Goal: Task Accomplishment & Management: Manage account settings

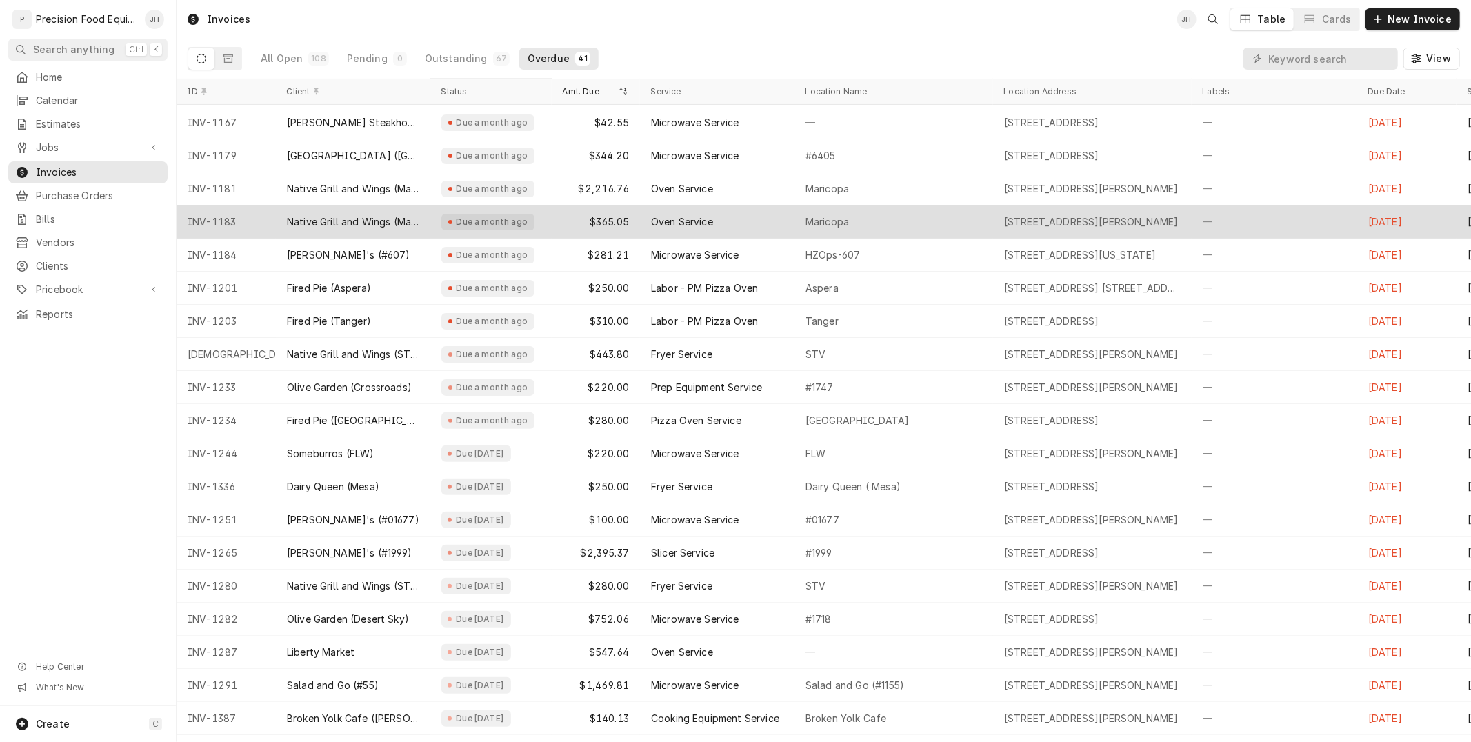
scroll to position [236, 0]
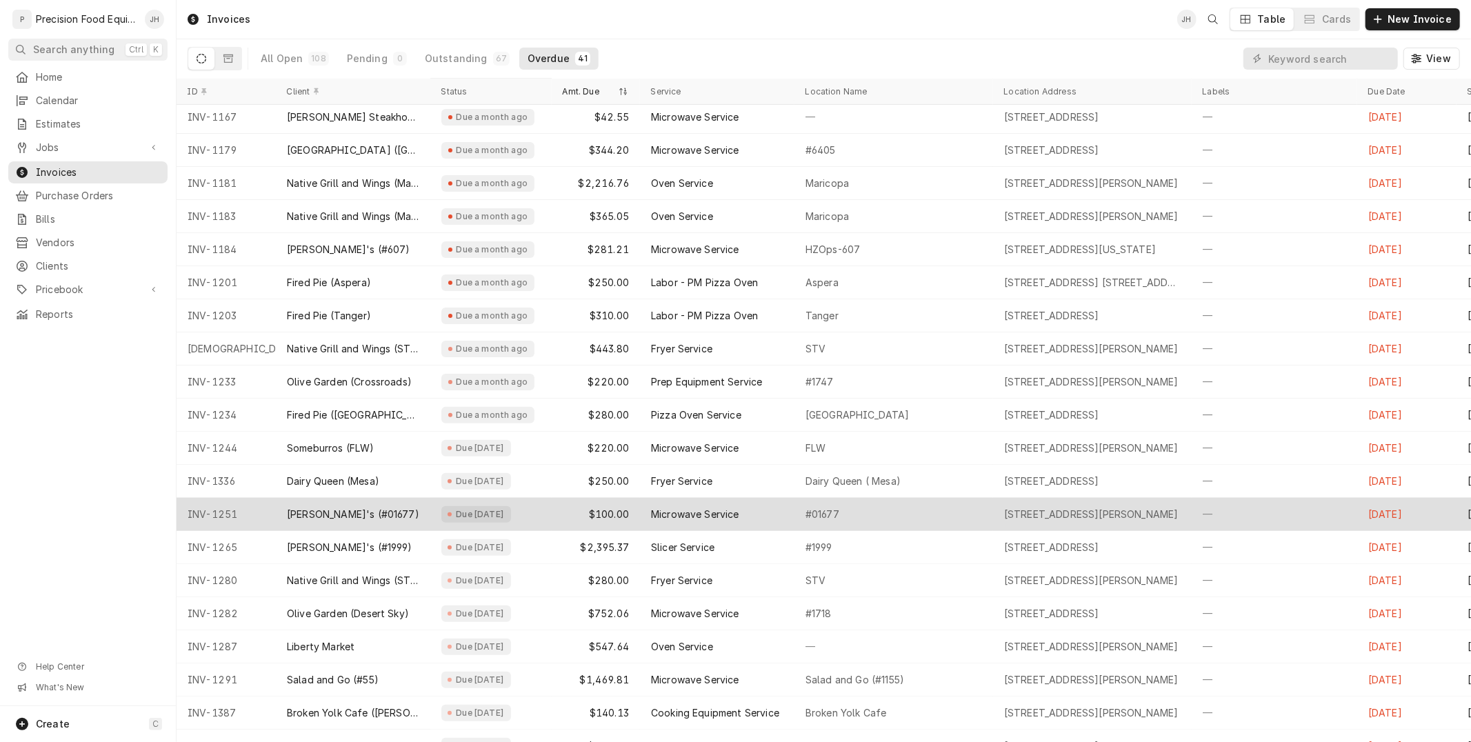
click at [931, 518] on div "#01677" at bounding box center [893, 514] width 199 height 33
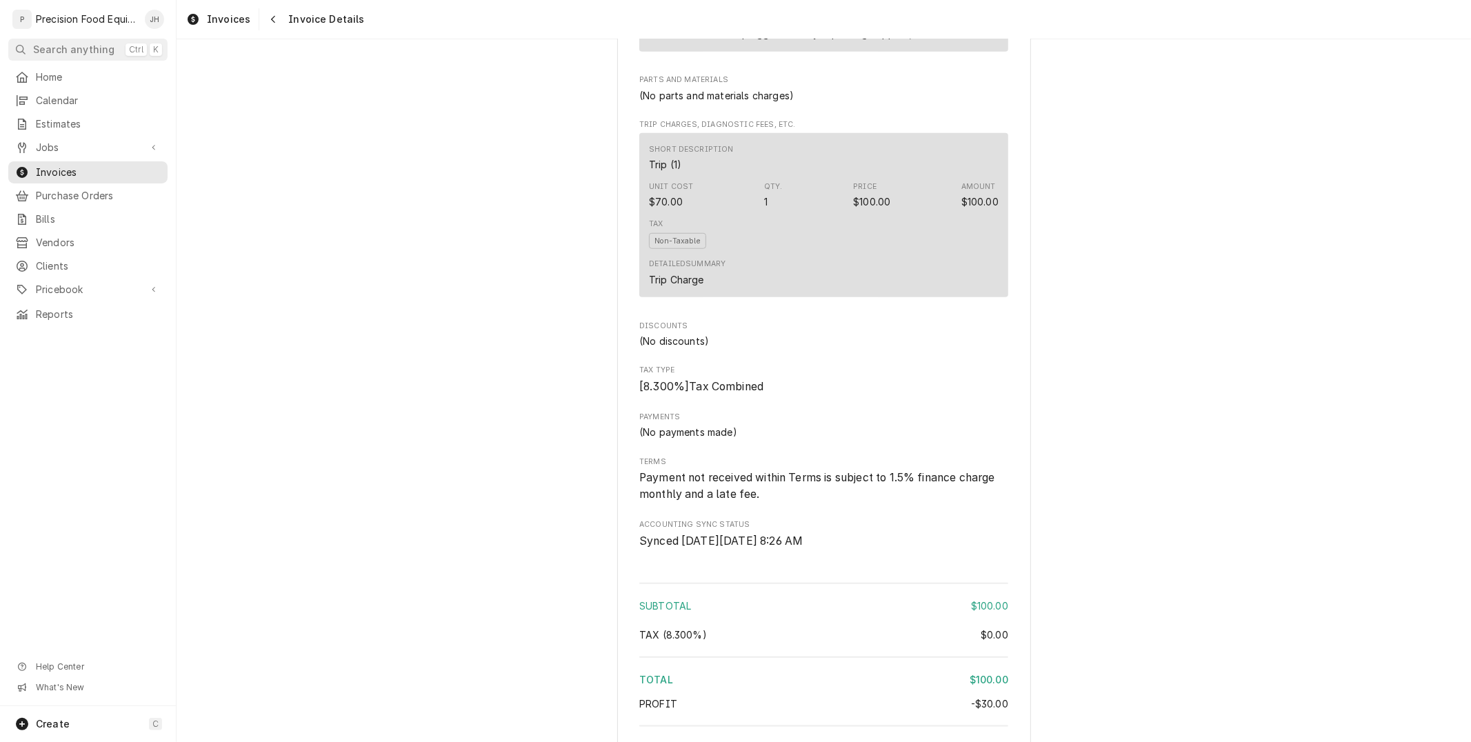
scroll to position [1325, 0]
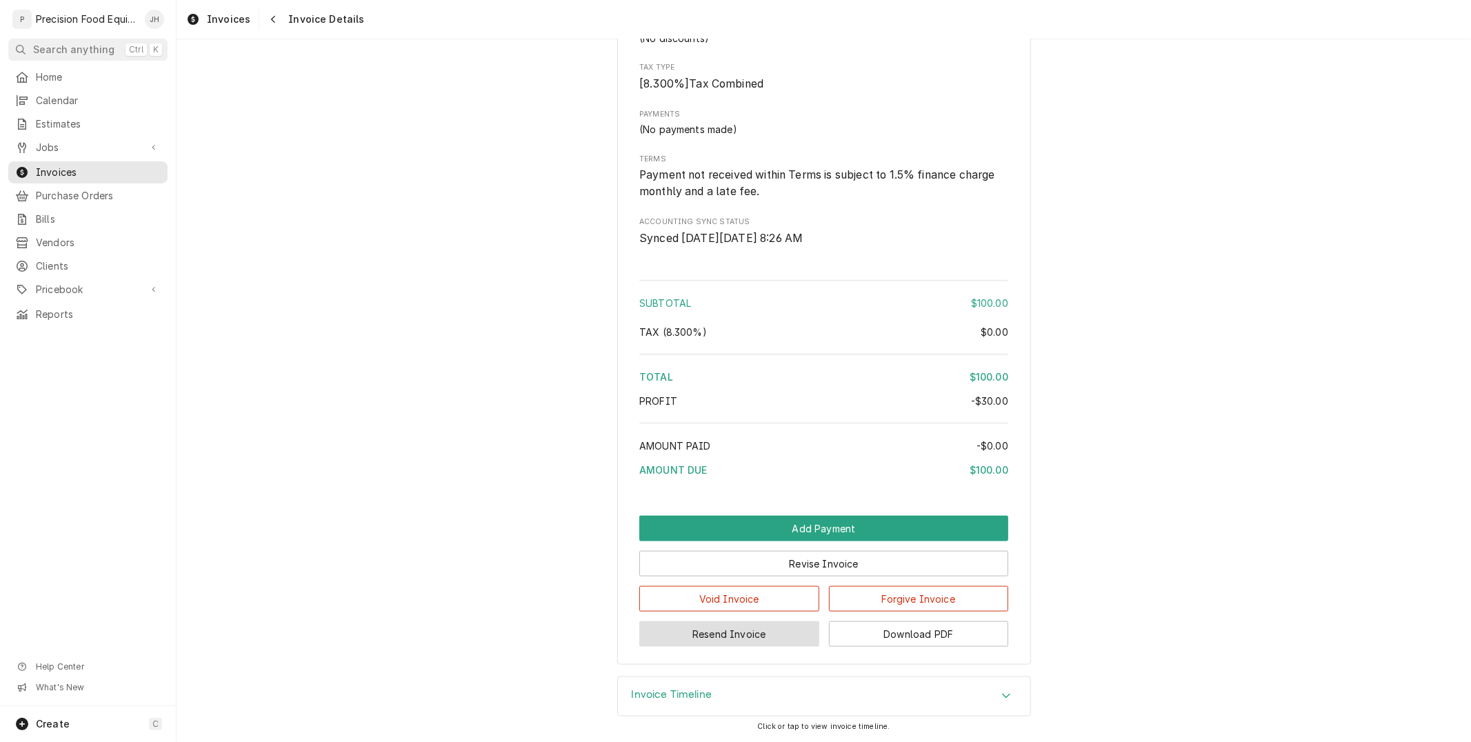
click at [756, 636] on button "Resend Invoice" at bounding box center [729, 634] width 180 height 26
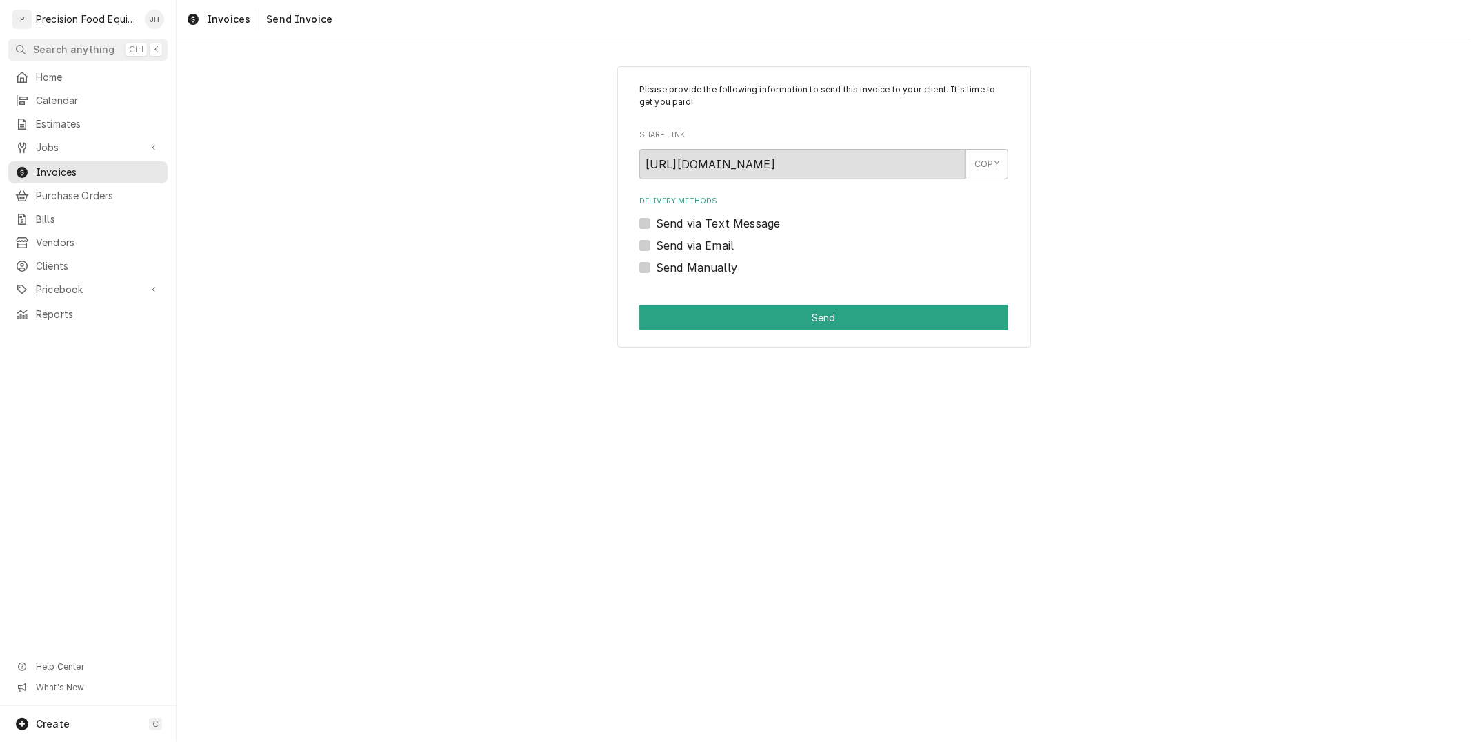
click at [638, 221] on div "Please provide the following information to send this invoice to your client. I…" at bounding box center [824, 207] width 414 height 282
click at [656, 221] on label "Send via Text Message" at bounding box center [718, 223] width 124 height 17
click at [656, 221] on input "Send via Text Message" at bounding box center [840, 230] width 369 height 30
checkbox input "true"
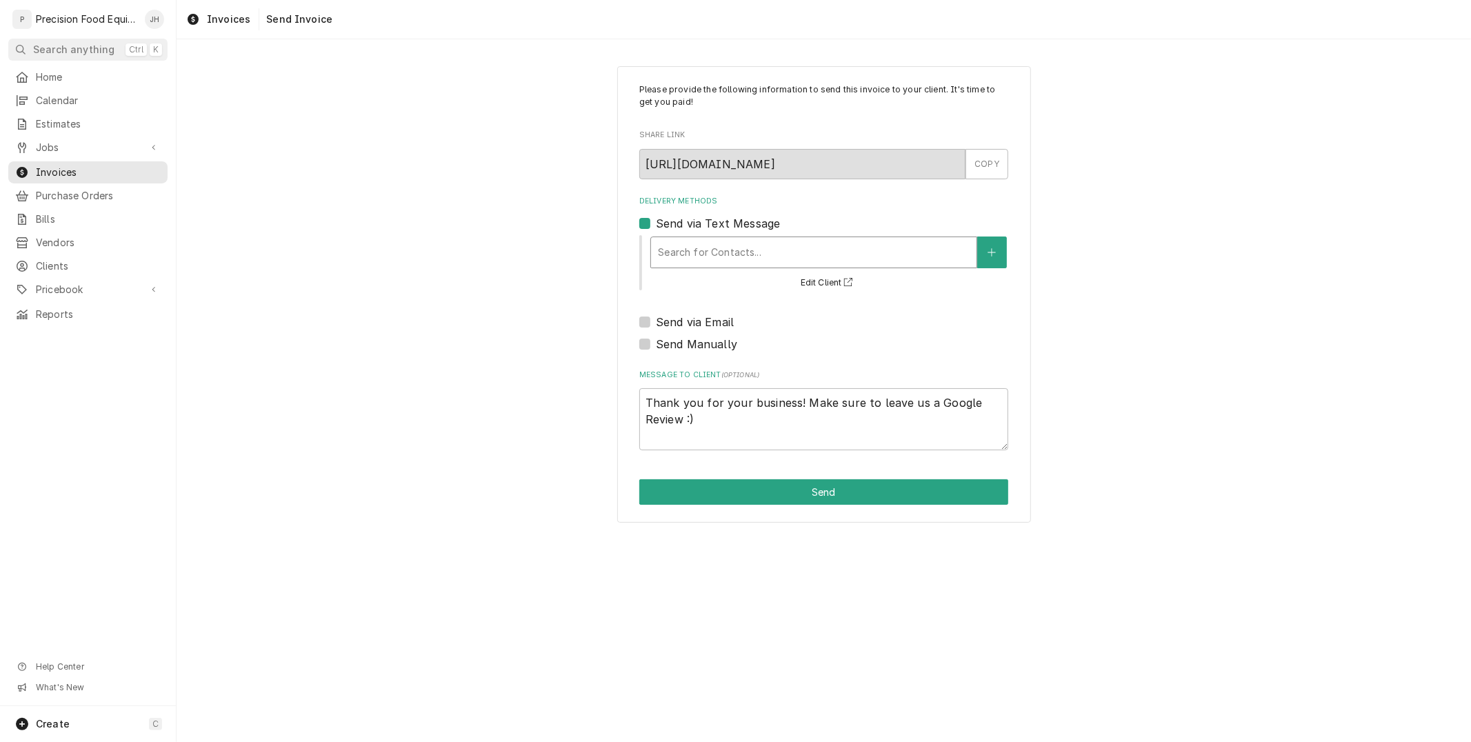
click at [706, 238] on div "Search for Contacts..." at bounding box center [813, 252] width 325 height 30
click at [656, 320] on label "Send via Email" at bounding box center [695, 322] width 78 height 17
click at [656, 320] on input "Send via Email" at bounding box center [840, 329] width 369 height 30
checkbox input "true"
type textarea "x"
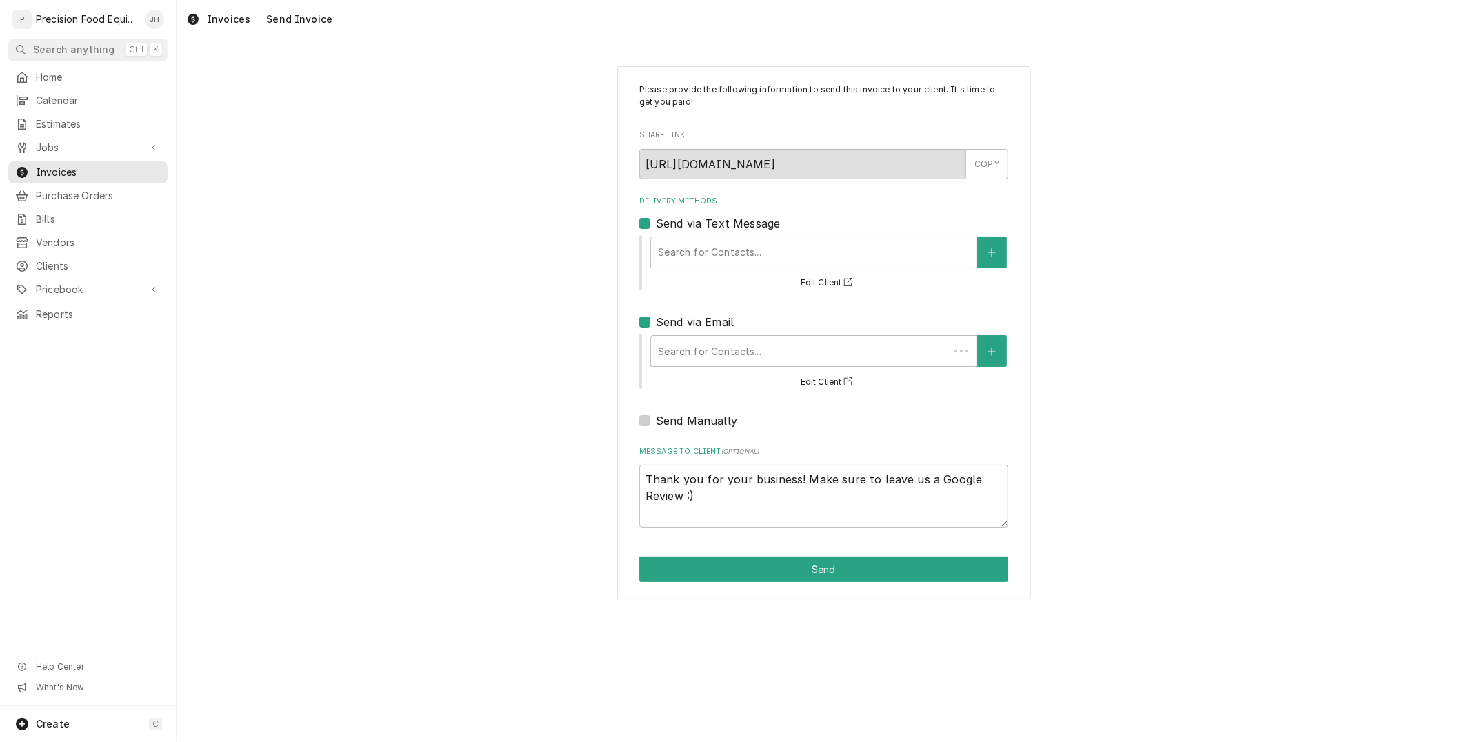
click at [656, 320] on label "Send via Email" at bounding box center [695, 322] width 78 height 17
click at [656, 320] on input "Send via Email" at bounding box center [840, 329] width 369 height 30
checkbox input "false"
type textarea "x"
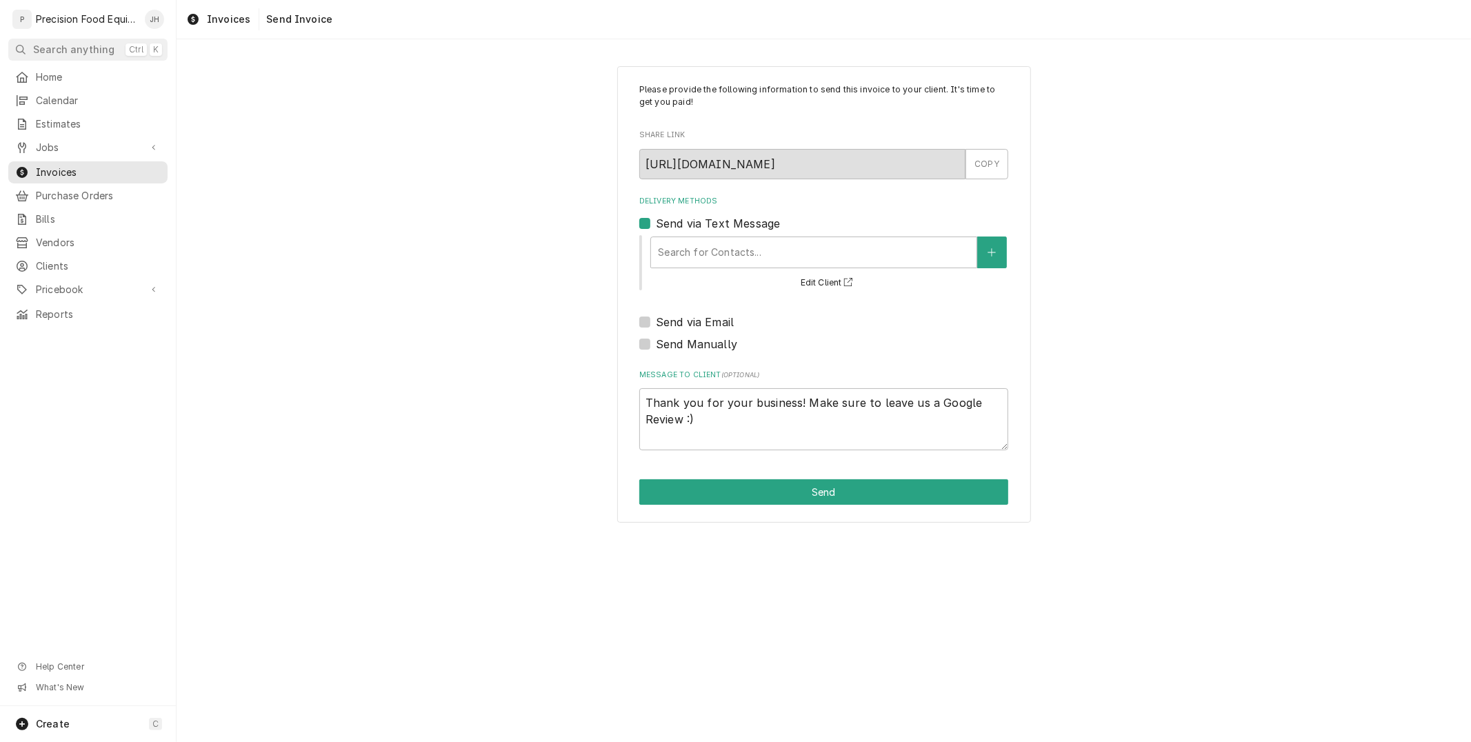
click at [656, 320] on label "Send via Email" at bounding box center [695, 322] width 78 height 17
click at [656, 320] on input "Send via Email" at bounding box center [840, 329] width 369 height 30
checkbox input "true"
type textarea "x"
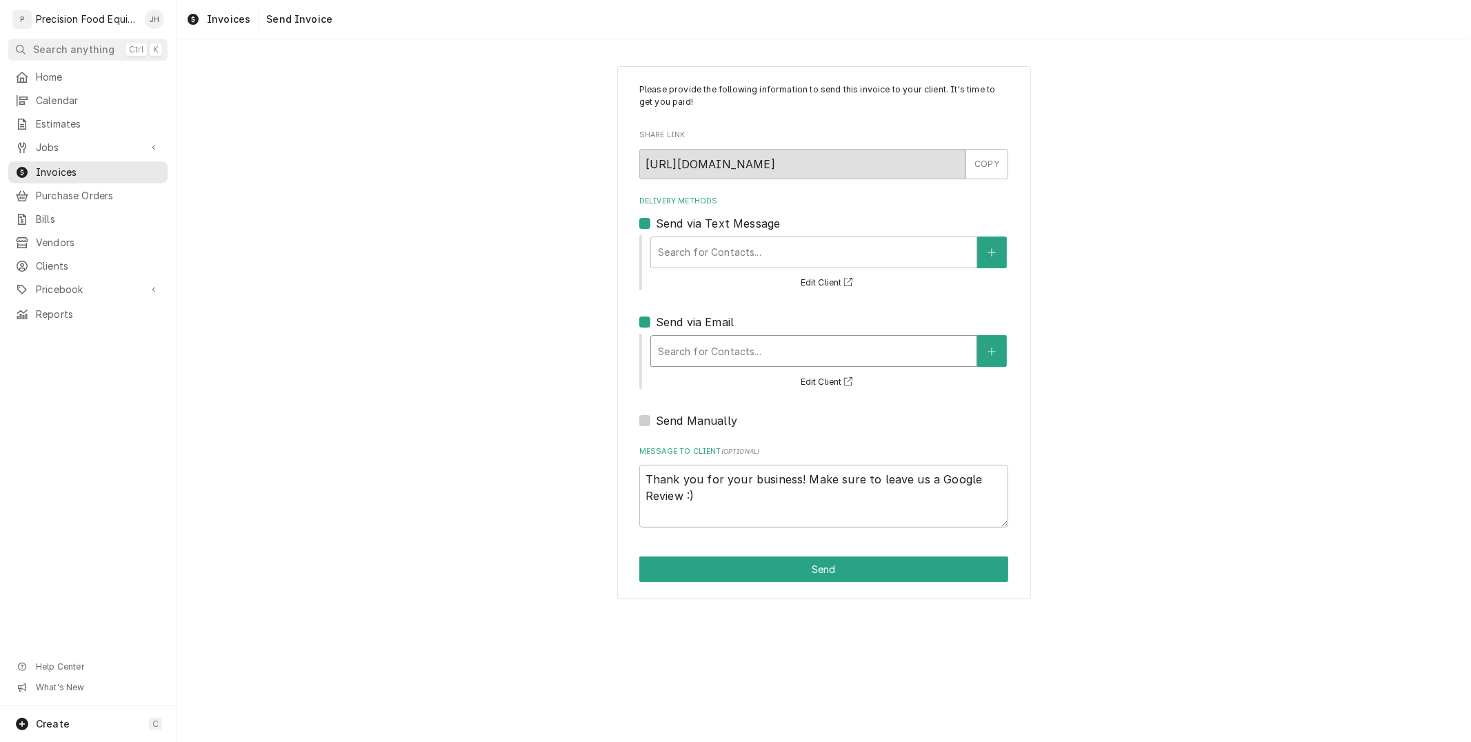
drag, startPoint x: 674, startPoint y: 329, endPoint x: 691, endPoint y: 336, distance: 18.2
click at [678, 332] on div "Delivery Methods Send via Text Message Search for Contacts... Edit Client Send …" at bounding box center [823, 312] width 369 height 233
click at [695, 350] on div "Delivery Methods" at bounding box center [814, 351] width 312 height 25
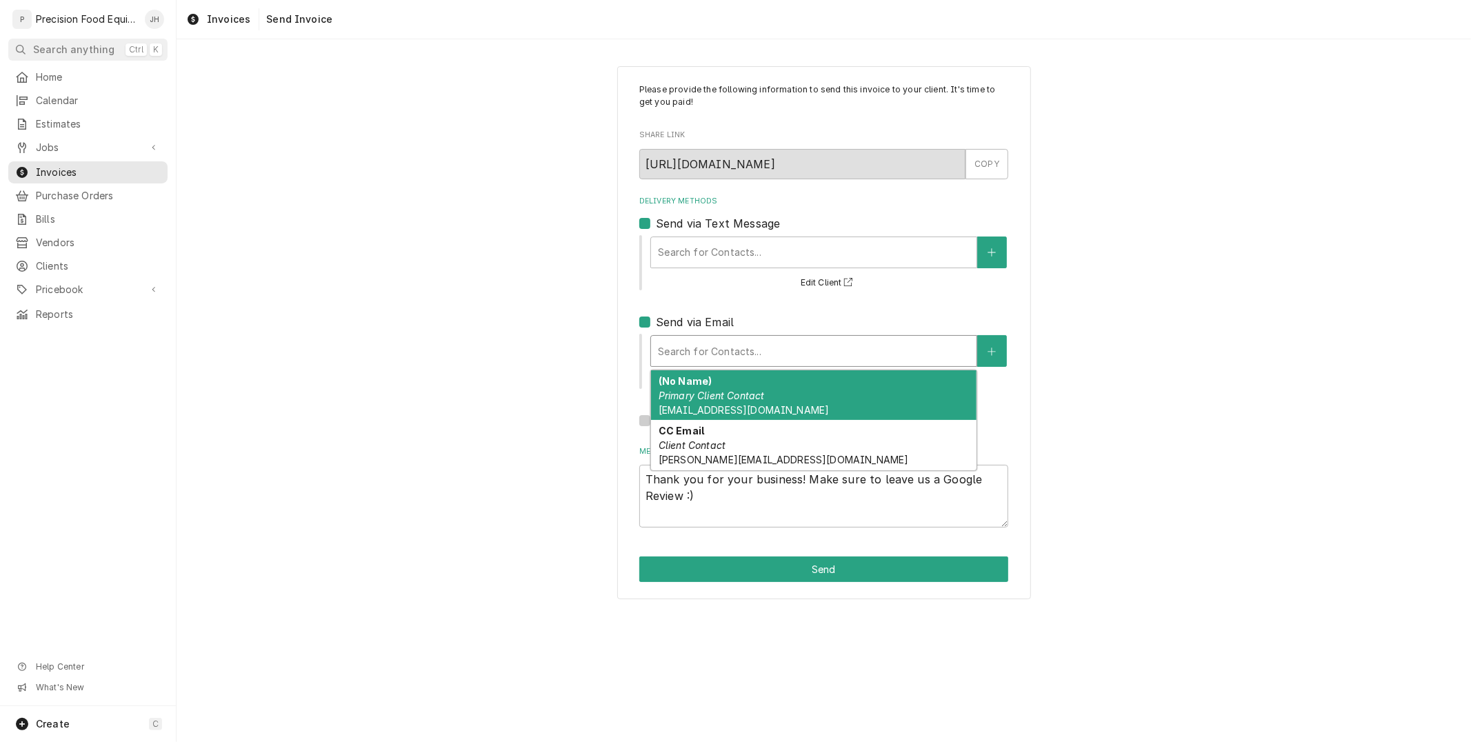
click at [709, 292] on div "Delivery Methods Send via Text Message Search for Contacts... Edit Client Send …" at bounding box center [823, 312] width 369 height 233
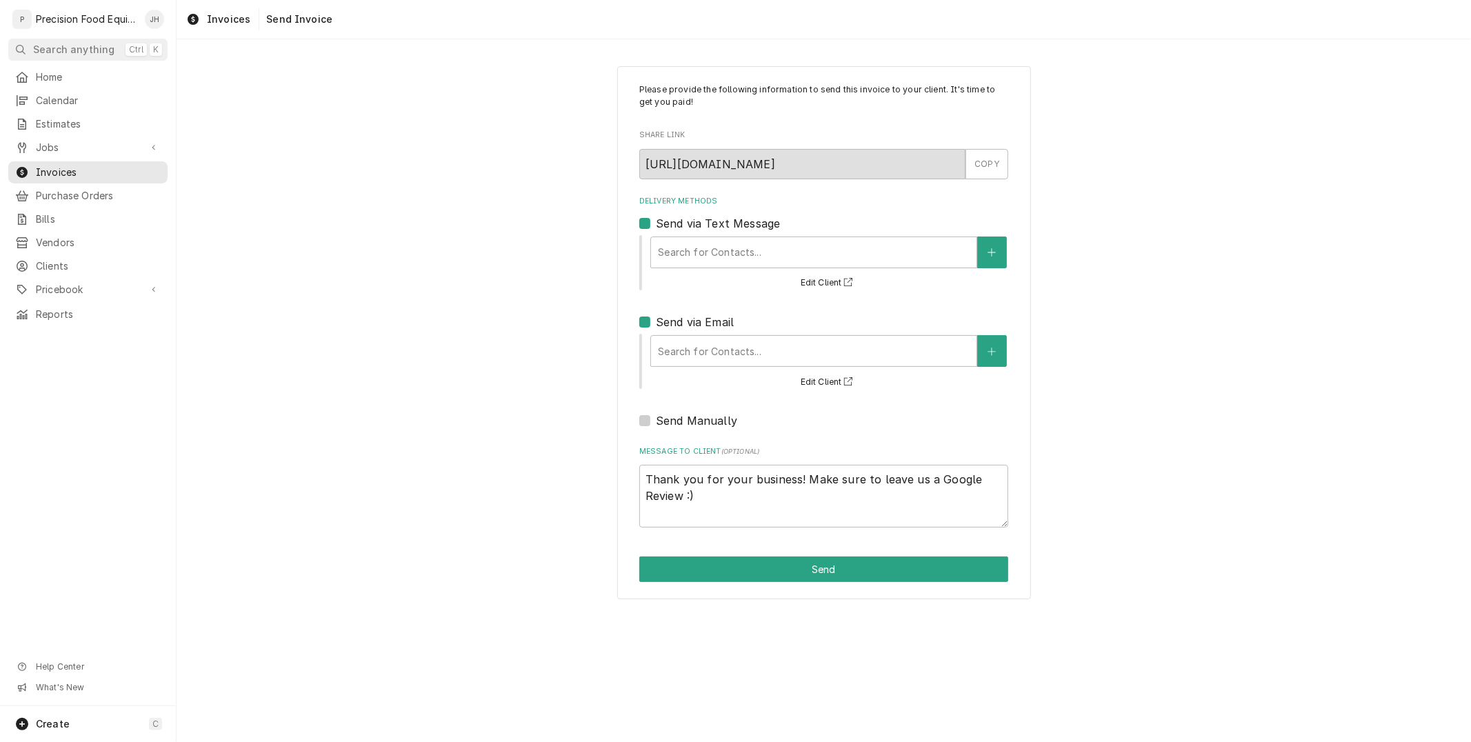
click at [656, 223] on label "Send via Text Message" at bounding box center [718, 223] width 124 height 17
click at [656, 223] on input "Send via Text Message" at bounding box center [840, 230] width 369 height 30
checkbox input "false"
type textarea "x"
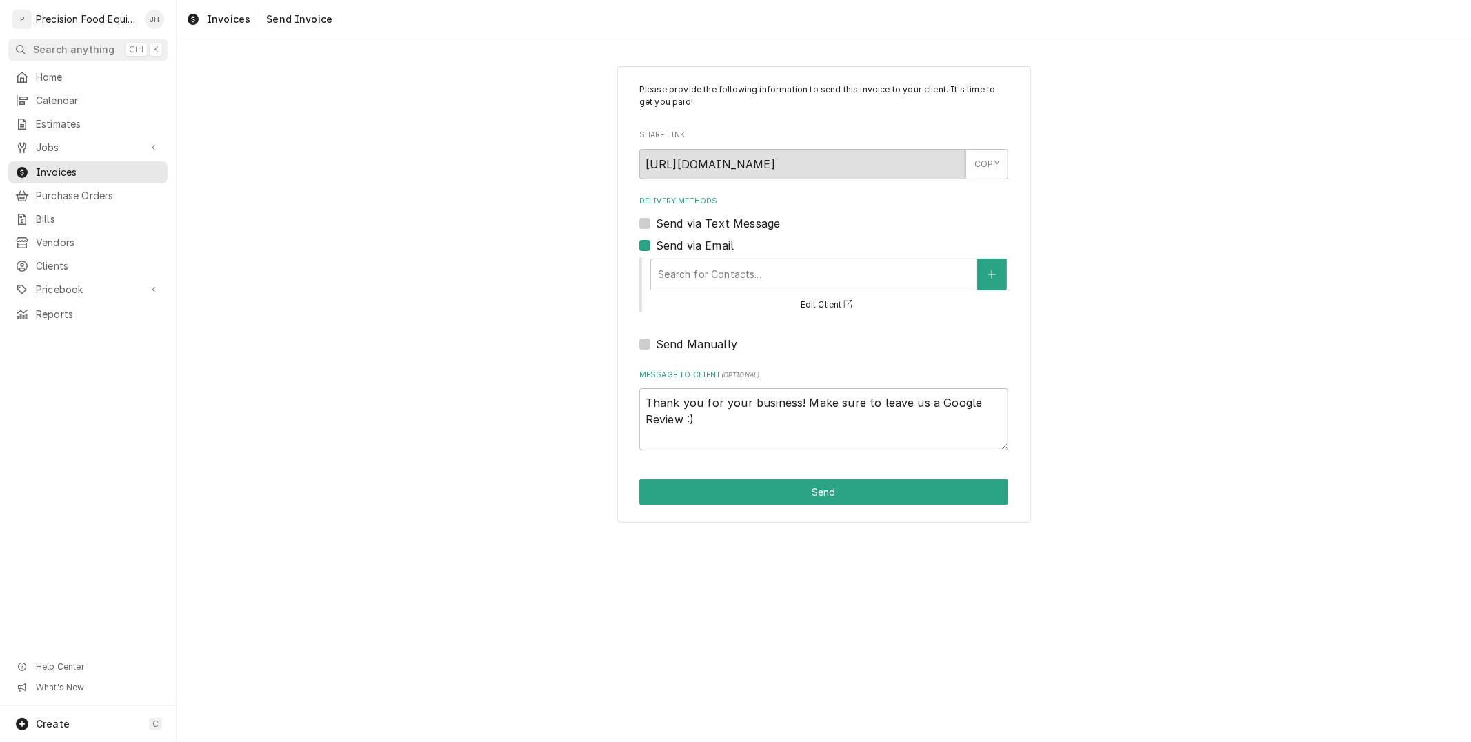
click at [652, 218] on div "Send via Text Message" at bounding box center [823, 223] width 369 height 17
click at [656, 224] on label "Send via Text Message" at bounding box center [718, 223] width 124 height 17
click at [656, 224] on input "Send via Text Message" at bounding box center [840, 230] width 369 height 30
checkbox input "true"
type textarea "x"
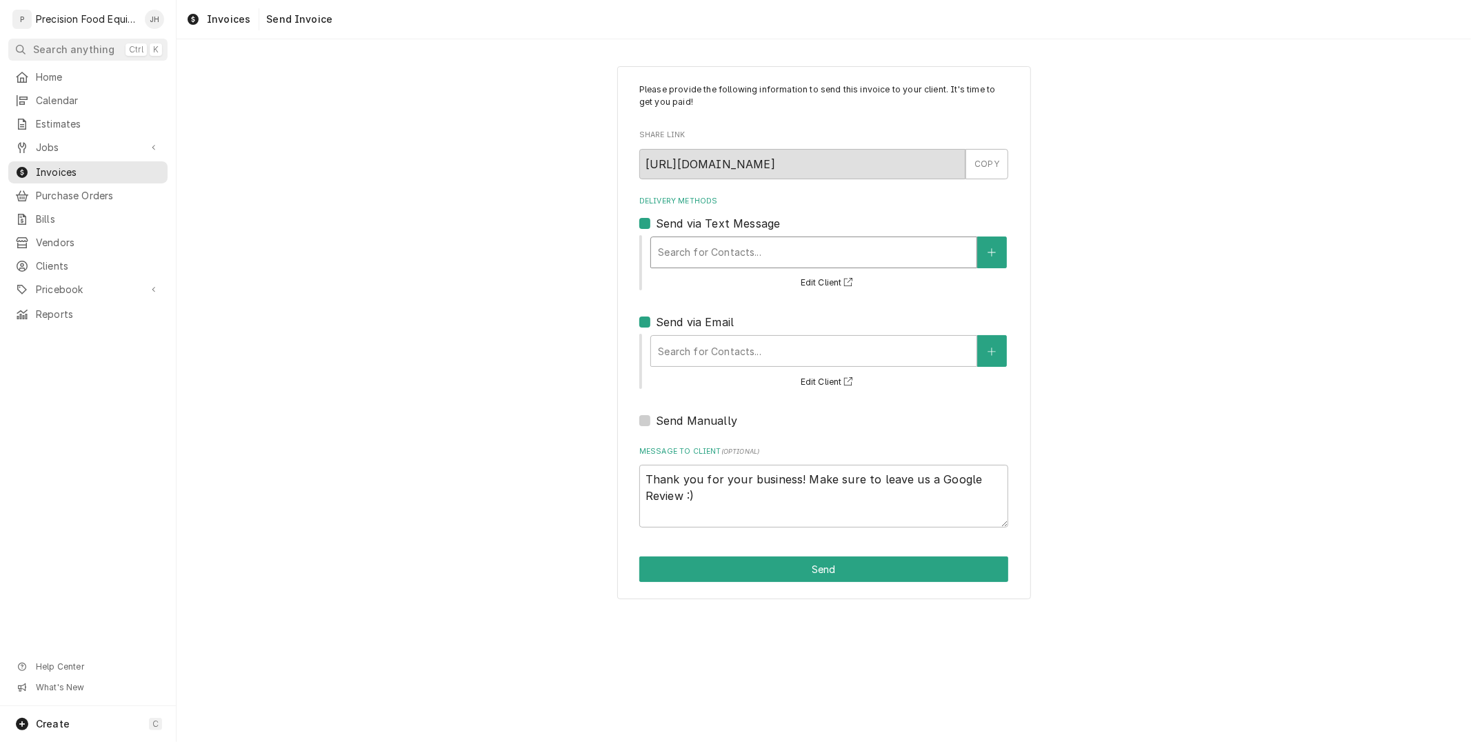
click at [716, 240] on div "Delivery Methods" at bounding box center [814, 252] width 312 height 25
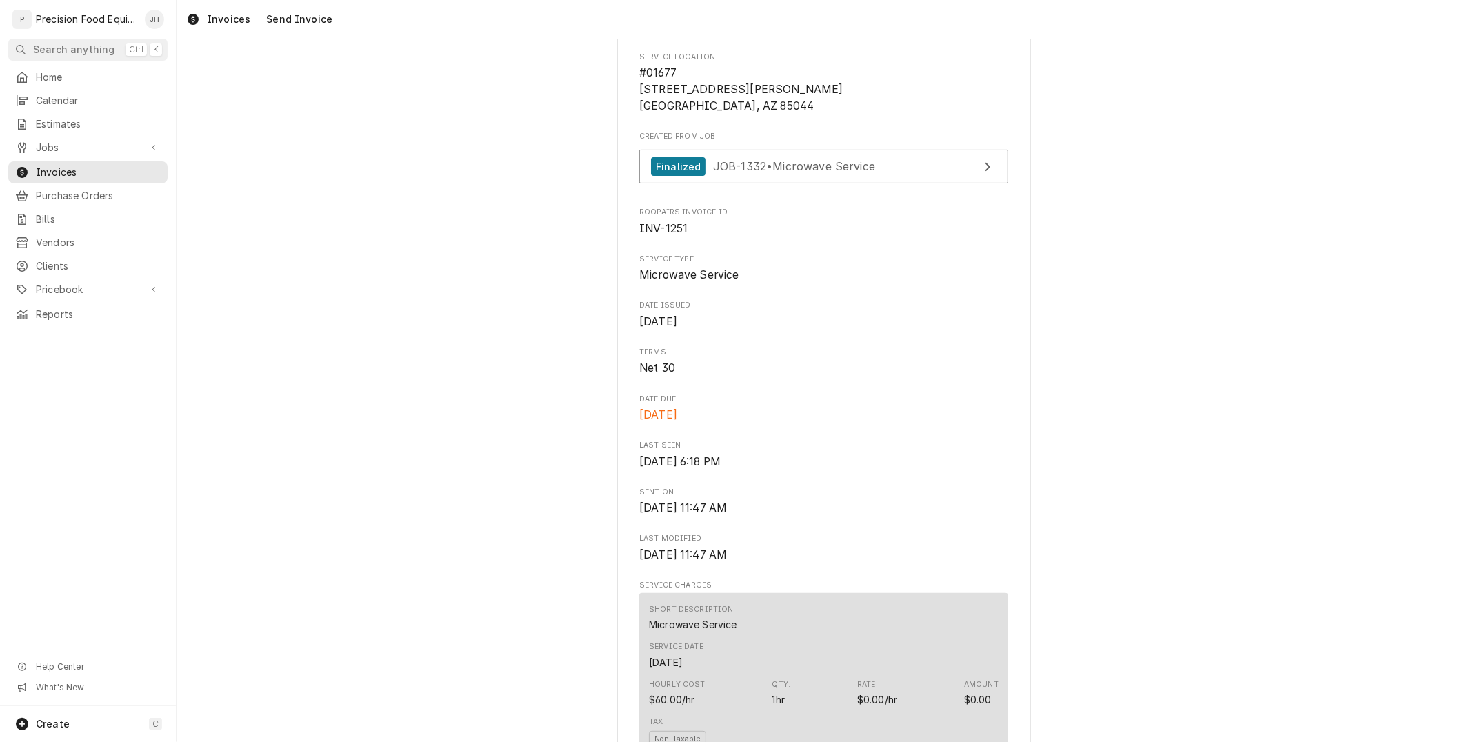
scroll to position [230, 0]
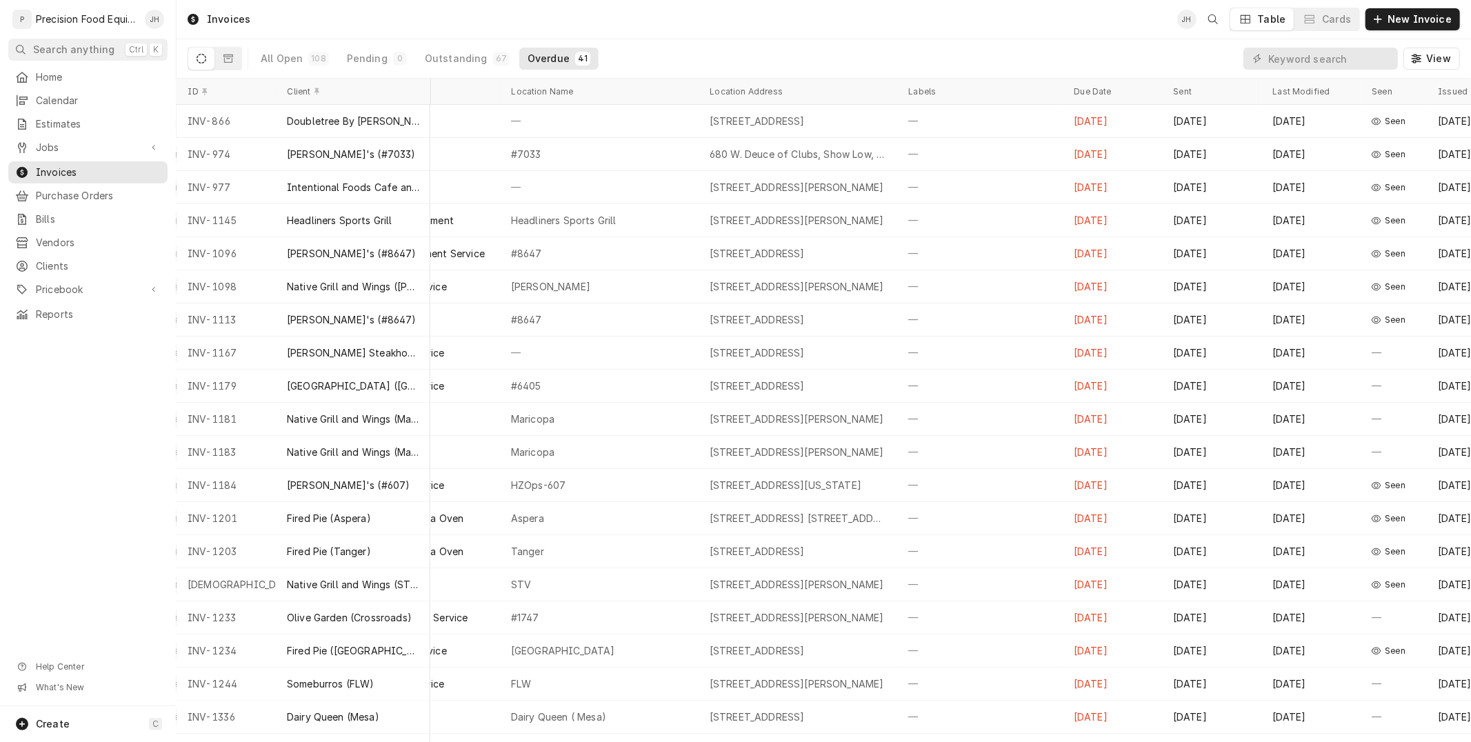
scroll to position [0, 362]
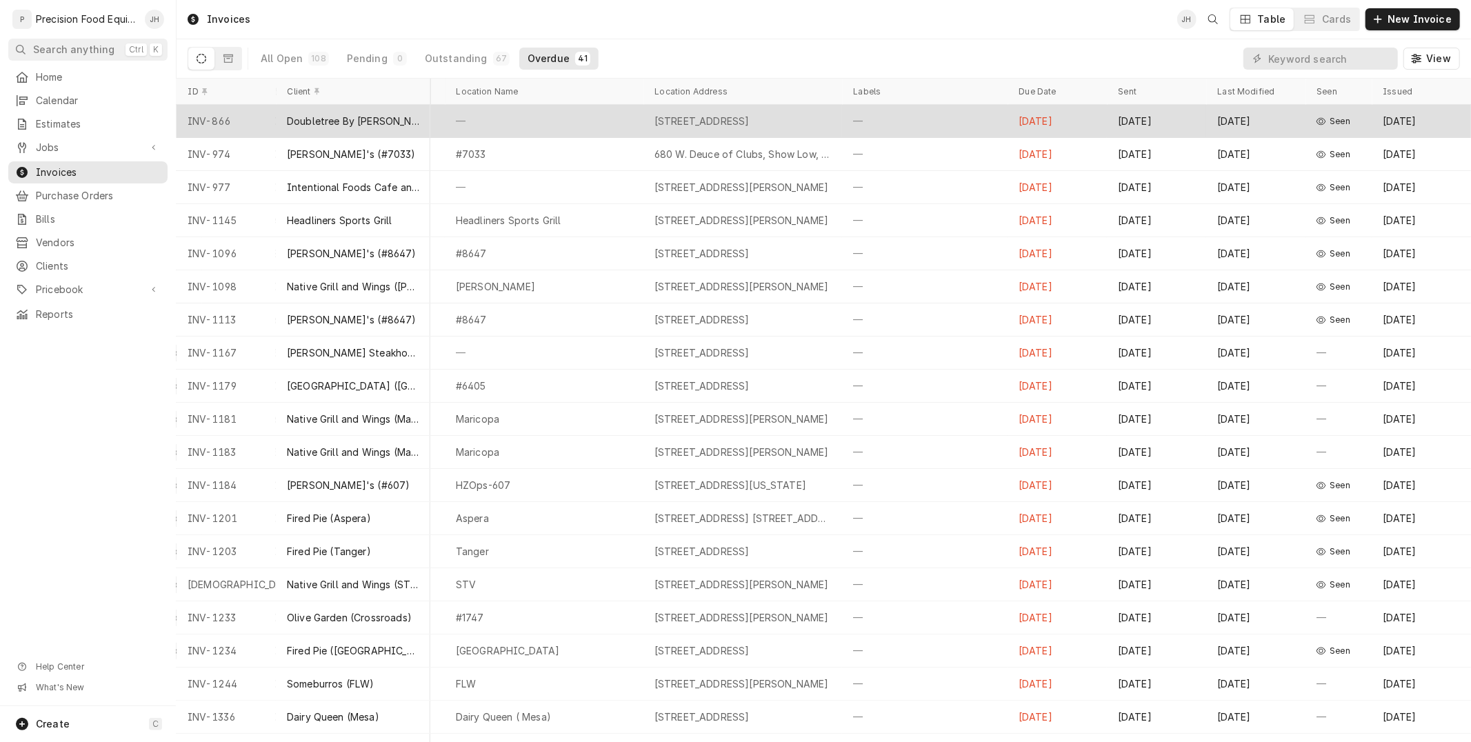
click at [1317, 128] on div "Seen" at bounding box center [1338, 121] width 66 height 33
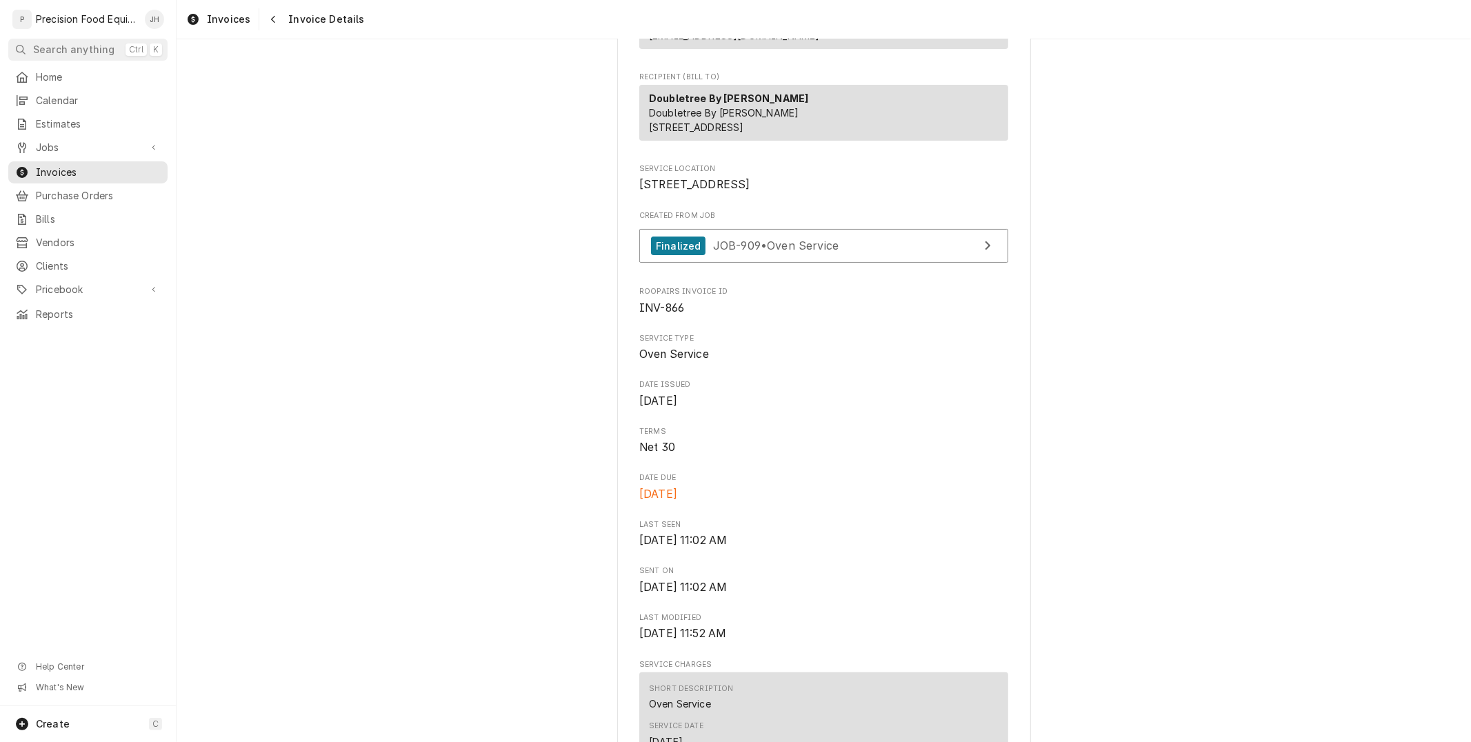
scroll to position [153, 0]
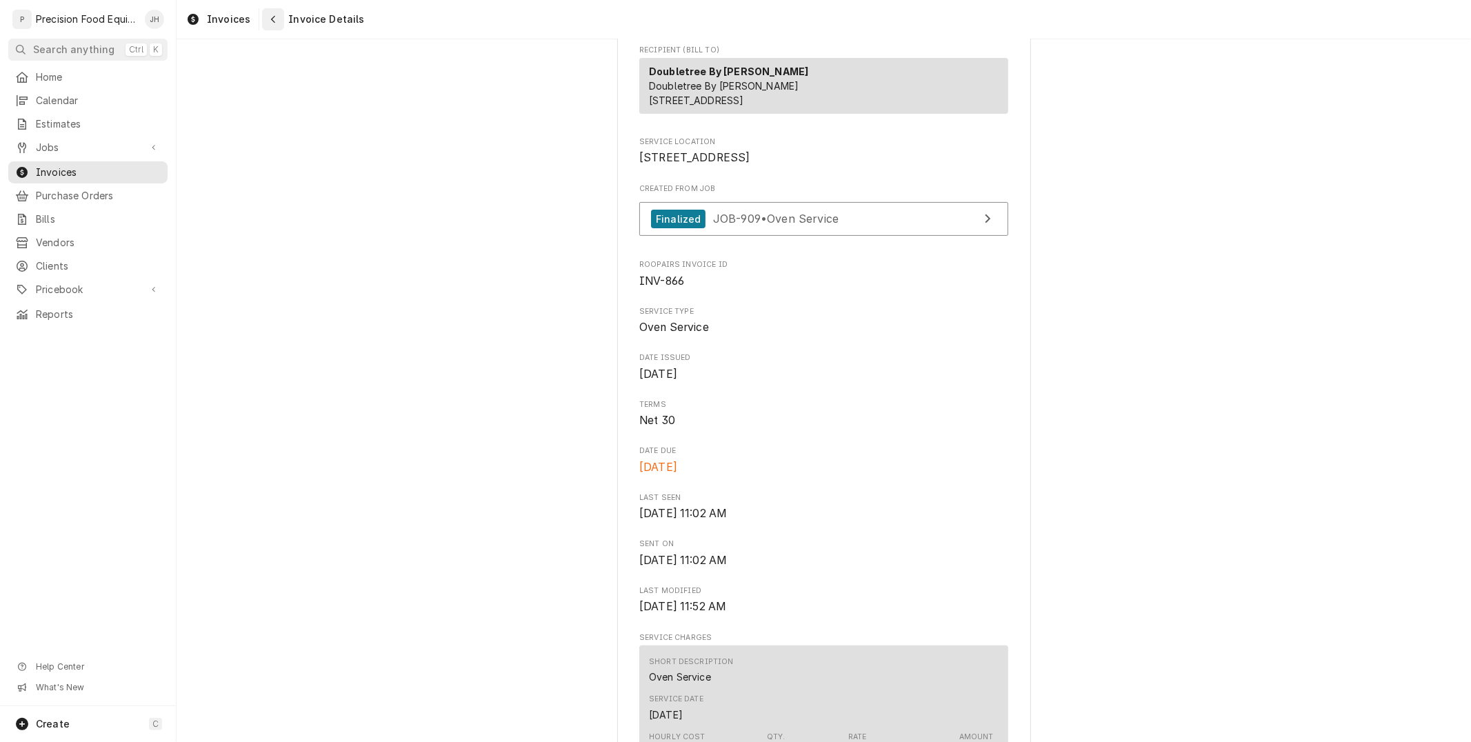
click at [266, 26] on div "Navigate back" at bounding box center [273, 19] width 14 height 14
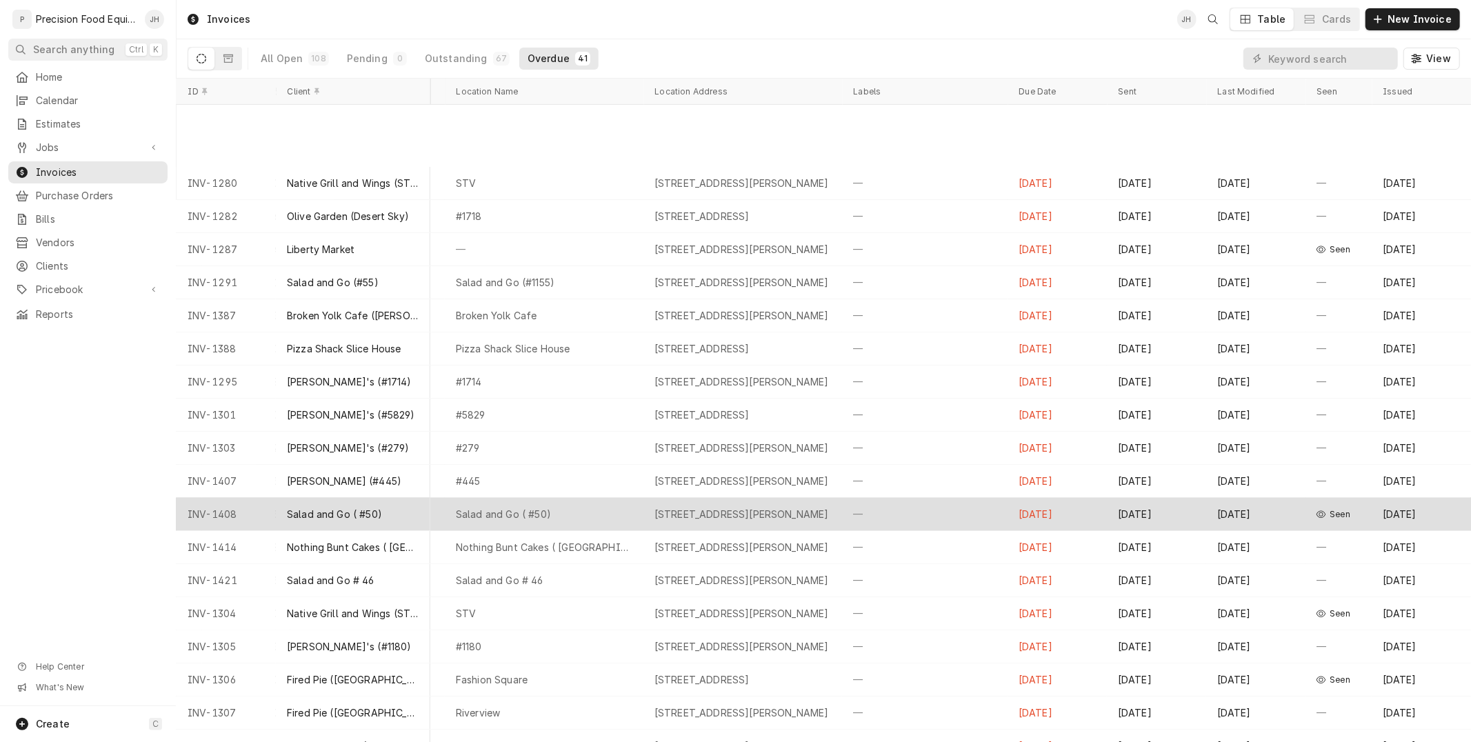
scroll to position [732, 362]
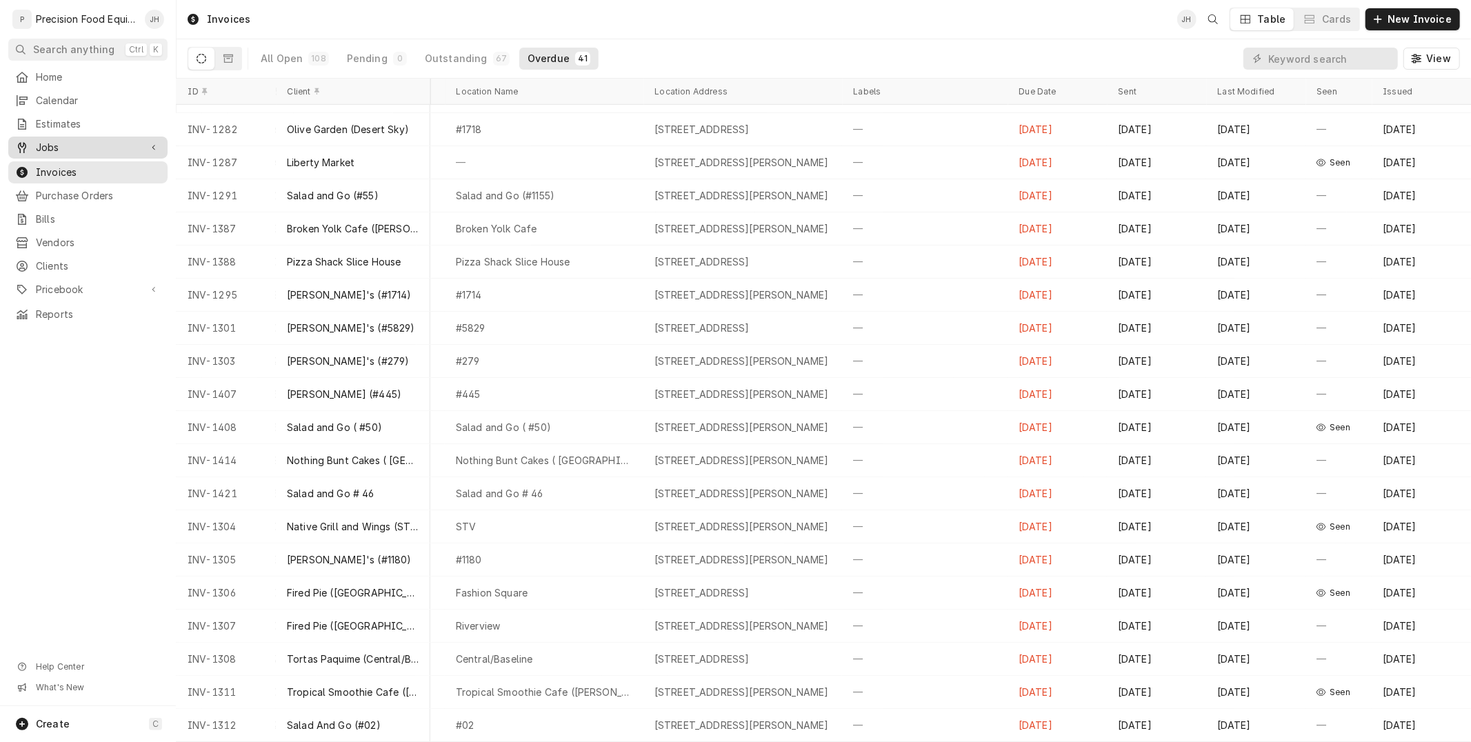
click at [86, 147] on span "Jobs" at bounding box center [88, 148] width 104 height 14
click at [88, 160] on link "Jobs" at bounding box center [87, 171] width 159 height 22
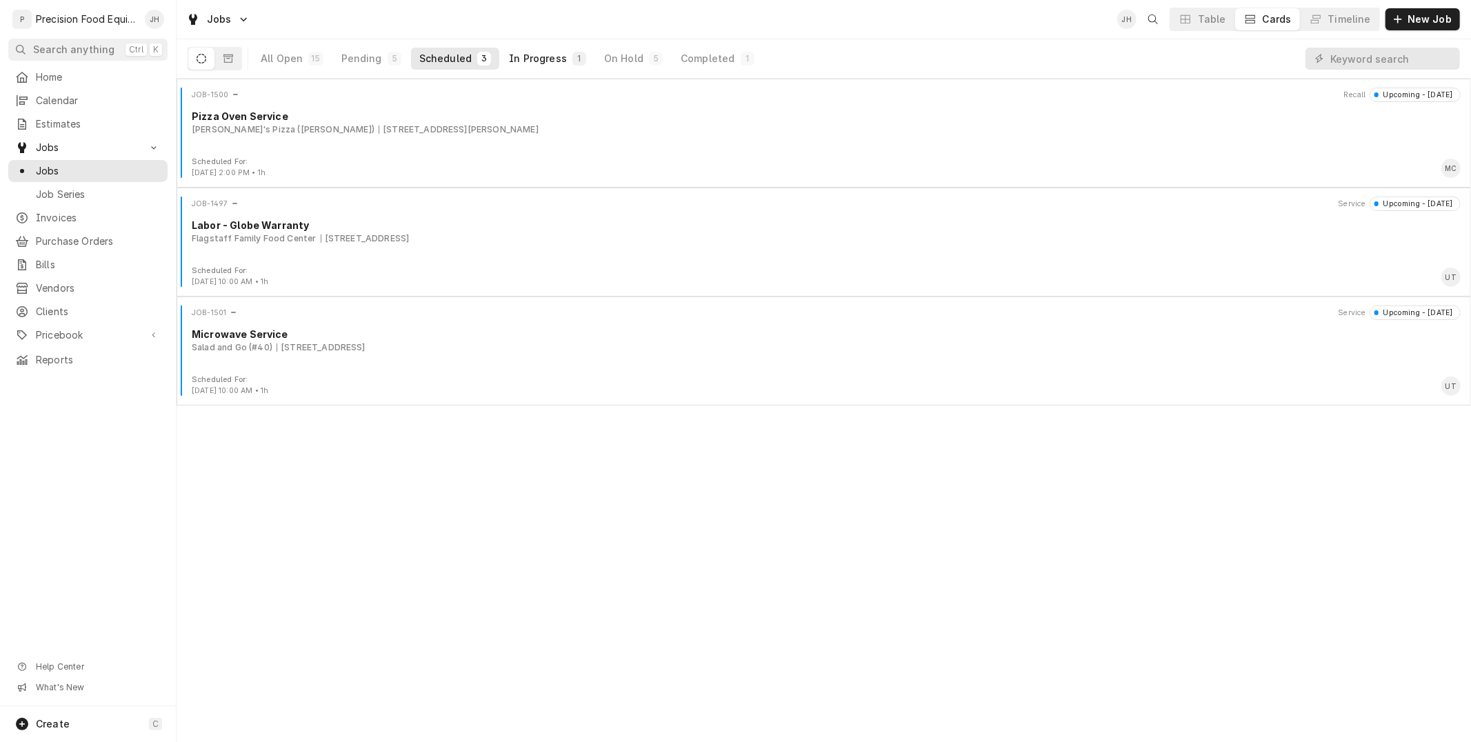
click at [556, 53] on div "In Progress" at bounding box center [538, 59] width 58 height 14
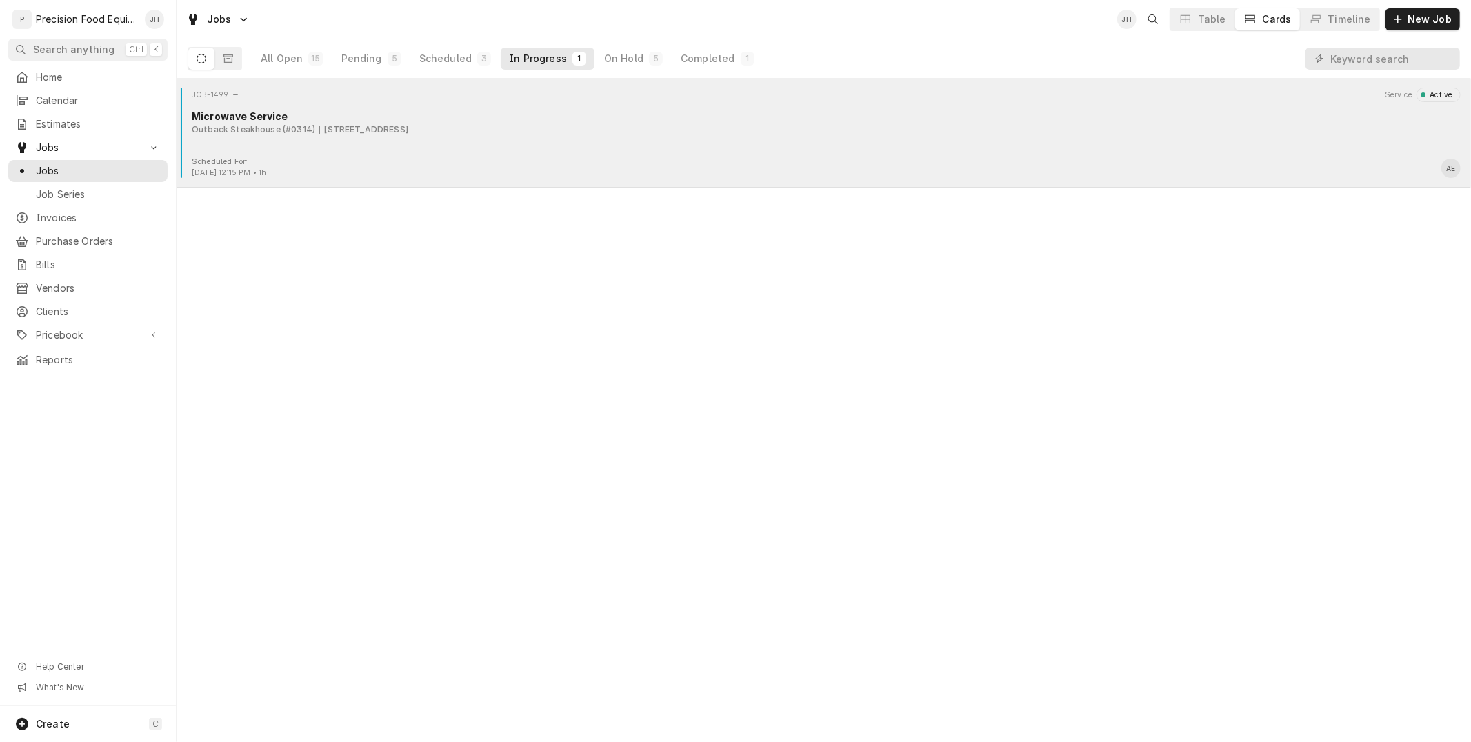
click at [592, 154] on div "JOB-1499 Service Active Microwave Service Outback Steakhouse (#0314) 1650 S. Cl…" at bounding box center [823, 122] width 1283 height 69
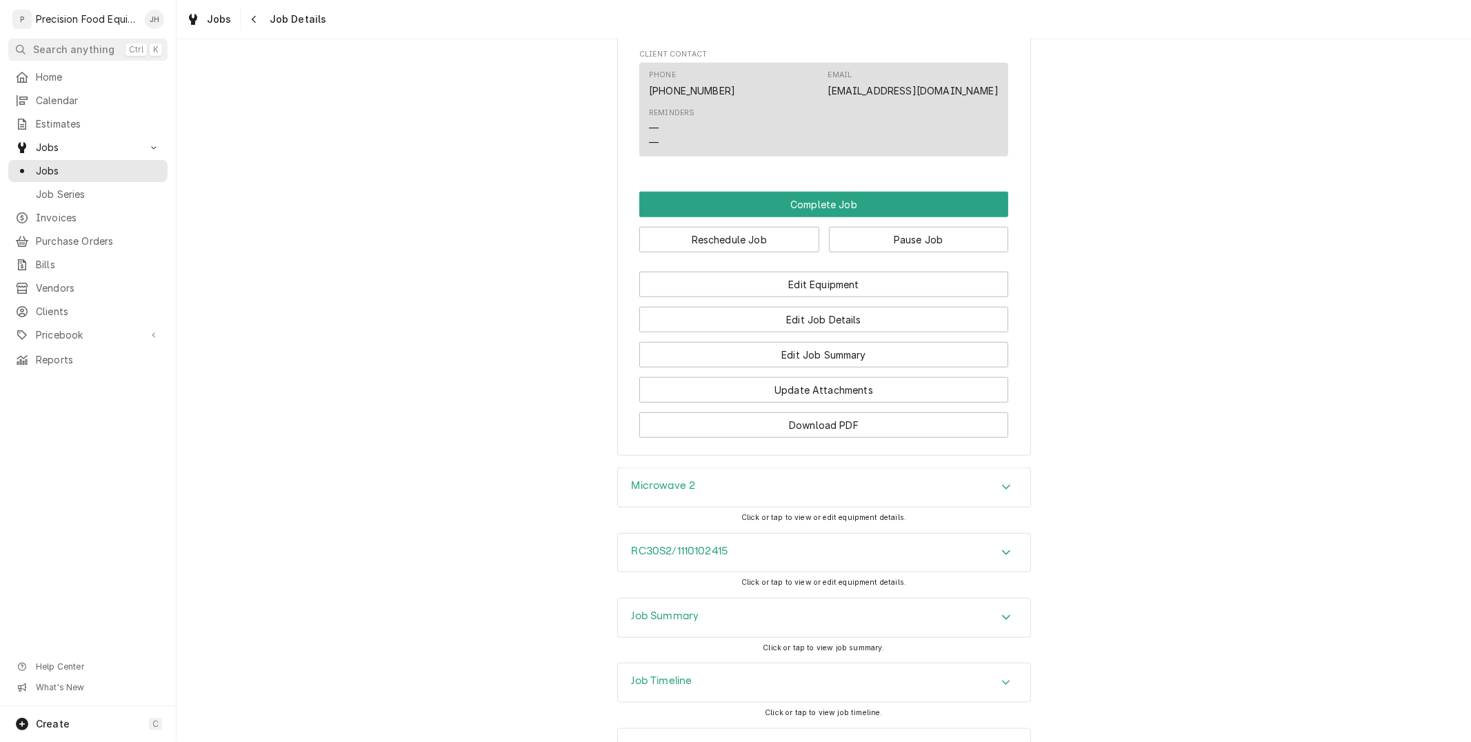
scroll to position [1132, 0]
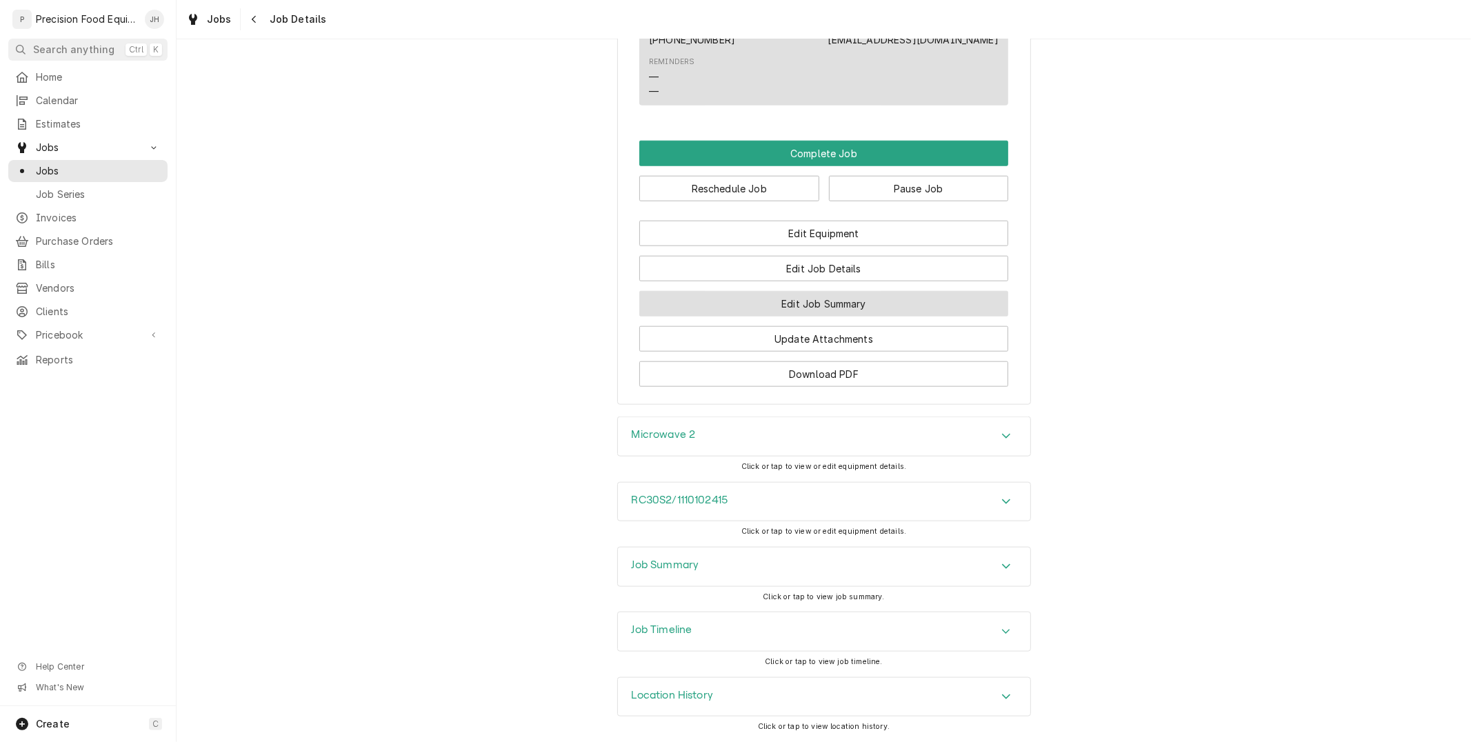
click at [816, 312] on button "Edit Job Summary" at bounding box center [823, 304] width 369 height 26
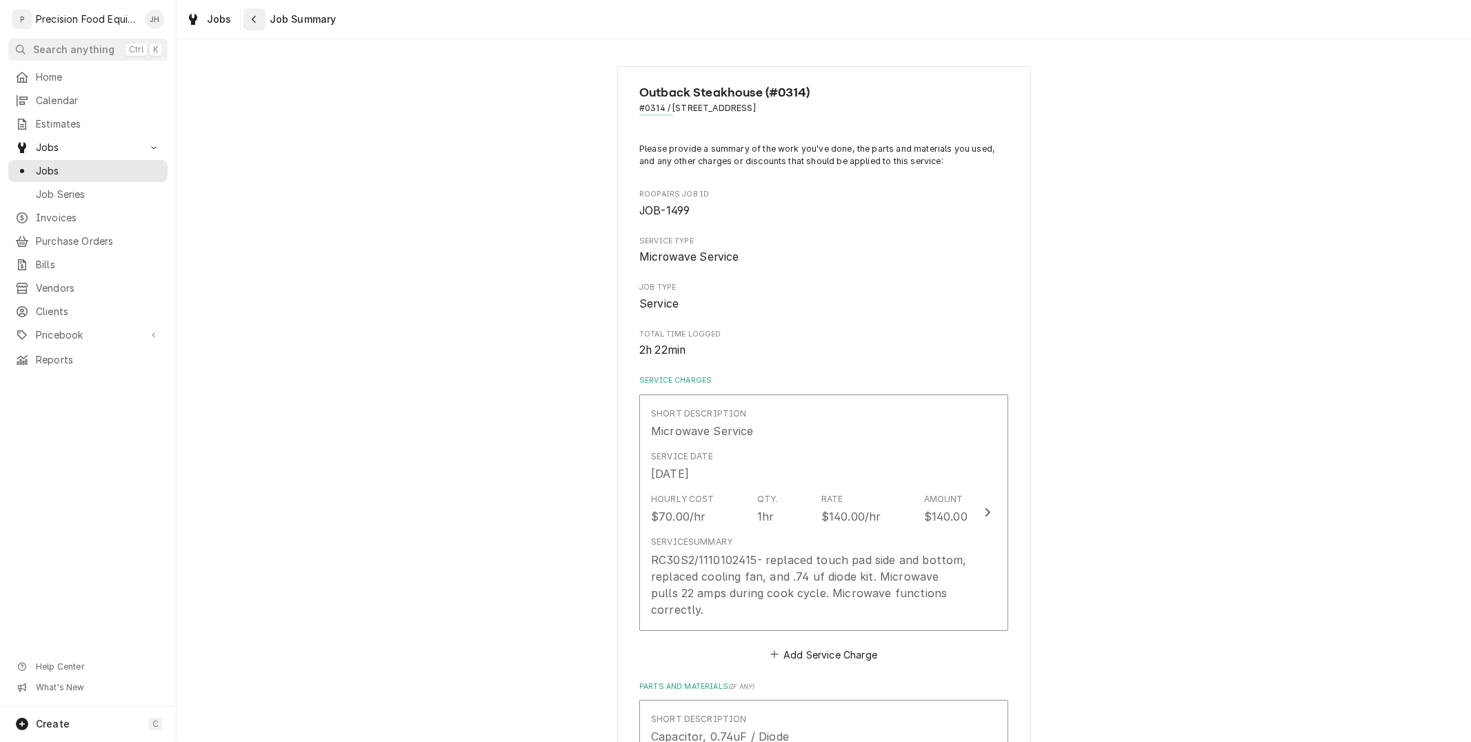
click at [253, 23] on icon "Navigate back" at bounding box center [254, 19] width 6 height 10
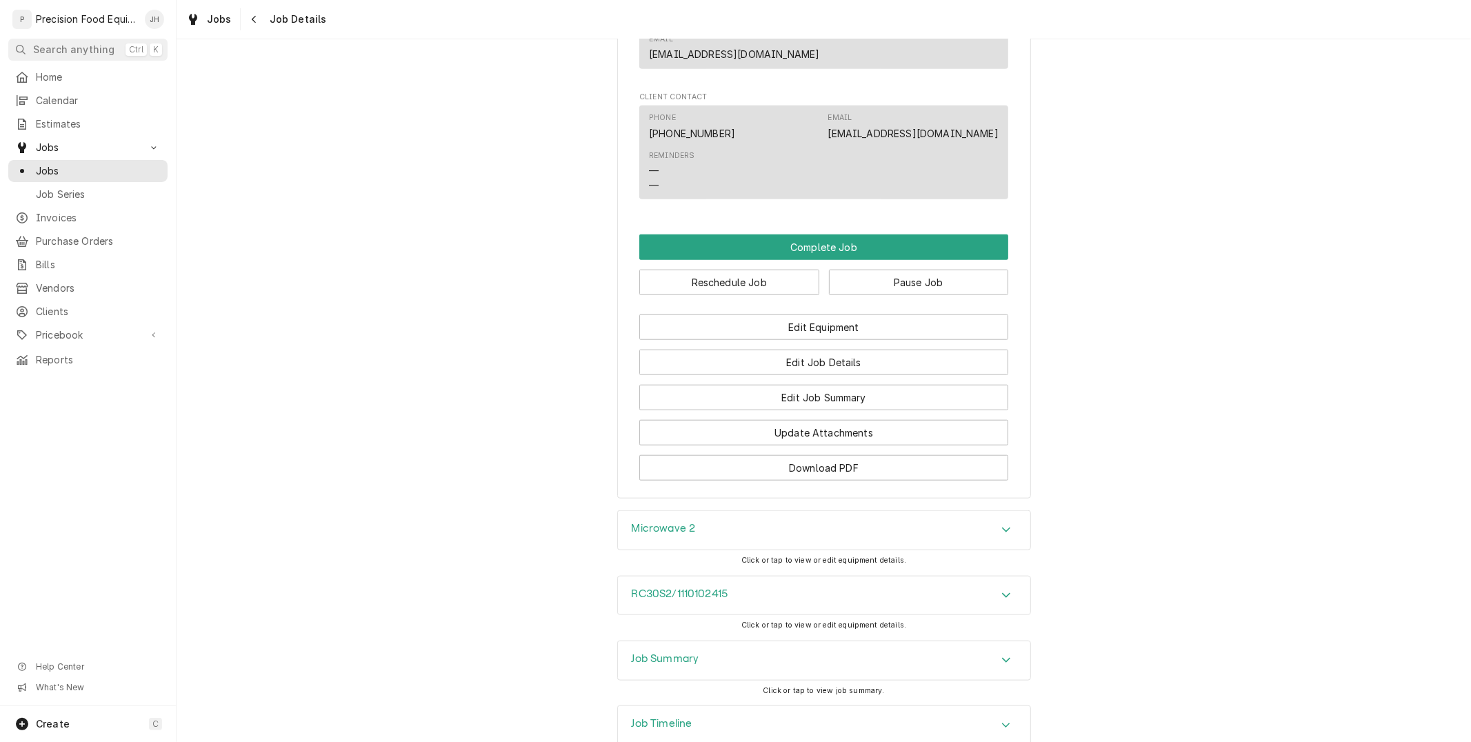
scroll to position [1132, 0]
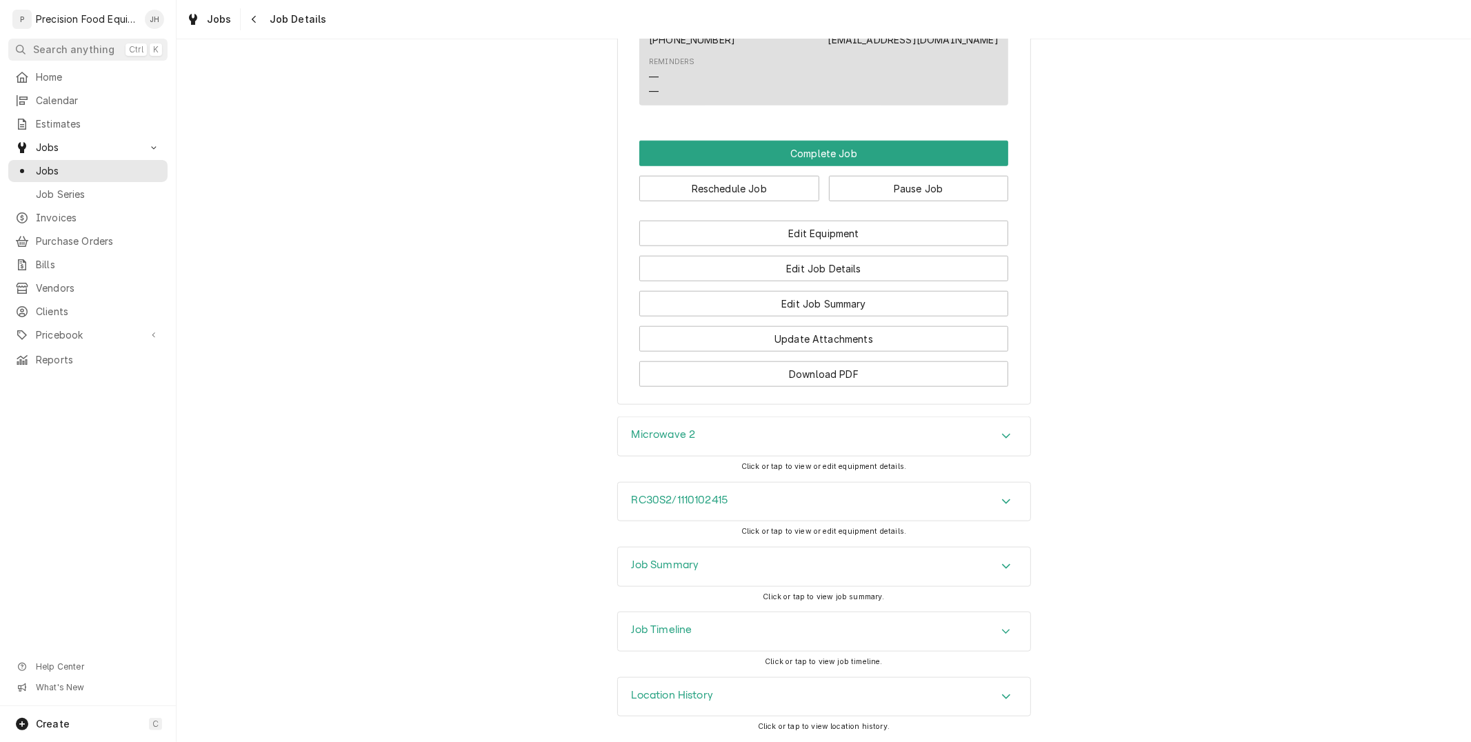
click at [829, 612] on div "Job Timeline" at bounding box center [824, 632] width 414 height 40
click at [824, 627] on div "Job Timeline" at bounding box center [824, 631] width 412 height 39
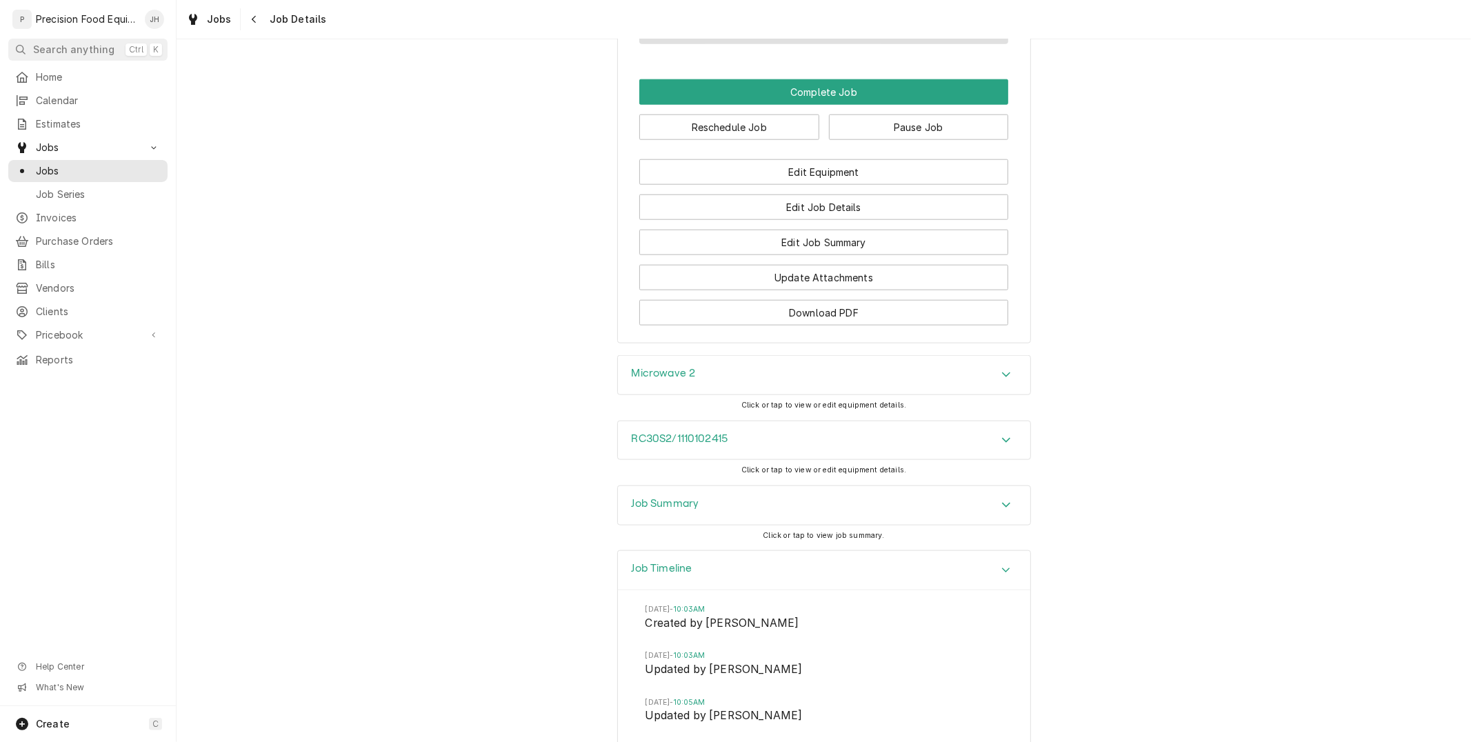
scroll to position [786, 0]
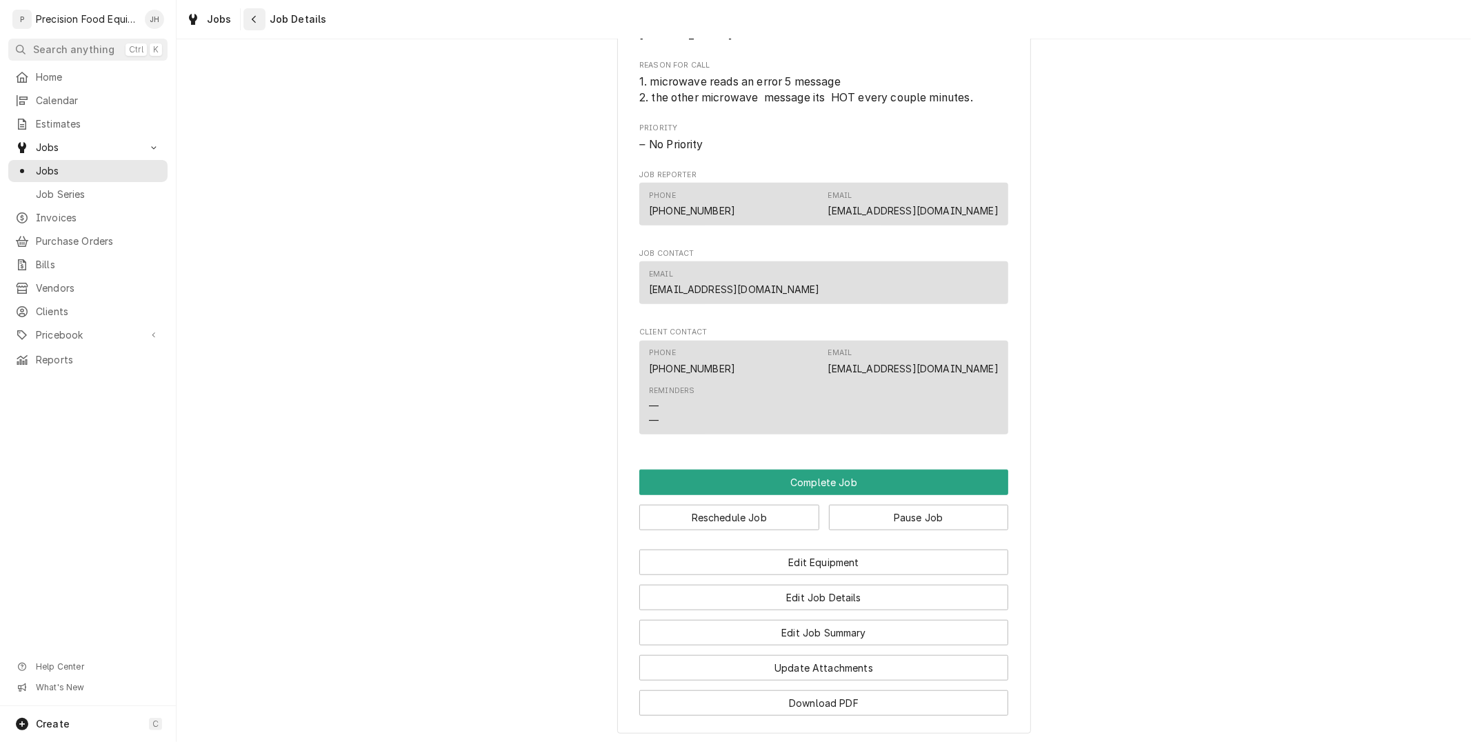
click at [254, 23] on icon "Navigate back" at bounding box center [254, 19] width 6 height 10
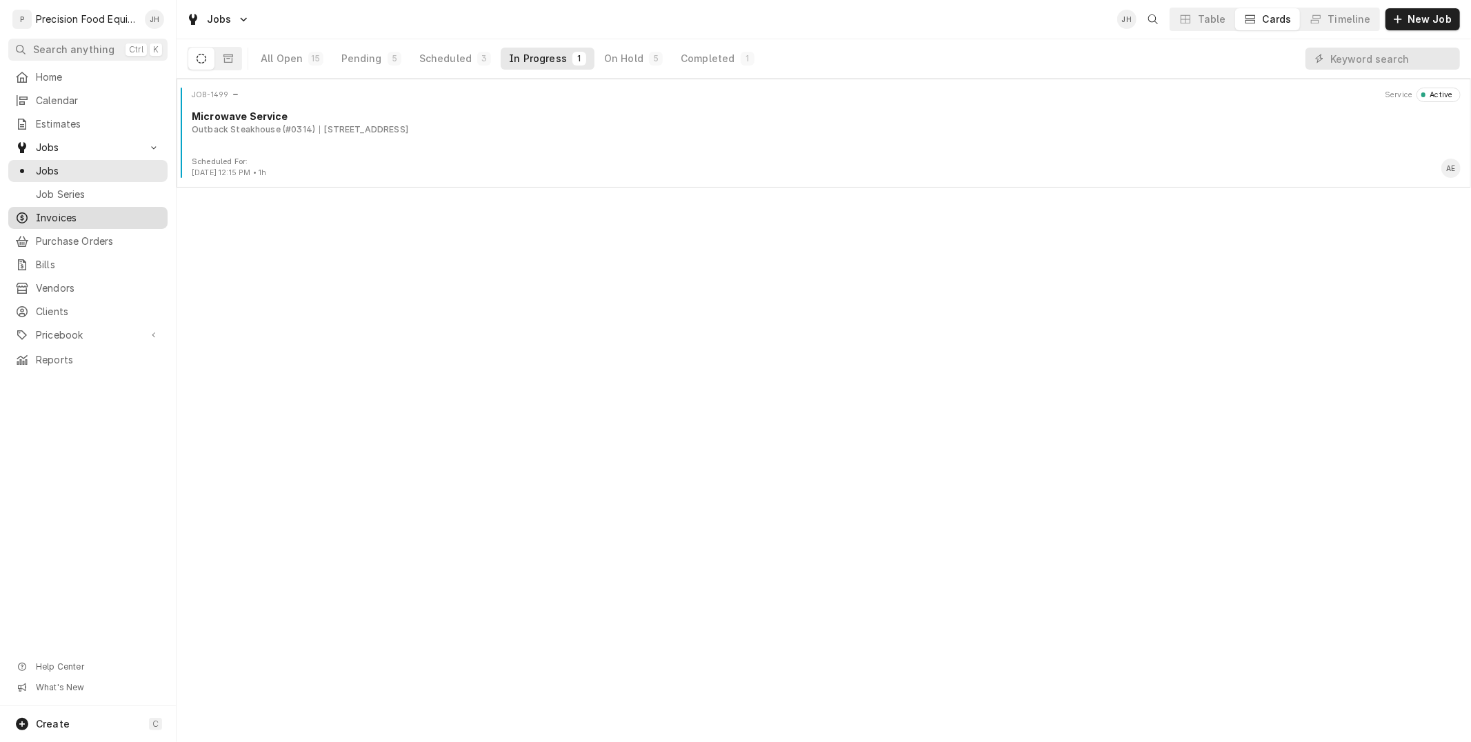
click at [76, 210] on div "Invoices" at bounding box center [88, 218] width 154 height 17
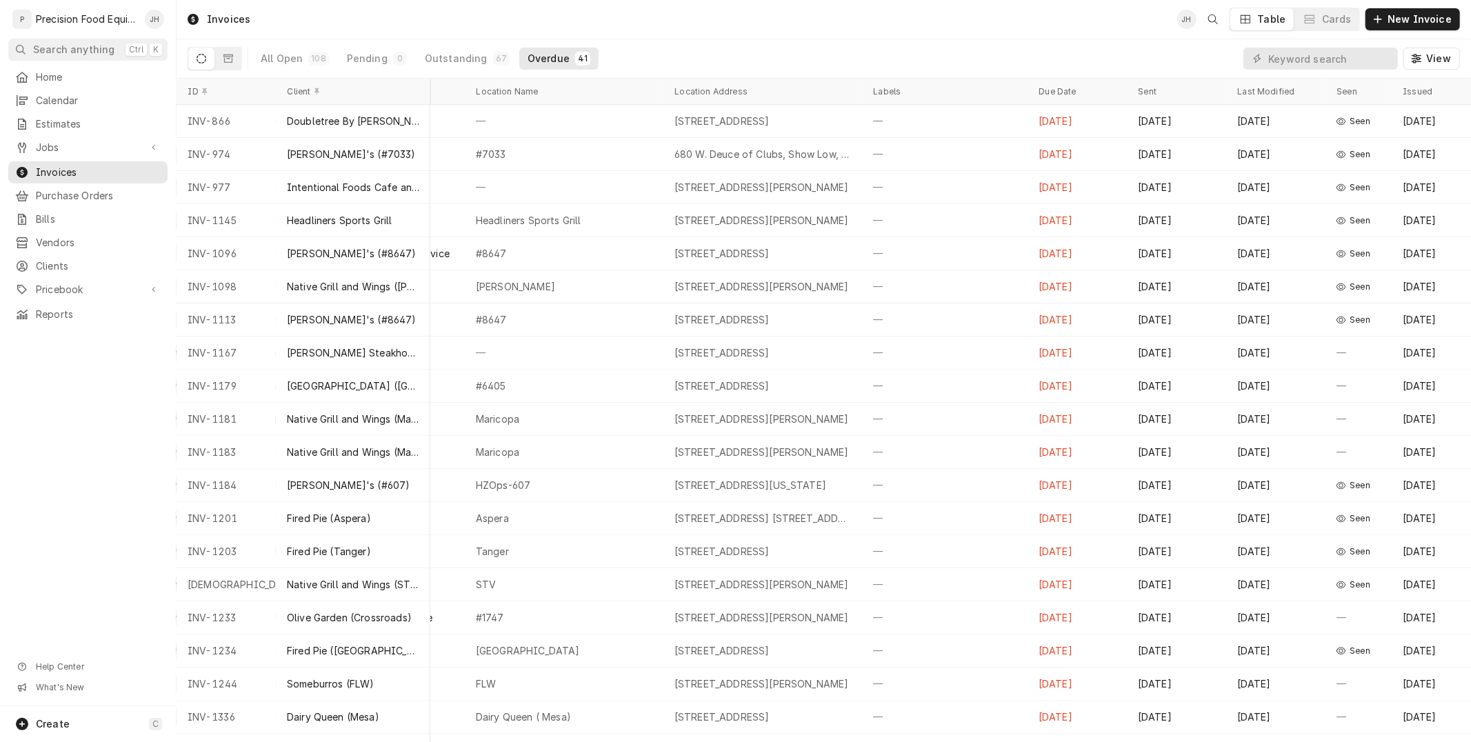
scroll to position [0, 362]
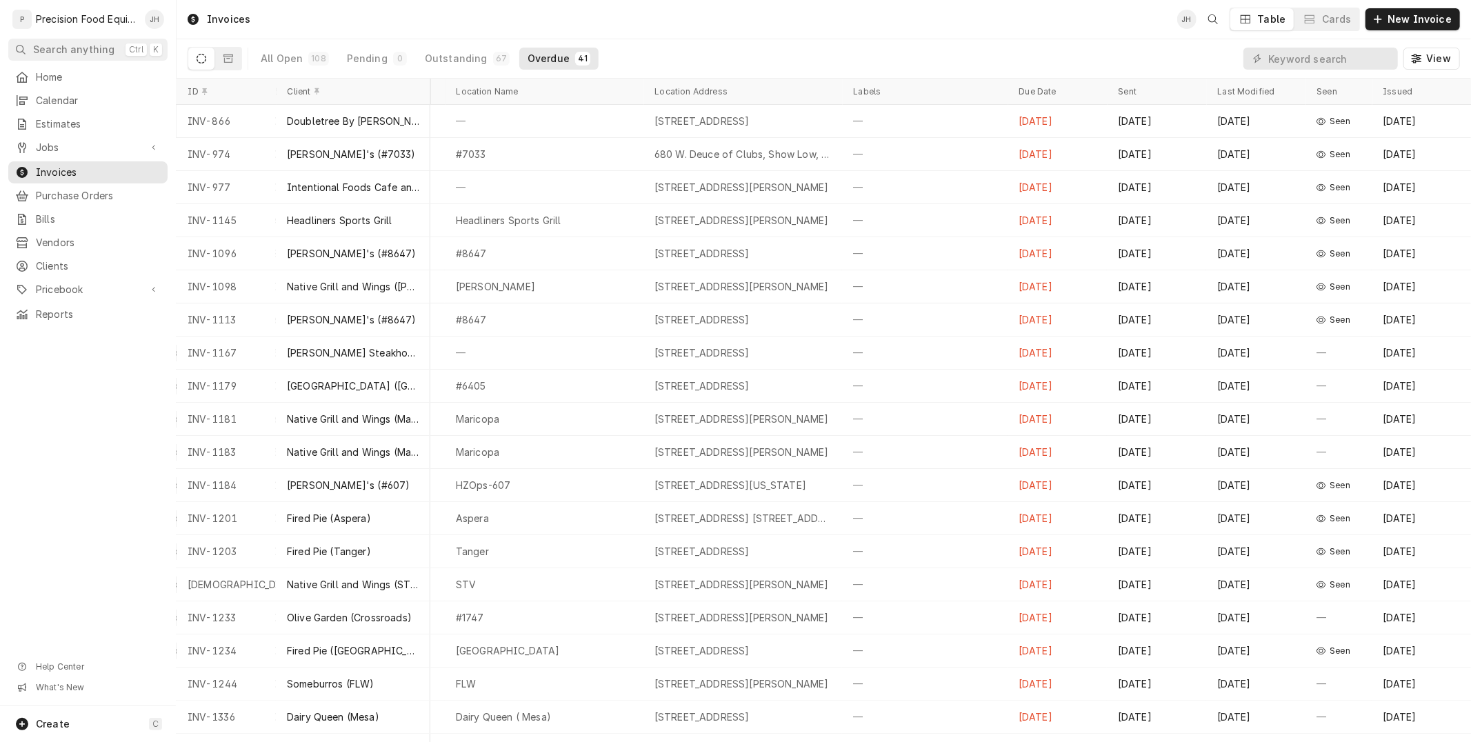
click at [1269, 15] on div "Table" at bounding box center [1272, 19] width 28 height 14
click at [1327, 17] on div "Cards" at bounding box center [1336, 19] width 29 height 14
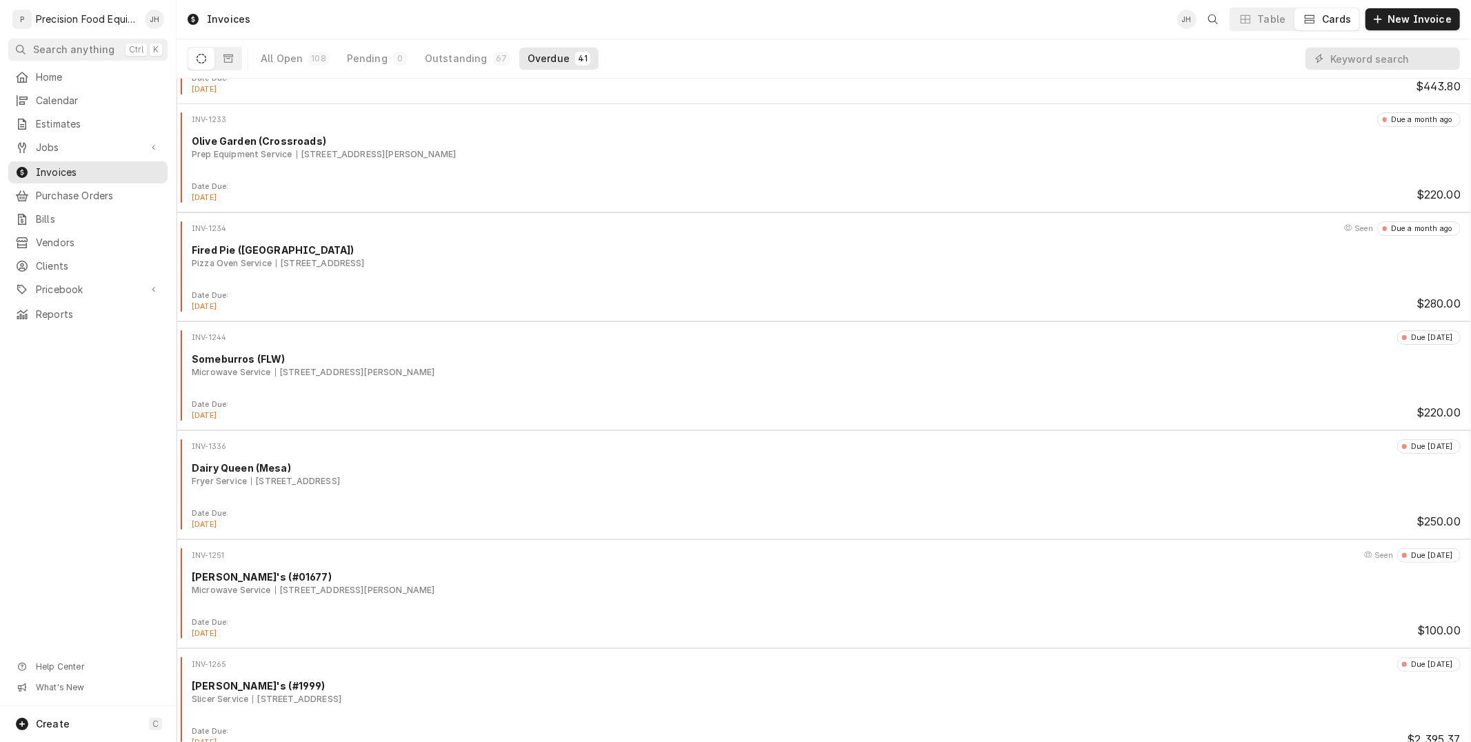
scroll to position [1762, 0]
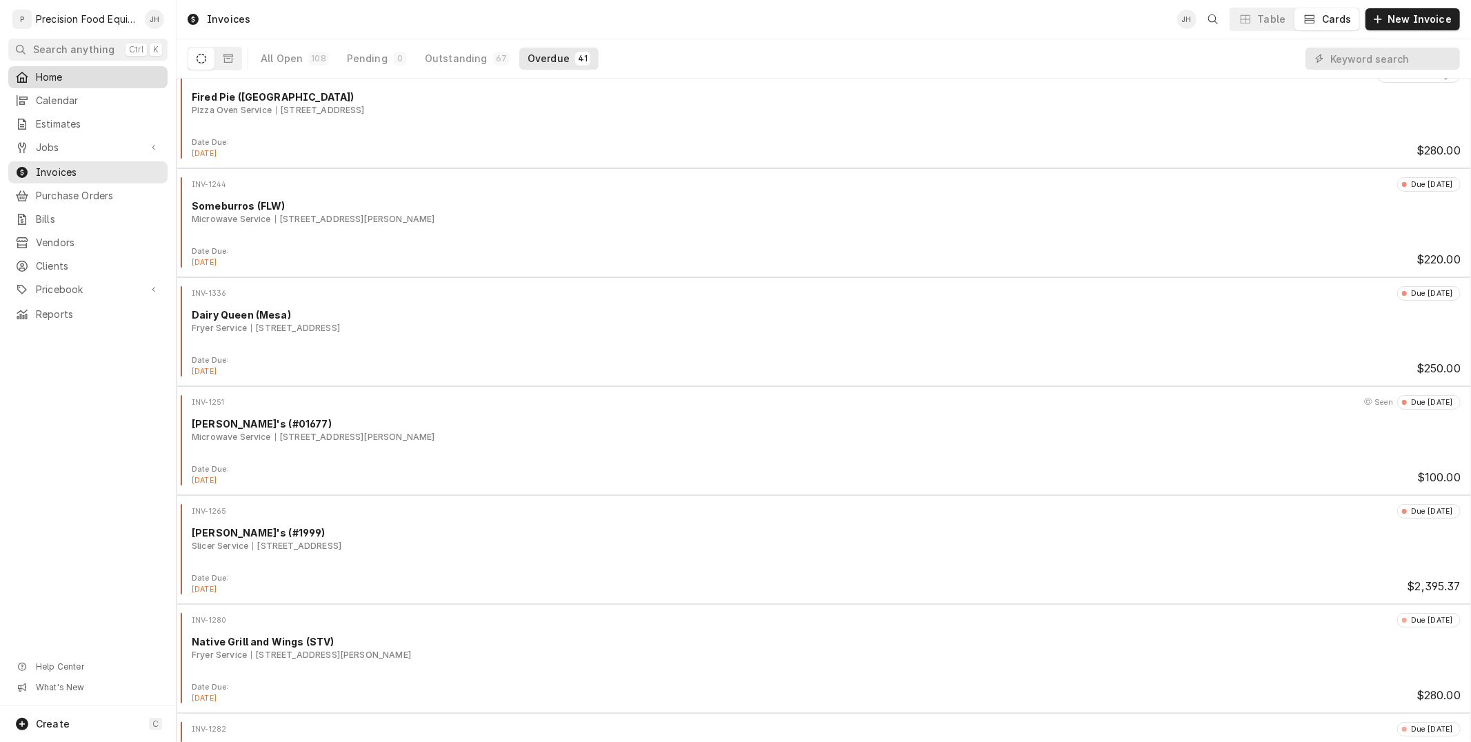
click at [78, 71] on span "Home" at bounding box center [98, 77] width 125 height 14
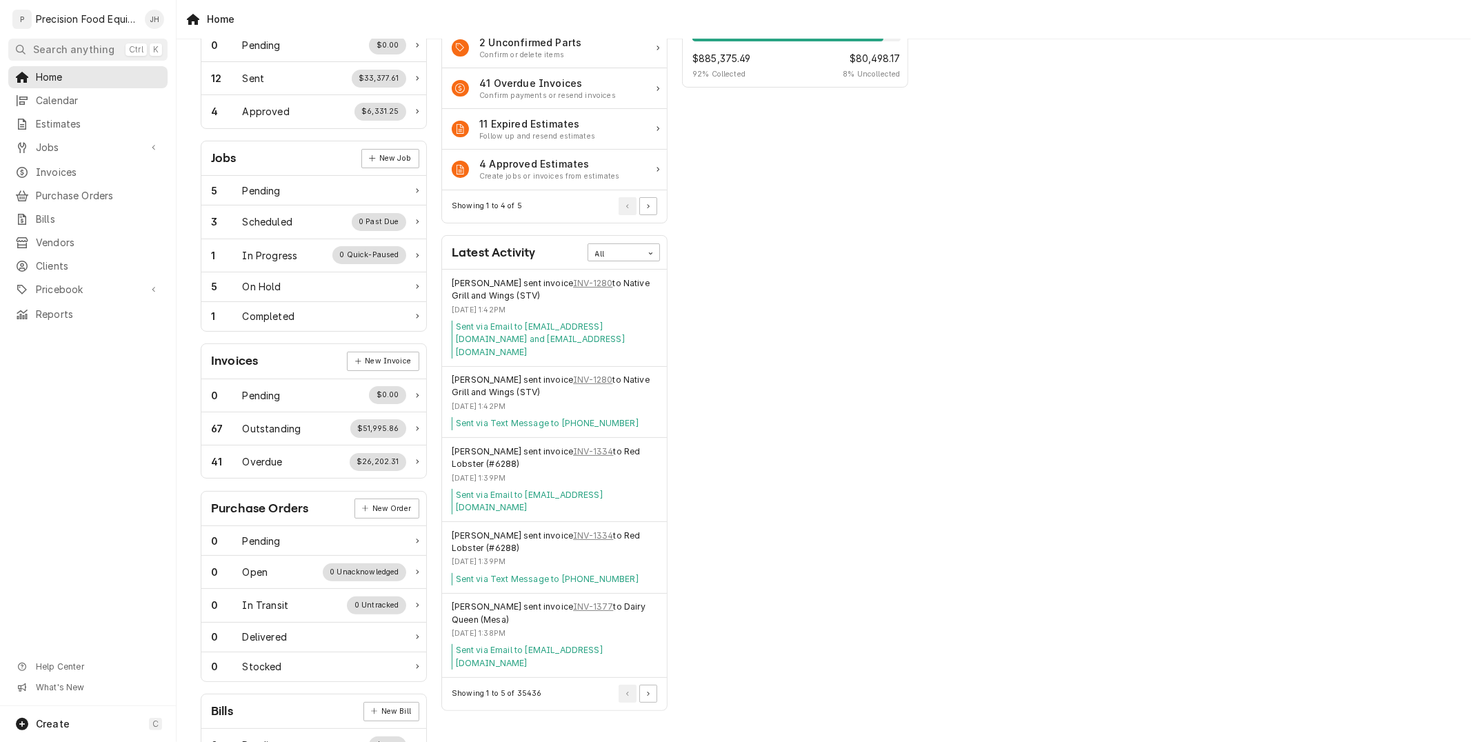
scroll to position [153, 0]
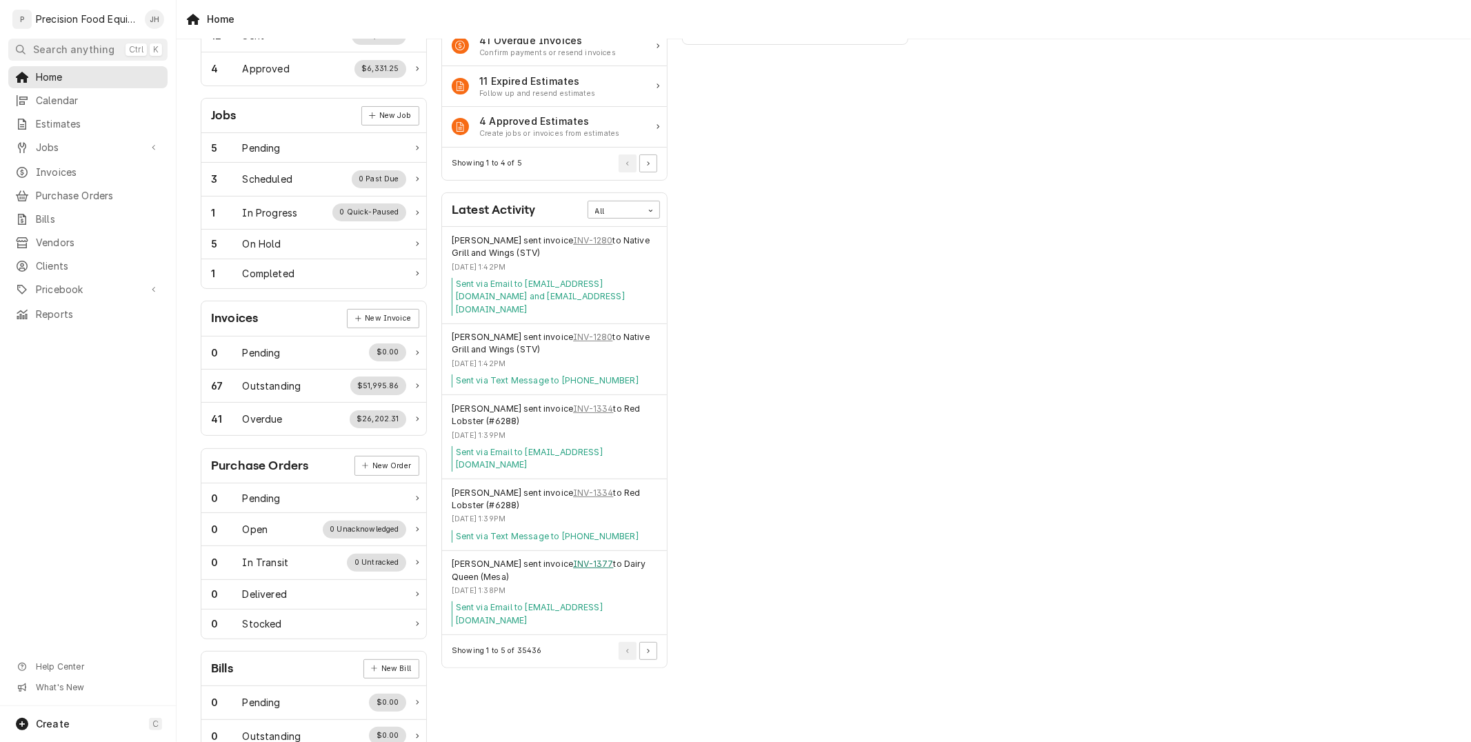
click at [575, 558] on link "INV-1377" at bounding box center [593, 564] width 40 height 12
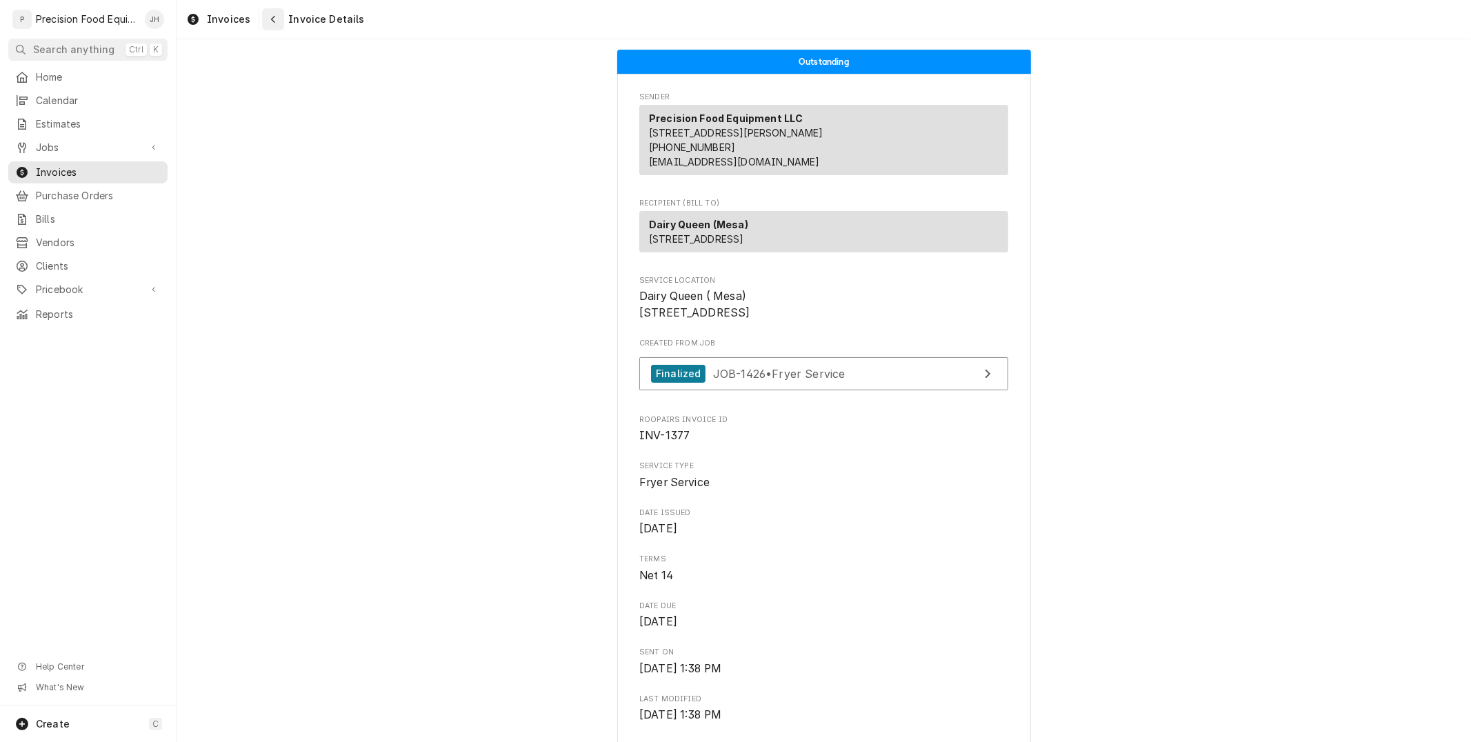
click at [272, 23] on icon "Navigate back" at bounding box center [273, 19] width 6 height 10
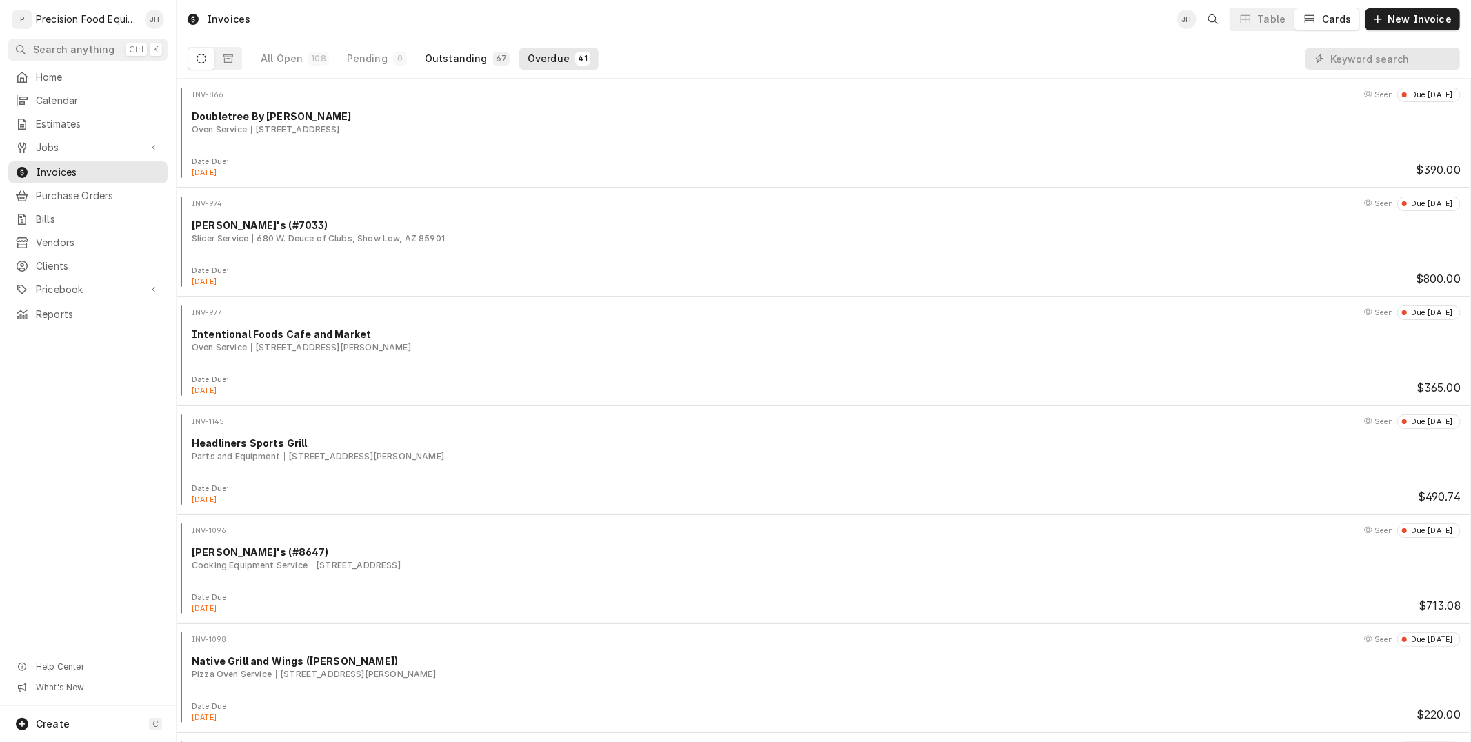
click at [476, 54] on div "Outstanding" at bounding box center [456, 59] width 63 height 14
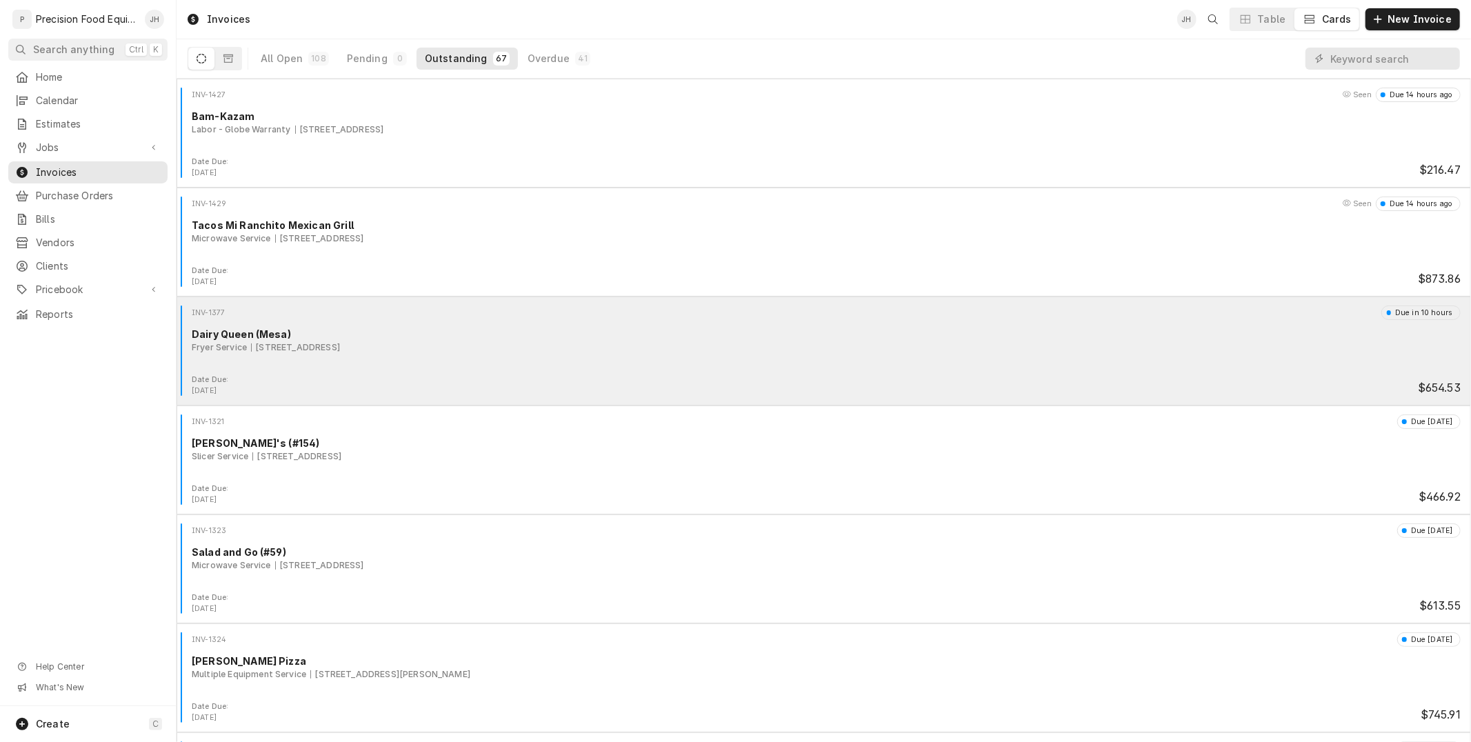
scroll to position [77, 0]
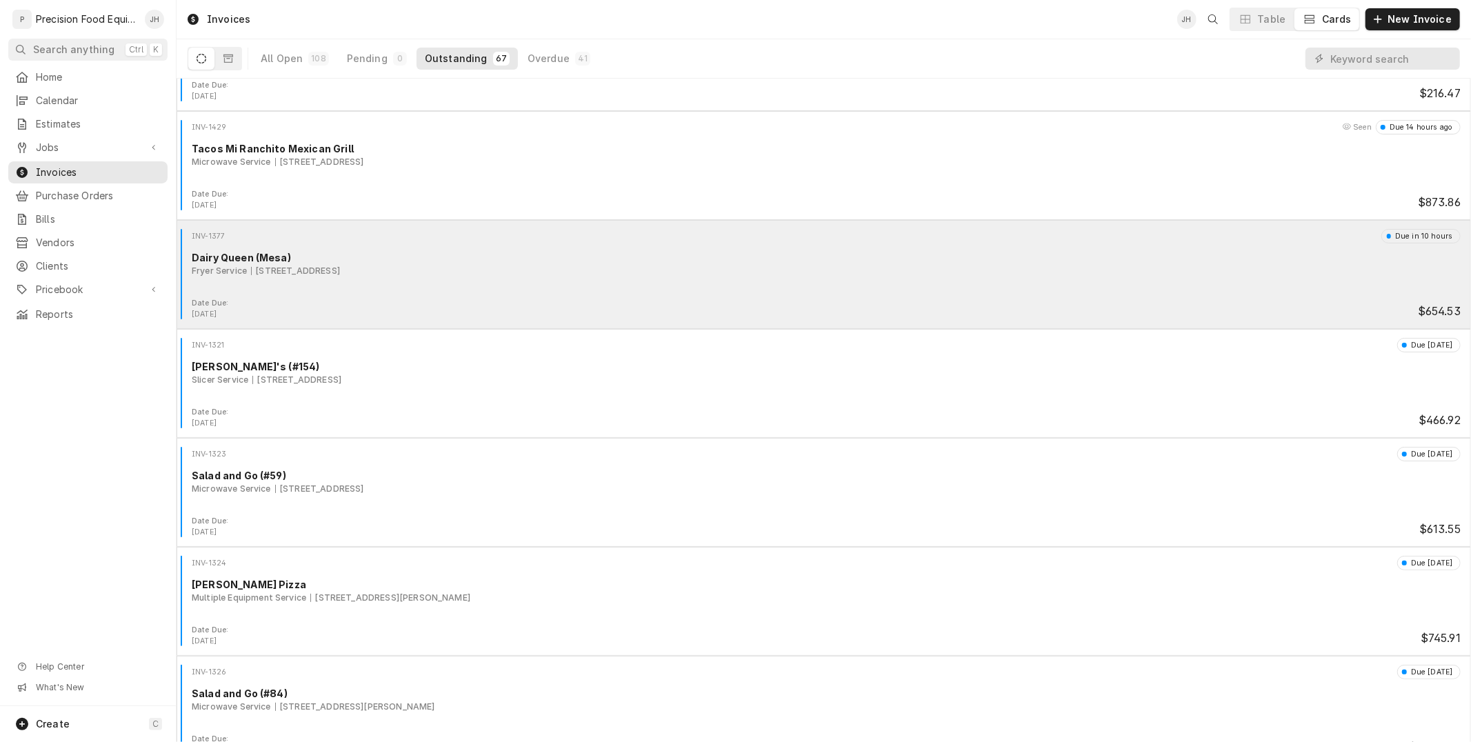
click at [507, 253] on div "Dairy Queen (Mesa)" at bounding box center [826, 257] width 1269 height 14
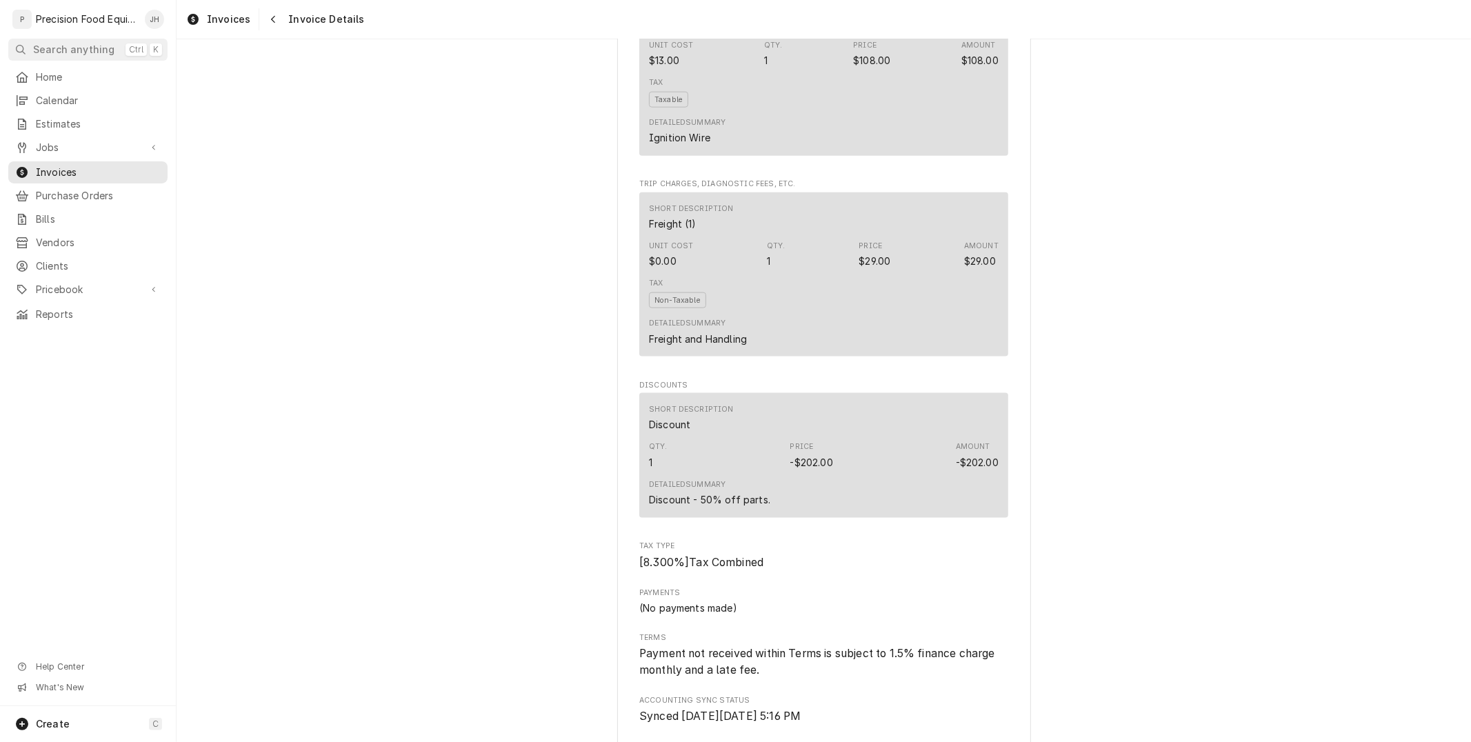
scroll to position [1898, 0]
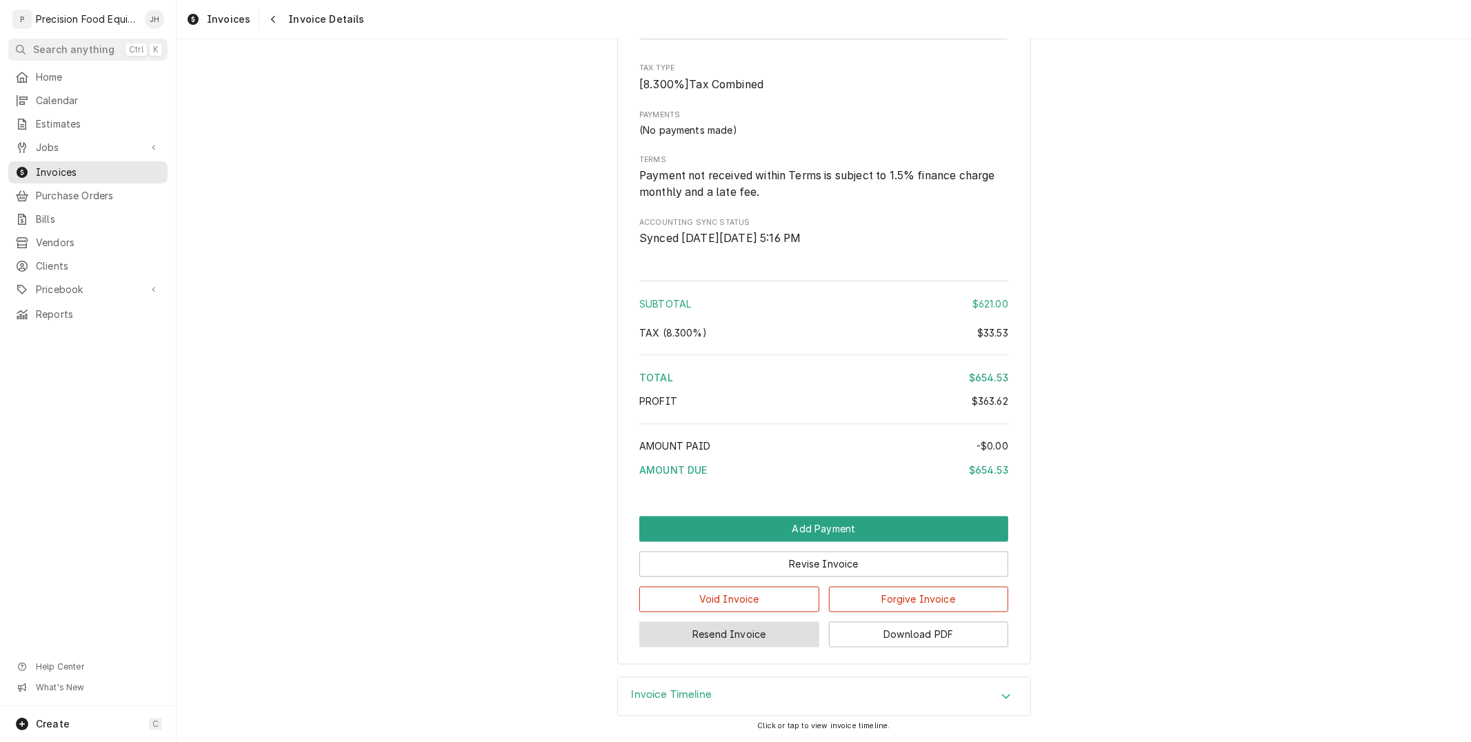
click at [724, 632] on button "Resend Invoice" at bounding box center [729, 635] width 180 height 26
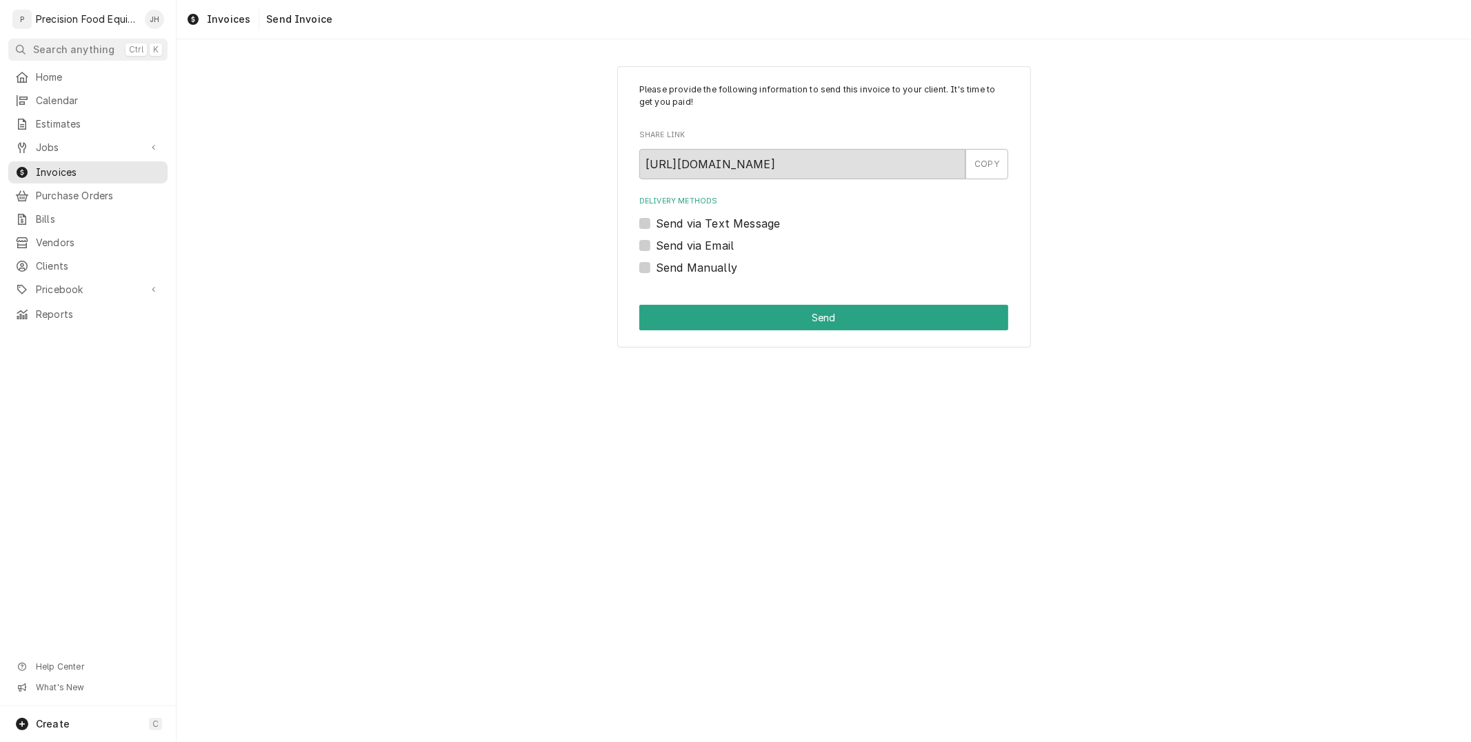
click at [638, 226] on div "Please provide the following information to send this invoice to your client. I…" at bounding box center [824, 207] width 414 height 282
click at [656, 221] on label "Send via Text Message" at bounding box center [718, 223] width 124 height 17
click at [656, 221] on input "Send via Text Message" at bounding box center [840, 230] width 369 height 30
checkbox input "true"
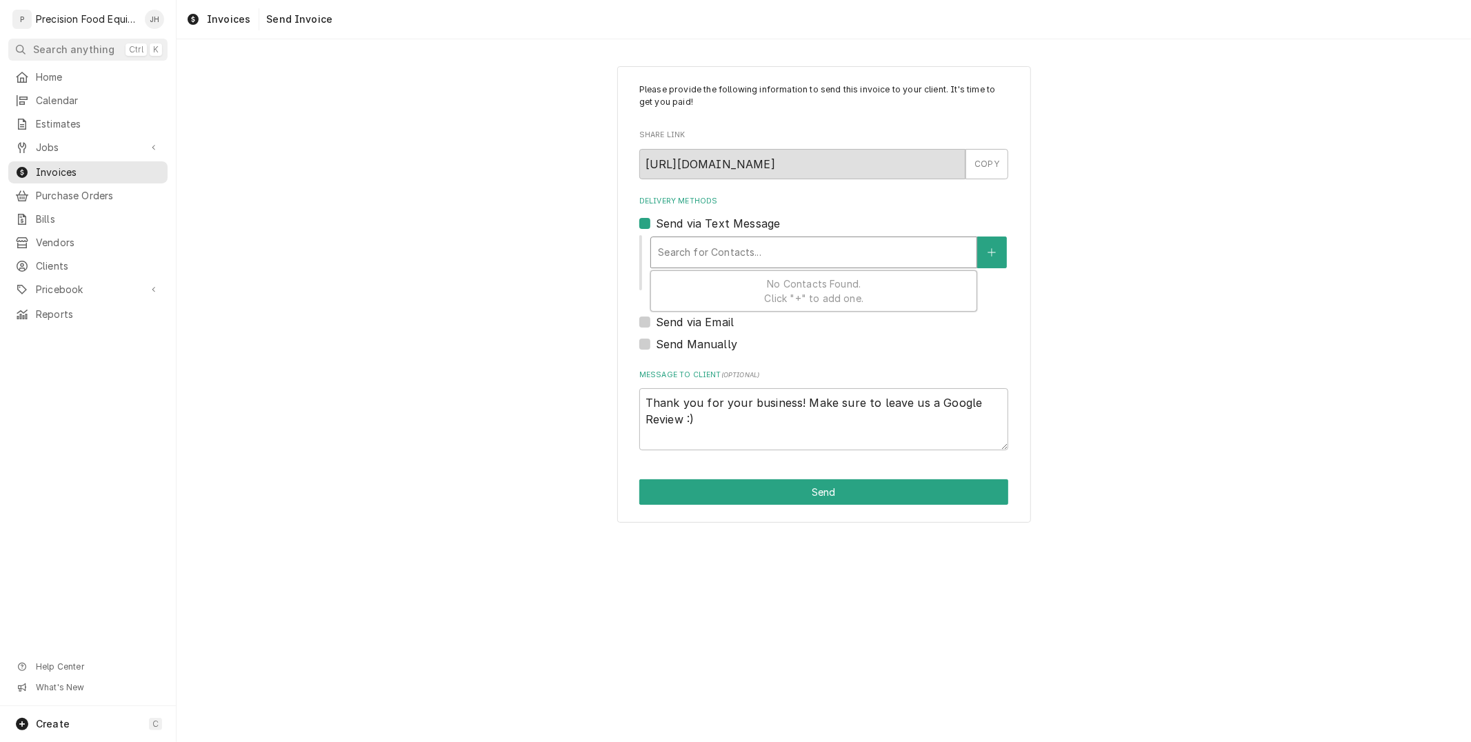
click at [702, 259] on div "Delivery Methods" at bounding box center [814, 252] width 312 height 25
click at [645, 216] on div "Send via Text Message" at bounding box center [823, 223] width 369 height 17
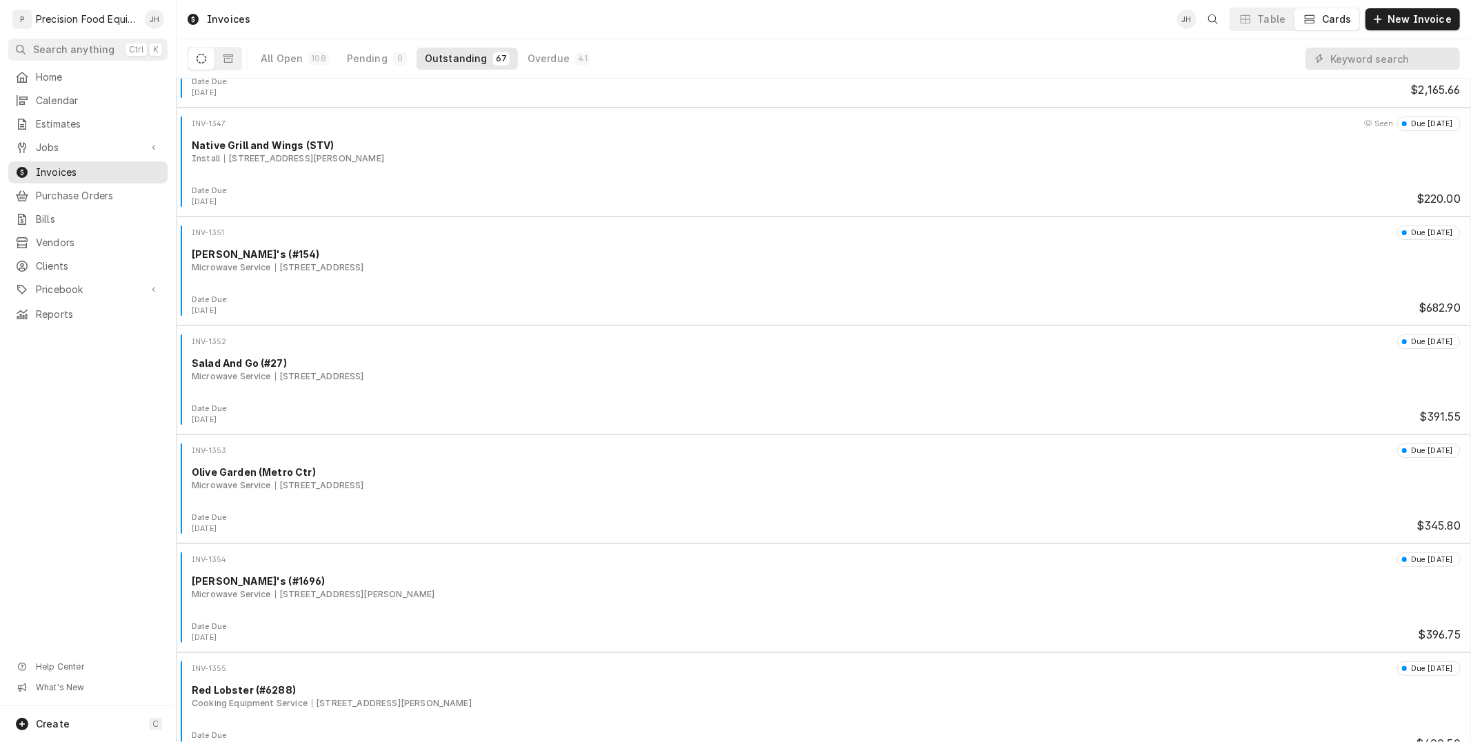
scroll to position [2068, 0]
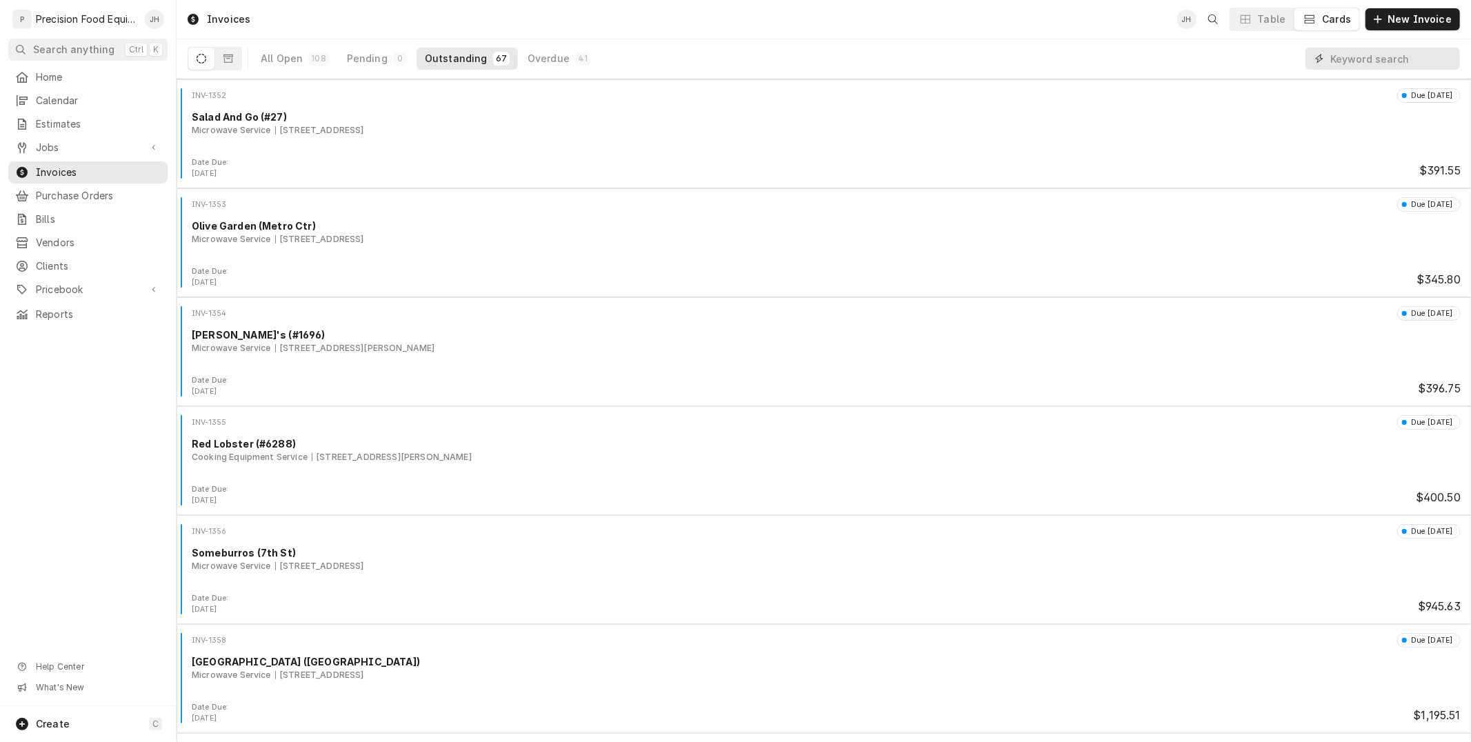
click at [1353, 61] on input "Dynamic Content Wrapper" at bounding box center [1391, 59] width 123 height 22
click at [269, 59] on div "All Open" at bounding box center [282, 59] width 42 height 14
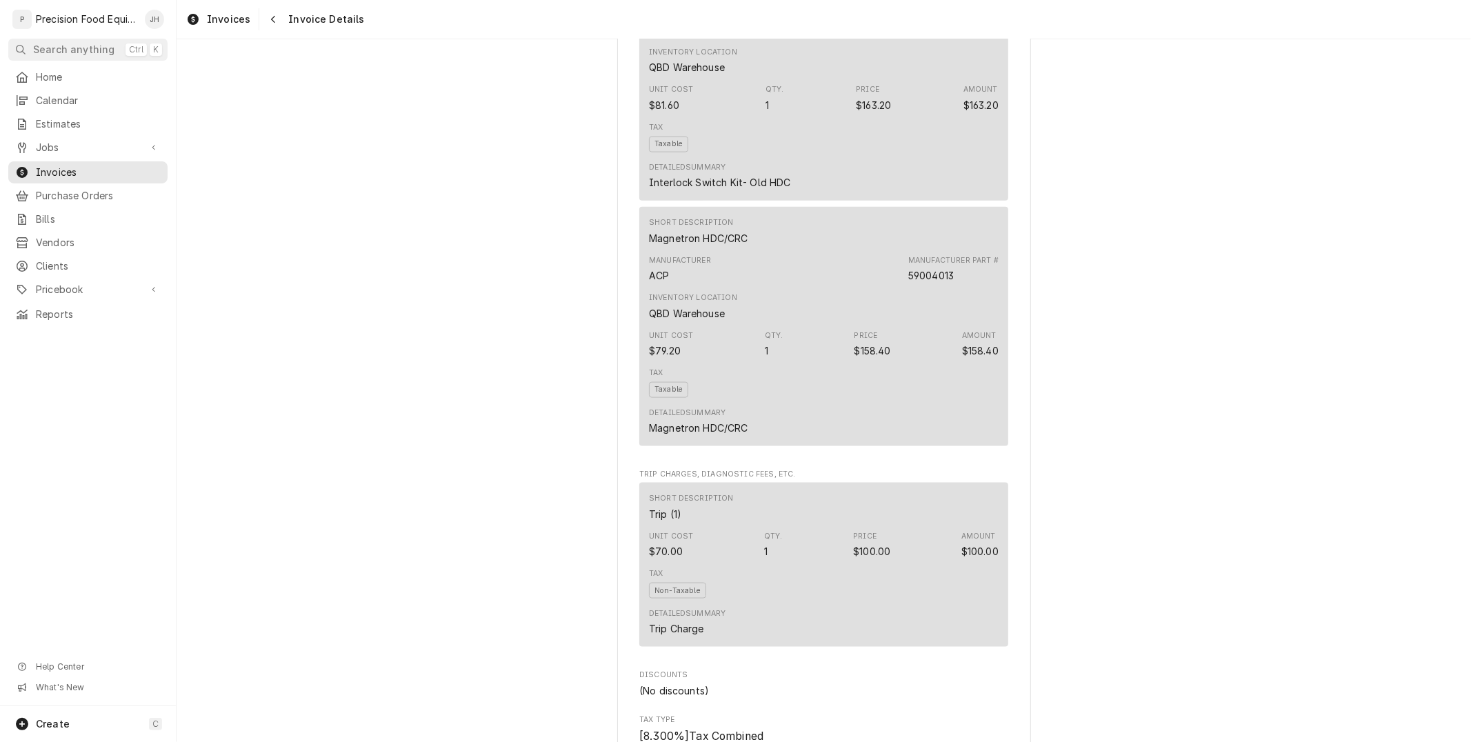
scroll to position [2103, 0]
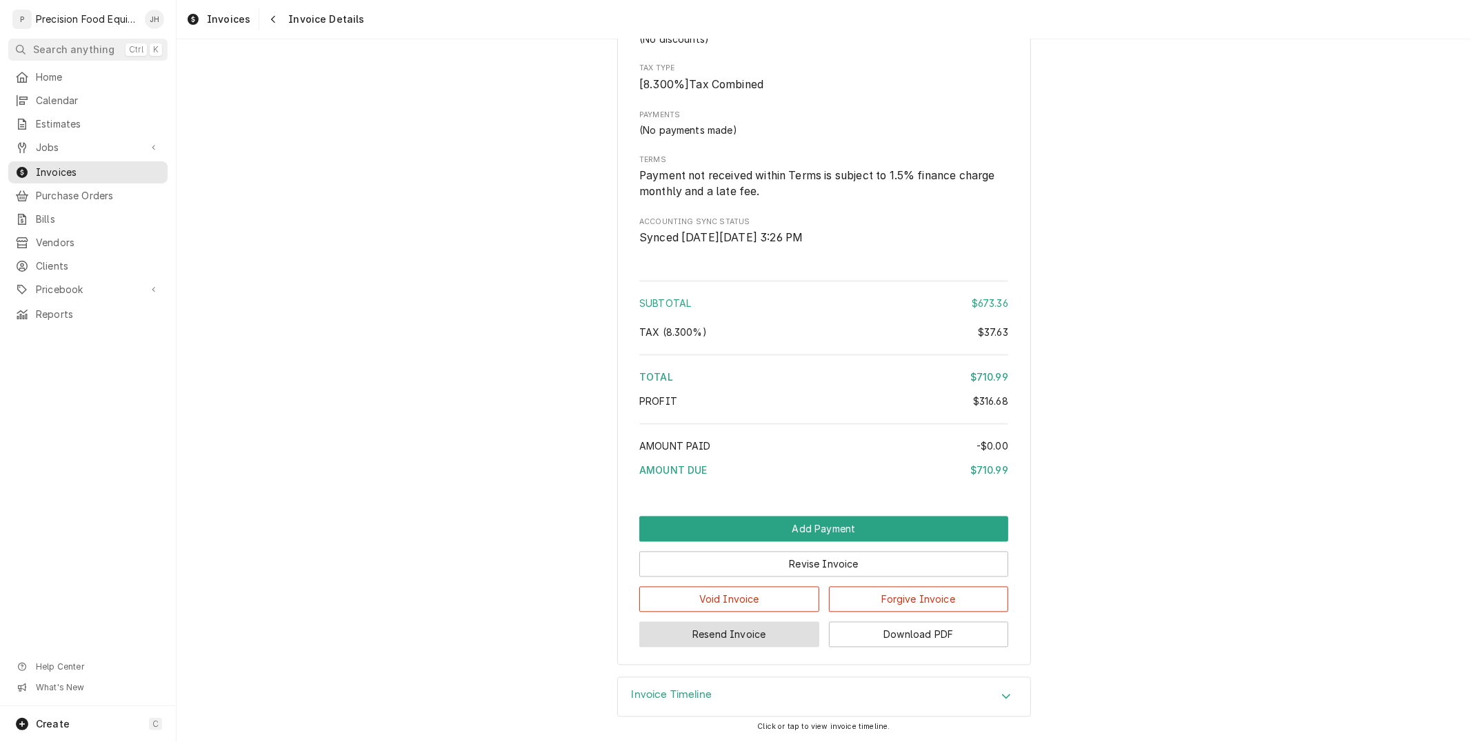
click at [749, 635] on button "Resend Invoice" at bounding box center [729, 635] width 180 height 26
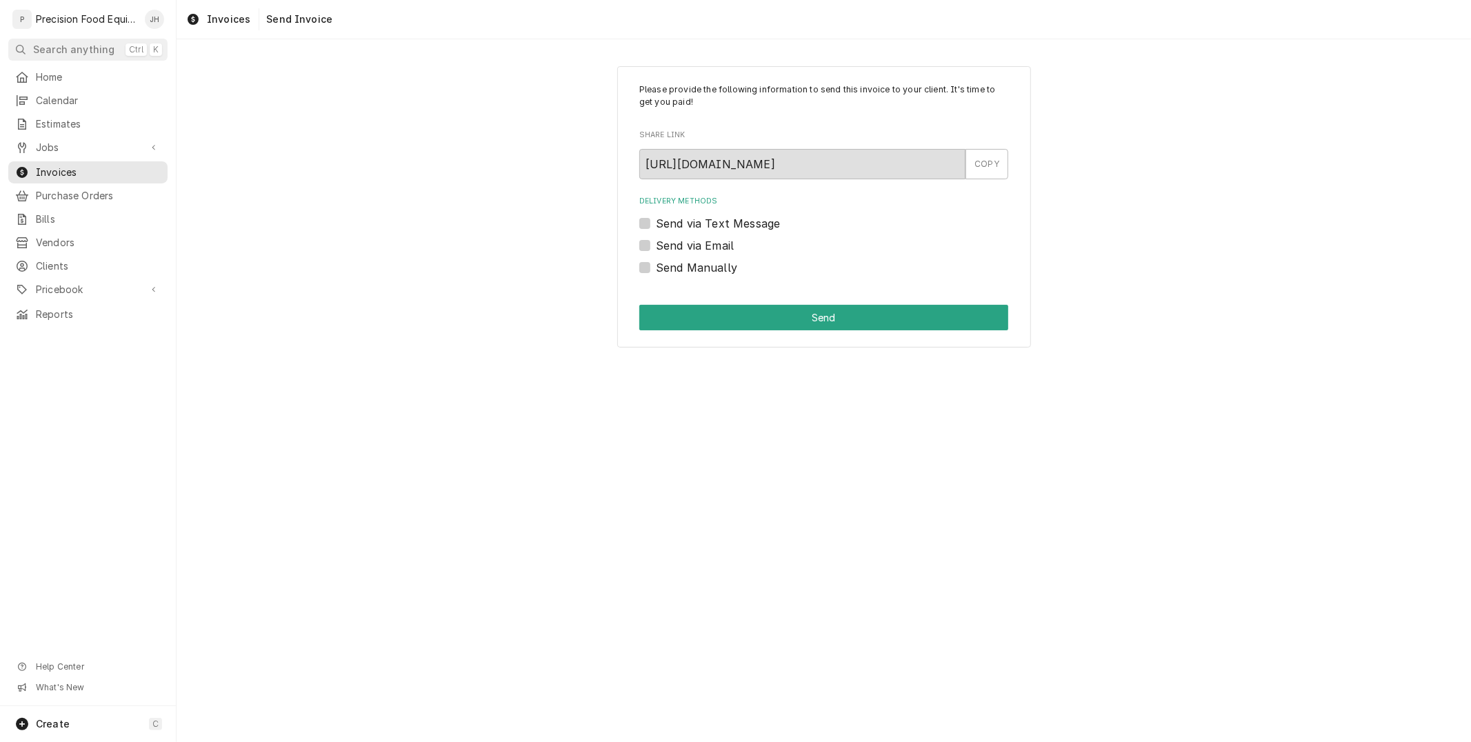
click at [656, 243] on label "Send via Email" at bounding box center [695, 245] width 78 height 17
click at [656, 243] on input "Send via Email" at bounding box center [840, 252] width 369 height 30
checkbox input "true"
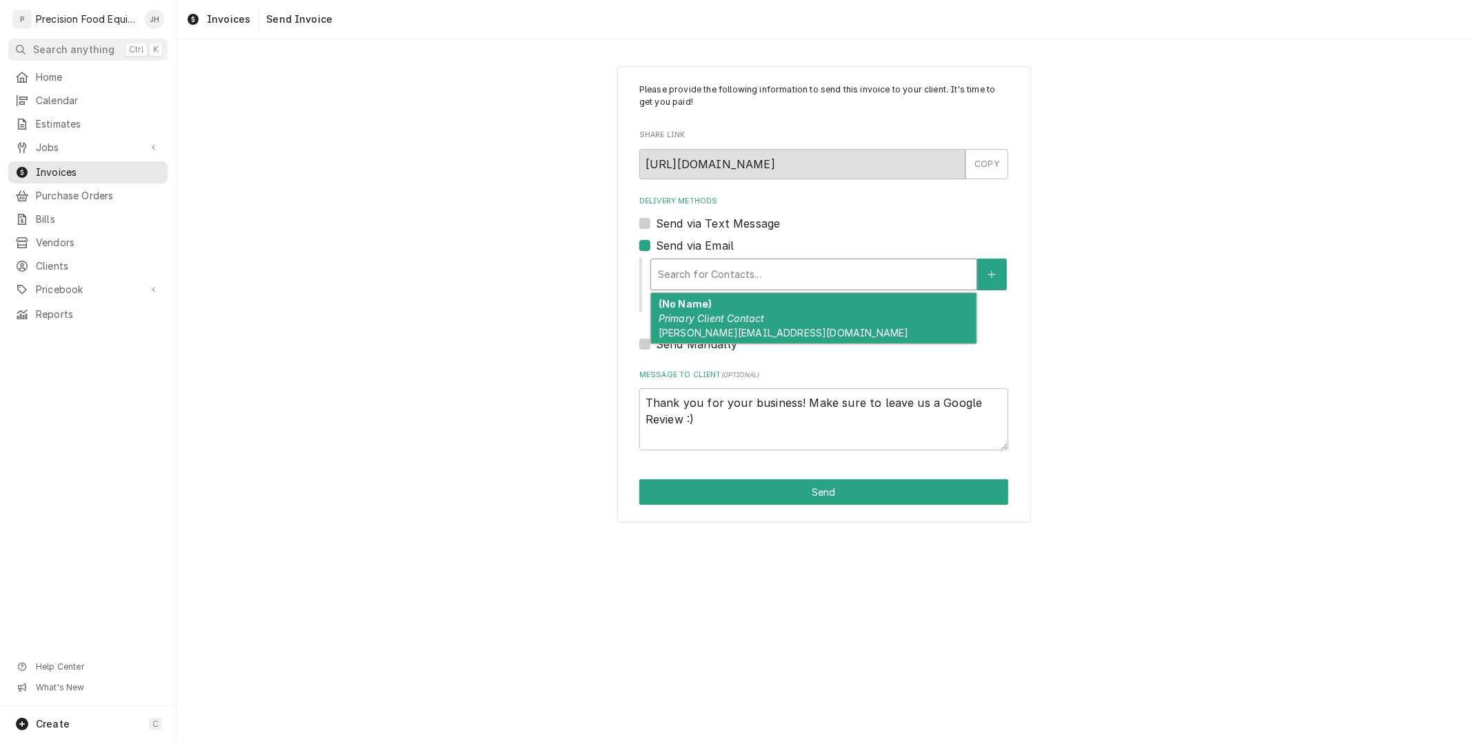
click at [712, 270] on div "Delivery Methods" at bounding box center [814, 274] width 312 height 25
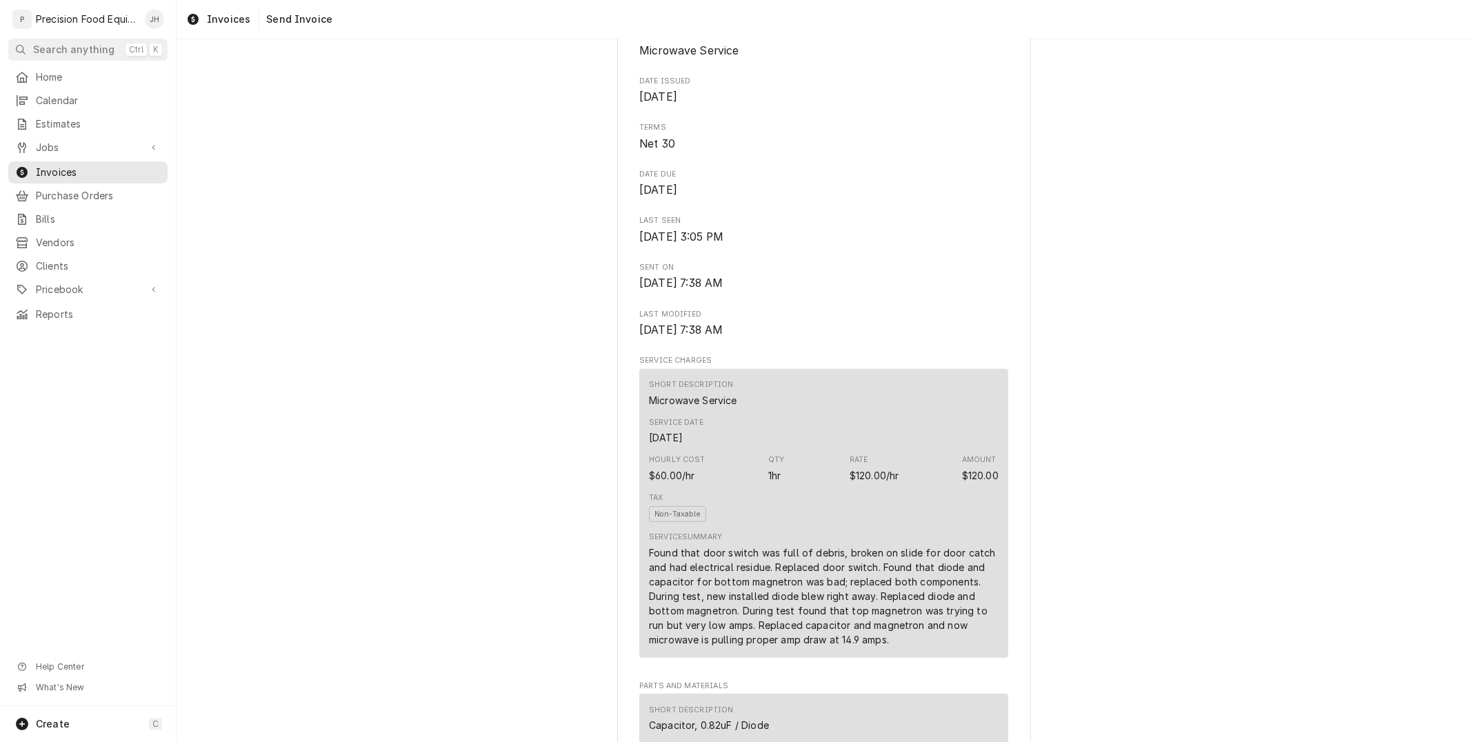
scroll to position [459, 0]
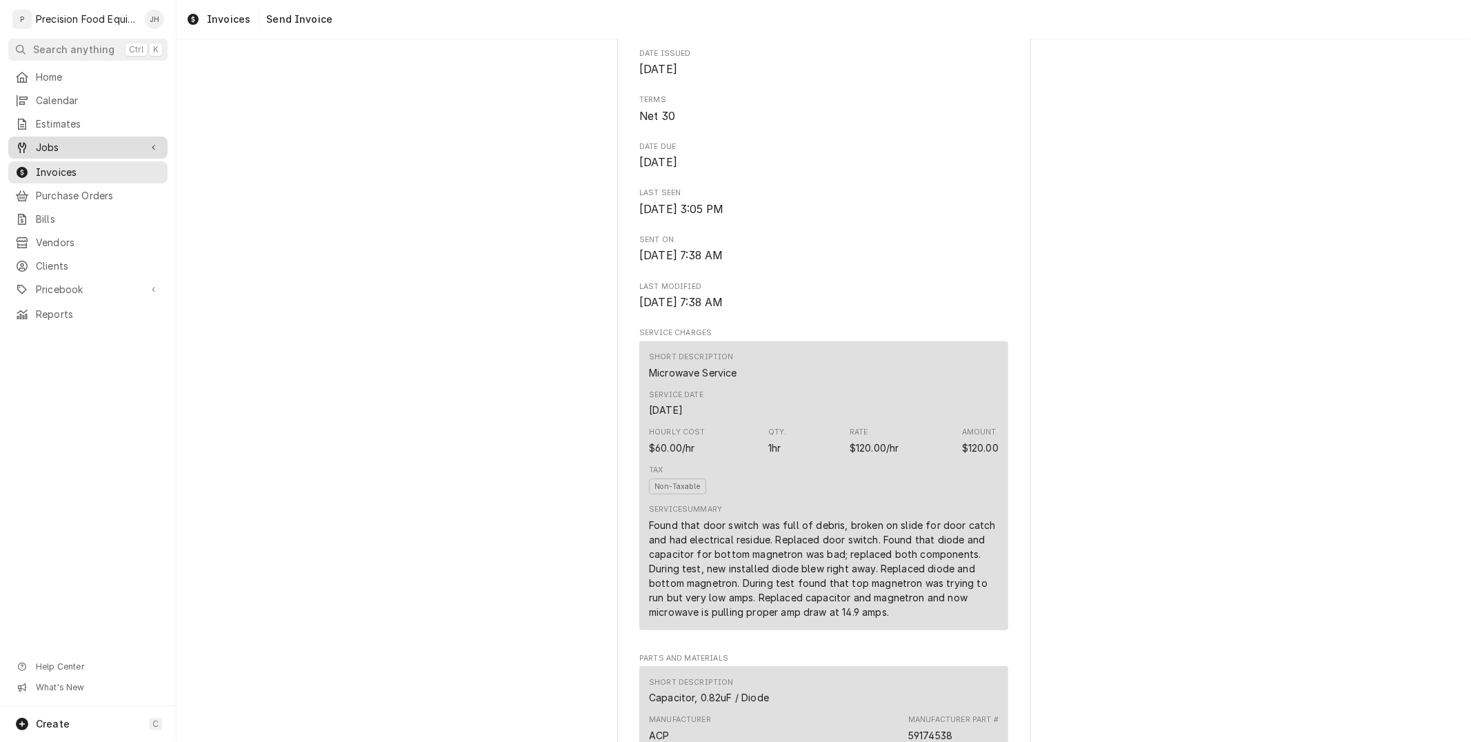
click at [86, 148] on span "Jobs" at bounding box center [88, 148] width 104 height 14
click at [72, 170] on span "Jobs" at bounding box center [98, 171] width 125 height 14
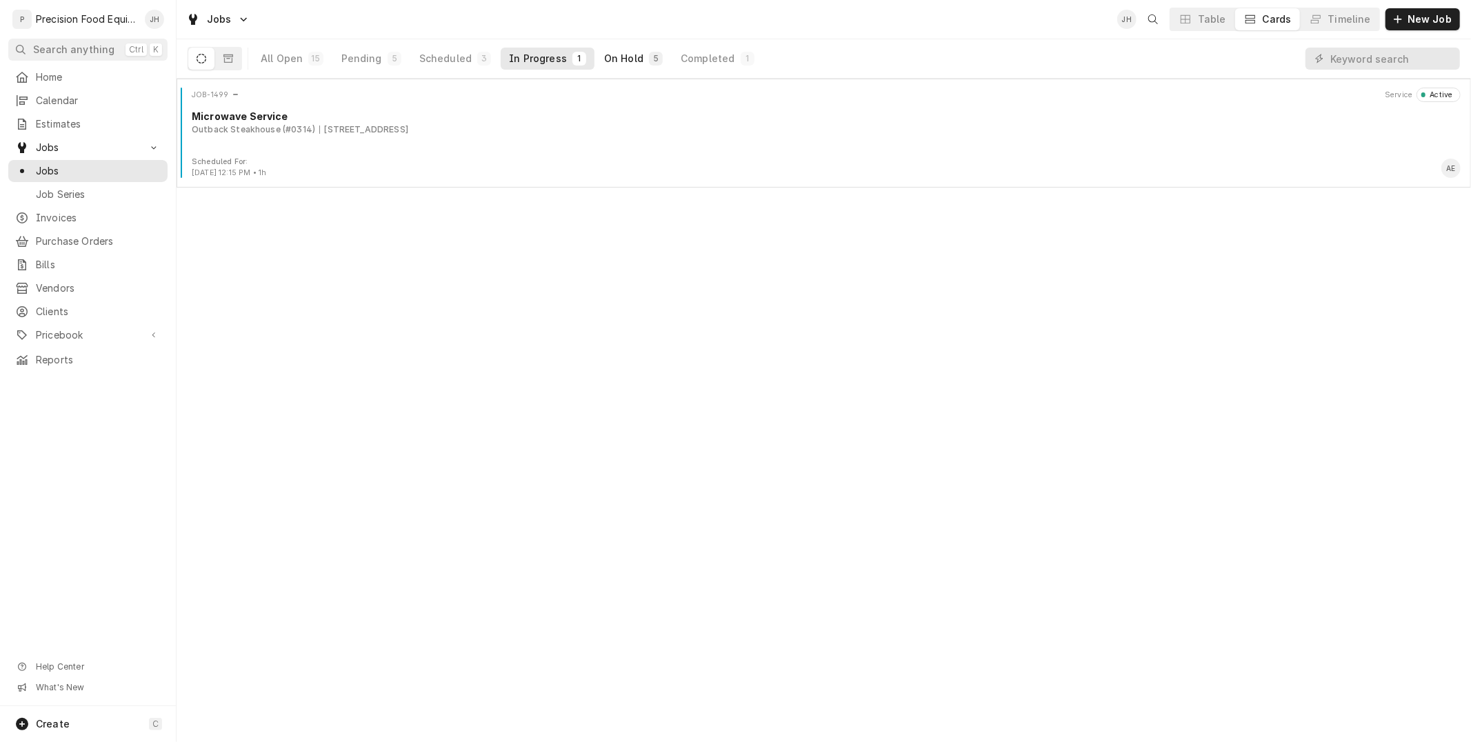
click at [629, 48] on button "On Hold 5" at bounding box center [633, 59] width 75 height 22
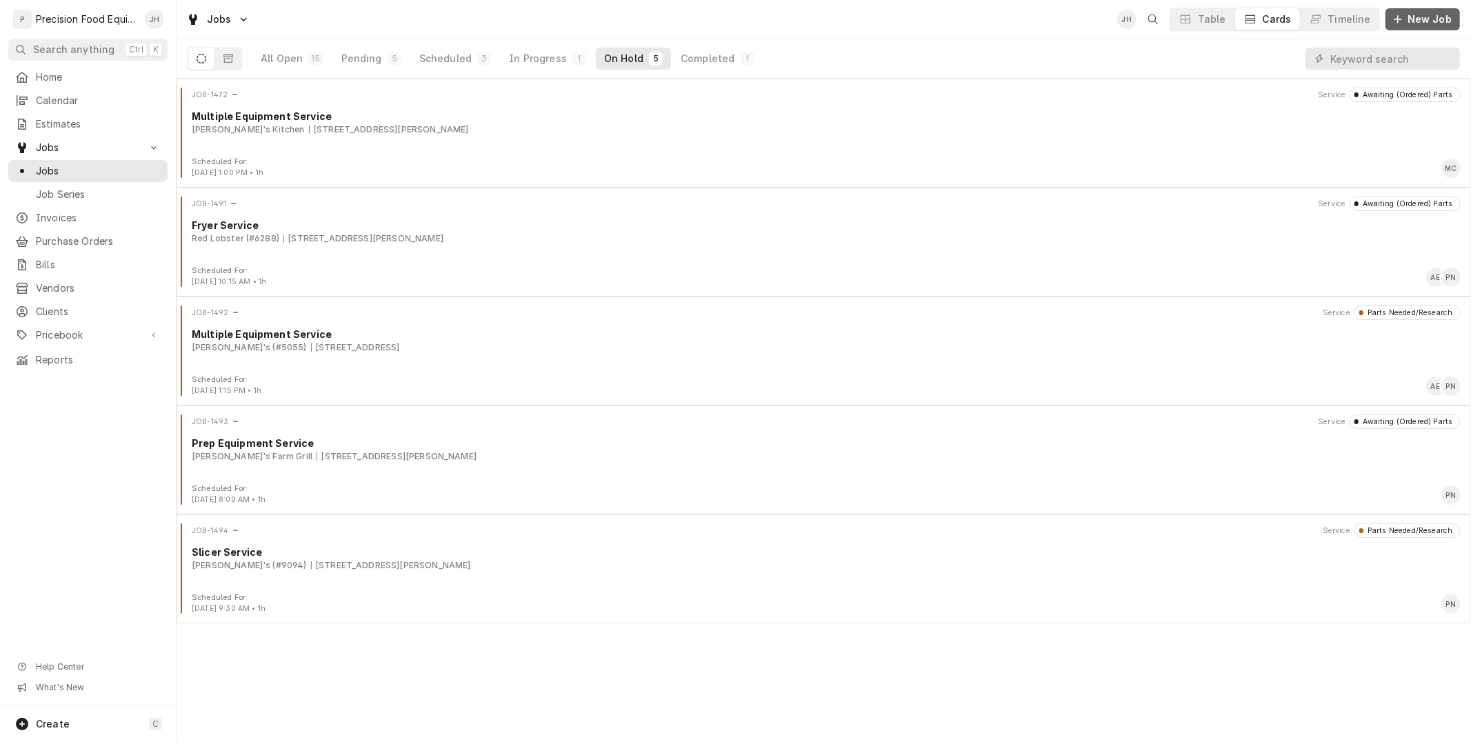
click at [1431, 19] on span "New Job" at bounding box center [1429, 19] width 50 height 14
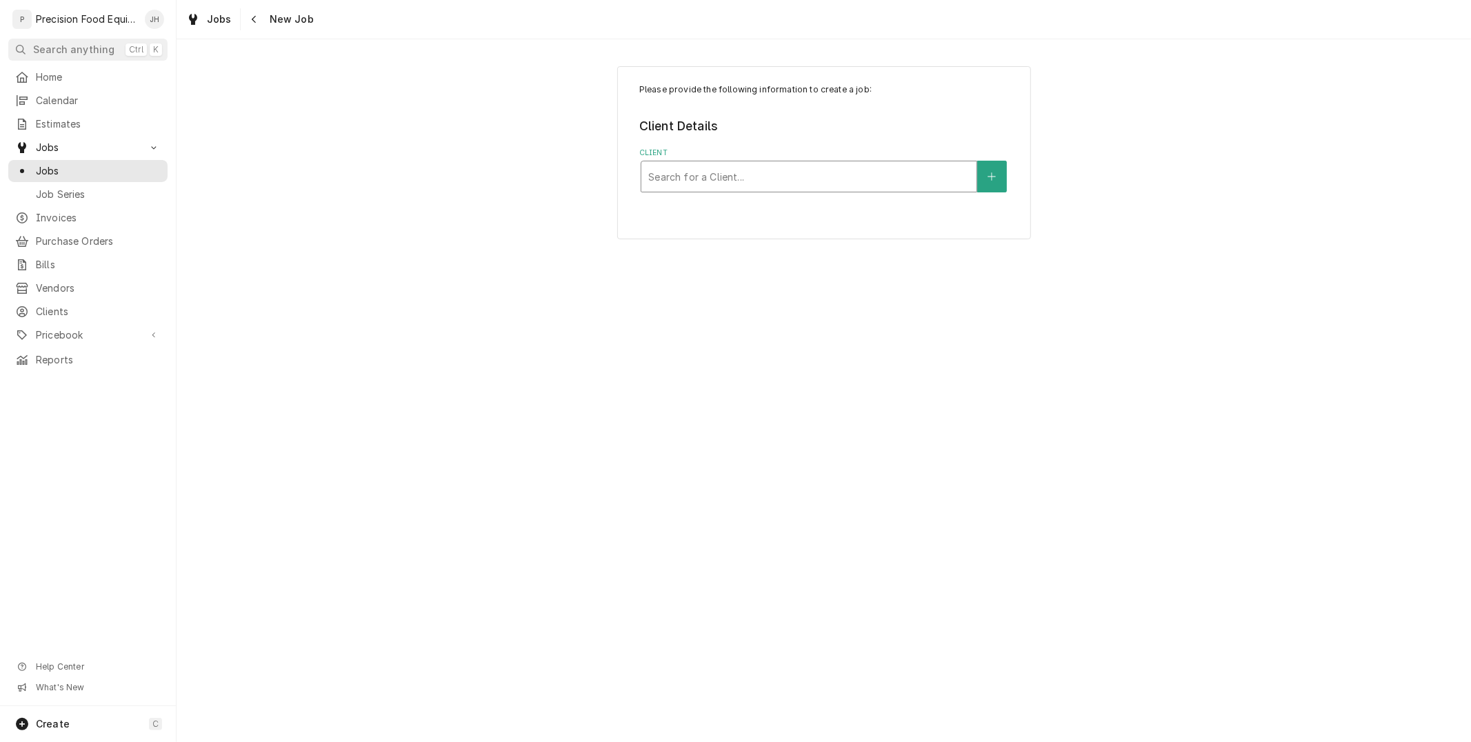
click at [732, 172] on div "Client" at bounding box center [808, 176] width 321 height 25
type input "[PERSON_NAME]"
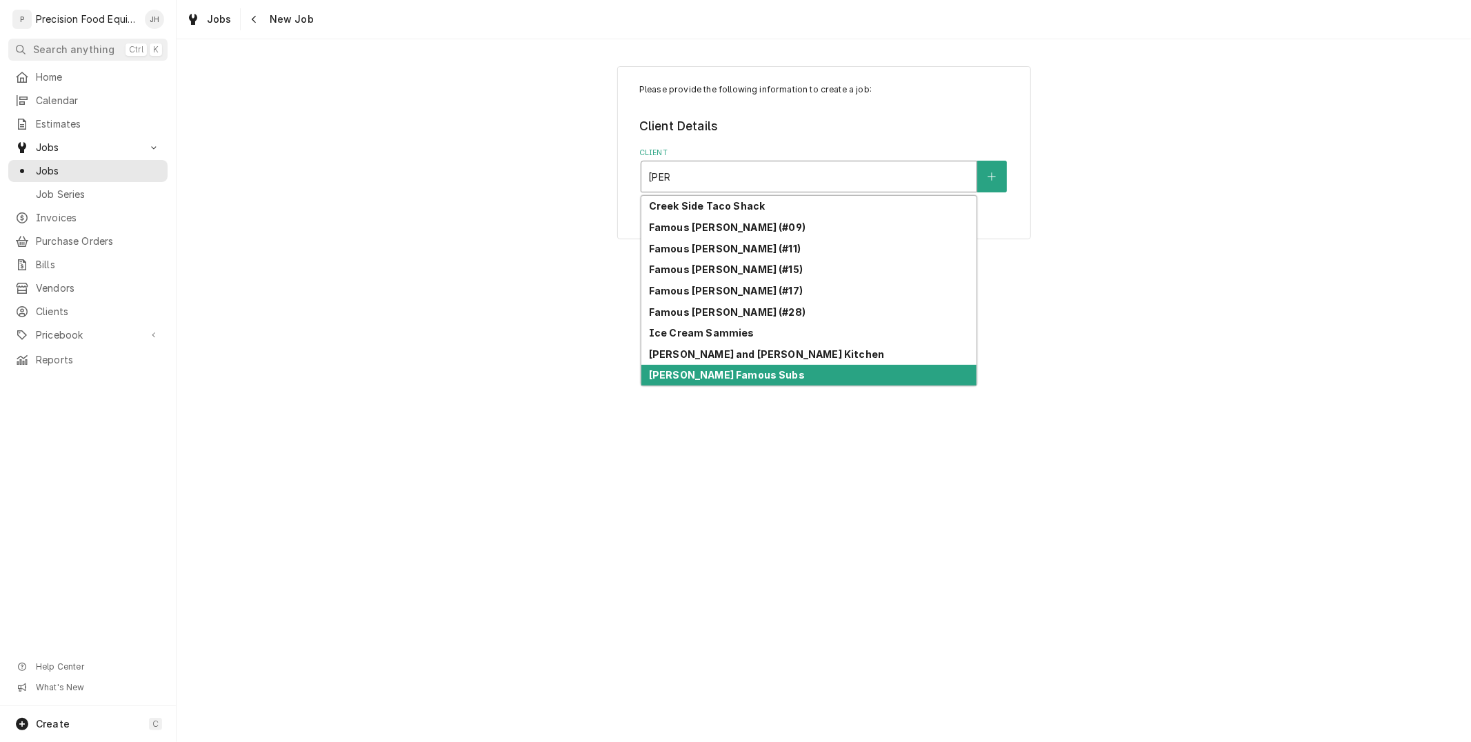
click at [743, 374] on div "[PERSON_NAME] Famous Subs" at bounding box center [808, 375] width 335 height 21
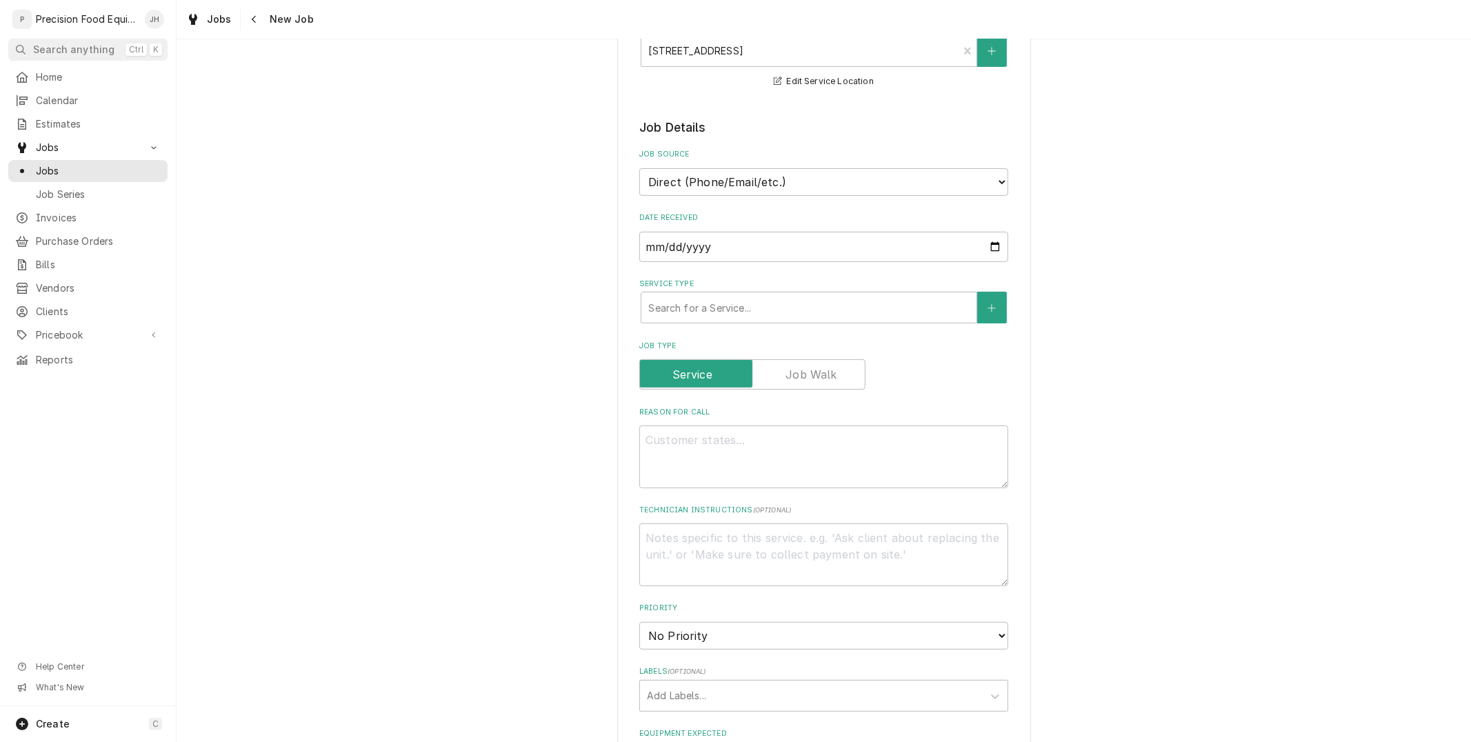
scroll to position [230, 0]
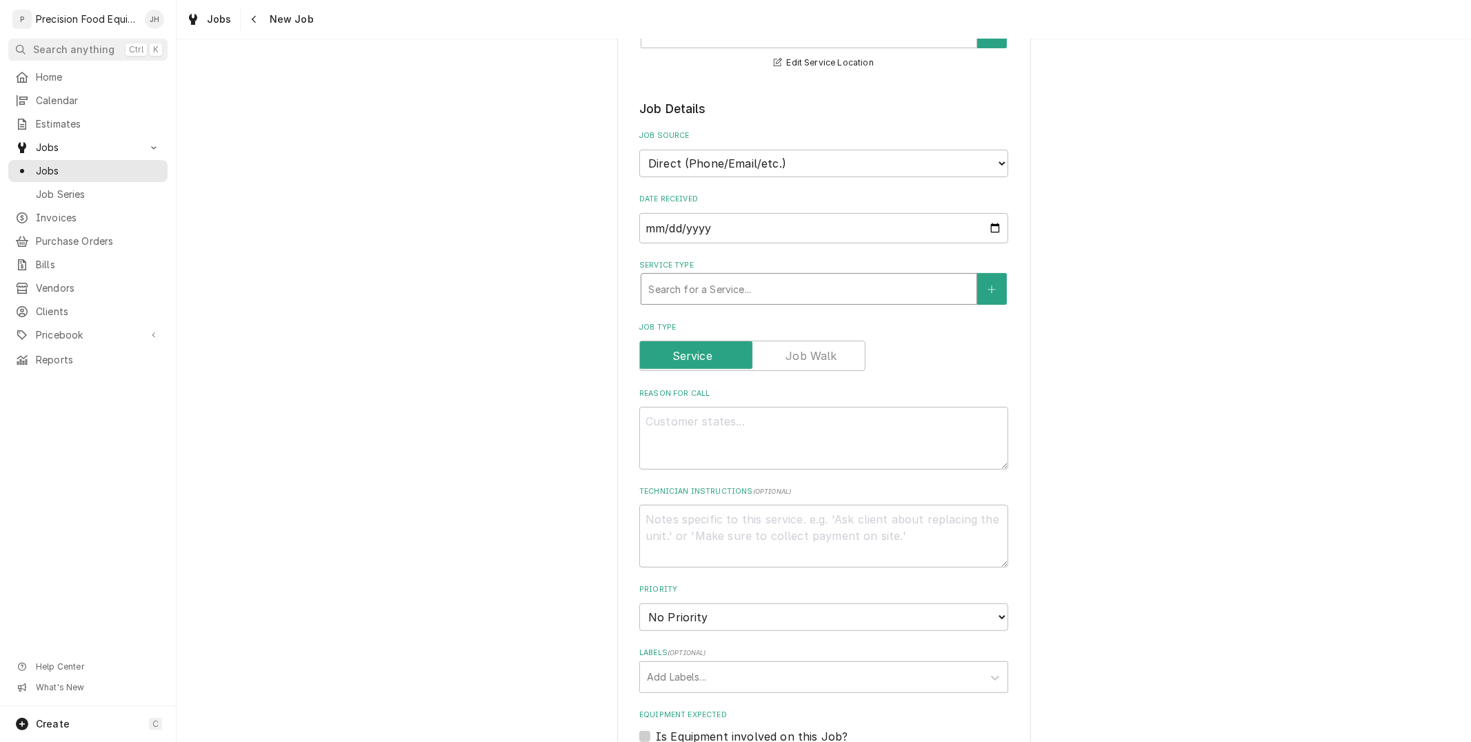
click at [830, 296] on div "Service Type" at bounding box center [808, 288] width 321 height 25
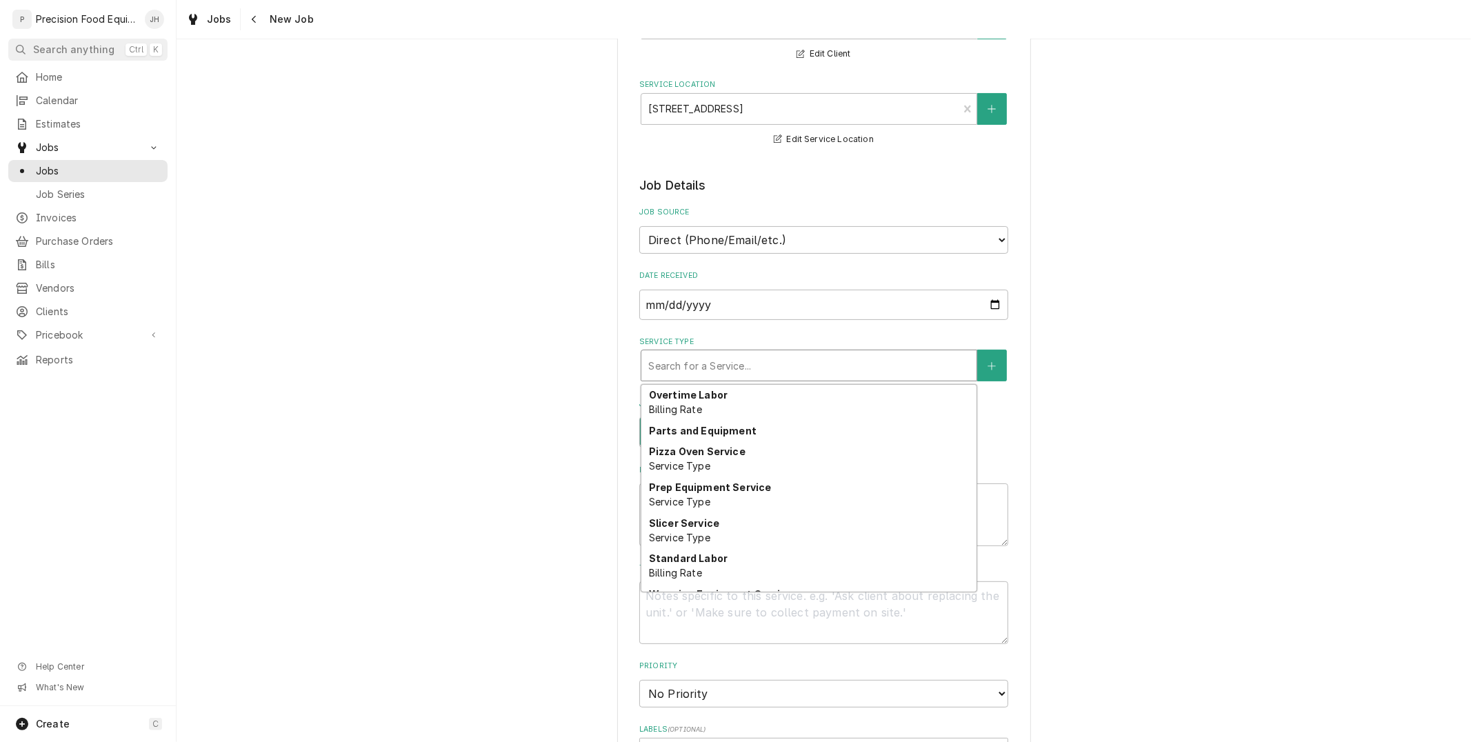
scroll to position [816, 0]
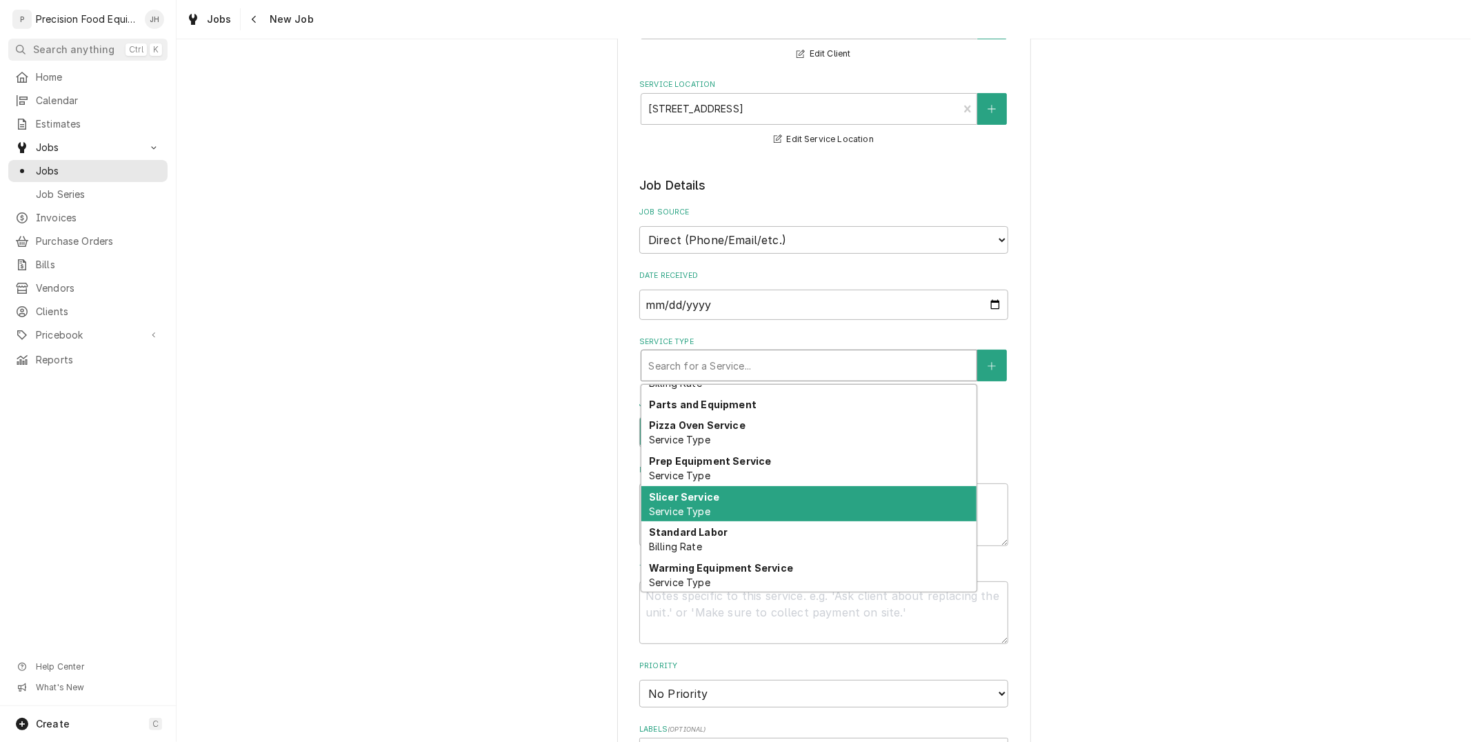
click at [704, 517] on div "Slicer Service Service Type" at bounding box center [808, 504] width 335 height 36
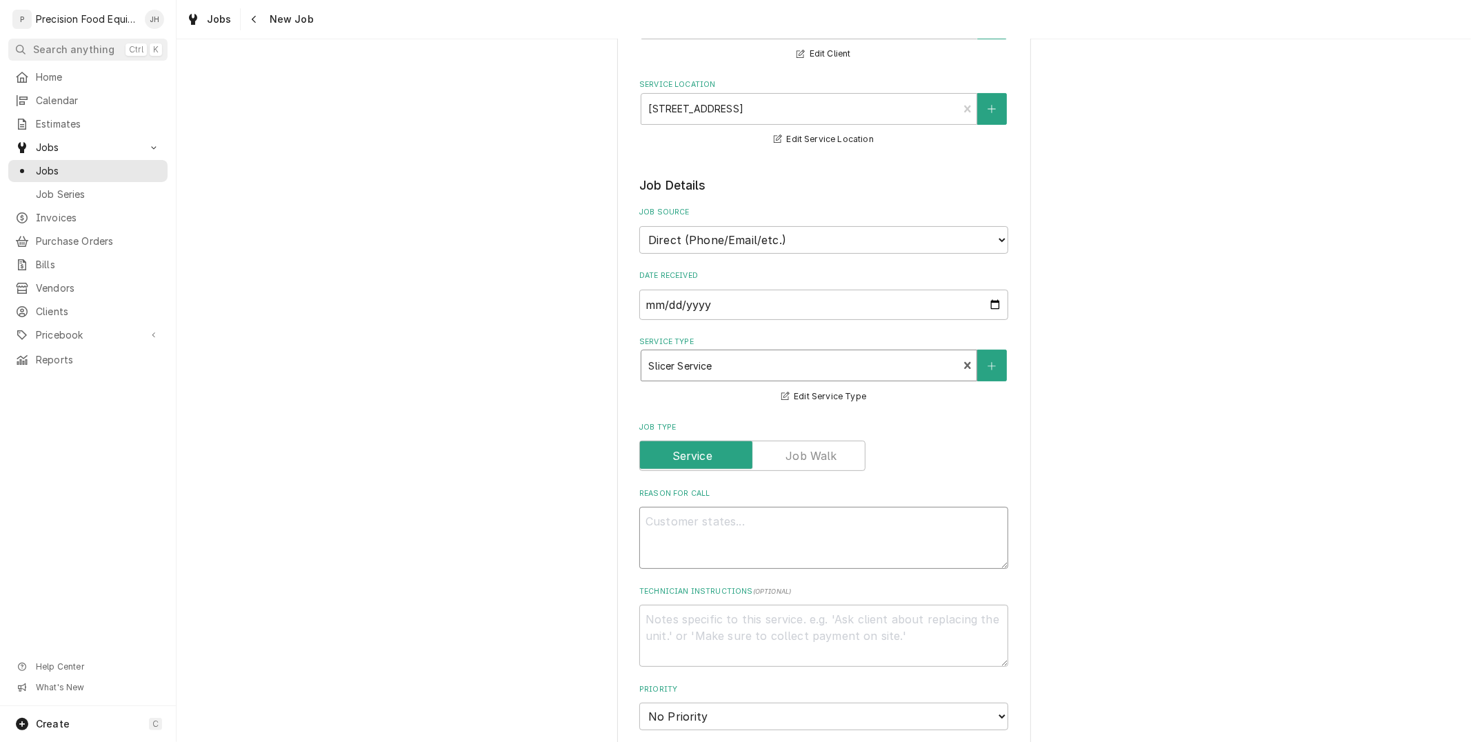
click at [704, 517] on textarea "Reason For Call" at bounding box center [823, 538] width 369 height 62
type textarea "x"
type textarea "S"
type textarea "x"
type textarea "Sl"
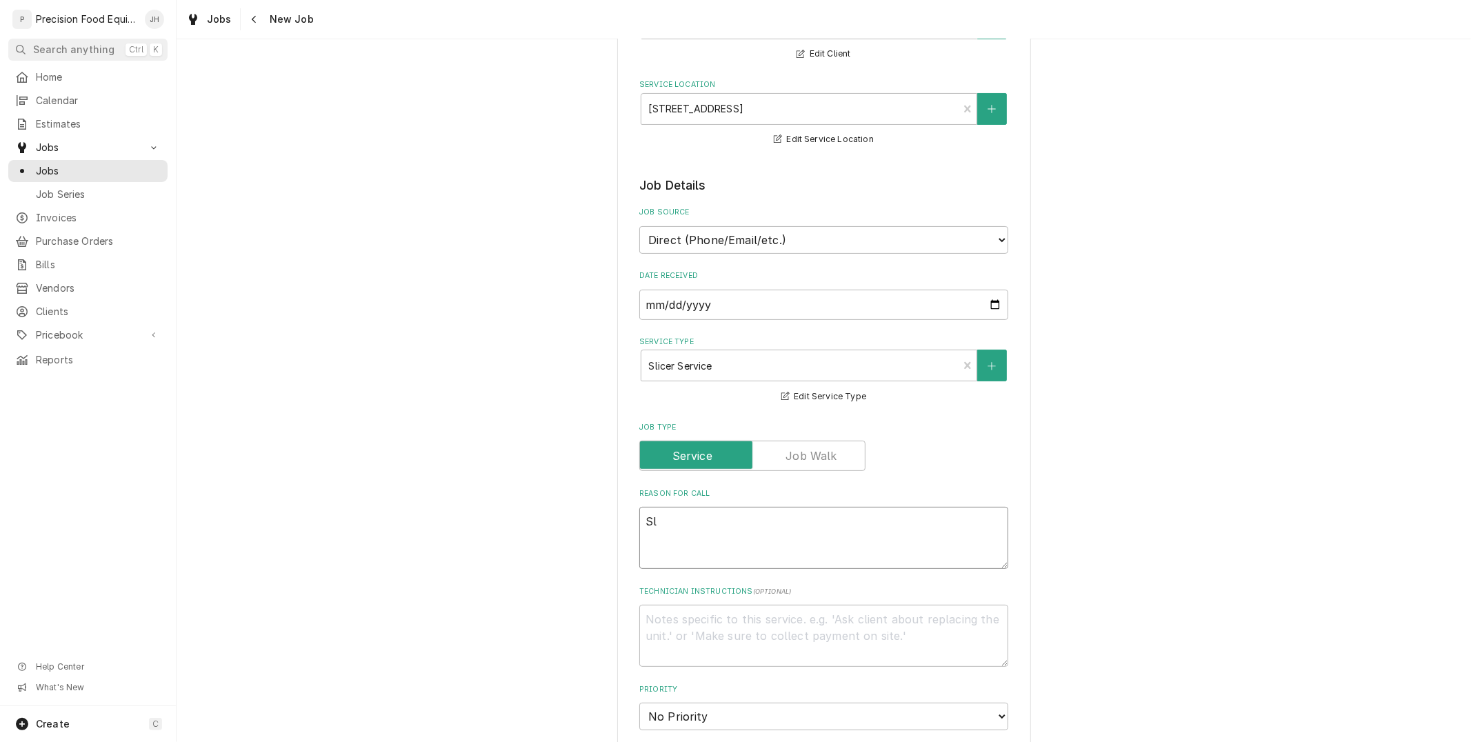
type textarea "x"
type textarea "Slic"
type textarea "x"
type textarea "Slice"
type textarea "x"
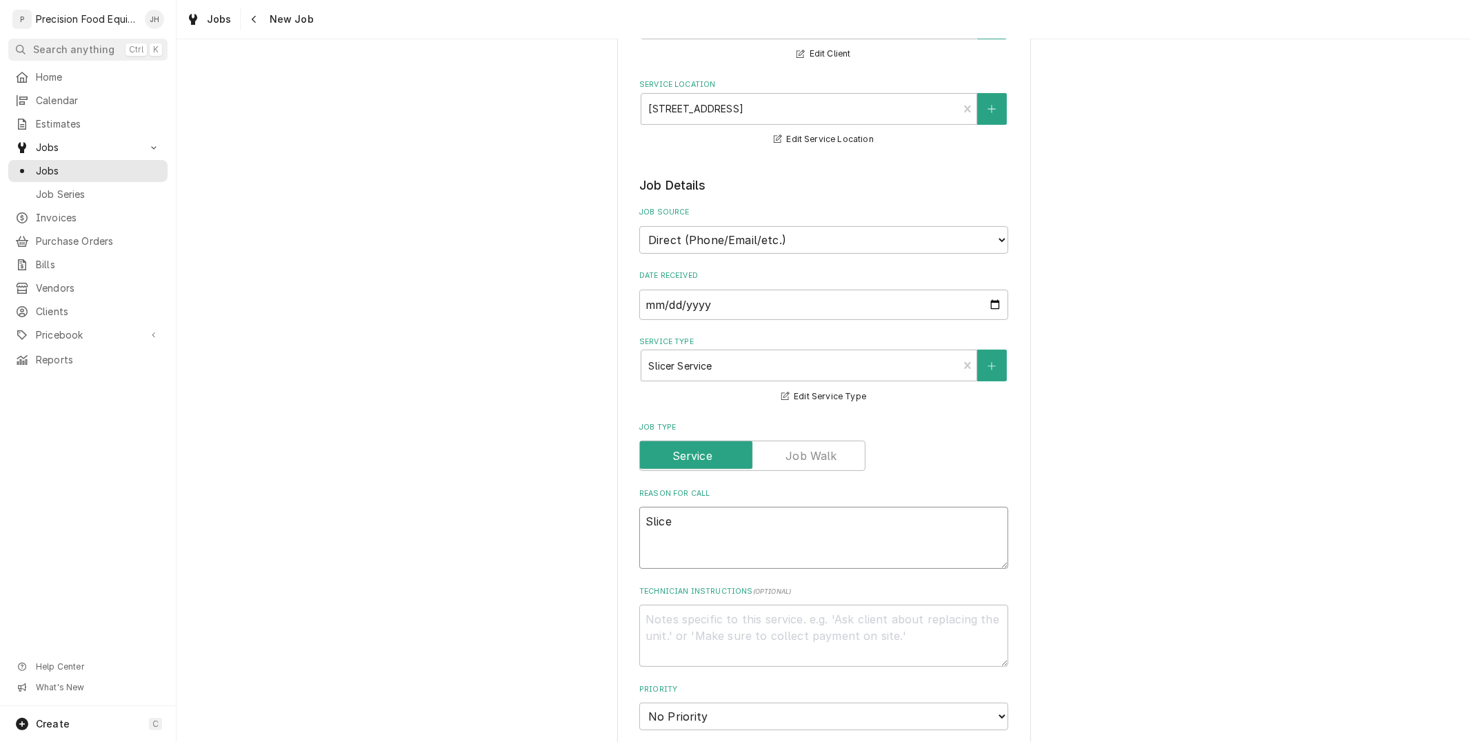
type textarea "Slicer"
type textarea "x"
type textarea "Slicer i"
type textarea "x"
type textarea "Slicer is"
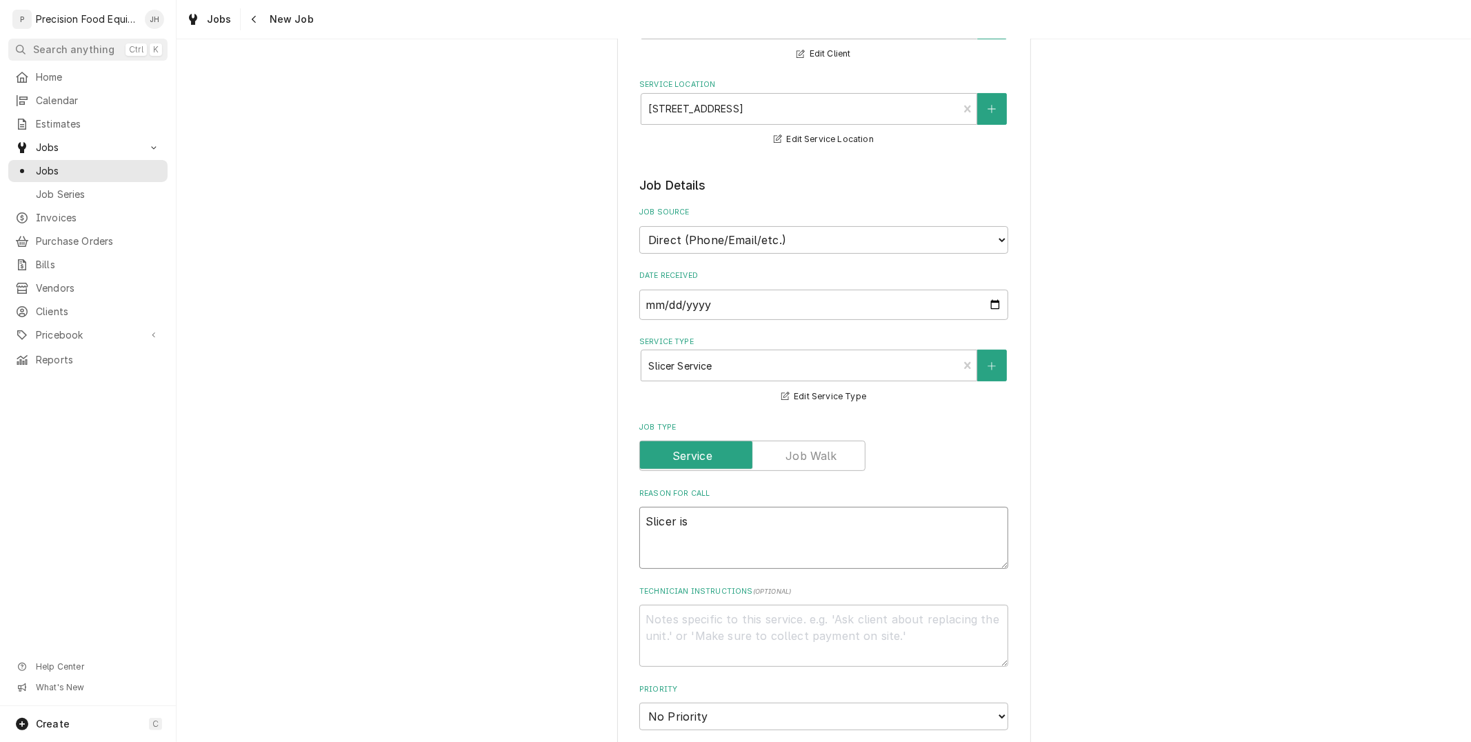
type textarea "x"
type textarea "Slicer is"
type textarea "x"
type textarea "Slicer is not"
type textarea "x"
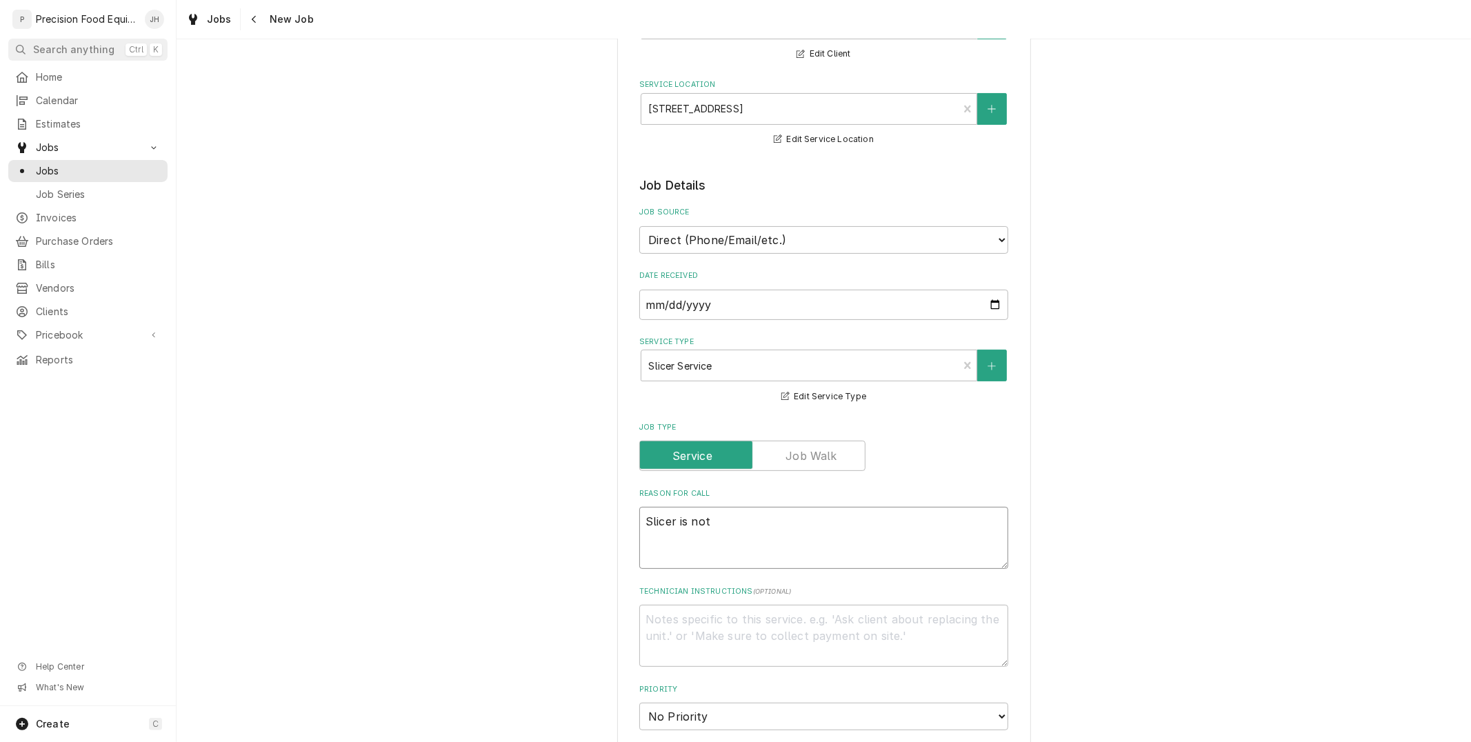
type textarea "Slicer is not"
type textarea "x"
type textarea "Slicer is not s"
type textarea "x"
type textarea "Slicer is not sh"
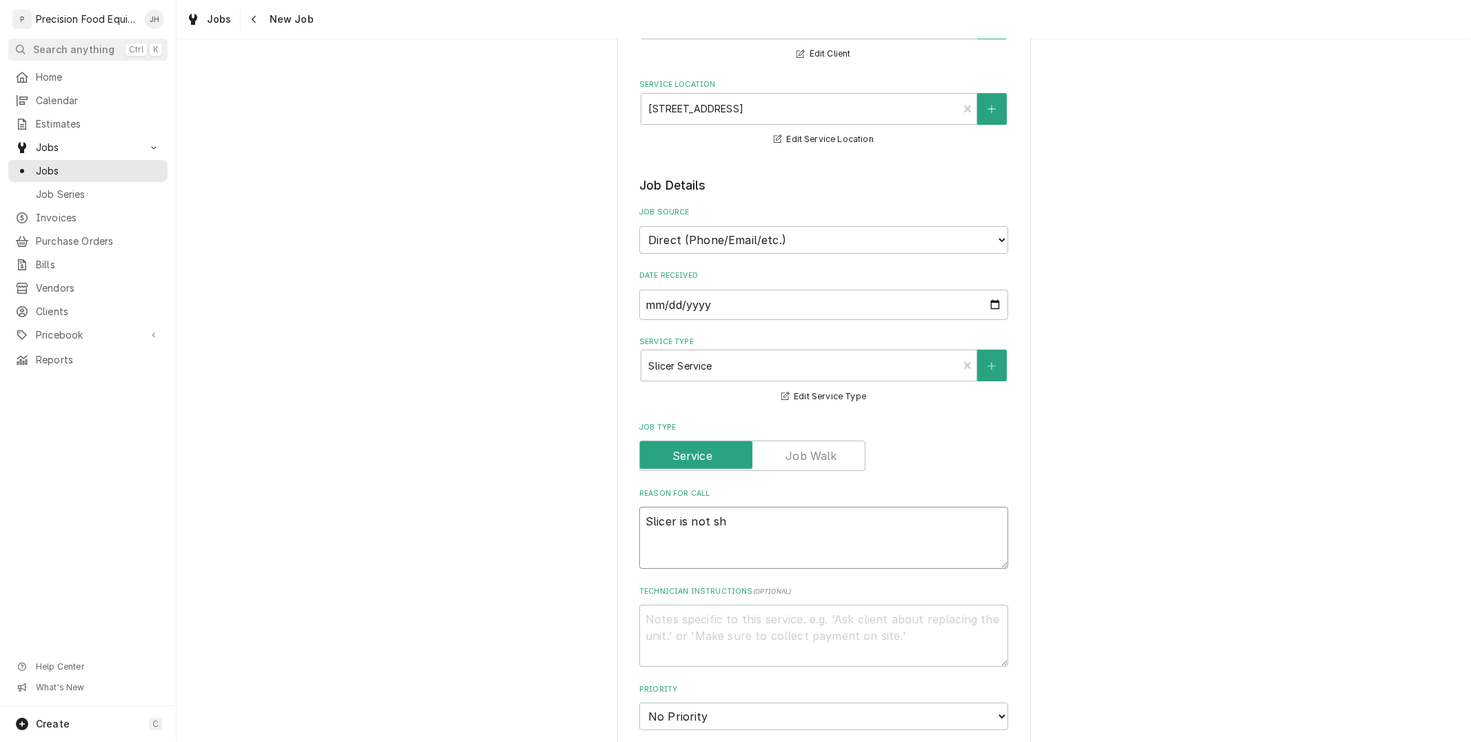
type textarea "x"
type textarea "Slicer is not shu"
type textarea "x"
type textarea "Slicer is not shut"
type textarea "x"
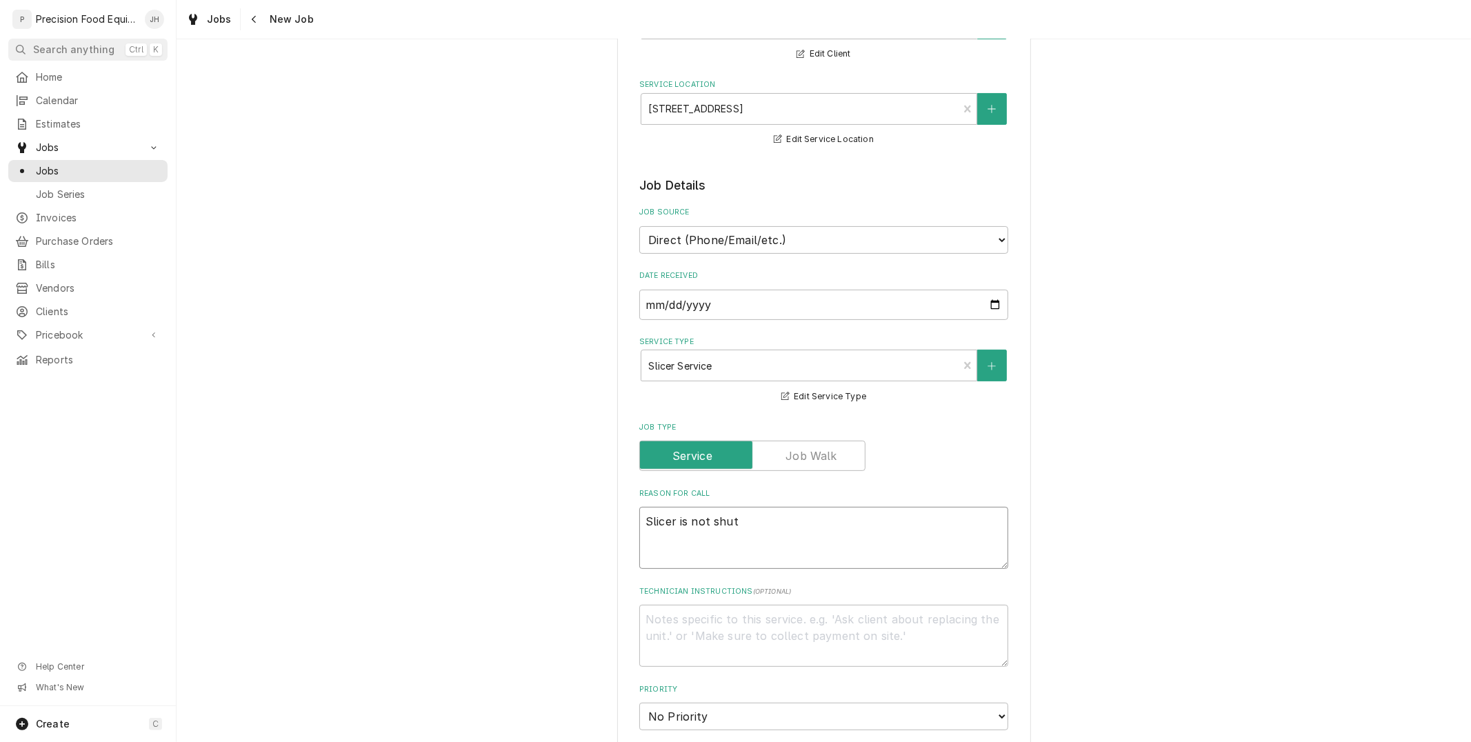
type textarea "Slicer is not [PERSON_NAME]"
type textarea "x"
type textarea "Slicer is not shutti"
type textarea "x"
type textarea "Slicer is not shuttin"
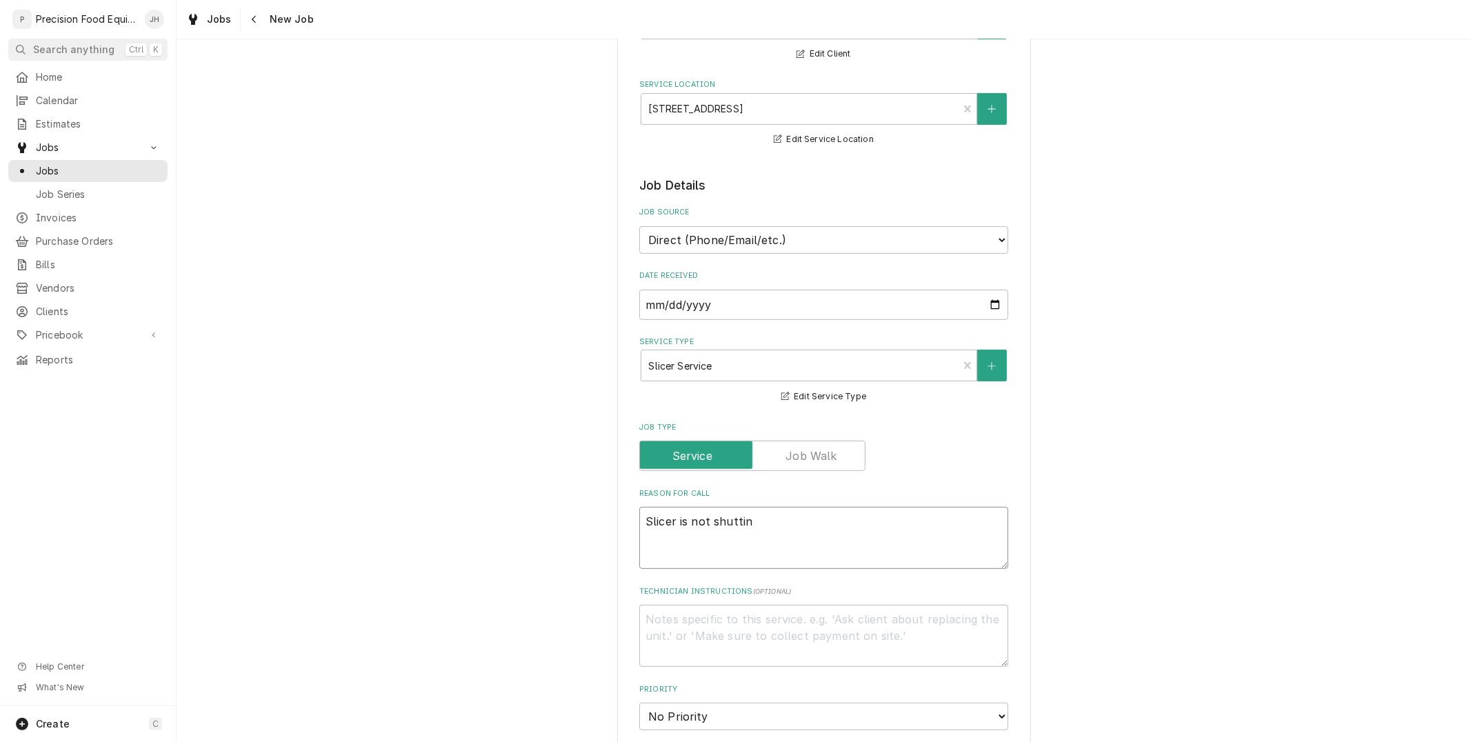
type textarea "x"
type textarea "Slicer is not shutting"
type textarea "x"
type textarea "Slicer is not shutting"
type textarea "x"
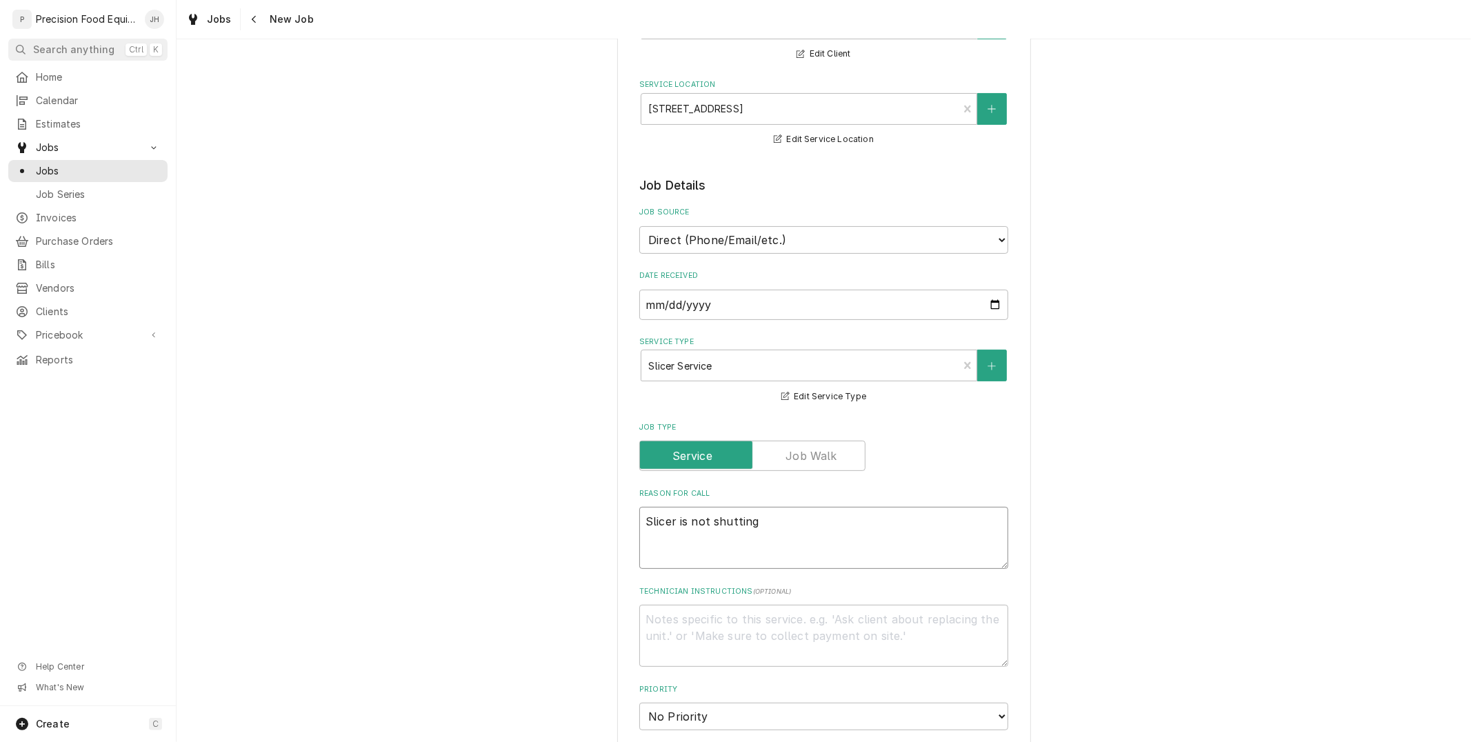
type textarea "Slicer is not shutting o"
type textarea "x"
type textarea "Slicer is not shutting of"
type textarea "x"
type textarea "Slicer is not shutting off"
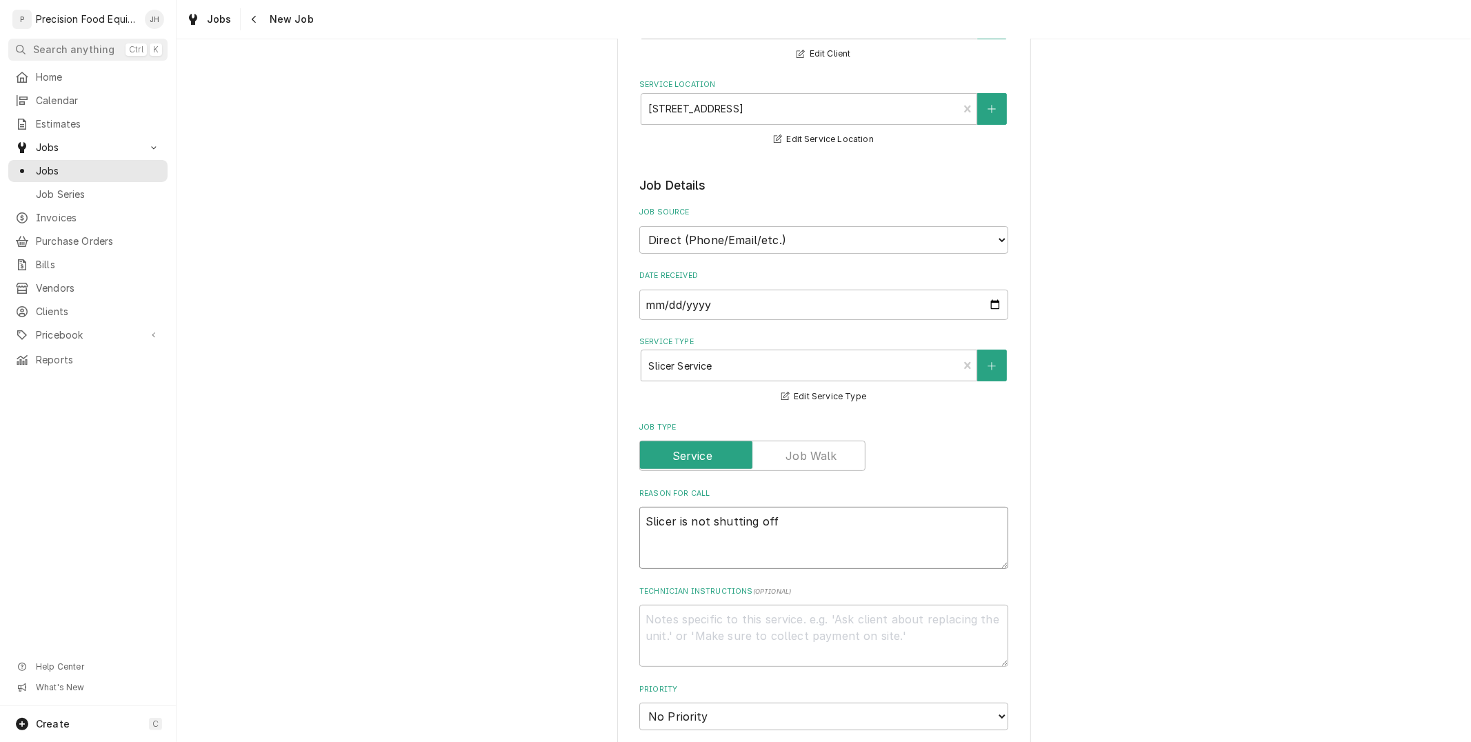
type textarea "x"
type textarea "Slicer is not shutting off"
type textarea "x"
type textarea "Slicer is not shutting off"
click at [722, 623] on textarea "Technician Instructions ( optional )" at bounding box center [823, 636] width 369 height 62
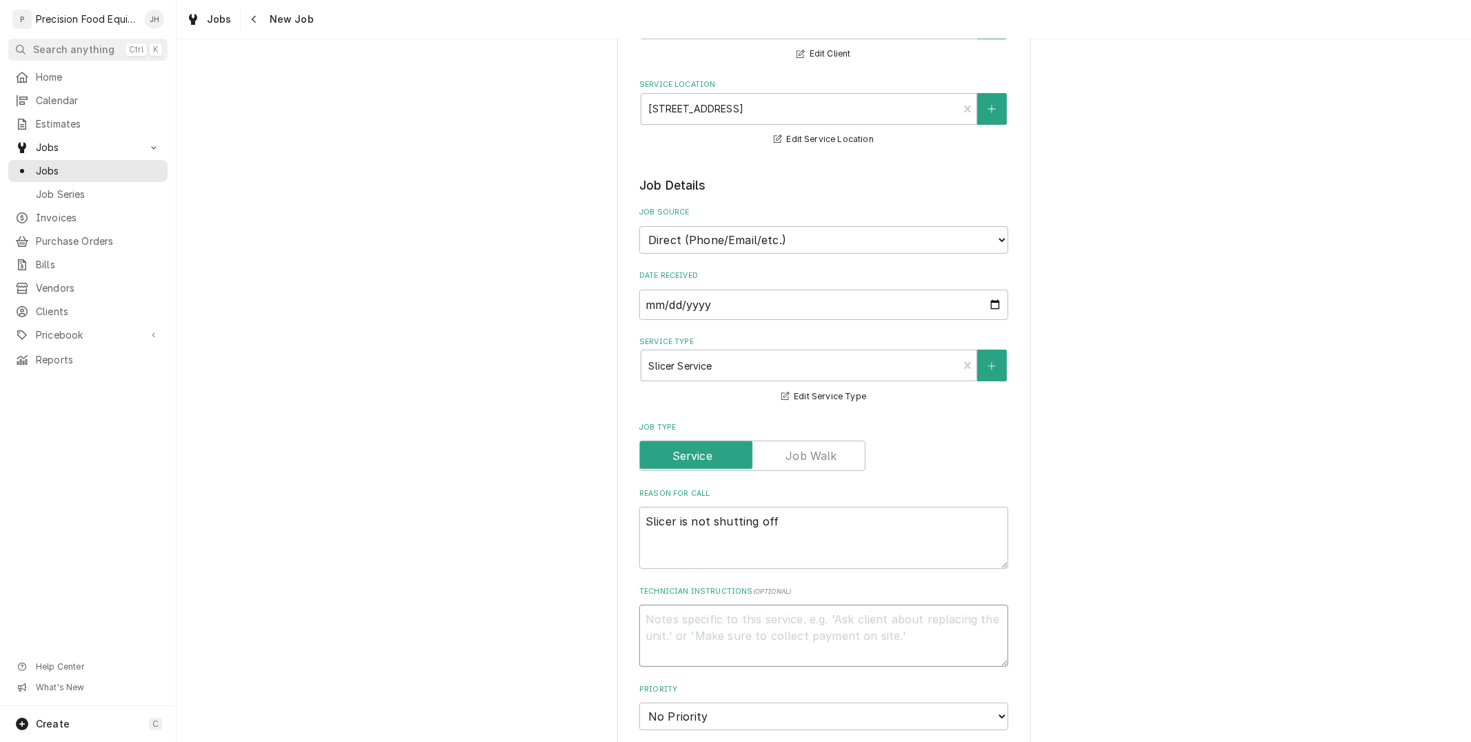
type textarea "x"
type textarea "P"
type textarea "x"
type textarea "Pl"
type textarea "x"
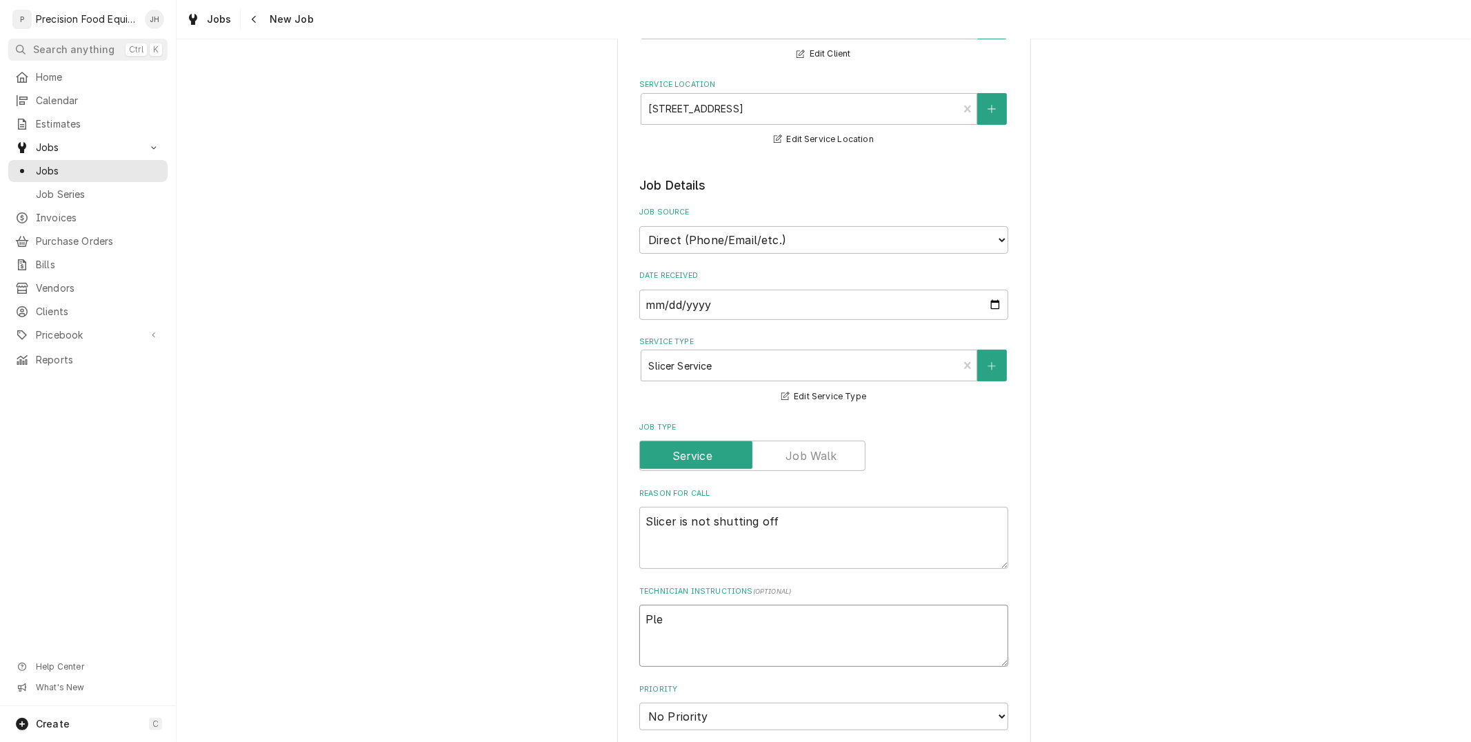
type textarea "Plea"
type textarea "x"
type textarea "Pleas"
type textarea "x"
type textarea "Please"
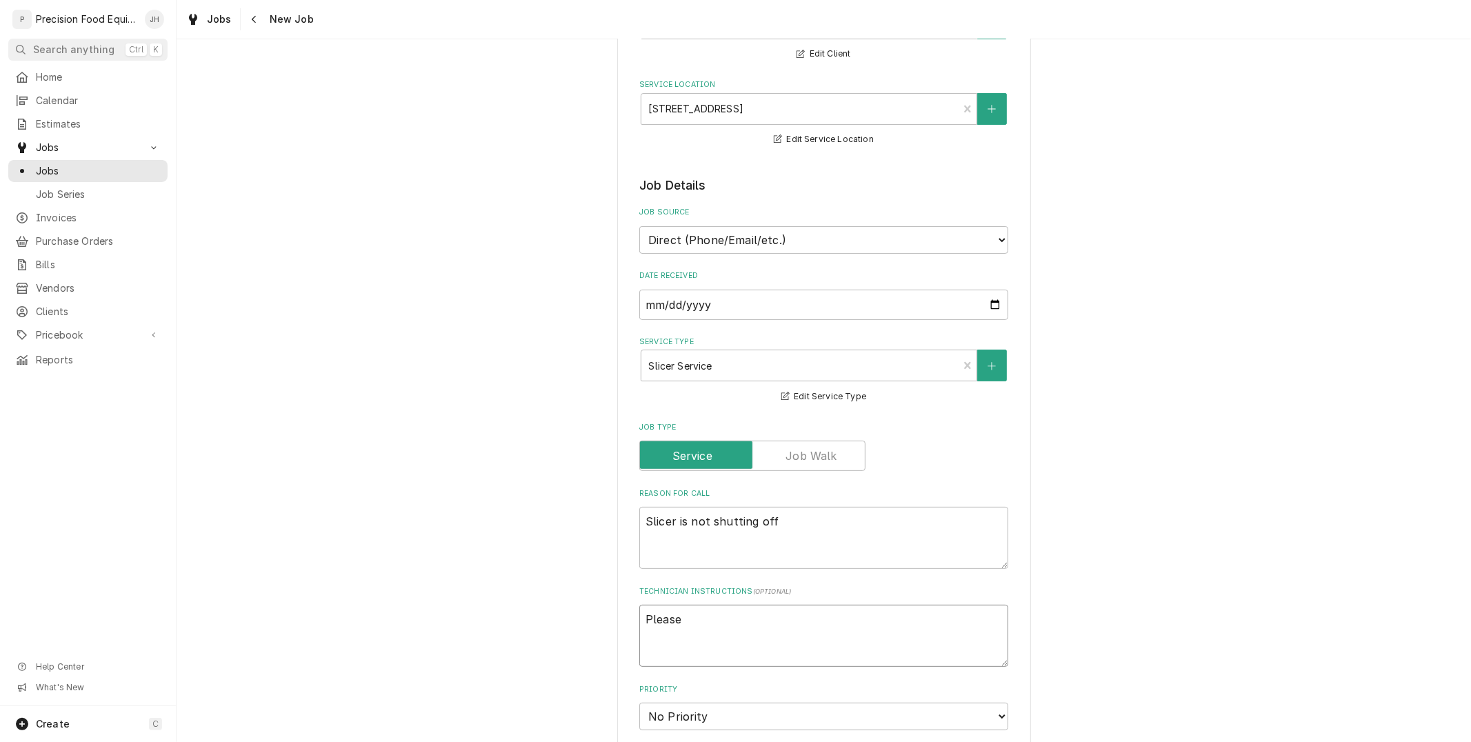
type textarea "x"
type textarea "Please"
type textarea "x"
type textarea "Please co"
type textarea "x"
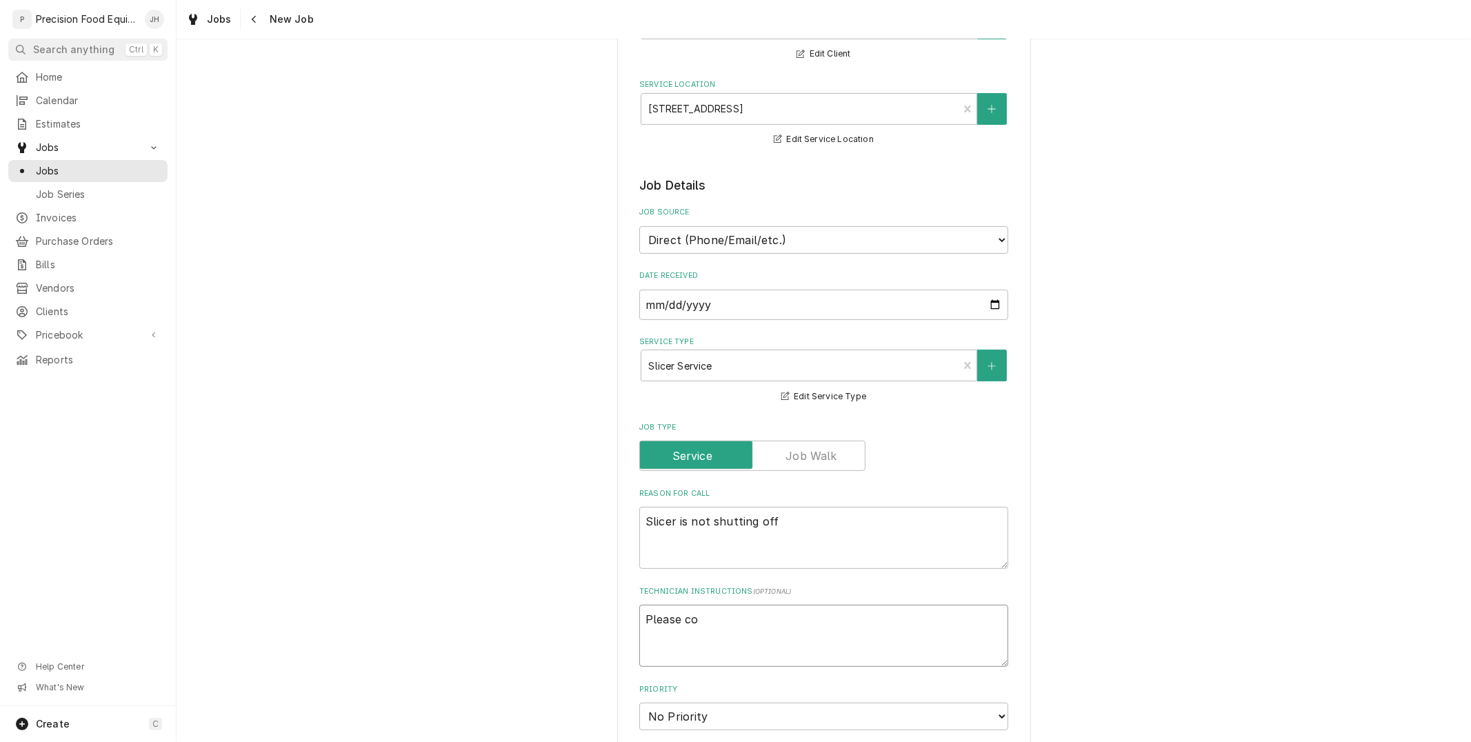
type textarea "Please col"
type textarea "x"
type textarea "Please coll"
type textarea "x"
type textarea "Please colle"
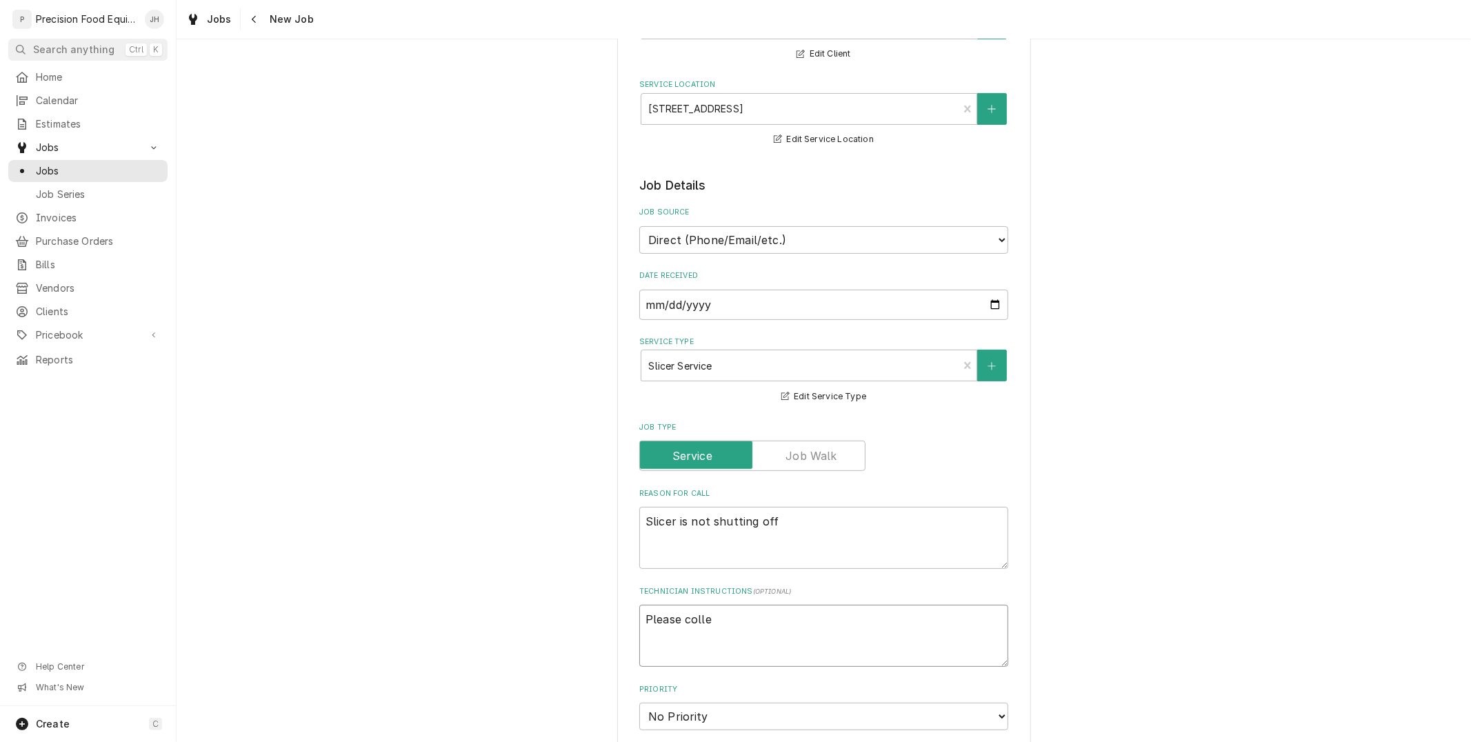
type textarea "x"
type textarea "Please collec"
type textarea "x"
type textarea "Please collect"
type textarea "x"
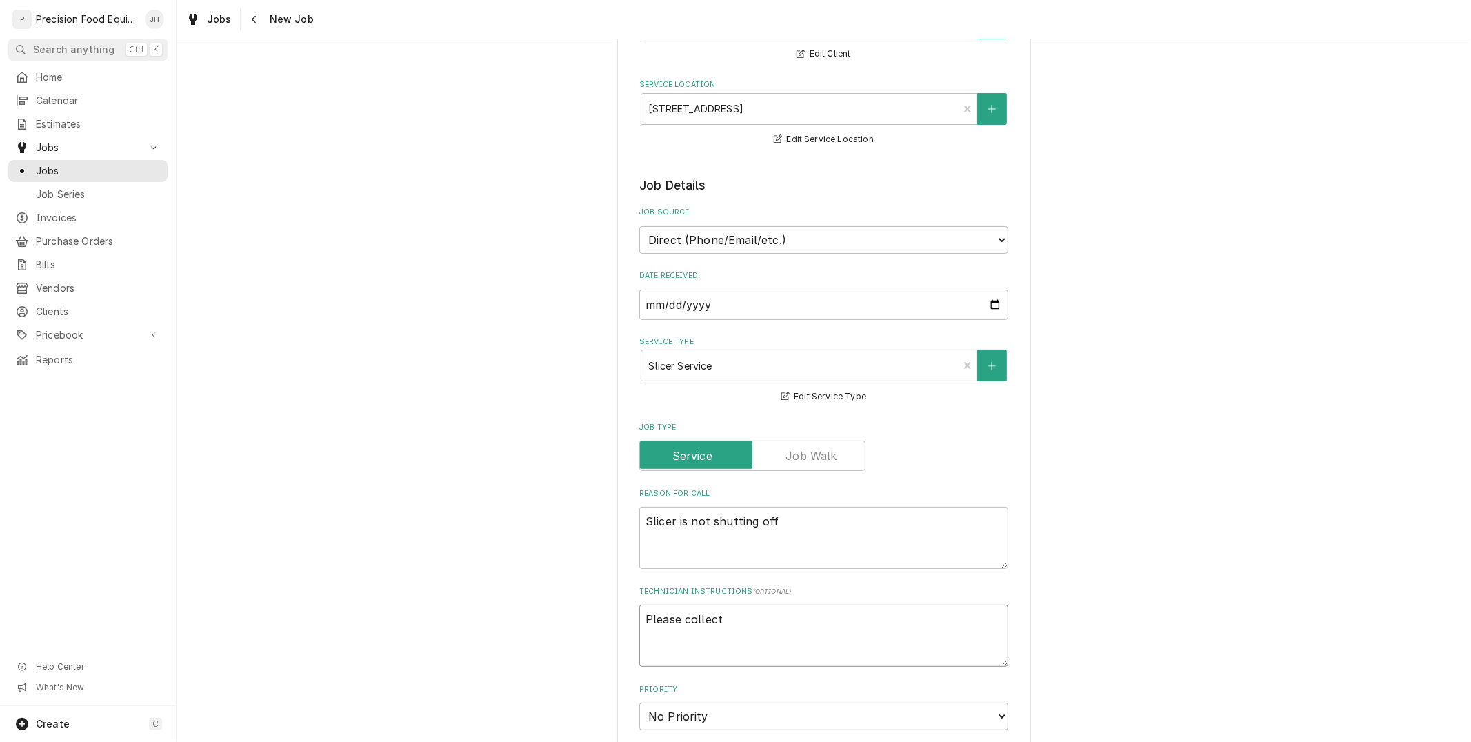
type textarea "Please collect p"
type textarea "x"
type textarea "Please collect pay"
type textarea "x"
type textarea "Please collect paym"
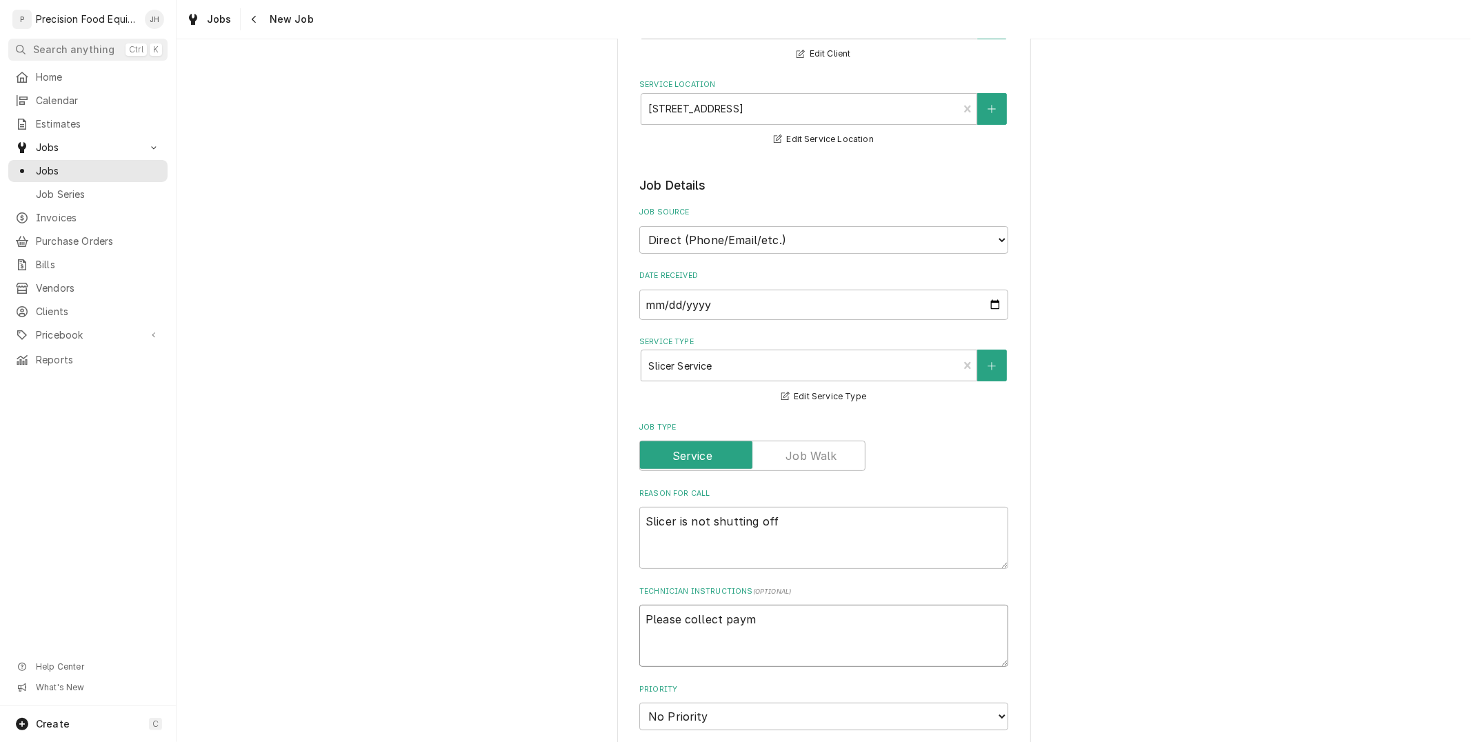
type textarea "x"
type textarea "Please collect payme"
type textarea "x"
type textarea "Please collect paymen"
type textarea "x"
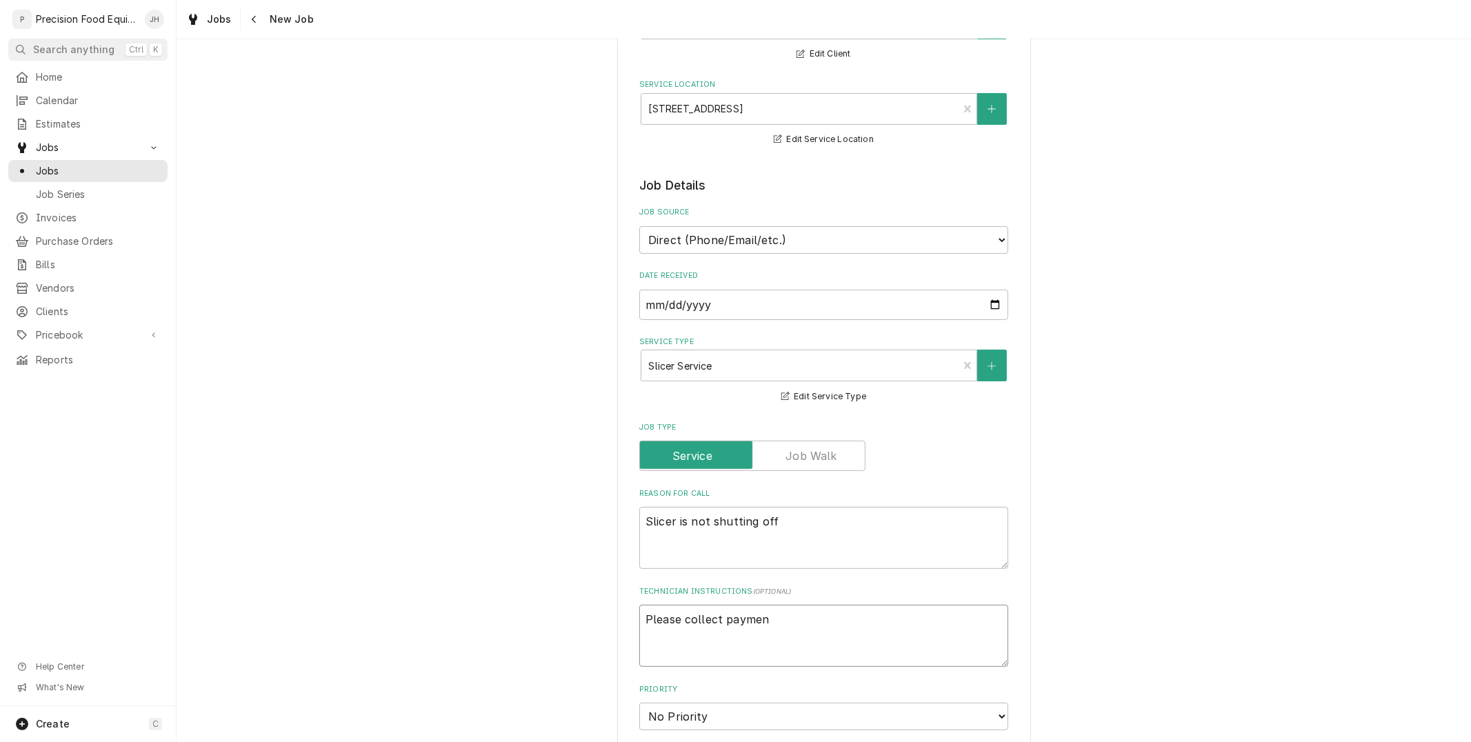
type textarea "Please collect payment"
type textarea "x"
type textarea "Please collect payment"
type textarea "x"
type textarea "Please collect payment o"
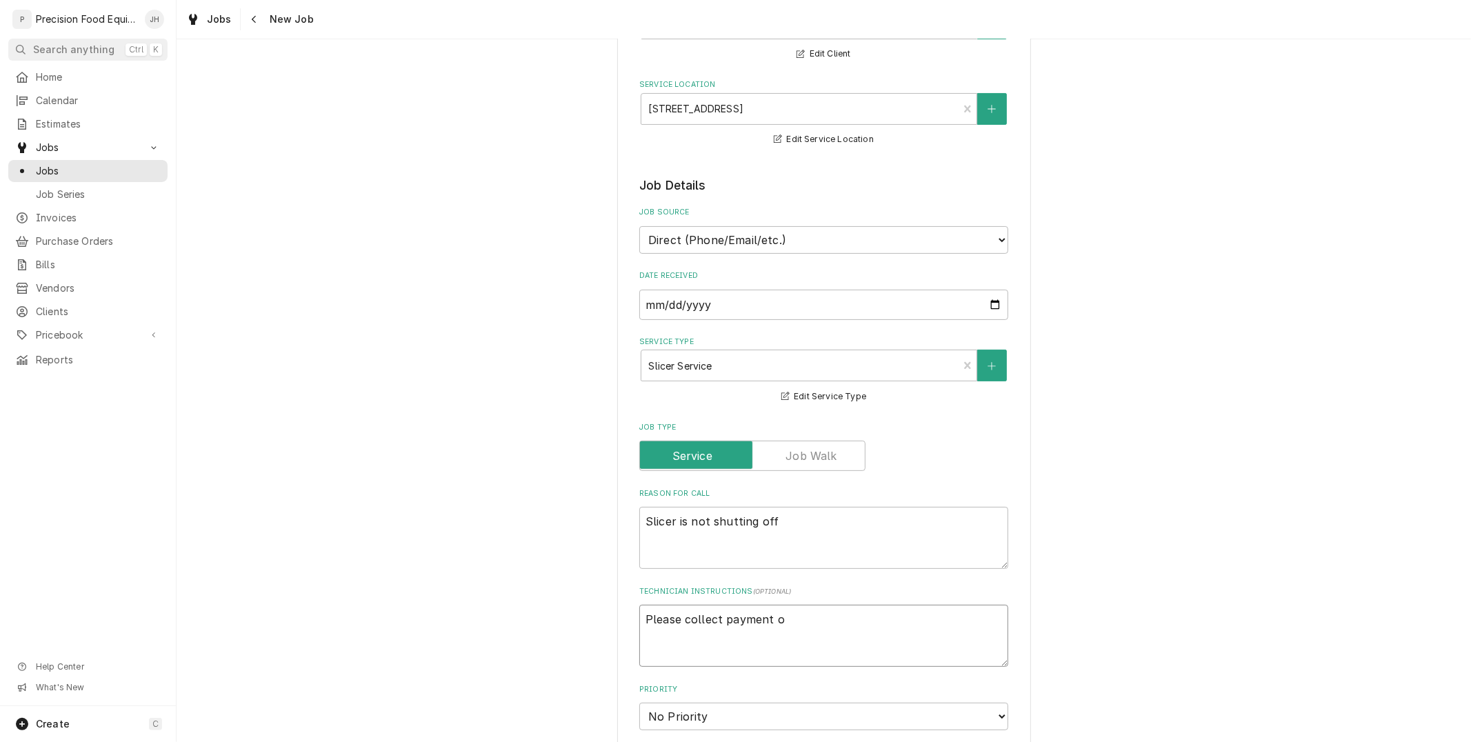
type textarea "x"
type textarea "Please collect payment on"
type textarea "x"
type textarea "Please collect payment on"
type textarea "x"
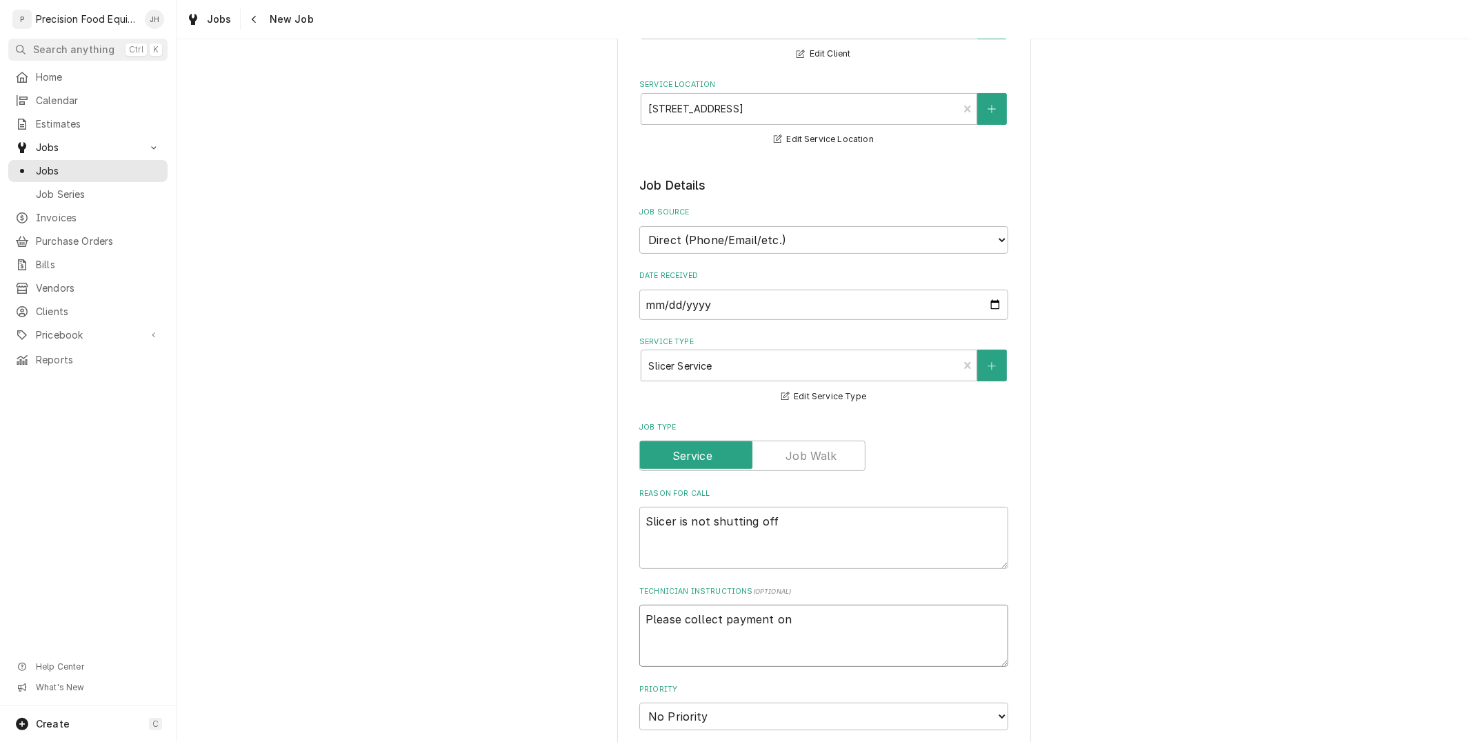
type textarea "Please collect payment on t"
type textarea "x"
type textarea "Please collect payment on th"
type textarea "x"
type textarea "Please collect payment on th"
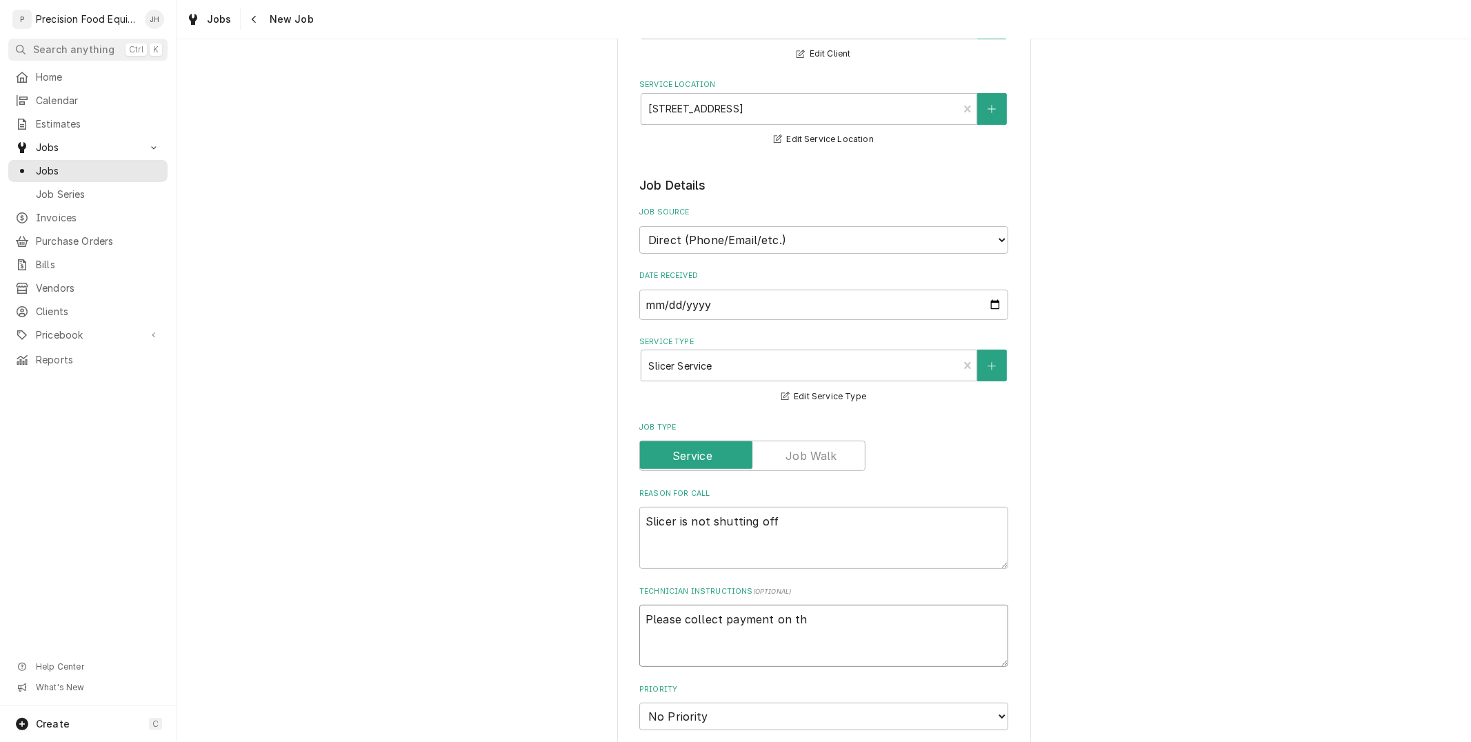
type textarea "x"
type textarea "Please collect payment on th"
type textarea "x"
type textarea "Please collect payment on t"
type textarea "x"
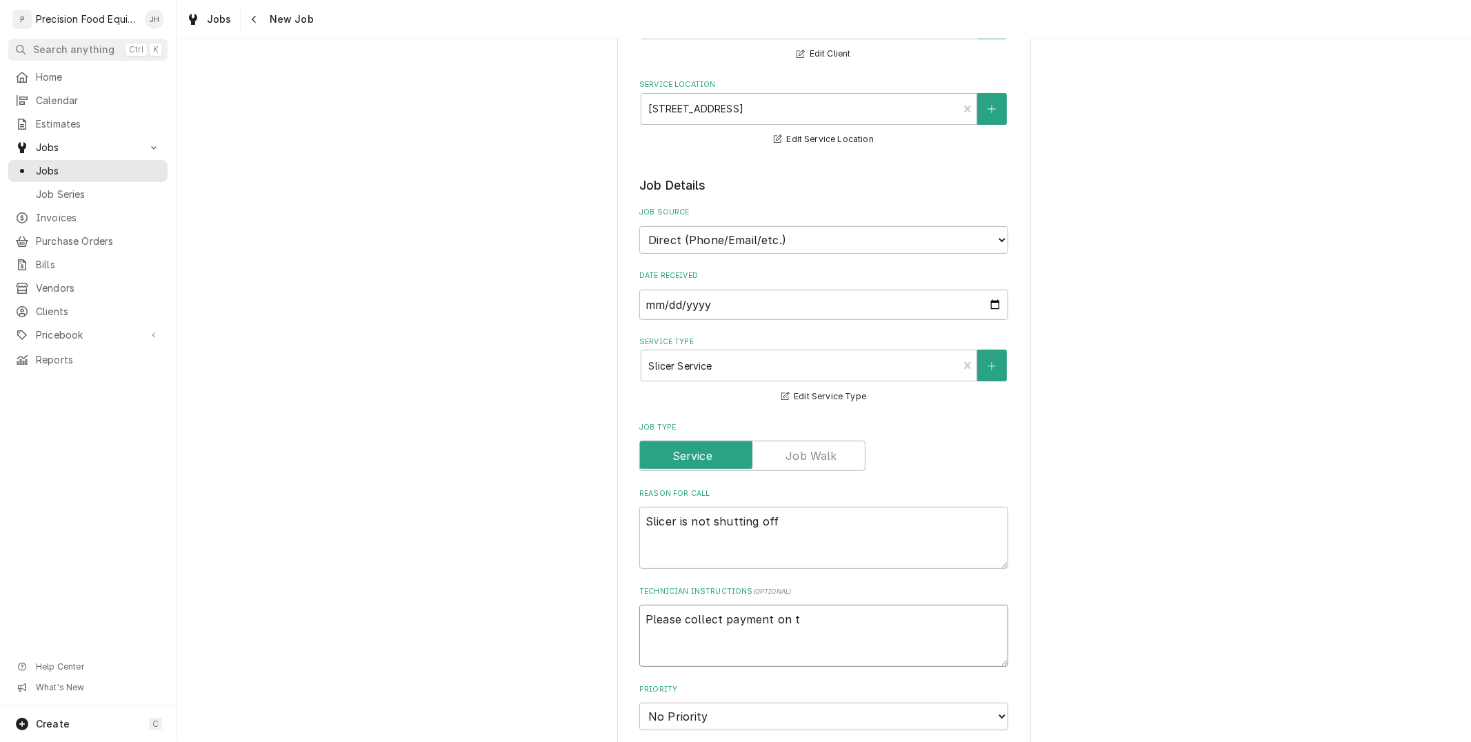
type textarea "Please collect payment on"
type textarea "x"
type textarea "Please collect payment on"
type textarea "x"
type textarea "Please collect payment o"
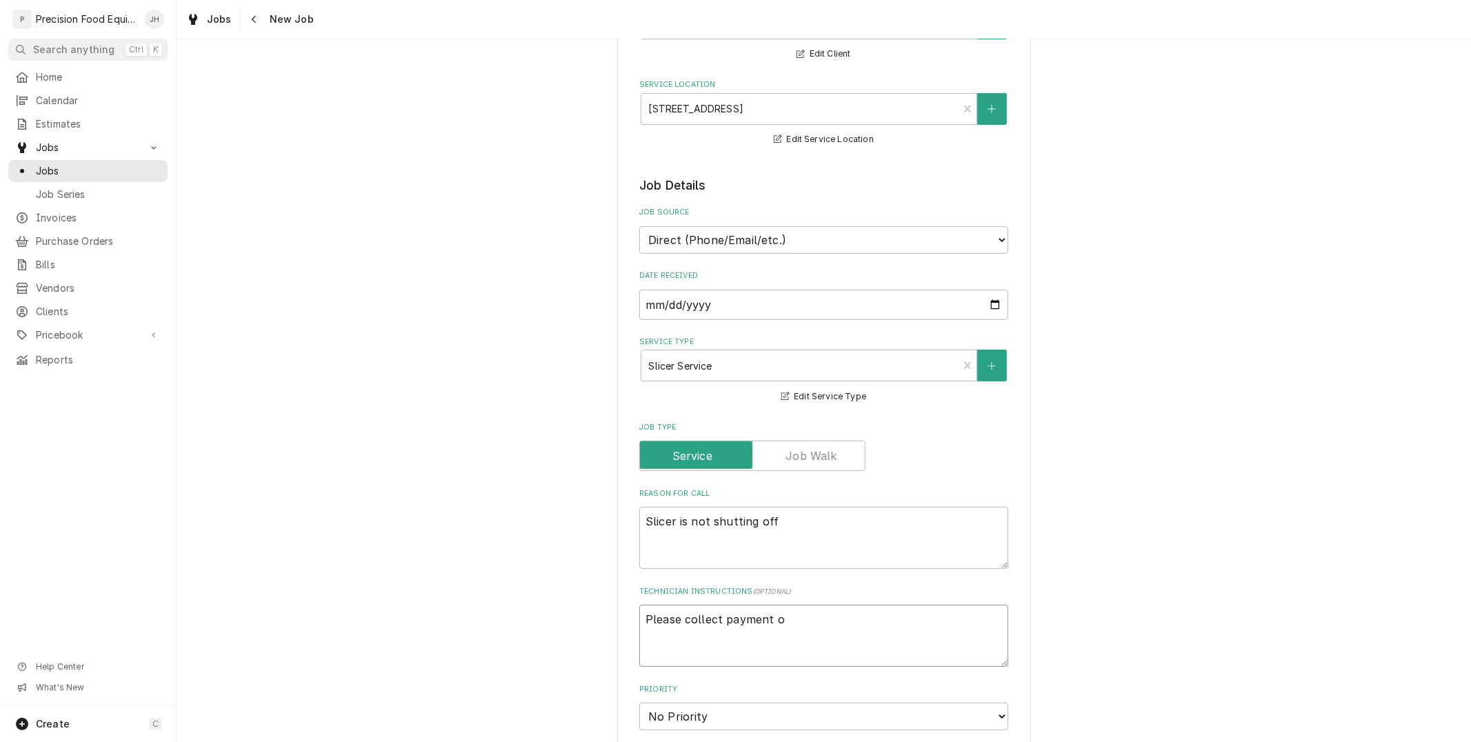
type textarea "x"
type textarea "Please collect payment"
type textarea "x"
type textarea "Please collect payment a"
type textarea "x"
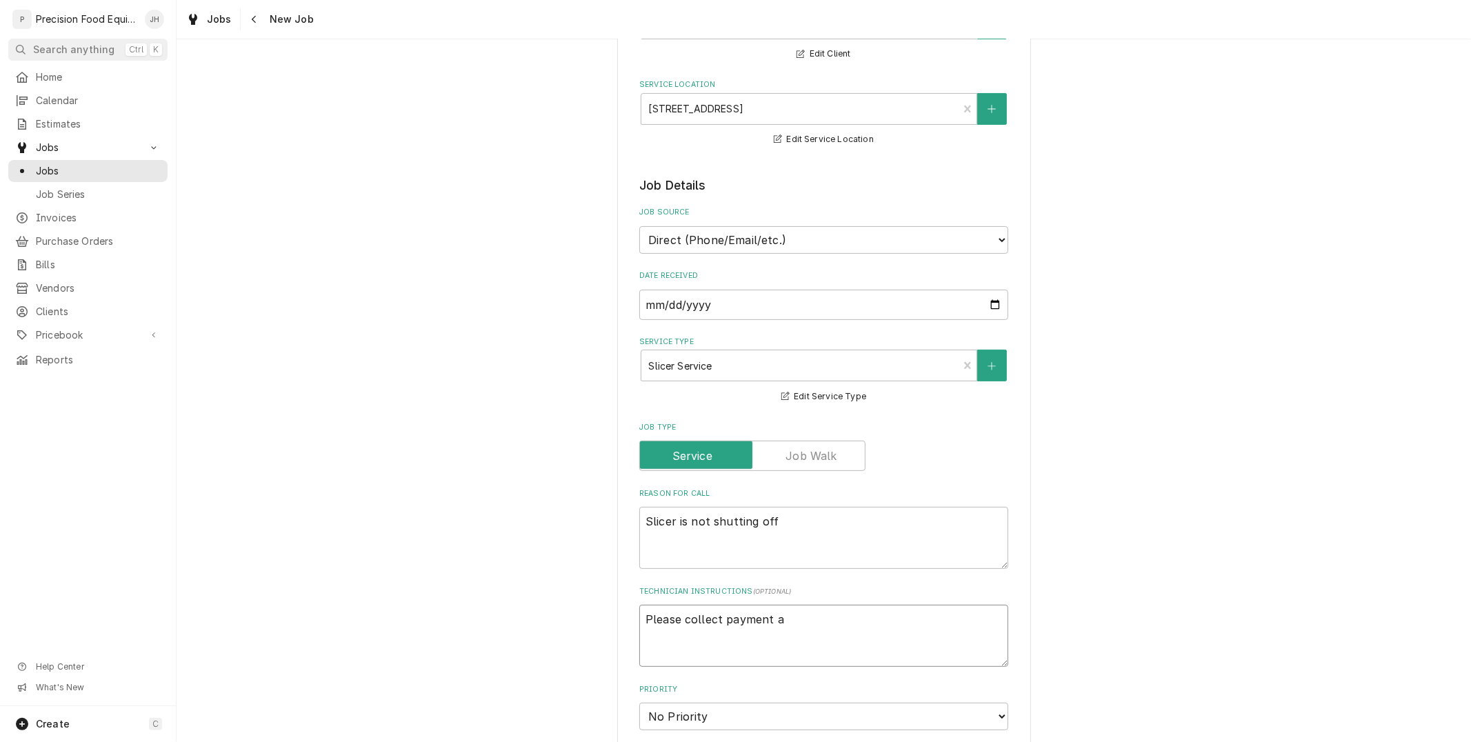
type textarea "Please collect payment at"
type textarea "x"
type textarea "Please collect payment at t"
type textarea "x"
type textarea "Please collect payment at the"
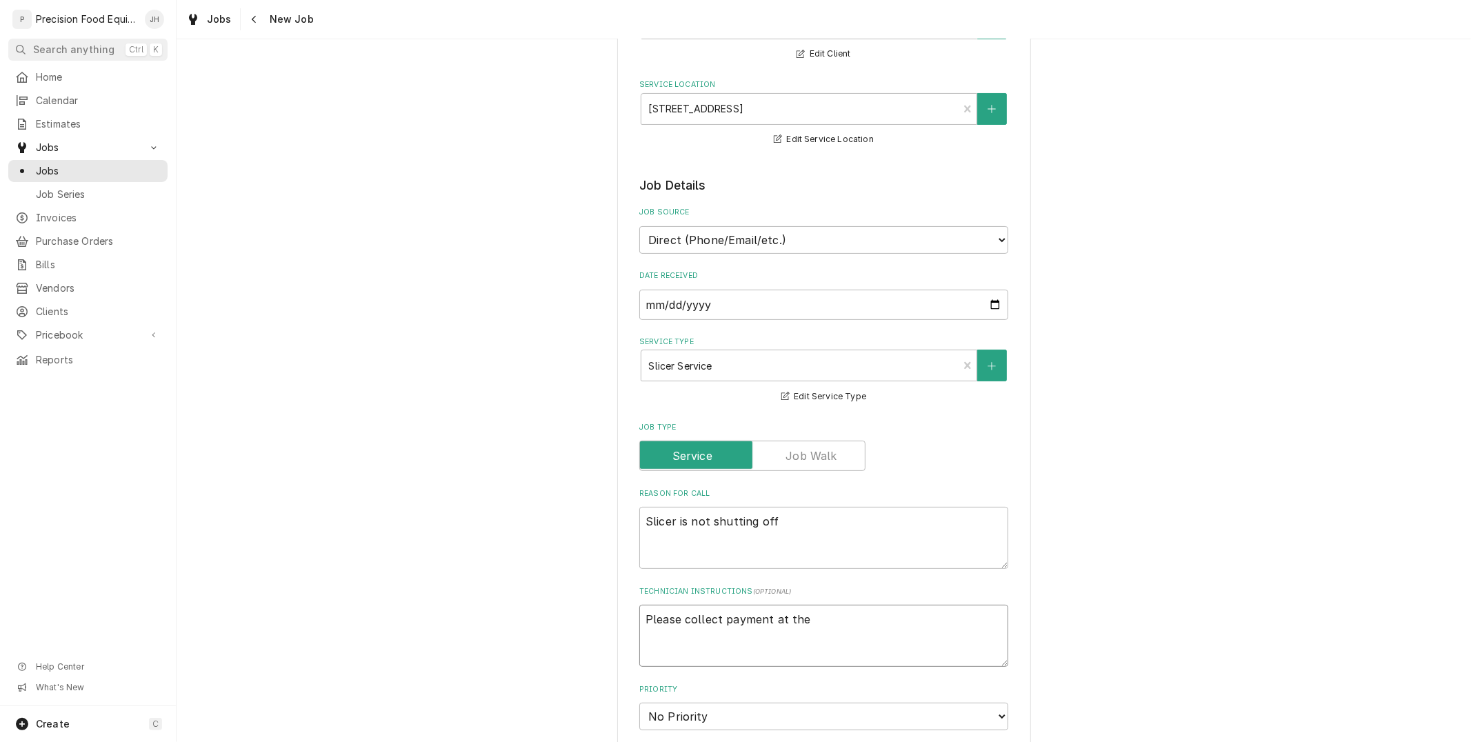
type textarea "x"
type textarea "Please collect payment at the"
type textarea "x"
type textarea "Please collect payment at the c"
type textarea "x"
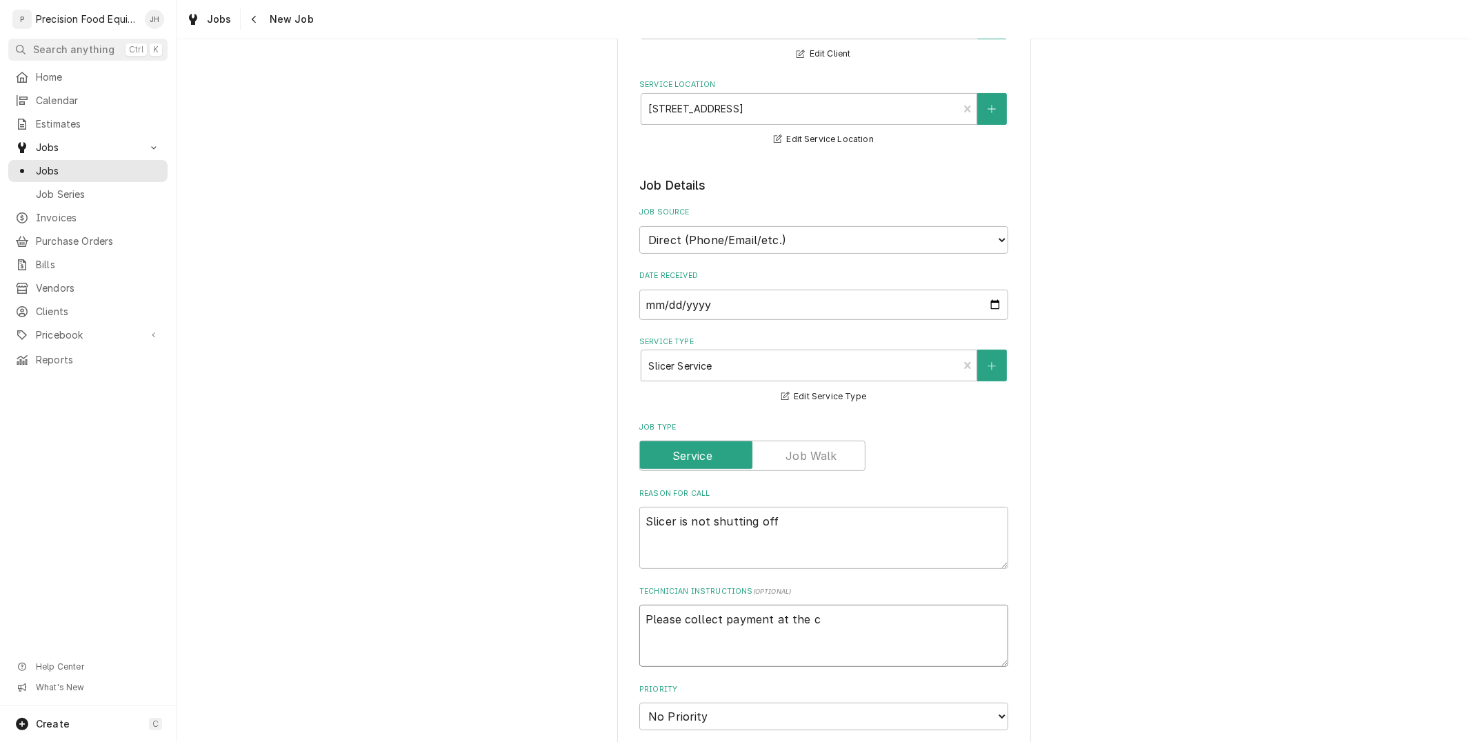
type textarea "Please collect payment at the"
type textarea "x"
type textarea "Please collect payment at the t"
type textarea "x"
type textarea "Please collect payment at the ti"
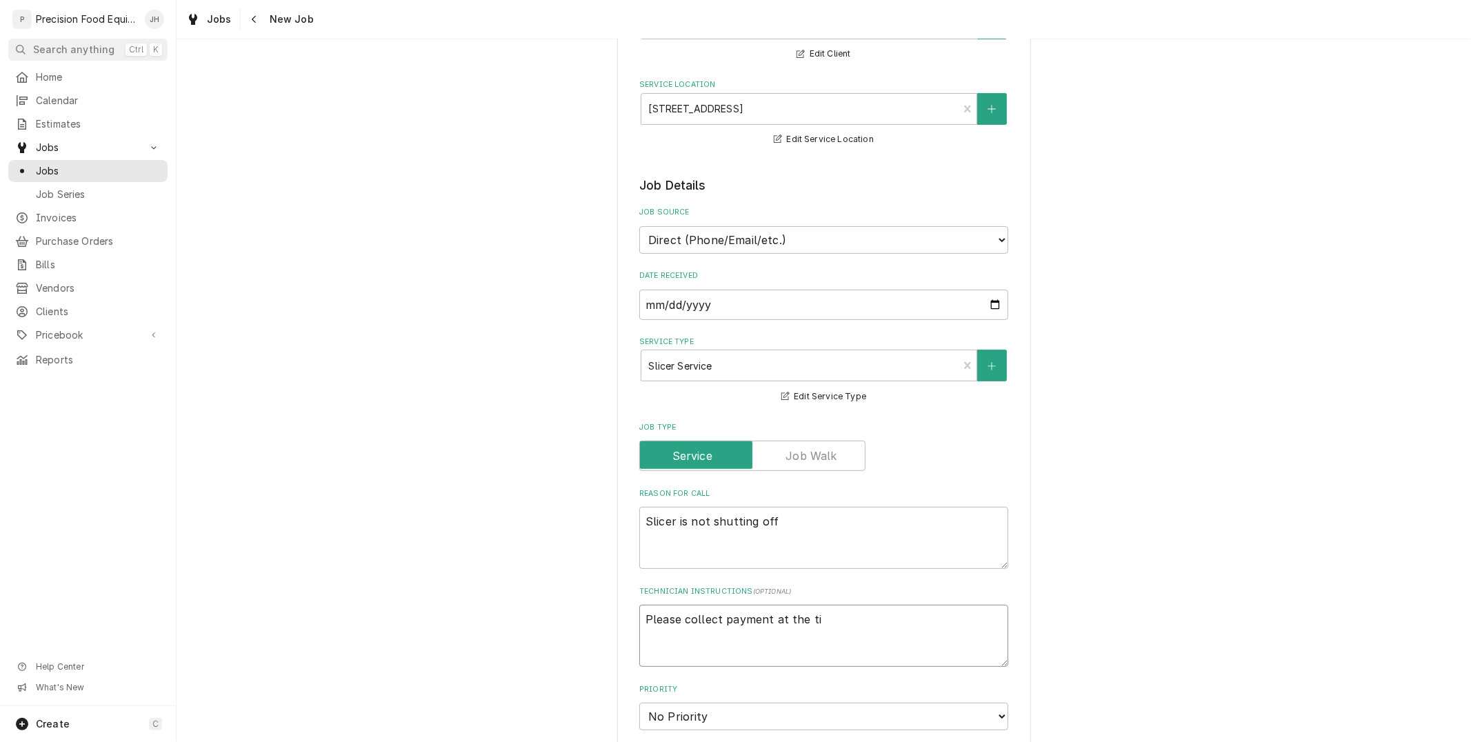
type textarea "x"
type textarea "Please collect payment at the tim"
type textarea "x"
type textarea "Please collect payment at the time"
type textarea "x"
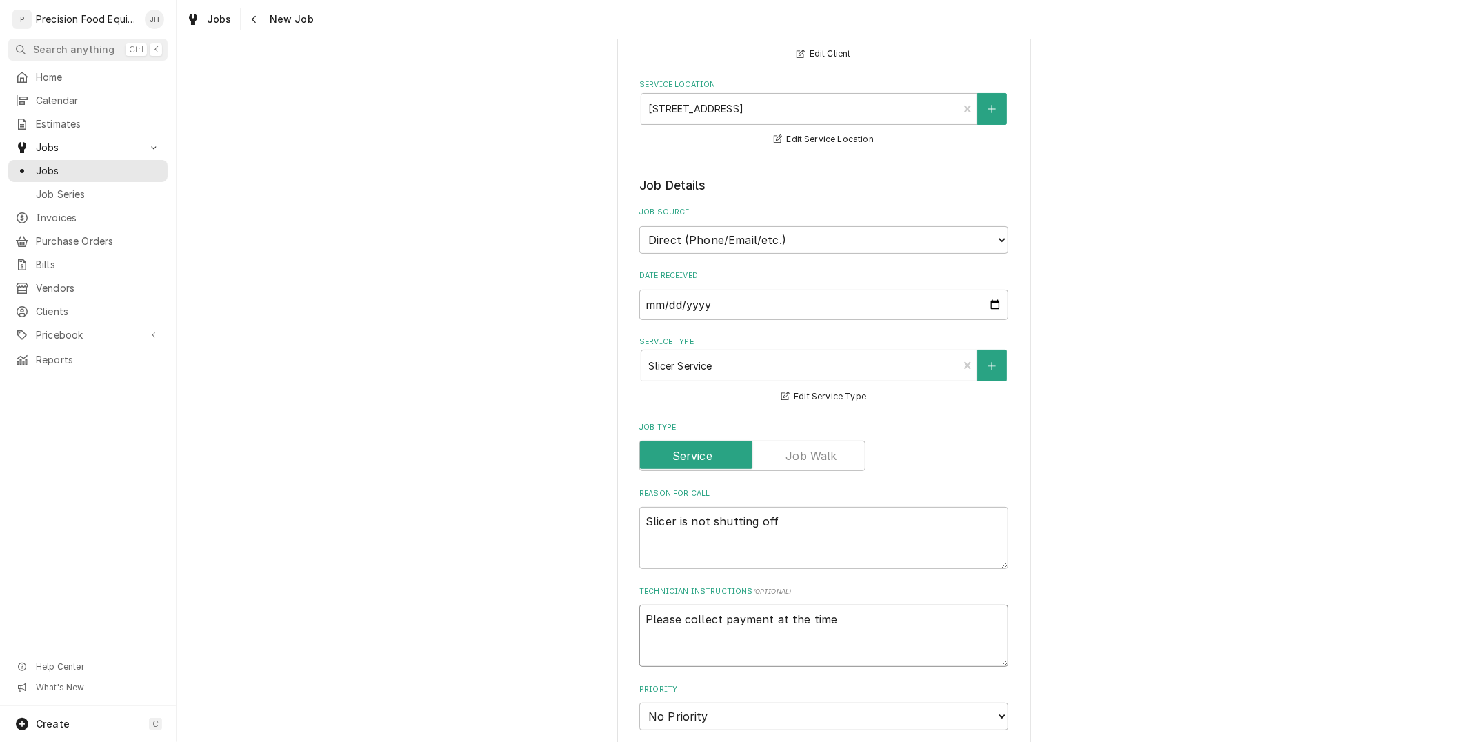
type textarea "Please collect payment at the time o"
type textarea "x"
type textarea "Please collect payment at the time of"
type textarea "x"
type textarea "Please collect payment at the time of"
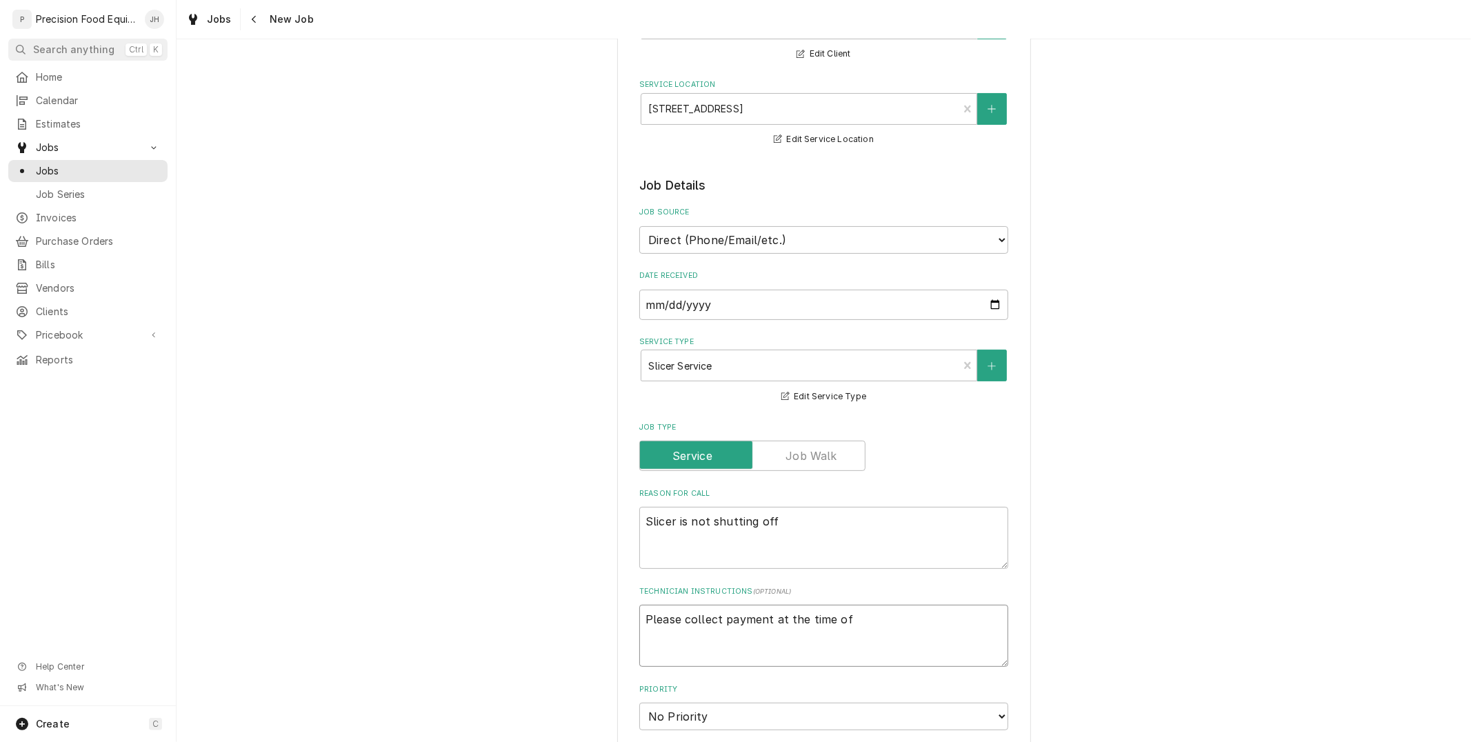
type textarea "x"
type textarea "Please collect payment at the time of s"
type textarea "x"
type textarea "Please collect payment at the time of se"
type textarea "x"
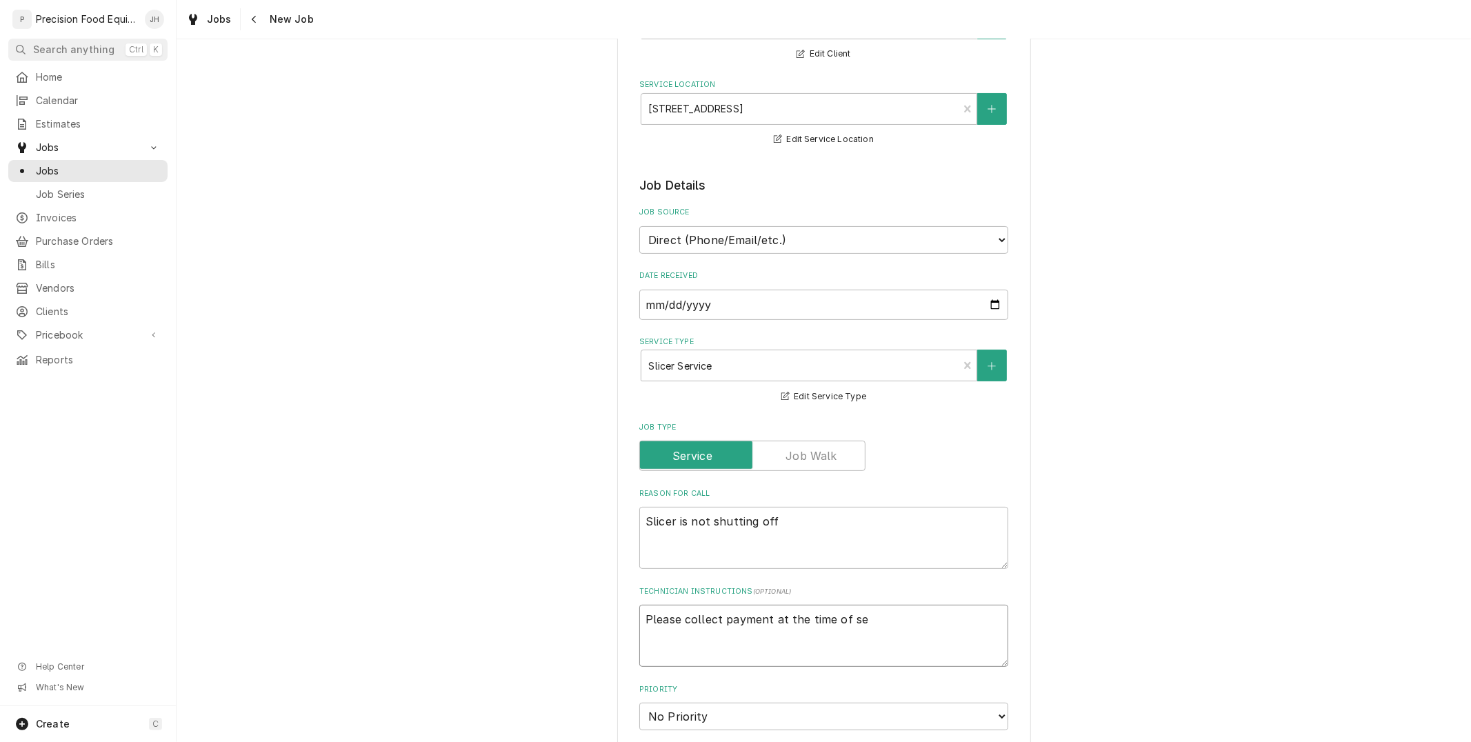
type textarea "Please collect payment at the time of ser"
type textarea "x"
type textarea "Please collect payment at the time of serv"
type textarea "x"
type textarea "Please collect payment at the time of servic"
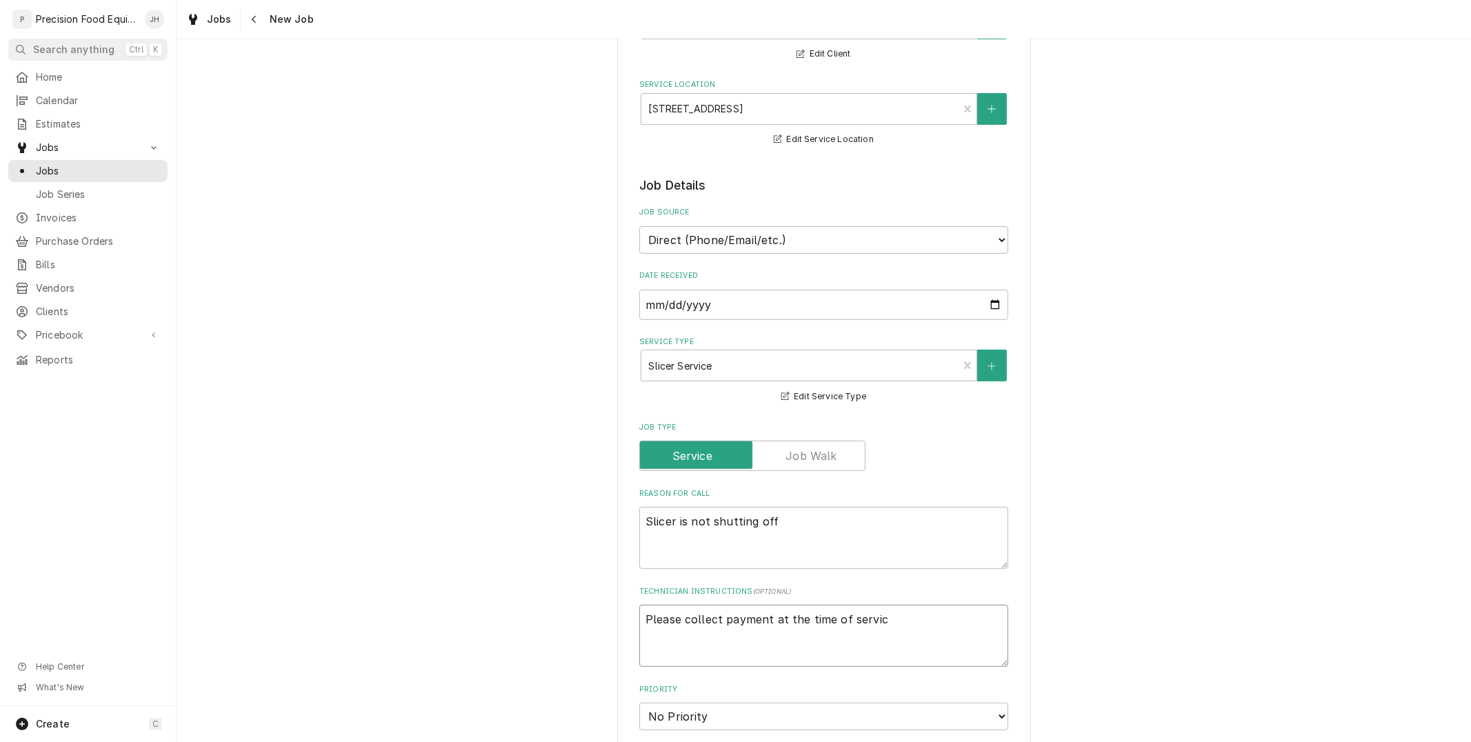
type textarea "x"
type textarea "Please collect payment at the time of service"
type textarea "x"
type textarea "Please collect payment at the time of service."
type textarea "x"
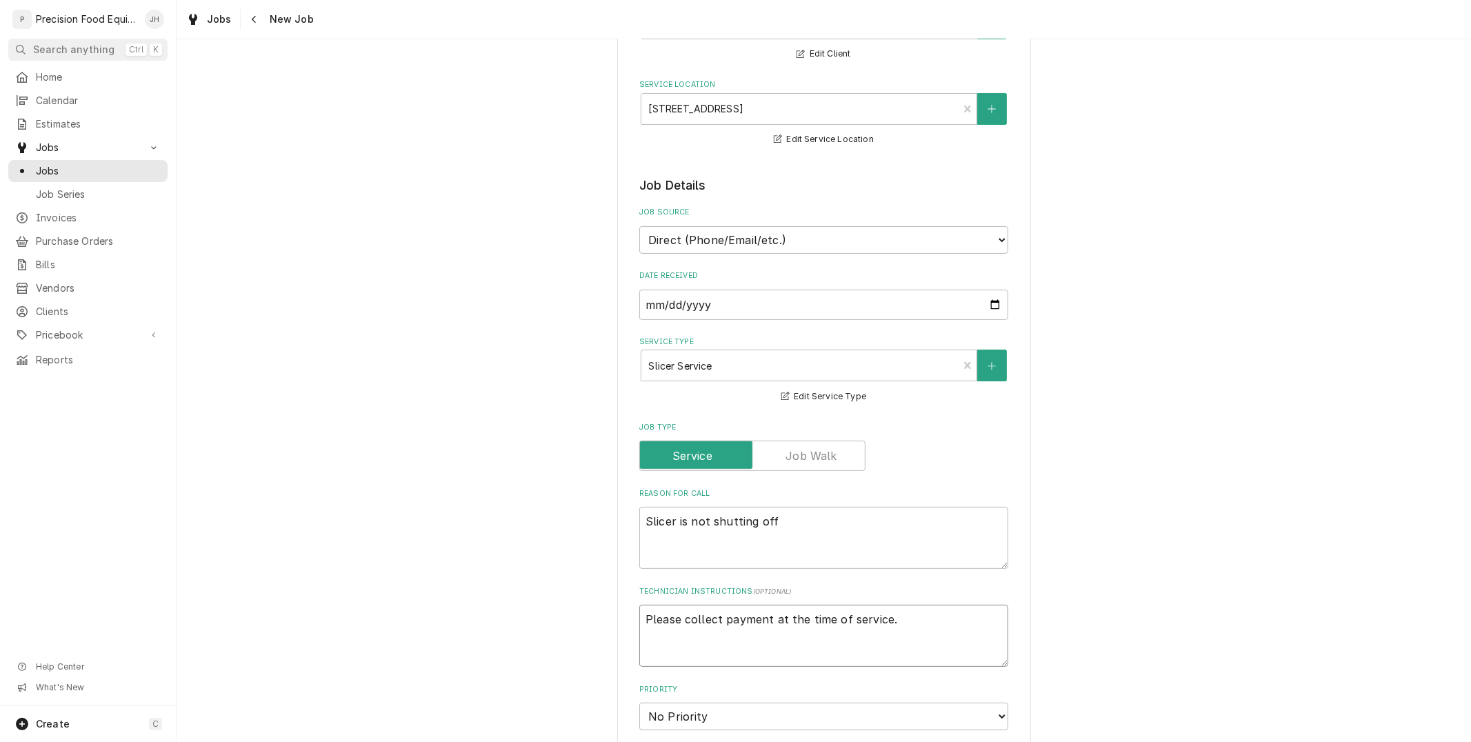
type textarea "Please collect payment at the time of service."
type textarea "x"
type textarea "Please collect payment at the time of service. C"
type textarea "x"
type textarea "Please collect payment at the time of service. CO"
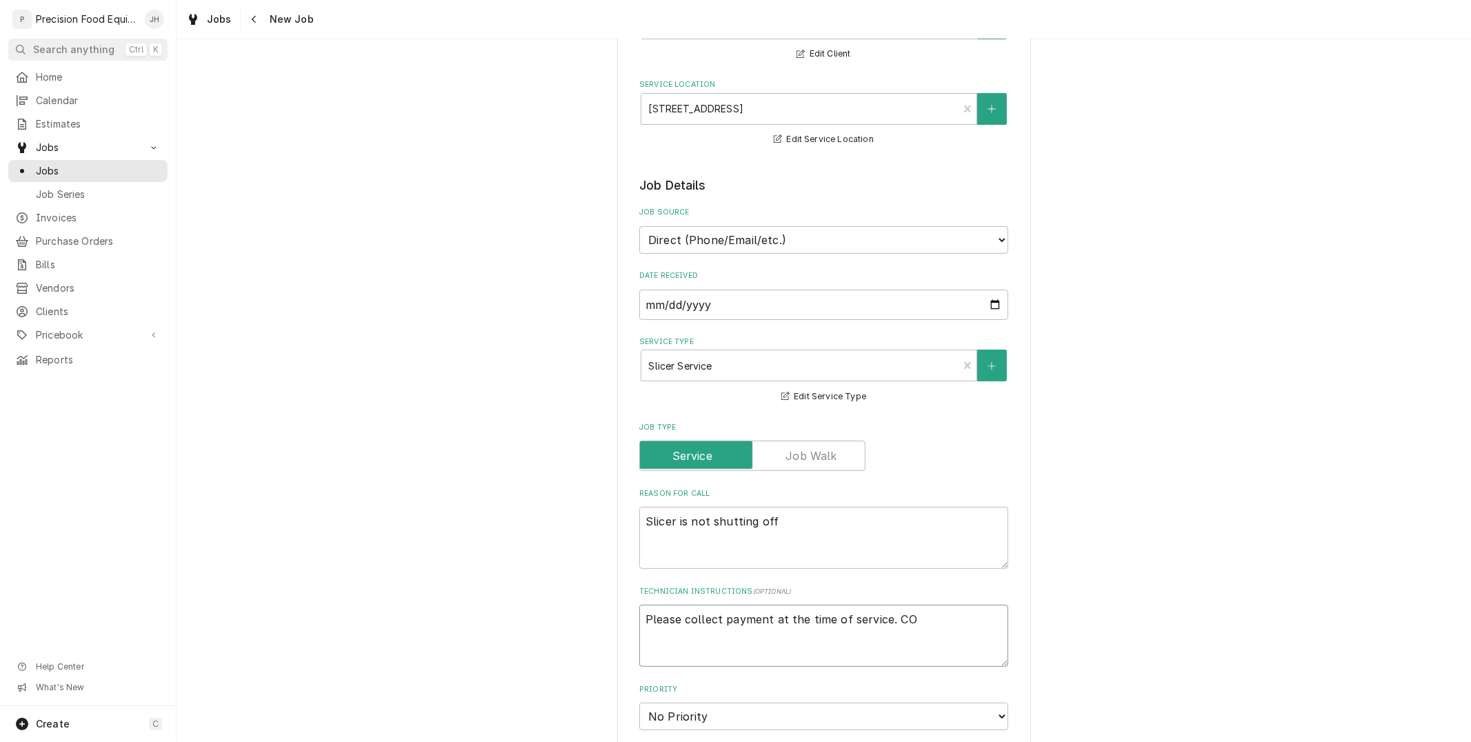
type textarea "x"
type textarea "Please collect payment at the time of service. COD"
type textarea "x"
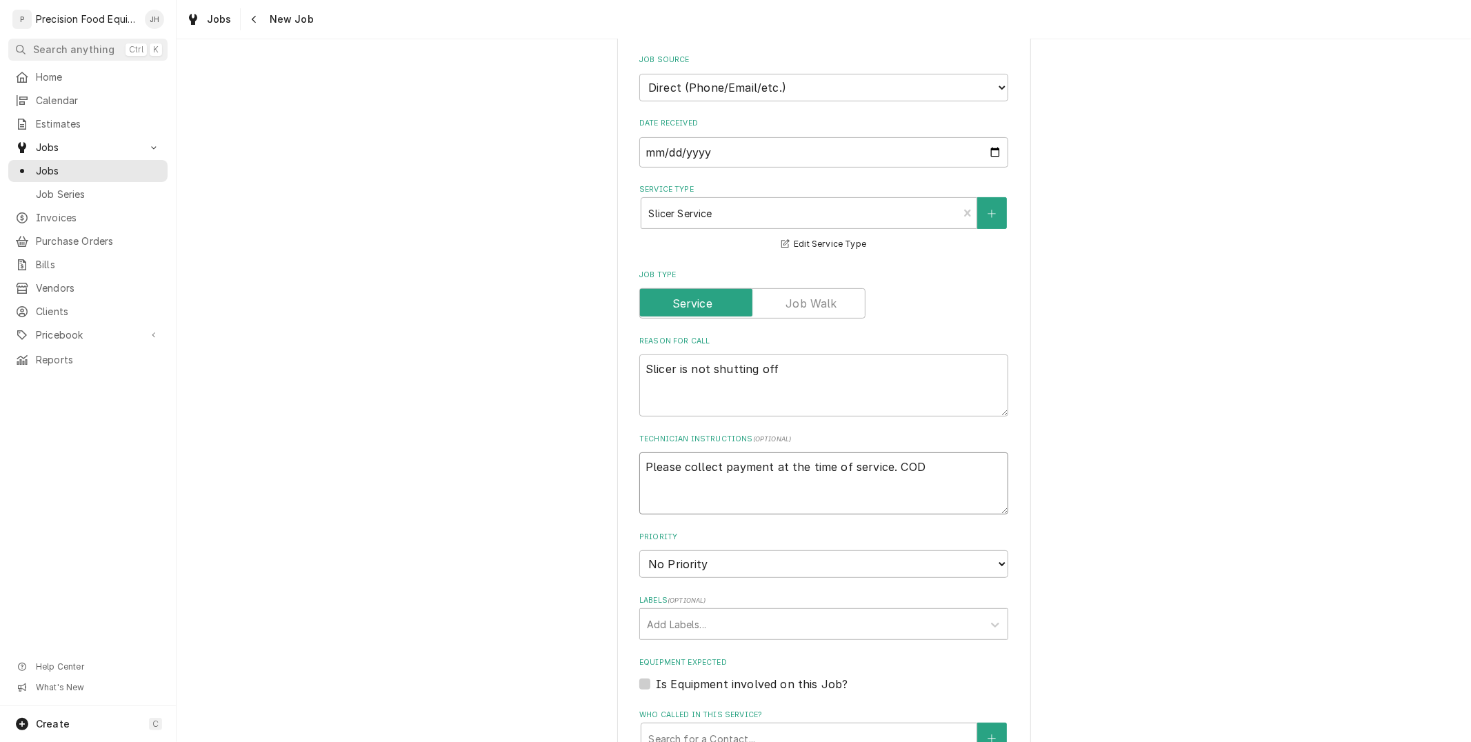
scroll to position [459, 0]
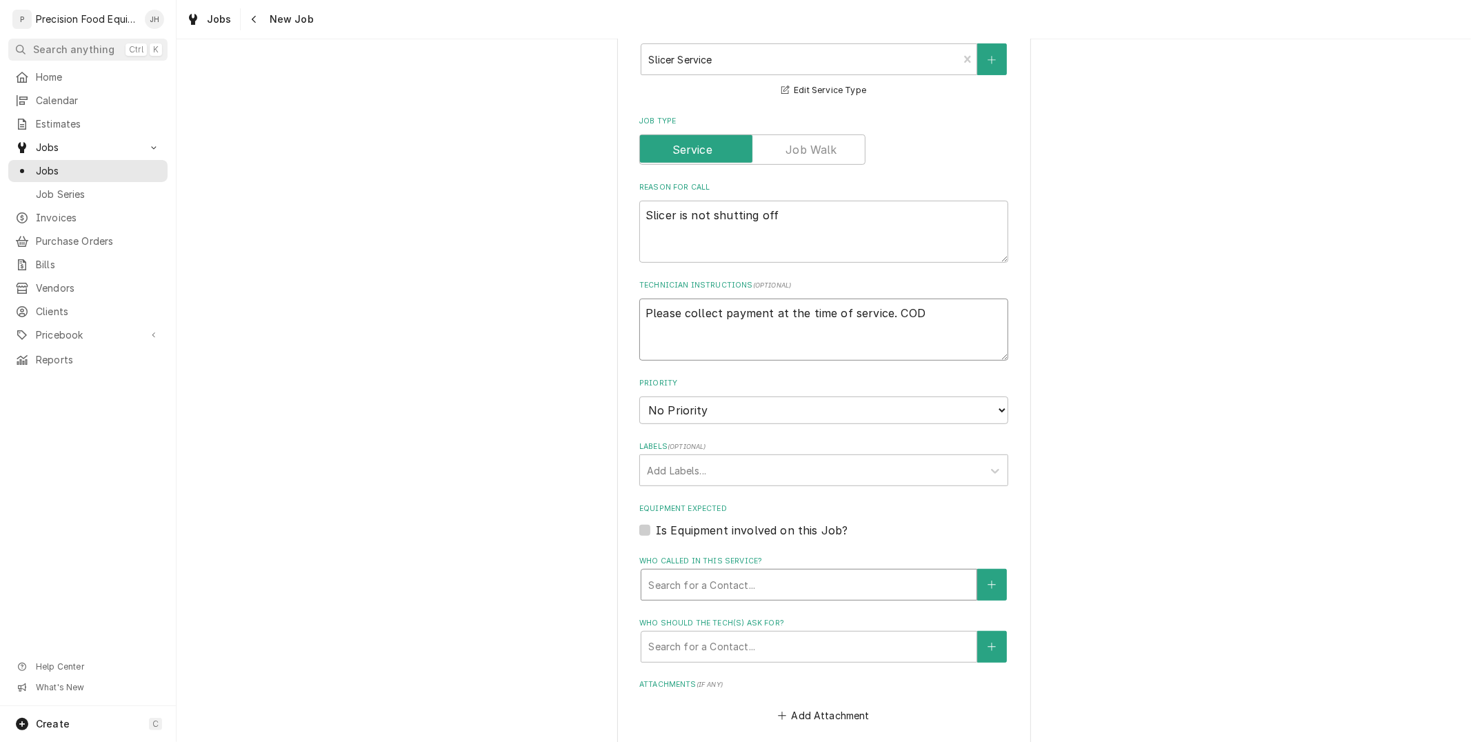
type textarea "Please collect payment at the time of service. COD"
click at [745, 581] on div "Who called in this service?" at bounding box center [808, 584] width 321 height 25
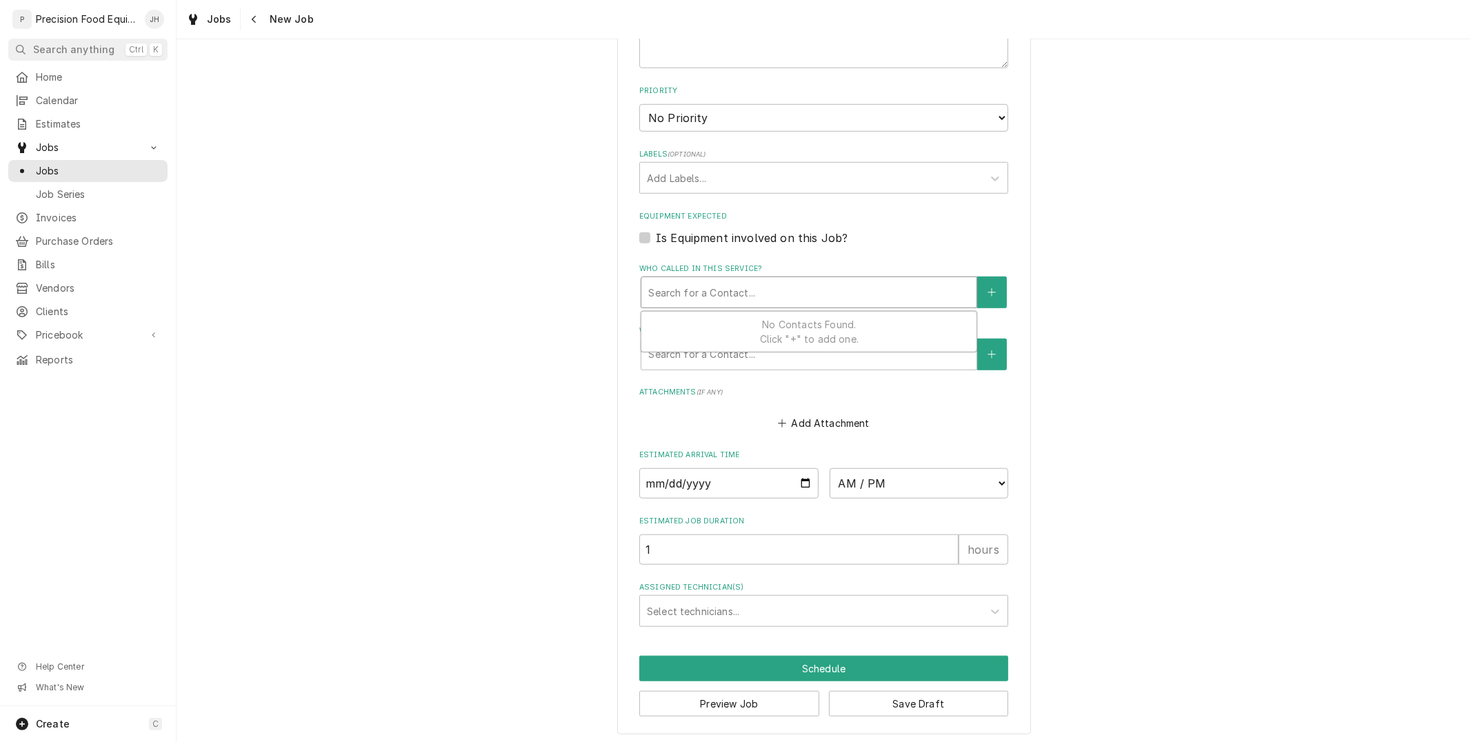
scroll to position [752, 0]
click at [803, 479] on input "Date" at bounding box center [728, 482] width 179 height 30
type input "2025-09-24"
type textarea "x"
click at [907, 478] on select "AM / PM 6:00 AM 6:15 AM 6:30 AM 6:45 AM 7:00 AM 7:15 AM 7:30 AM 7:45 AM 8:00 AM…" at bounding box center [918, 482] width 179 height 30
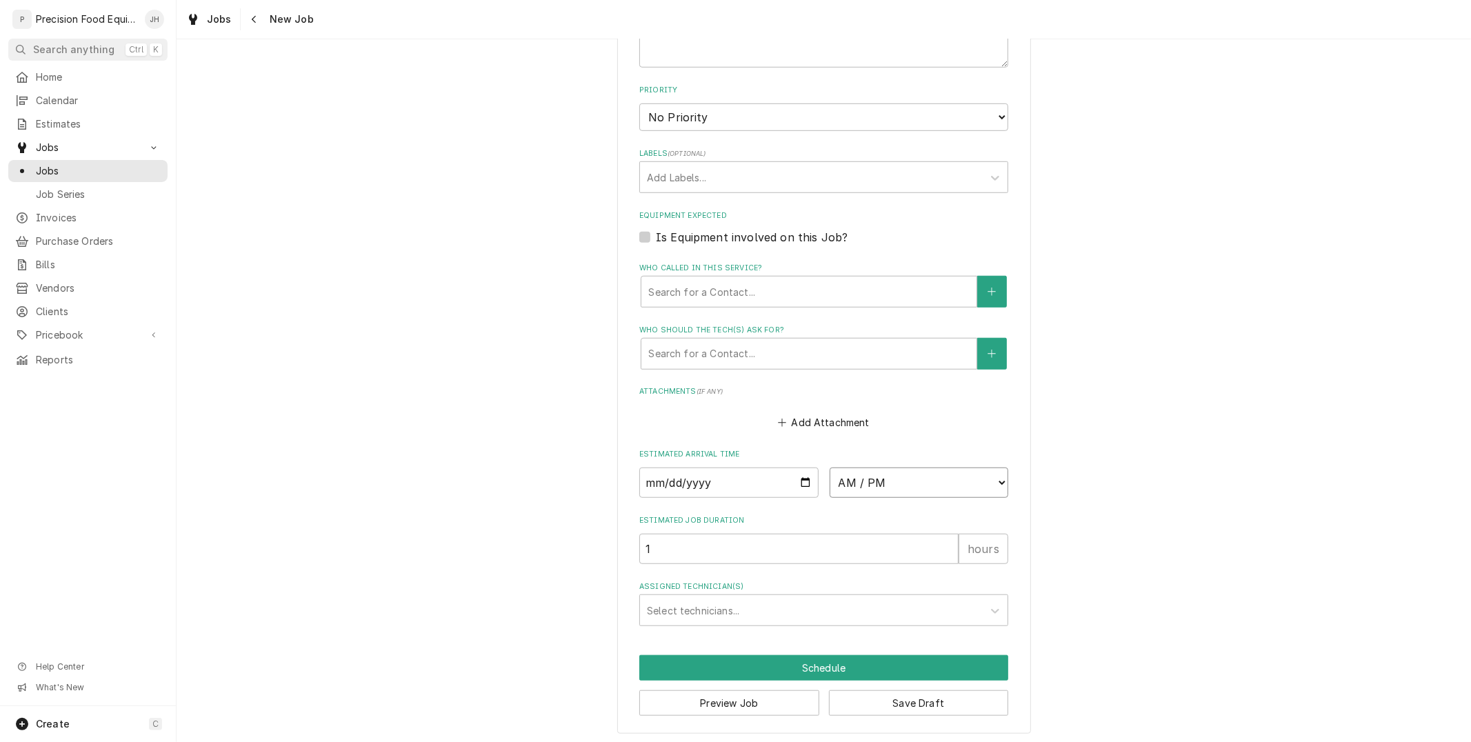
select select "08:00:00"
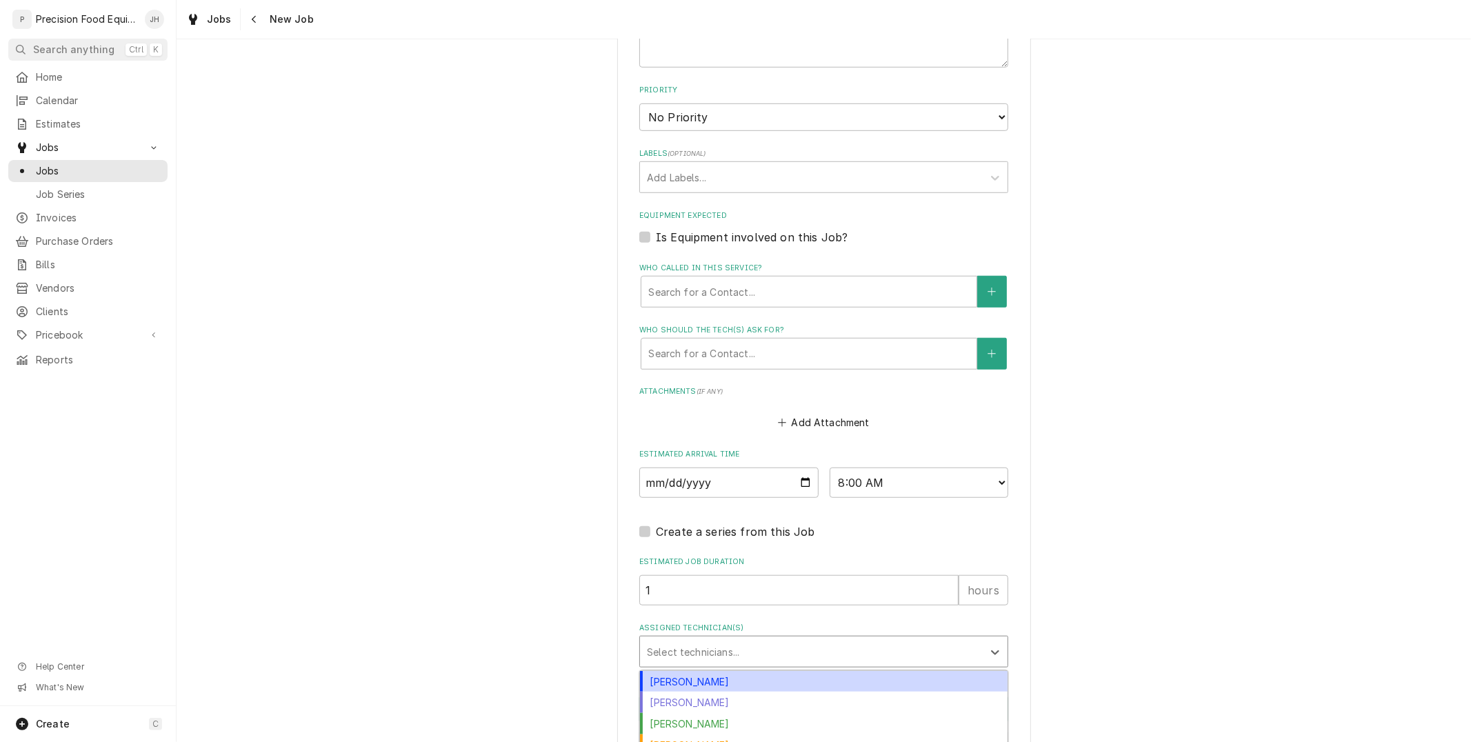
click at [727, 652] on div "Assigned Technician(s)" at bounding box center [811, 651] width 329 height 25
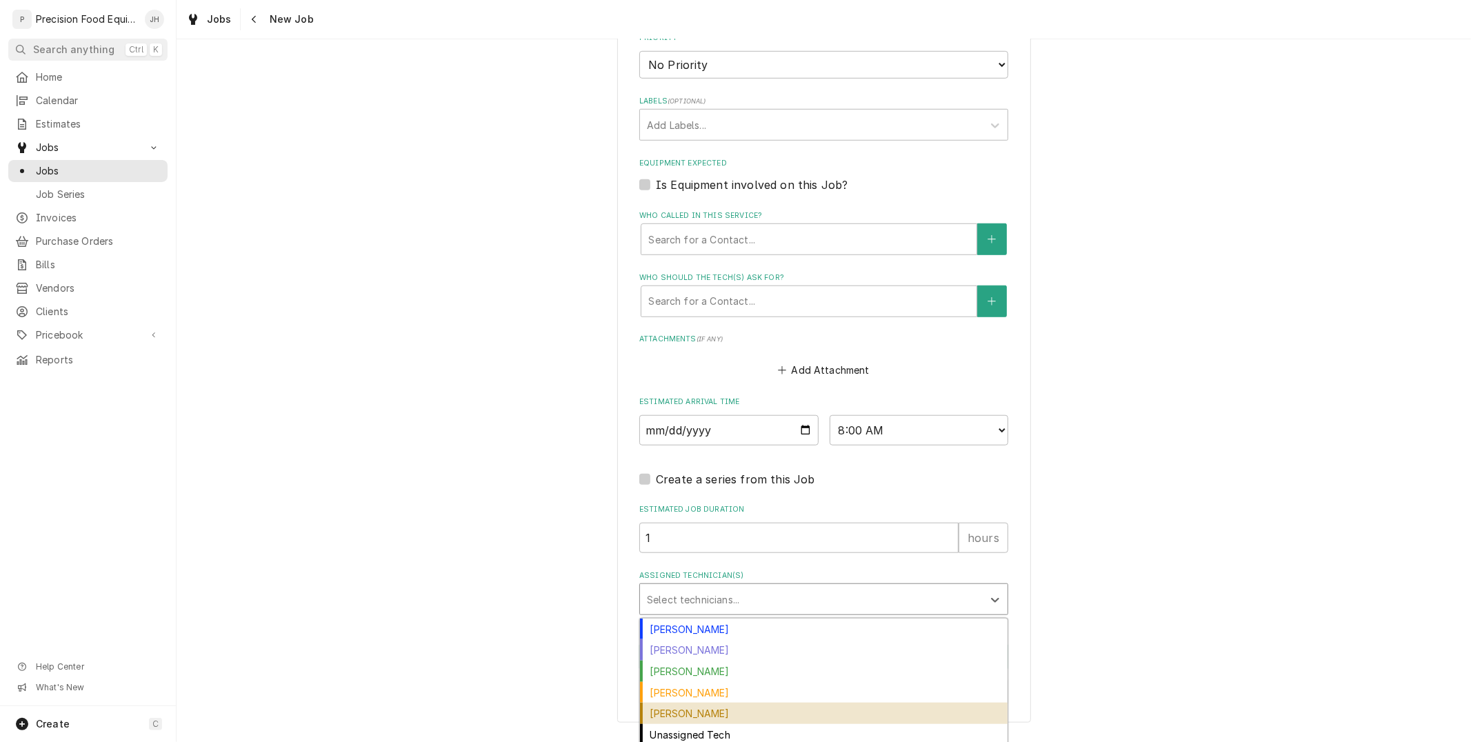
click at [738, 705] on div "Pete Nielson" at bounding box center [823, 713] width 367 height 21
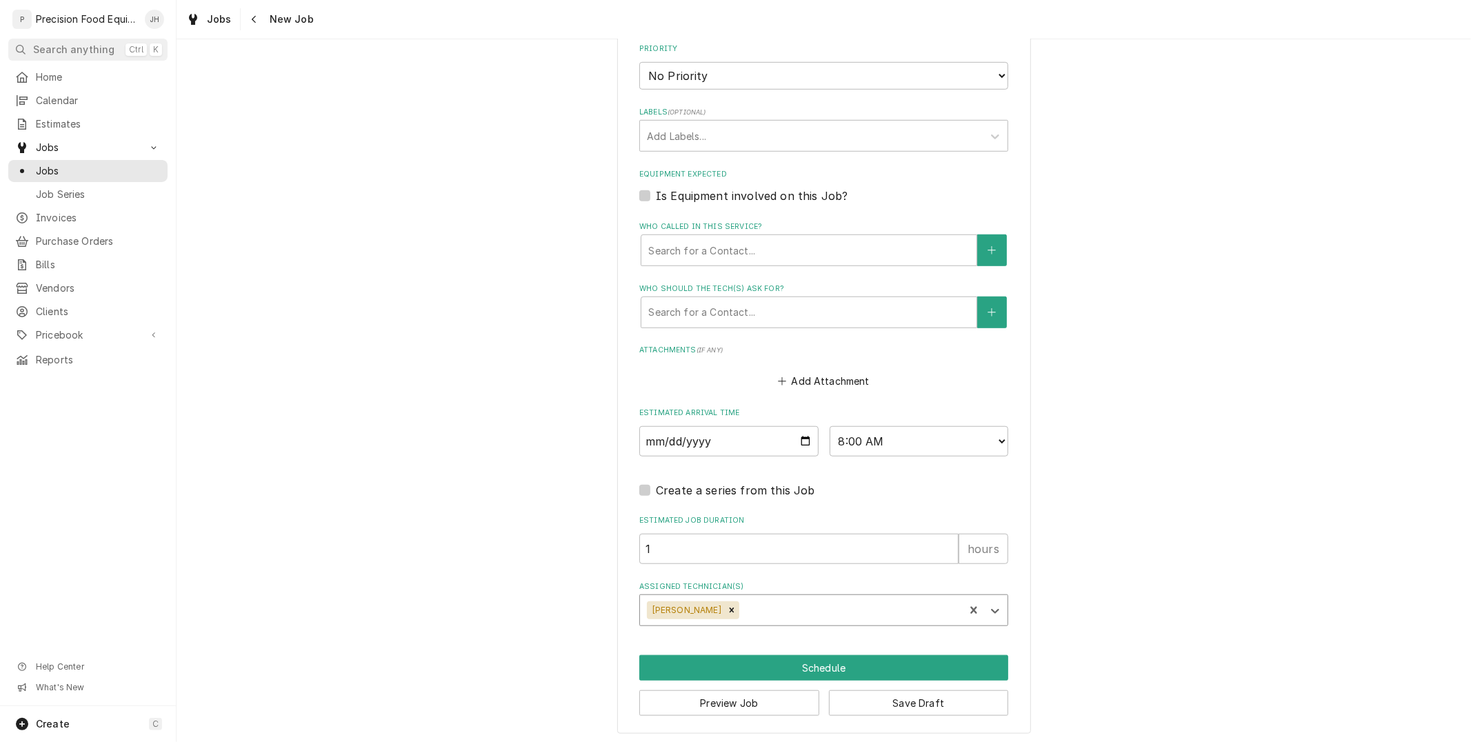
click at [727, 608] on icon "Remove Pete Nielson" at bounding box center [732, 610] width 10 height 10
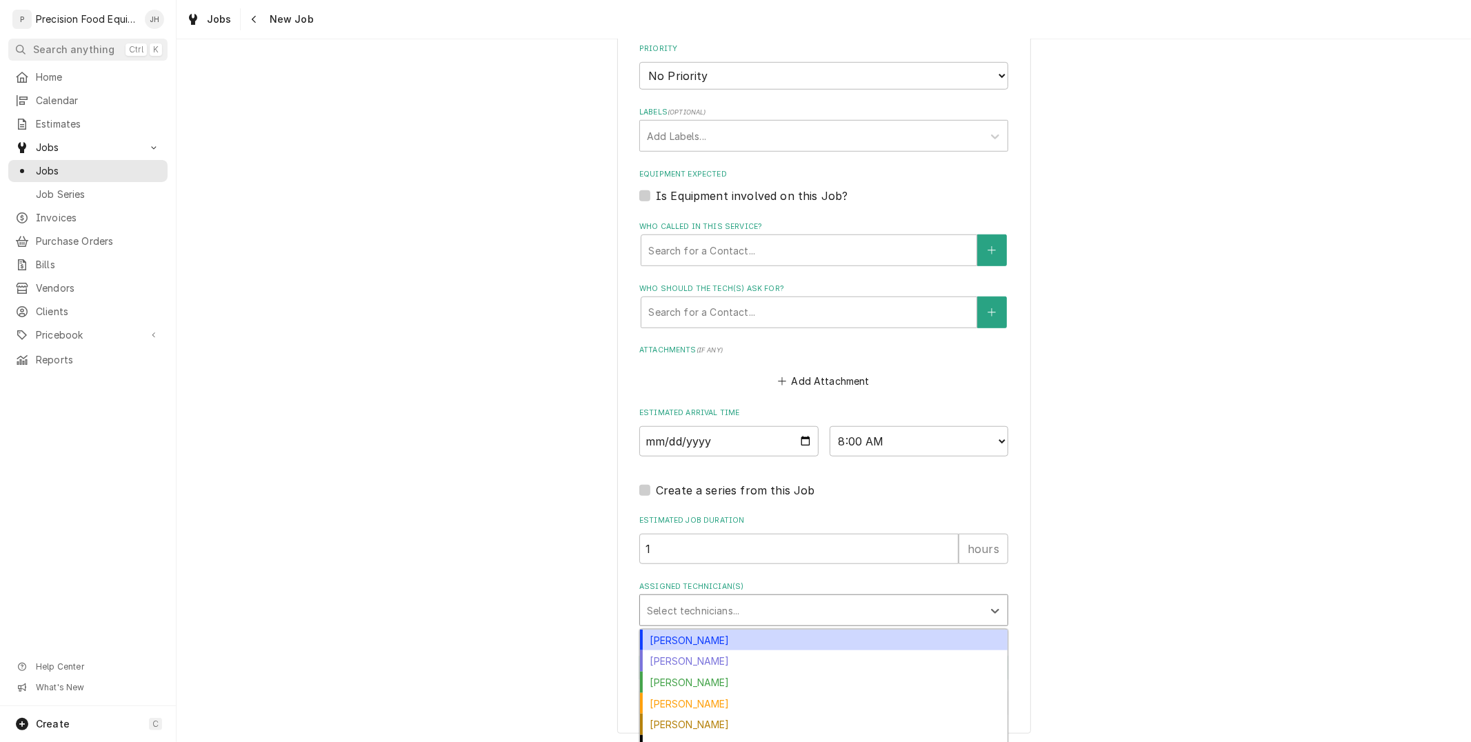
scroll to position [805, 0]
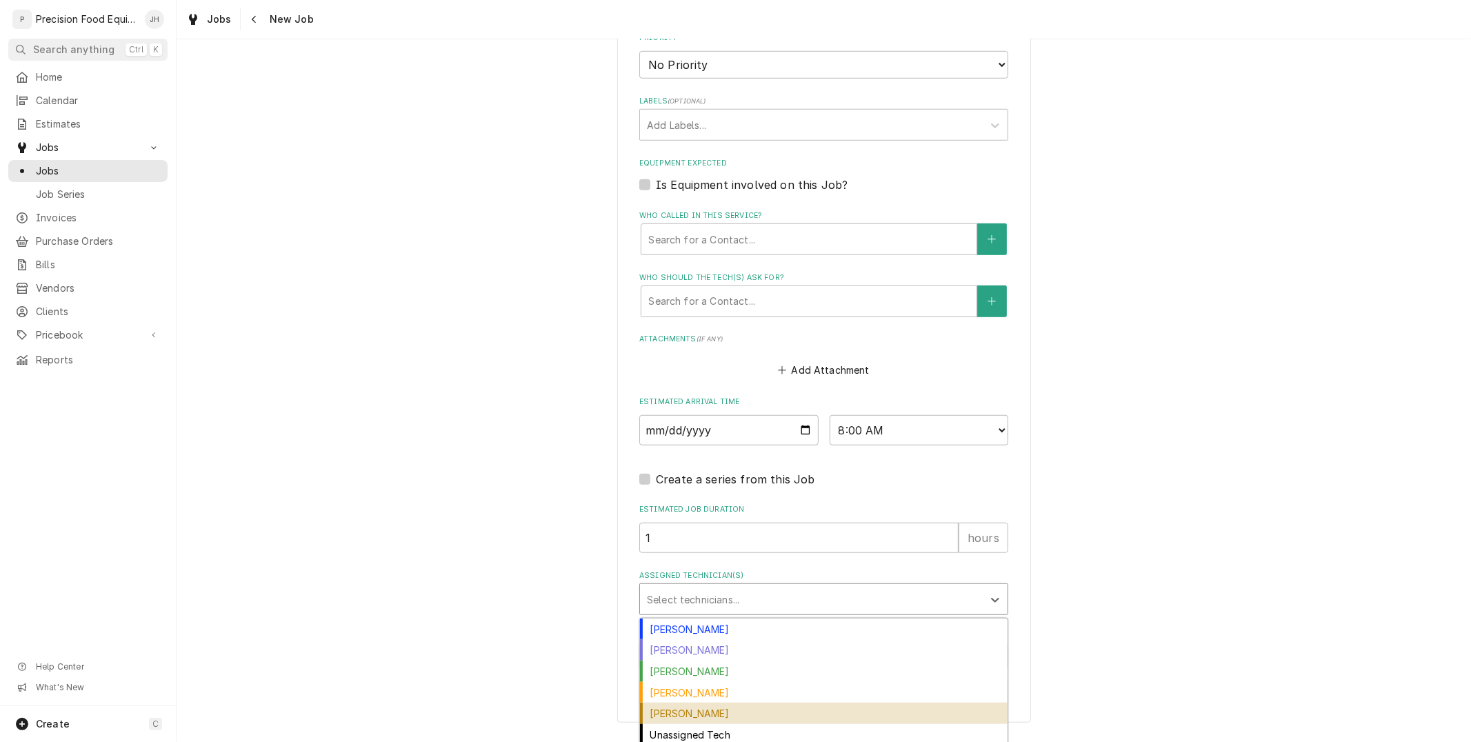
click at [694, 705] on div "Pete Nielson" at bounding box center [823, 713] width 367 height 21
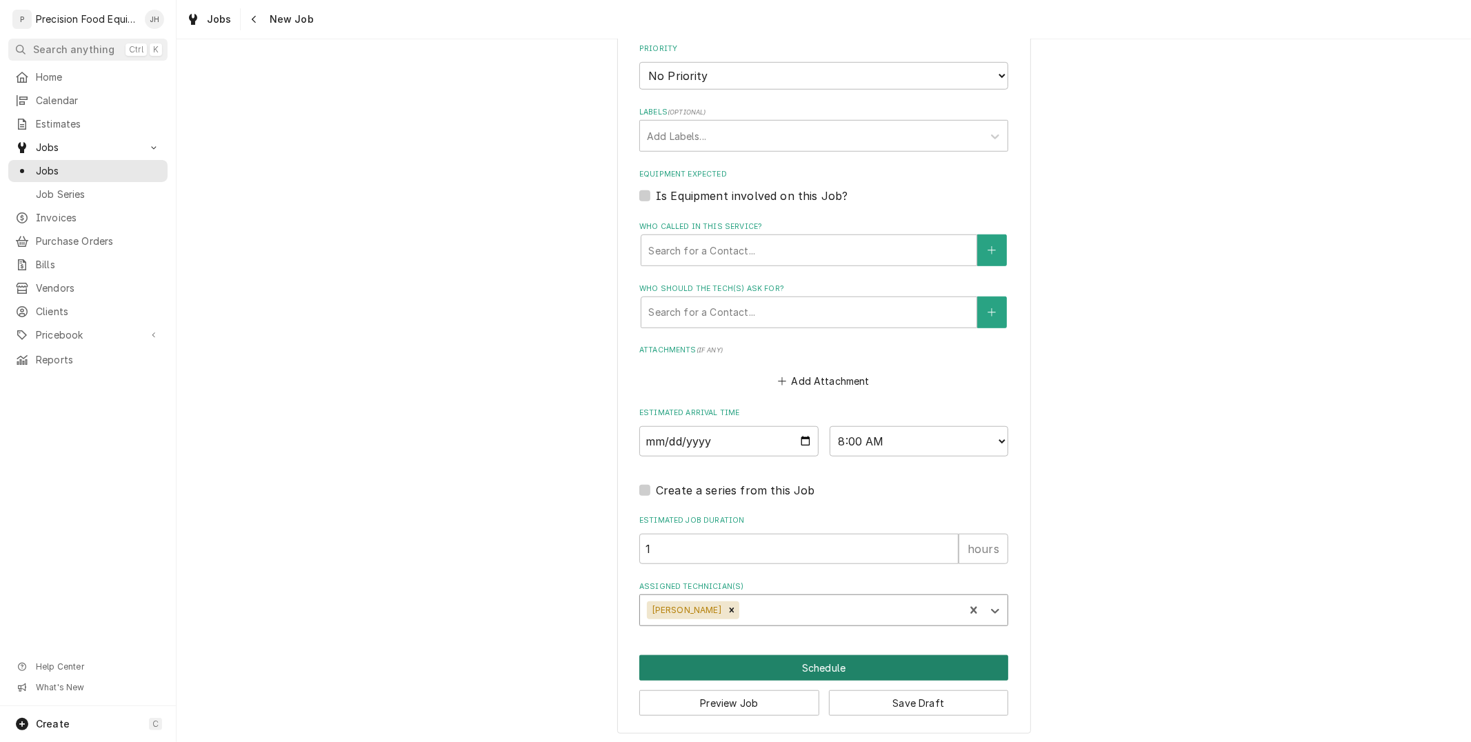
click at [764, 666] on button "Schedule" at bounding box center [823, 668] width 369 height 26
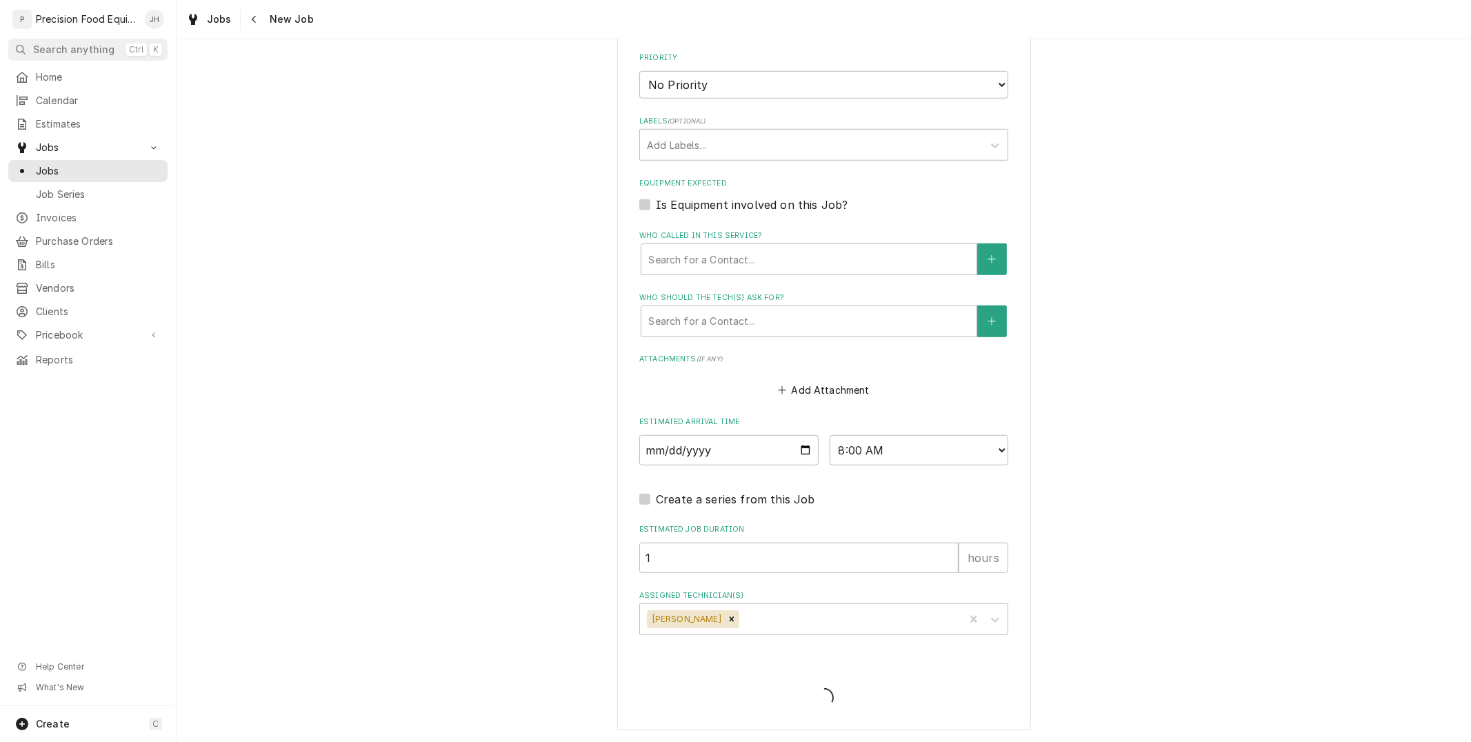
scroll to position [781, 0]
type textarea "x"
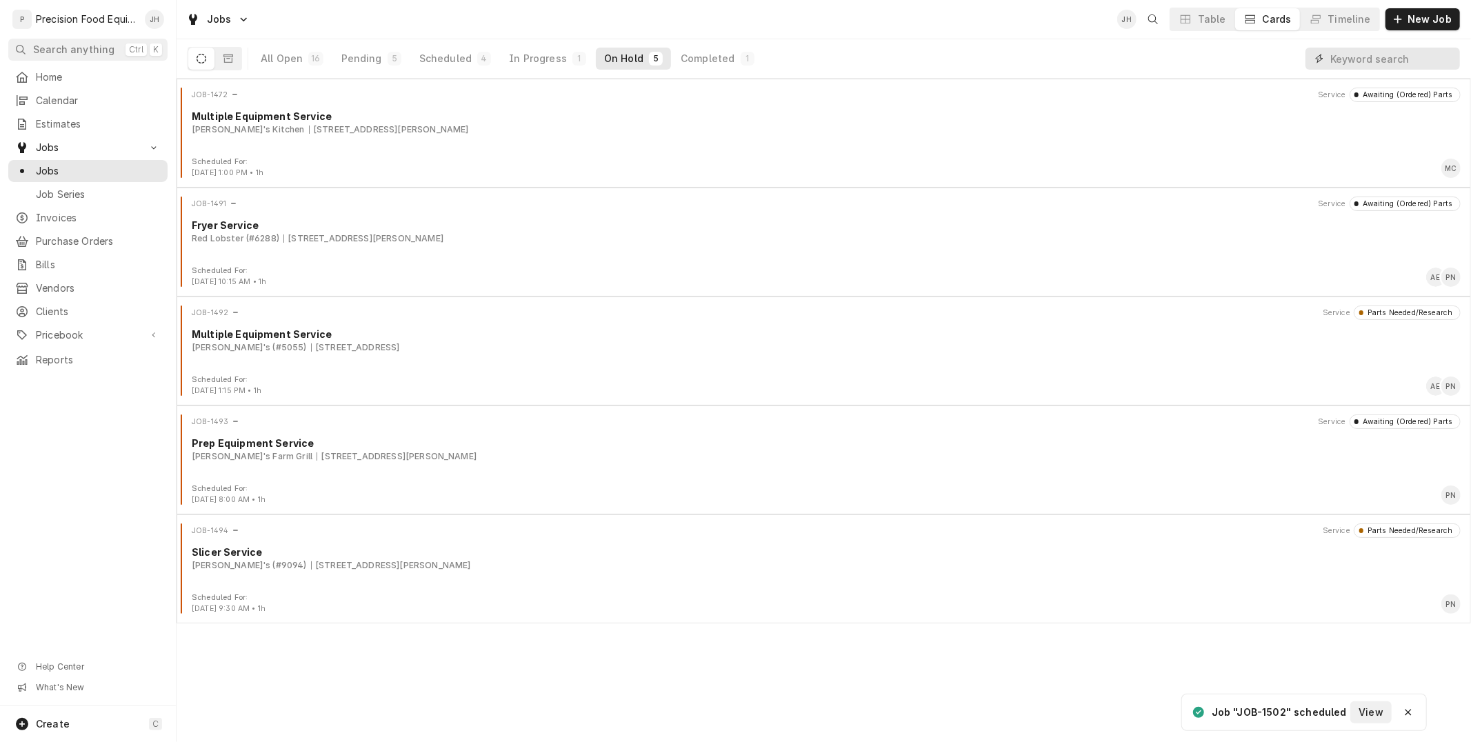
click at [1364, 52] on input "Dynamic Content Wrapper" at bounding box center [1391, 59] width 123 height 22
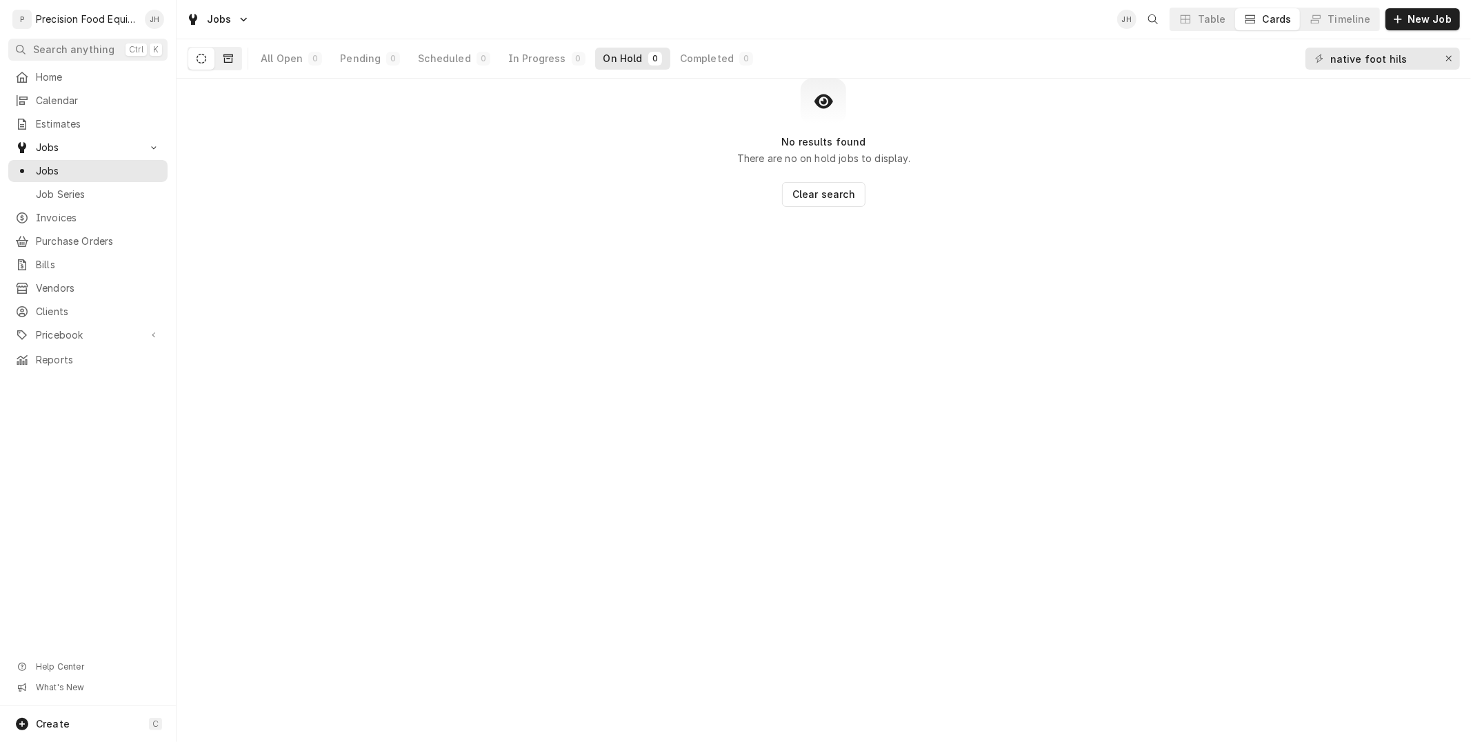
click at [232, 58] on icon "Dynamic Content Wrapper" at bounding box center [228, 58] width 10 height 8
drag, startPoint x: 1411, startPoint y: 57, endPoint x: 1362, endPoint y: 64, distance: 48.8
click at [1362, 64] on input "native foot hils" at bounding box center [1381, 59] width 103 height 22
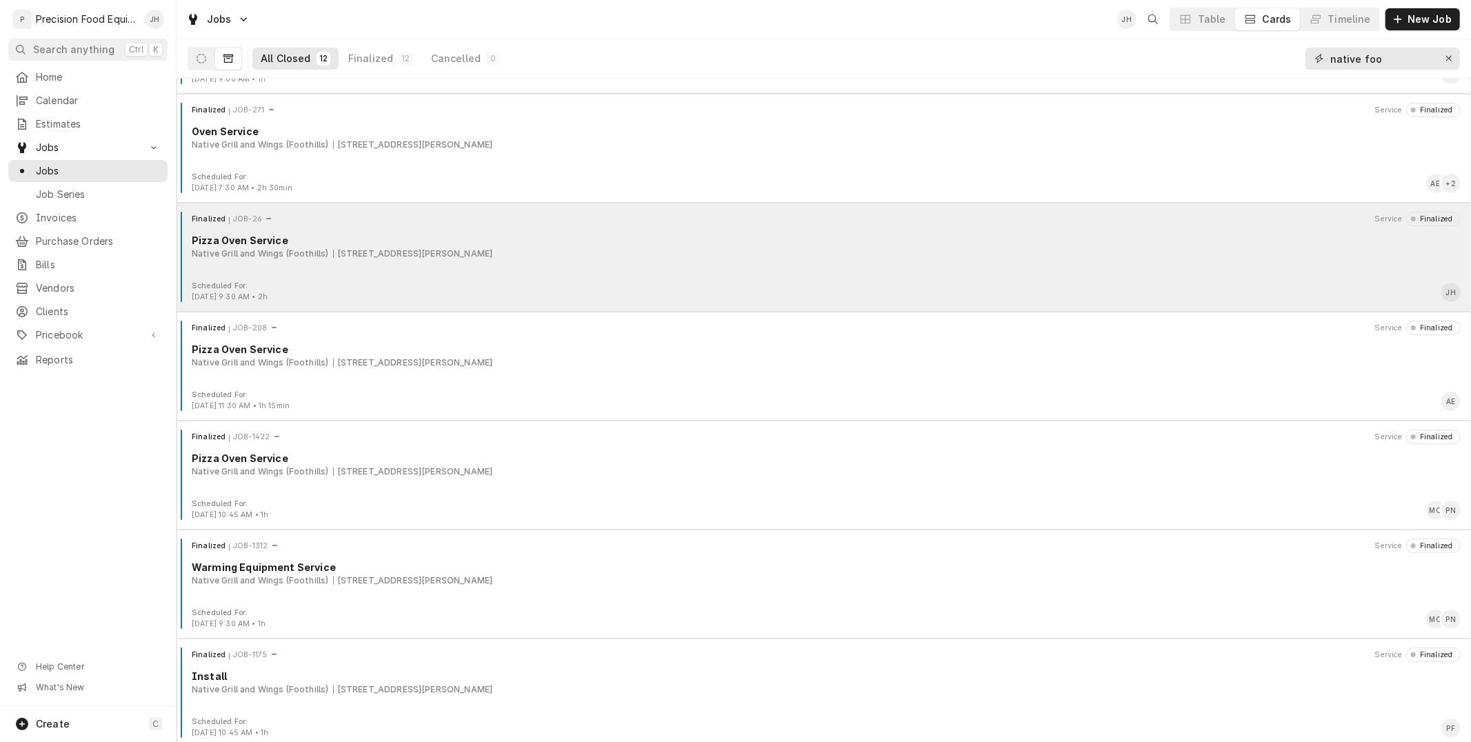
scroll to position [459, 0]
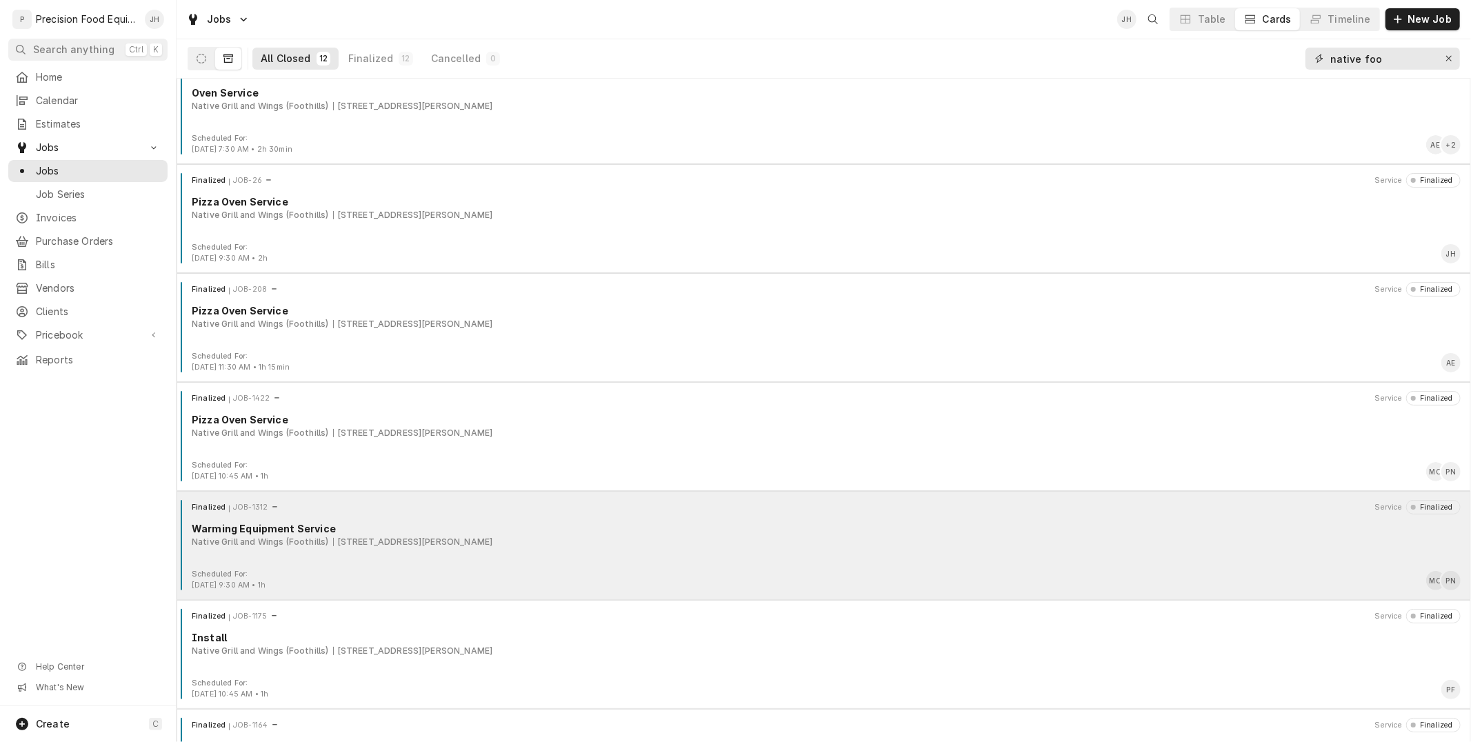
type input "native foo"
click at [487, 538] on div "1339 E. Chandler Blvd, Phoenix, AZ 85048" at bounding box center [413, 542] width 160 height 12
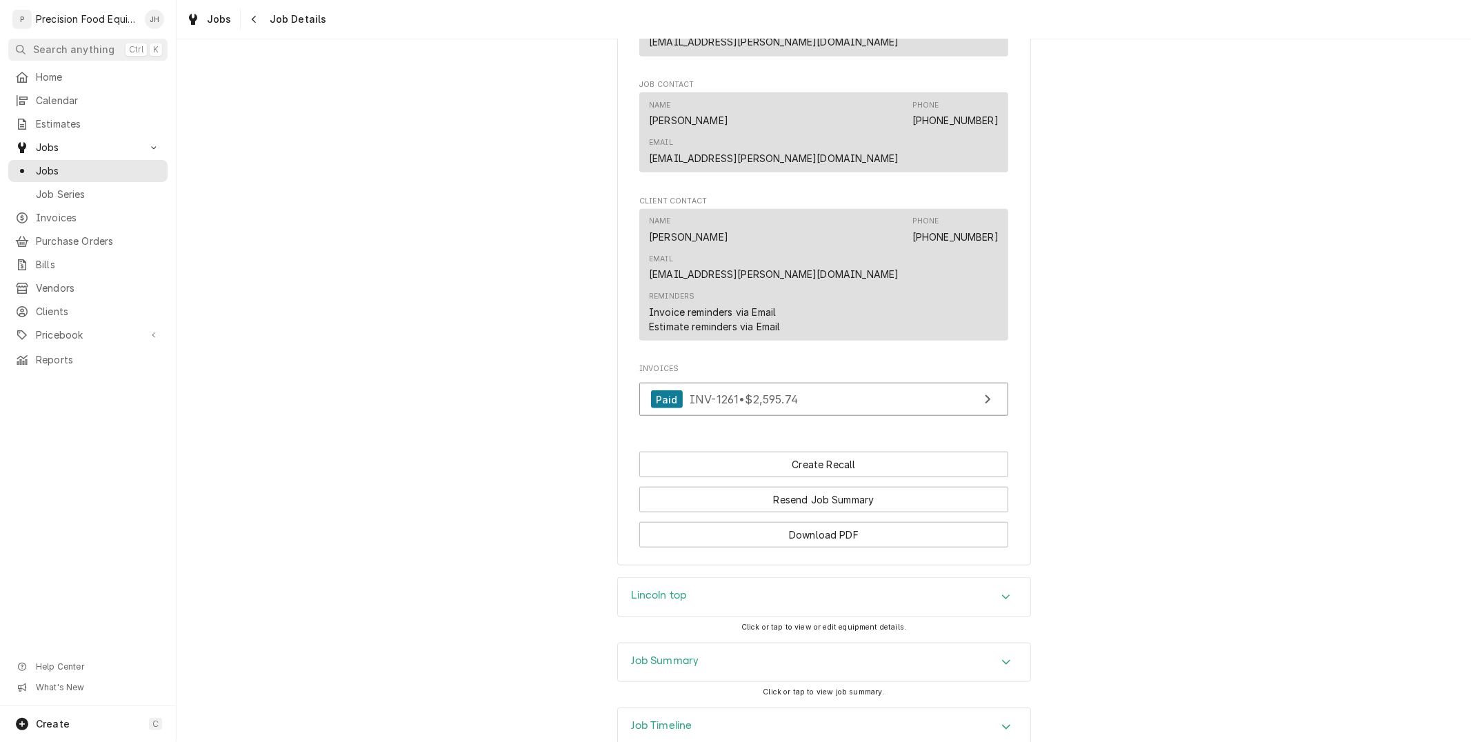
click at [775, 643] on div "Job Summary" at bounding box center [824, 662] width 412 height 39
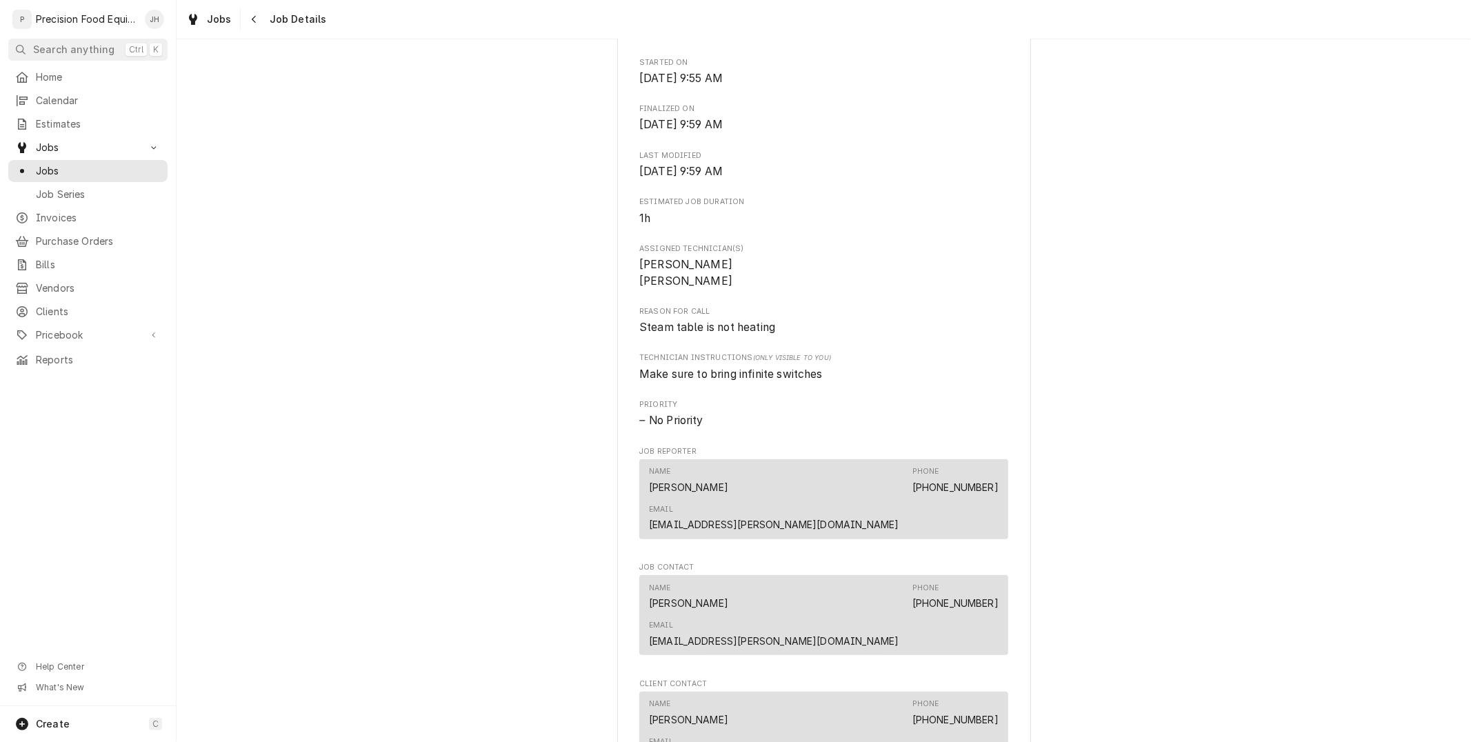
scroll to position [403, 0]
click at [263, 23] on button "Navigate back" at bounding box center [254, 19] width 22 height 22
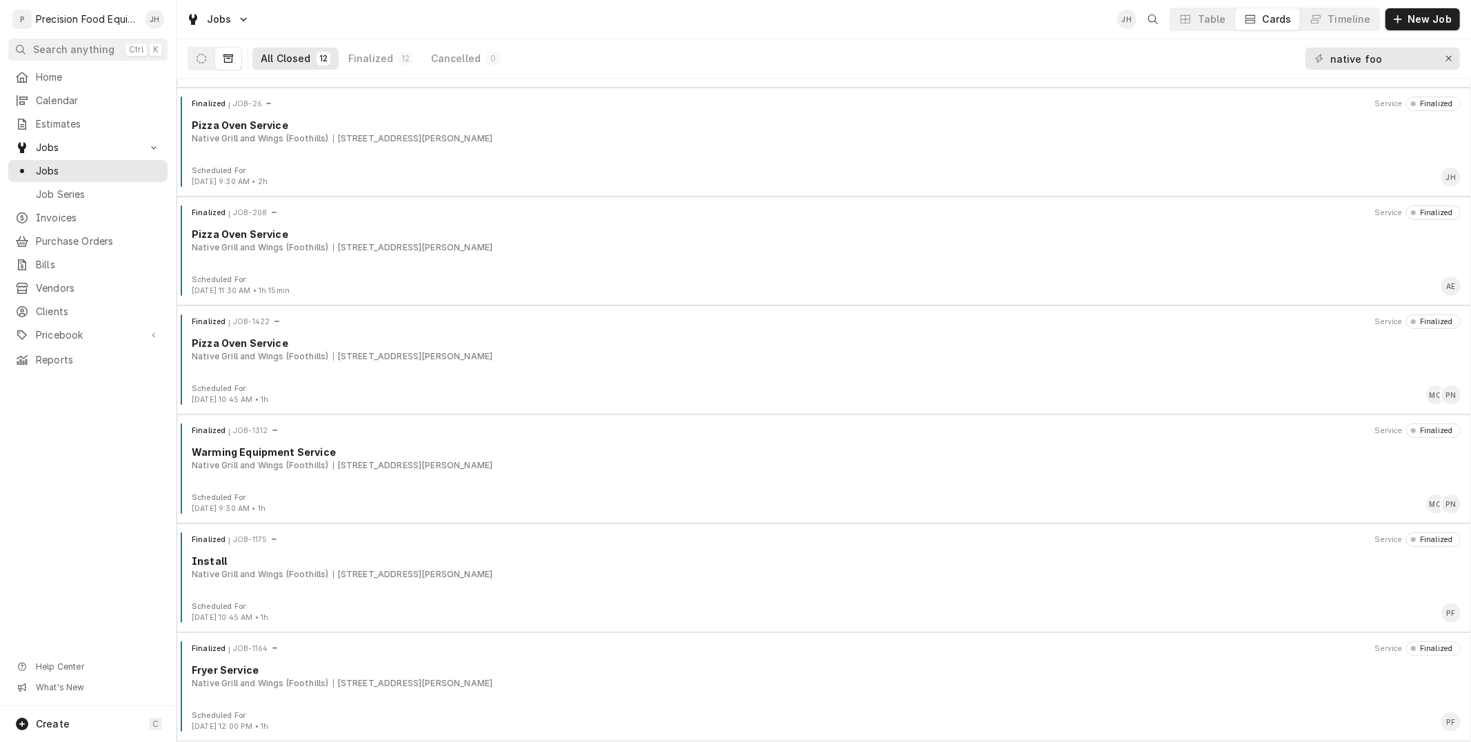
scroll to position [643, 0]
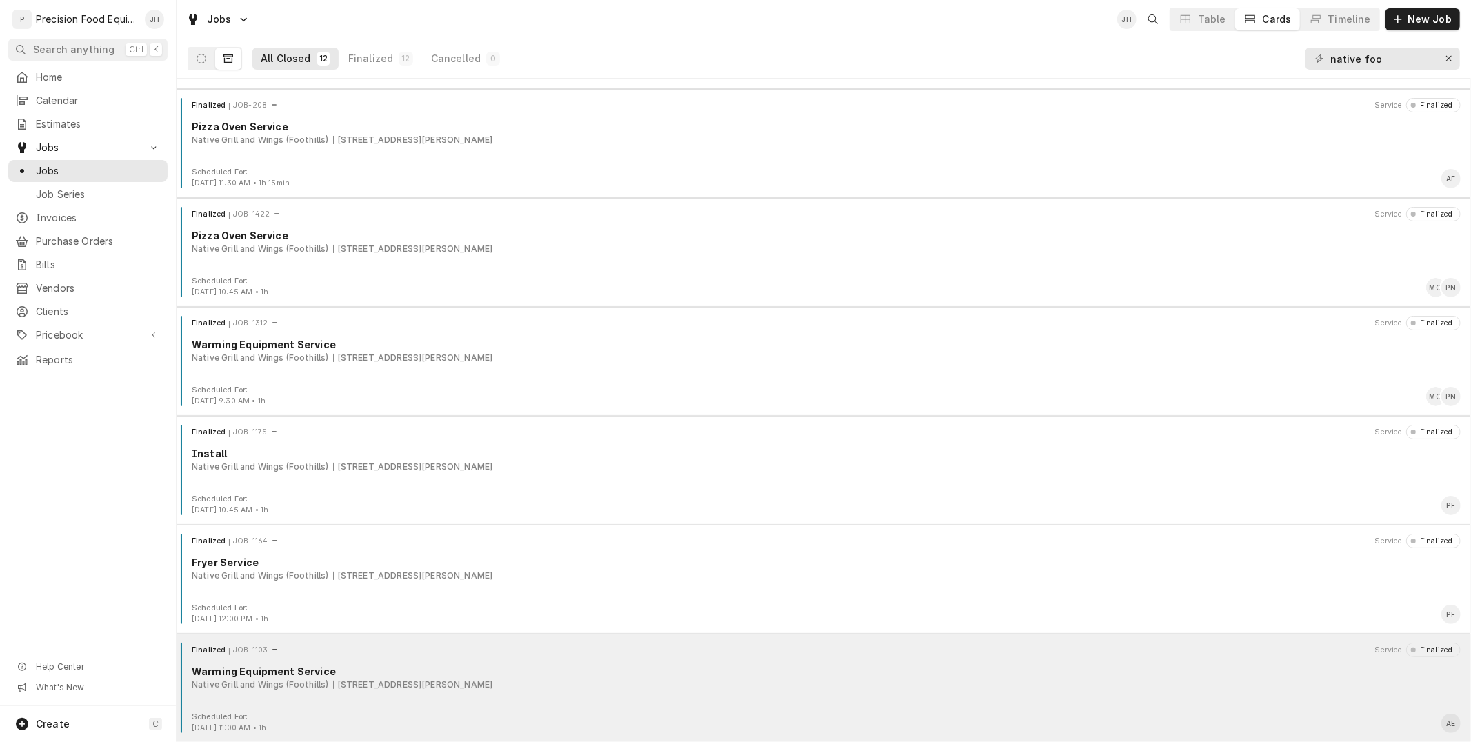
click at [483, 677] on div "Warming Equipment Service" at bounding box center [826, 671] width 1269 height 14
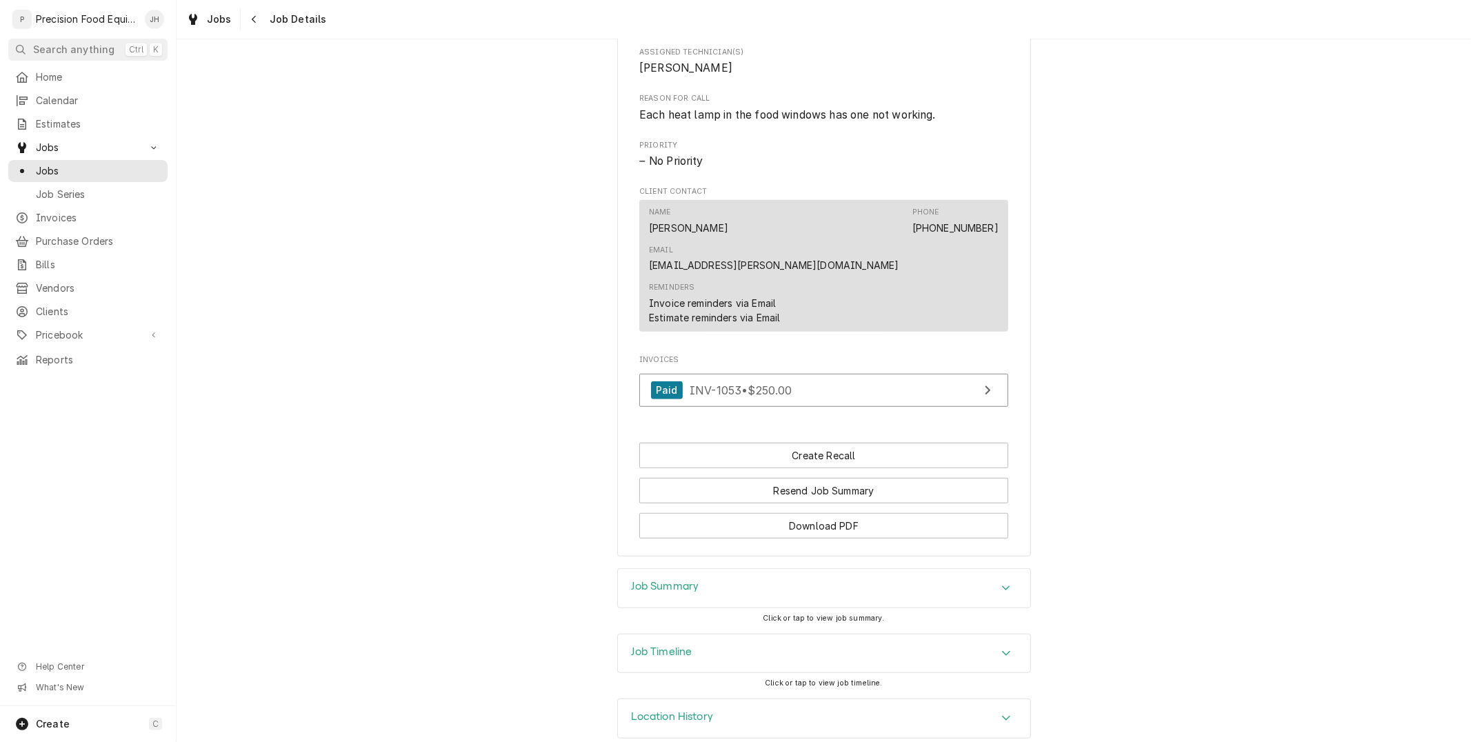
scroll to position [601, 0]
click at [780, 634] on div "Job Timeline" at bounding box center [824, 653] width 412 height 39
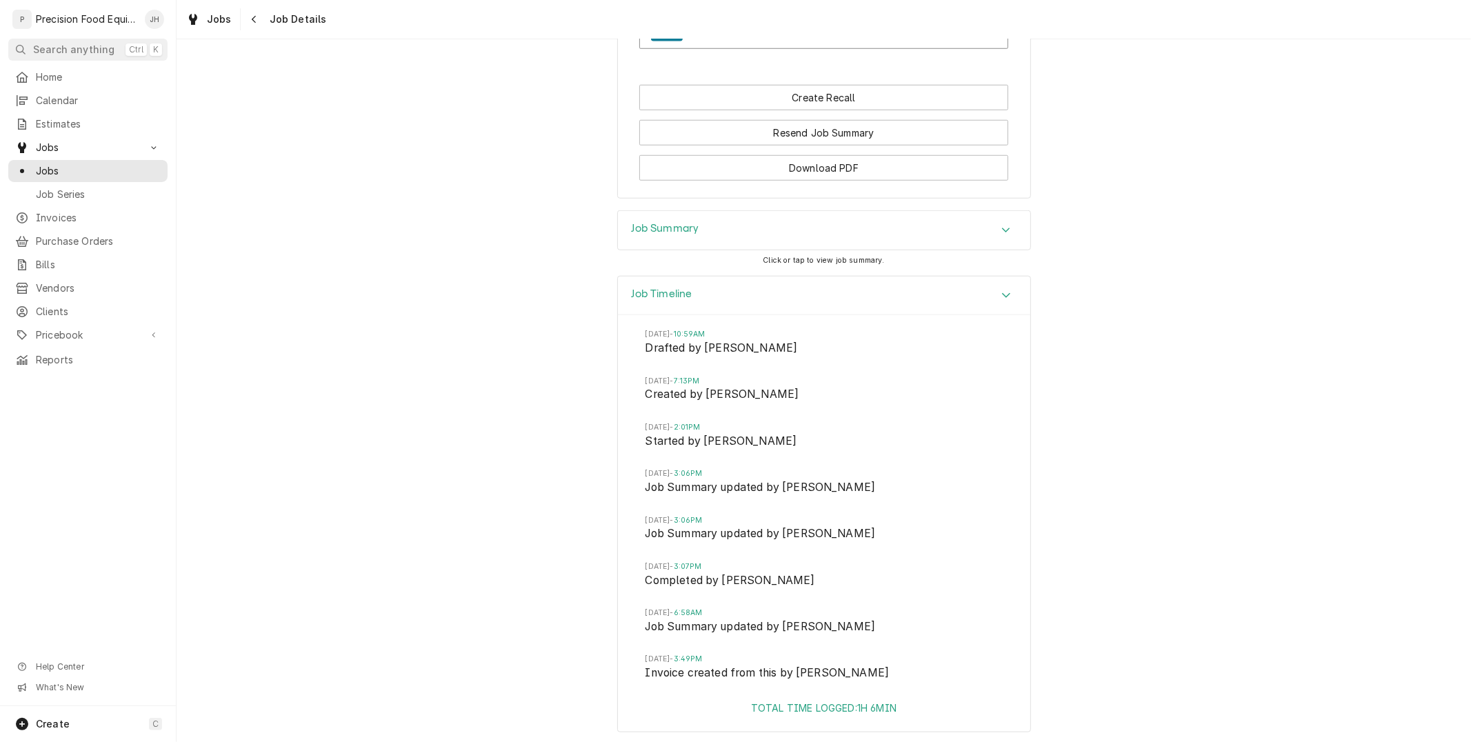
scroll to position [931, 0]
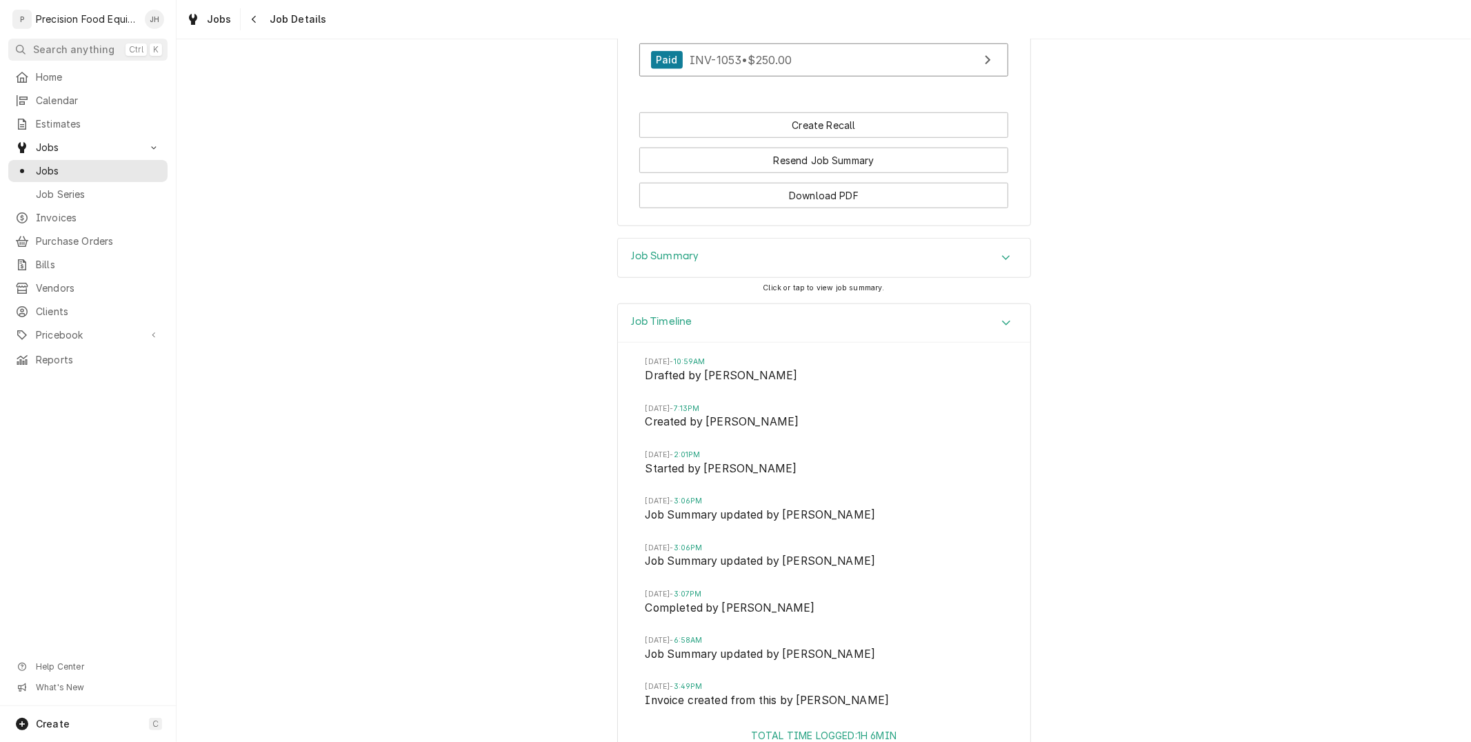
click at [760, 245] on div "Job Summary" at bounding box center [824, 258] width 412 height 39
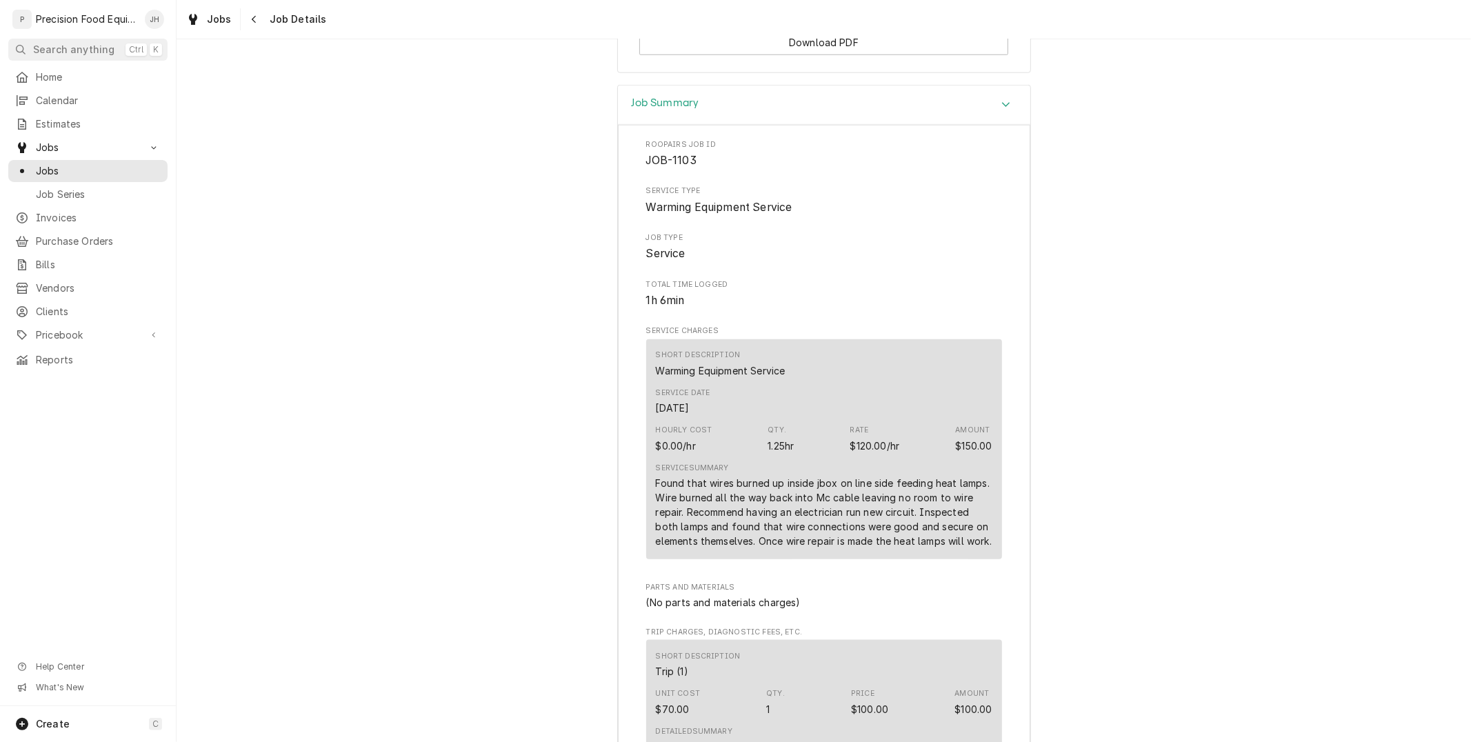
scroll to position [1160, 0]
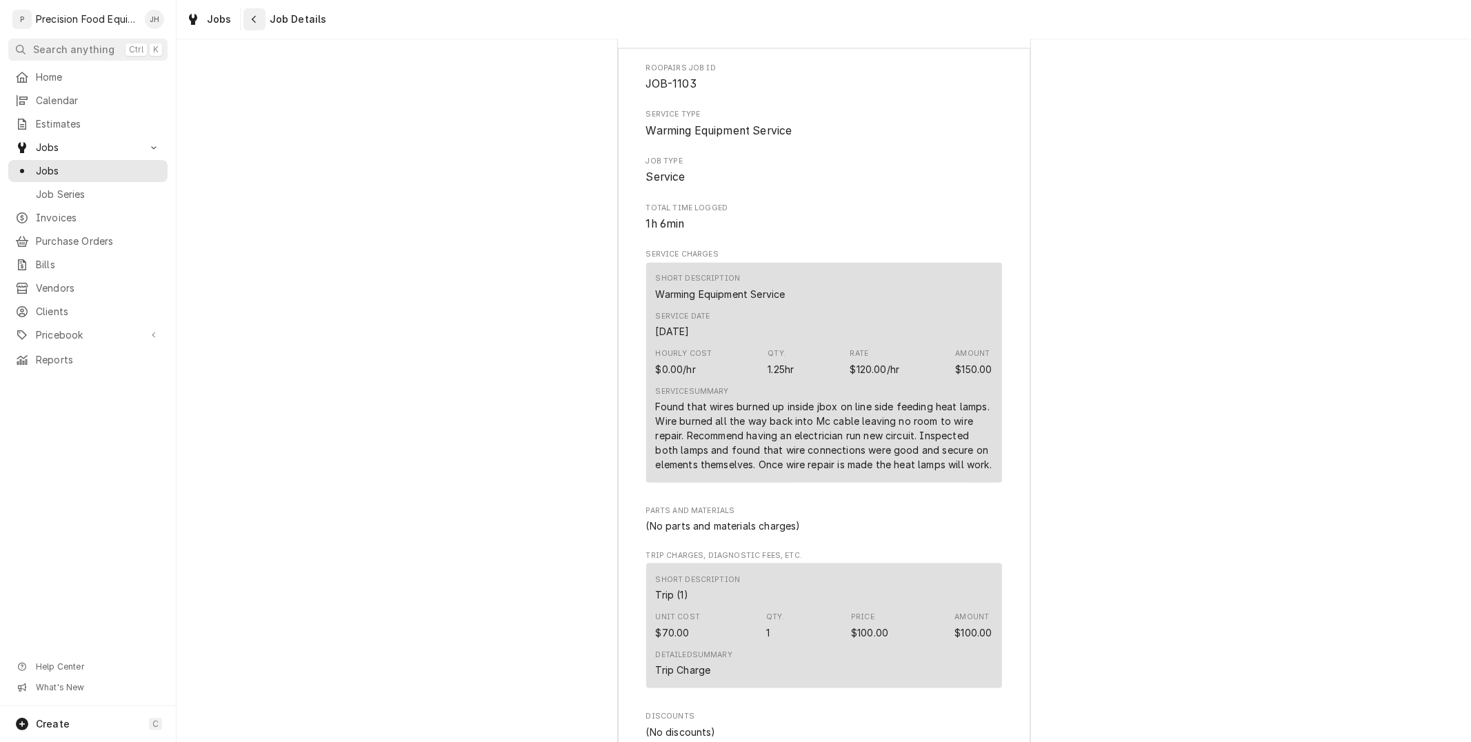
click at [258, 17] on div "Navigate back" at bounding box center [255, 19] width 14 height 14
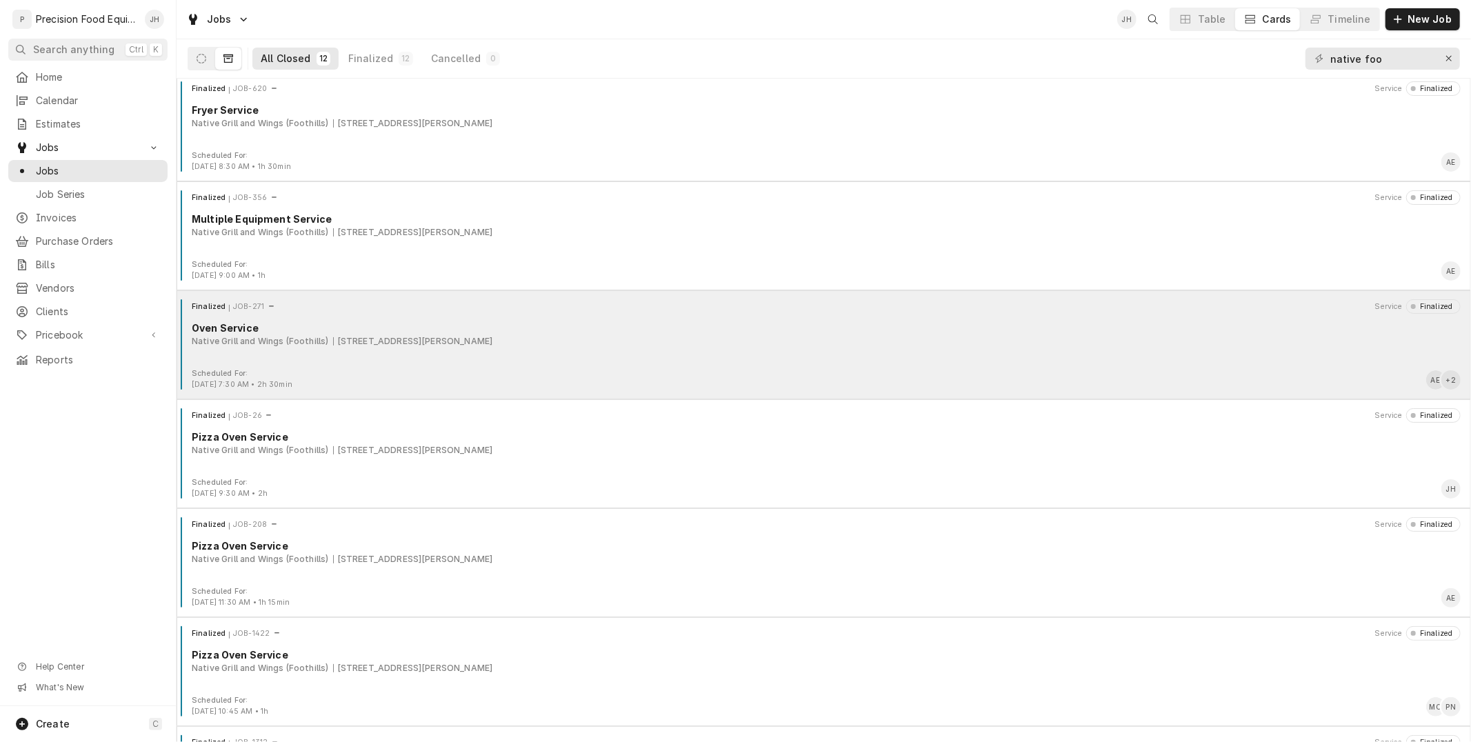
scroll to position [425, 0]
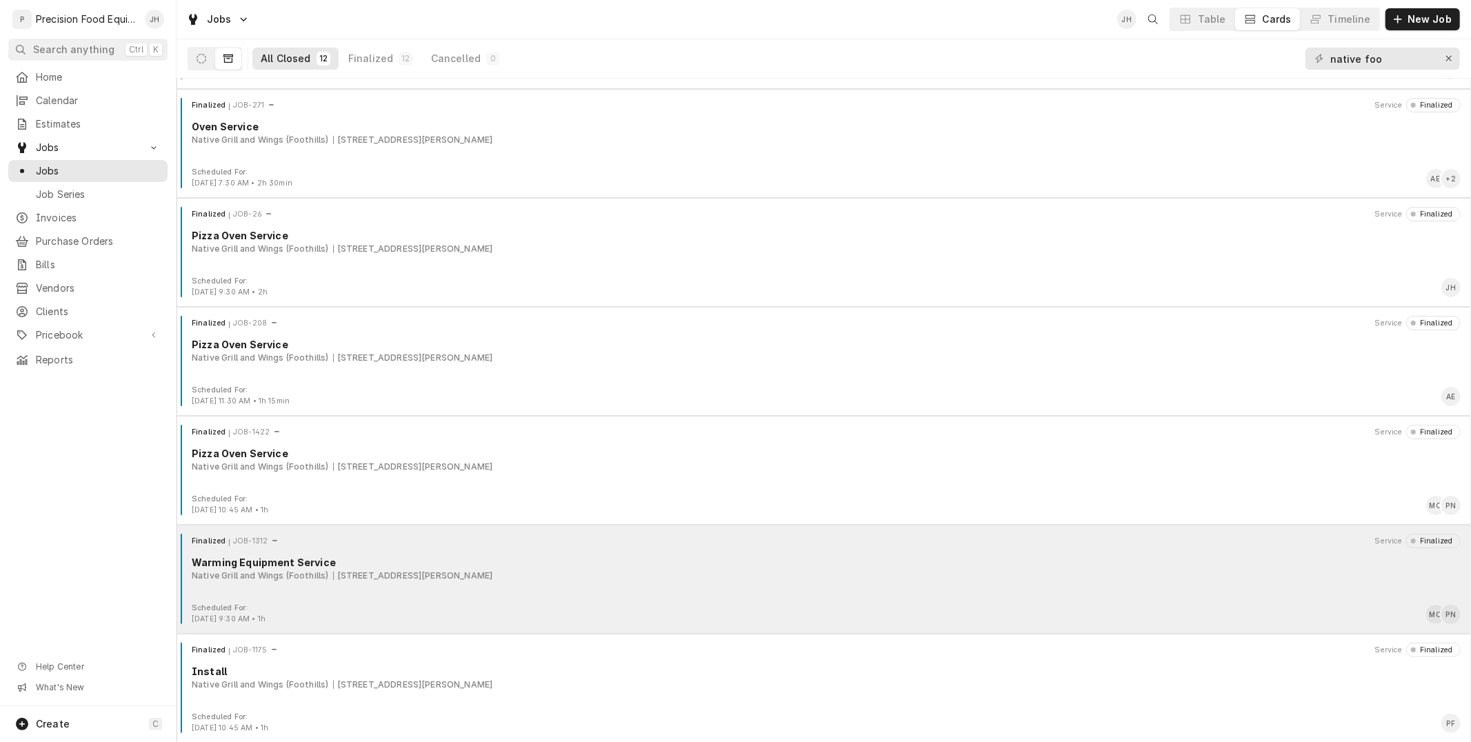
click at [335, 596] on div "Finalized JOB-1312 Service Finalized Warming Equipment Service Native Grill and…" at bounding box center [823, 568] width 1283 height 69
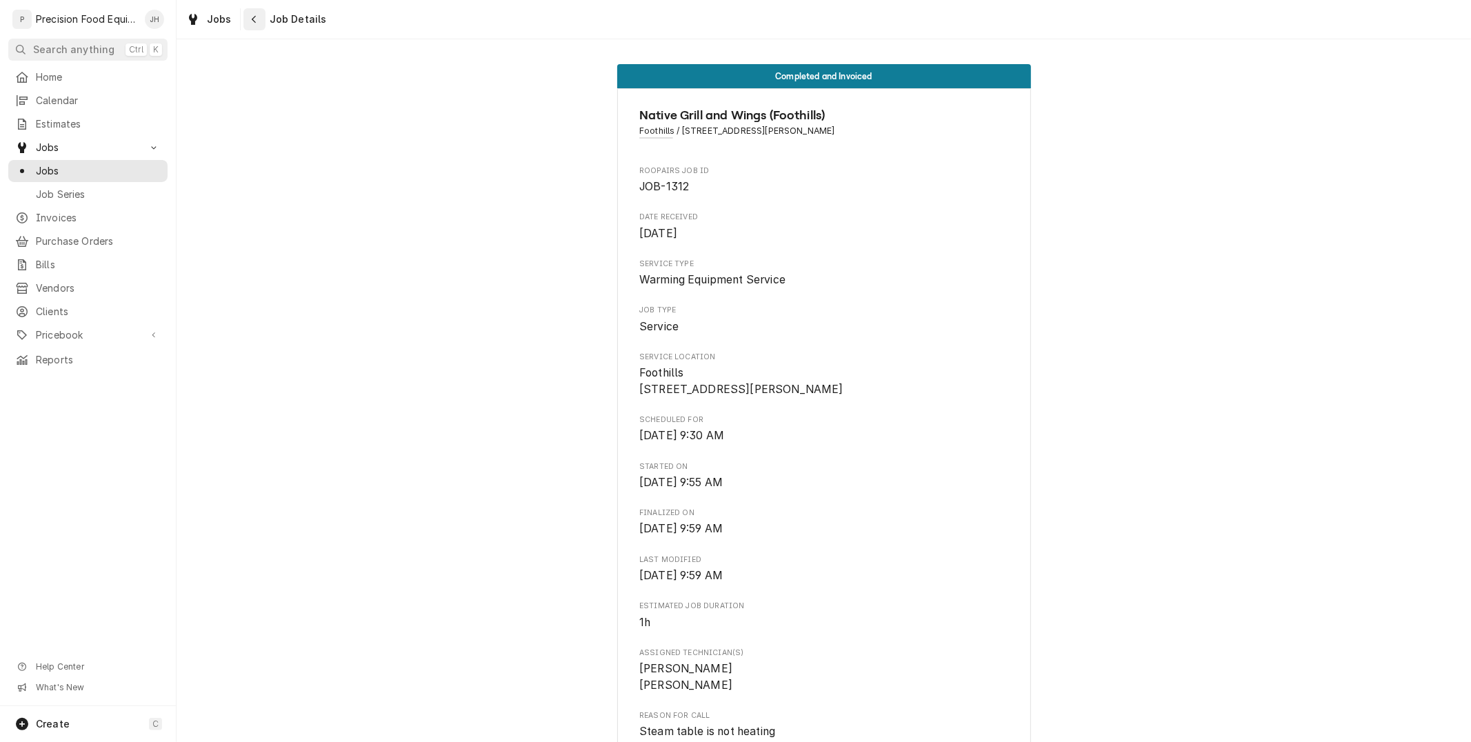
click at [248, 22] on div "Navigate back" at bounding box center [255, 19] width 14 height 14
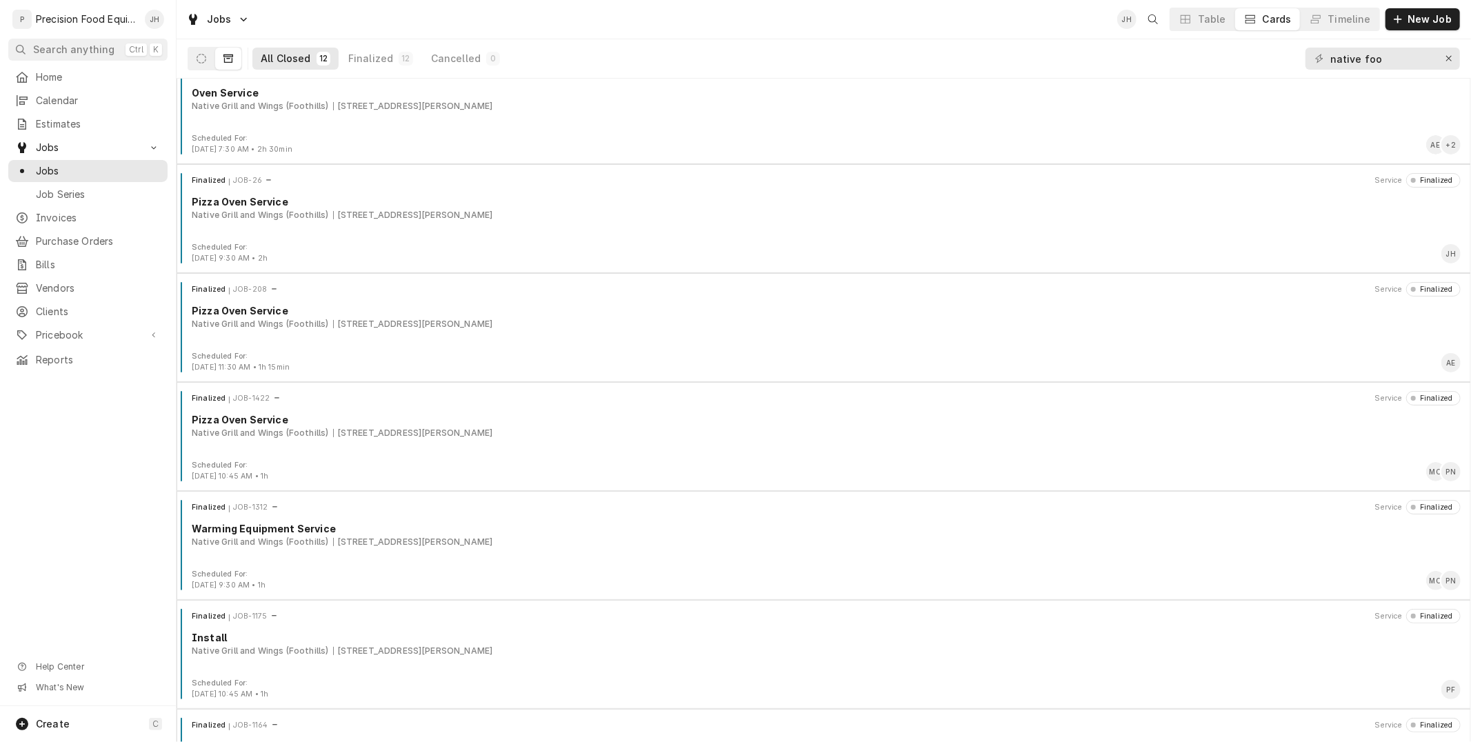
scroll to position [643, 0]
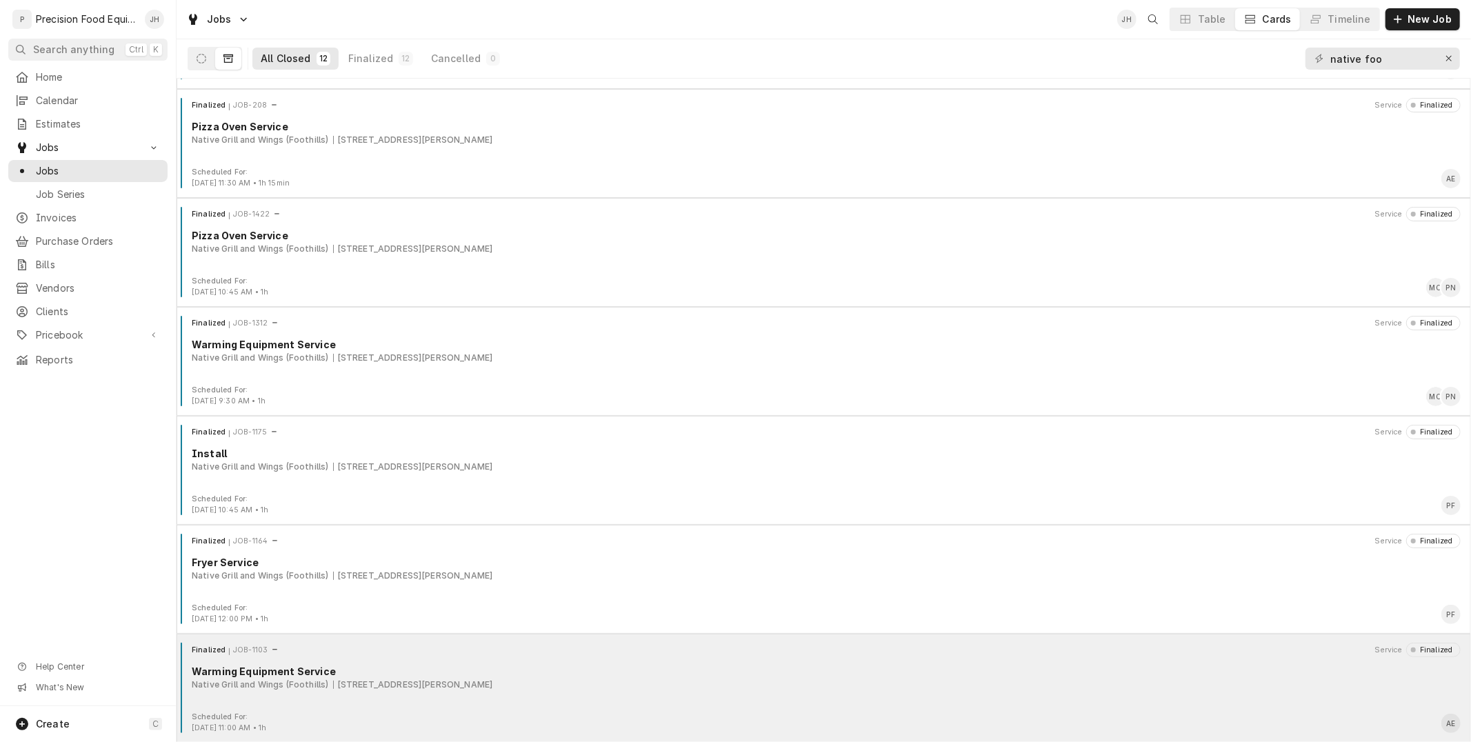
click at [497, 669] on div "Warming Equipment Service" at bounding box center [826, 671] width 1269 height 14
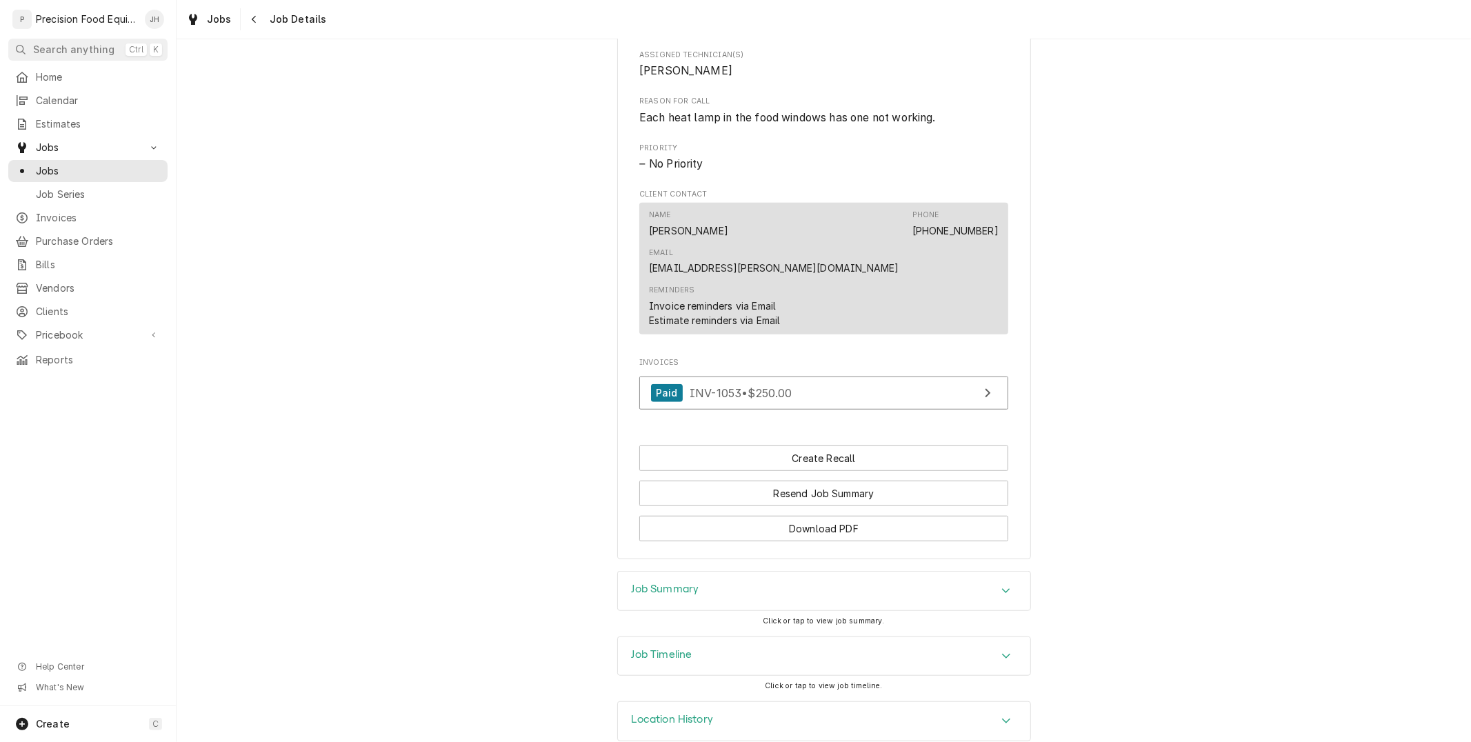
scroll to position [601, 0]
click at [722, 568] on div "Job Summary" at bounding box center [824, 587] width 412 height 39
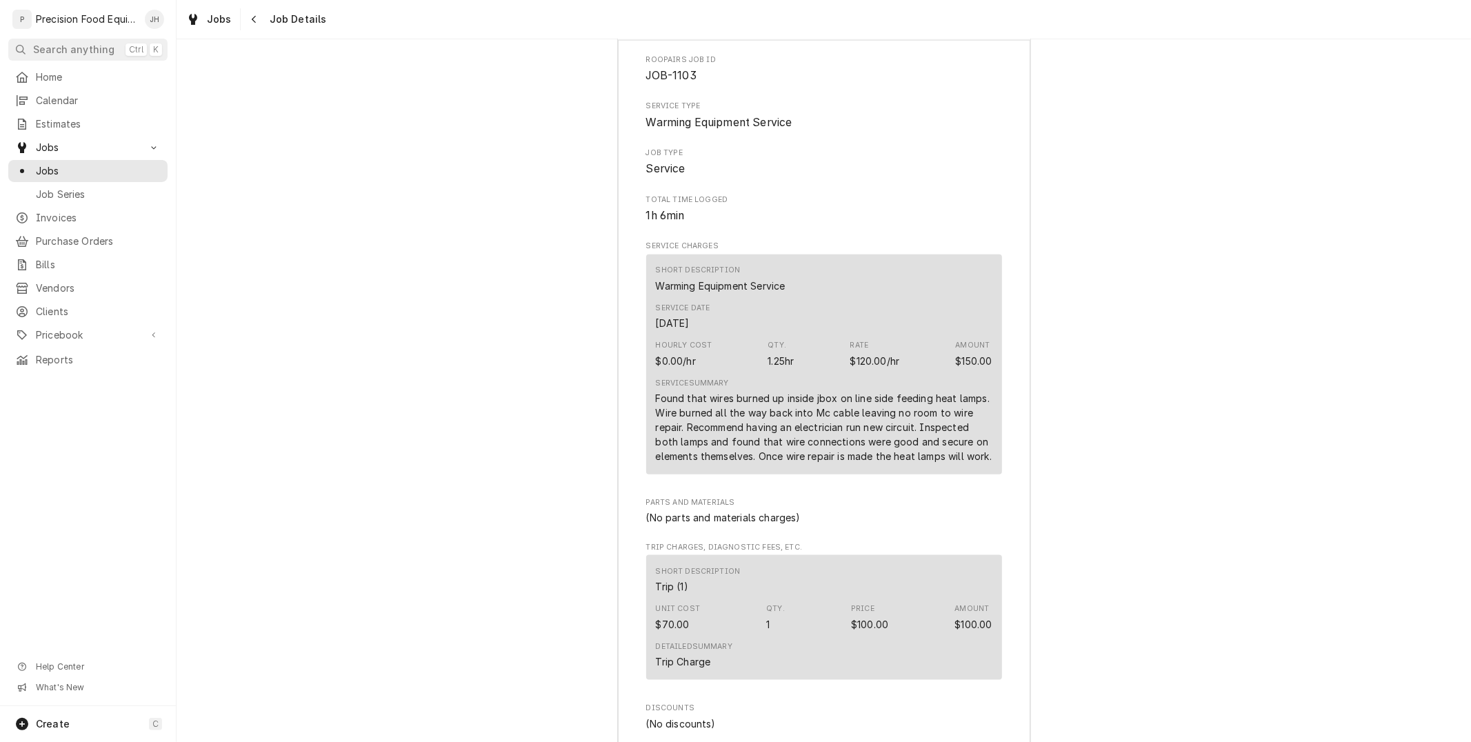
scroll to position [1214, 0]
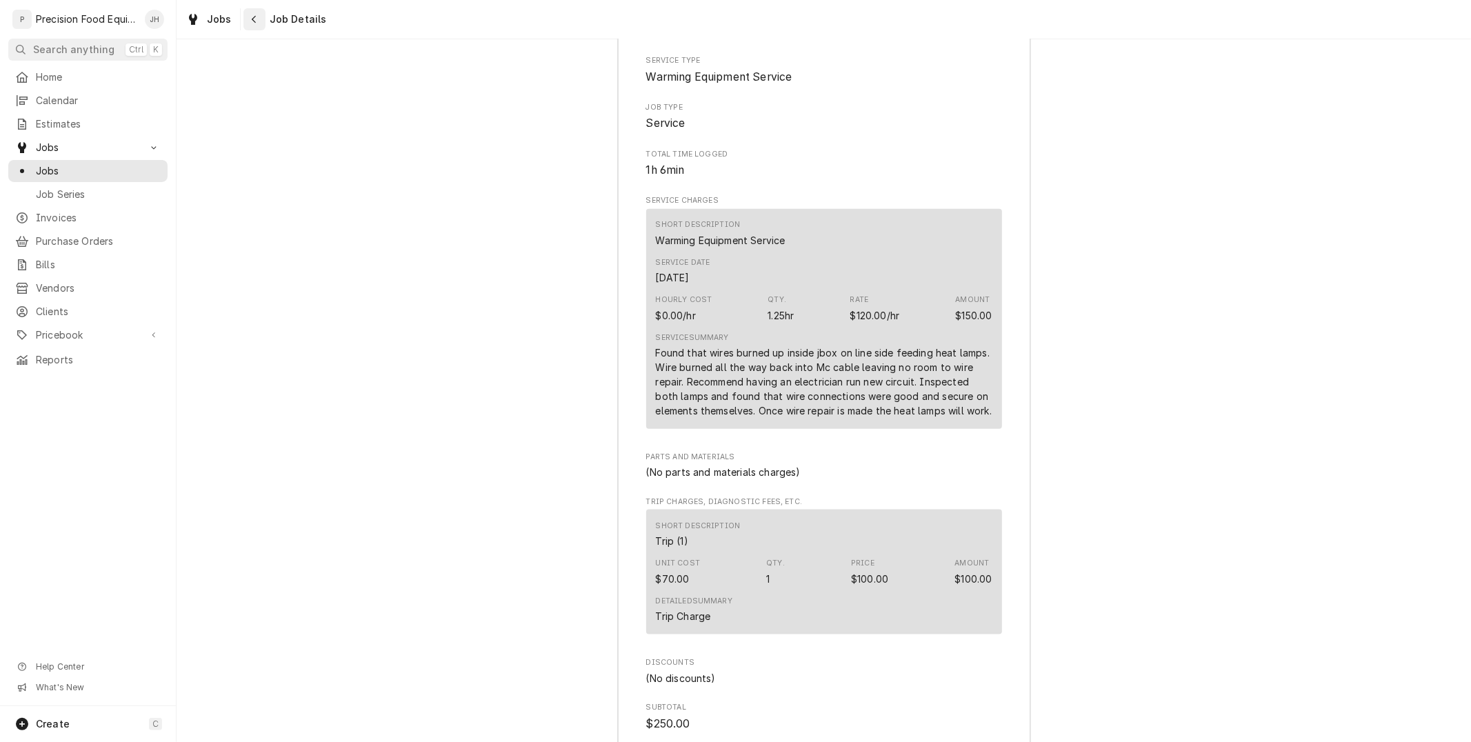
click at [252, 21] on icon "Navigate back" at bounding box center [254, 20] width 4 height 8
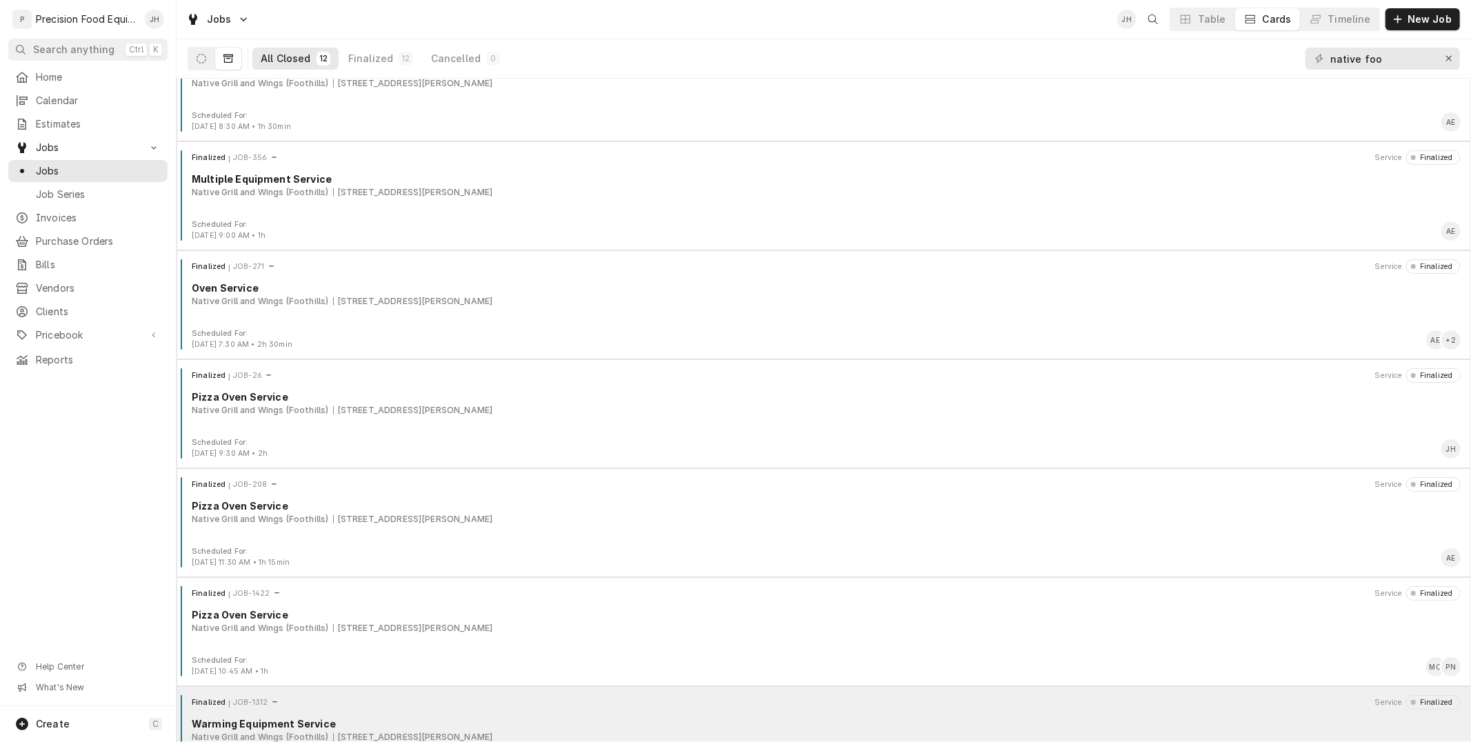
scroll to position [260, 0]
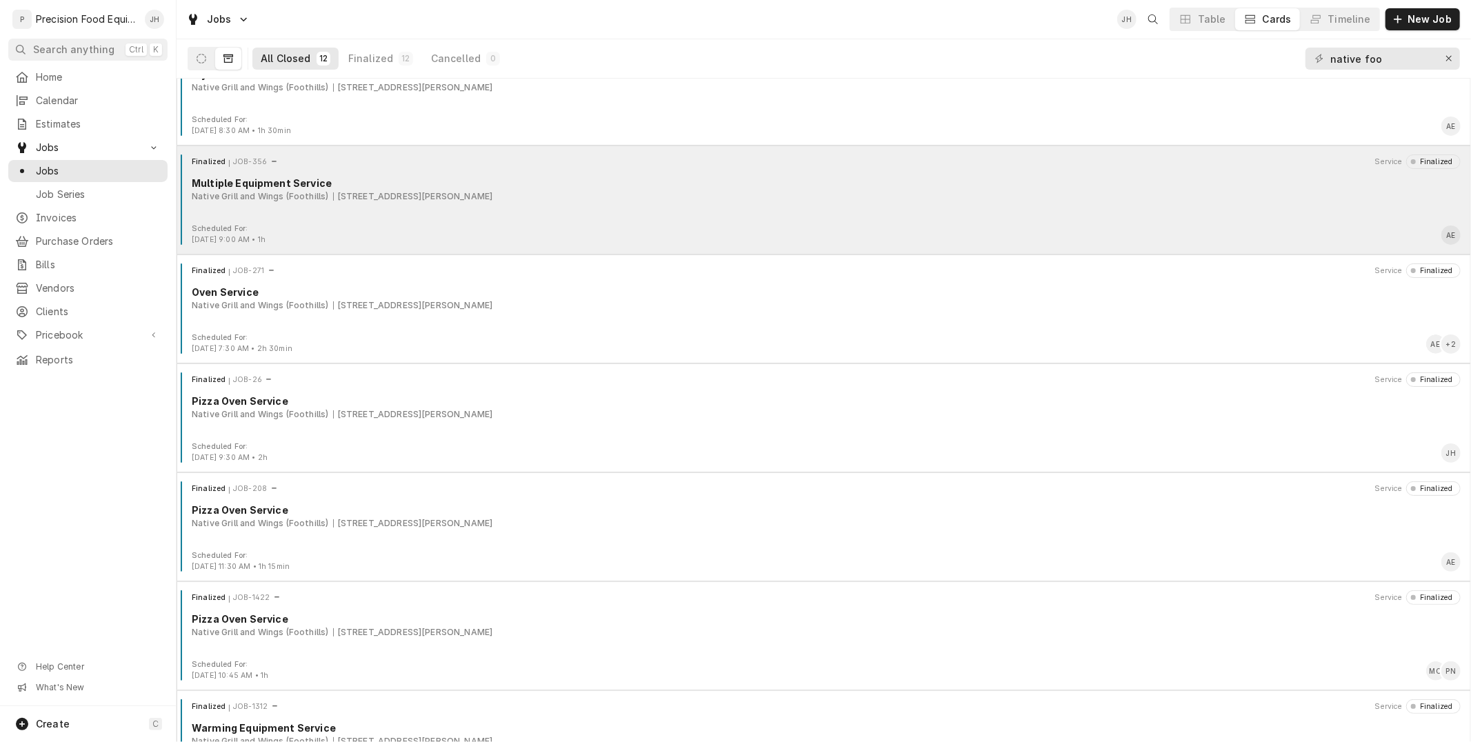
click at [513, 242] on div "Scheduled For: Jan 3rd, 2025 - 9:00 AM • 1h AE" at bounding box center [823, 234] width 1283 height 22
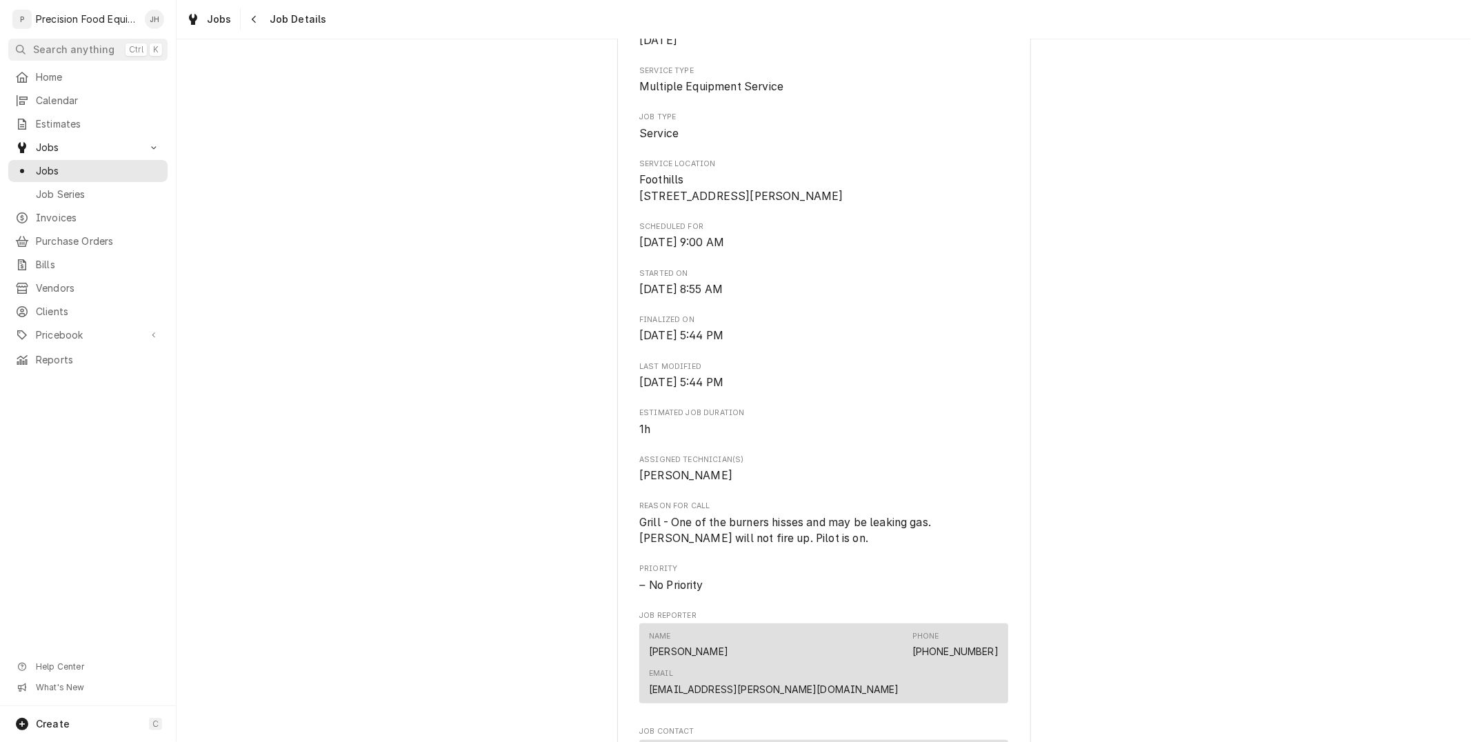
scroll to position [230, 0]
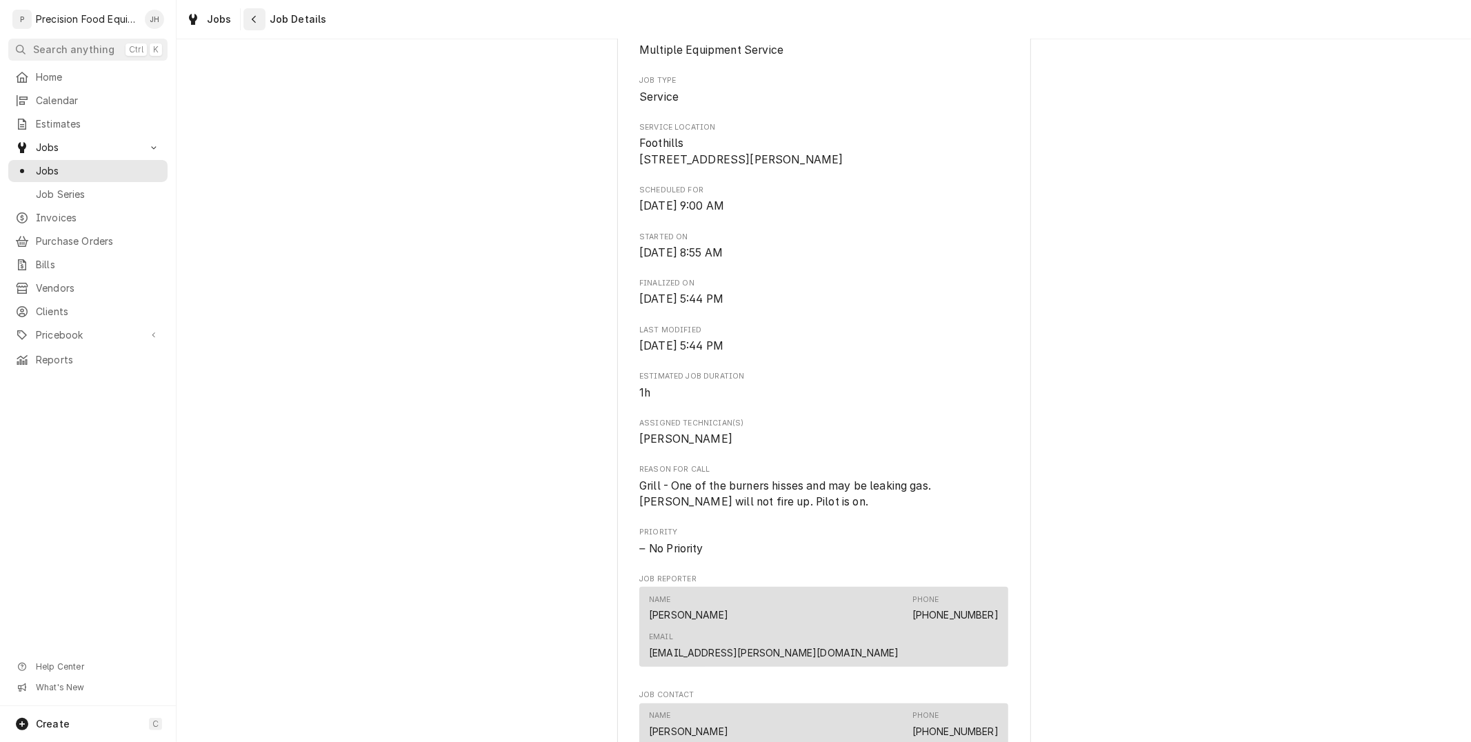
click at [259, 19] on div "Navigate back" at bounding box center [255, 19] width 14 height 14
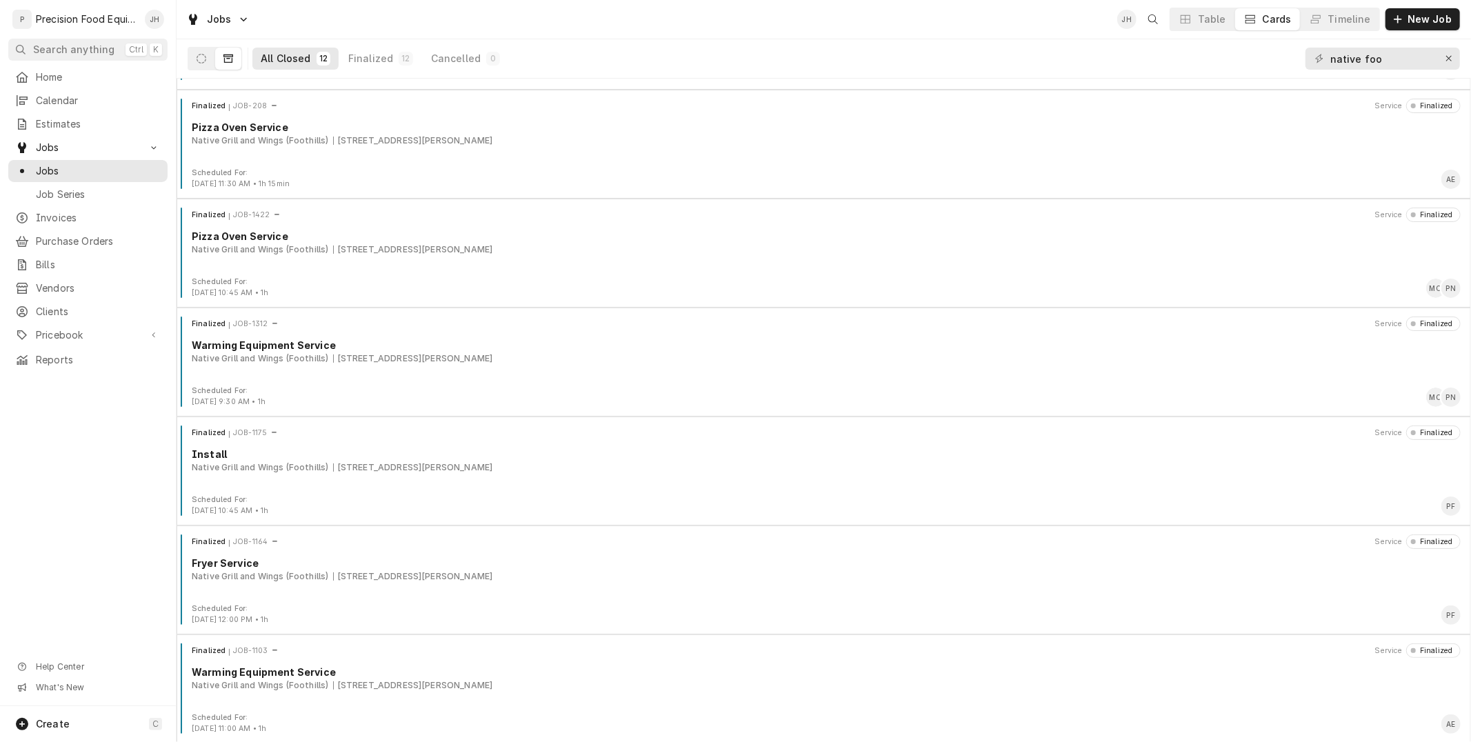
scroll to position [643, 0]
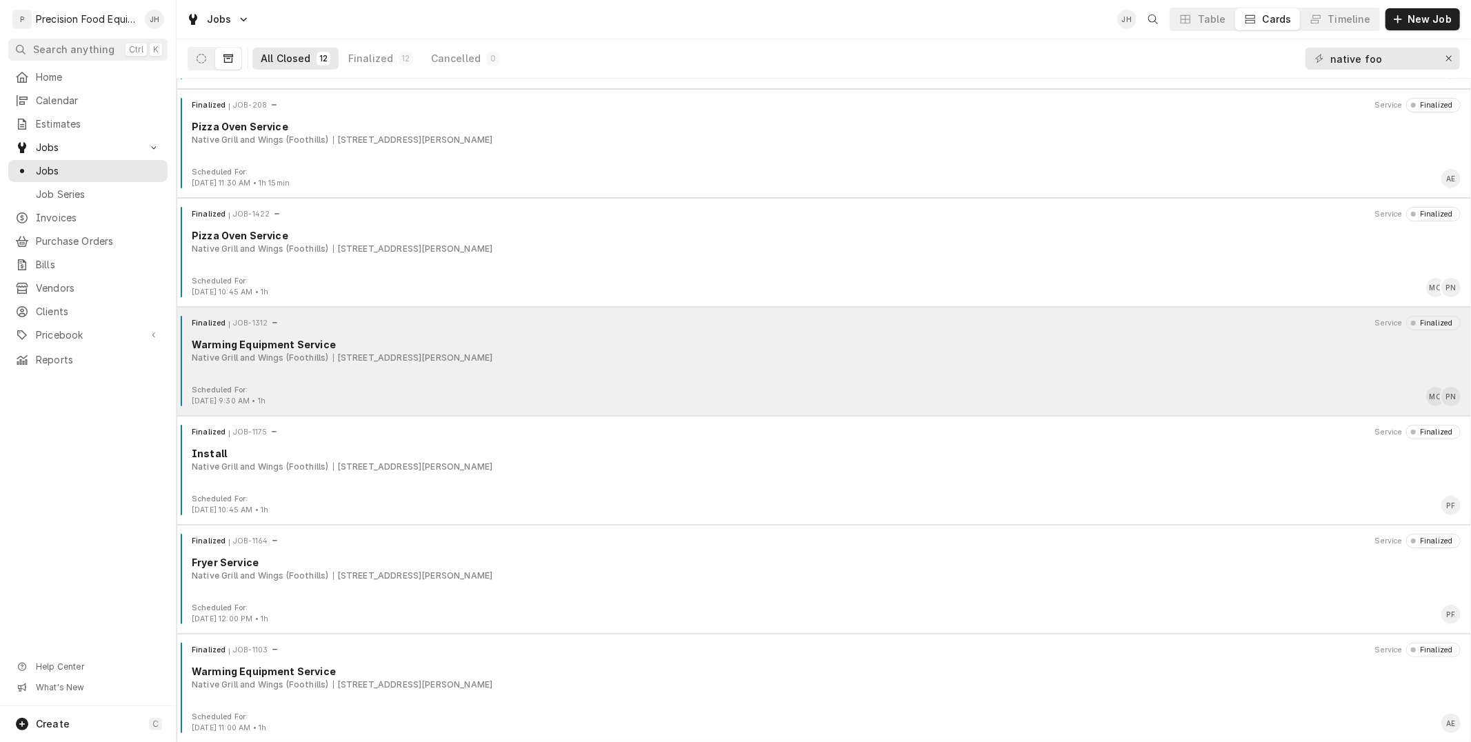
click at [409, 380] on div "Finalized JOB-1312 Service Finalized Warming Equipment Service Native Grill and…" at bounding box center [823, 350] width 1283 height 69
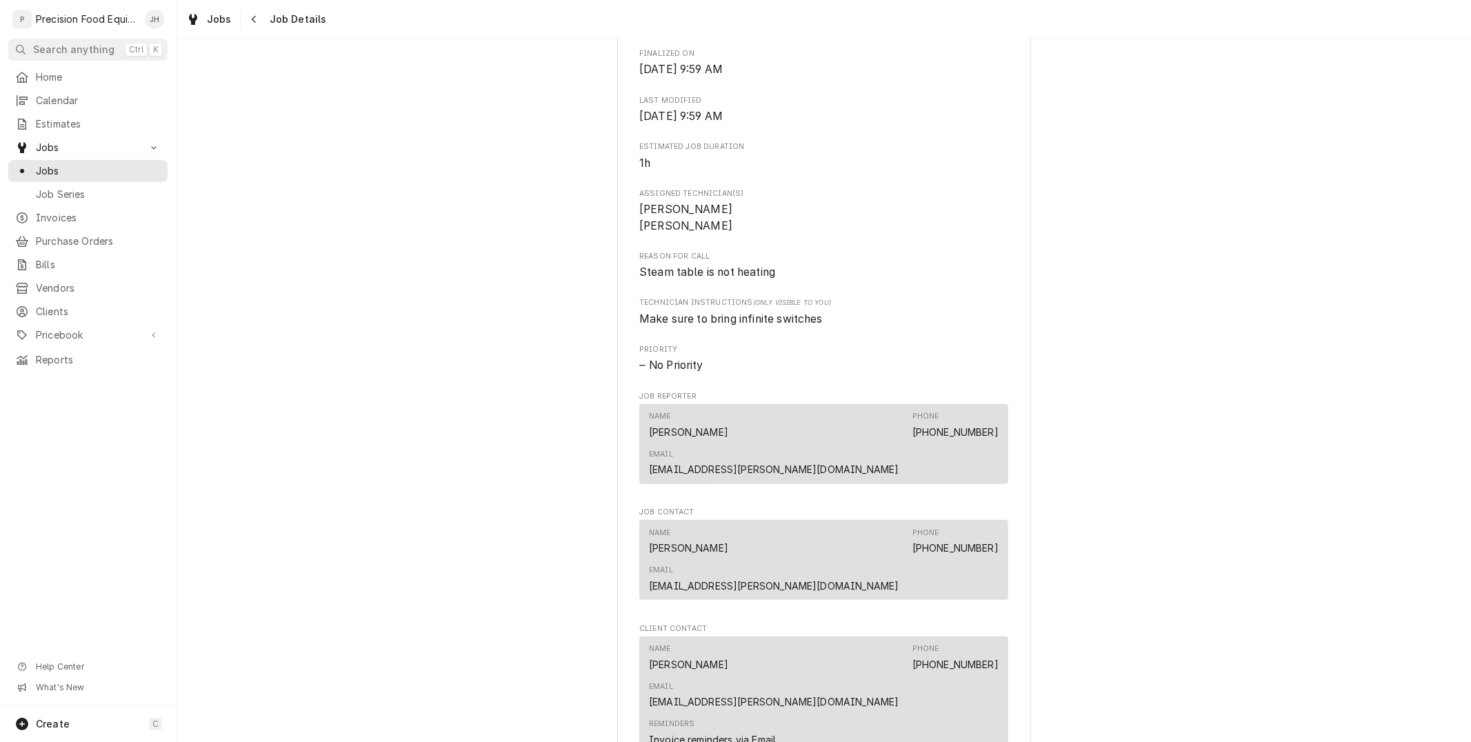
scroll to position [843, 0]
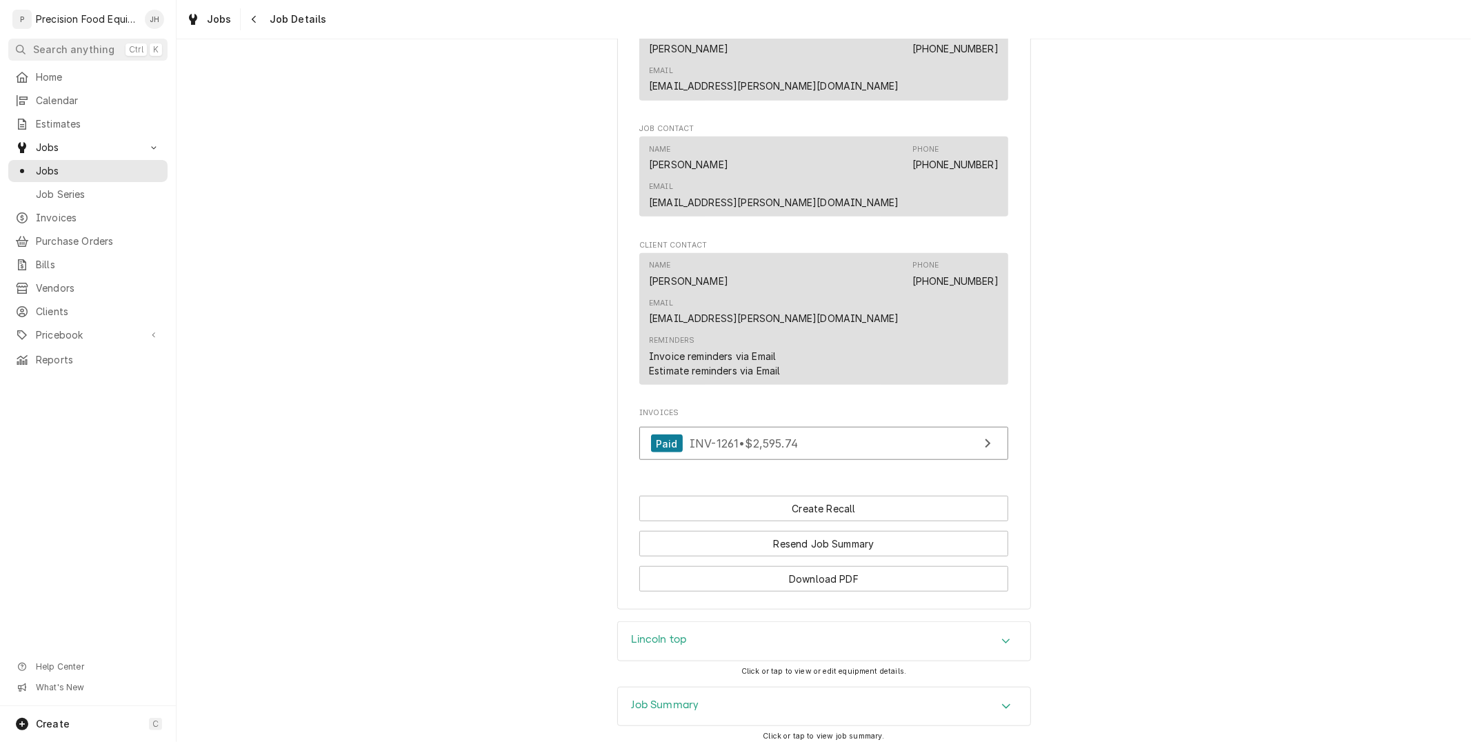
click at [731, 621] on div "Lincoln top Click or tap to view or edit equipment details." at bounding box center [824, 653] width 414 height 65
click at [733, 687] on div "Job Summary" at bounding box center [824, 706] width 412 height 39
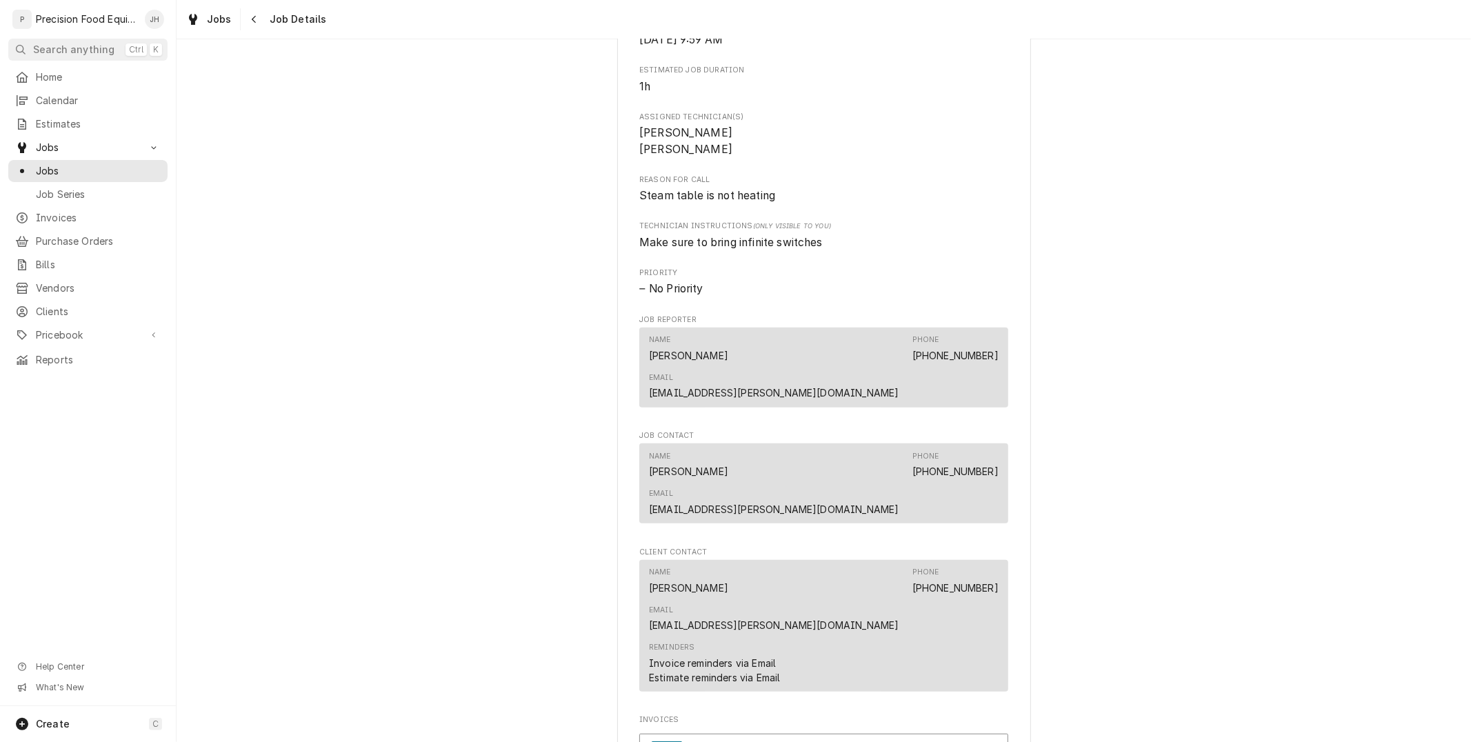
scroll to position [459, 0]
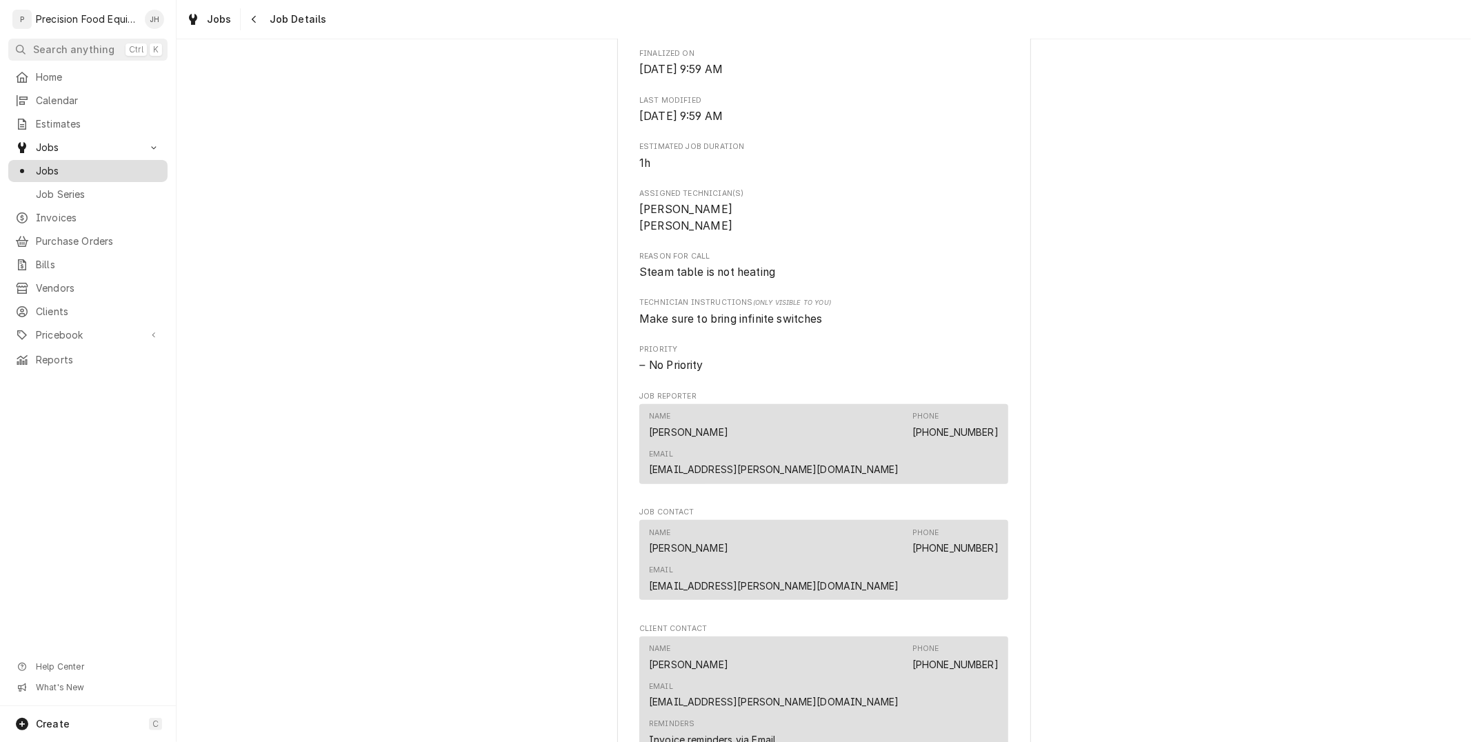
click at [72, 163] on div "Jobs" at bounding box center [88, 171] width 154 height 17
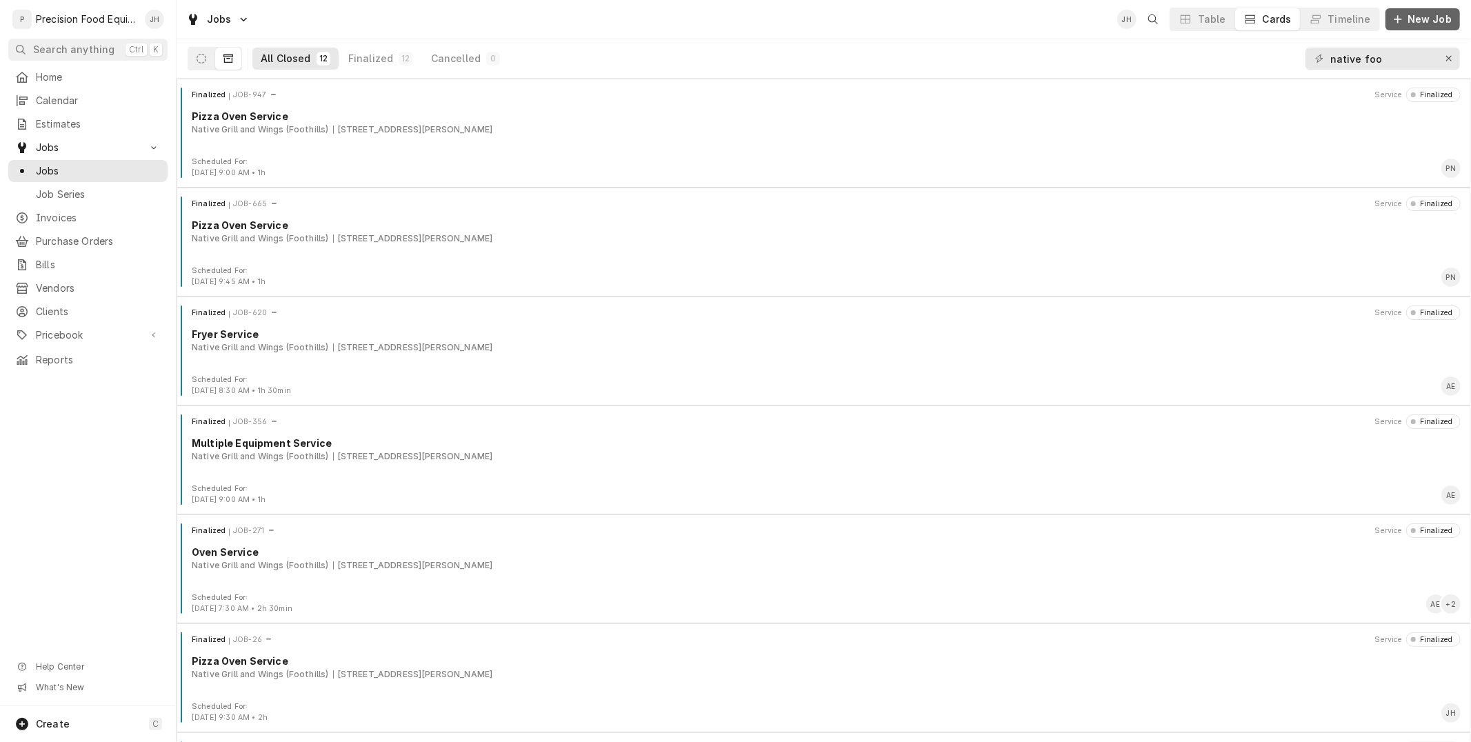
click at [1438, 26] on span "New Job" at bounding box center [1429, 19] width 50 height 14
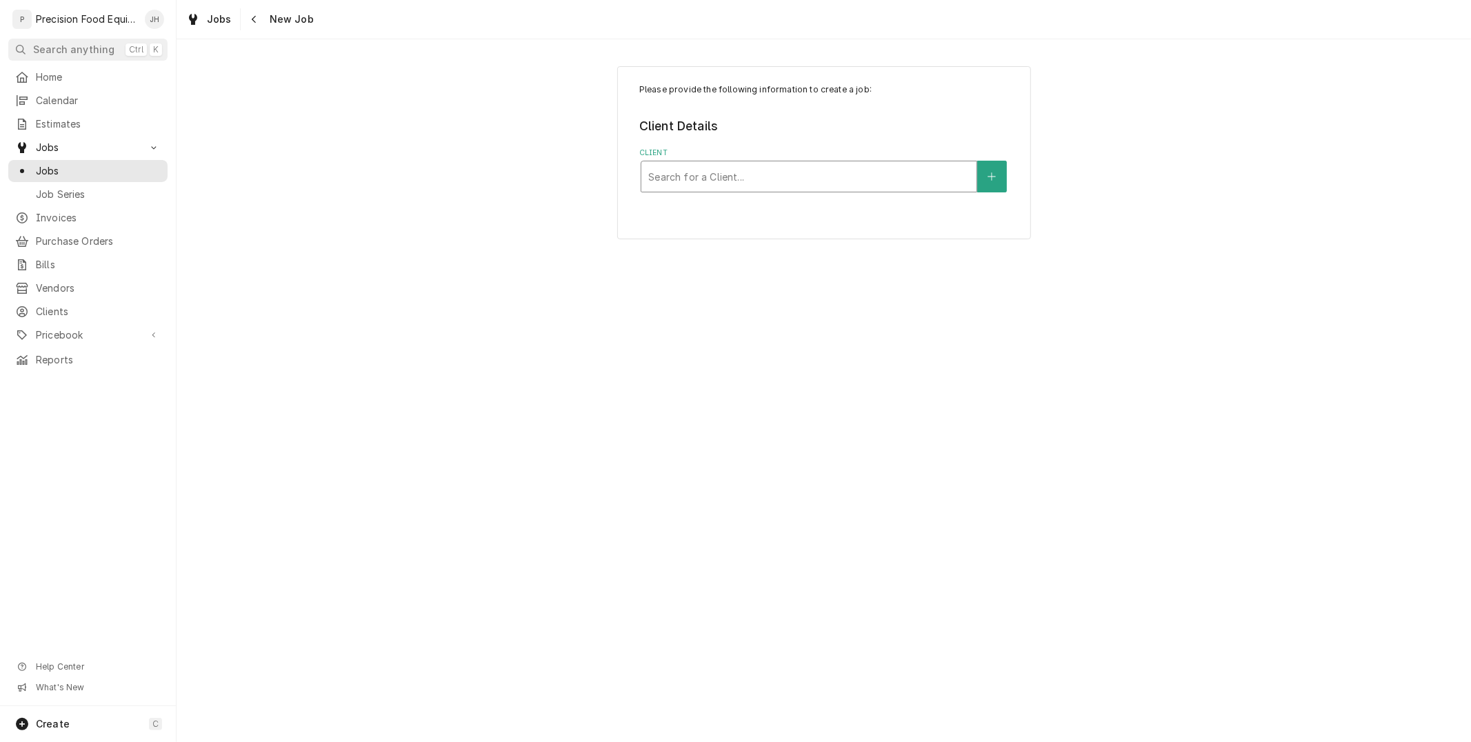
click at [777, 173] on div "Client" at bounding box center [808, 176] width 321 height 25
type input "native foo"
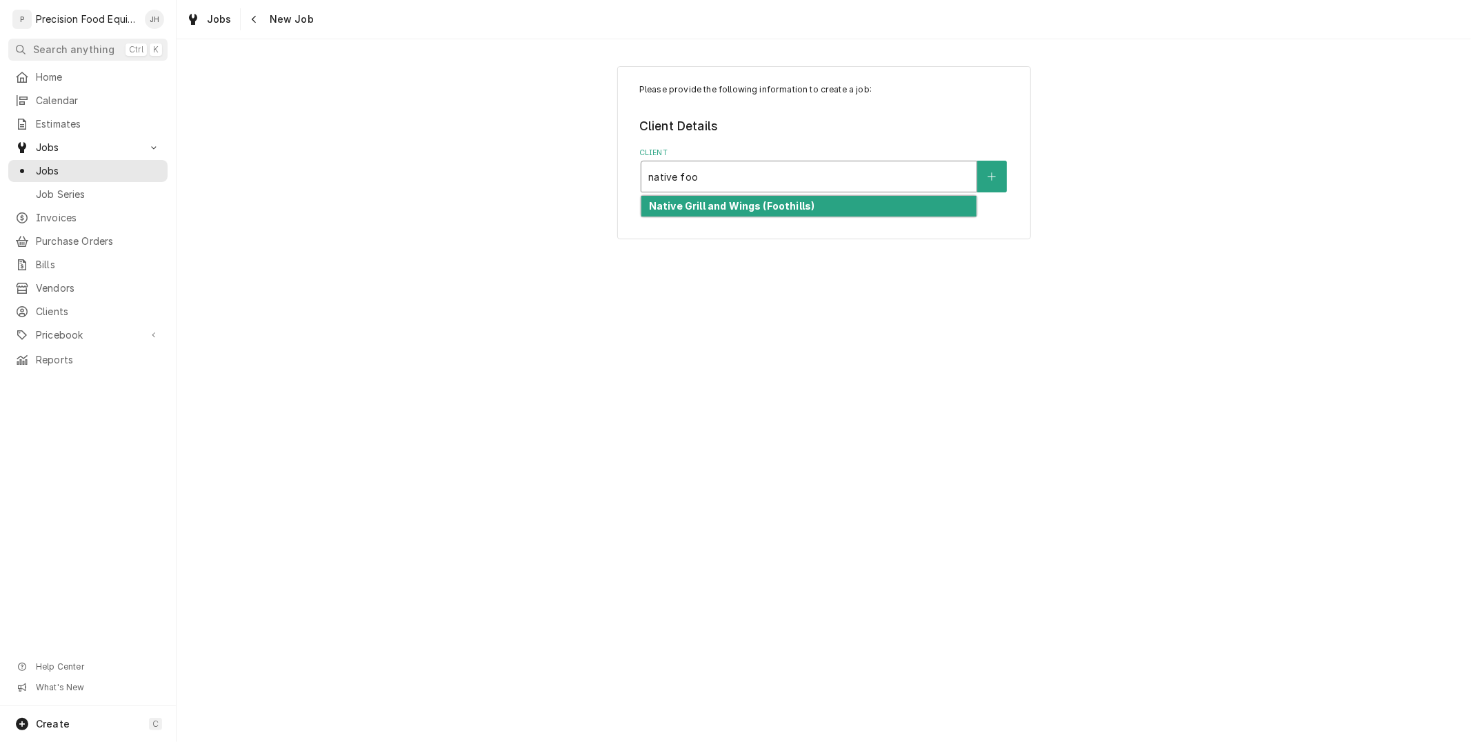
click at [827, 208] on div "Native Grill and Wings (Foothills)" at bounding box center [808, 206] width 335 height 21
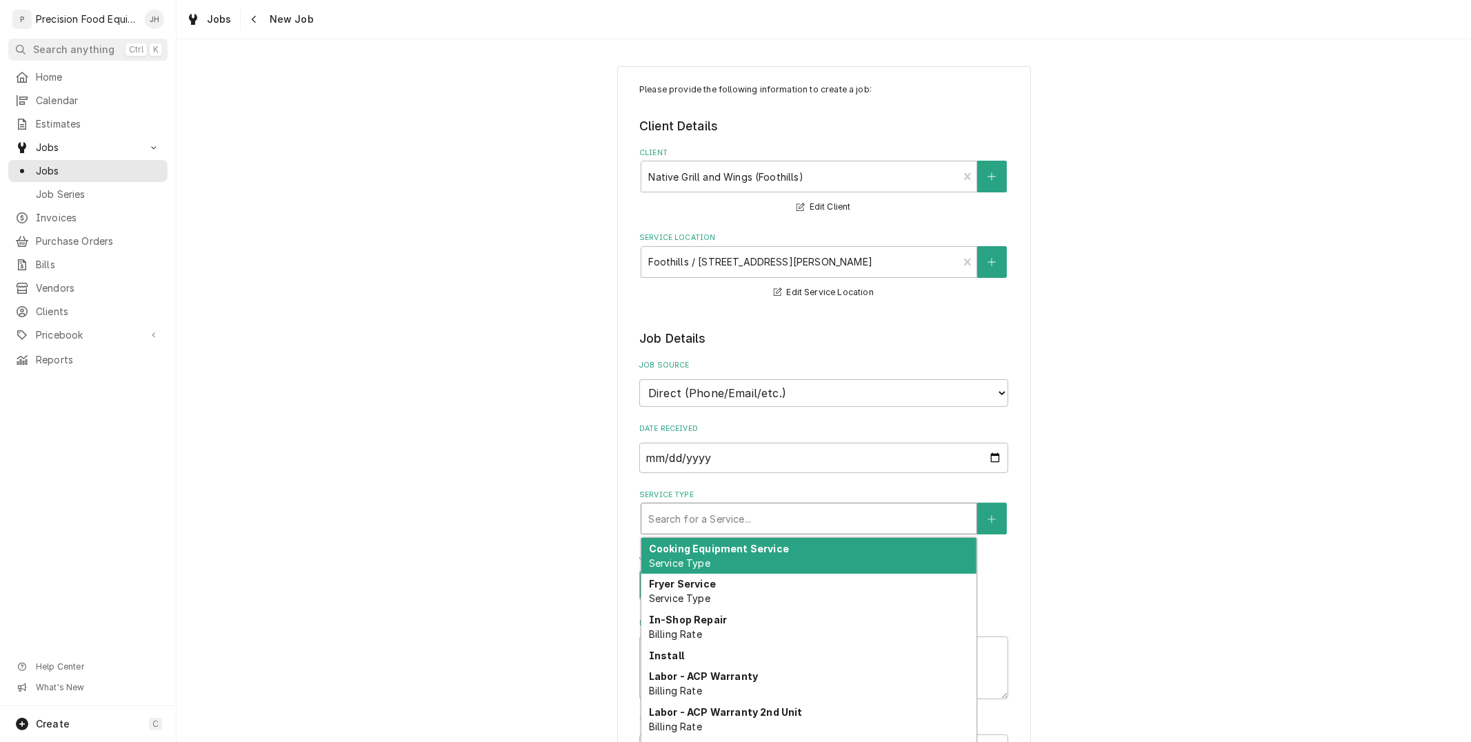
click at [809, 514] on div "Service Type" at bounding box center [808, 518] width 321 height 25
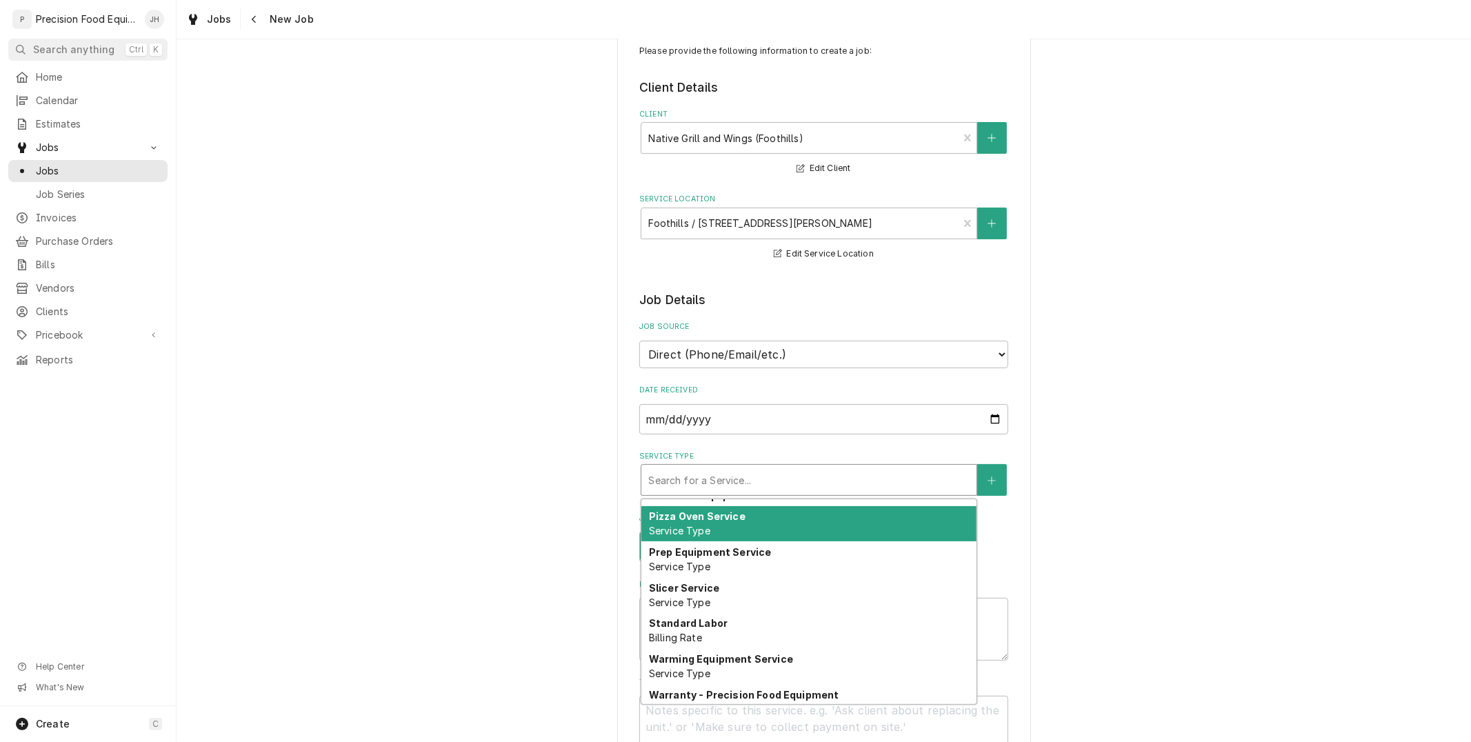
scroll to position [77, 0]
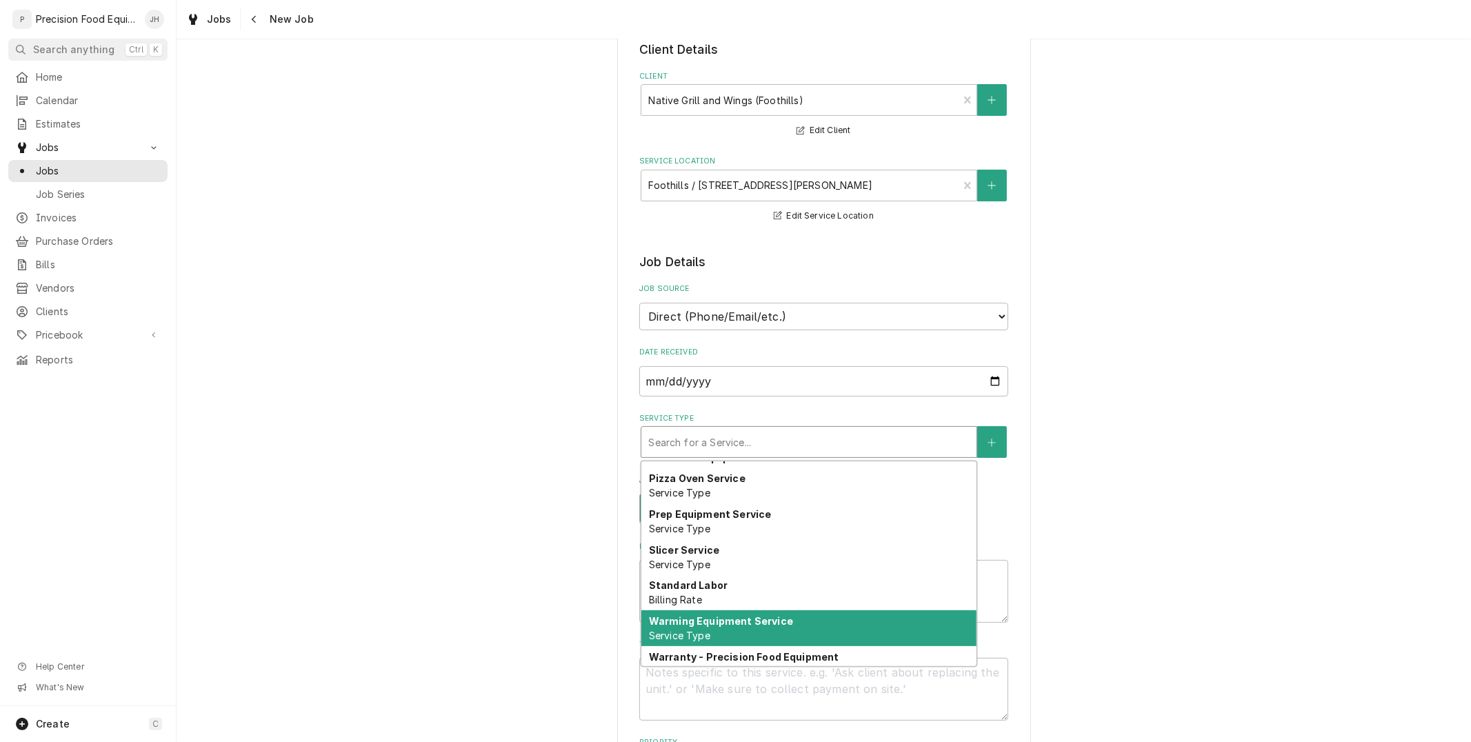
click at [792, 612] on div "Warming Equipment Service Service Type" at bounding box center [808, 628] width 335 height 36
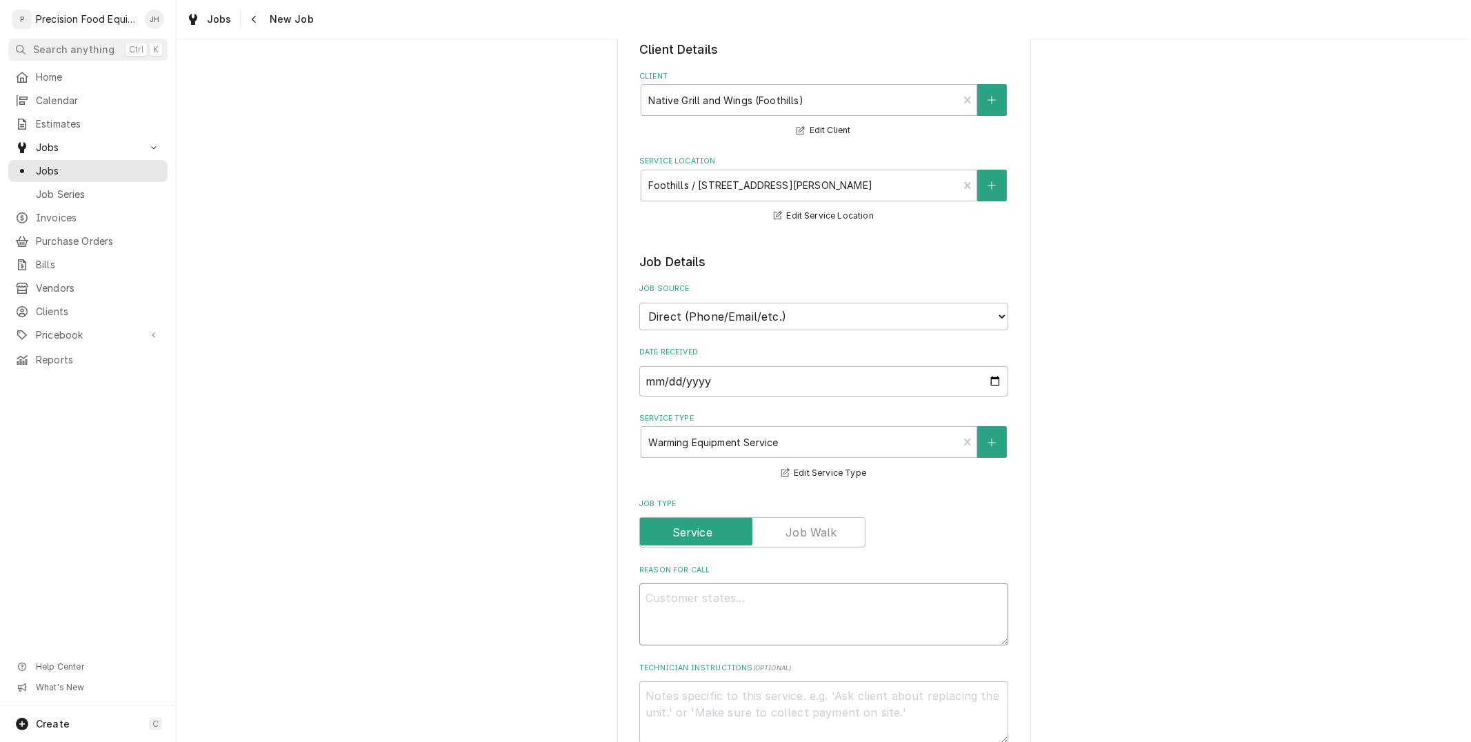
click at [816, 588] on textarea "Reason For Call" at bounding box center [823, 614] width 369 height 62
type textarea "x"
type textarea "F"
type textarea "x"
type textarea "Fa"
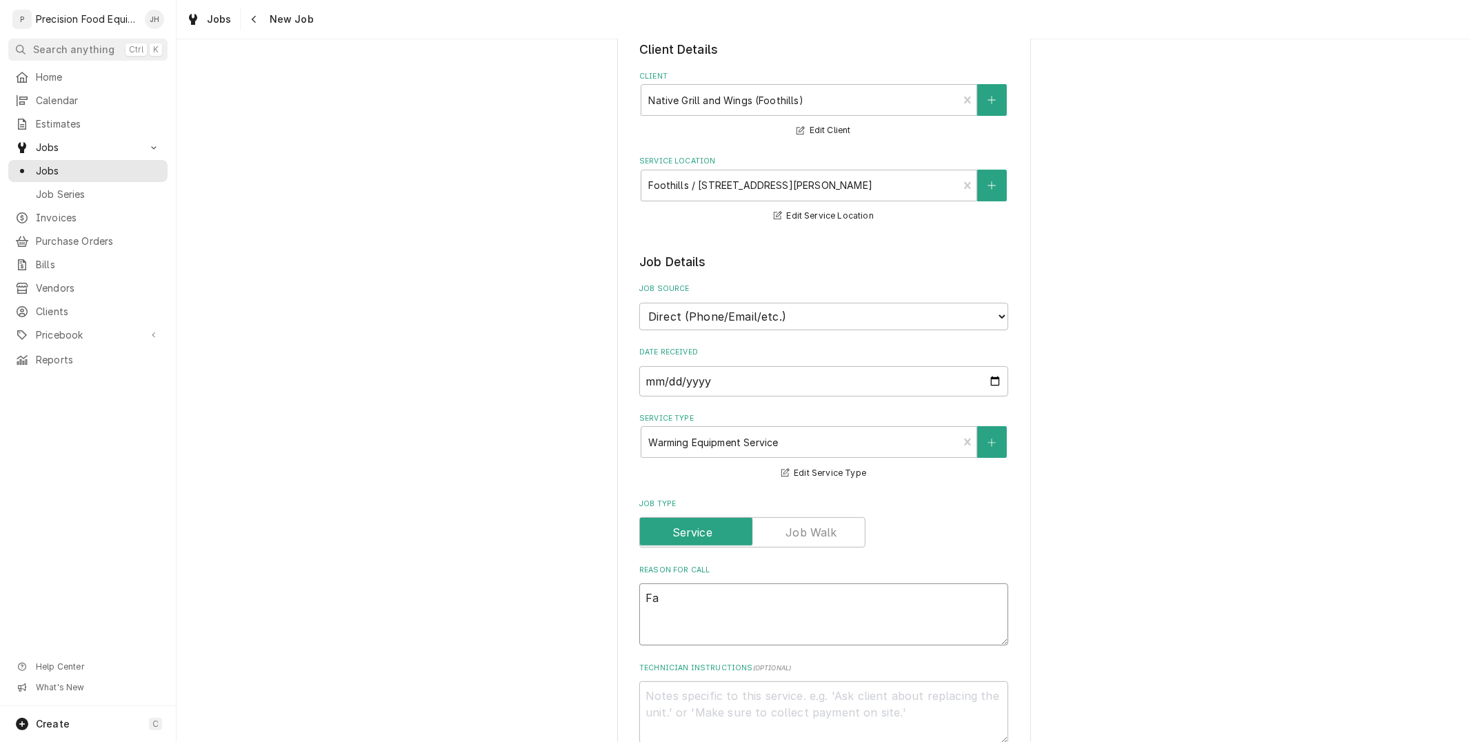
type textarea "x"
type textarea "Far"
type textarea "x"
type textarea "Far"
type textarea "x"
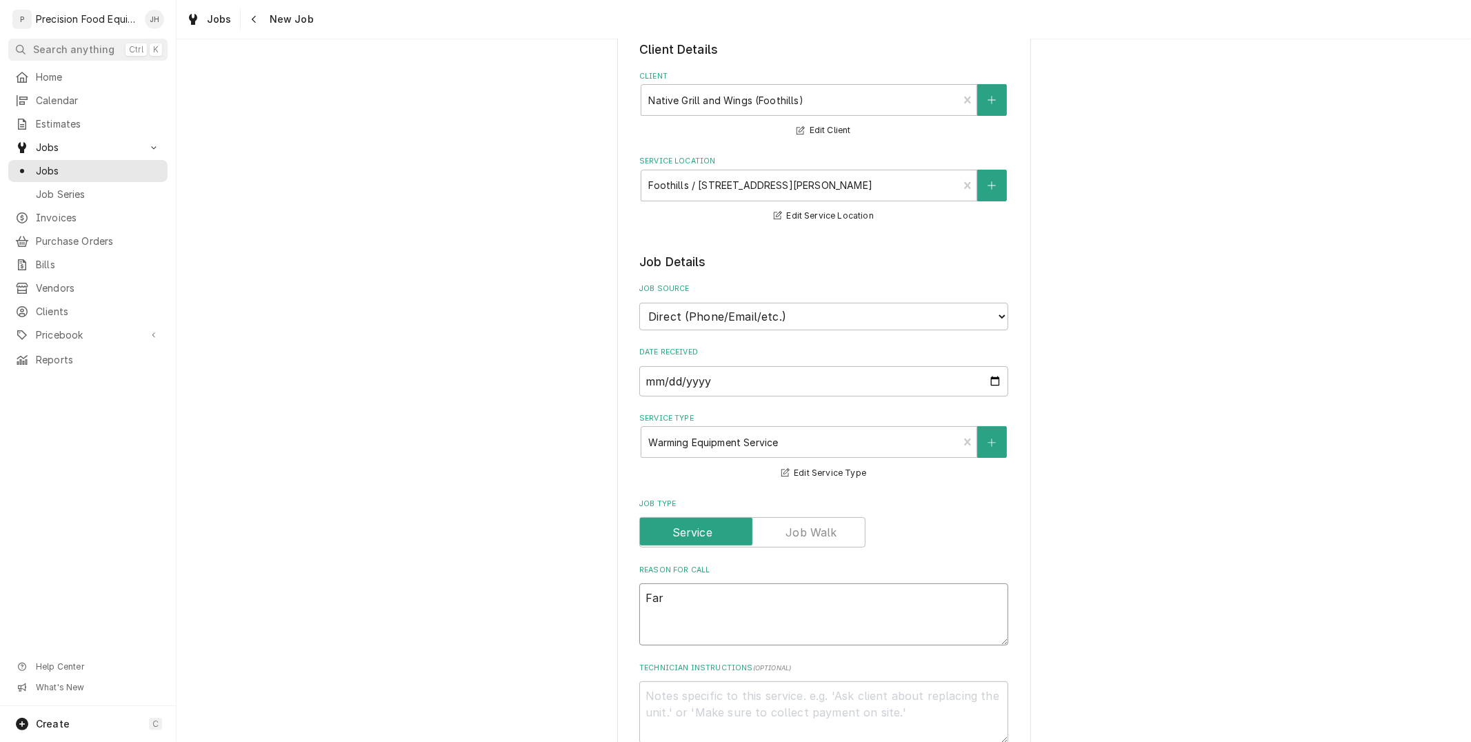
type textarea "Far r"
type textarea "x"
type textarea "Far ri"
type textarea "x"
type textarea "Far rig"
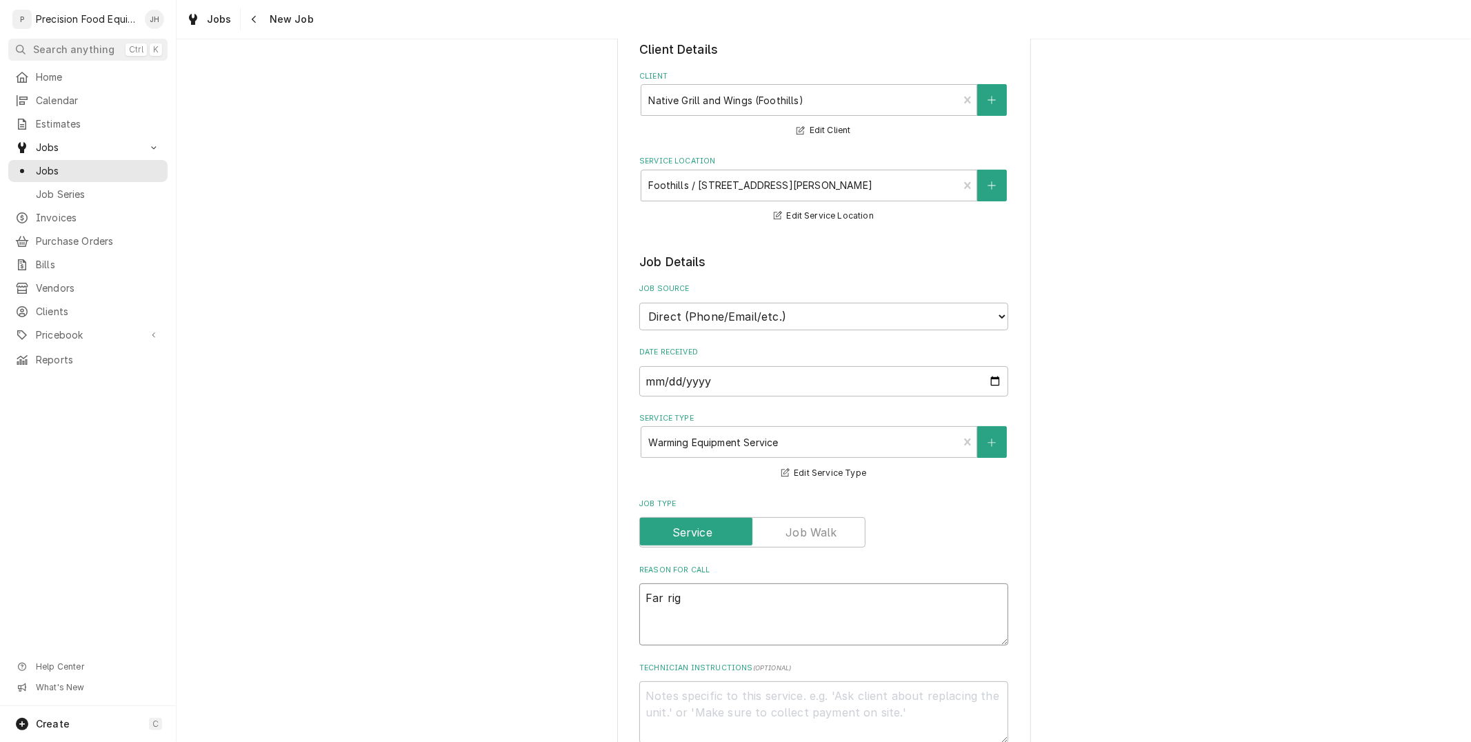
type textarea "x"
type textarea "Far righ"
type textarea "x"
type textarea "Far right"
type textarea "x"
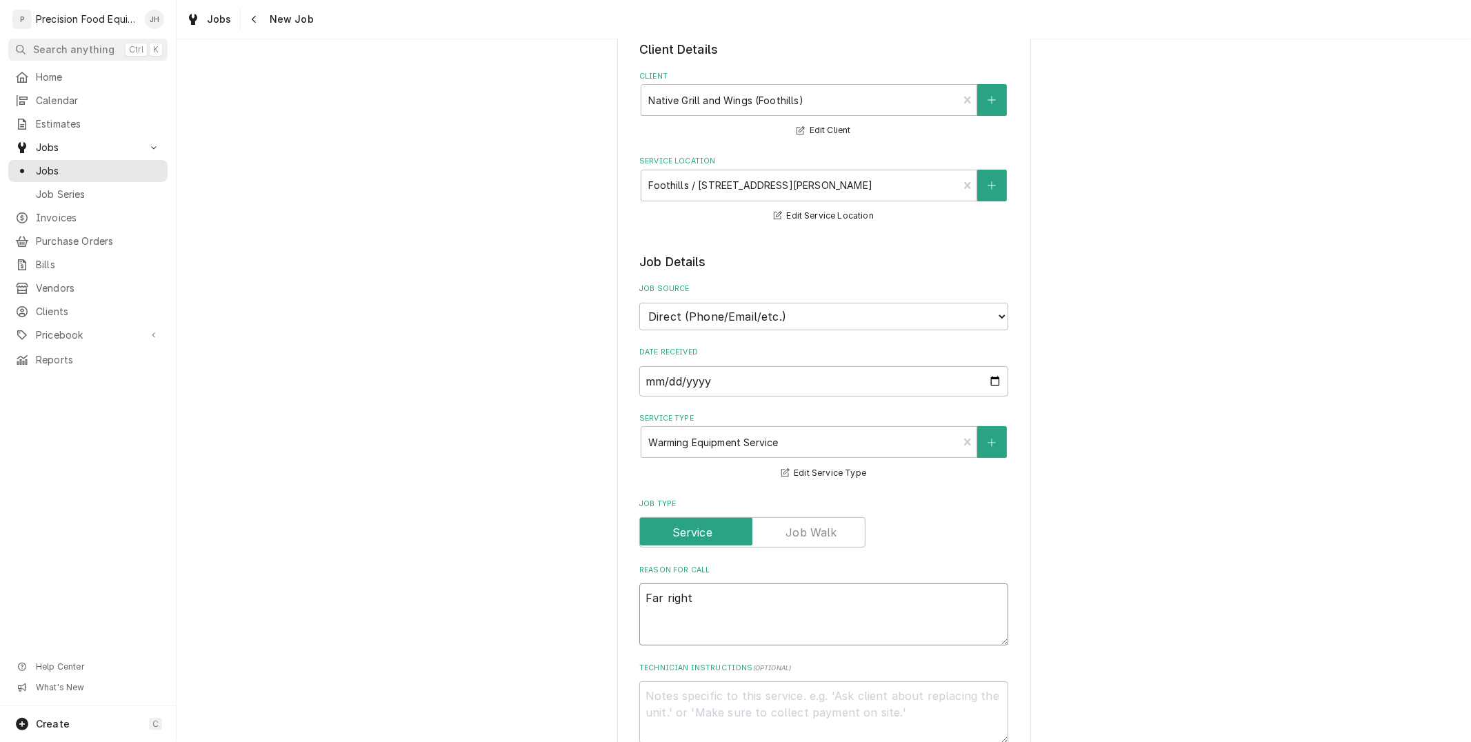
type textarea "Far right"
type textarea "x"
type textarea "Far right st"
type textarea "x"
type textarea "Far right stea"
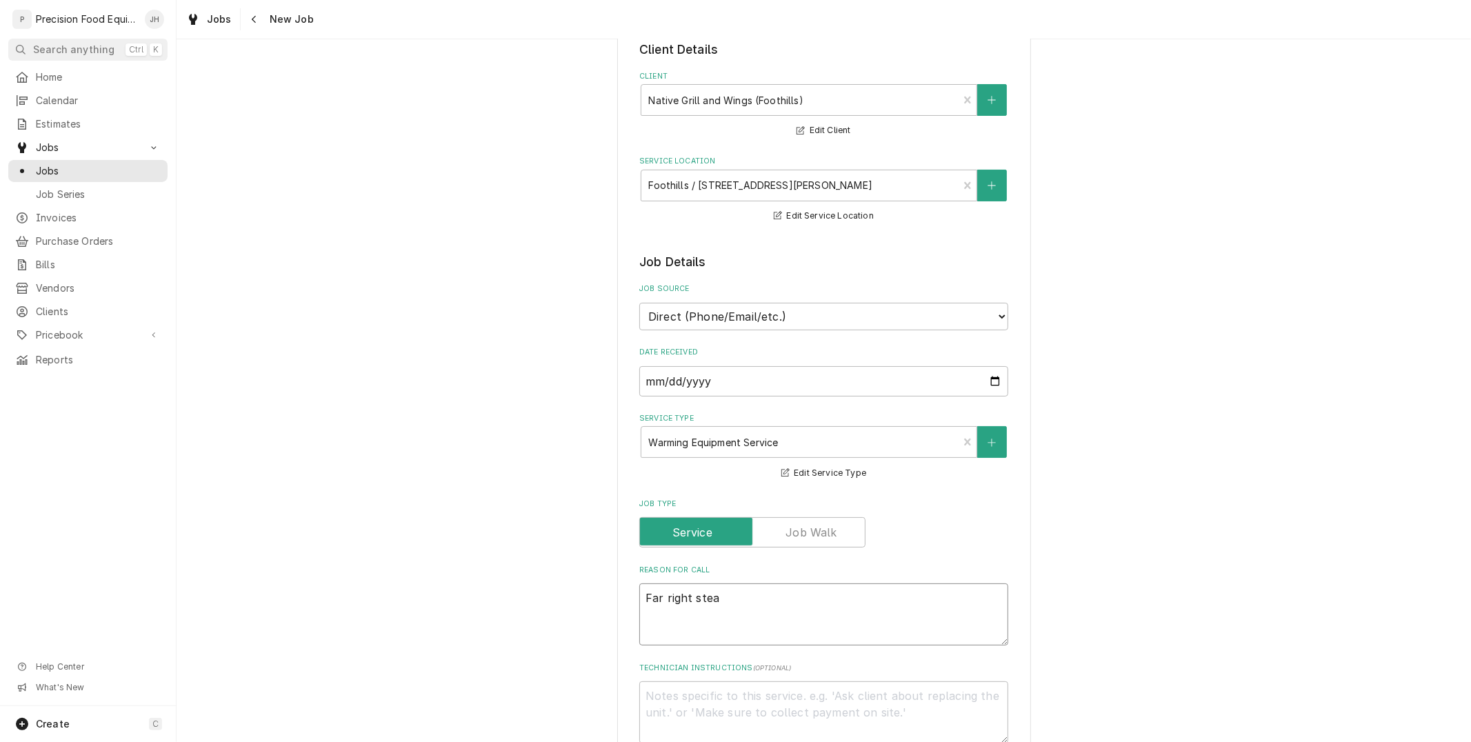
type textarea "x"
type textarea "Far right steam"
type textarea "x"
type textarea "Far right steam t"
type textarea "x"
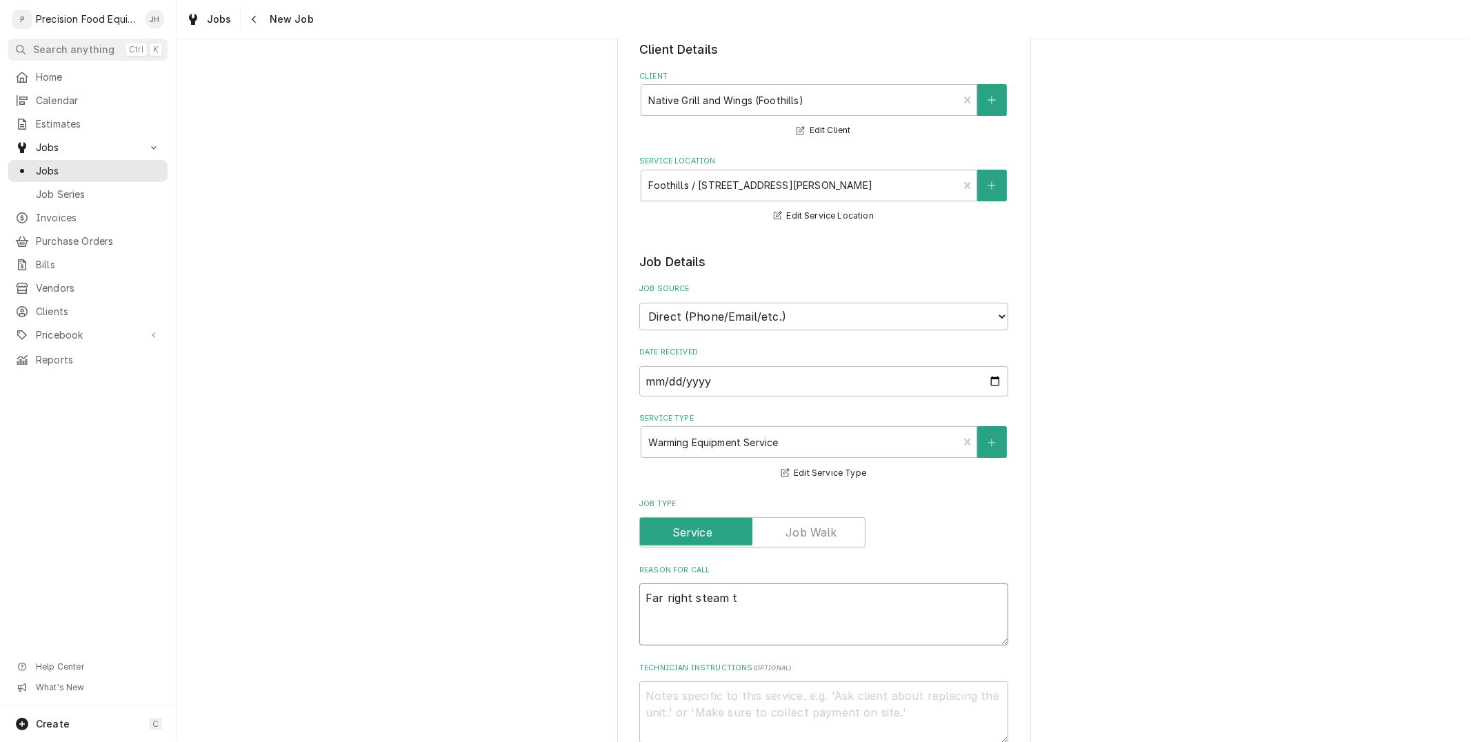
type textarea "Far right steam ta"
type textarea "x"
type textarea "Far right steam tab"
type textarea "x"
type textarea "Far right steam tabl"
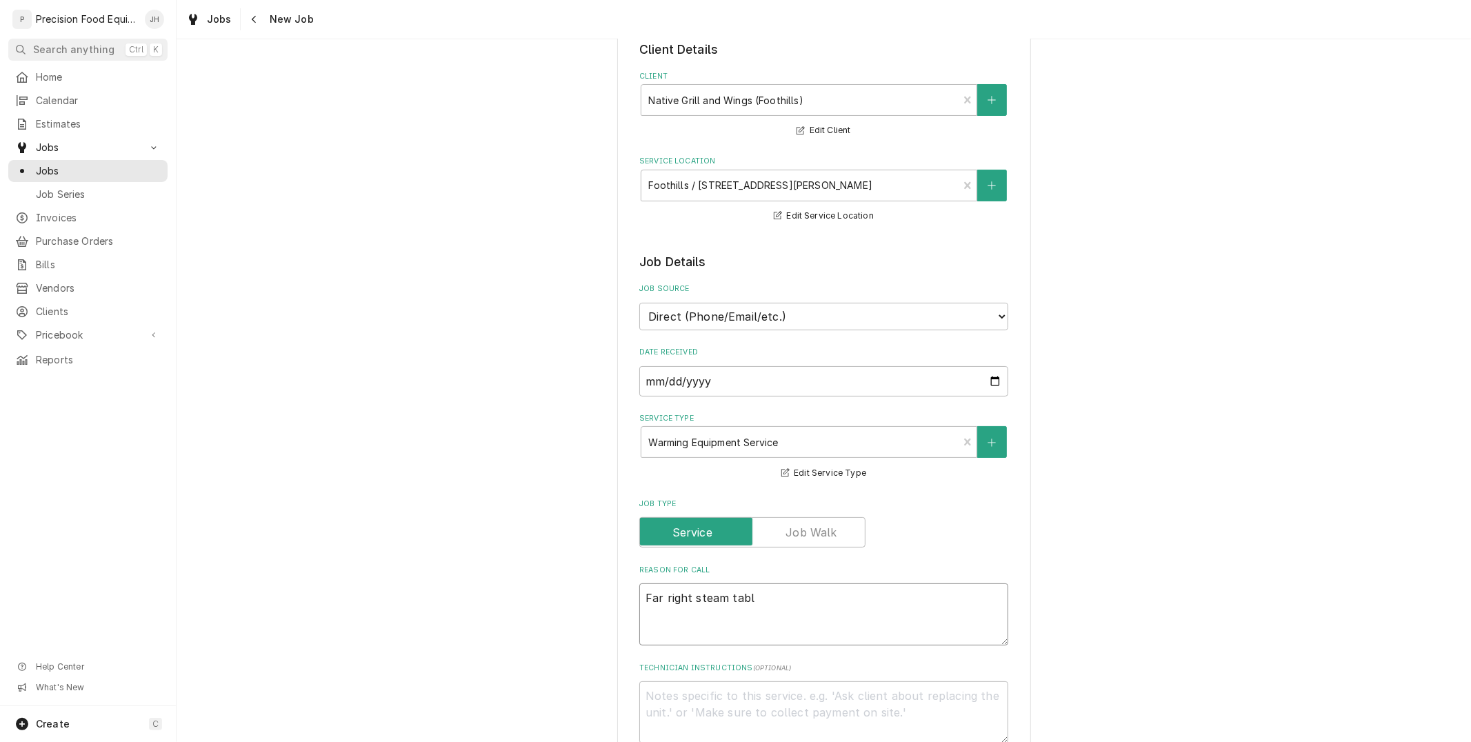
type textarea "x"
type textarea "Far right steam table"
type textarea "x"
type textarea "Far right steam table"
type textarea "x"
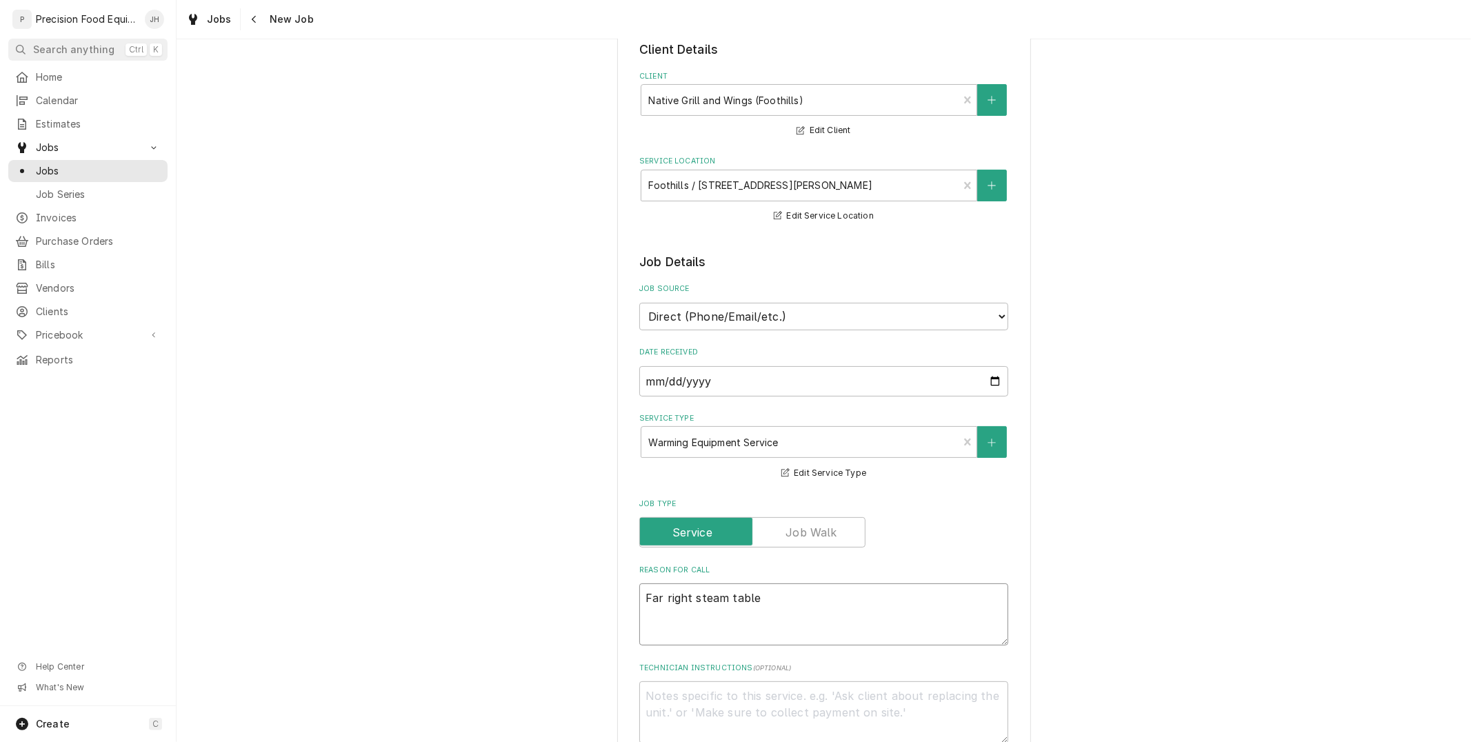
type textarea "Far right steam table w"
type textarea "x"
type textarea "Far right steam table we"
type textarea "x"
type textarea "Far right steam table wel"
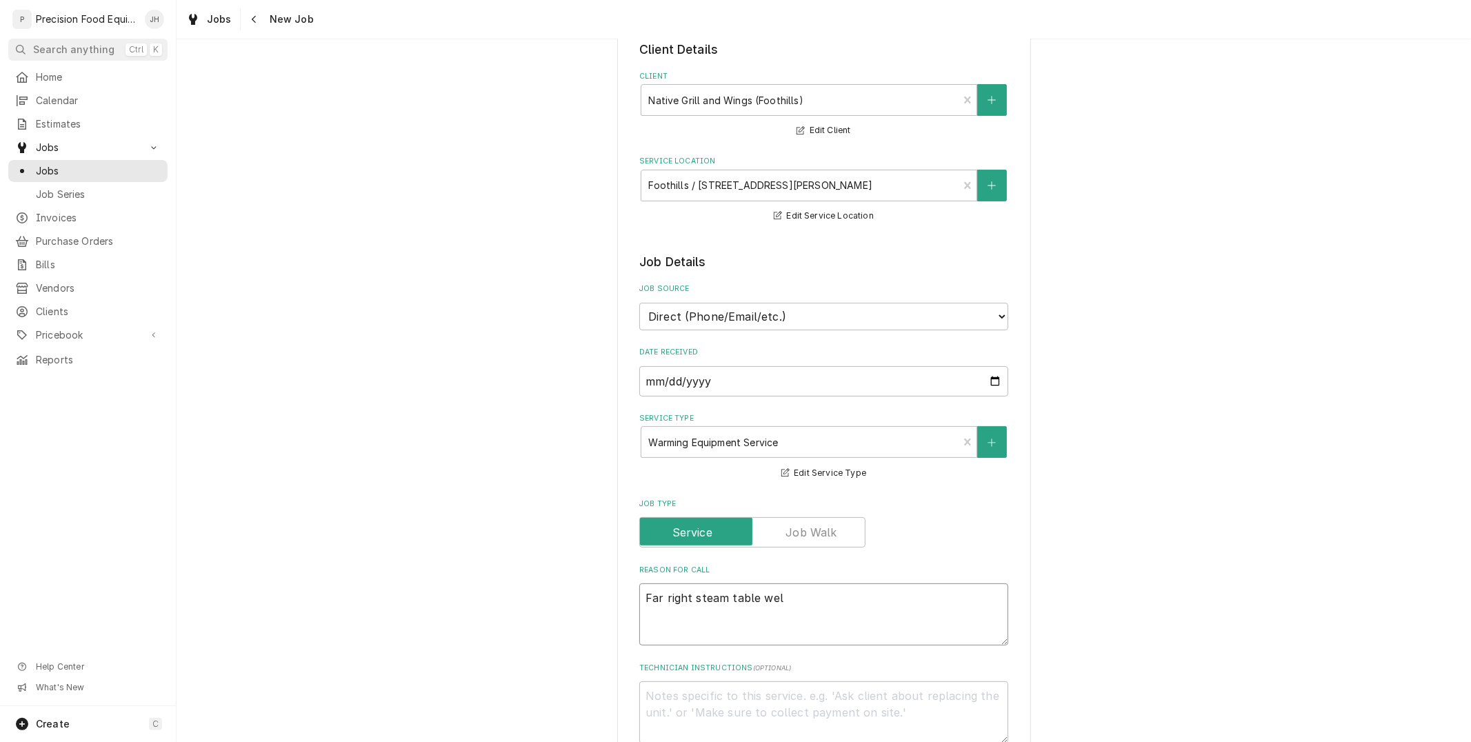
type textarea "x"
type textarea "Far right steam table well"
type textarea "x"
type textarea "Far right steam table well"
type textarea "x"
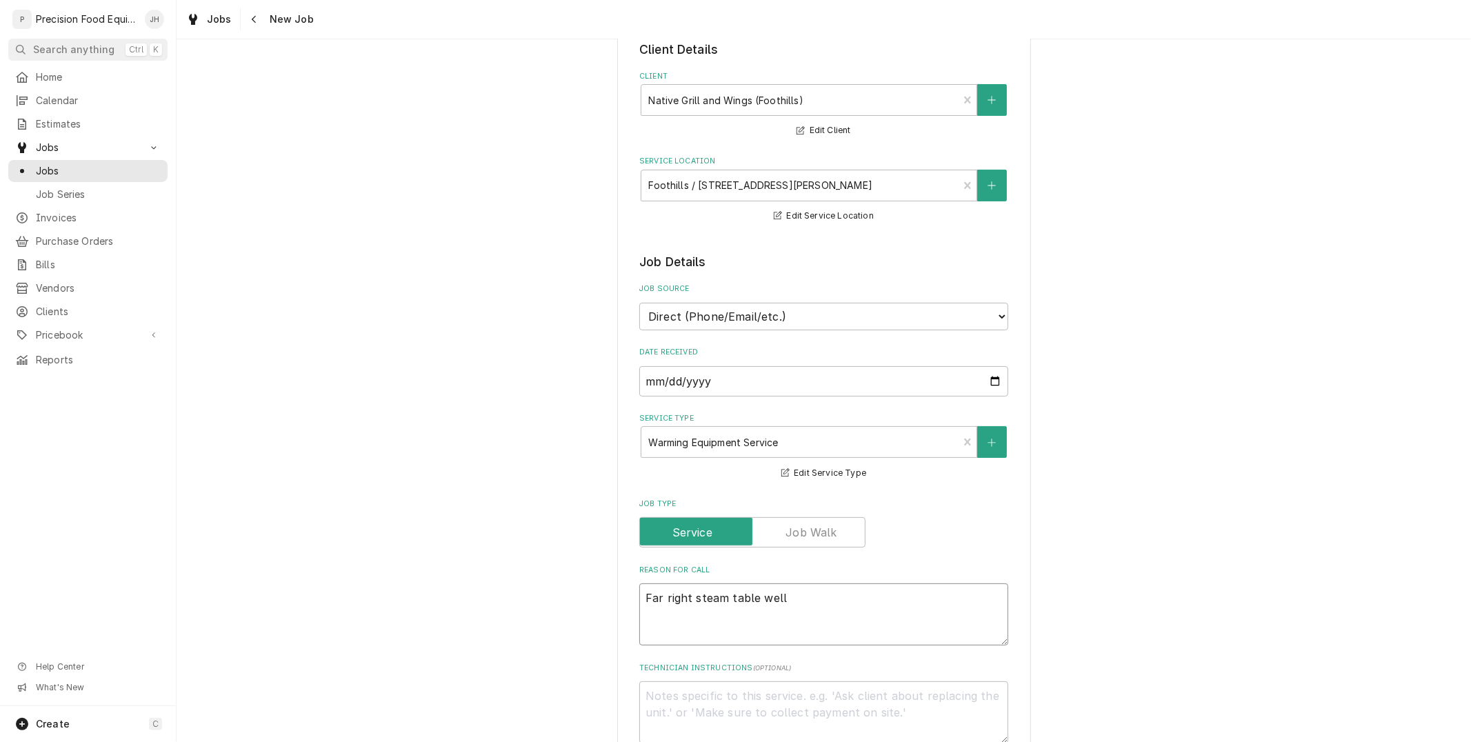
type textarea "Far right steam table well n"
type textarea "x"
type textarea "Far right steam table well no"
type textarea "x"
type textarea "Far right steam table well not"
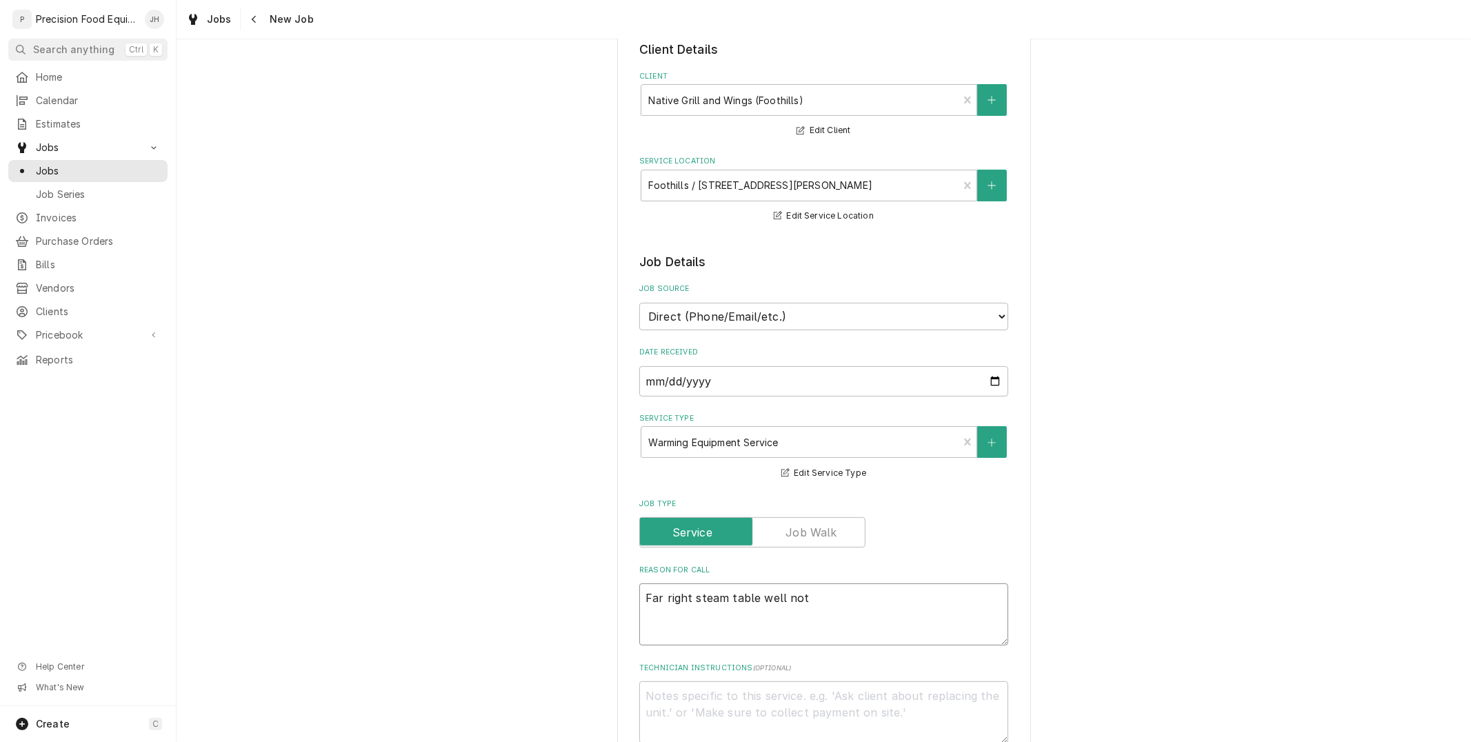
type textarea "x"
type textarea "Far right steam table well not"
type textarea "x"
type textarea "Far right steam table well not r"
type textarea "x"
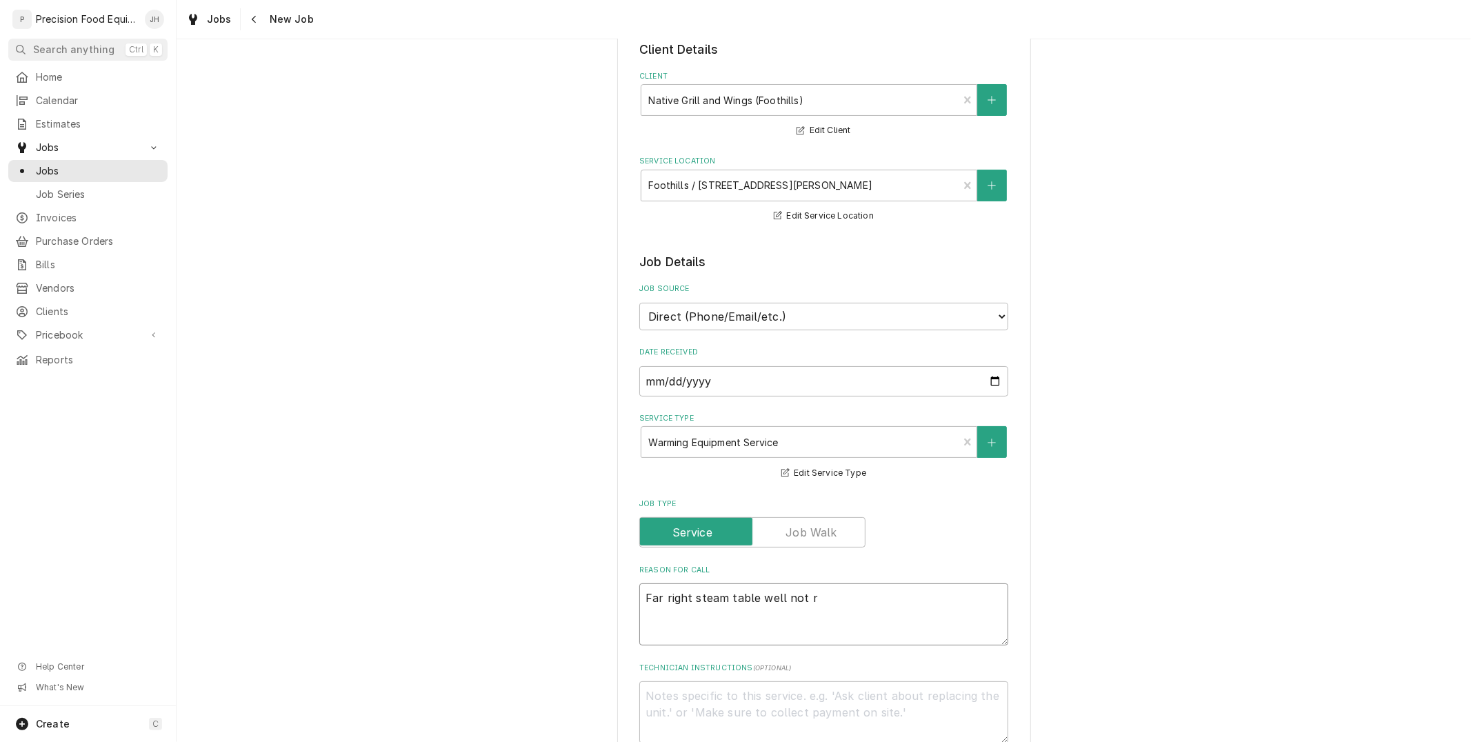
type textarea "Far right steam table well not rg"
type textarea "x"
type textarea "Far right steam table well not rgu"
type textarea "x"
type textarea "Far right steam table well not rgul"
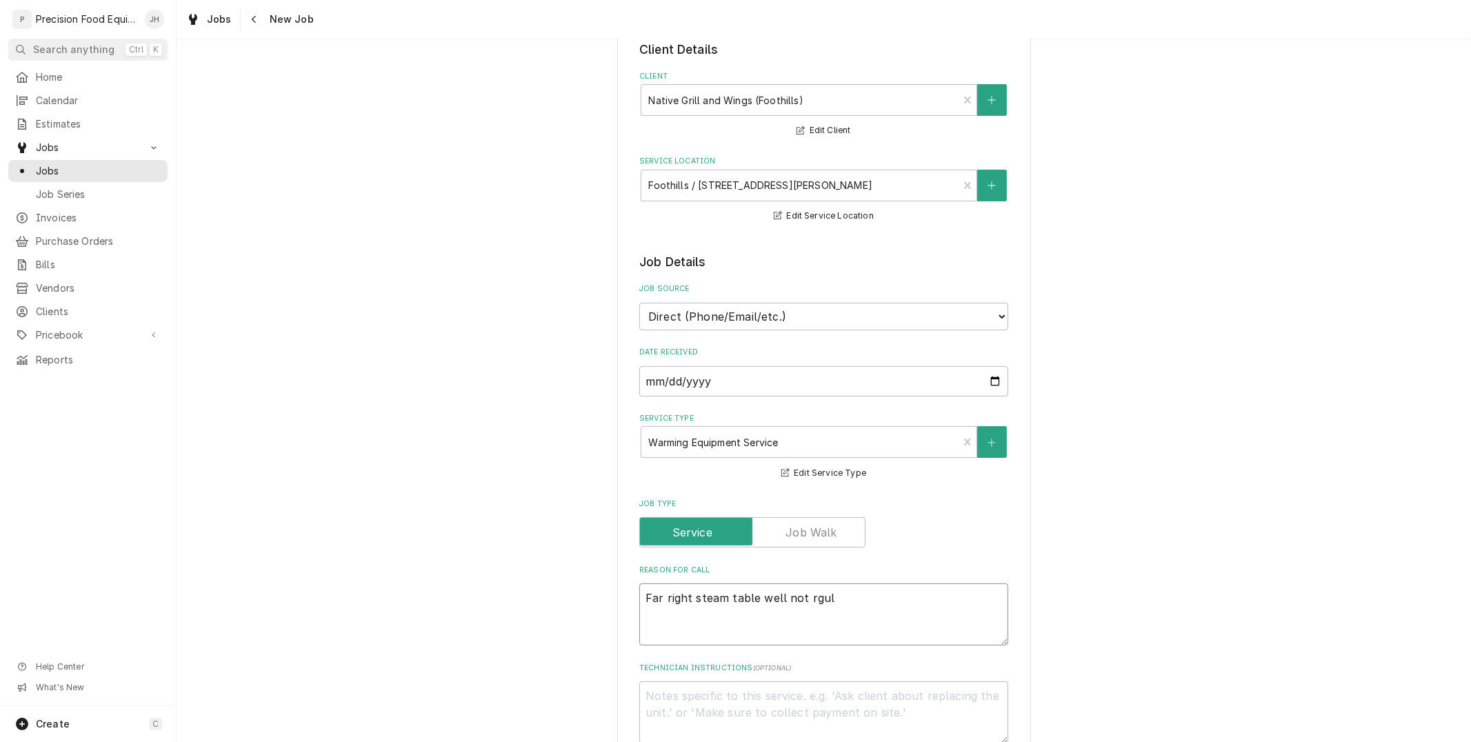
type textarea "x"
type textarea "Far right steam table well not rgula"
type textarea "x"
type textarea "Far right steam table well not rgul"
type textarea "x"
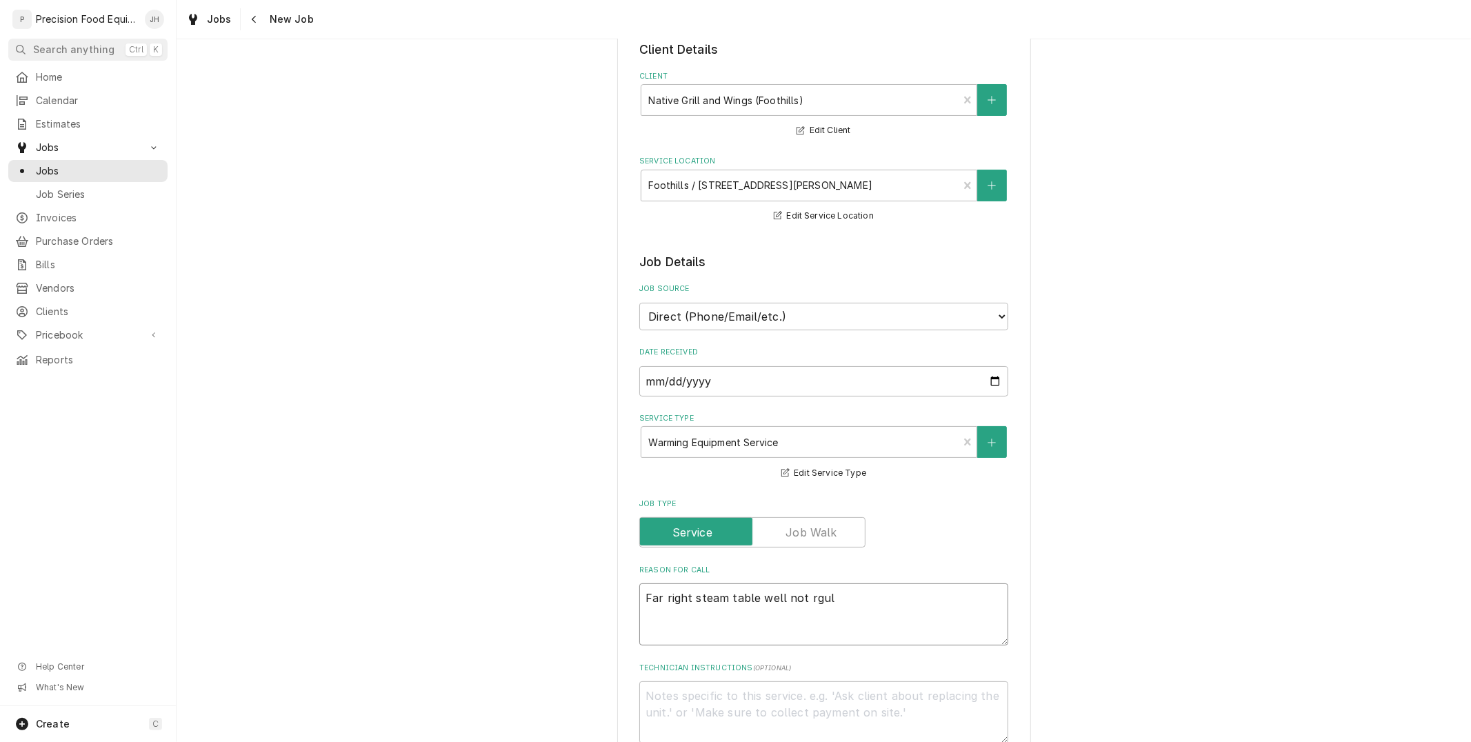
type textarea "Far right steam table well not rgu"
type textarea "x"
type textarea "Far right steam table well not rg"
type textarea "x"
type textarea "Far right steam table well not r"
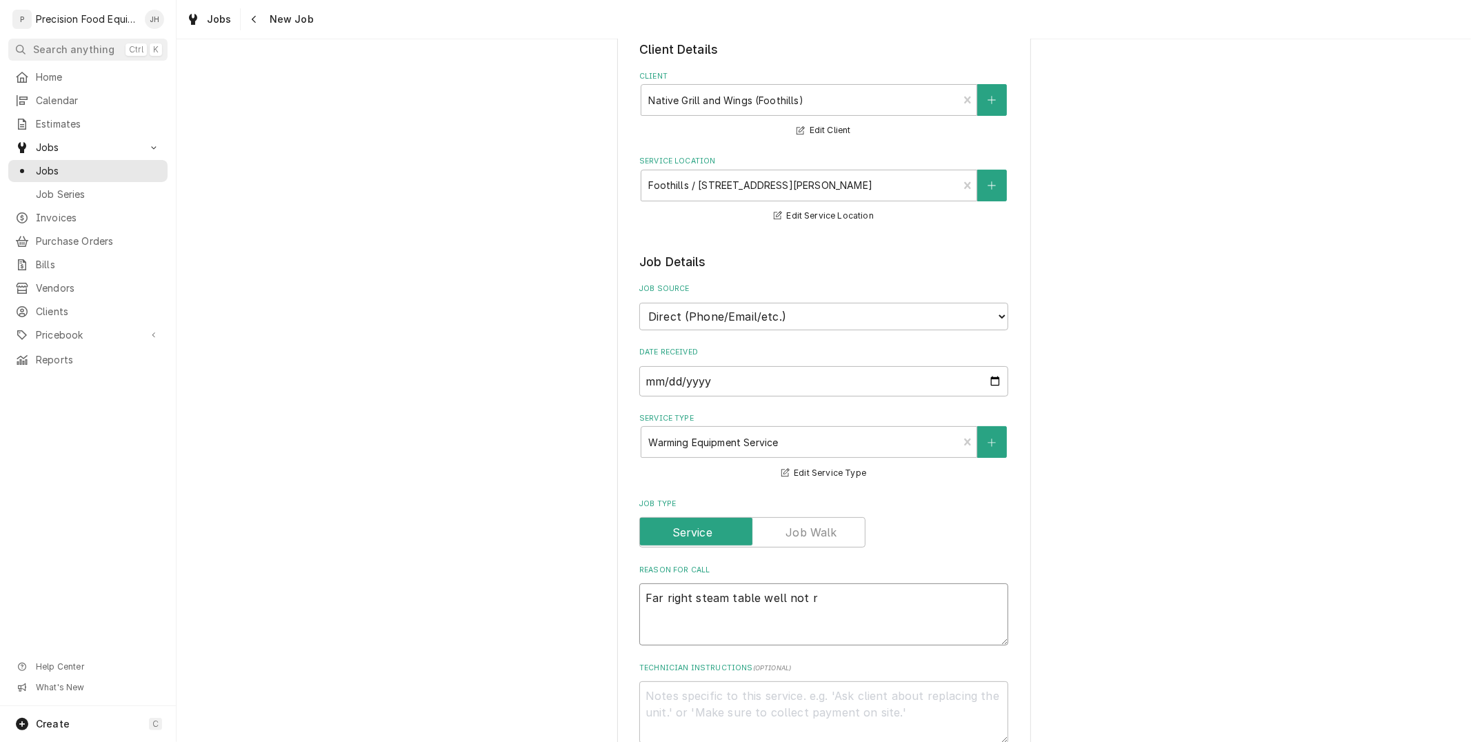
type textarea "x"
type textarea "Far right steam table well not re"
type textarea "x"
type textarea "Far right steam table well not reg"
type textarea "x"
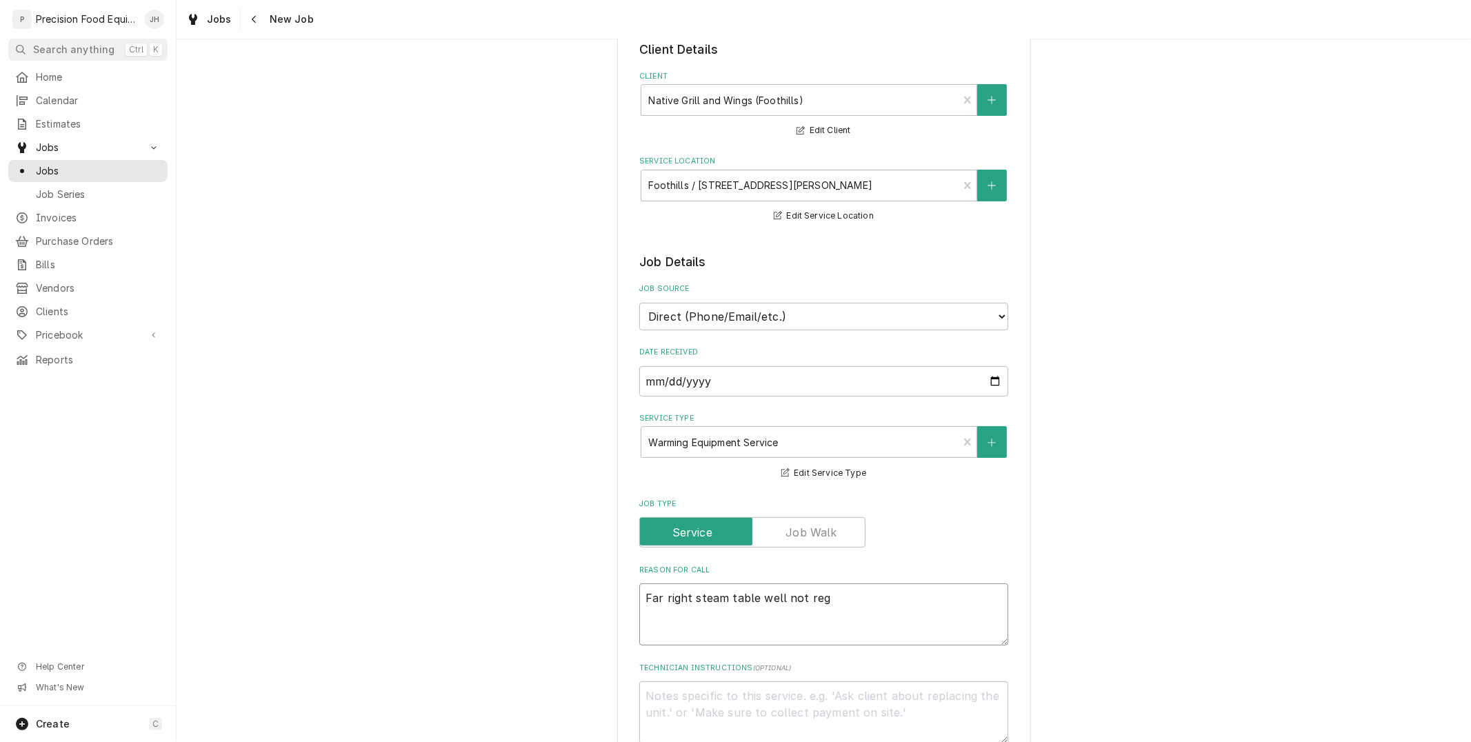
type textarea "Far right steam table well not regu"
type textarea "x"
type textarea "Far right steam table well not regul"
type textarea "x"
type textarea "Far right steam table well not regula"
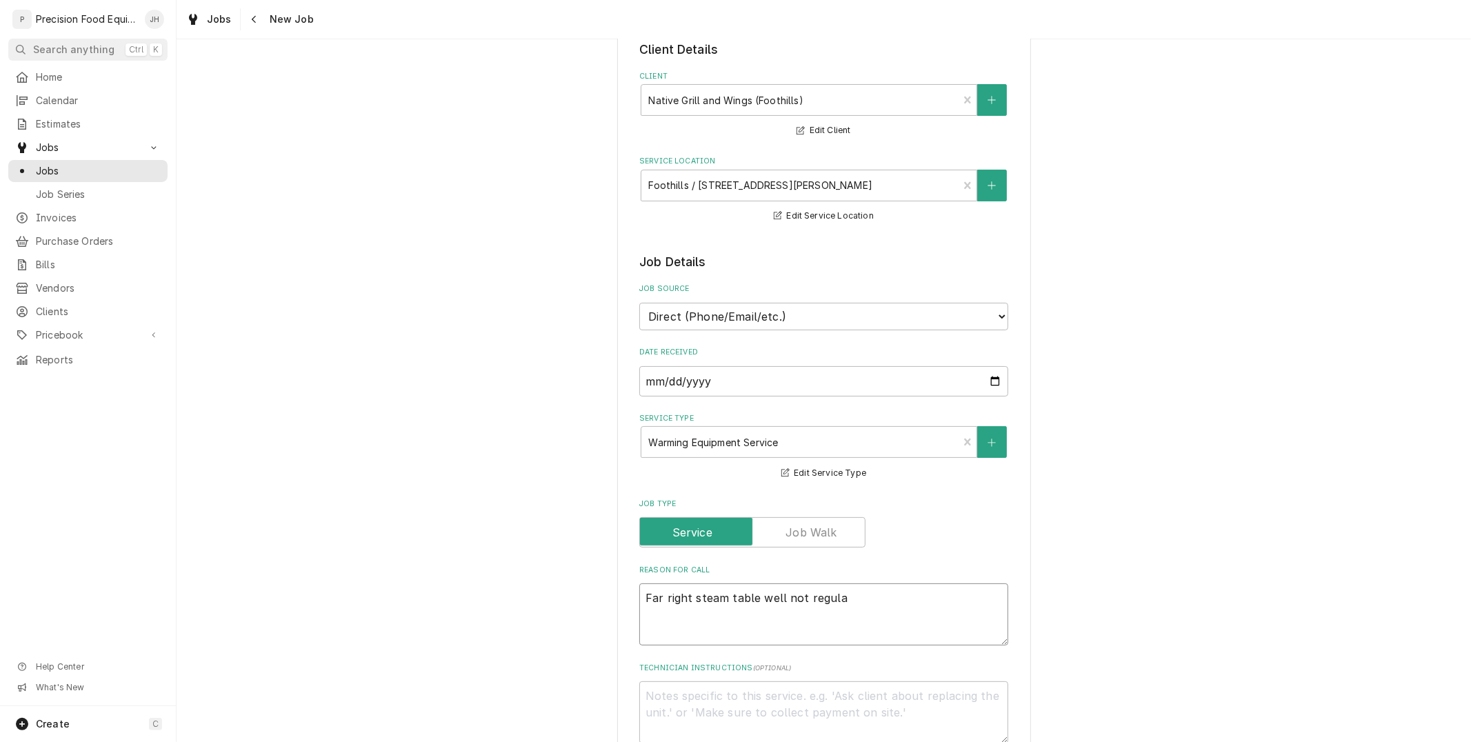
type textarea "x"
type textarea "Far right steam table well not regulat"
type textarea "x"
type textarea "Far right steam table well not regulati"
type textarea "x"
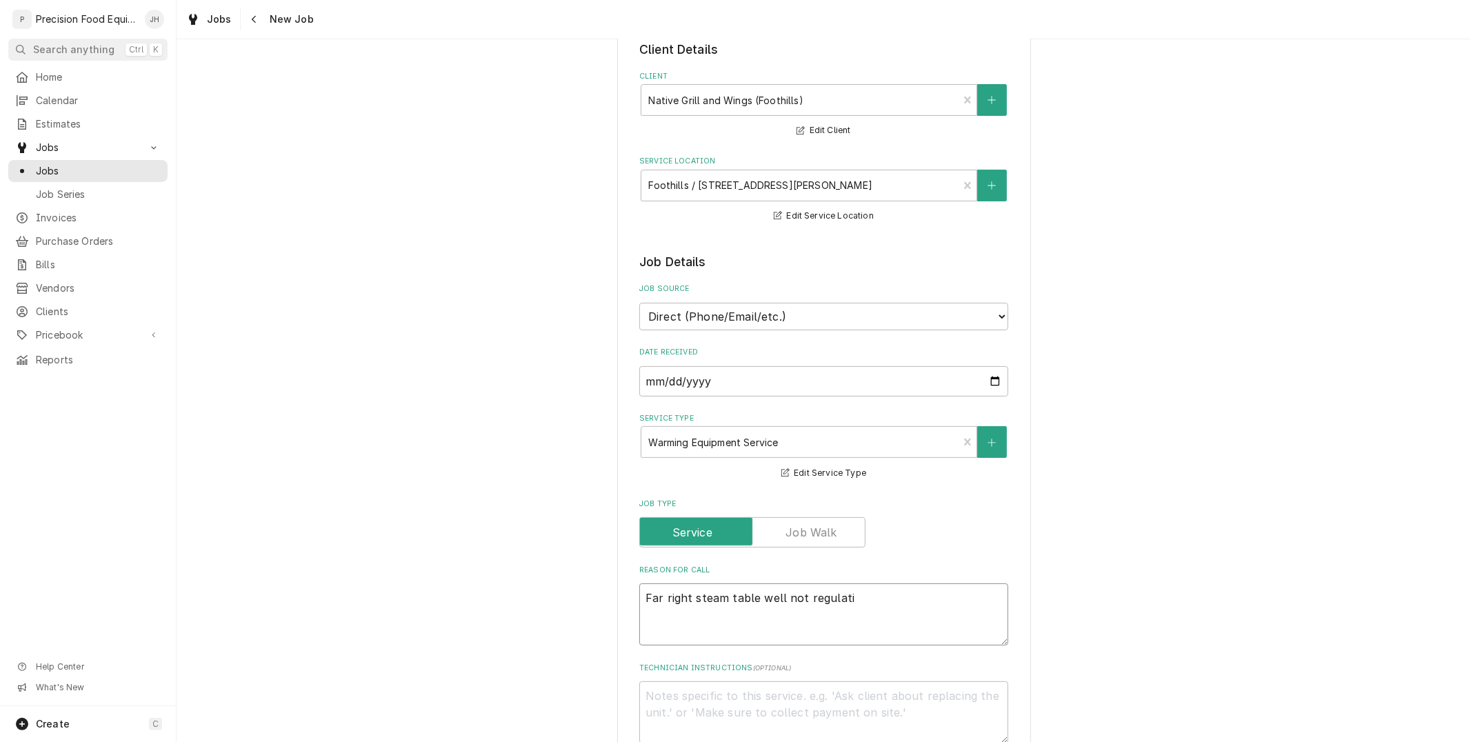
type textarea "Far right steam table well not regulatin"
type textarea "x"
type textarea "Far right steam table well not regulating"
type textarea "x"
type textarea "Far right steam table well not regulating."
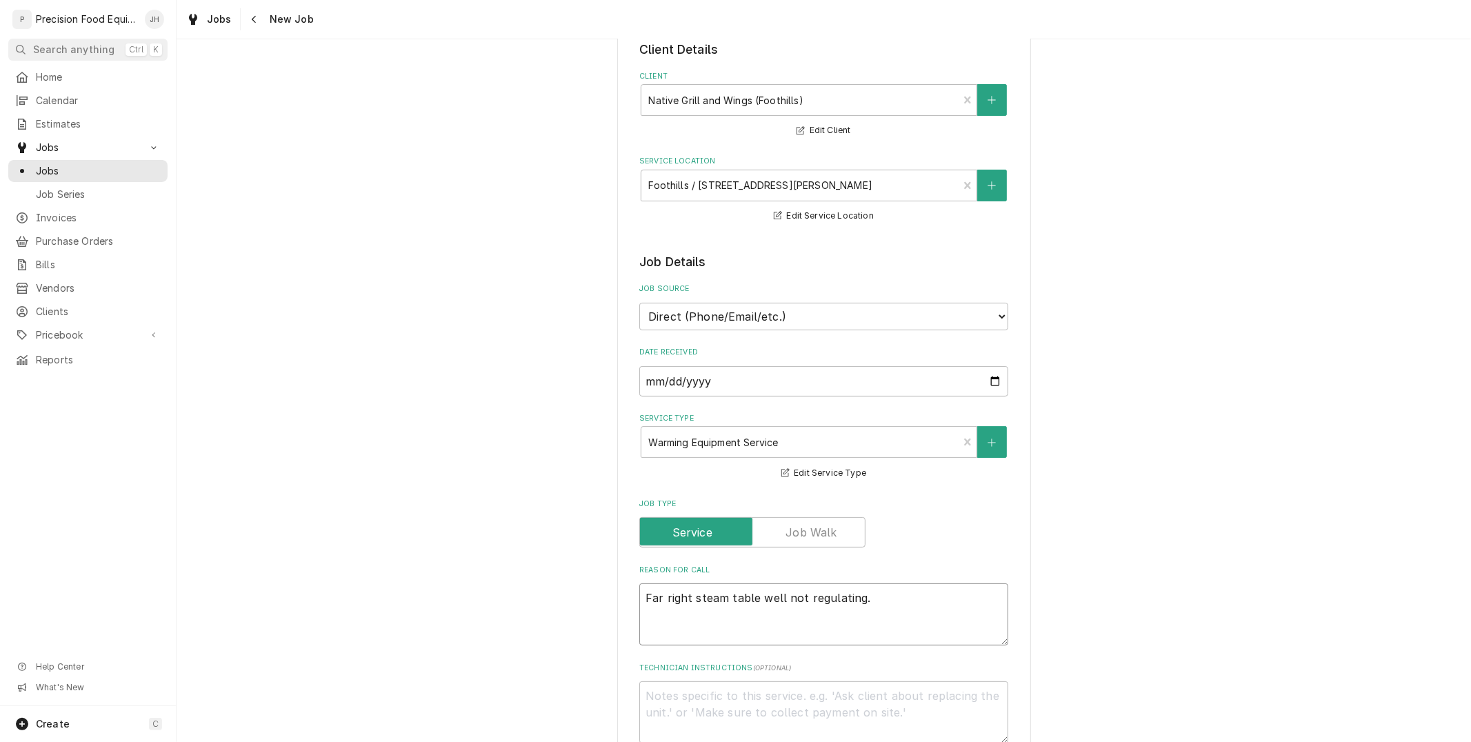
type textarea "x"
type textarea "Far right steam table well not regulating."
type textarea "x"
type textarea "Far right steam table well not regulating. J"
type textarea "x"
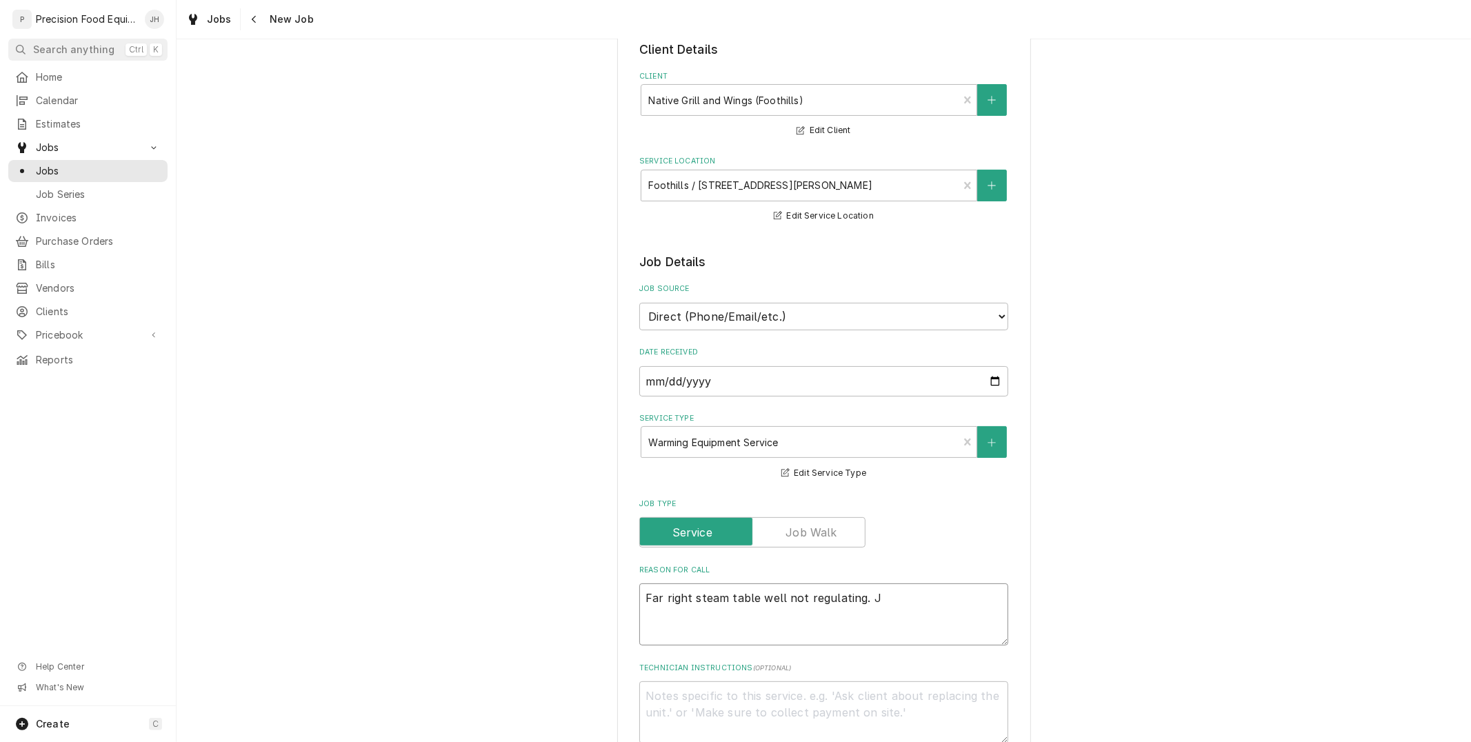
type textarea "Far right steam table well not regulating. Ja"
type textarea "x"
type textarea "Far right steam table well not regulating. Jaso"
type textarea "x"
type textarea "Far right steam table well not regulating. Jason"
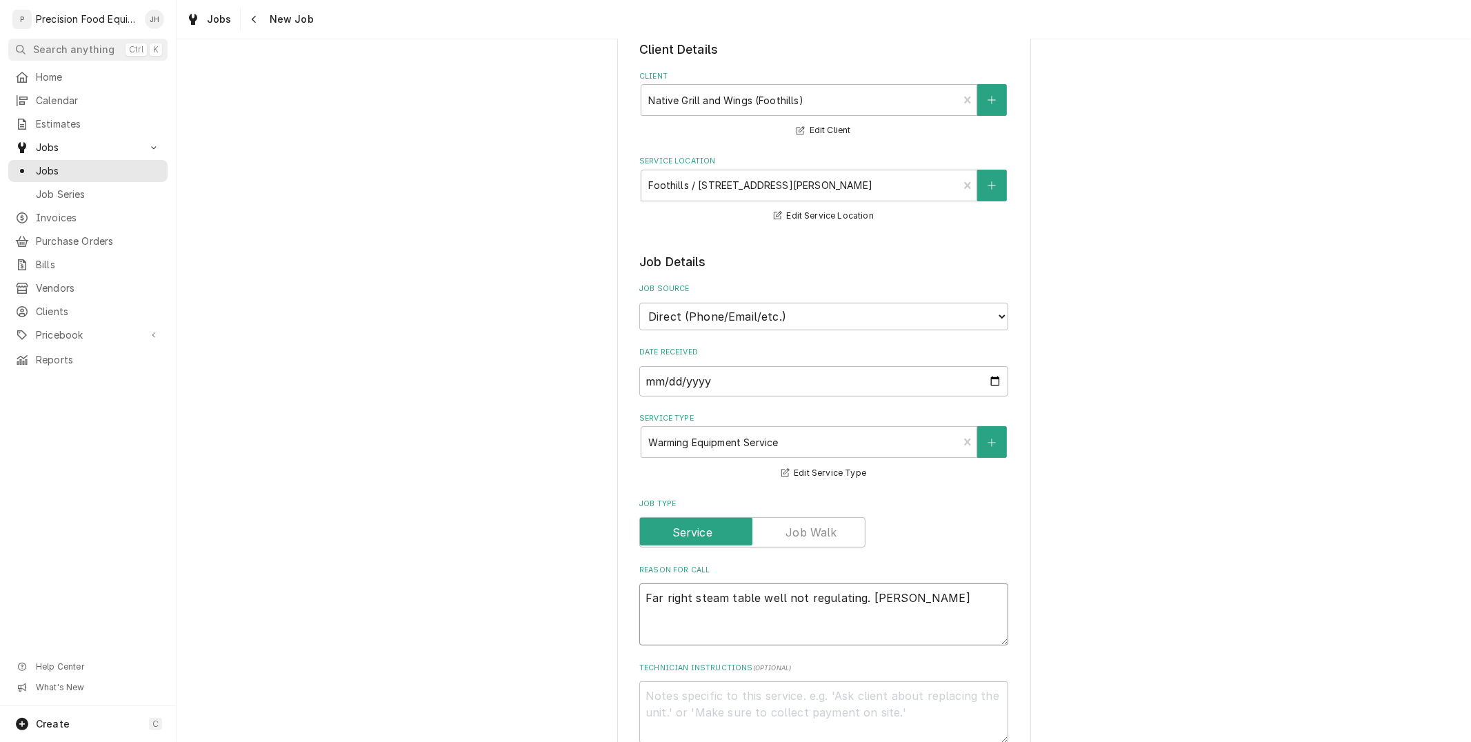
type textarea "x"
type textarea "Far right steam table well not regulating. Jason s"
type textarea "x"
type textarea "Far right steam table well not regulating. Jason sai"
type textarea "x"
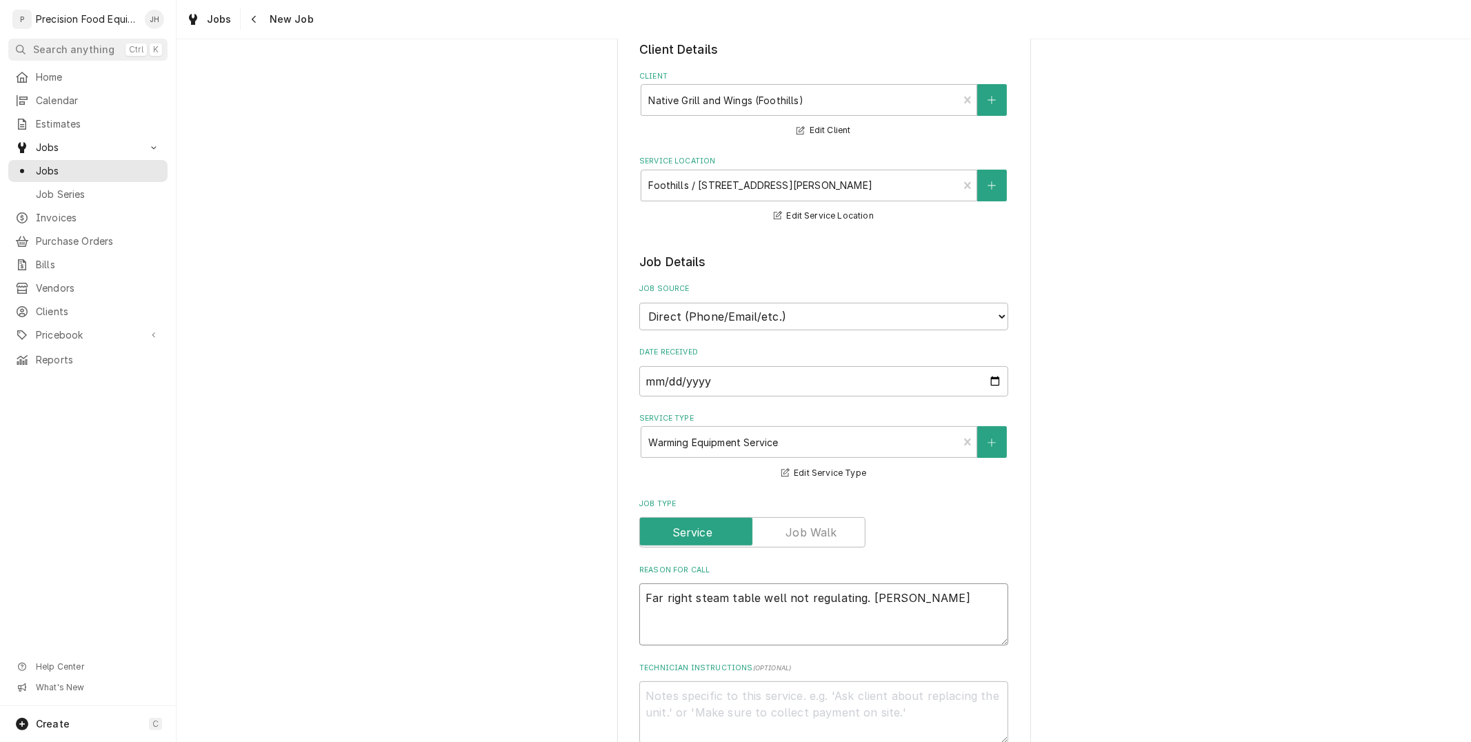
type textarea "Far right steam table well not regulating. Jason said"
type textarea "x"
type textarea "Far right steam table well not regulating. Jason said"
type textarea "x"
type textarea "Far right steam table well not regulating. Jason said it"
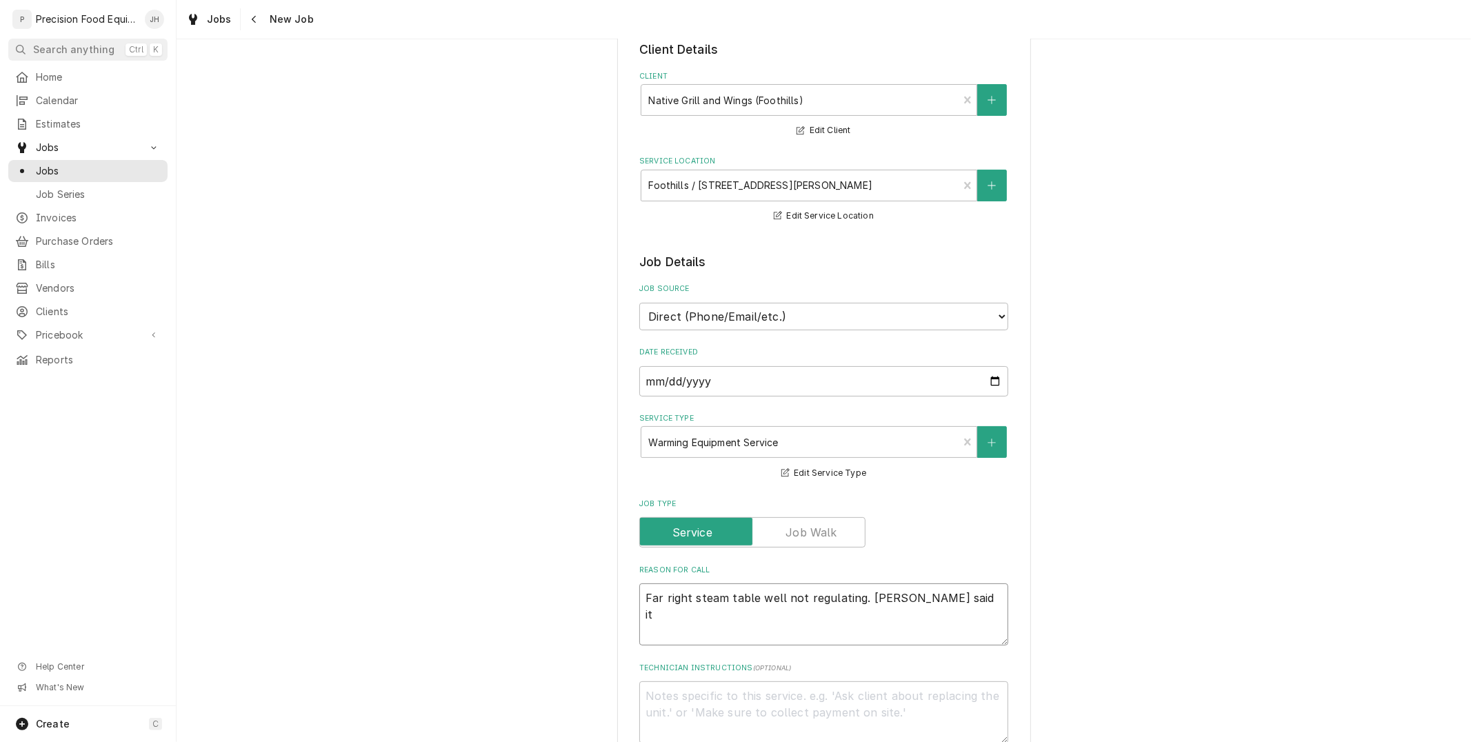
type textarea "x"
type textarea "Far right steam table well not regulating. Jason said it"
type textarea "x"
type textarea "Far right steam table well not regulating. Jason said it"
type textarea "x"
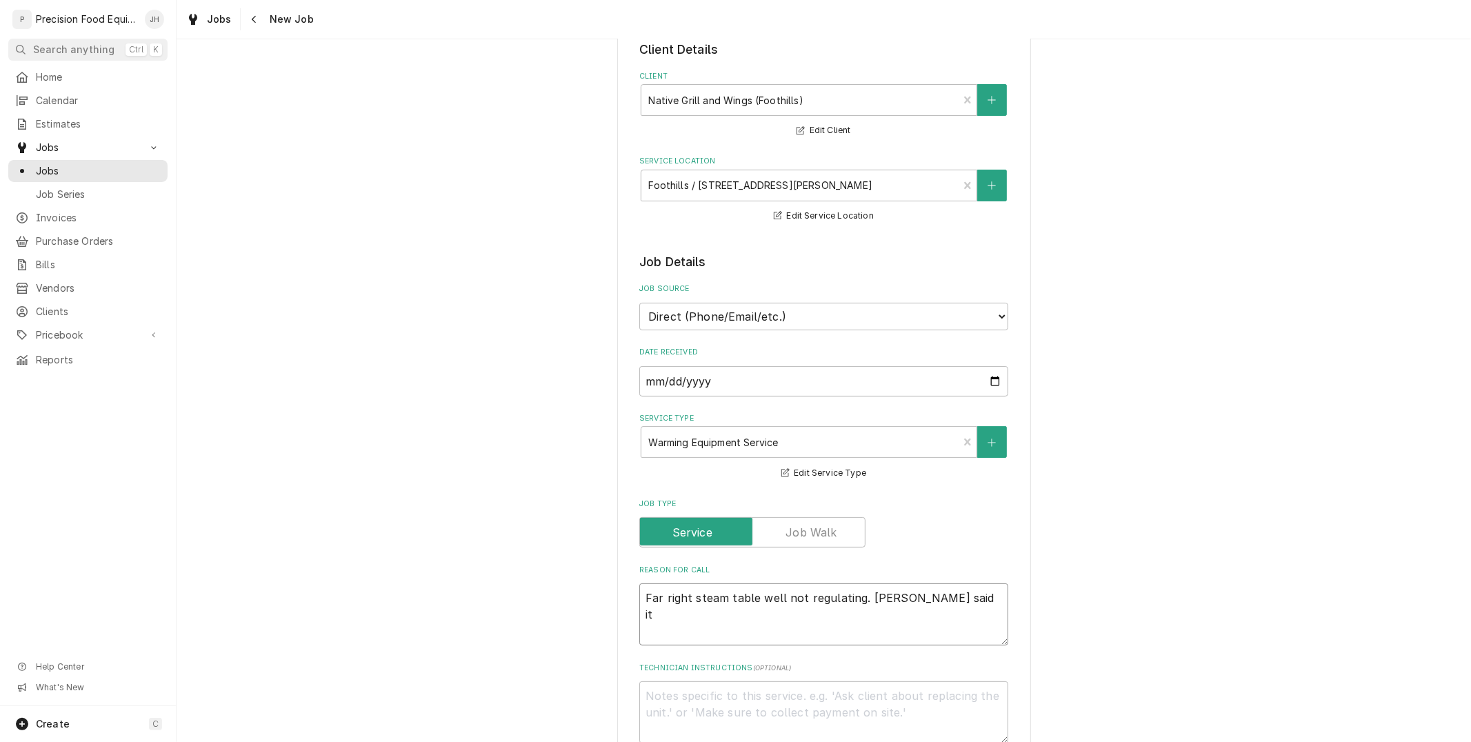
type textarea "Far right steam table well not regulating. Jason said i"
type textarea "x"
type textarea "Far right steam table well not regulating. Jason said"
type textarea "x"
type textarea "Far right steam table well not regulating. Jason said"
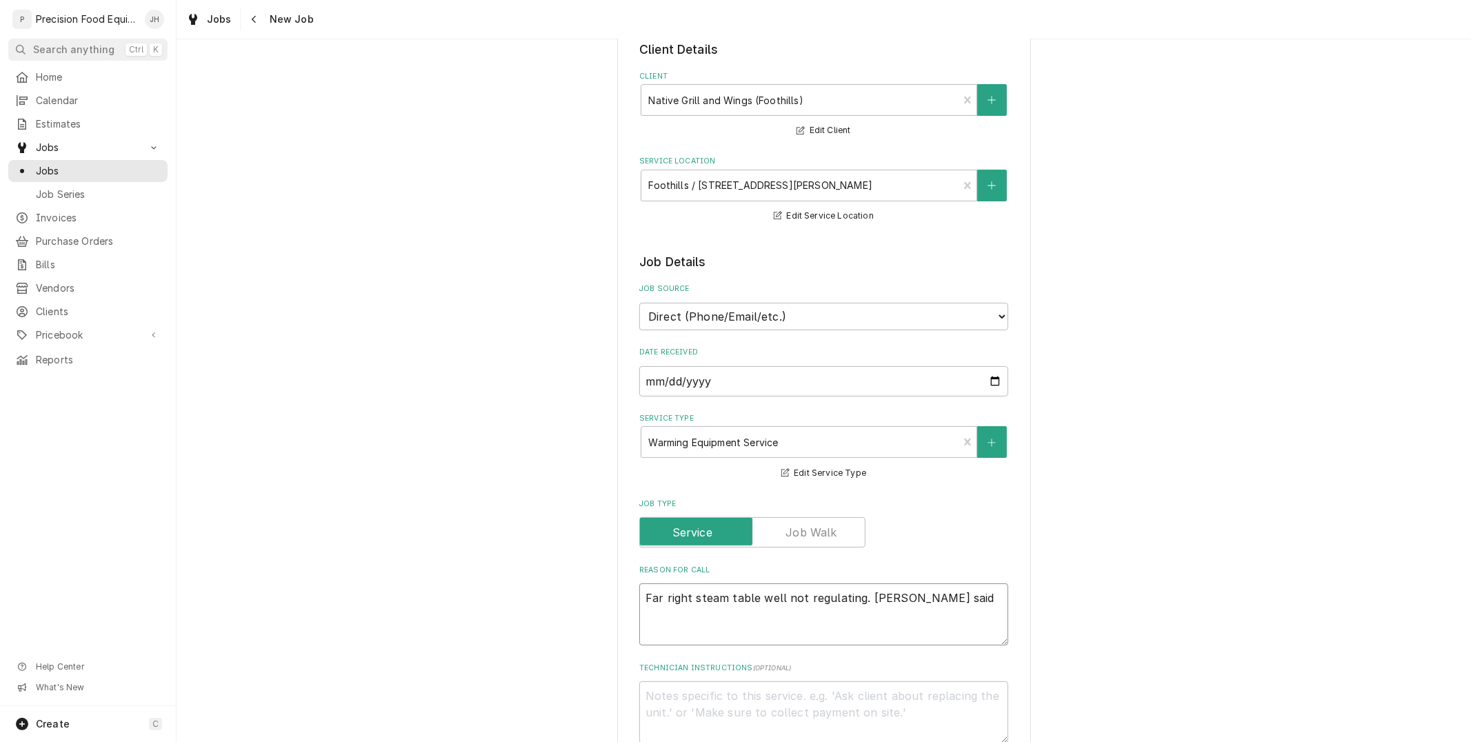
type textarea "x"
type textarea "Far right steam table well not regulating. Jason sai"
type textarea "x"
type textarea "Far right steam table well not regulating. Jason sa"
type textarea "x"
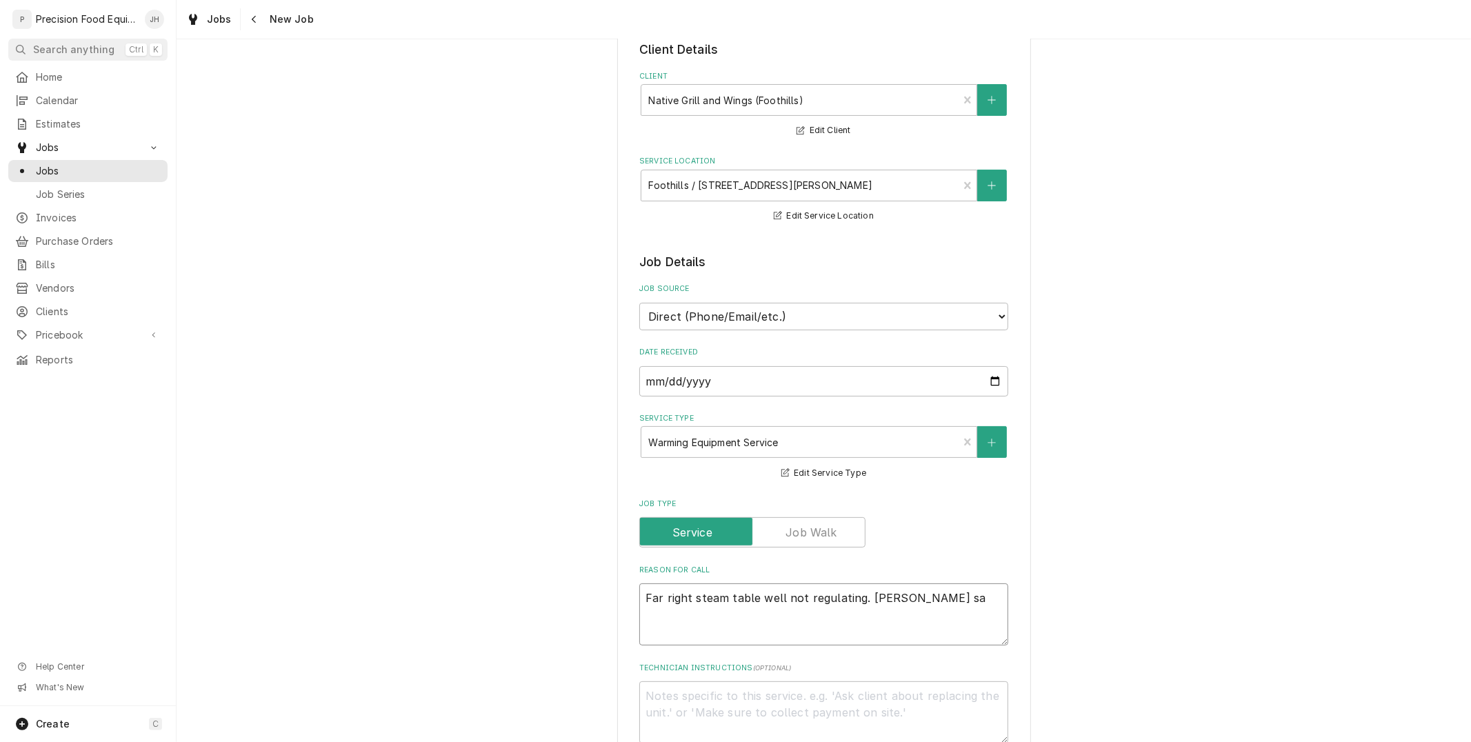
type textarea "Far right steam table well not regulating. Jason s"
type textarea "x"
type textarea "Far right steam table well not regulating. Jason"
type textarea "x"
type textarea "Far right steam table well not regulating. Jason"
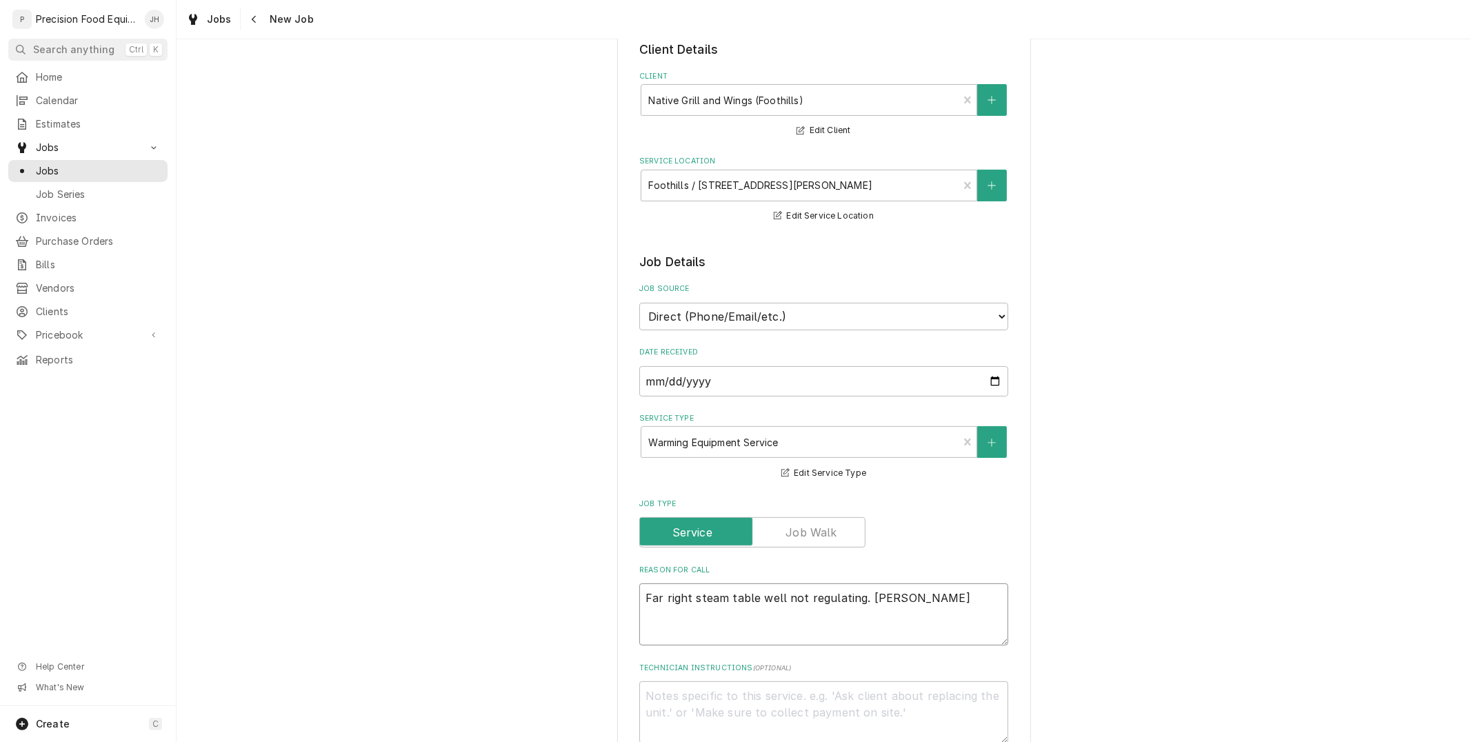
type textarea "x"
type textarea "Far right steam table well not regulating. Jaso"
type textarea "x"
type textarea "Far right steam table well not regulating. Jas"
type textarea "x"
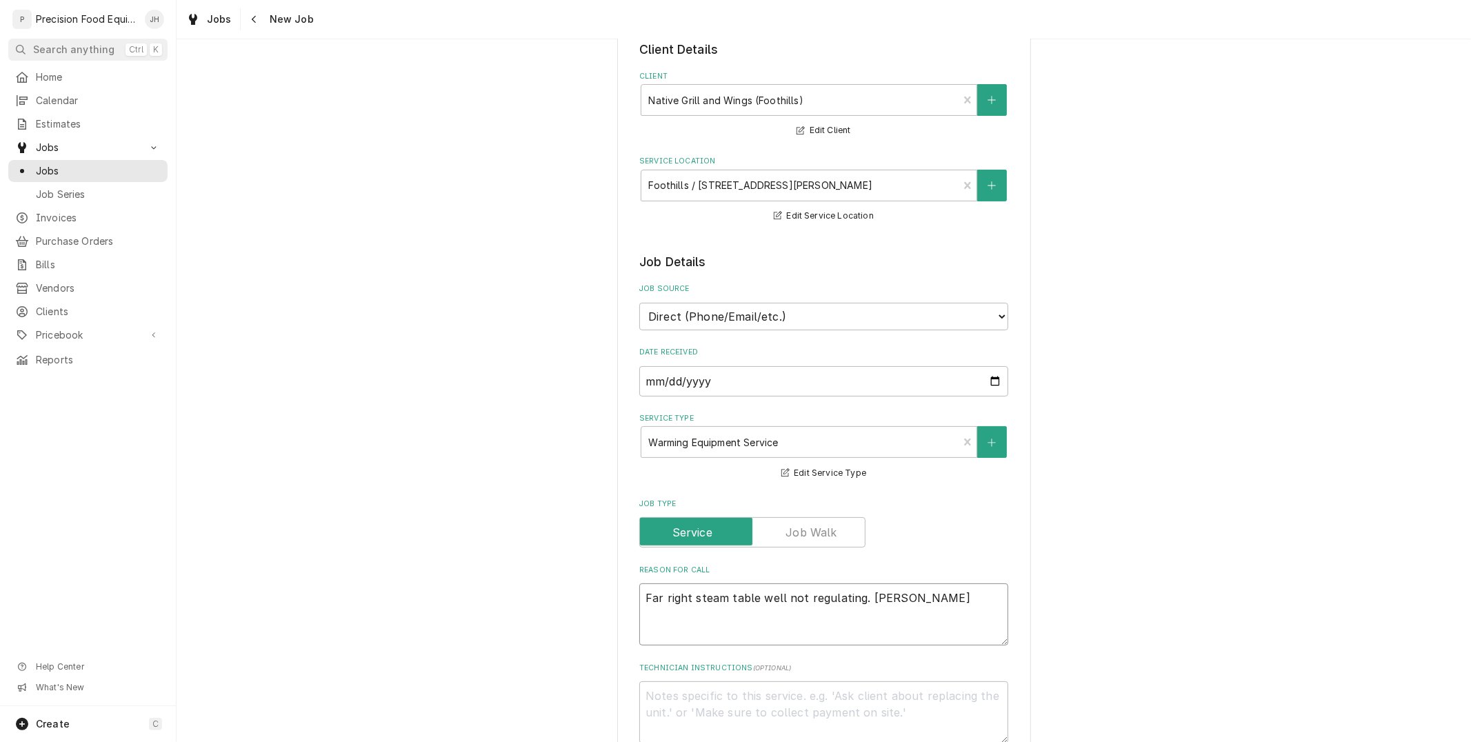
type textarea "Far right steam table well not regulating. Ja"
type textarea "x"
type textarea "Far right steam table well not regulating. J"
type textarea "x"
type textarea "Far right steam table well not regulating."
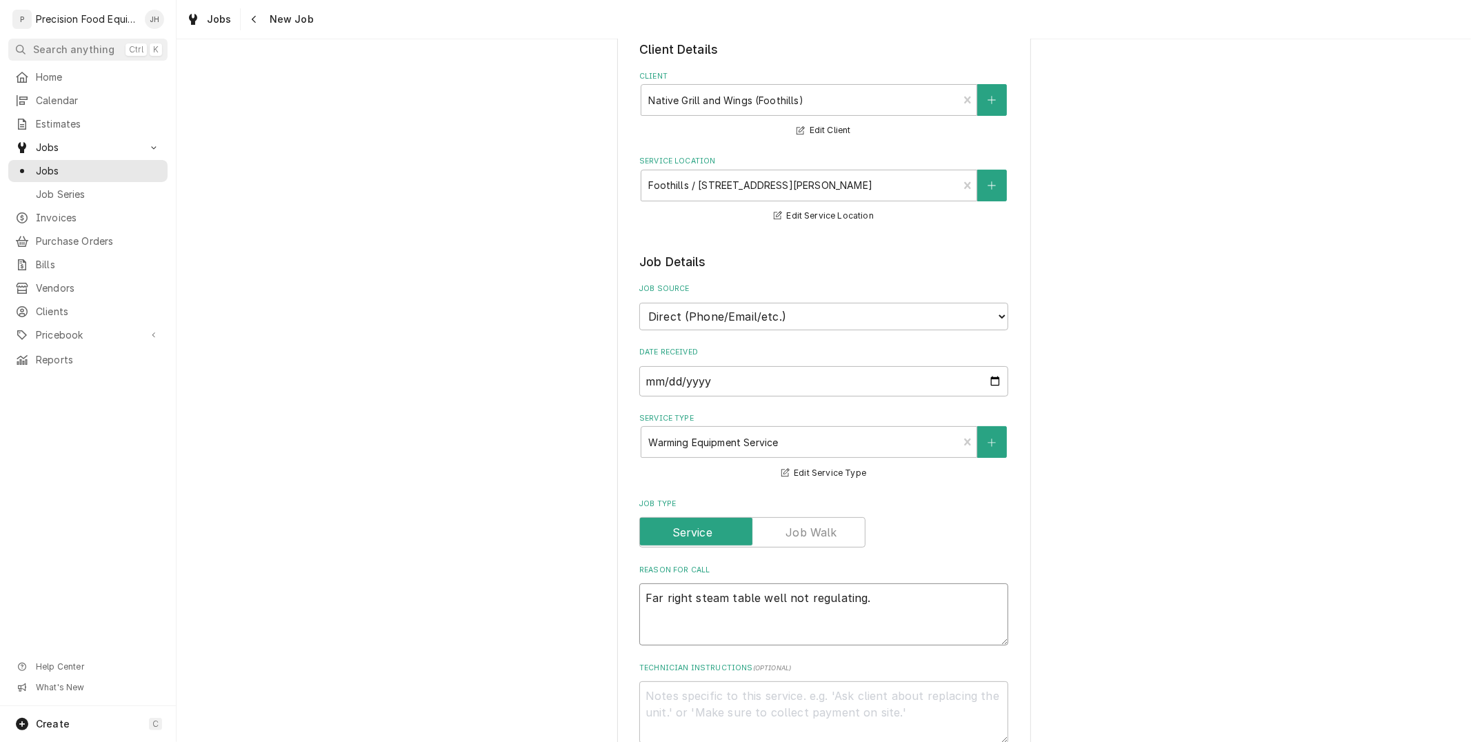
type textarea "x"
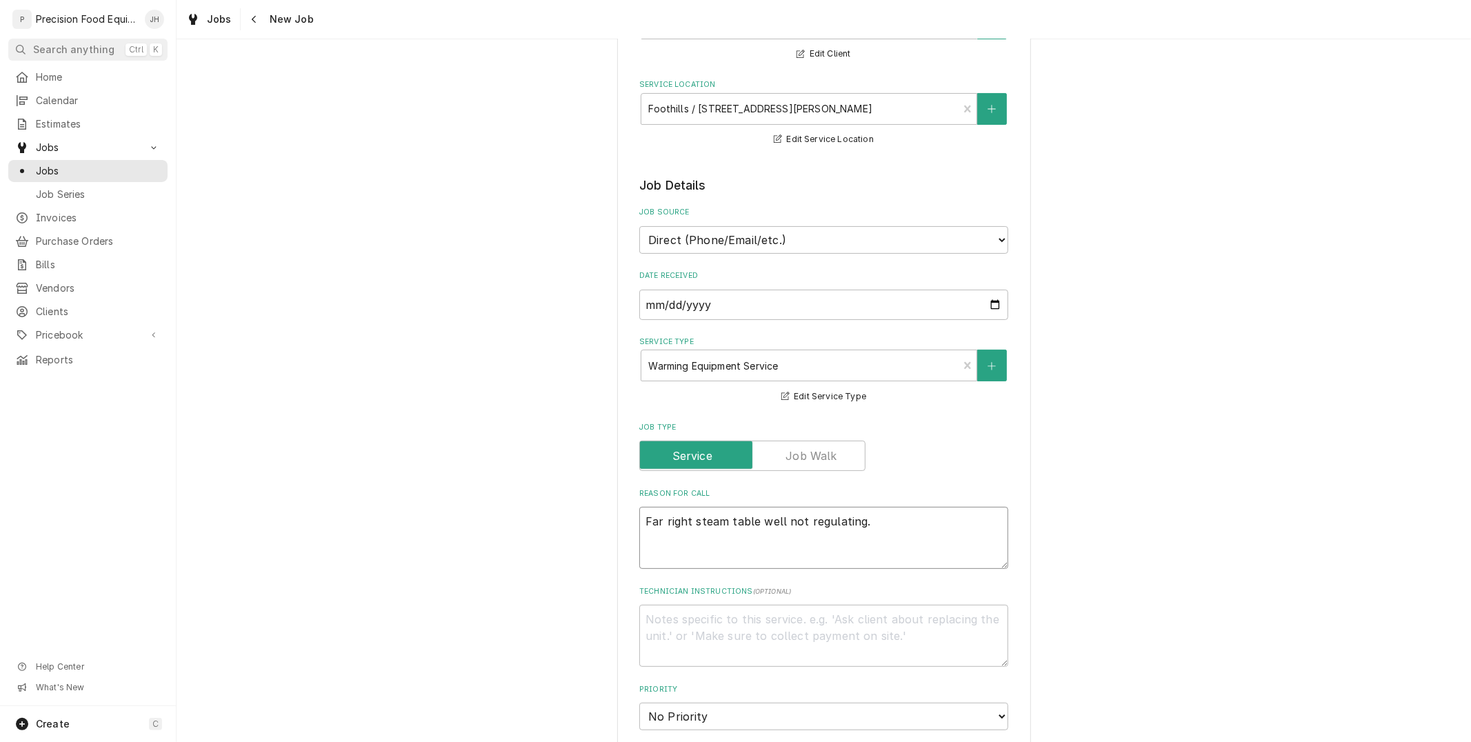
type textarea "Far right steam table well not regulating."
click at [842, 630] on textarea "Technician Instructions ( optional )" at bounding box center [823, 636] width 369 height 62
type textarea "x"
type textarea "B"
type textarea "x"
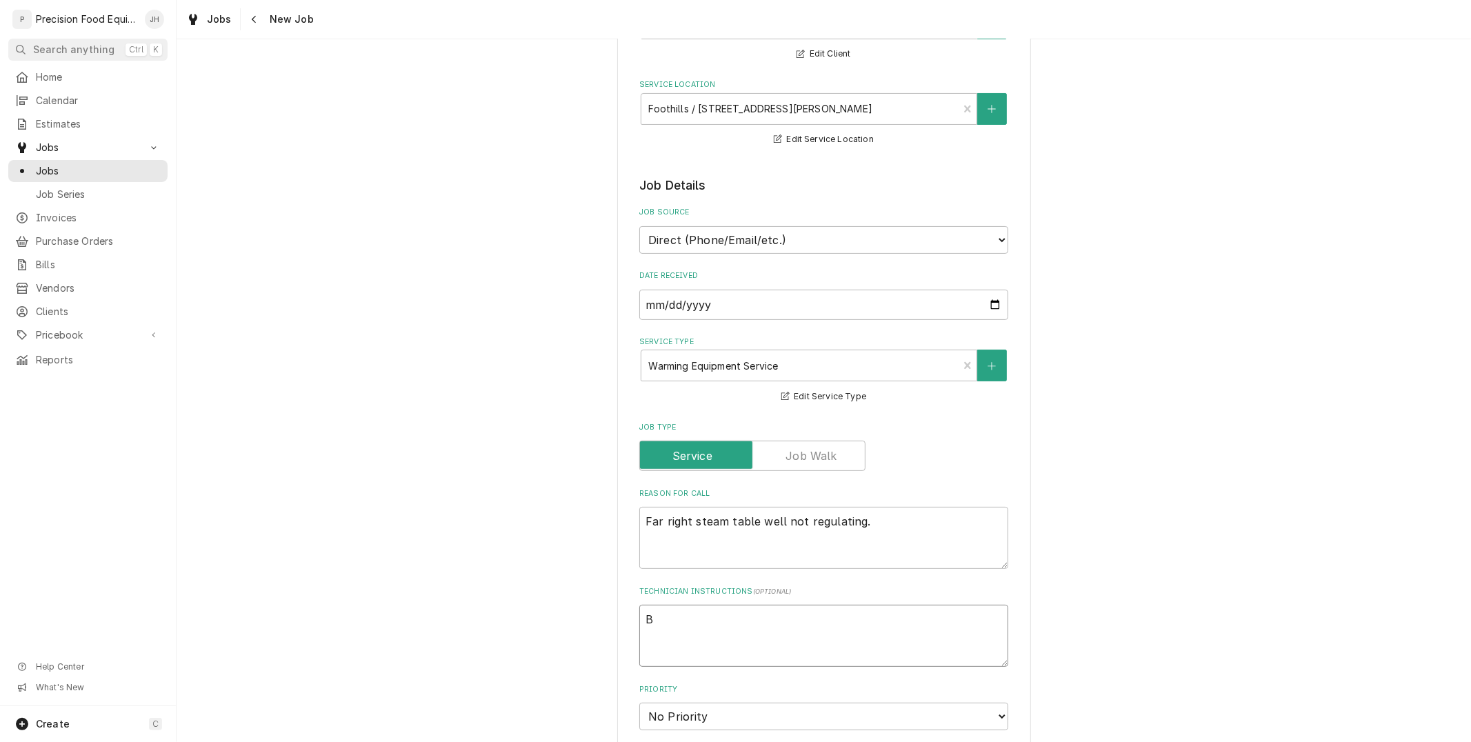
type textarea "Br"
type textarea "x"
type textarea "Bri"
type textarea "x"
type textarea "Brin"
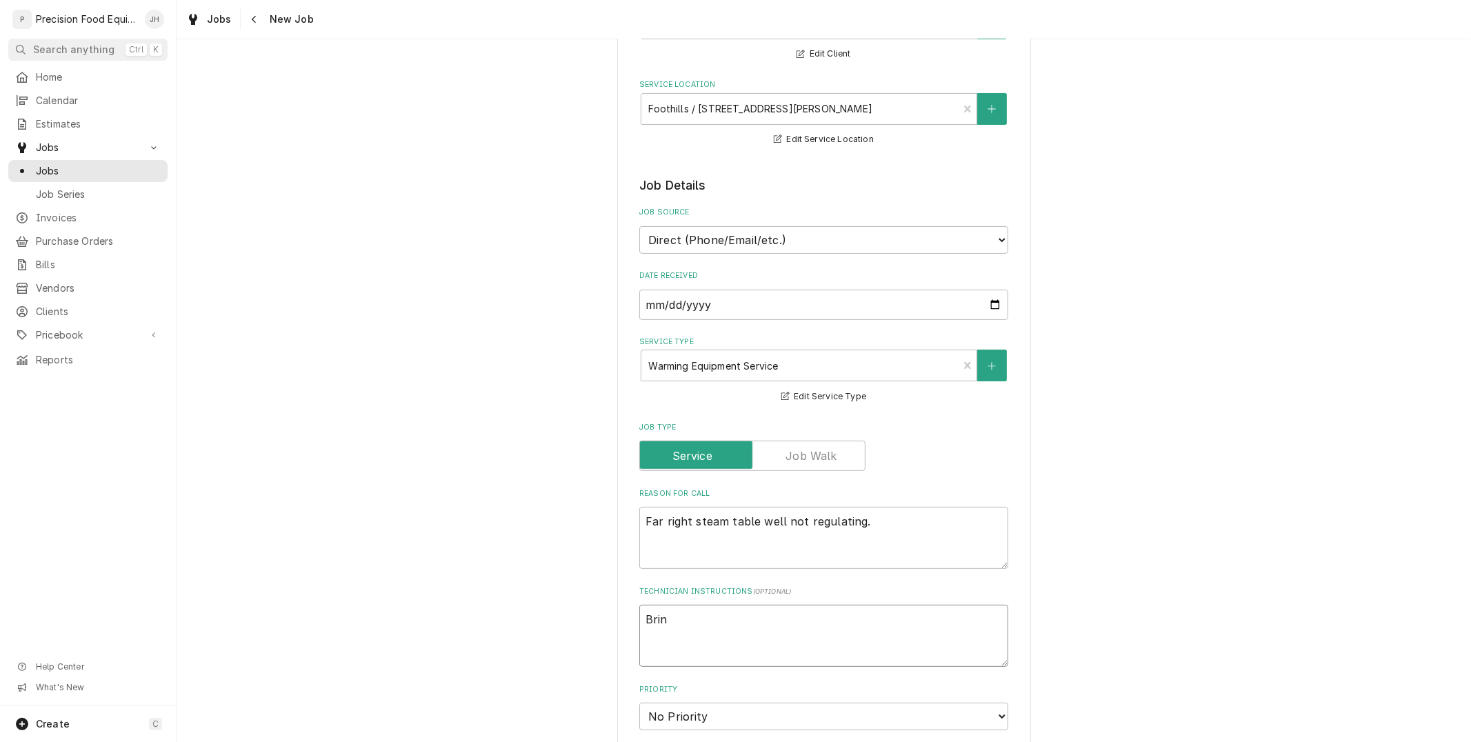
type textarea "x"
type textarea "Bring"
type textarea "x"
type textarea "Bring"
type textarea "x"
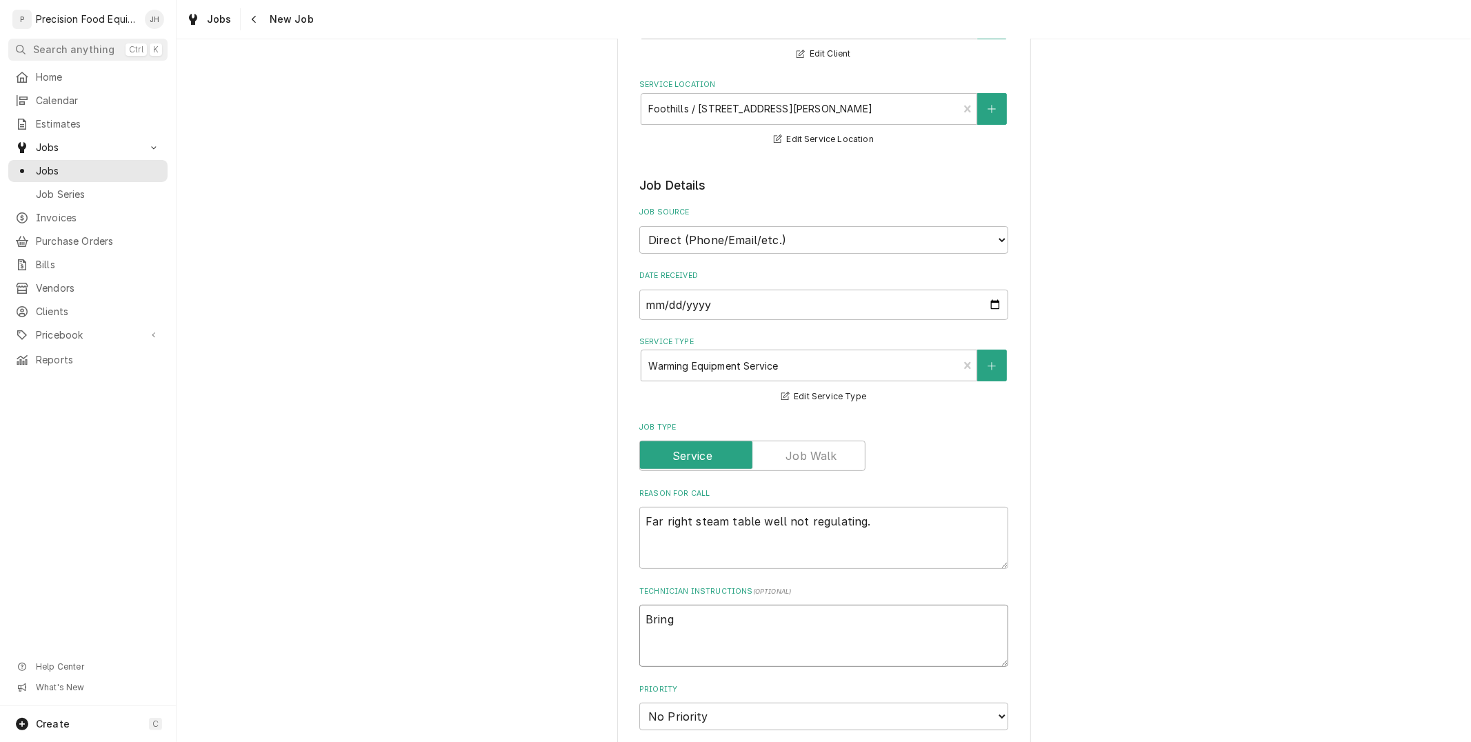
type textarea "Bring i"
type textarea "x"
type textarea "Bring in"
type textarea "x"
type textarea "Bring inf"
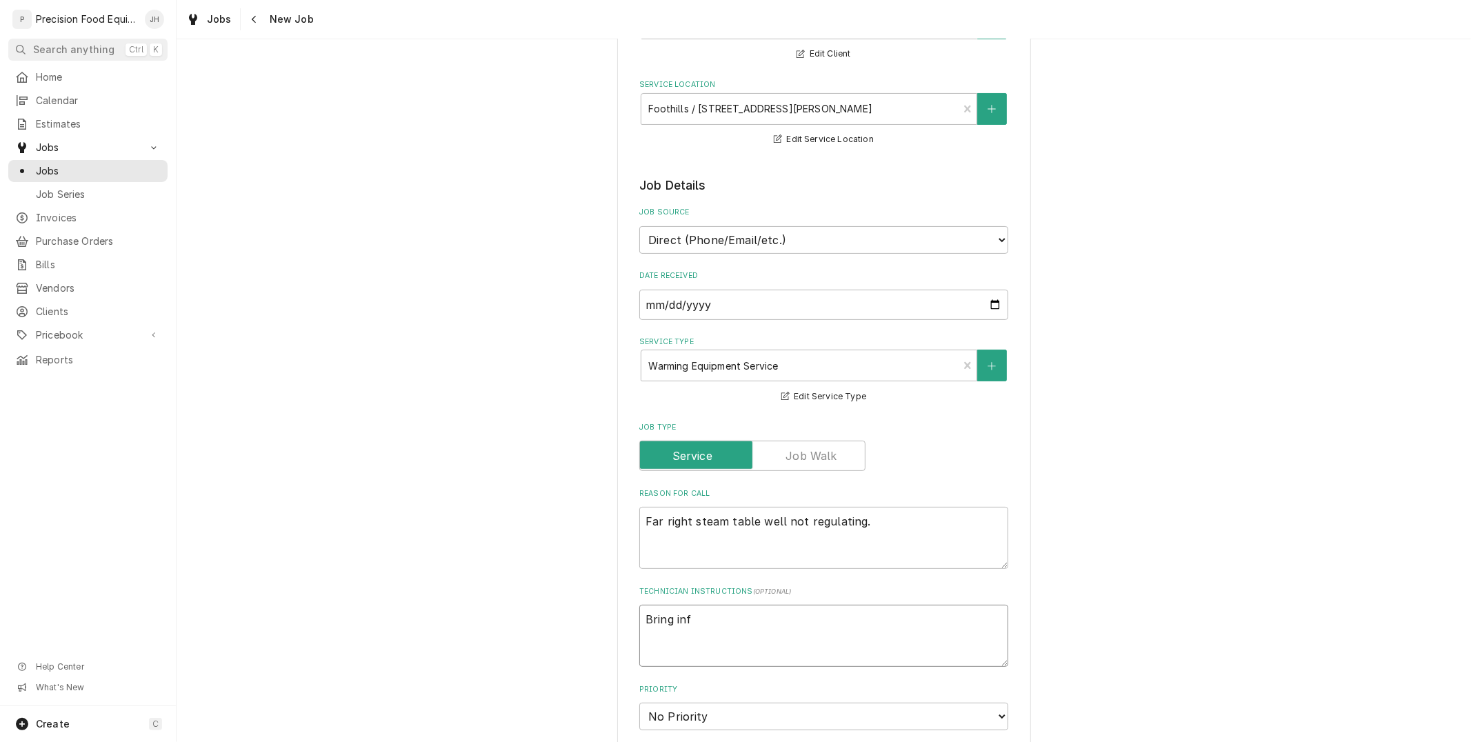
type textarea "x"
type textarea "Bring infi"
type textarea "x"
type textarea "Bring infin"
type textarea "x"
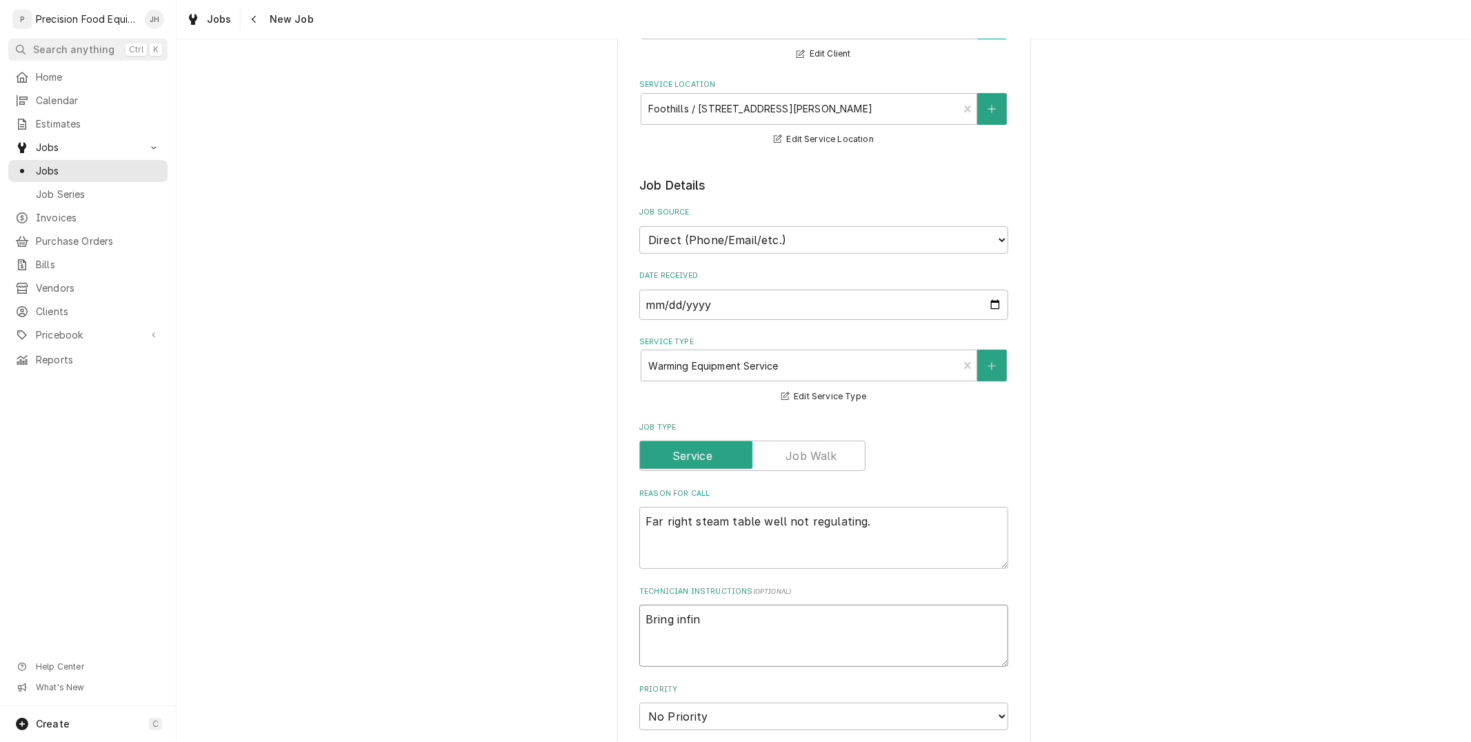
type textarea "Bring infini"
type textarea "x"
type textarea "Bring infinit"
type textarea "x"
type textarea "Bring infinite"
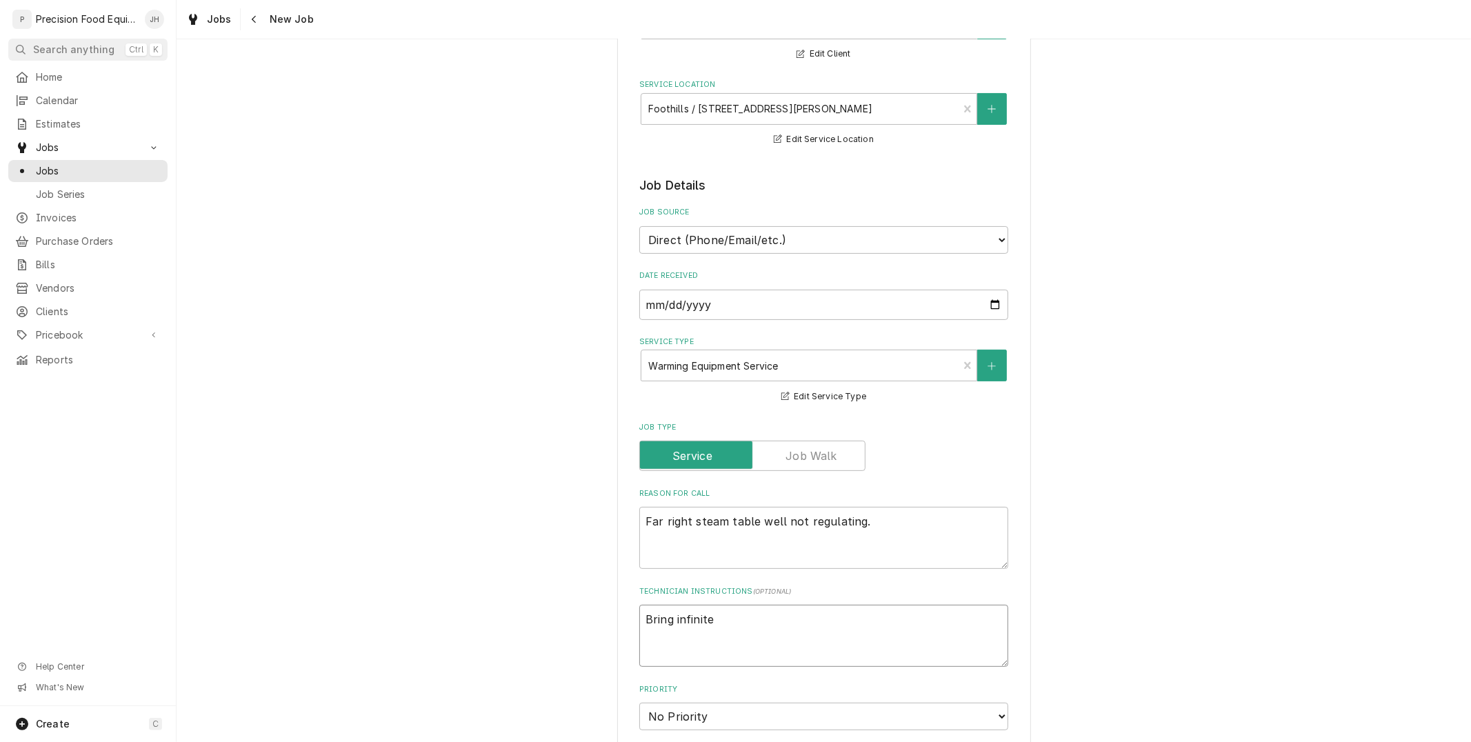
type textarea "x"
type textarea "Bring infinite"
type textarea "x"
type textarea "Bring infinite s"
type textarea "x"
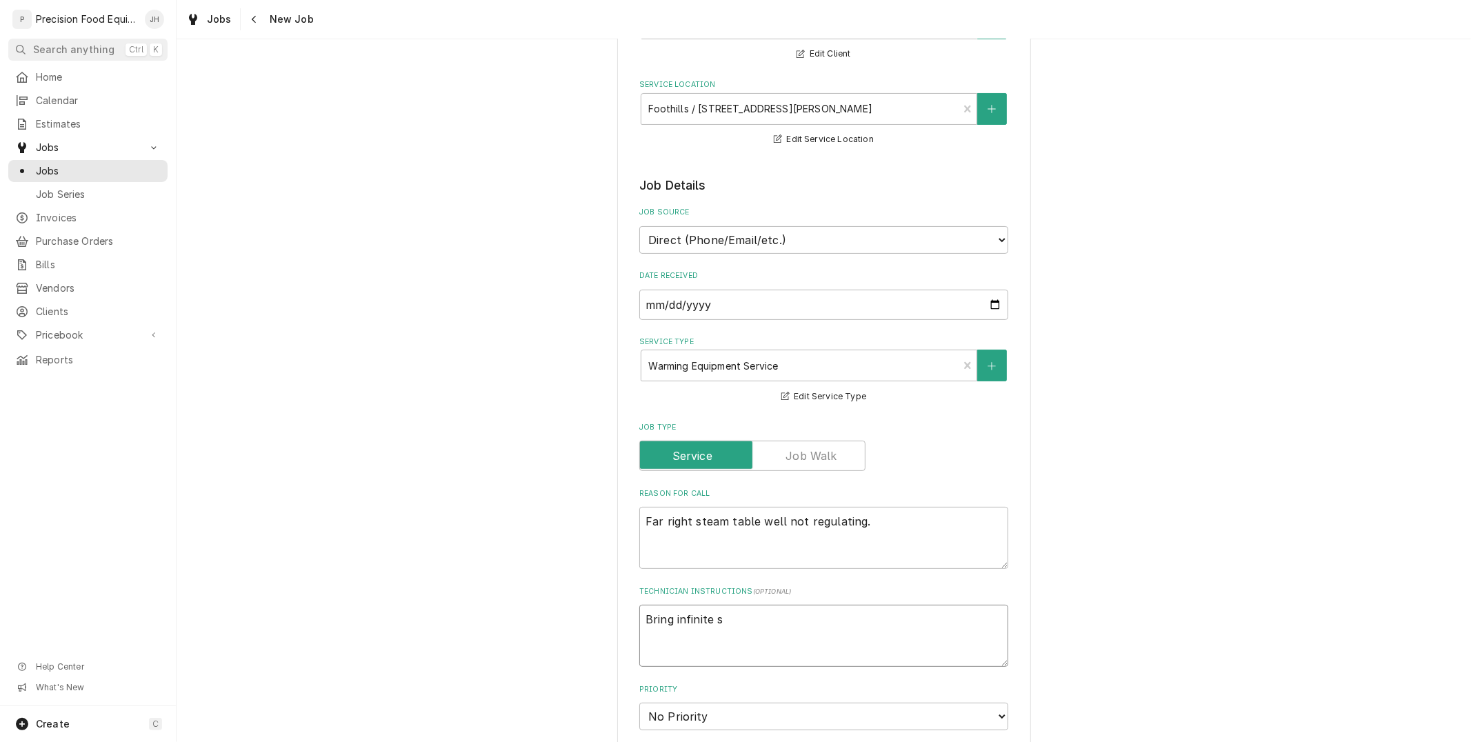
type textarea "Bring infinite sw"
type textarea "x"
type textarea "Bring infinite swit"
type textarea "x"
type textarea "Bring infinite swith"
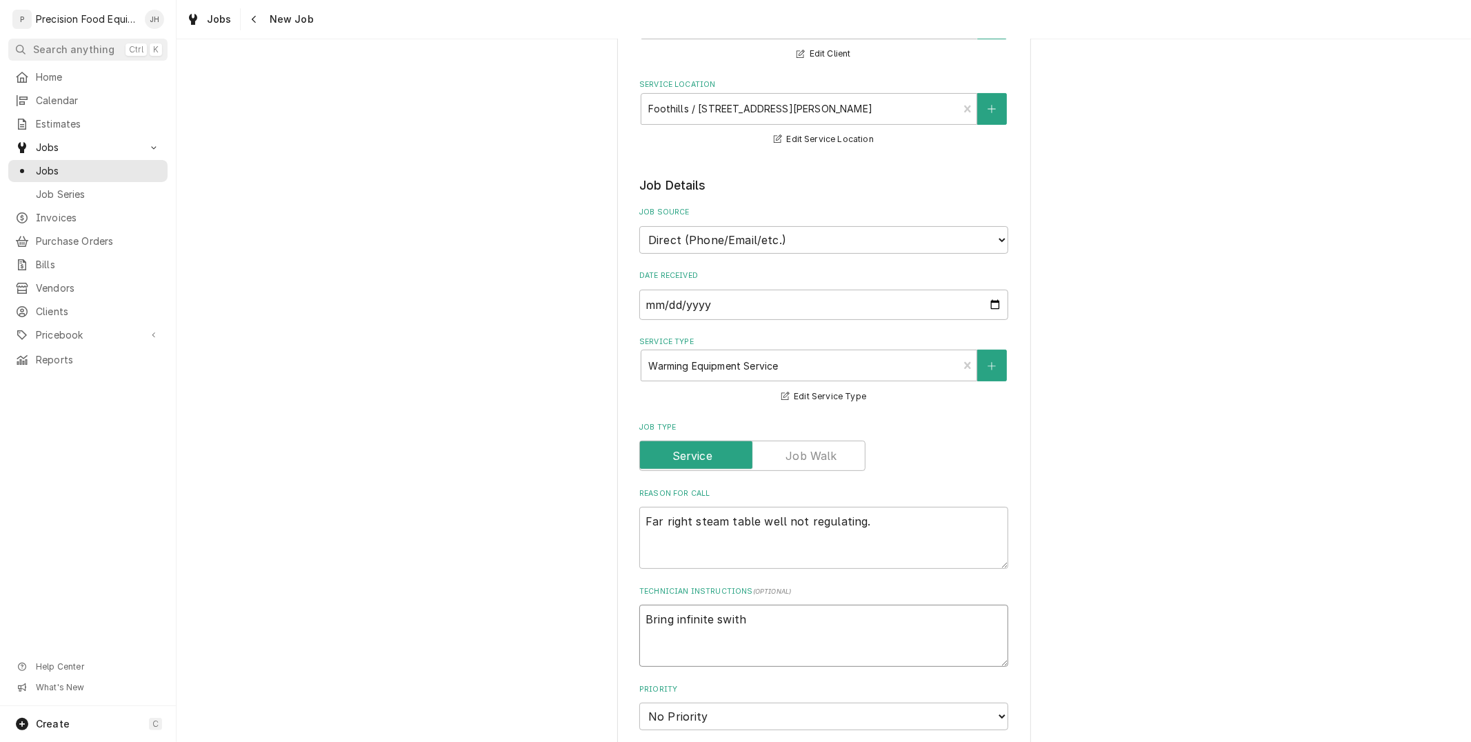
type textarea "x"
type textarea "Bring infinite swit"
type textarea "x"
type textarea "Bring infinite switch"
type textarea "x"
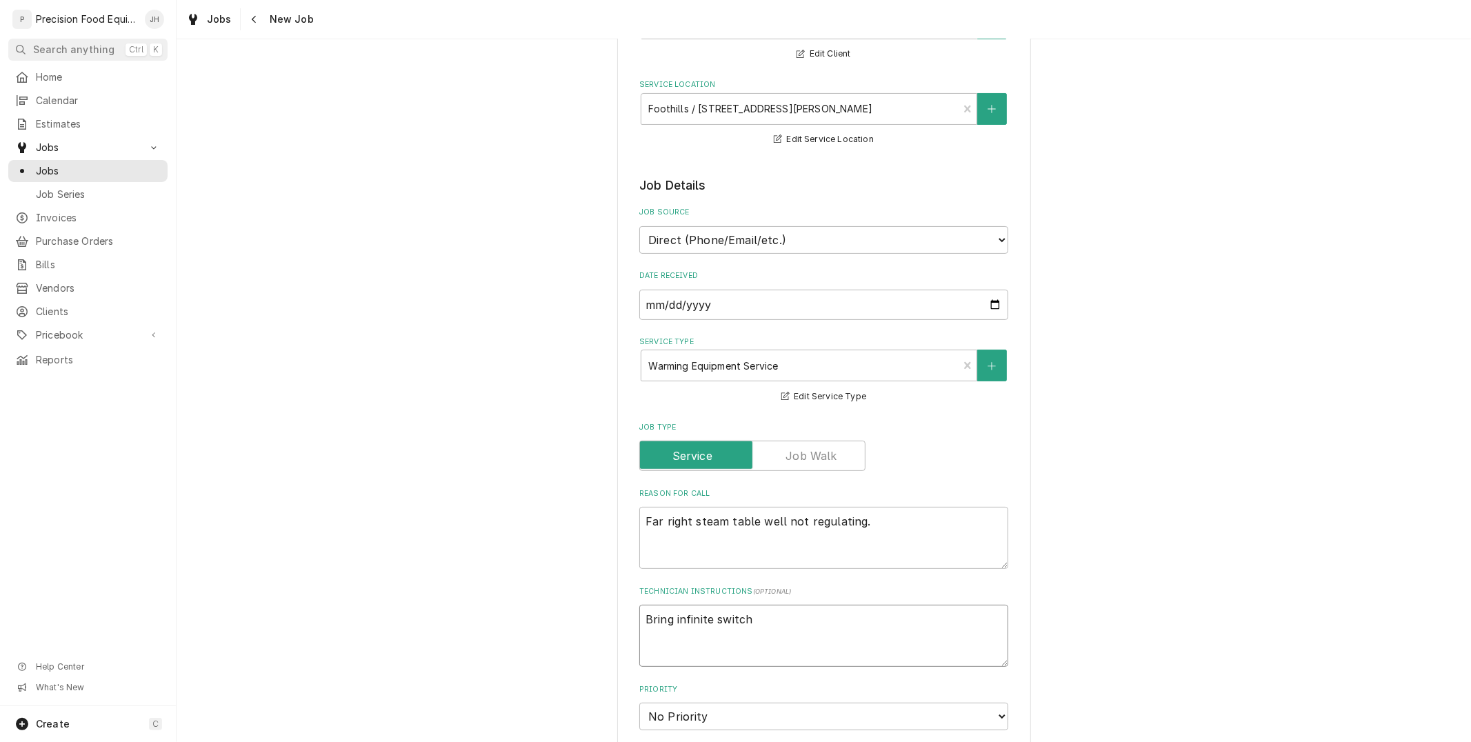
type textarea "Bring infinite switch"
type textarea "x"
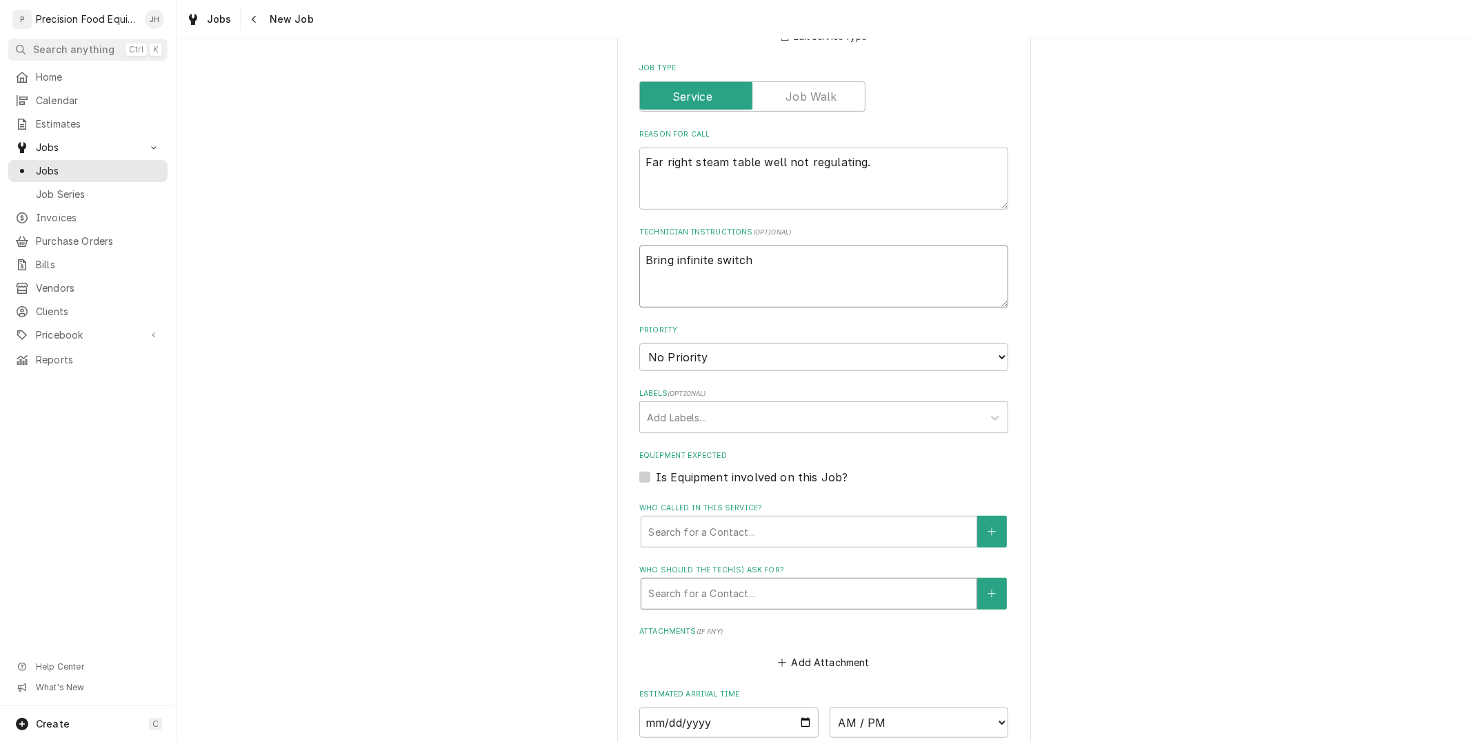
scroll to position [536, 0]
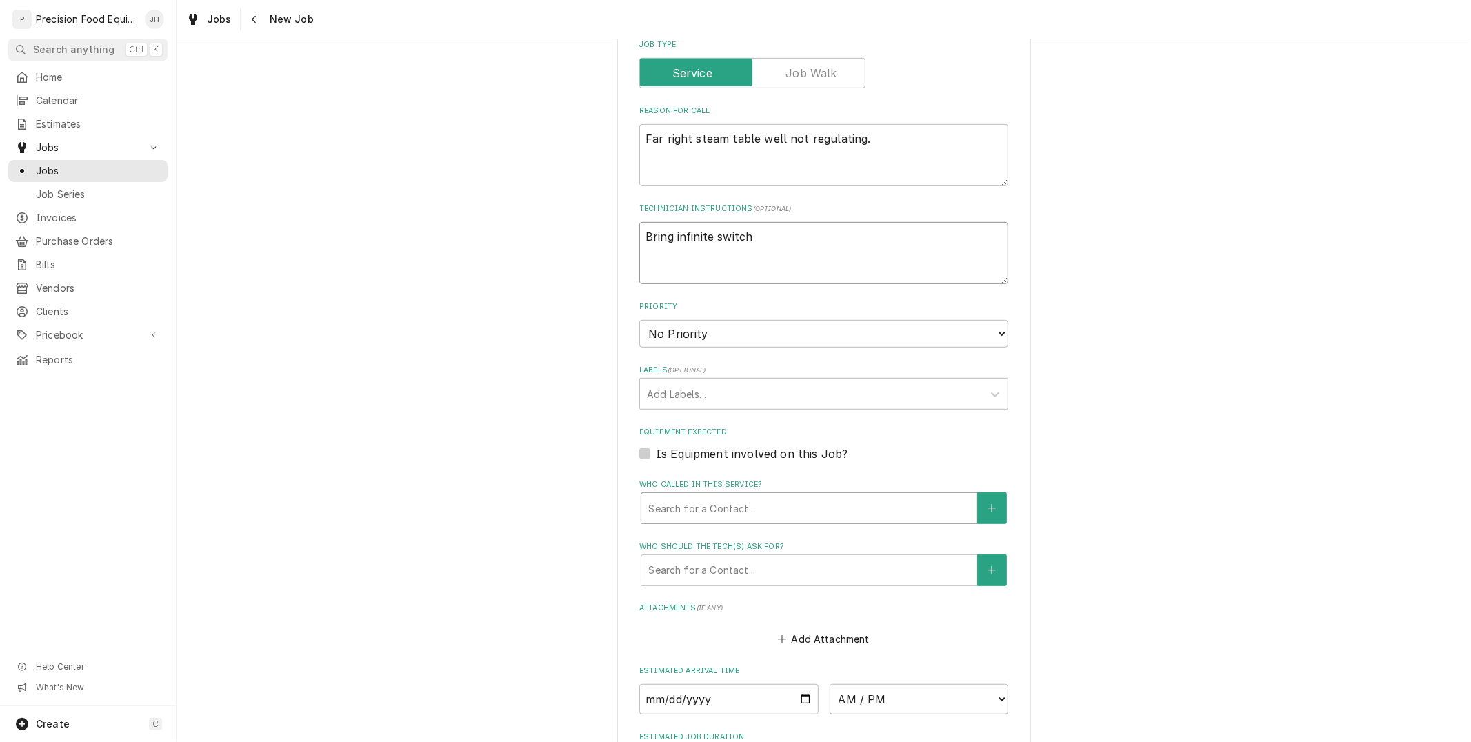
type textarea "Bring infinite switch"
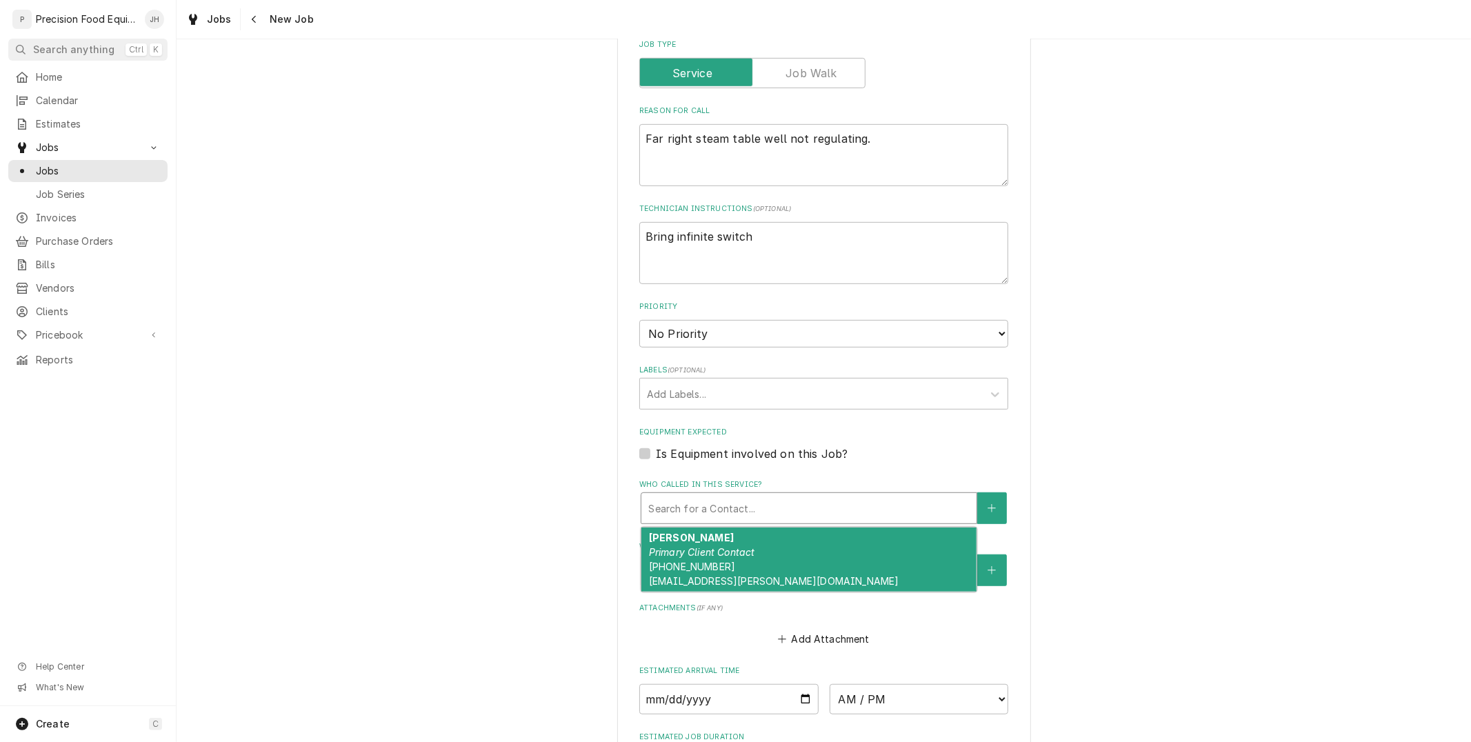
click at [758, 507] on div "Who called in this service?" at bounding box center [808, 508] width 321 height 25
click at [747, 536] on div "Matt Thiara Primary Client Contact (913) 220-5515 matt.thiara@gmail.com" at bounding box center [808, 559] width 335 height 65
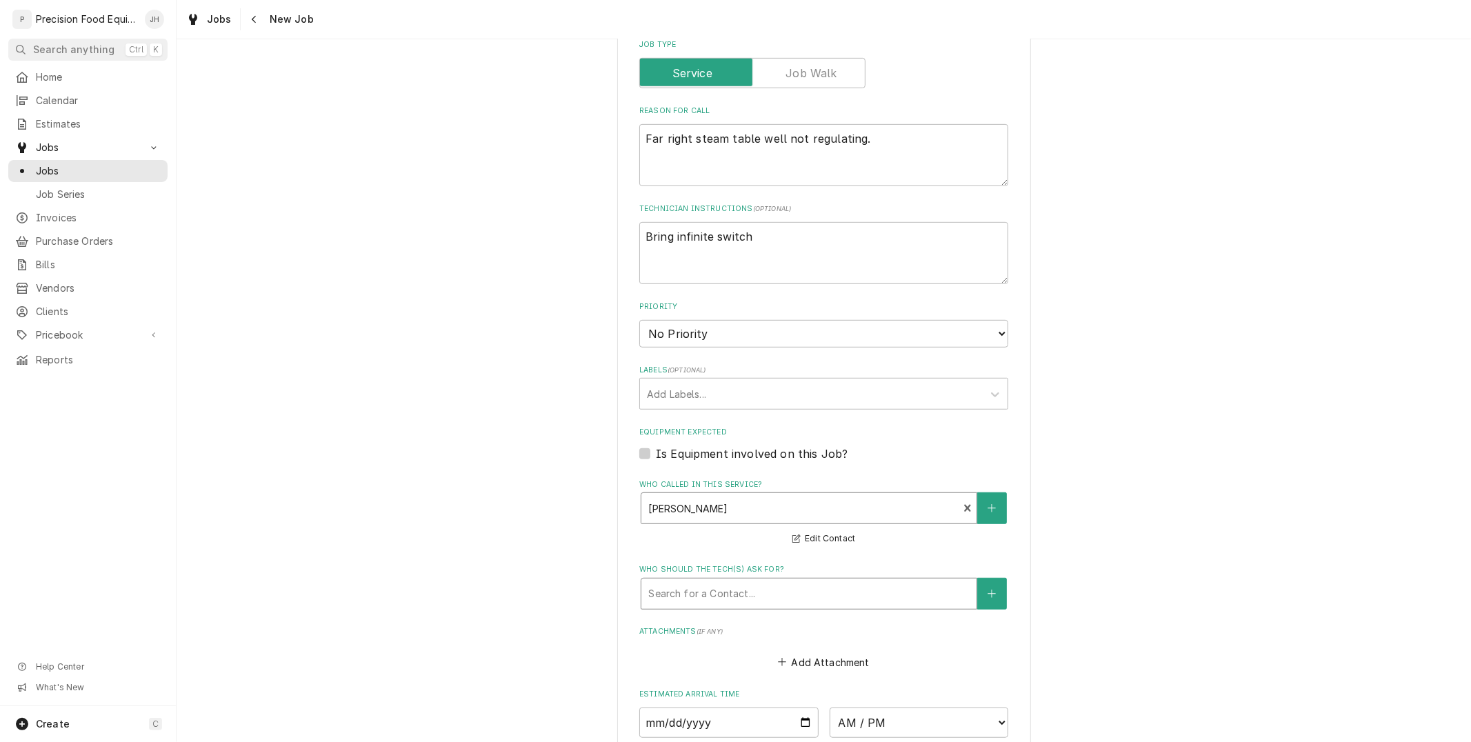
click at [820, 596] on div "Who should the tech(s) ask for?" at bounding box center [808, 593] width 321 height 25
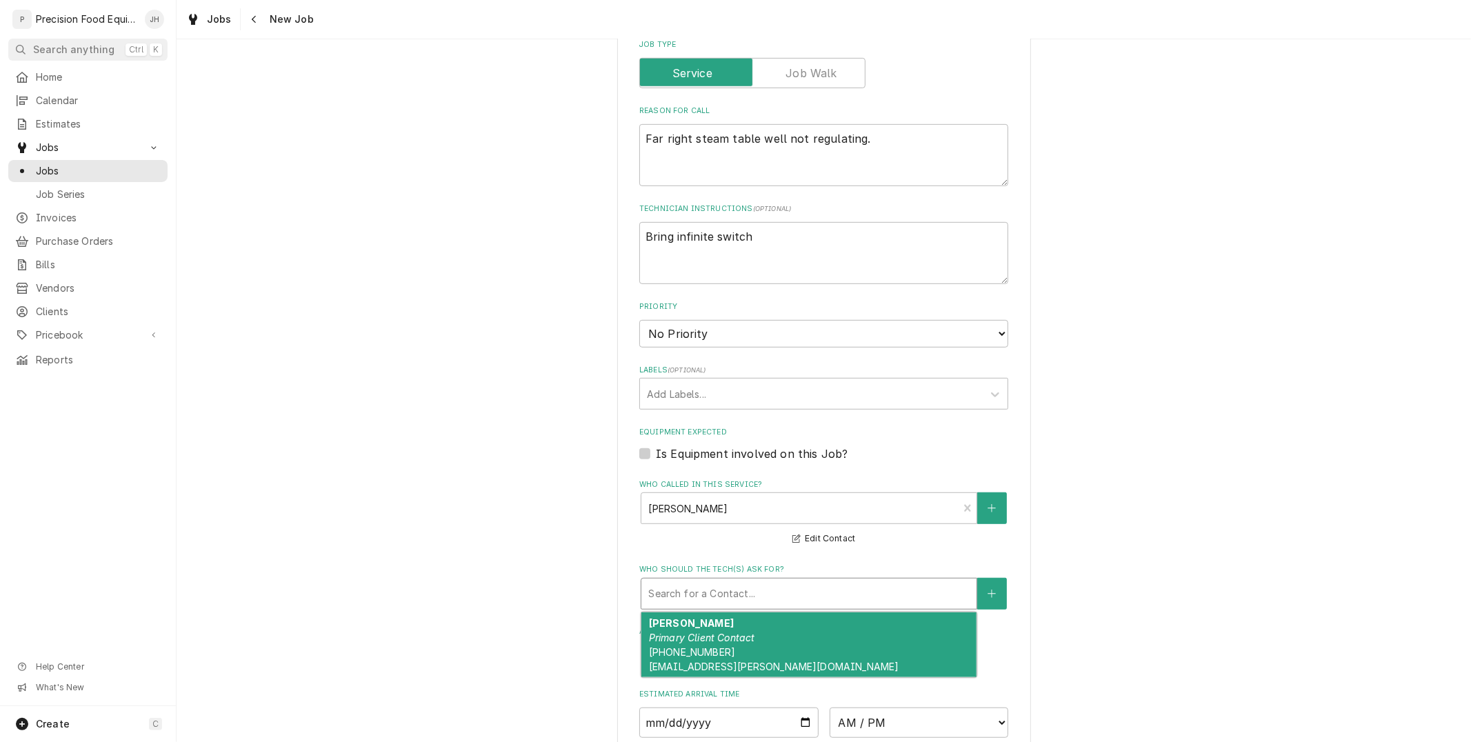
click at [798, 652] on div "Matt Thiara Primary Client Contact (913) 220-5515 matt.thiara@gmail.com" at bounding box center [808, 644] width 335 height 65
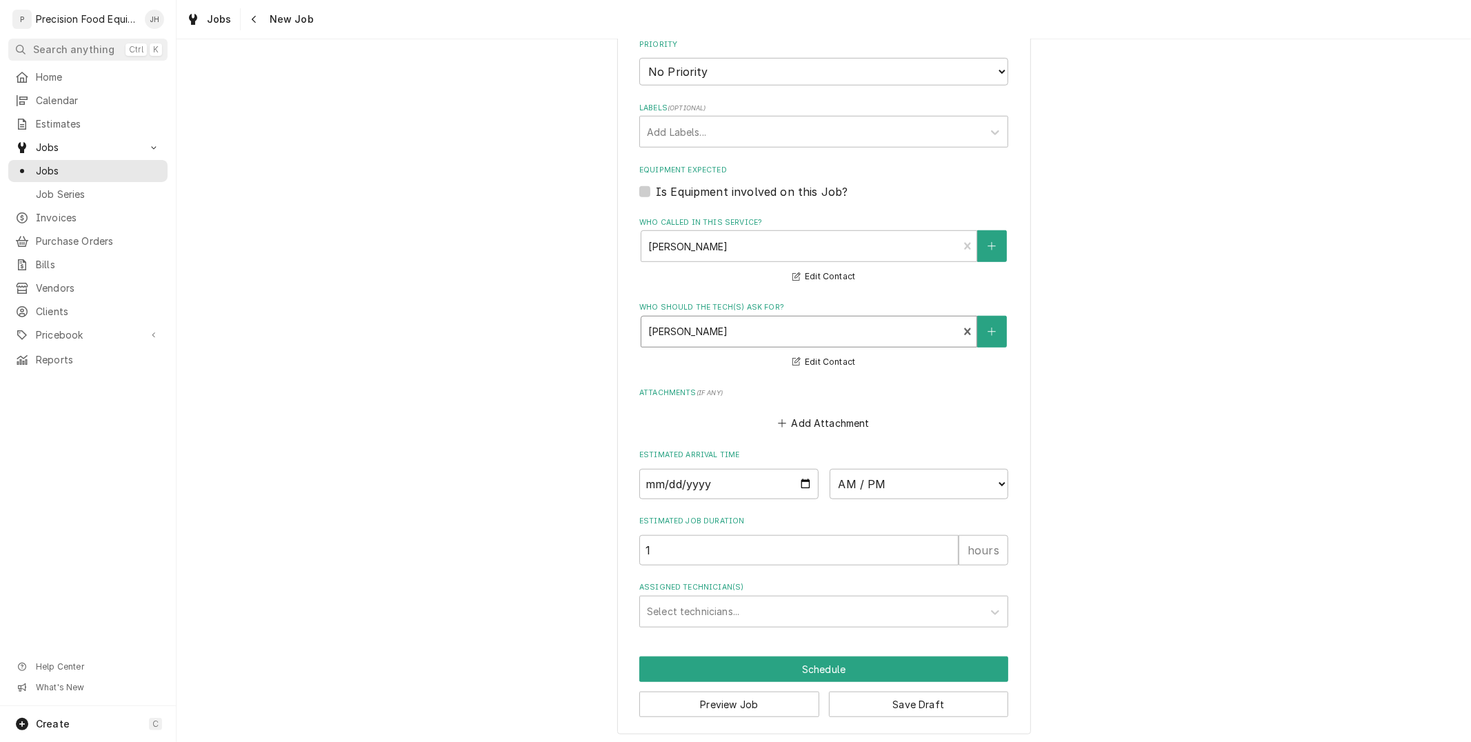
scroll to position [798, 0]
click at [797, 476] on input "Date" at bounding box center [728, 483] width 179 height 30
type textarea "x"
type input "2025-09-24"
type textarea "x"
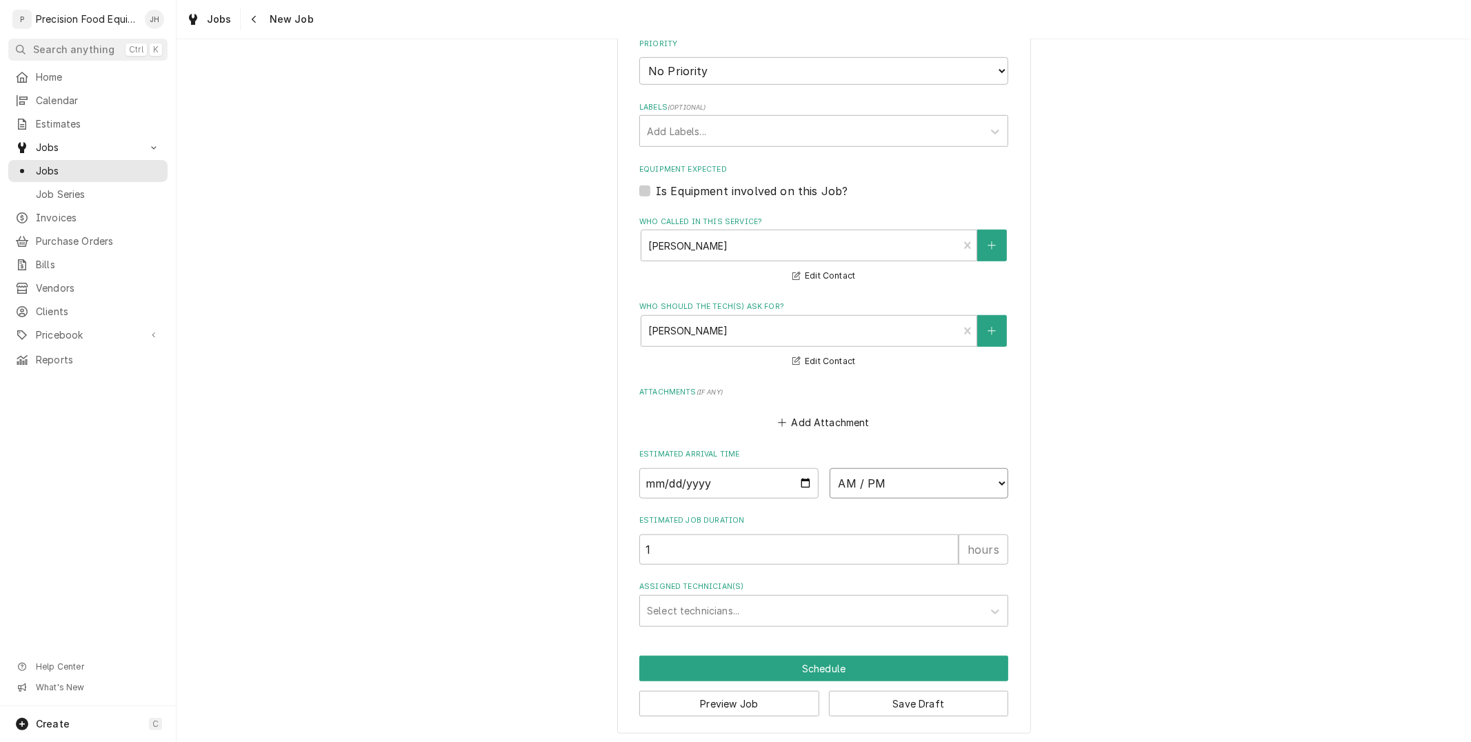
click at [939, 468] on select "AM / PM 6:00 AM 6:15 AM 6:30 AM 6:45 AM 7:00 AM 7:15 AM 7:30 AM 7:45 AM 8:00 AM…" at bounding box center [918, 483] width 179 height 30
select select "09:00:00"
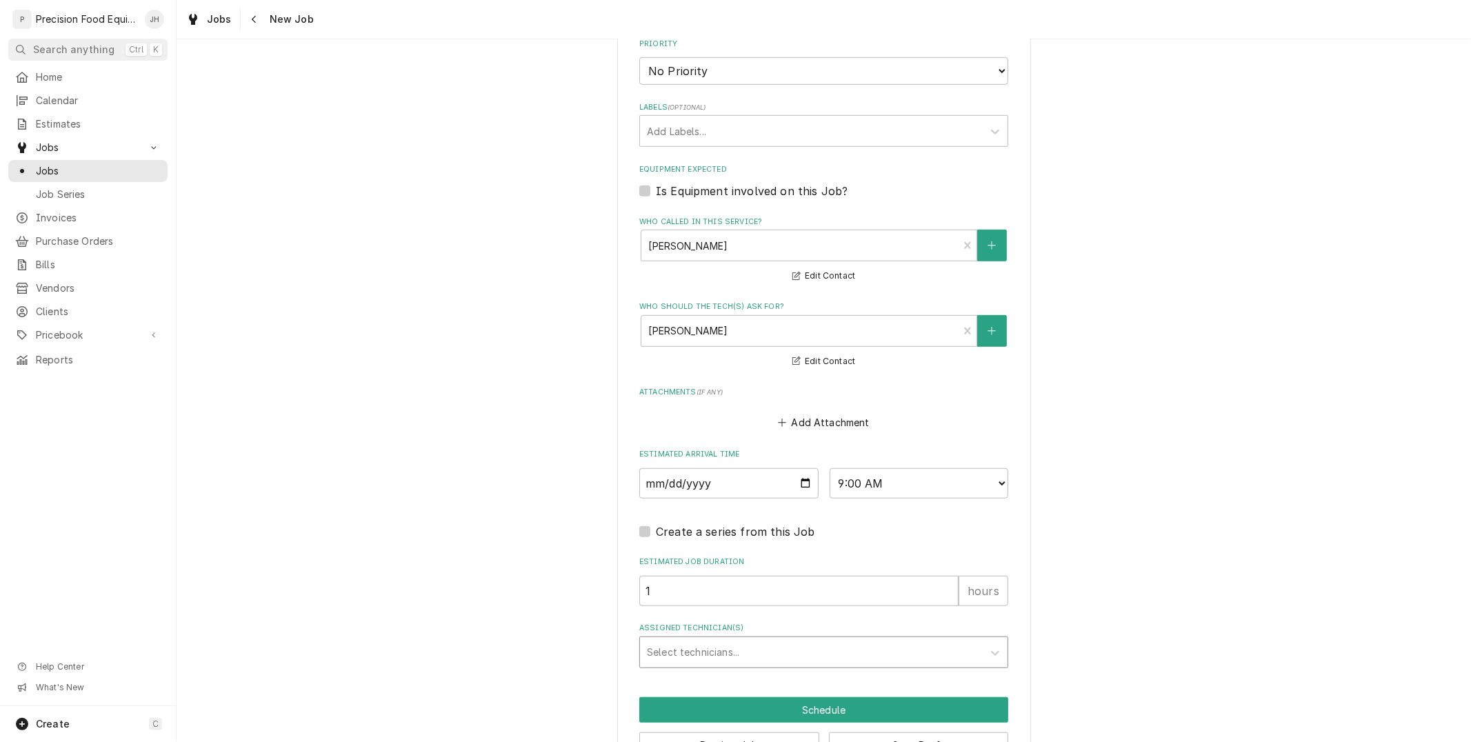
click at [843, 642] on div "Assigned Technician(s)" at bounding box center [811, 652] width 329 height 25
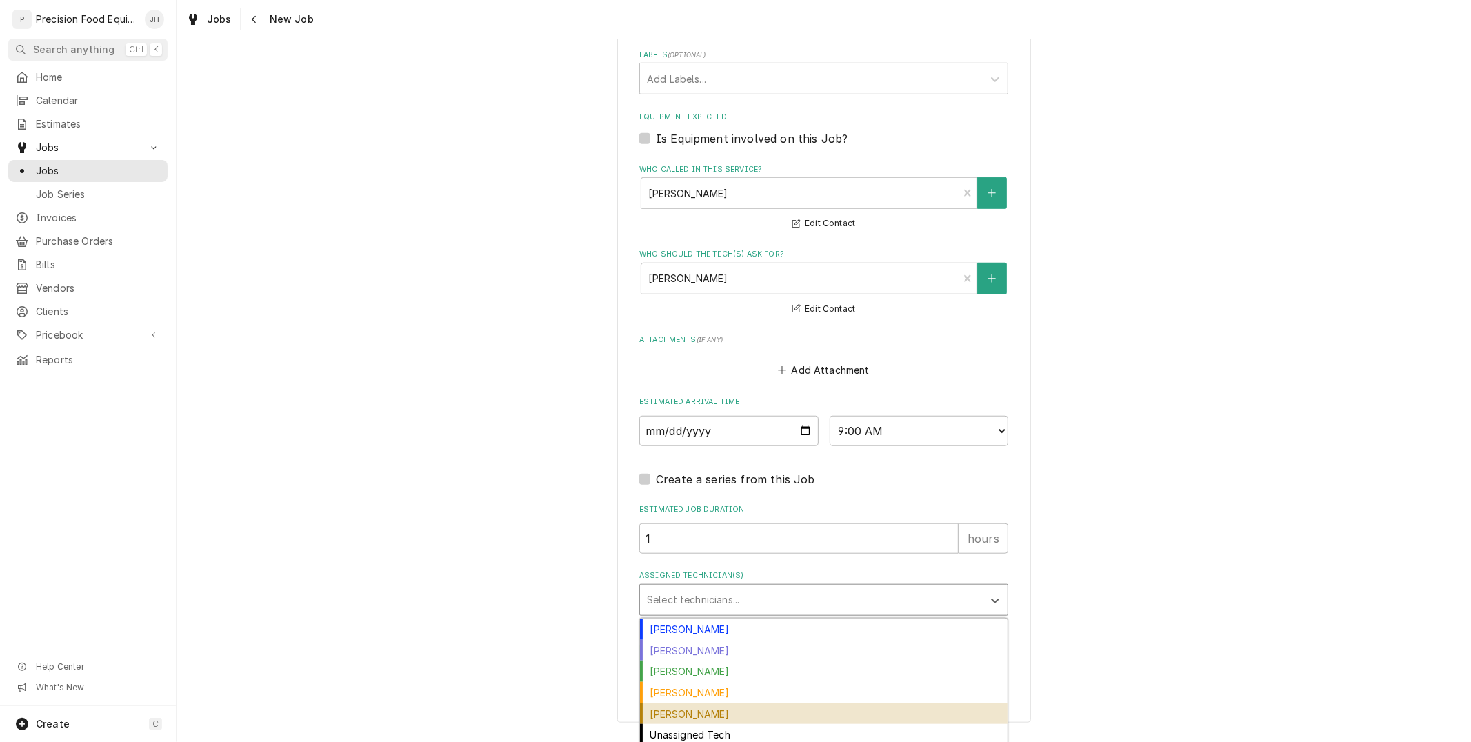
click at [729, 712] on div "Pete Nielson" at bounding box center [823, 713] width 367 height 21
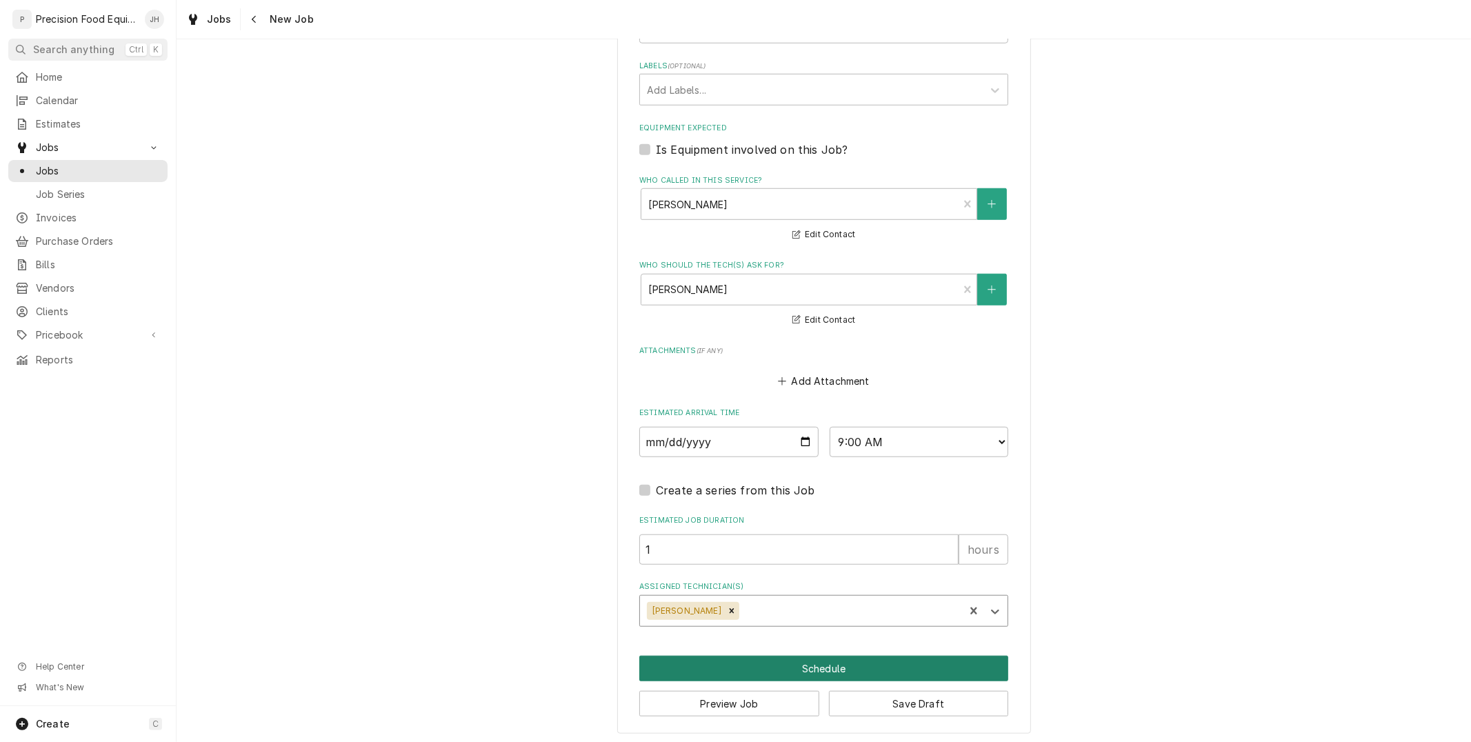
click at [838, 656] on button "Schedule" at bounding box center [823, 669] width 369 height 26
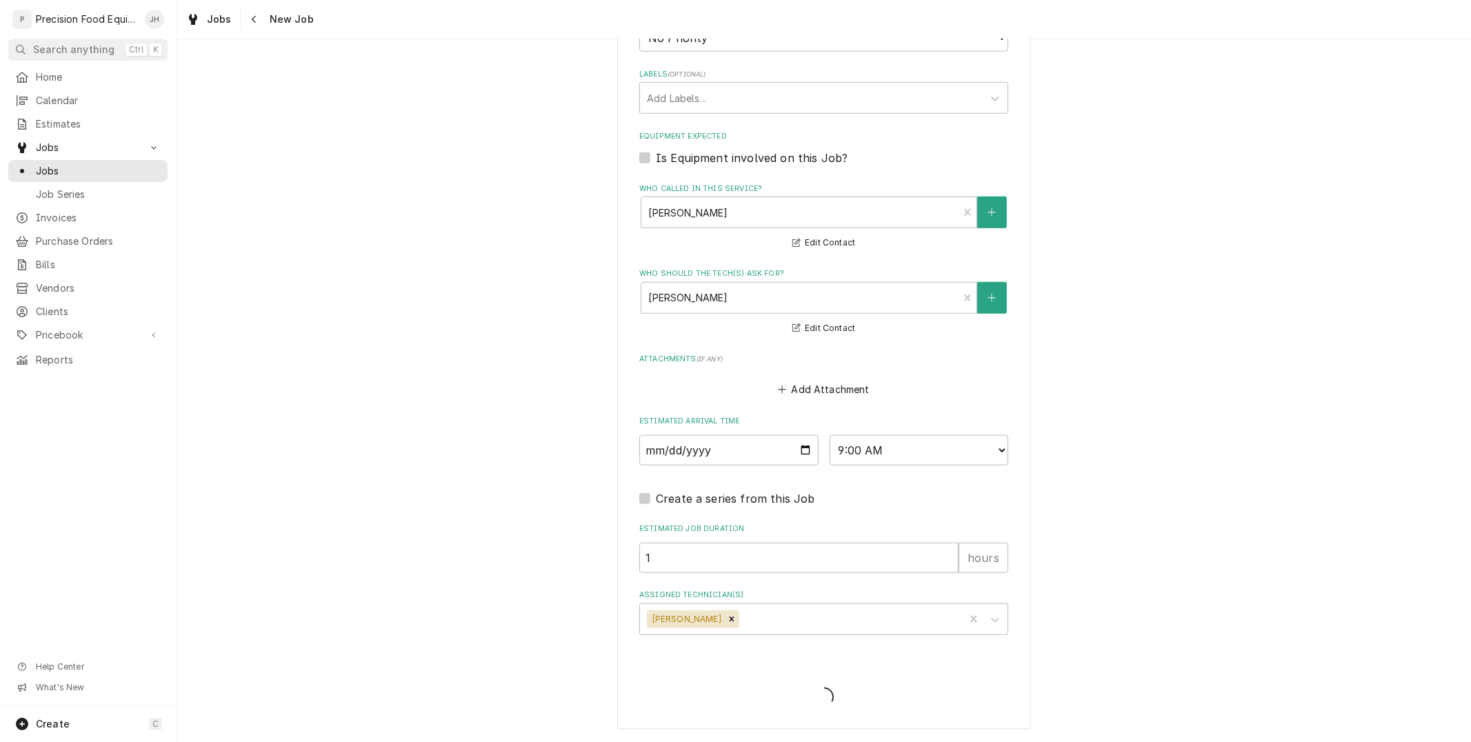
scroll to position [827, 0]
type textarea "x"
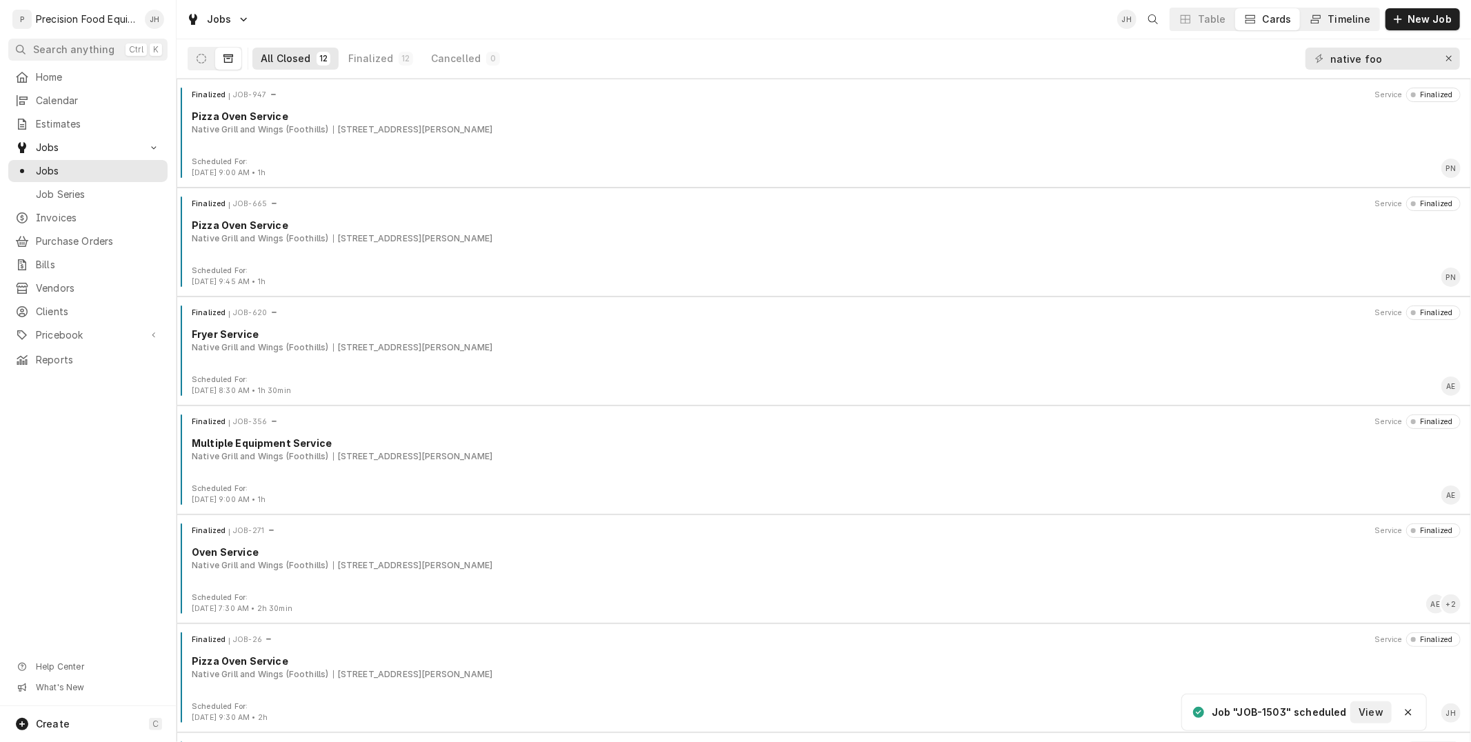
click at [1366, 22] on div "Timeline" at bounding box center [1349, 19] width 43 height 14
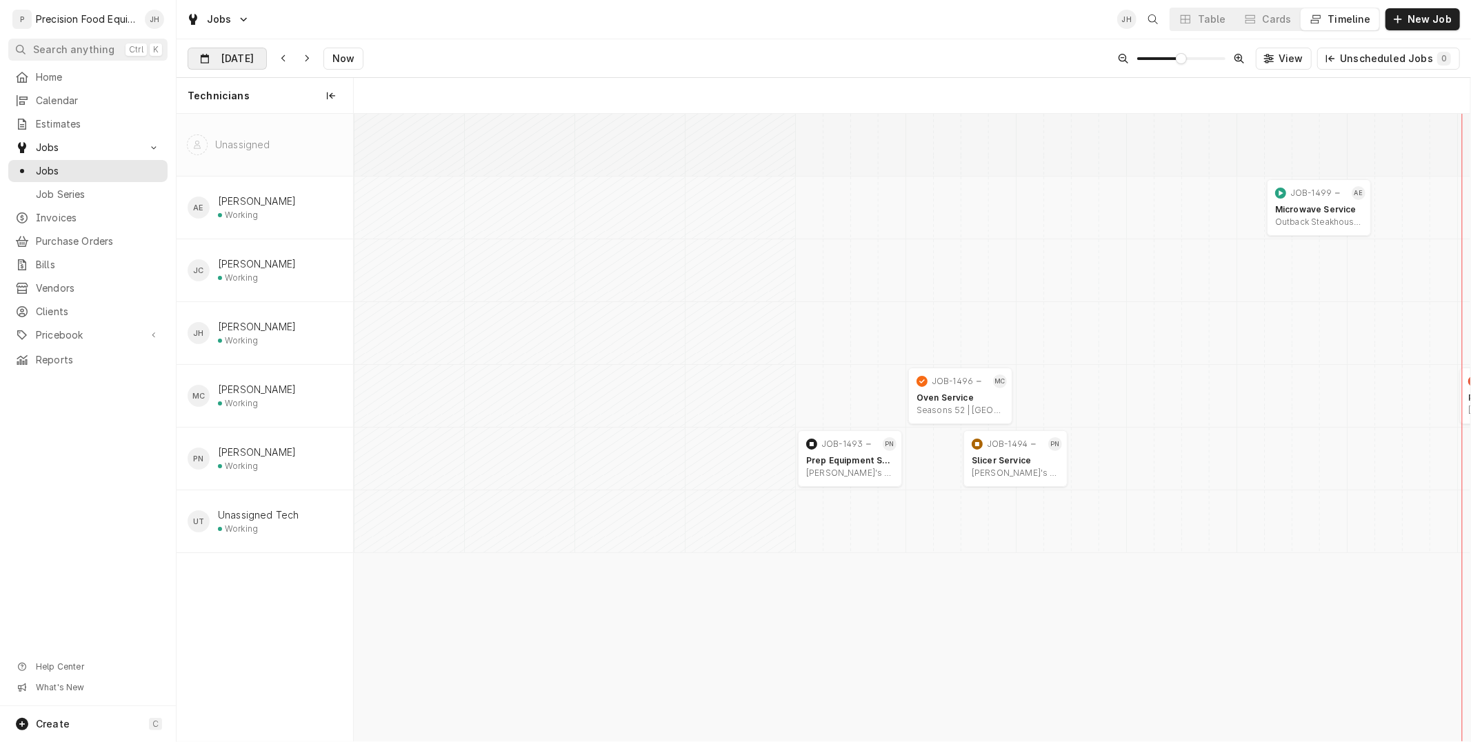
scroll to position [0, 22119]
click at [255, 54] on div "Dynamic Content Wrapper" at bounding box center [256, 59] width 19 height 22
click at [278, 215] on div "24" at bounding box center [275, 222] width 19 height 19
type input "Sep 24"
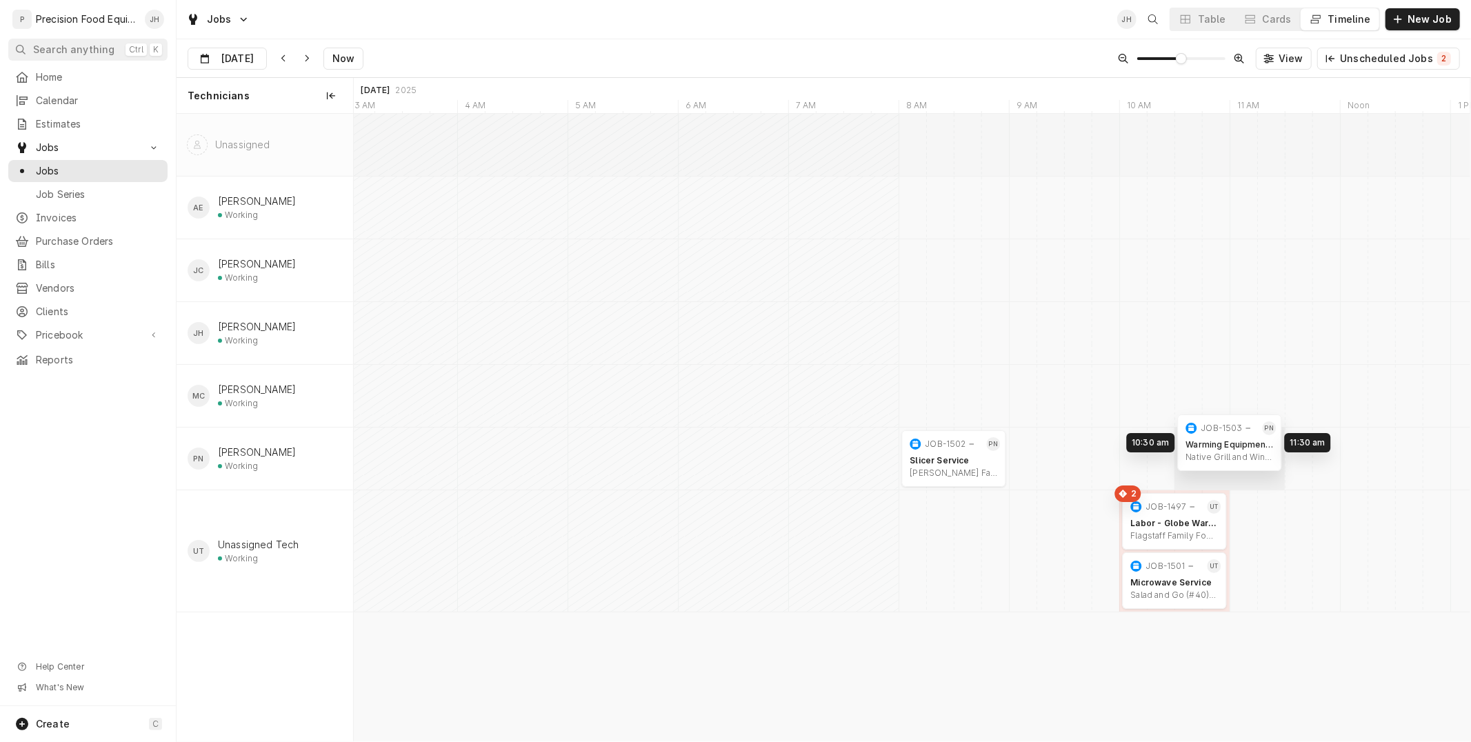
drag, startPoint x: 1052, startPoint y: 457, endPoint x: 1209, endPoint y: 441, distance: 158.0
click at [1209, 441] on div "10:30 AM 11:30 AM JOB-1503 PN Warming Equipment Service Native Grill and Wings …" at bounding box center [912, 427] width 1116 height 627
drag, startPoint x: 1218, startPoint y: 458, endPoint x: 1167, endPoint y: 456, distance: 50.4
click at [1167, 456] on div "10:00 AM 11:00 AM JOB-1503 PN Warming Equipment Service Native Grill and Wings …" at bounding box center [912, 427] width 1116 height 627
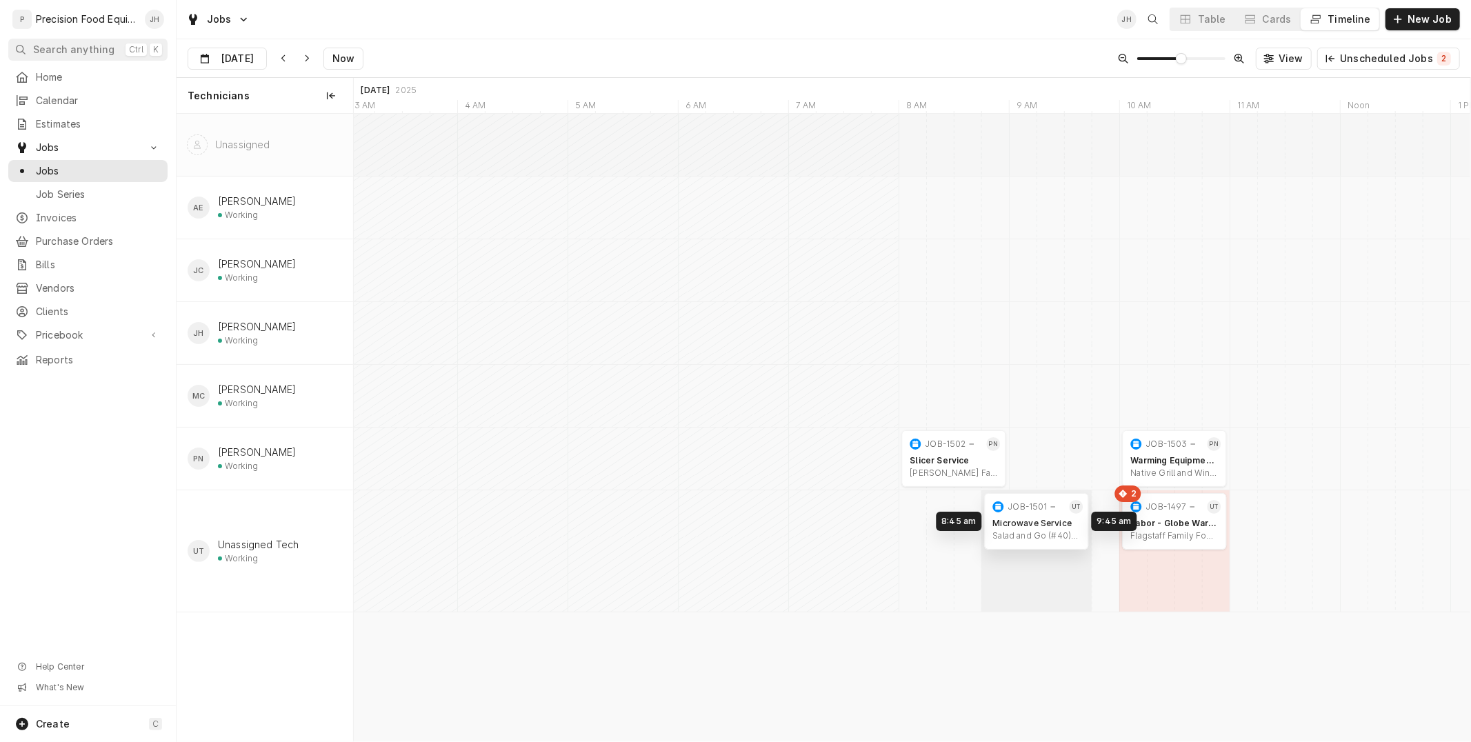
drag, startPoint x: 1170, startPoint y: 598, endPoint x: 1039, endPoint y: 539, distance: 143.5
click at [1039, 539] on div "10:00 AM 11:00 AM JOB-1503 PN Warming Equipment Service Native Grill and Wings …" at bounding box center [912, 427] width 1116 height 627
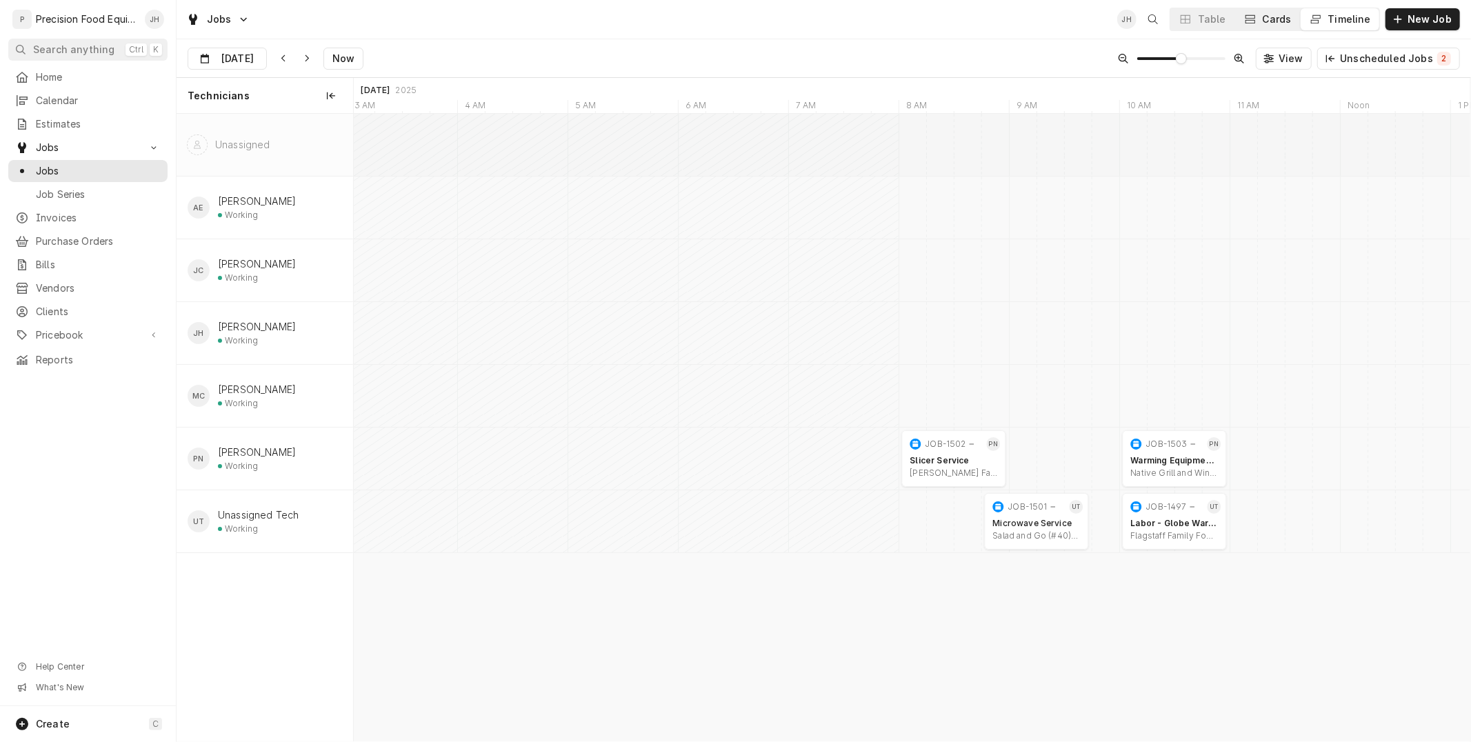
click at [1291, 12] on div "Cards" at bounding box center [1276, 19] width 29 height 14
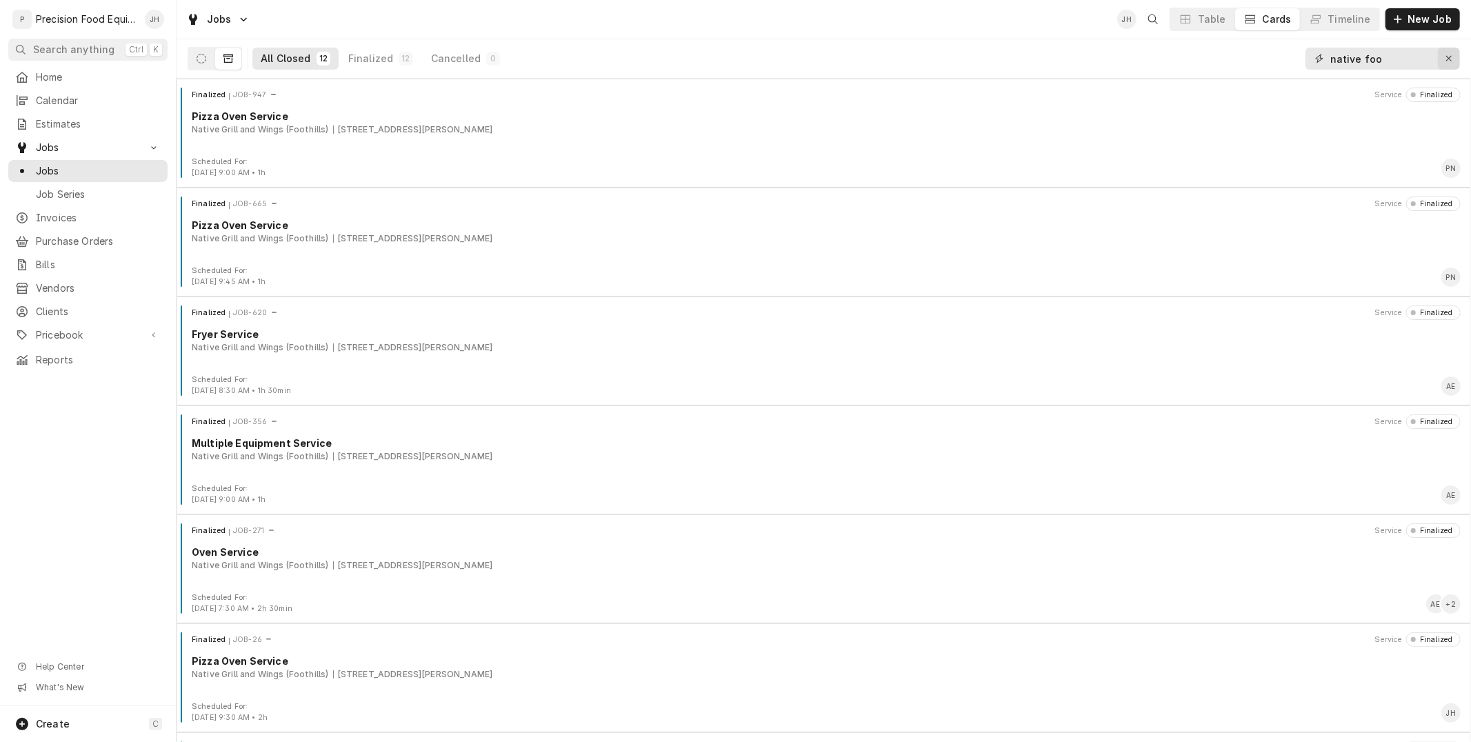
click at [1444, 61] on div "Erase input" at bounding box center [1449, 59] width 14 height 14
click at [203, 55] on icon "Dynamic Content Wrapper" at bounding box center [202, 59] width 10 height 10
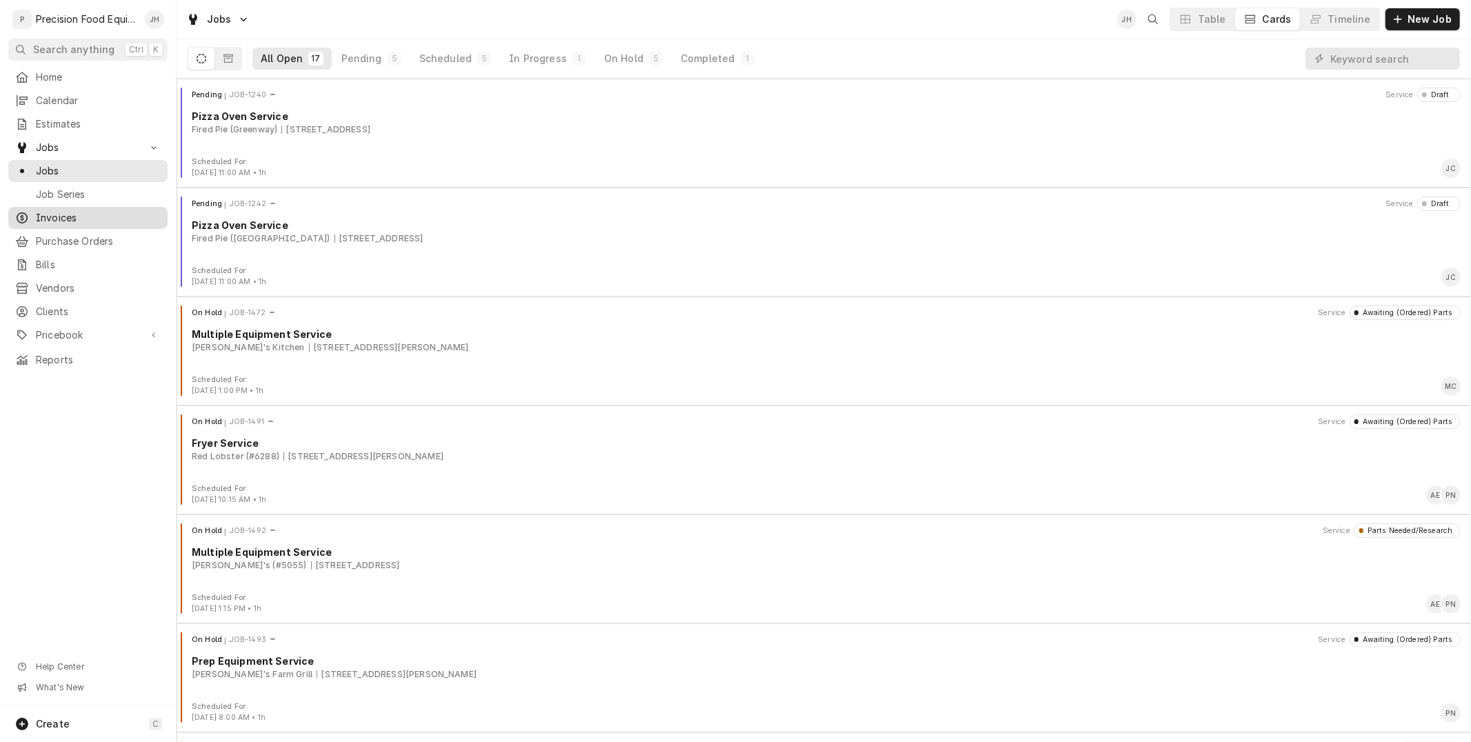
click at [86, 217] on span "Invoices" at bounding box center [98, 218] width 125 height 14
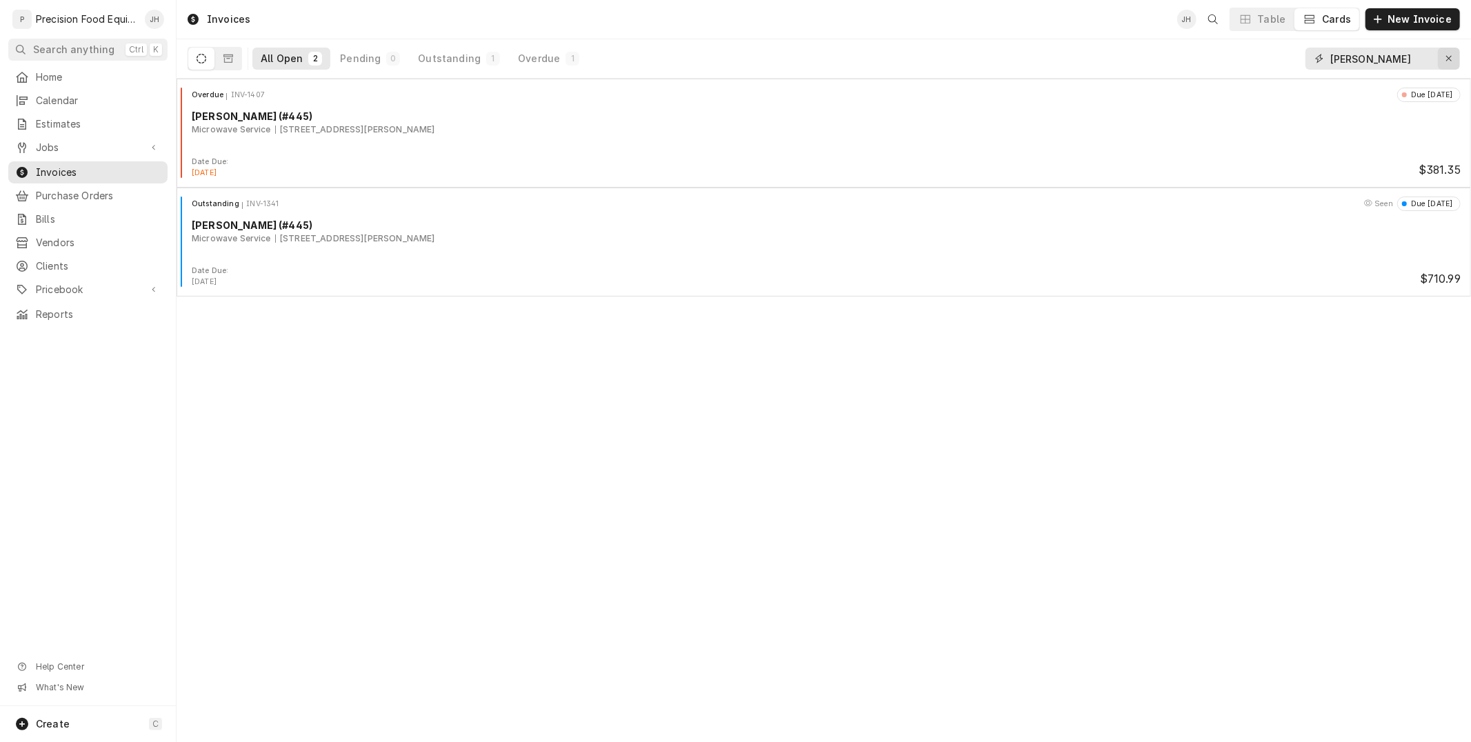
click at [1448, 54] on icon "Erase input" at bounding box center [1449, 59] width 8 height 10
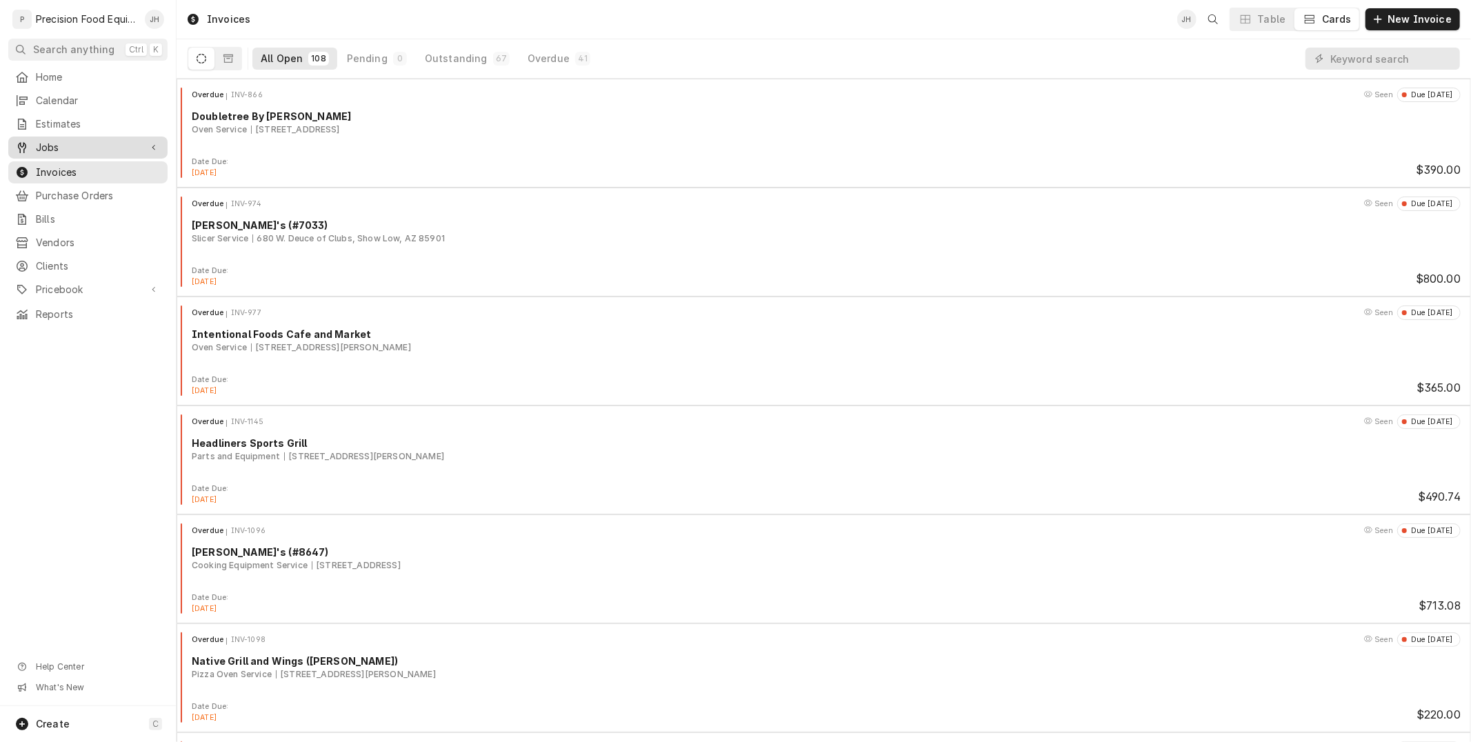
click at [106, 145] on span "Jobs" at bounding box center [88, 148] width 104 height 14
click at [91, 164] on span "Jobs" at bounding box center [98, 171] width 125 height 14
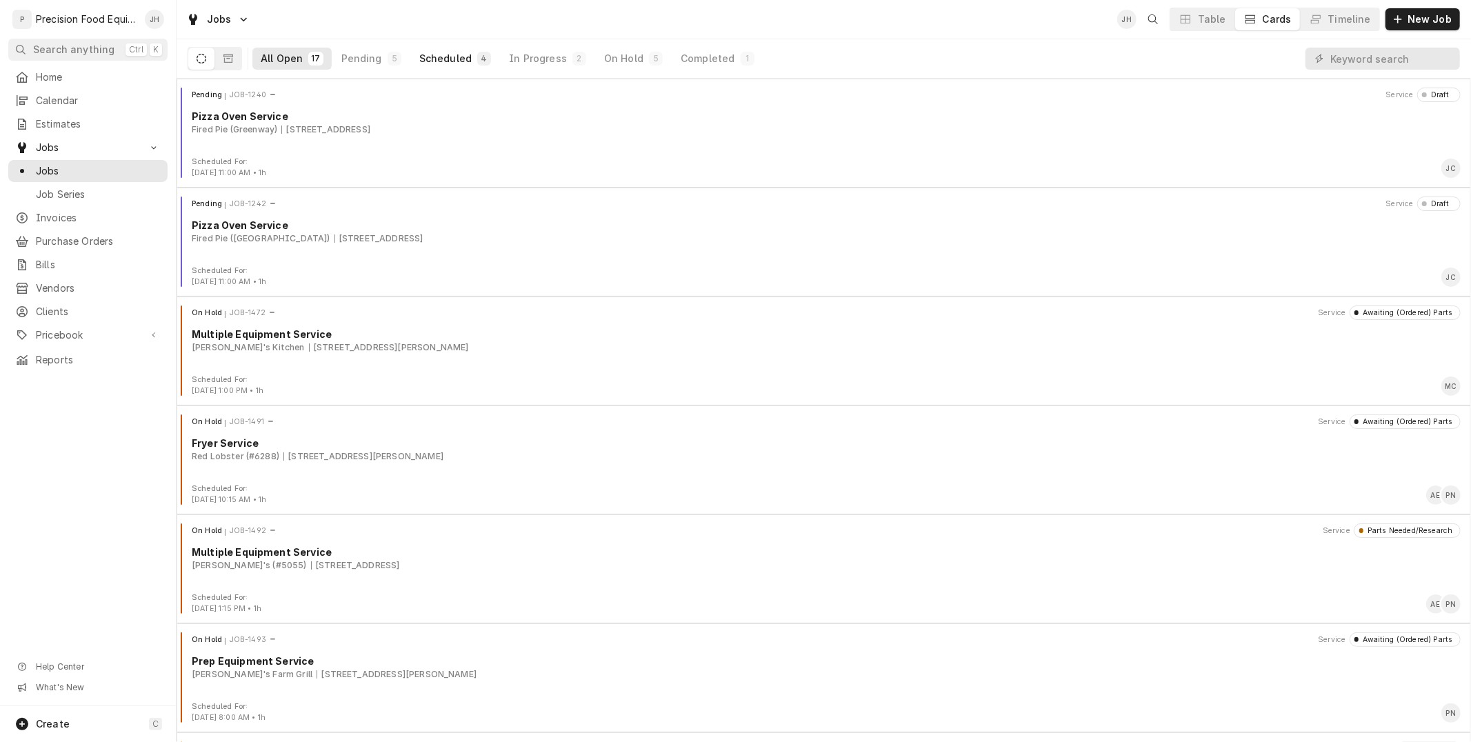
click at [453, 52] on div "Scheduled" at bounding box center [445, 59] width 52 height 14
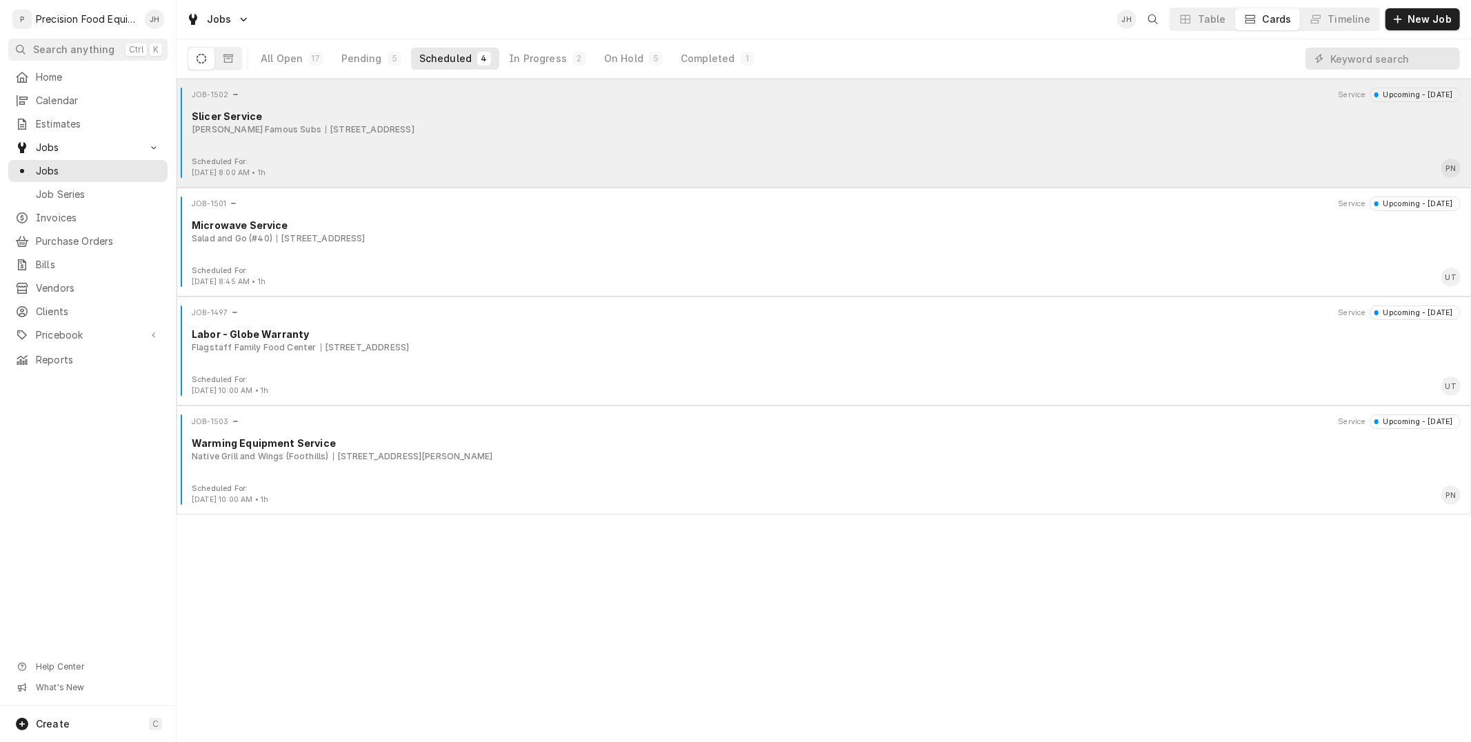
click at [414, 120] on div "Slicer Service" at bounding box center [826, 116] width 1269 height 14
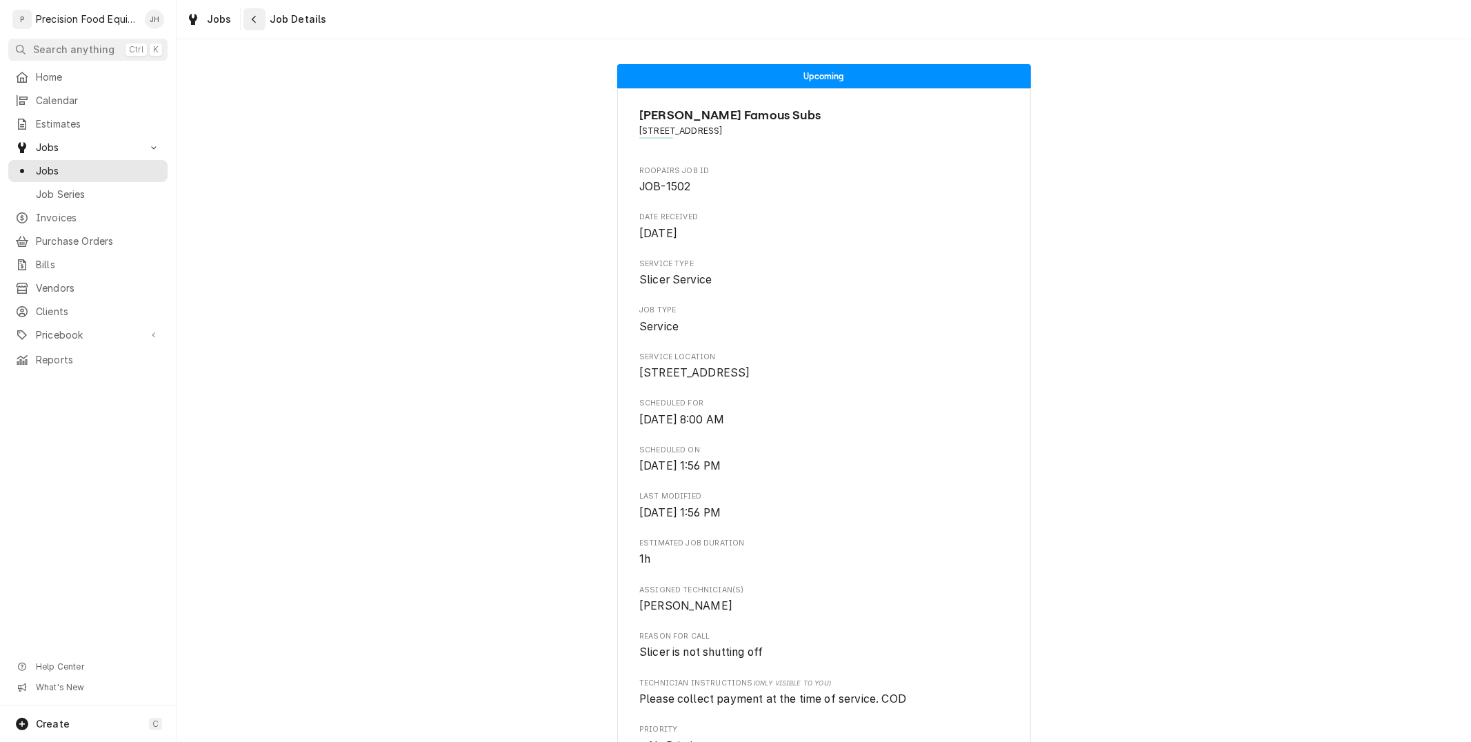
click at [251, 17] on icon "Navigate back" at bounding box center [254, 19] width 6 height 10
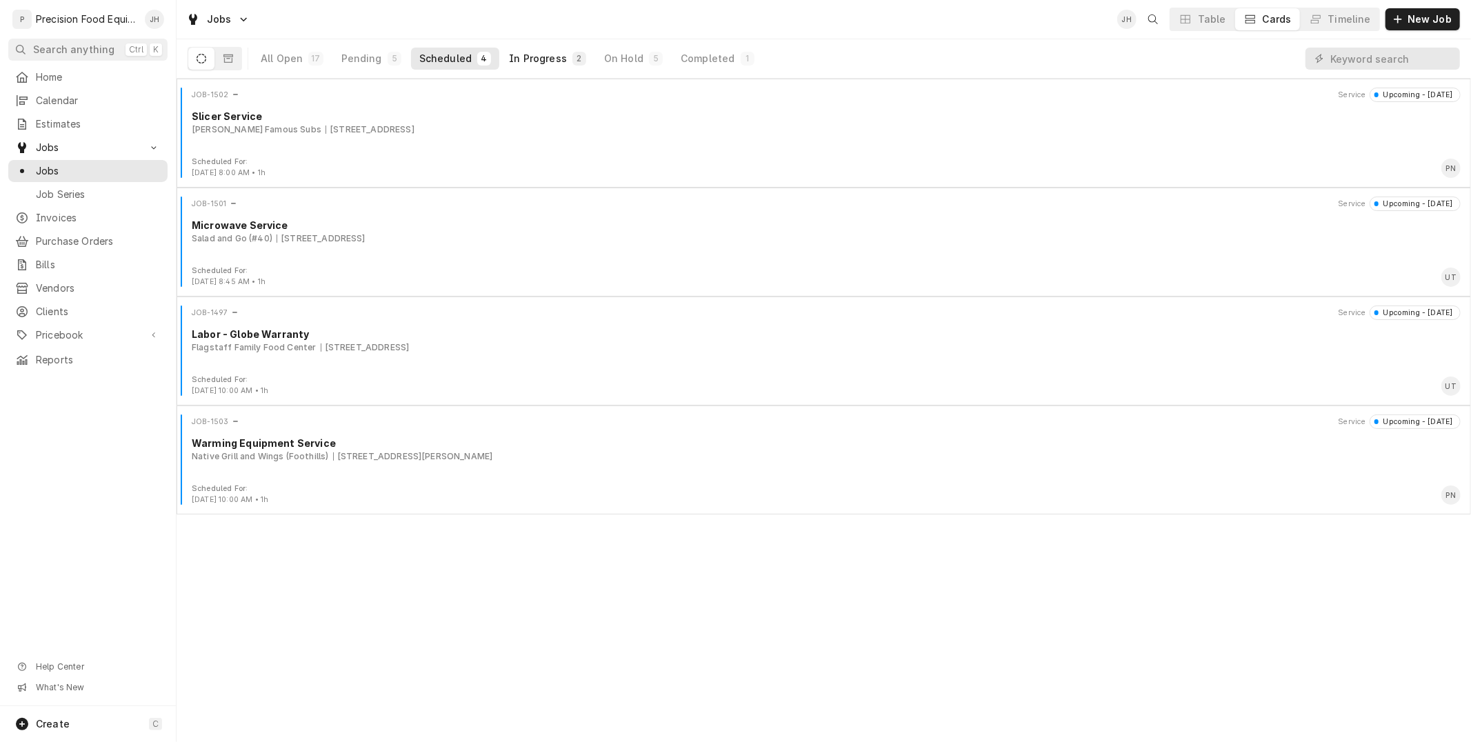
click at [561, 52] on button "In Progress 2" at bounding box center [548, 59] width 94 height 22
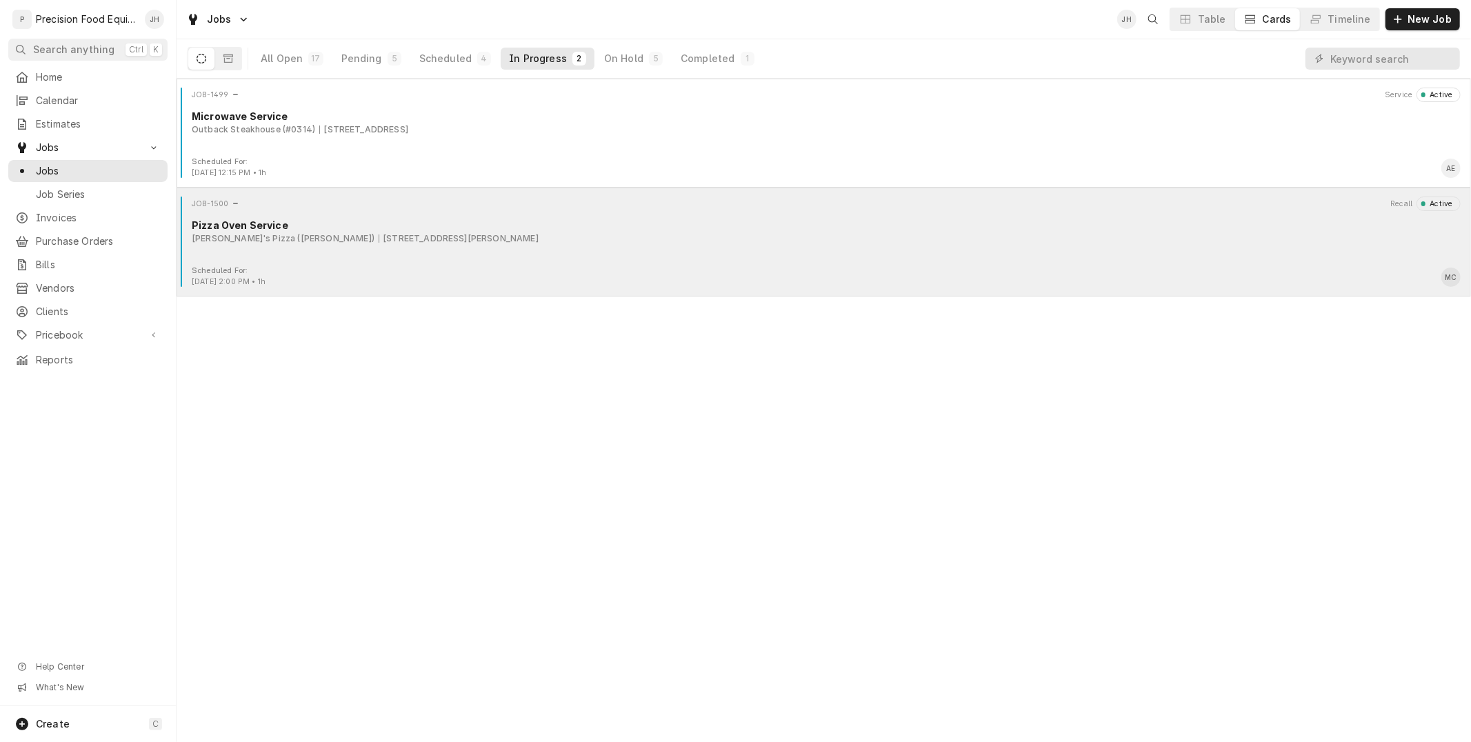
click at [474, 242] on div "Vito's Pizza (Gilbert) 4865 S. Higley Rd, Gilbert, AZ 85298" at bounding box center [826, 238] width 1269 height 12
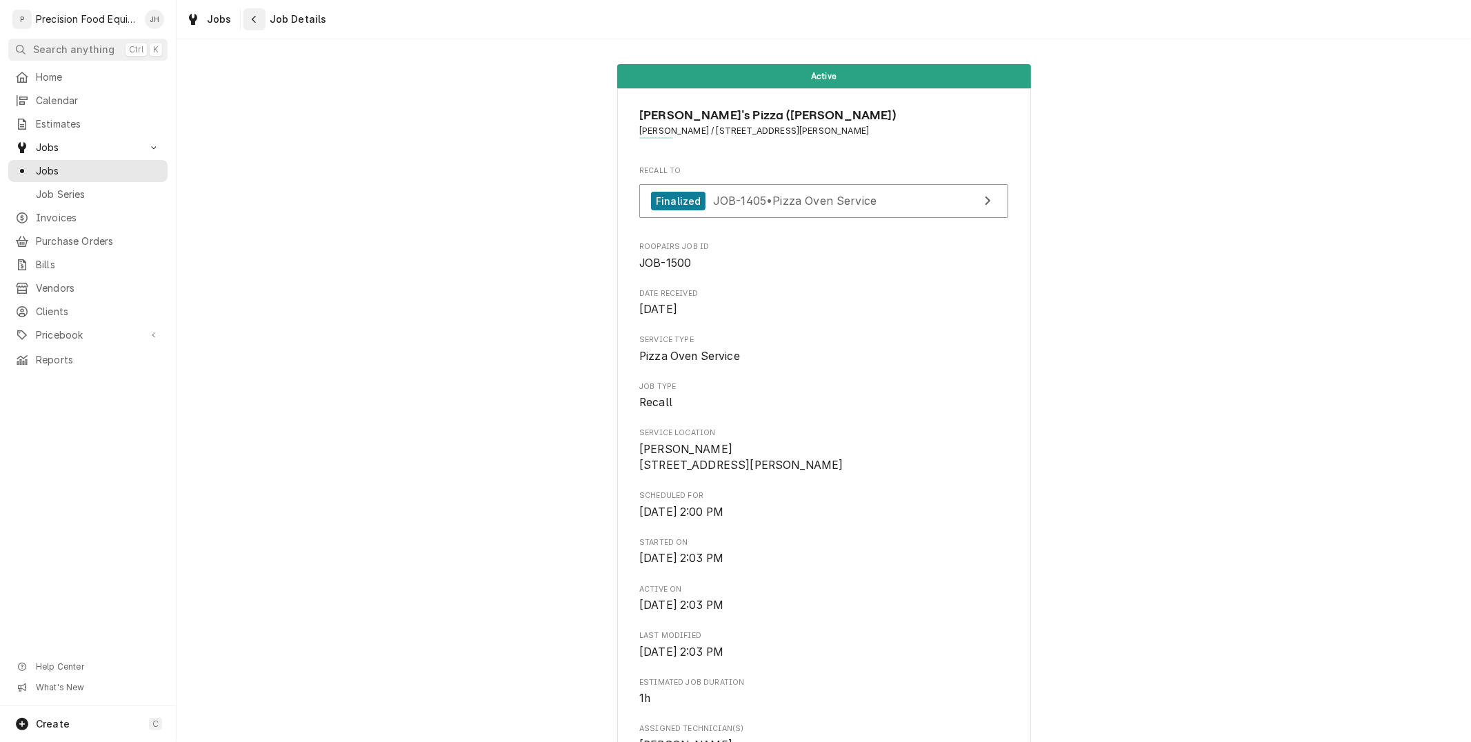
click at [248, 23] on div "Navigate back" at bounding box center [255, 19] width 14 height 14
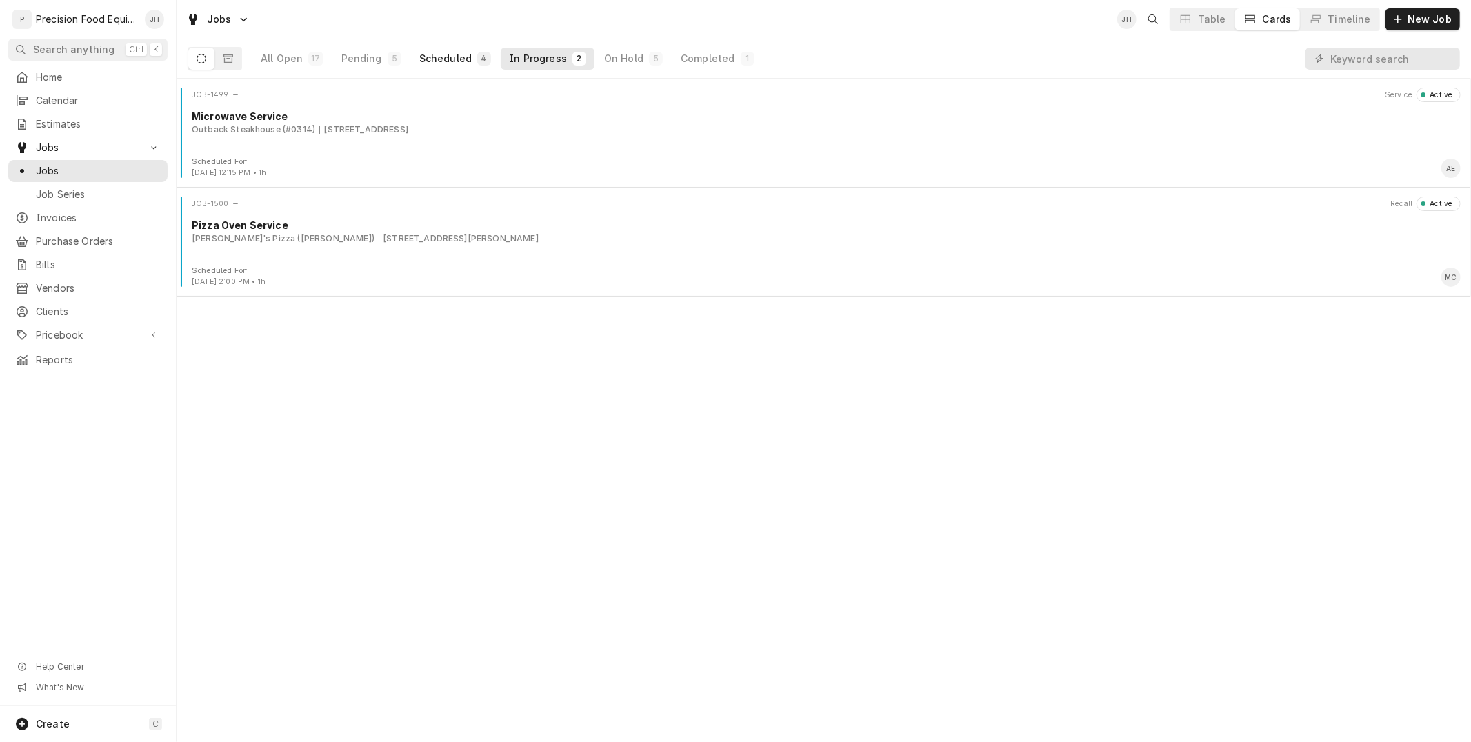
click at [460, 54] on div "Scheduled" at bounding box center [445, 59] width 52 height 14
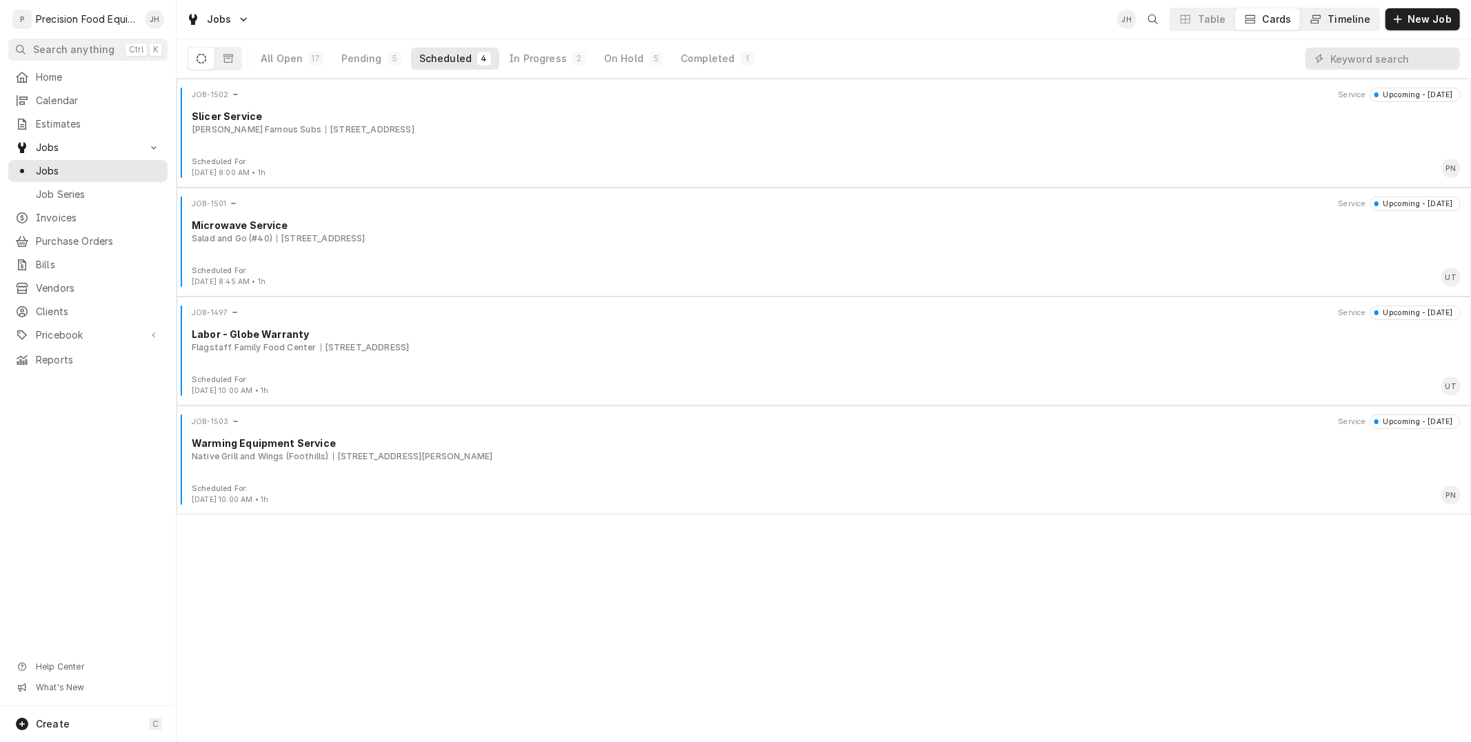
click at [1347, 28] on button "Timeline" at bounding box center [1339, 19] width 79 height 22
click at [1347, 24] on div "Timeline" at bounding box center [1349, 19] width 43 height 14
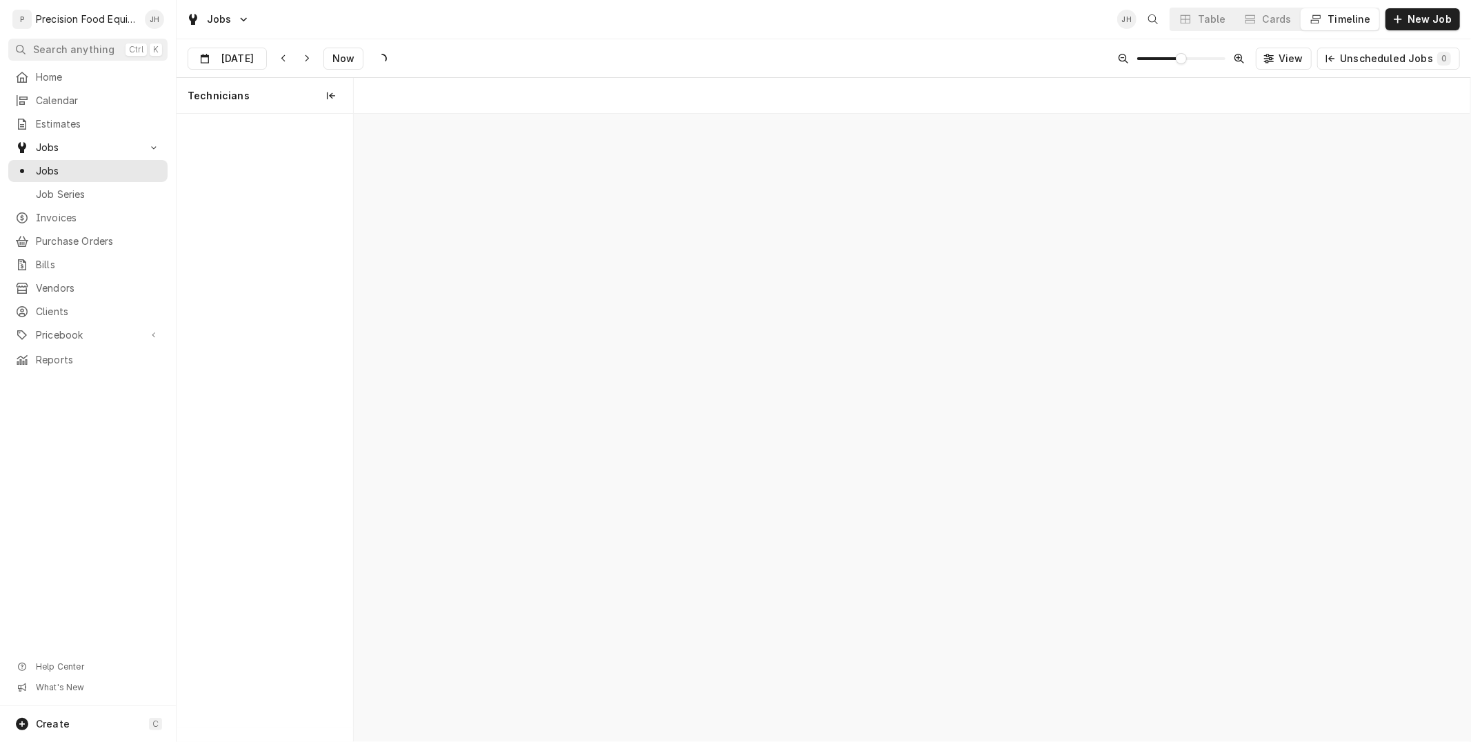
click at [1348, 10] on button "Timeline" at bounding box center [1339, 19] width 79 height 22
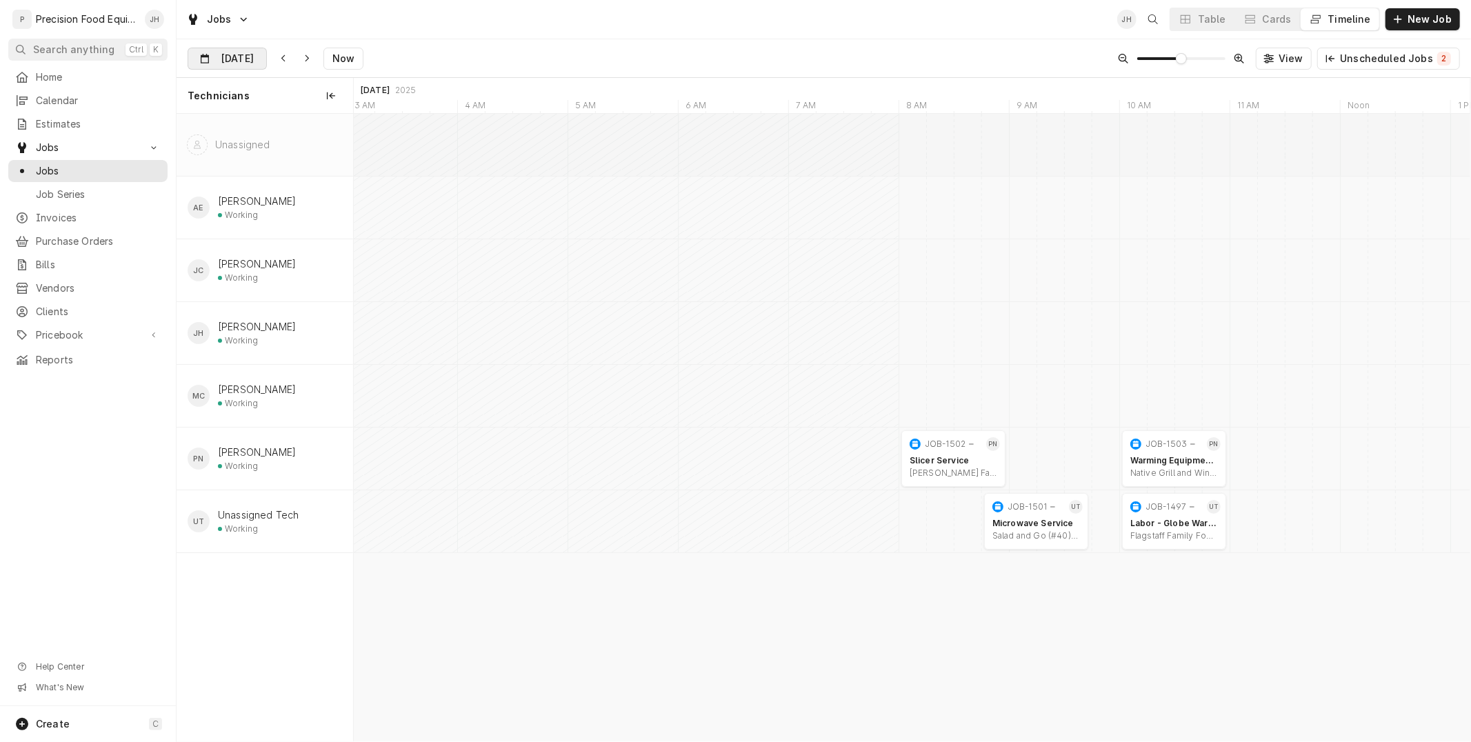
click at [259, 56] on div "Dynamic Content Wrapper" at bounding box center [256, 59] width 19 height 22
click at [247, 216] on div "23" at bounding box center [250, 222] width 19 height 19
type input "[DATE]"
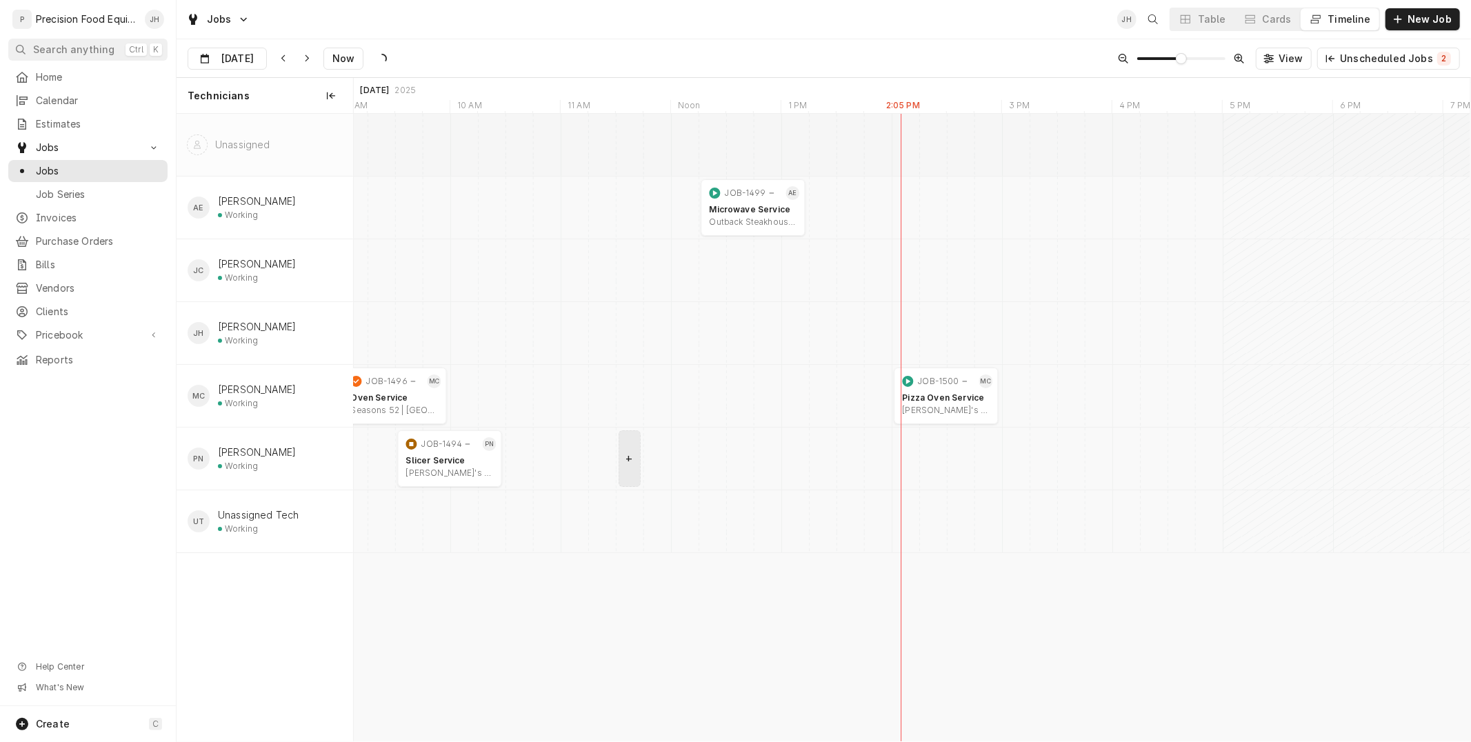
scroll to position [0, 20147]
click at [953, 399] on div "Pizza Oven Service" at bounding box center [947, 397] width 88 height 11
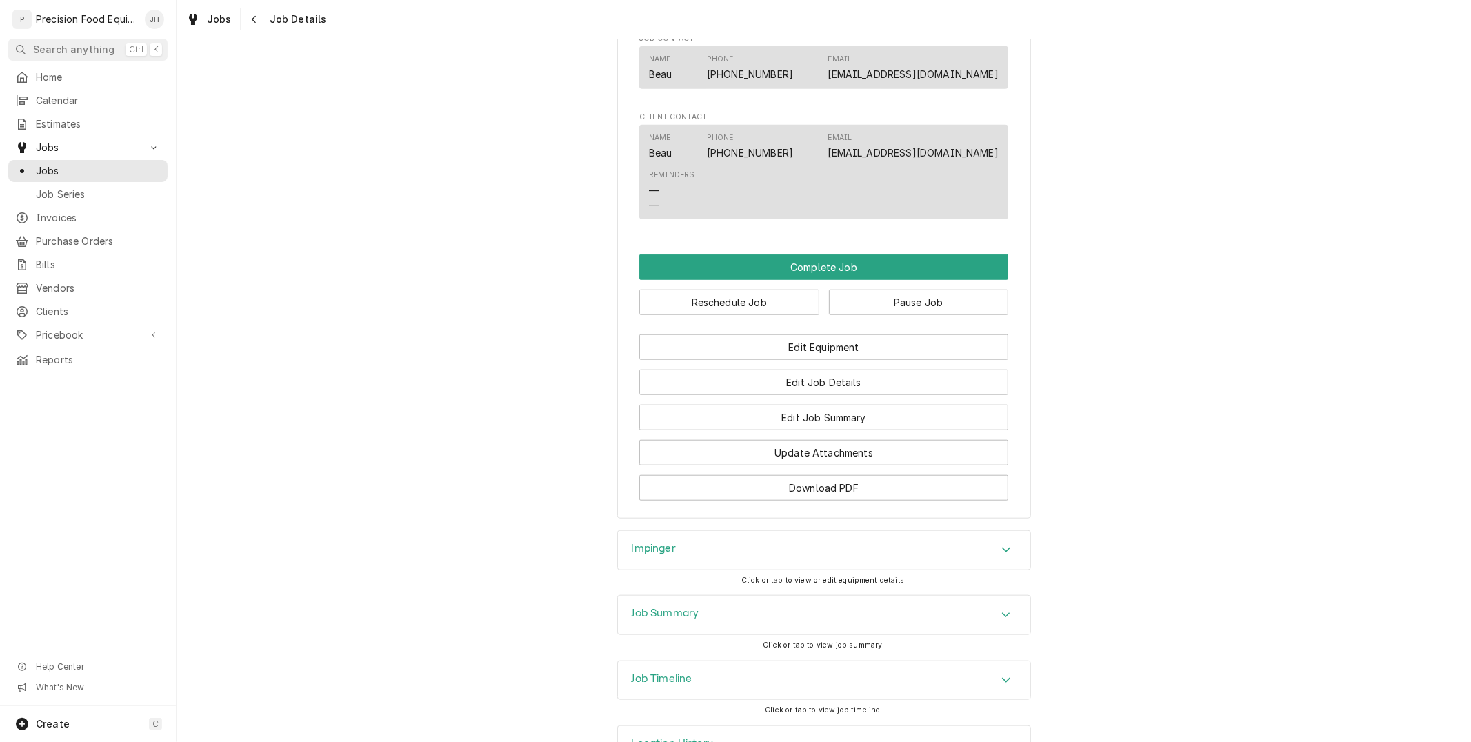
scroll to position [975, 0]
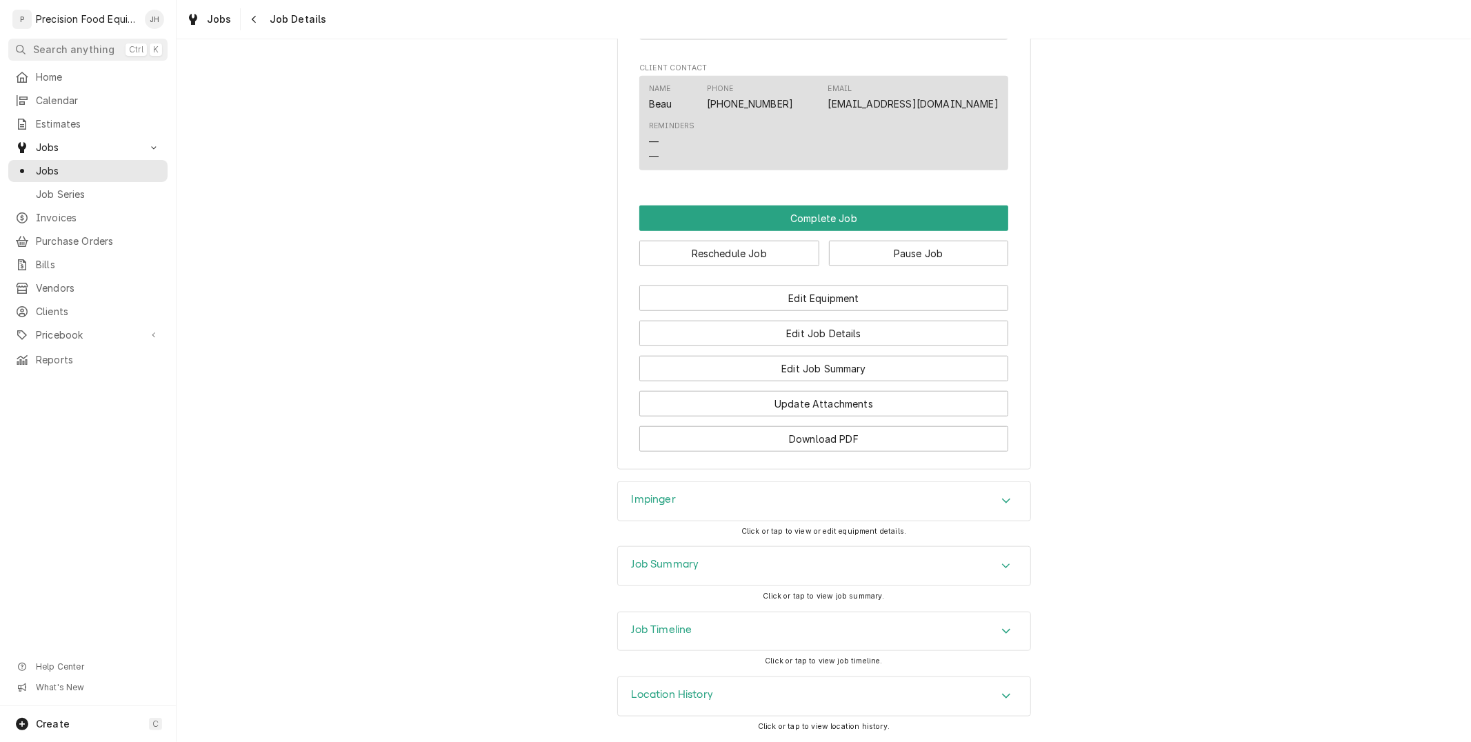
click at [732, 616] on div "Job Timeline" at bounding box center [824, 631] width 412 height 39
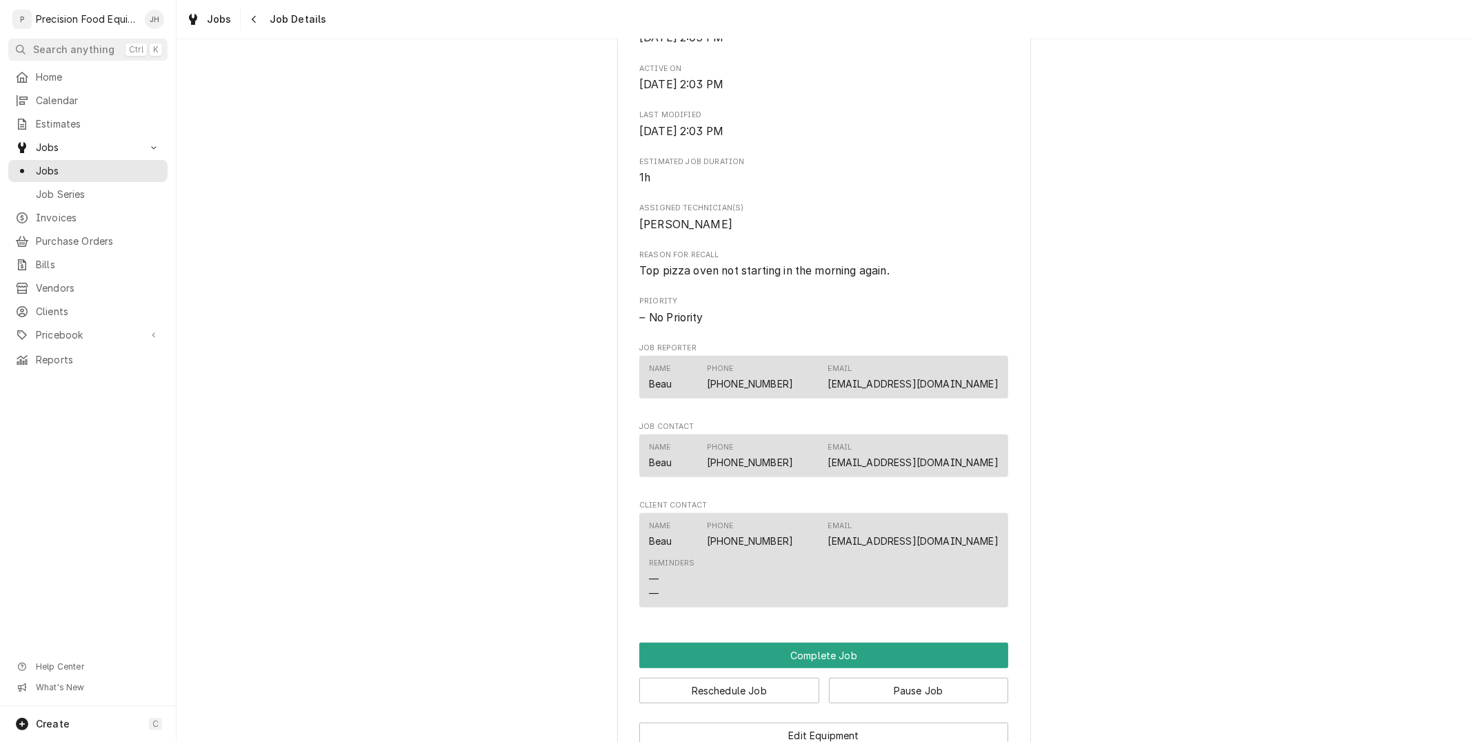
scroll to position [0, 0]
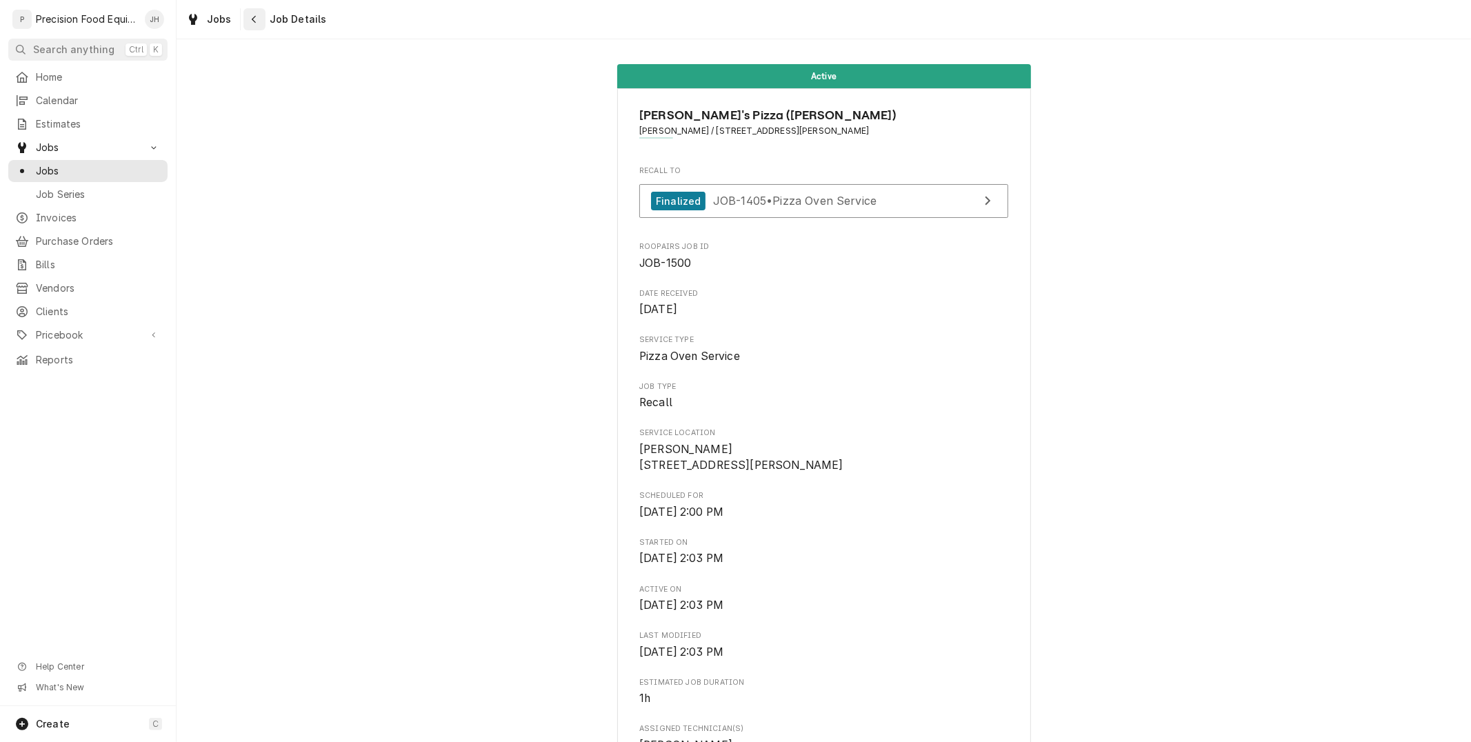
click at [256, 24] on div "Navigate back" at bounding box center [255, 19] width 14 height 14
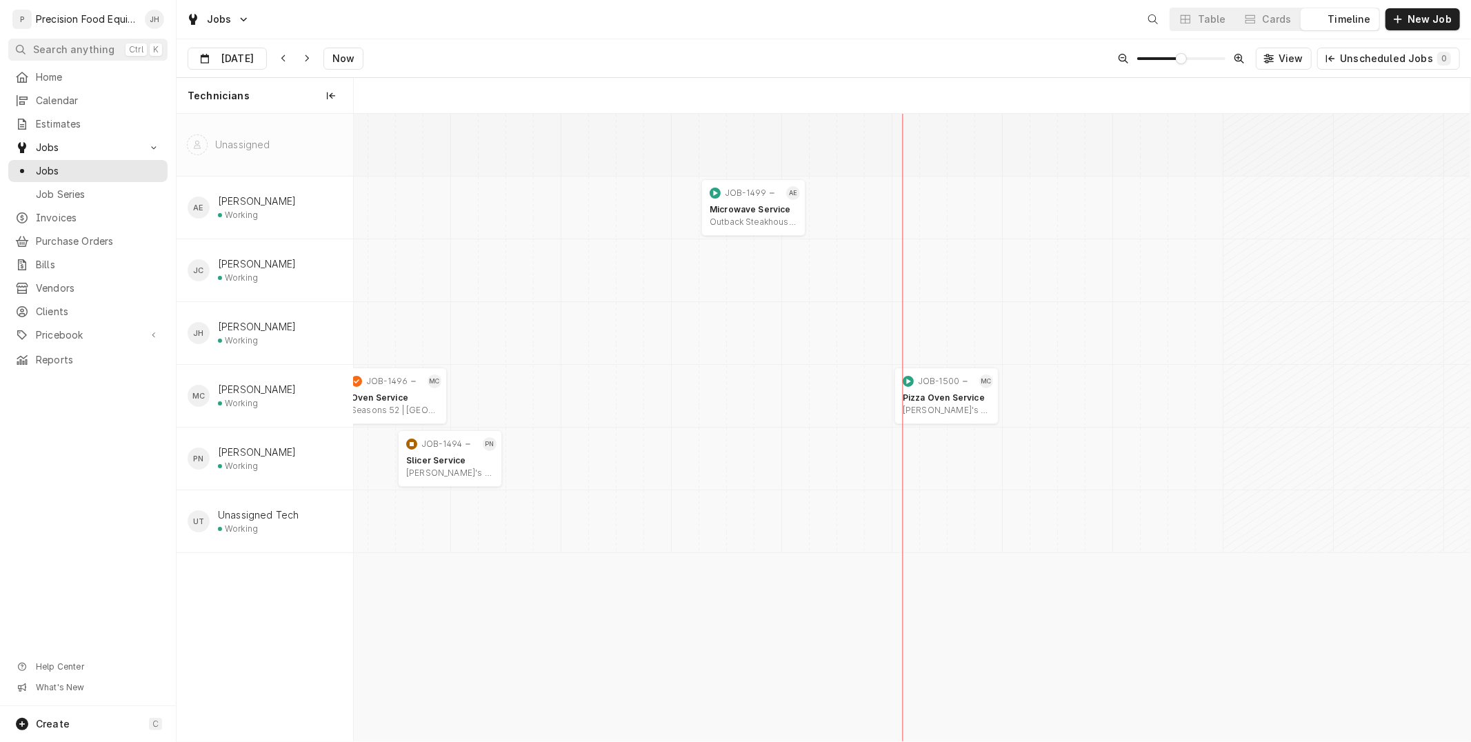
scroll to position [0, 22132]
click at [943, 399] on div "Pizza Oven Service" at bounding box center [947, 397] width 88 height 11
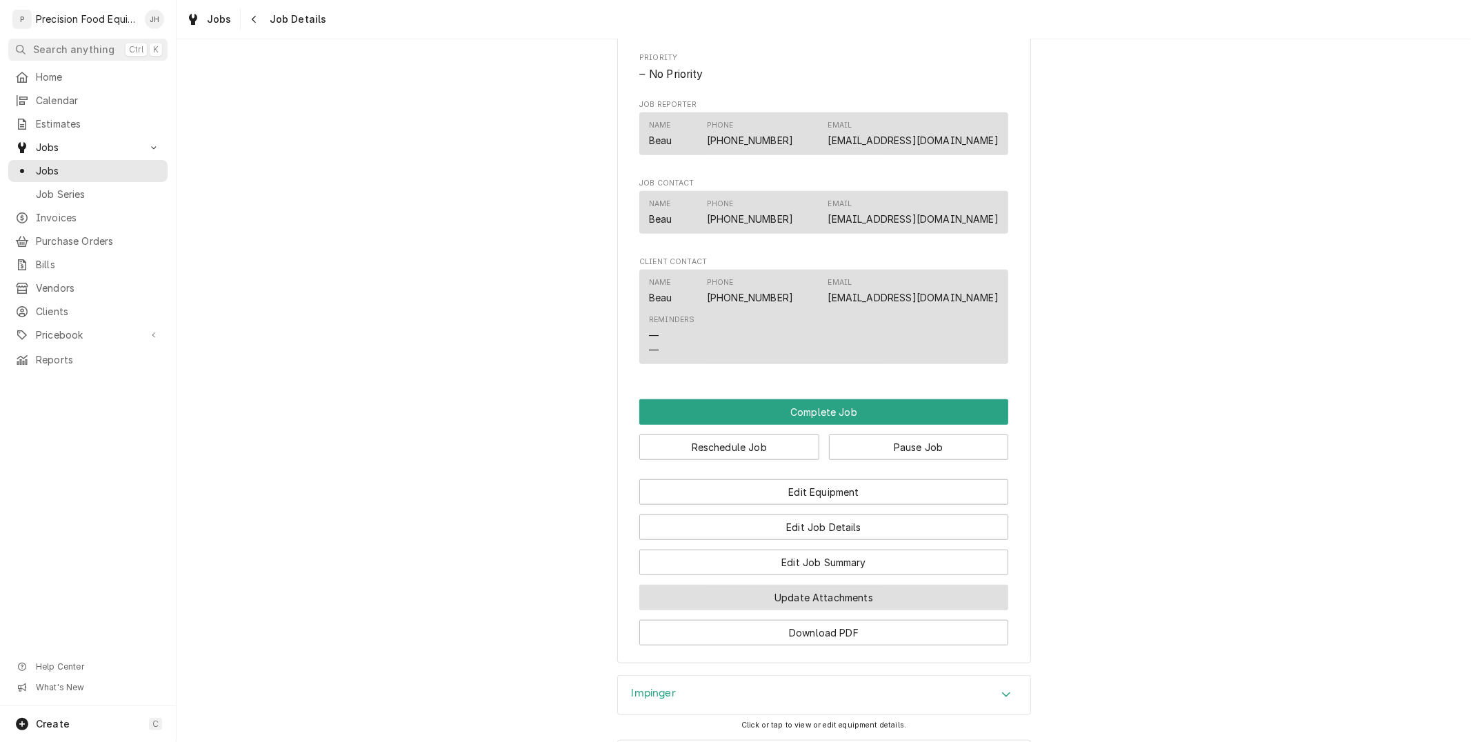
scroll to position [766, 0]
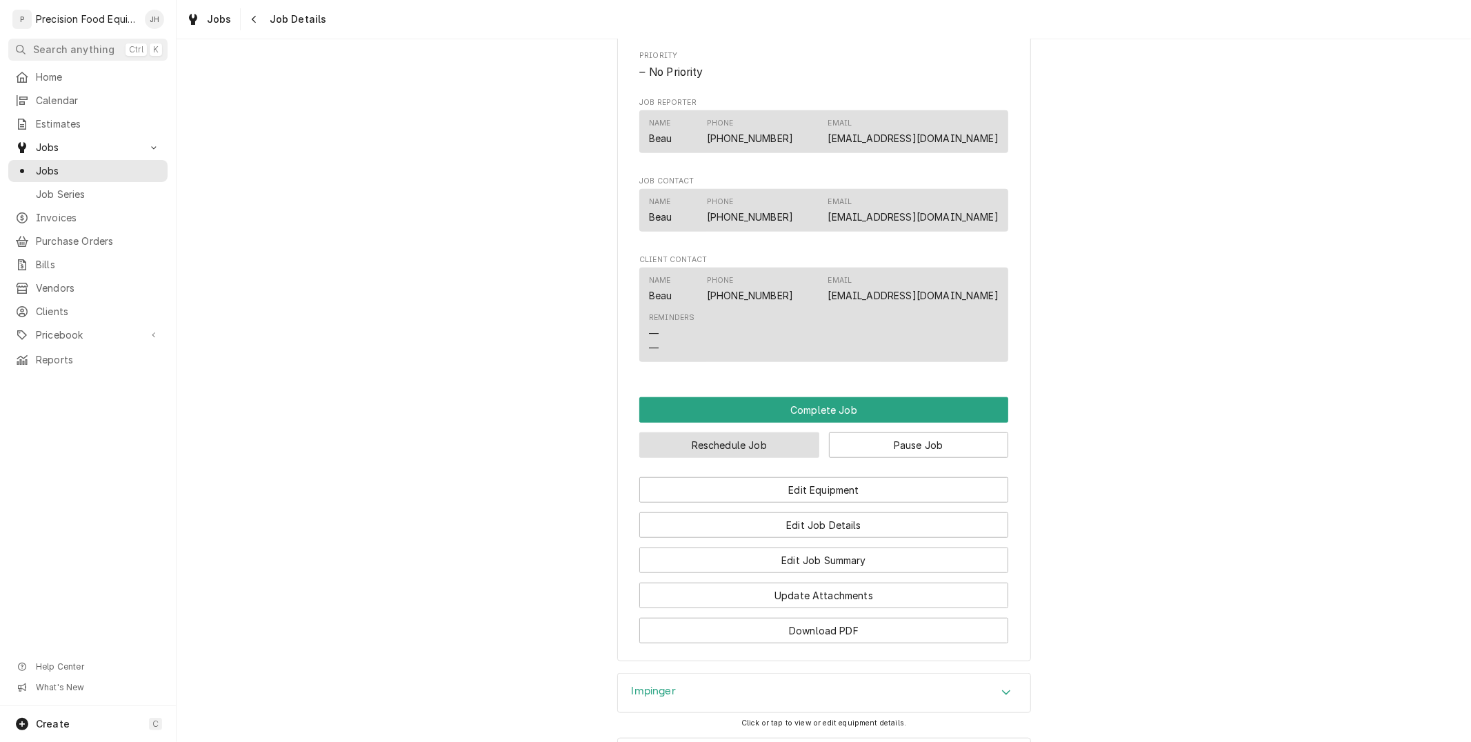
click at [796, 458] on button "Reschedule Job" at bounding box center [729, 445] width 180 height 26
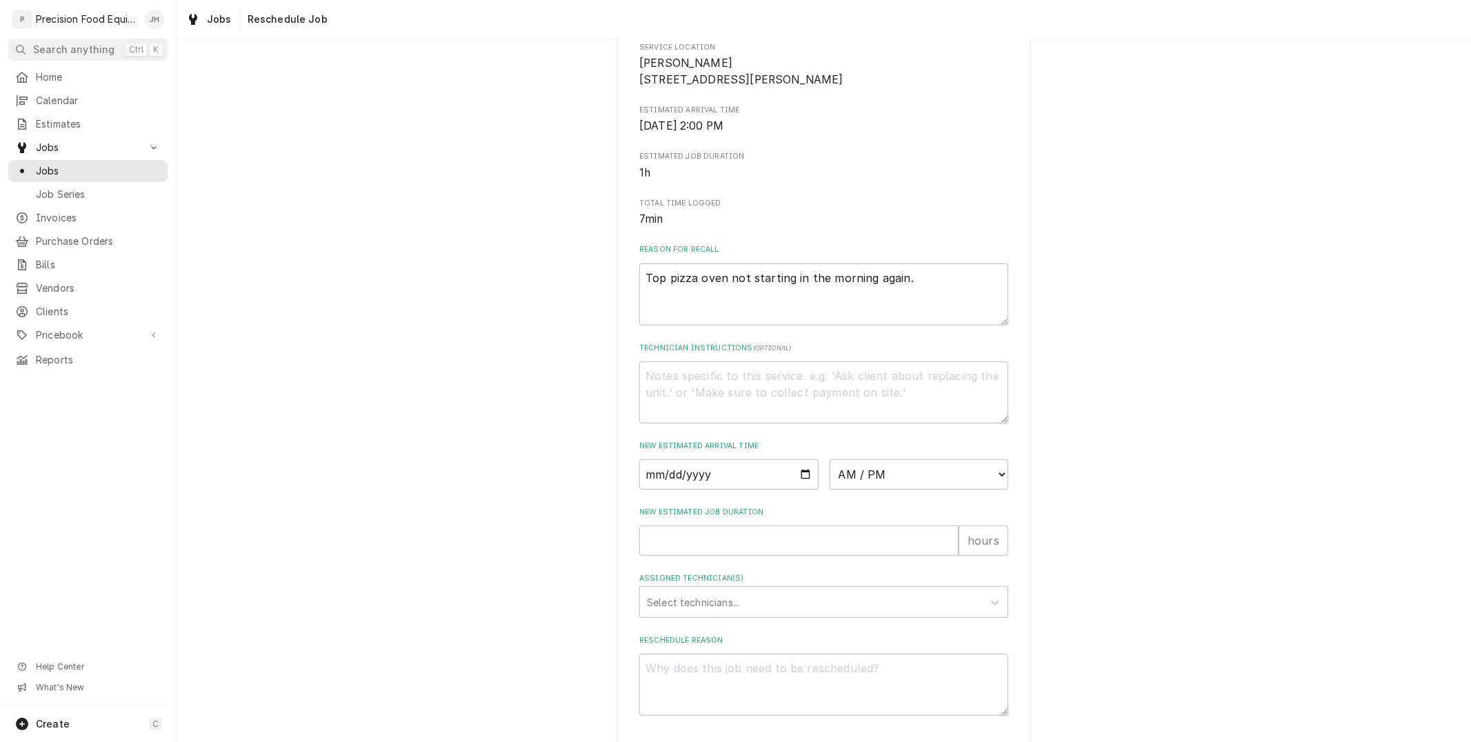
scroll to position [288, 0]
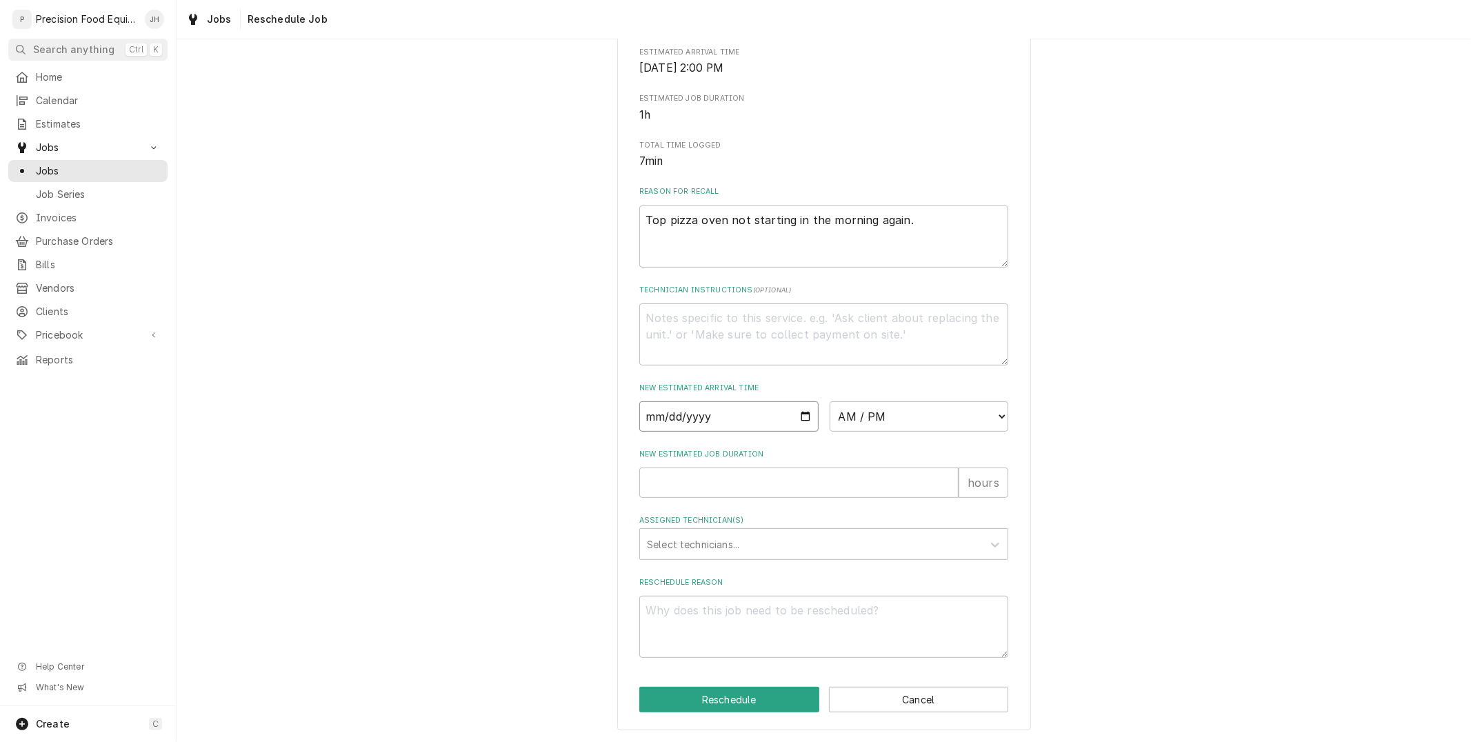
click at [798, 415] on input "Date" at bounding box center [728, 416] width 179 height 30
type input "[DATE]"
type textarea "x"
click at [893, 404] on select "AM / PM 6:00 AM 6:15 AM 6:30 AM 6:45 AM 7:00 AM 7:15 AM 7:30 AM 7:45 AM 8:00 AM…" at bounding box center [918, 416] width 179 height 30
select select "09:00:00"
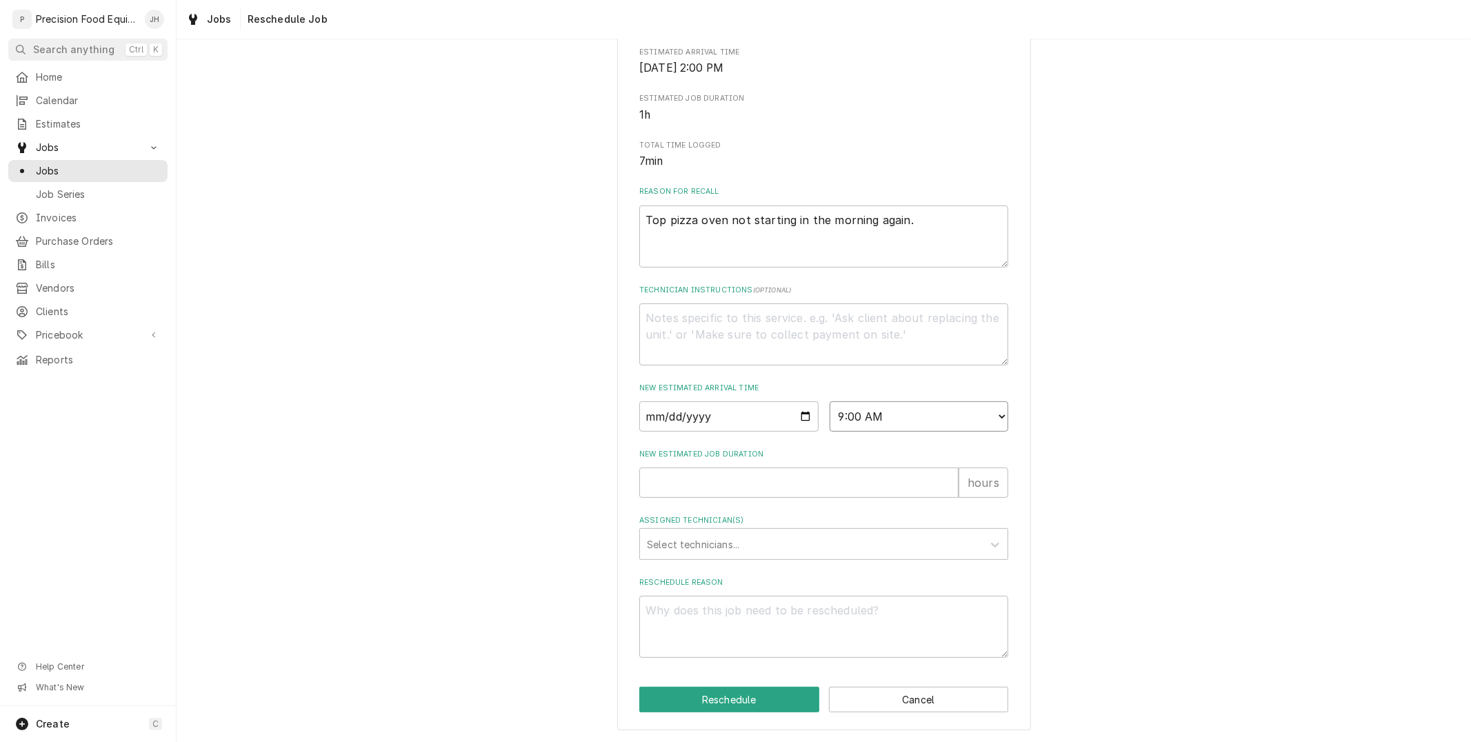
click at [829, 401] on select "AM / PM 6:00 AM 6:15 AM 6:30 AM 6:45 AM 7:00 AM 7:15 AM 7:30 AM 7:45 AM 8:00 AM…" at bounding box center [918, 416] width 179 height 30
click at [798, 481] on input "New Estimated Job Duration" at bounding box center [798, 482] width 319 height 30
type textarea "x"
type input "1"
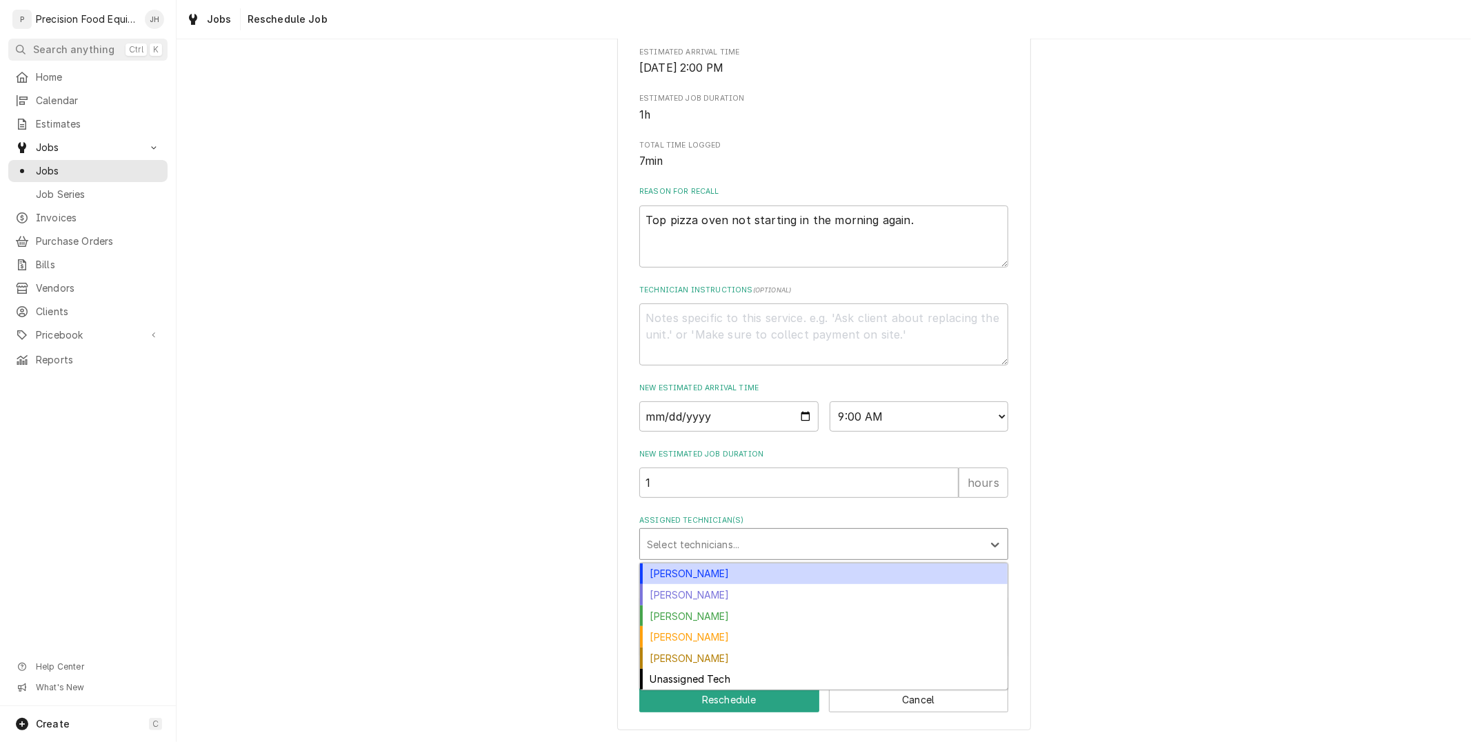
click at [794, 536] on div "Assigned Technician(s)" at bounding box center [811, 544] width 329 height 25
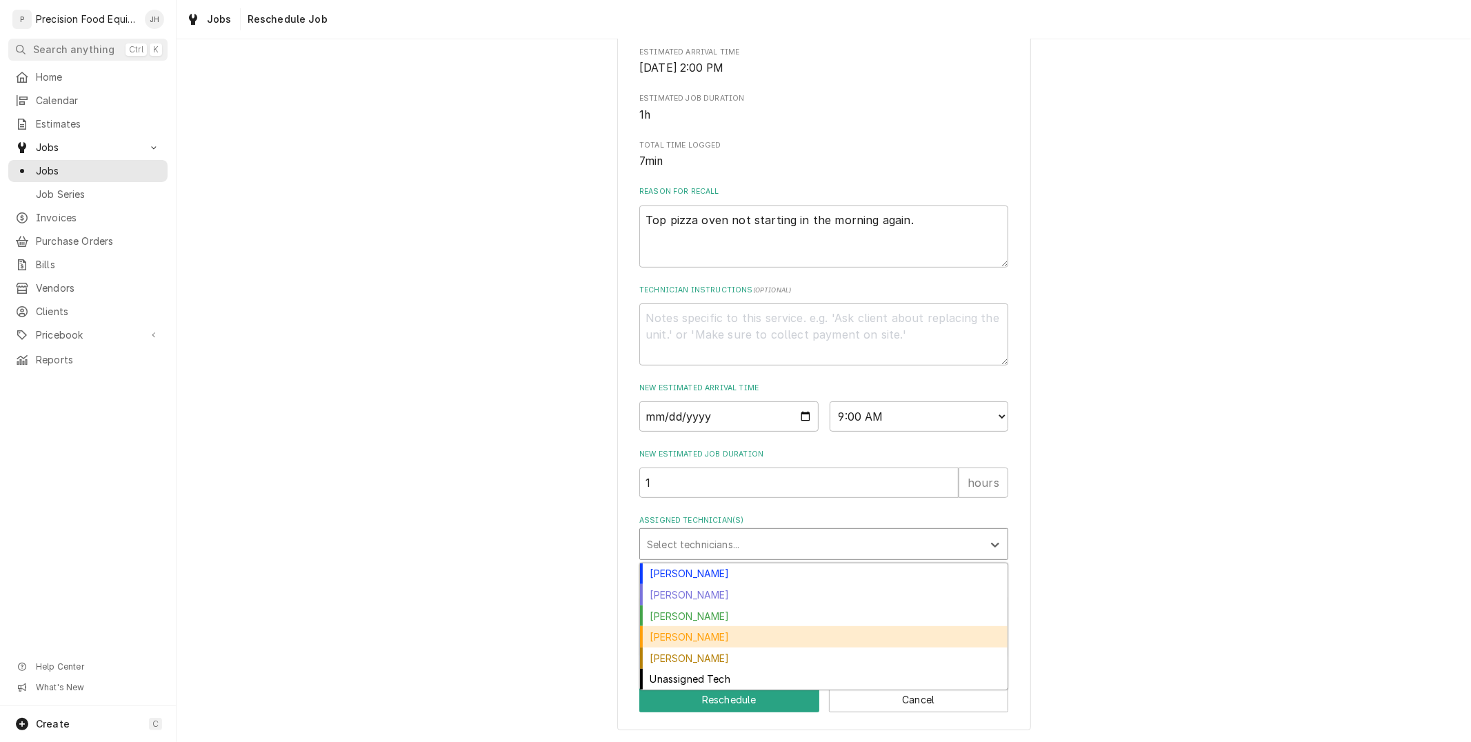
click at [729, 645] on div "[PERSON_NAME]" at bounding box center [823, 636] width 367 height 21
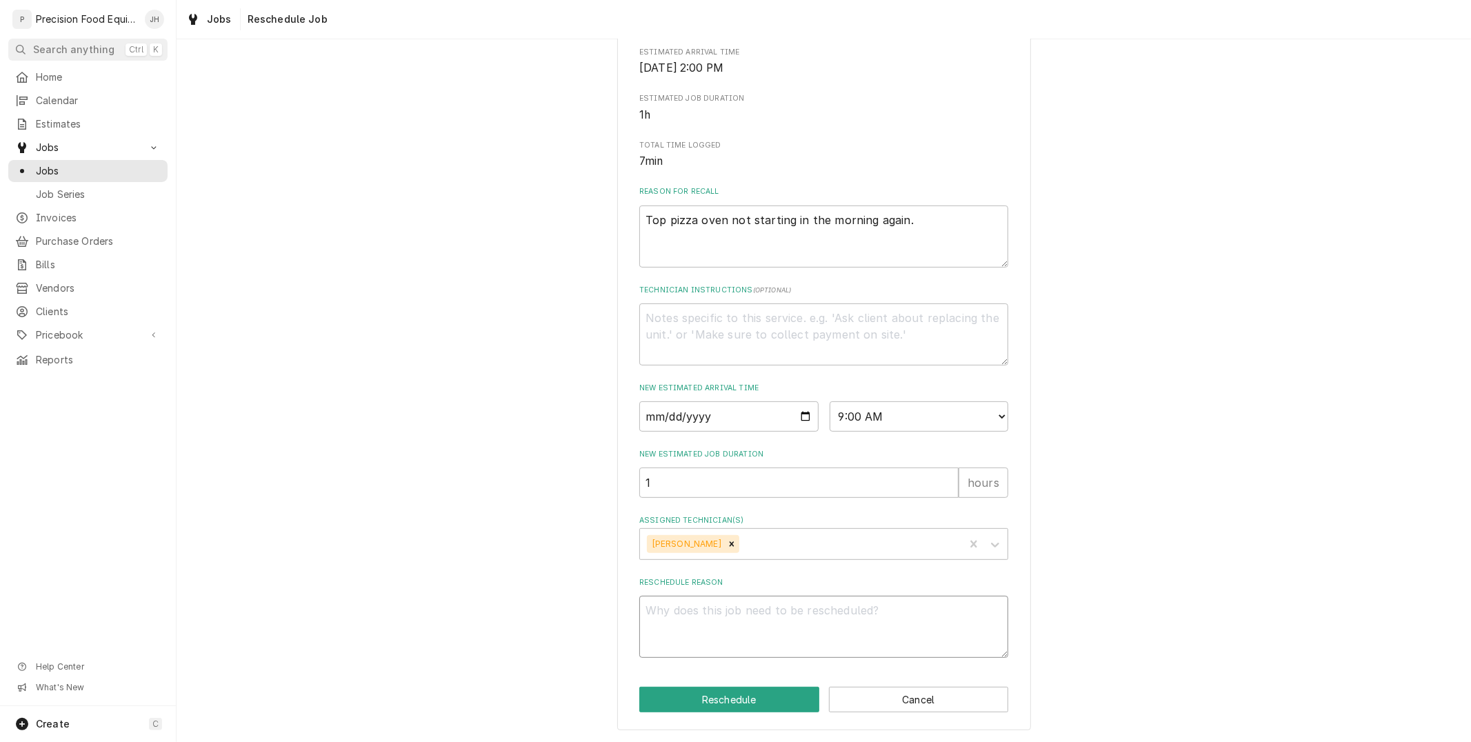
click at [729, 645] on textarea "Reschedule Reason" at bounding box center [823, 627] width 369 height 62
type textarea "x"
type textarea "h"
type textarea "x"
type textarea "ha"
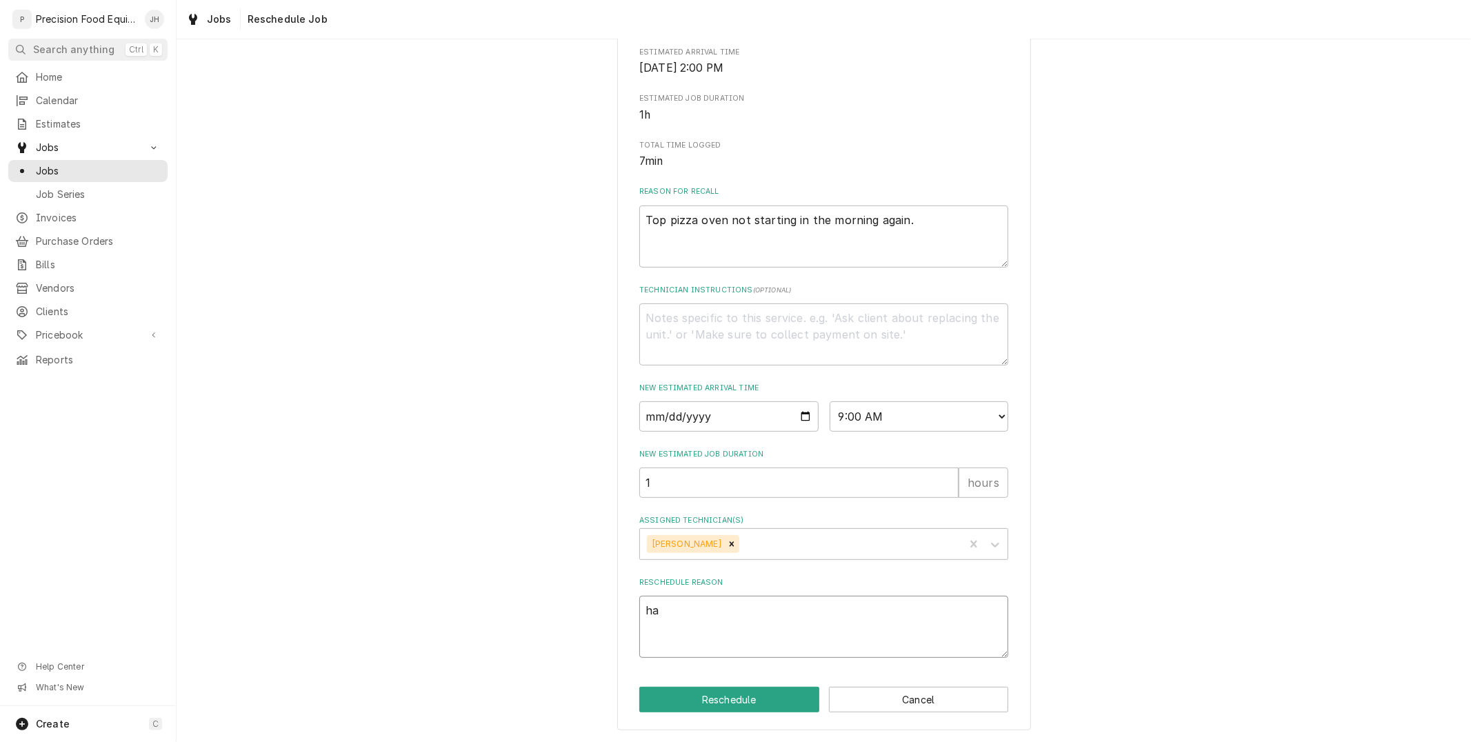
type textarea "x"
type textarea "hav"
type textarea "x"
type textarea "have"
type textarea "x"
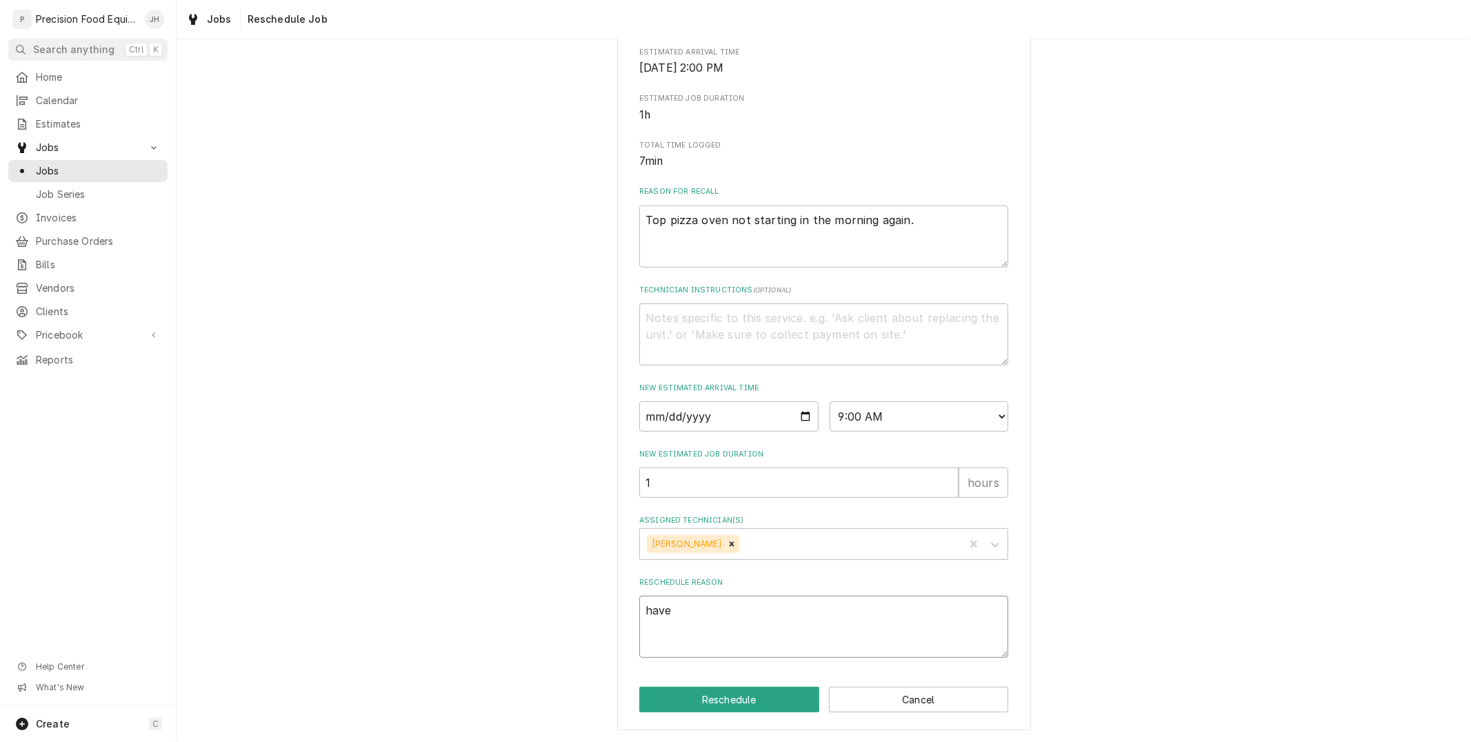
type textarea "have"
type textarea "x"
type textarea "have t"
type textarea "x"
type textarea "have to"
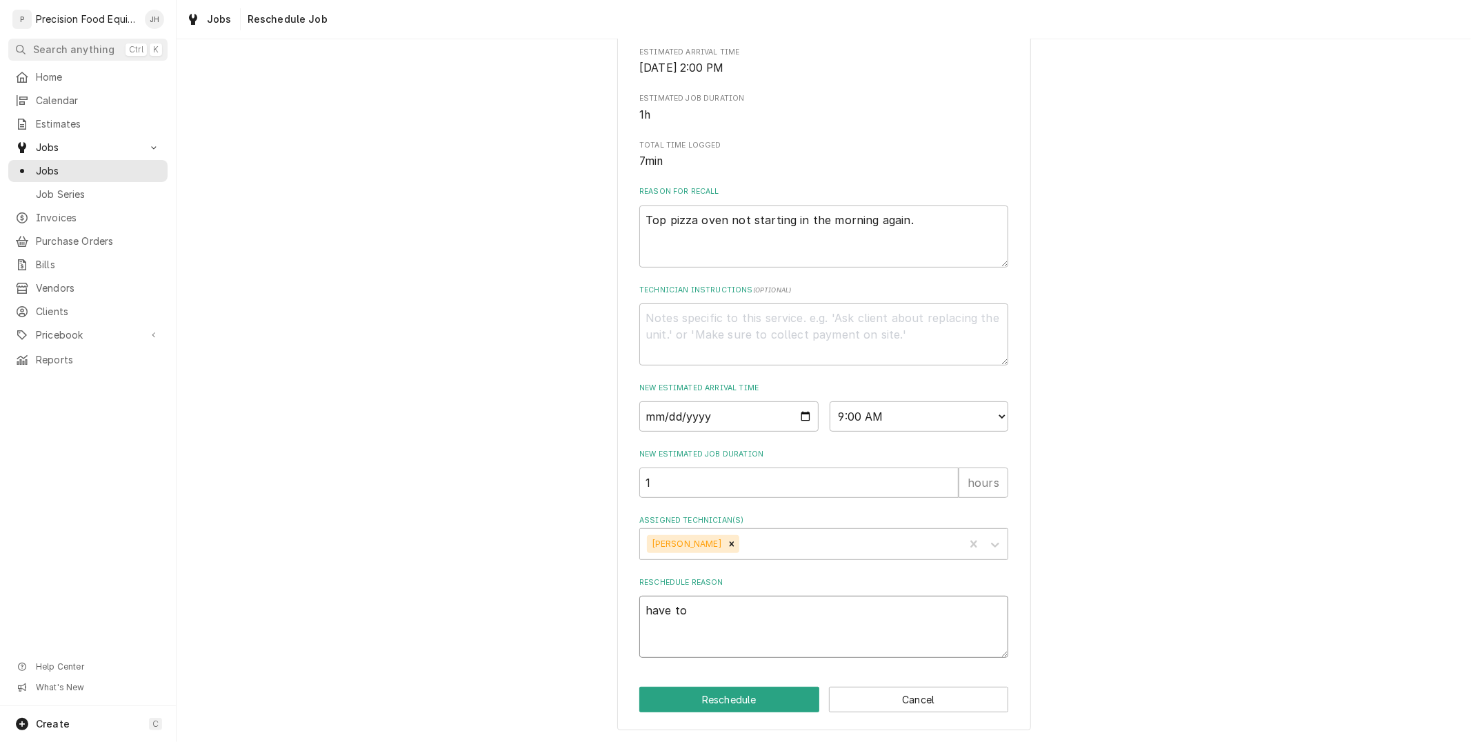
type textarea "x"
type textarea "have to"
type textarea "x"
type textarea "have to c"
type textarea "x"
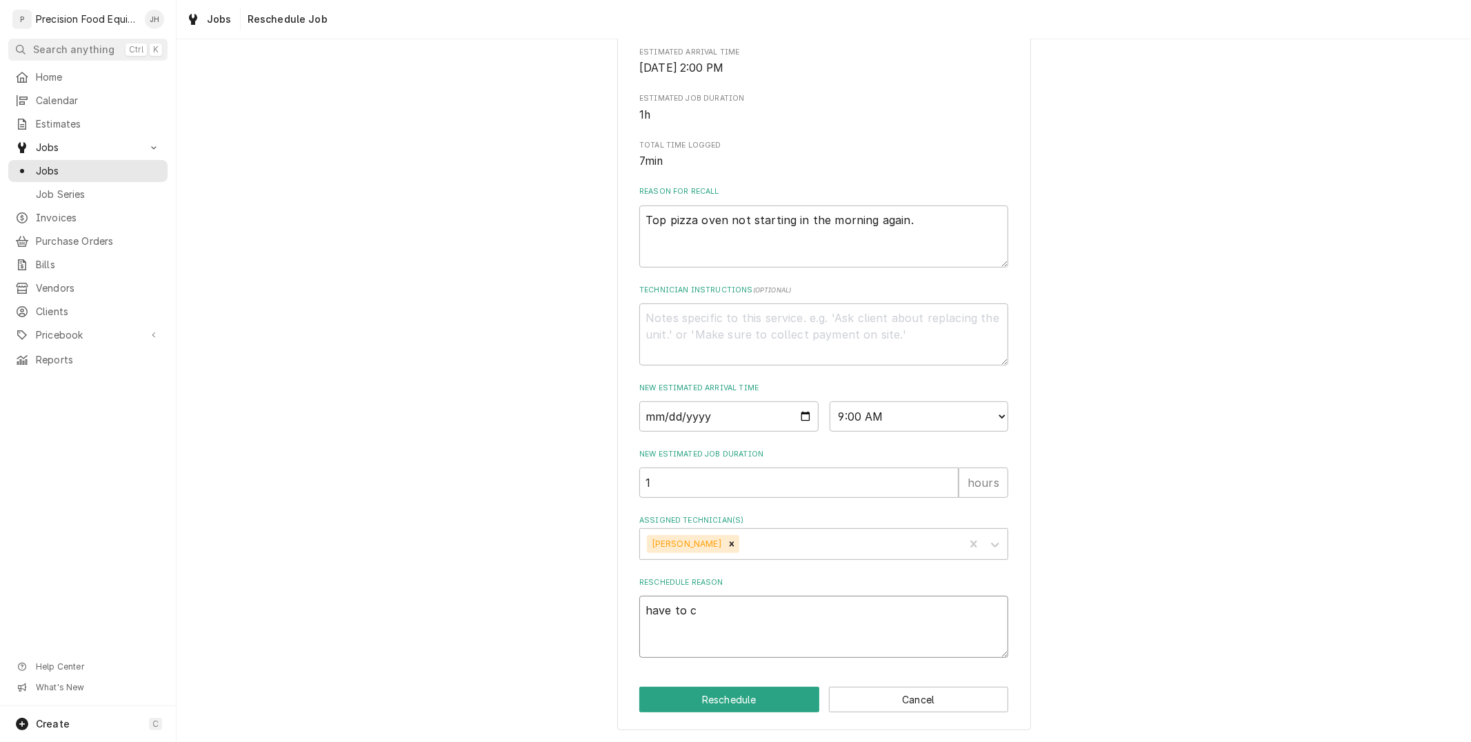
type textarea "have to co"
type textarea "x"
type textarea "have to come"
type textarea "x"
type textarea "have to come"
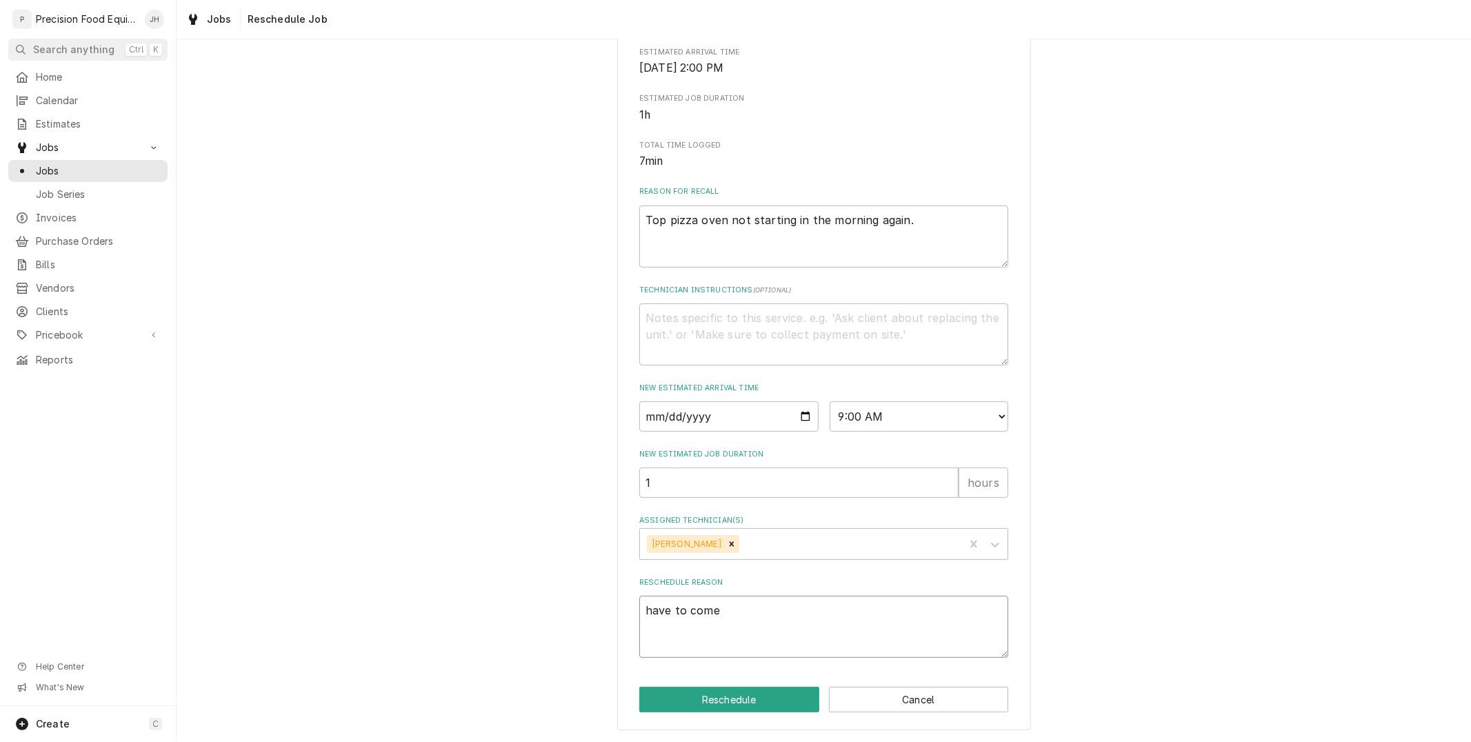
type textarea "x"
type textarea "have to come i"
type textarea "x"
type textarea "have to come in"
type textarea "x"
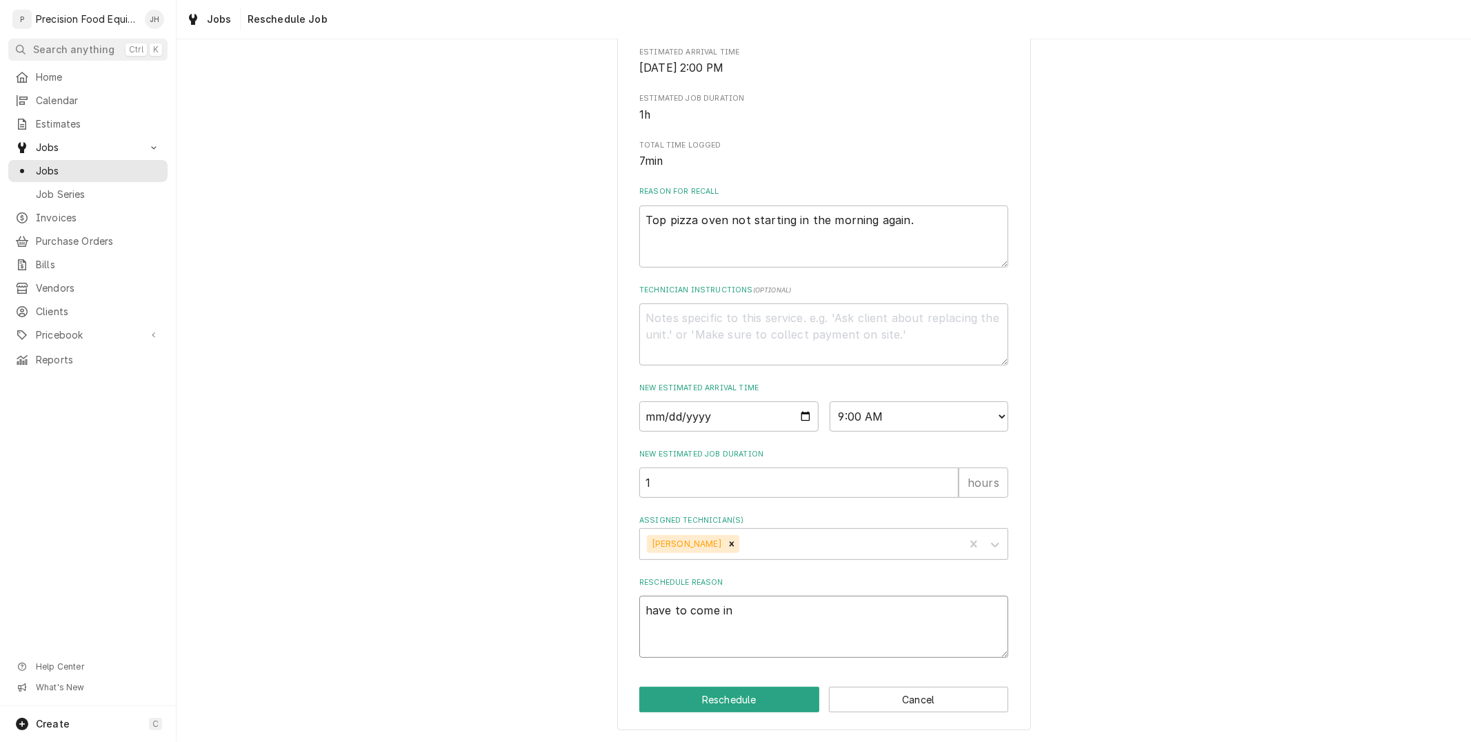
type textarea "have to come in"
type textarea "x"
type textarea "have to come i"
type textarea "x"
type textarea "have to come"
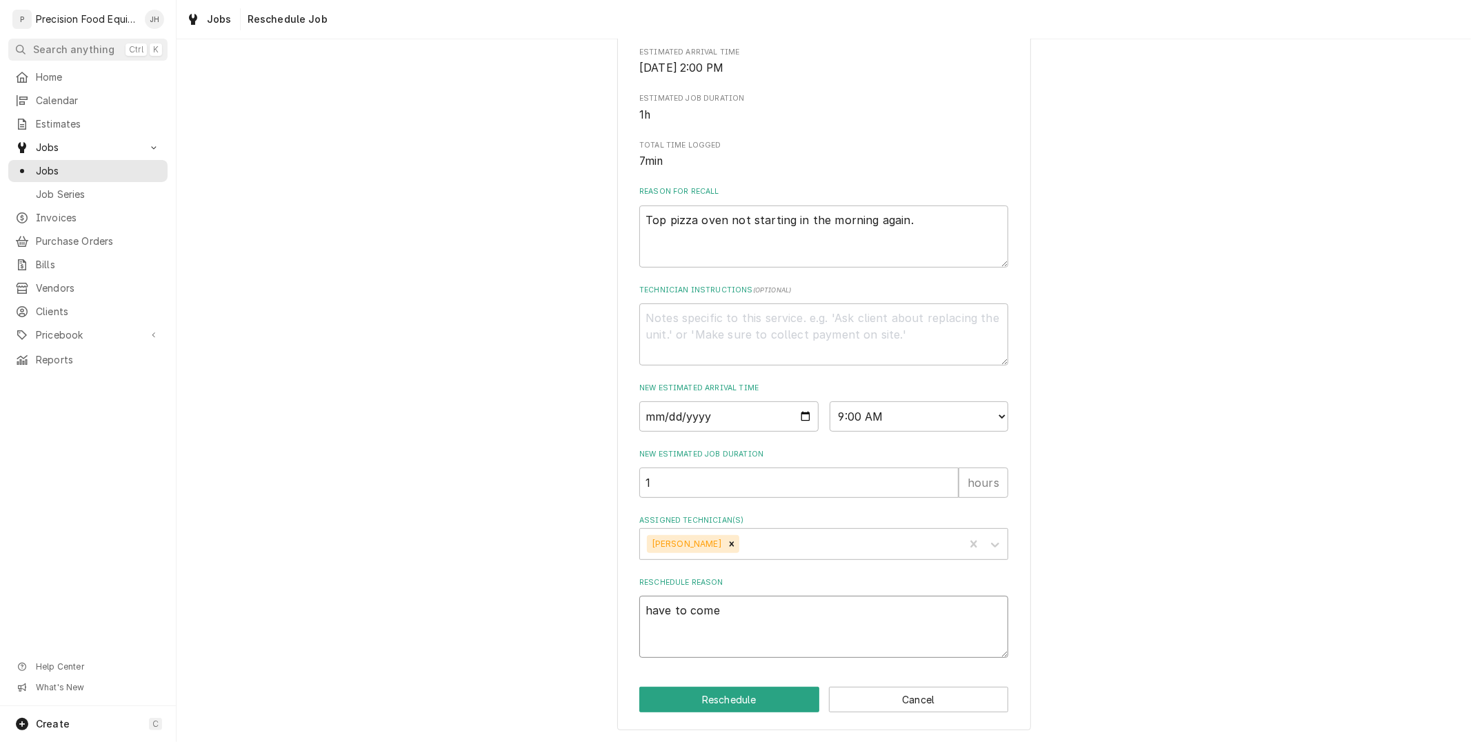
type textarea "x"
type textarea "have to come"
type textarea "x"
type textarea "have to com"
type textarea "x"
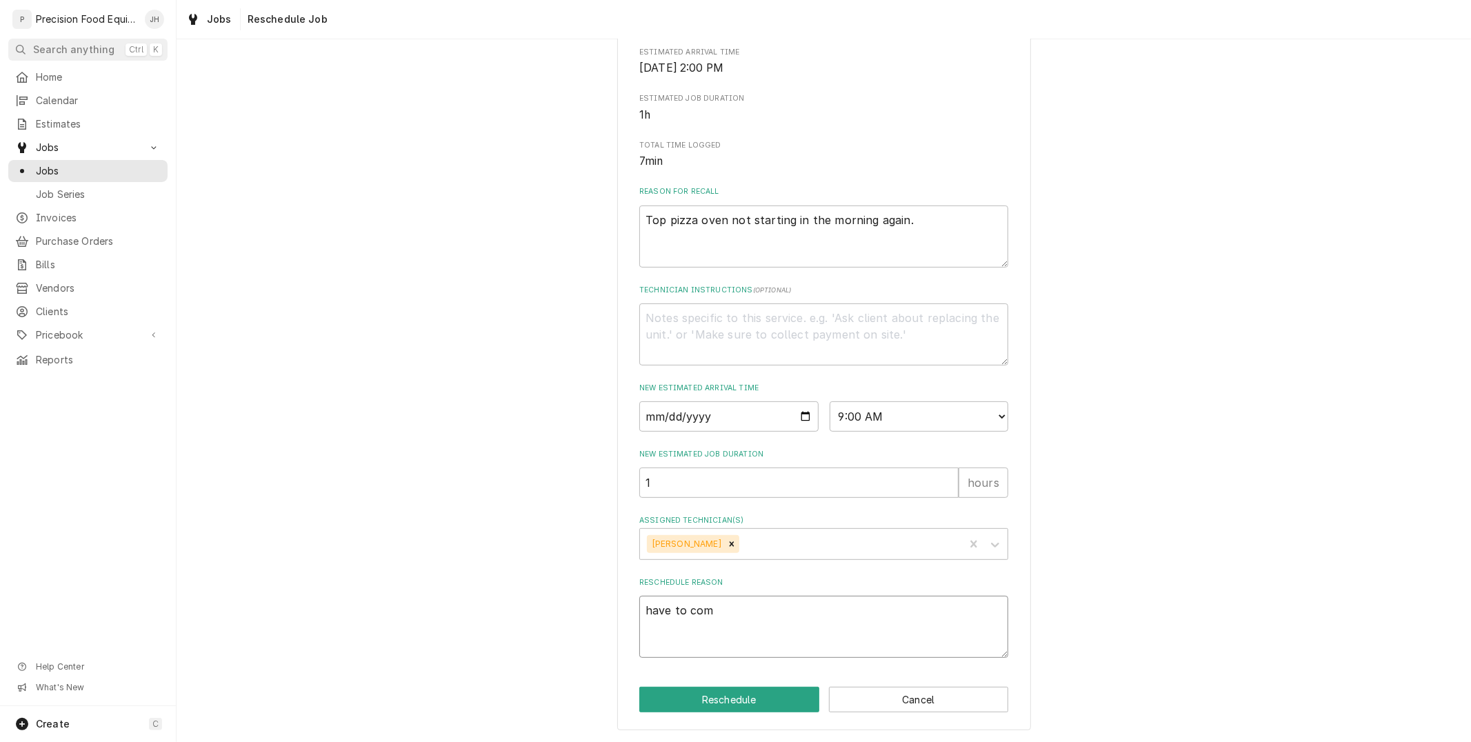
type textarea "have to co"
type textarea "x"
type textarea "have to c"
type textarea "x"
type textarea "have to"
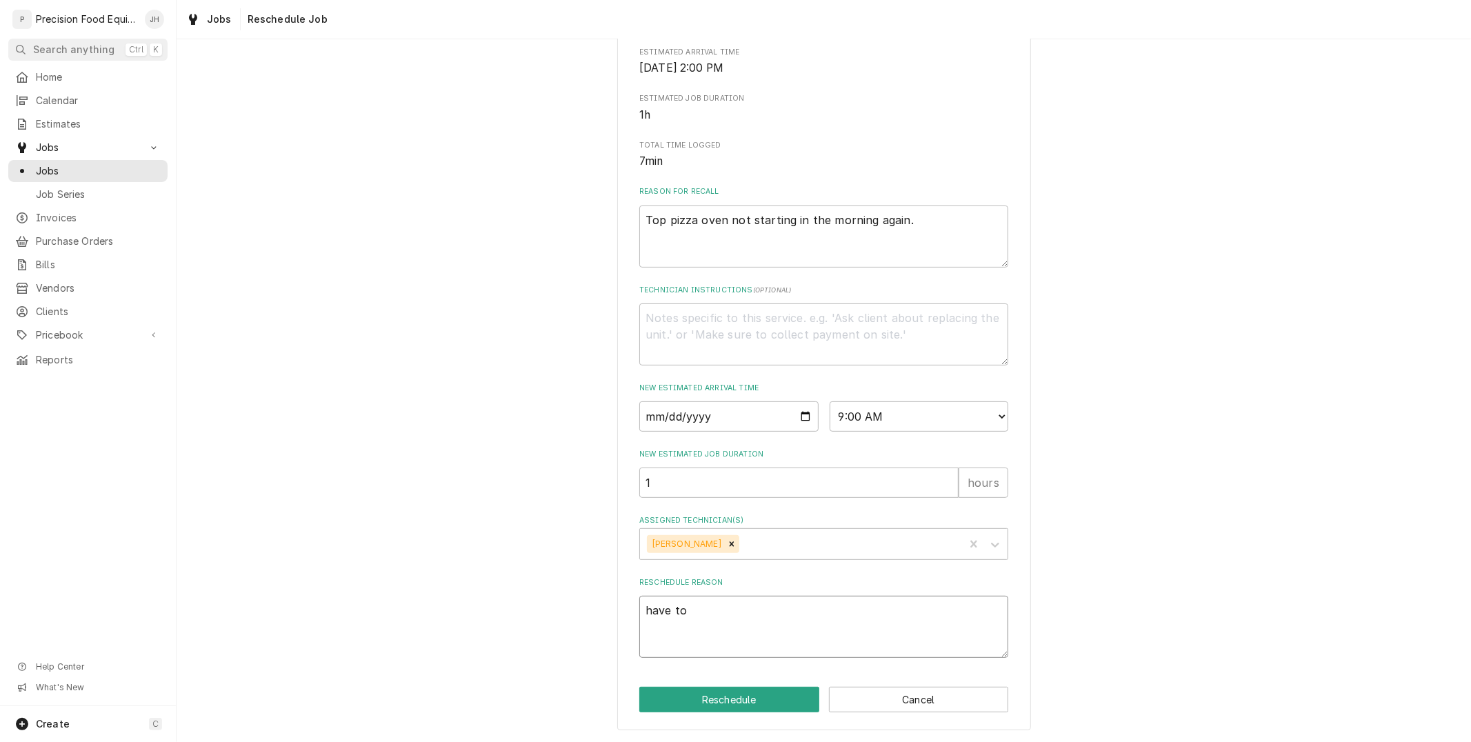
type textarea "x"
type textarea "have to"
type textarea "x"
type textarea "have t"
type textarea "x"
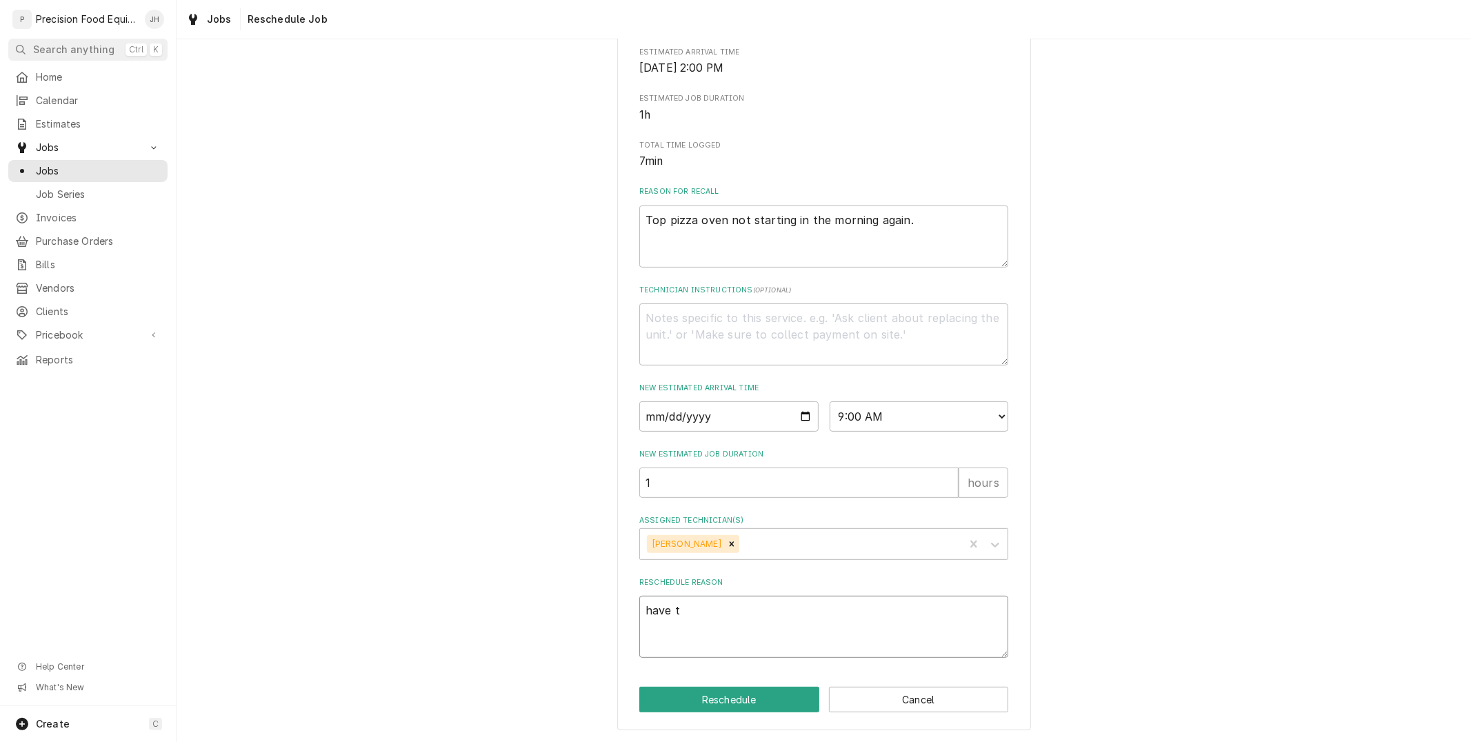
type textarea "have"
type textarea "x"
type textarea "have"
type textarea "x"
type textarea "hav"
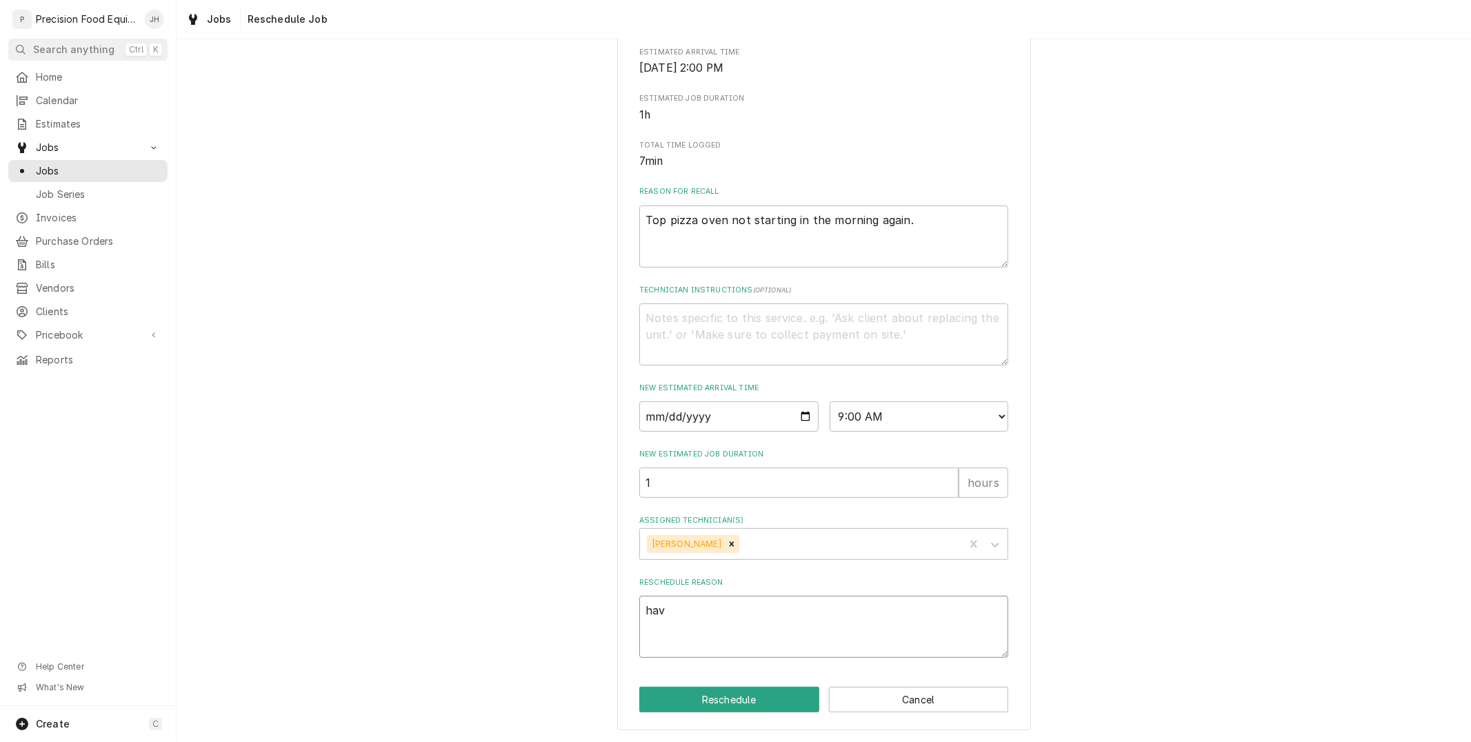
type textarea "x"
type textarea "ha"
type textarea "x"
type textarea "h"
type textarea "x"
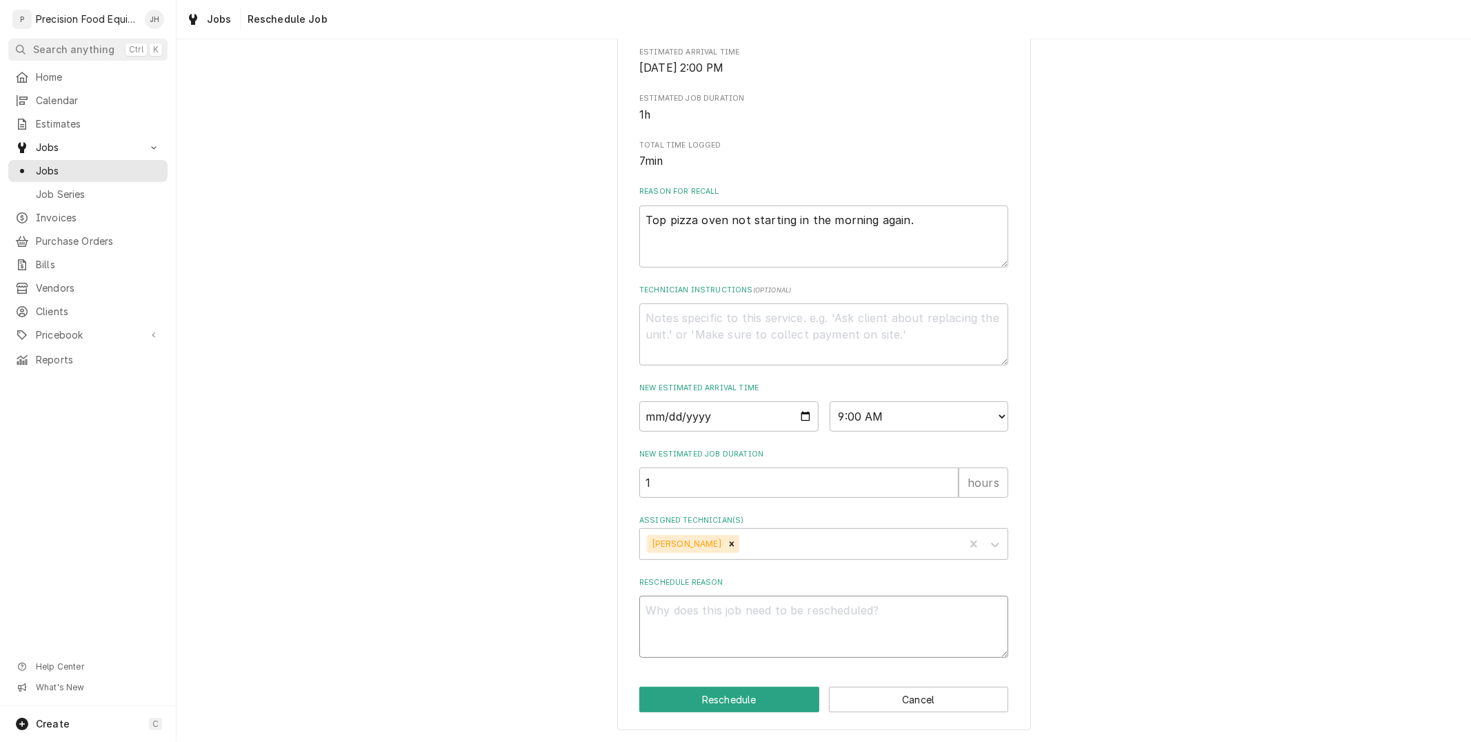
type textarea "x"
type textarea "H"
type textarea "x"
type textarea "Ha"
type textarea "x"
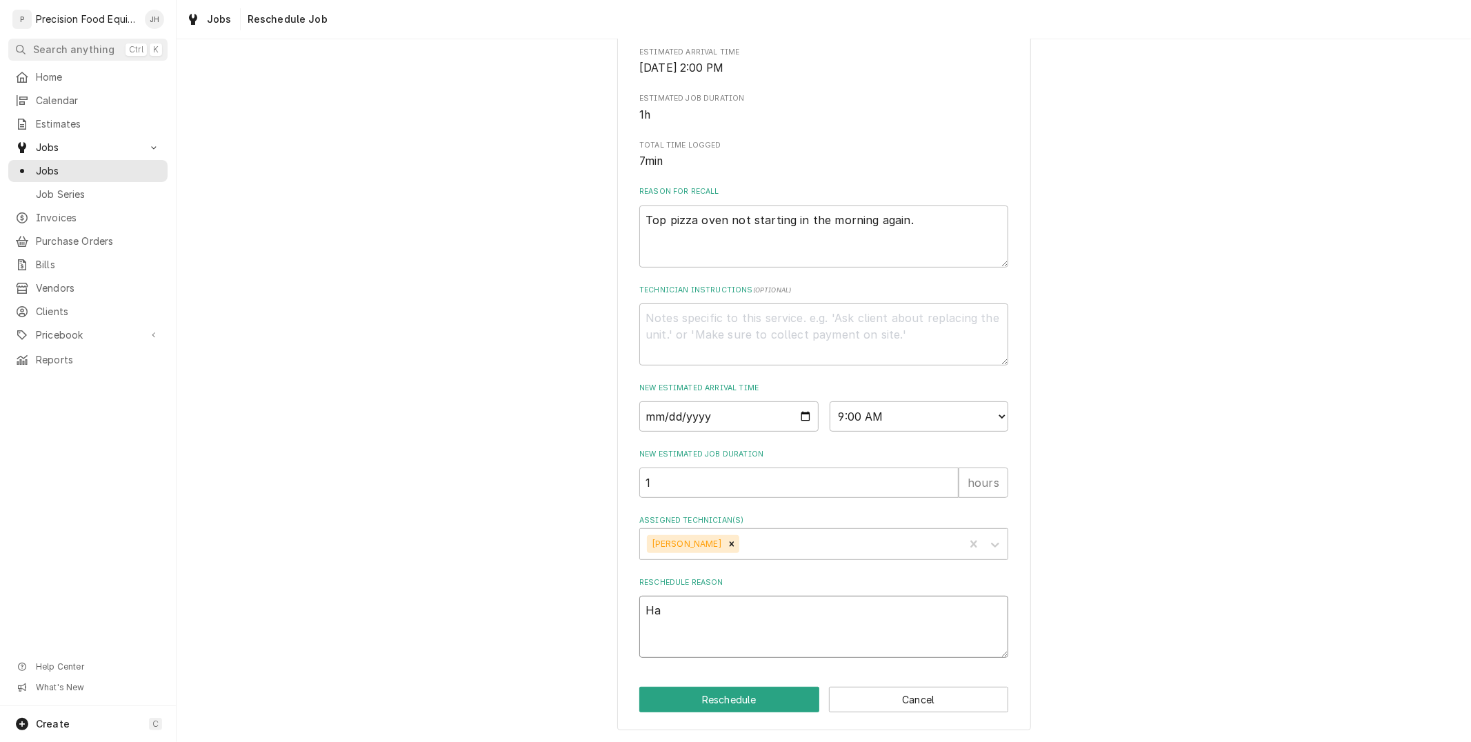
type textarea "Hav"
type textarea "x"
type textarea "Have"
type textarea "x"
type textarea "Have"
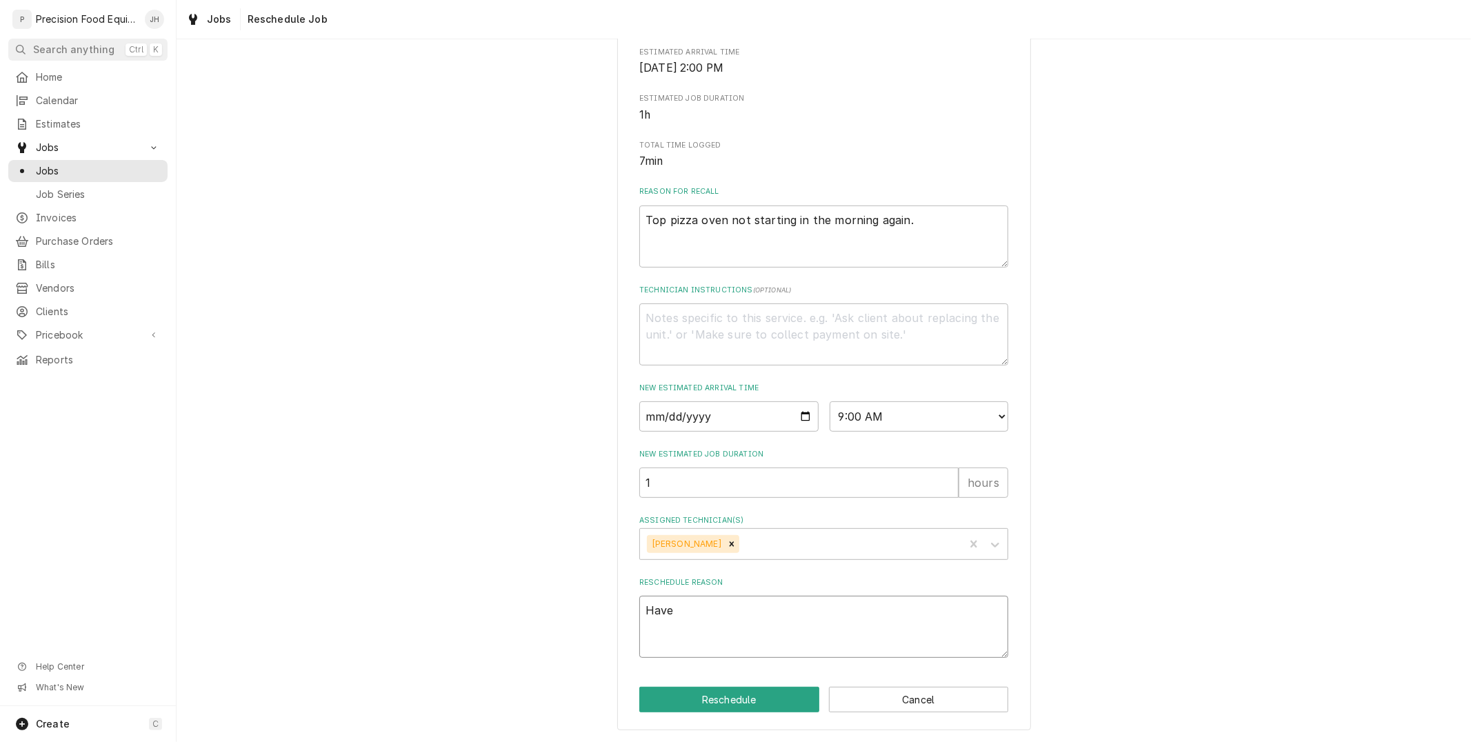
type textarea "x"
type textarea "Have t"
type textarea "x"
type textarea "Have to"
type textarea "x"
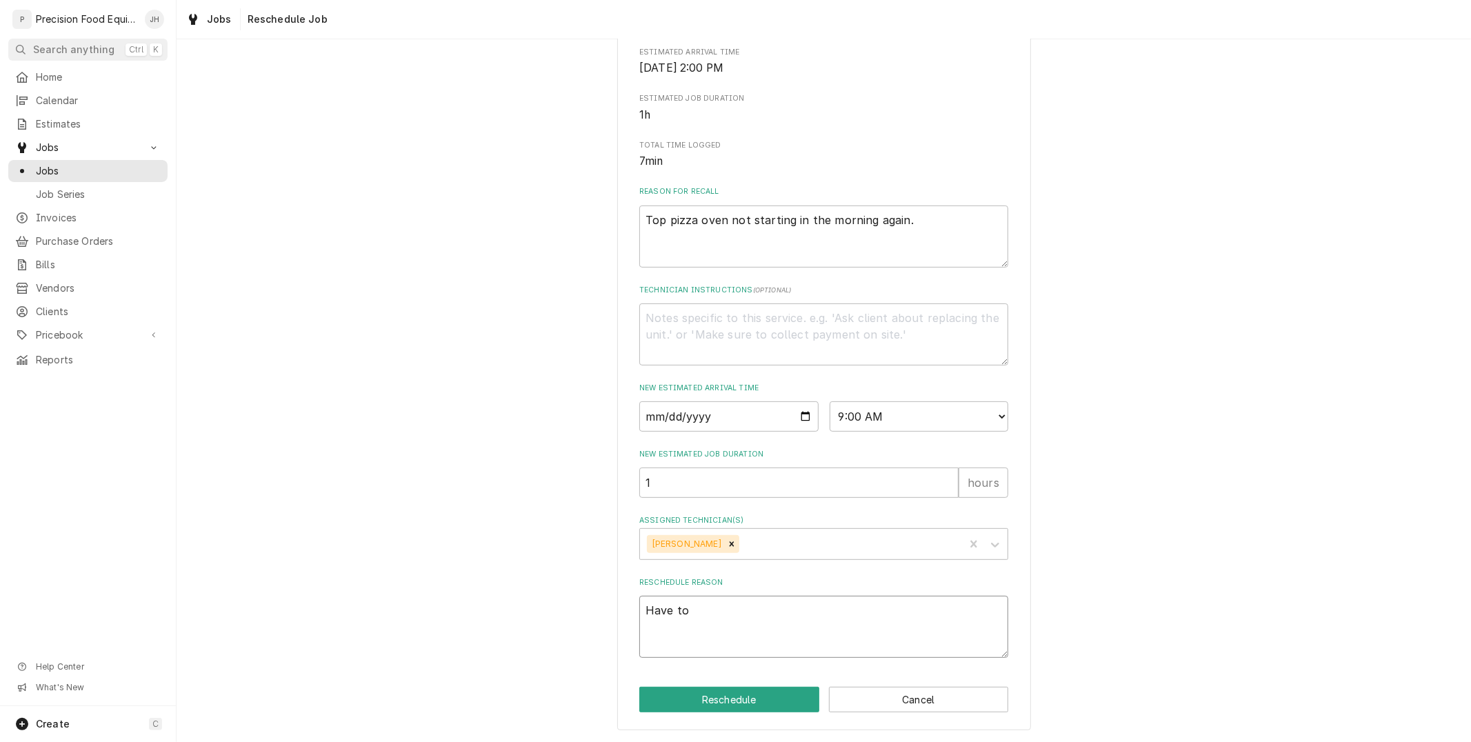
type textarea "Have to"
type textarea "x"
type textarea "Have to"
type textarea "x"
type textarea "Have t"
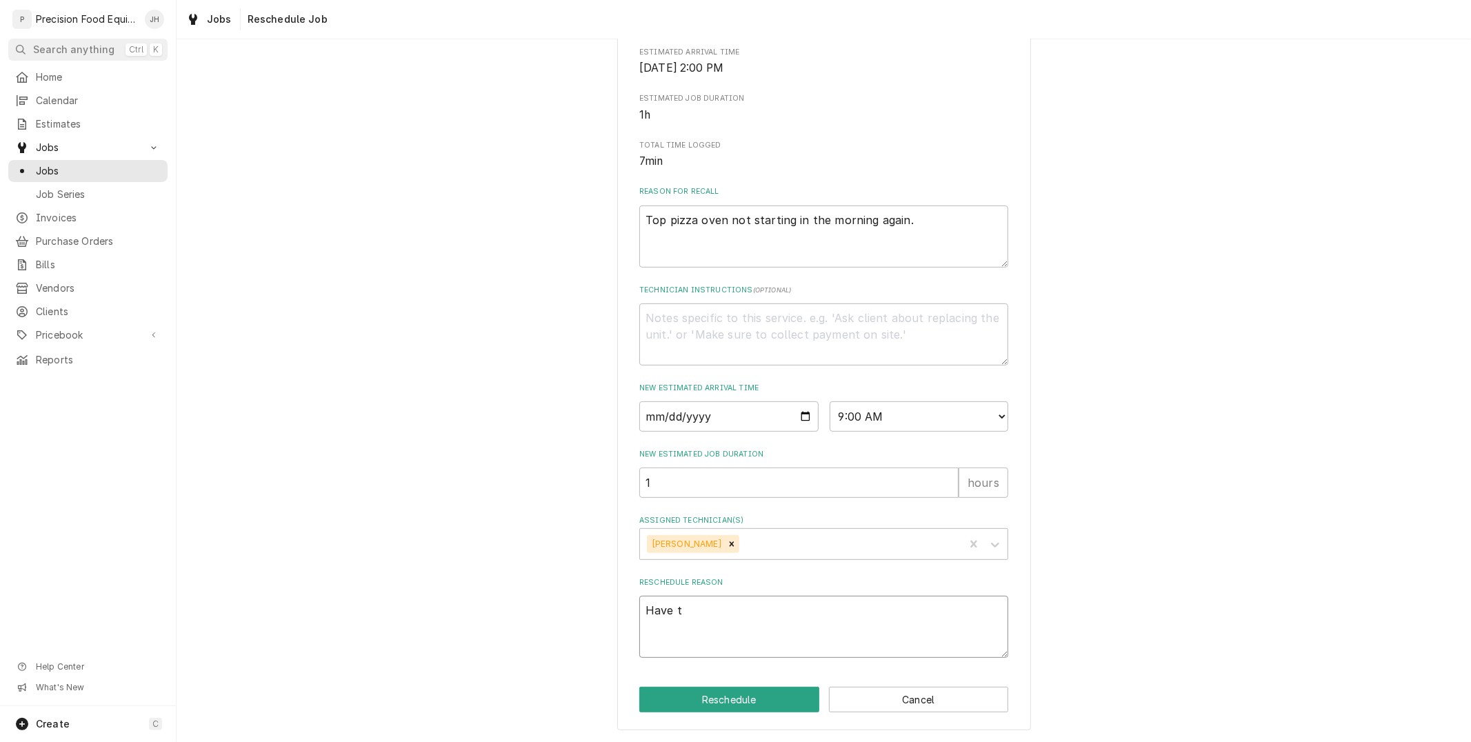
type textarea "x"
type textarea "Have"
type textarea "x"
type textarea "Have"
type textarea "x"
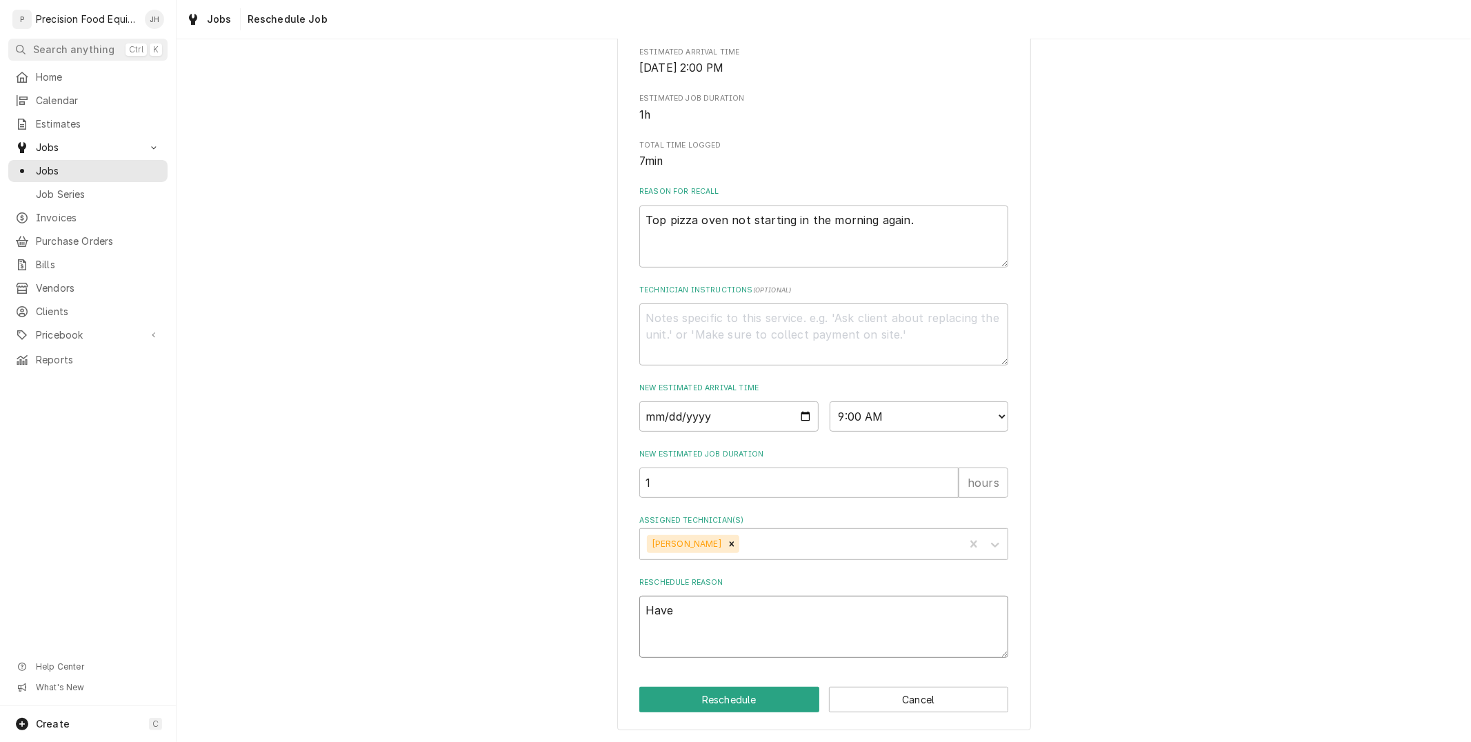
type textarea "Hav"
type textarea "x"
type textarea "Ha"
type textarea "x"
type textarea "H"
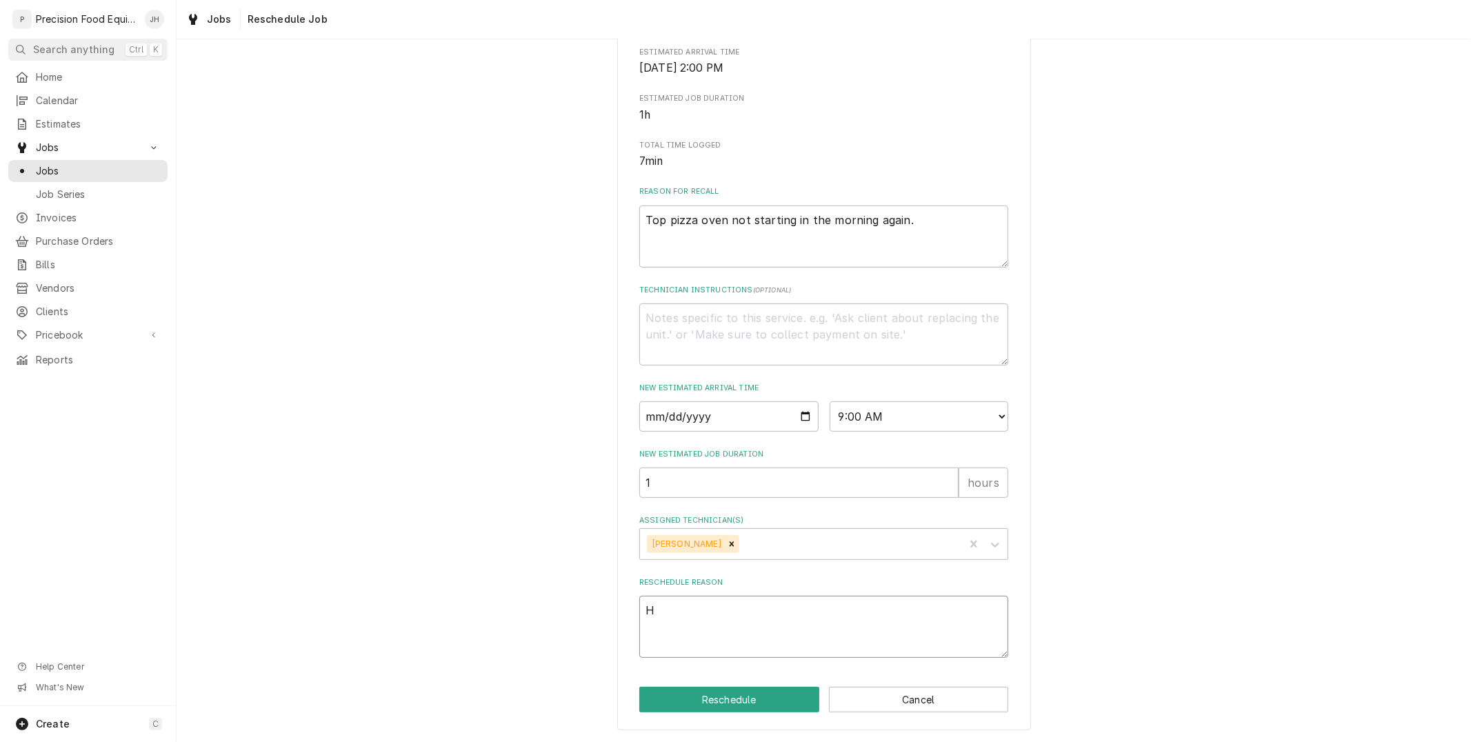
type textarea "x"
type textarea "a"
type textarea "x"
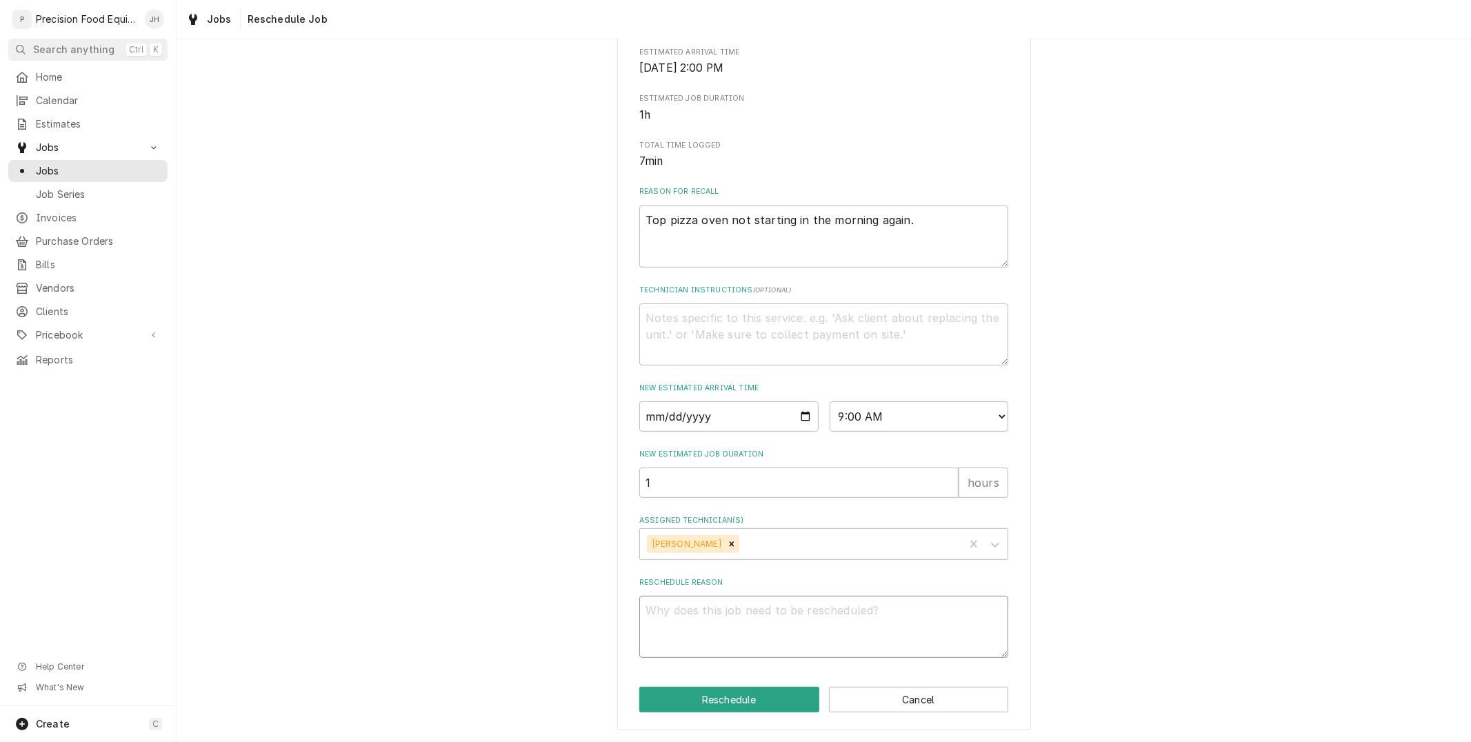
type textarea "H"
type textarea "x"
type textarea "Ha"
type textarea "x"
type textarea "Hav"
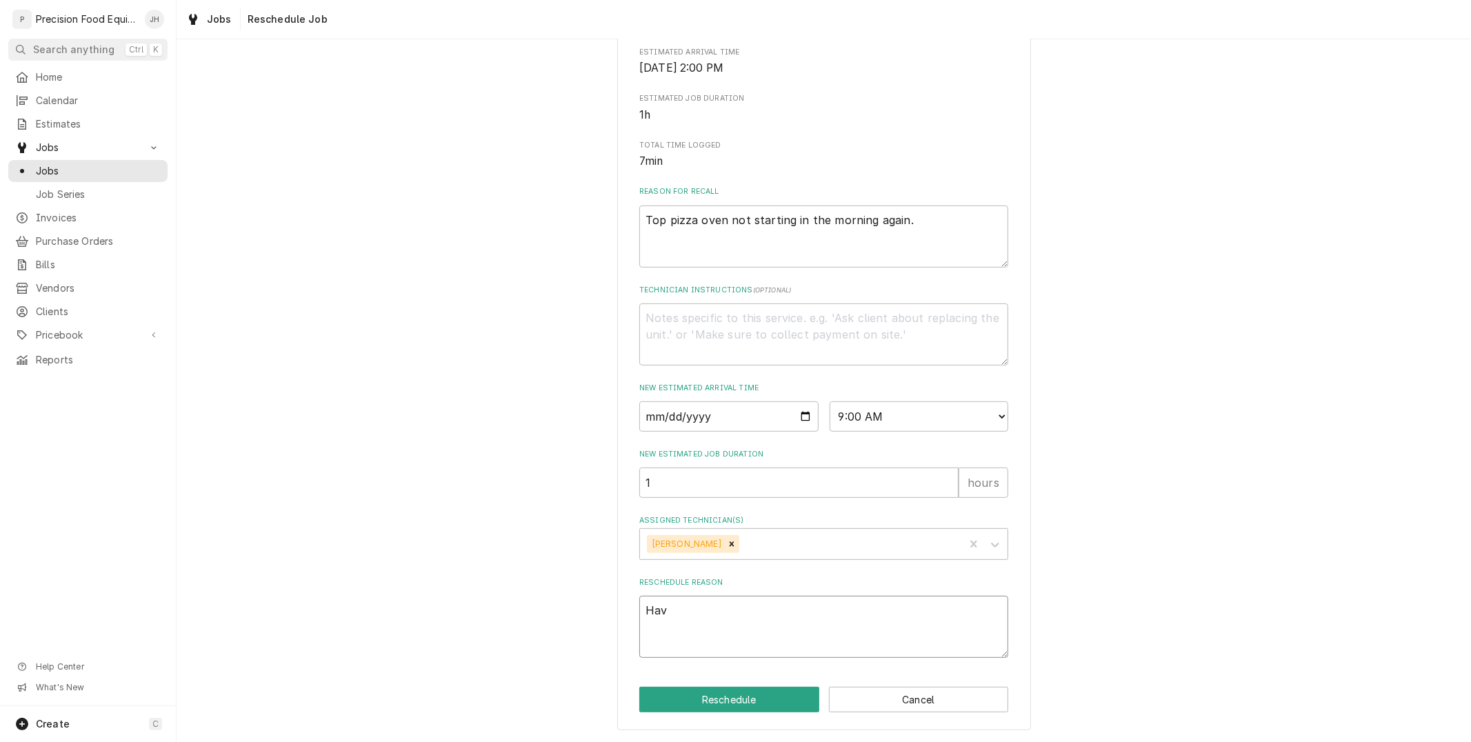
type textarea "x"
type textarea "Have"
type textarea "x"
type textarea "Have"
click at [890, 701] on button "Cancel" at bounding box center [919, 700] width 180 height 26
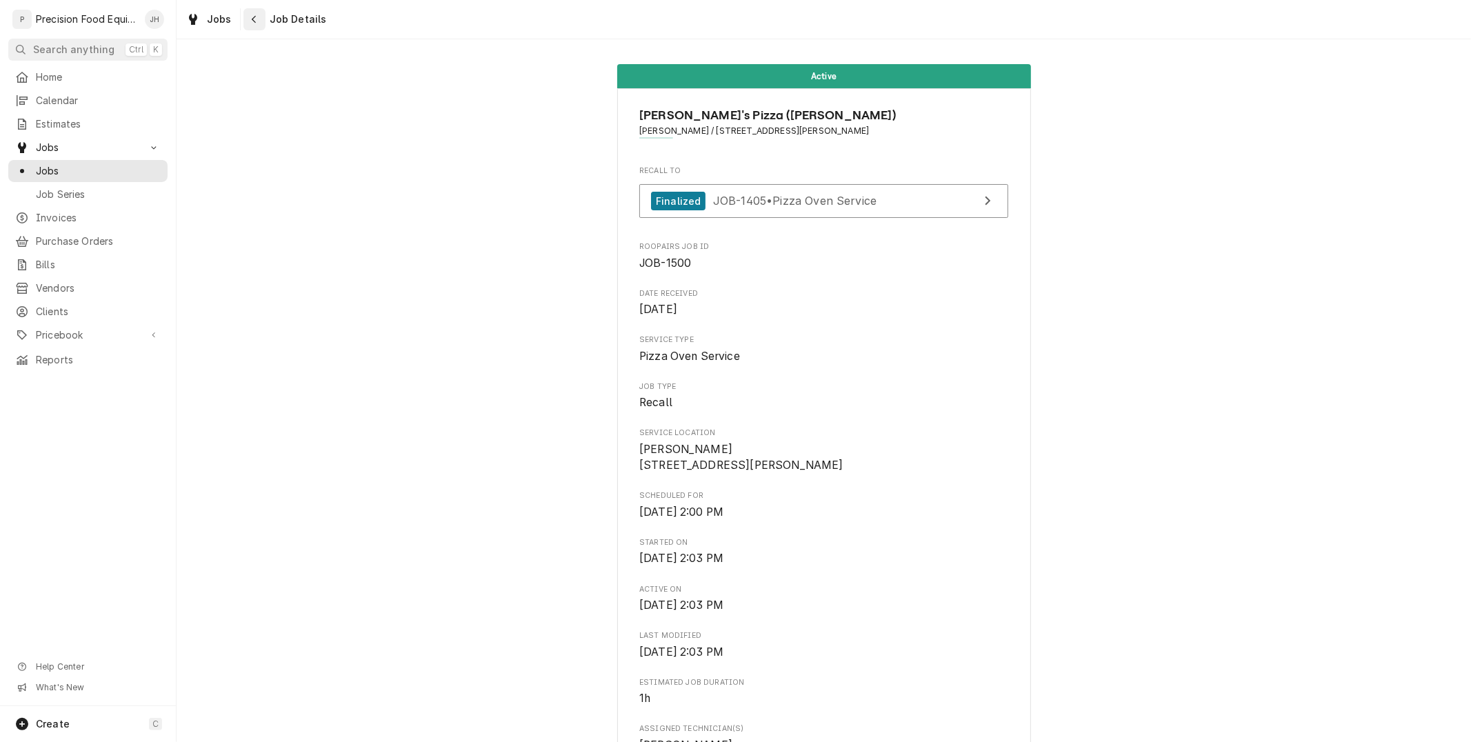
click at [243, 19] on button "Navigate back" at bounding box center [254, 19] width 22 height 22
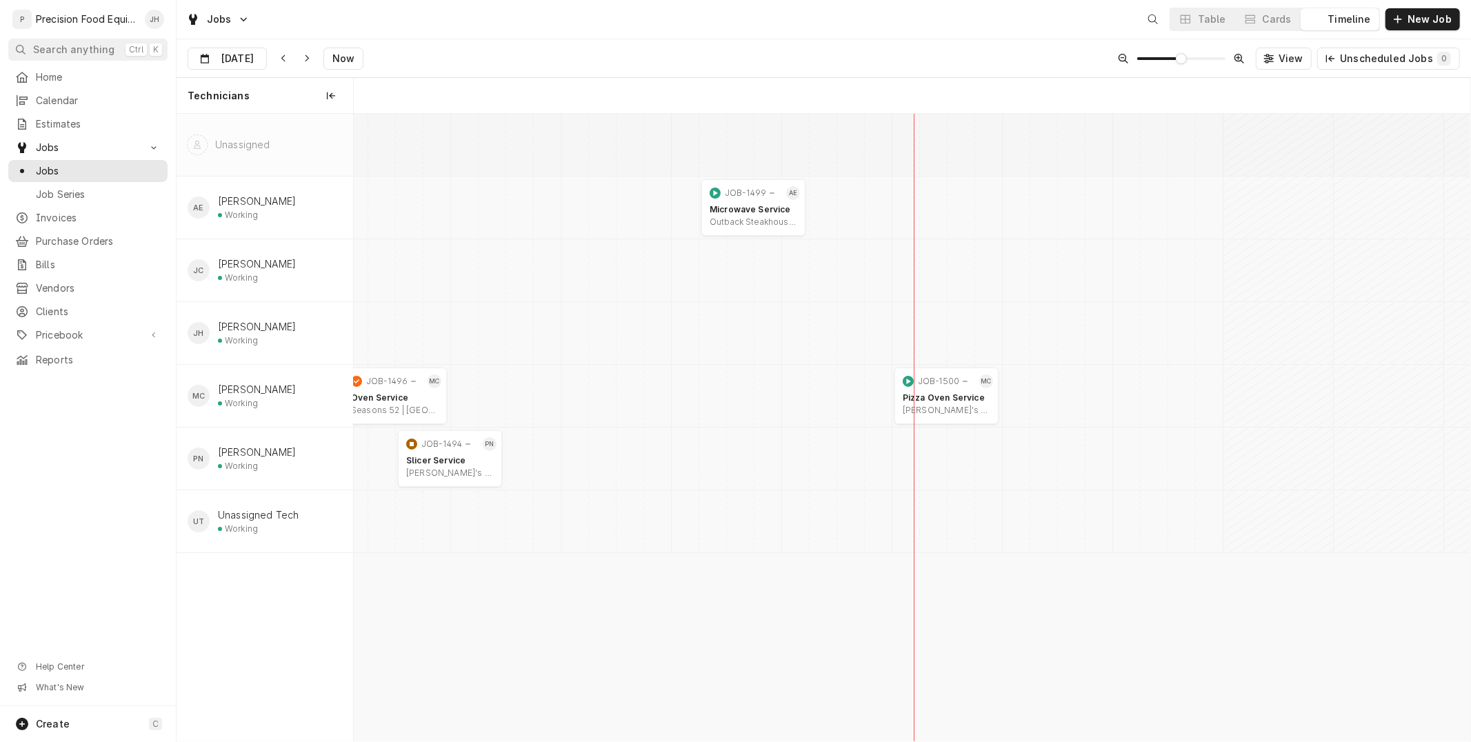
scroll to position [0, 22132]
click at [962, 414] on div "[PERSON_NAME]'s Pizza ([PERSON_NAME]) | [PERSON_NAME], 85298" at bounding box center [947, 410] width 88 height 11
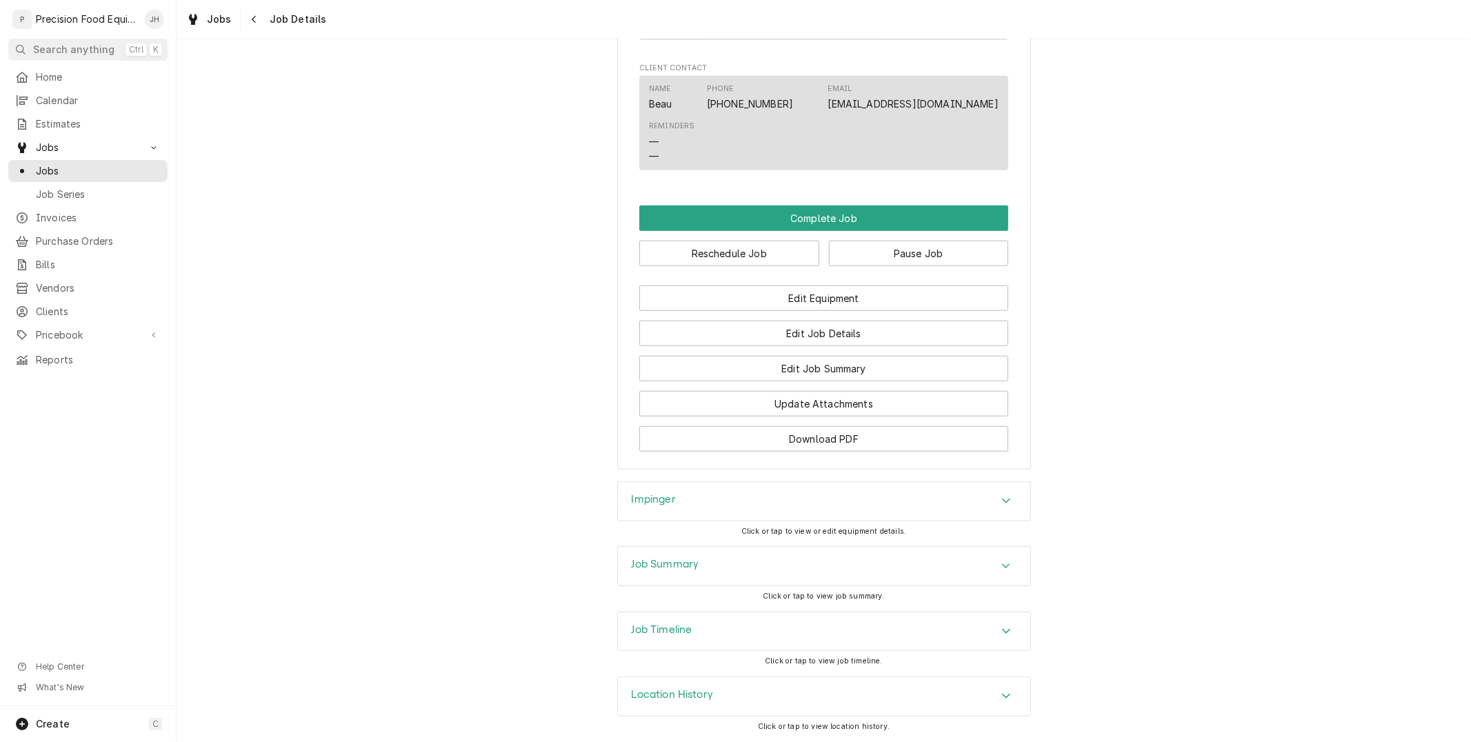
scroll to position [975, 0]
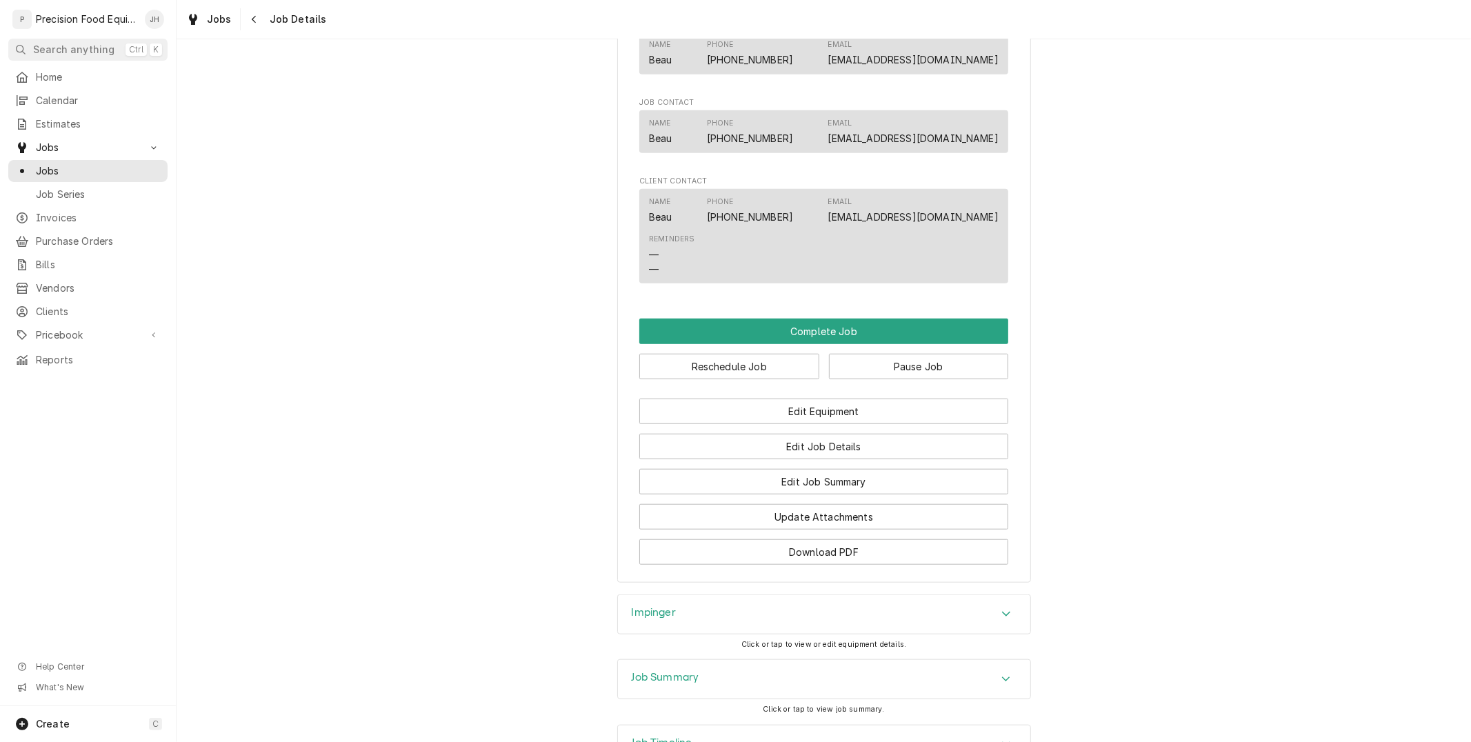
scroll to position [975, 0]
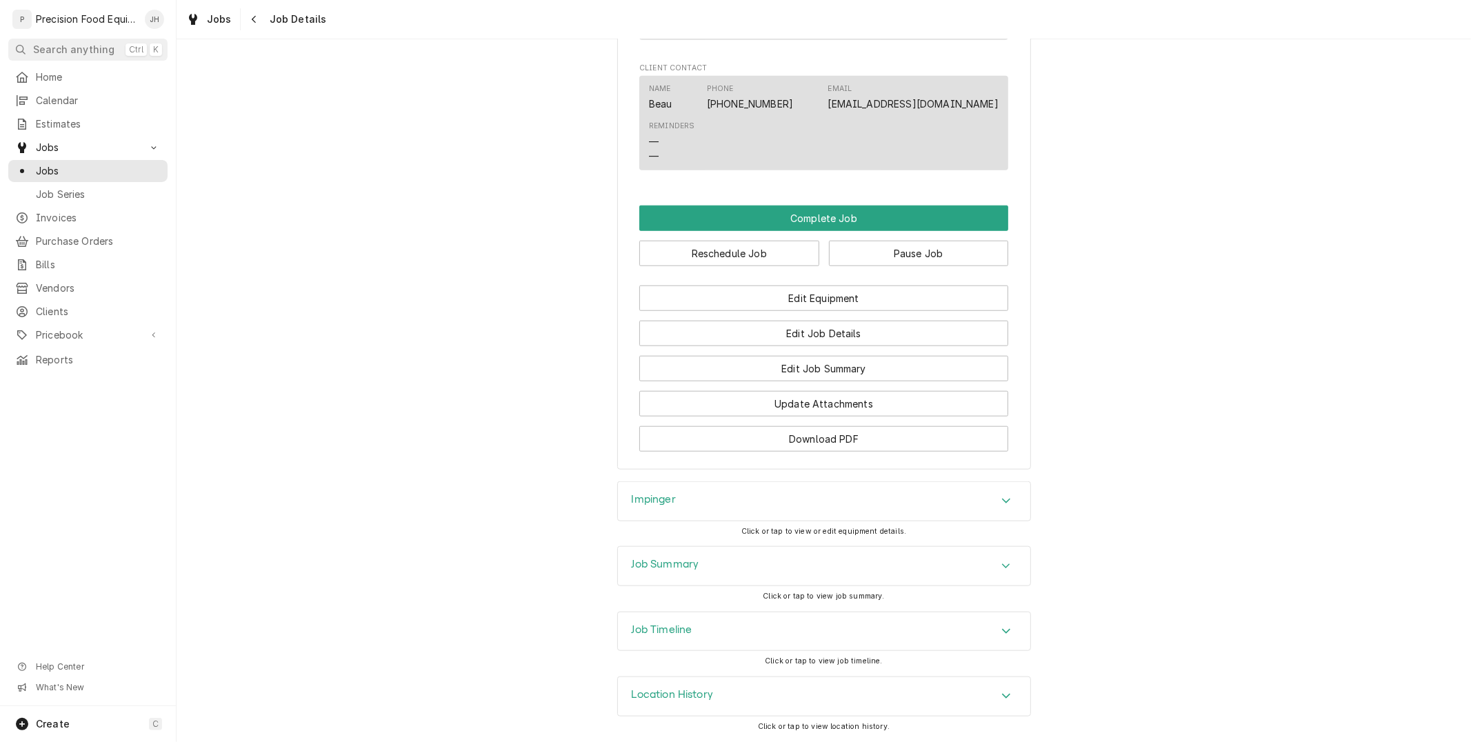
click at [903, 566] on div "Job Summary" at bounding box center [824, 566] width 412 height 39
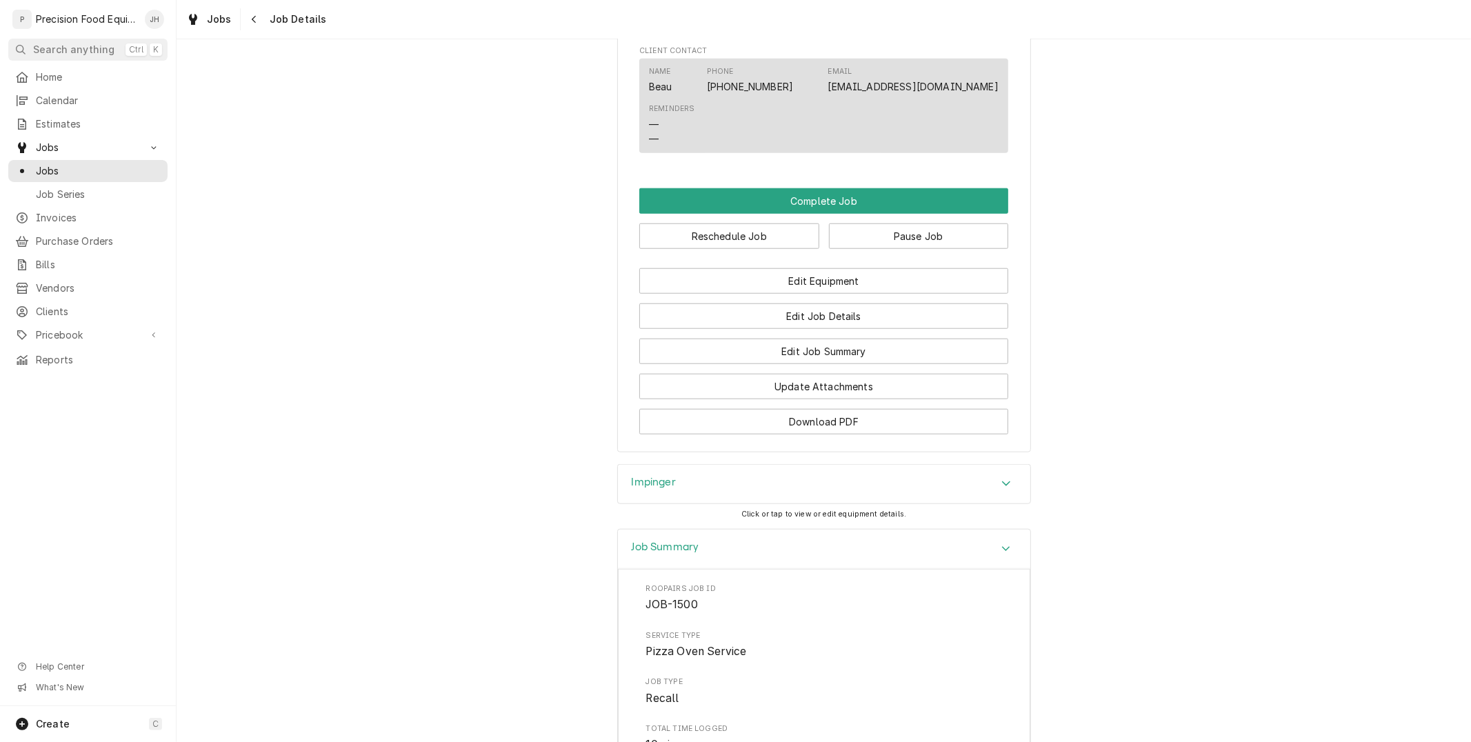
scroll to position [1450, 0]
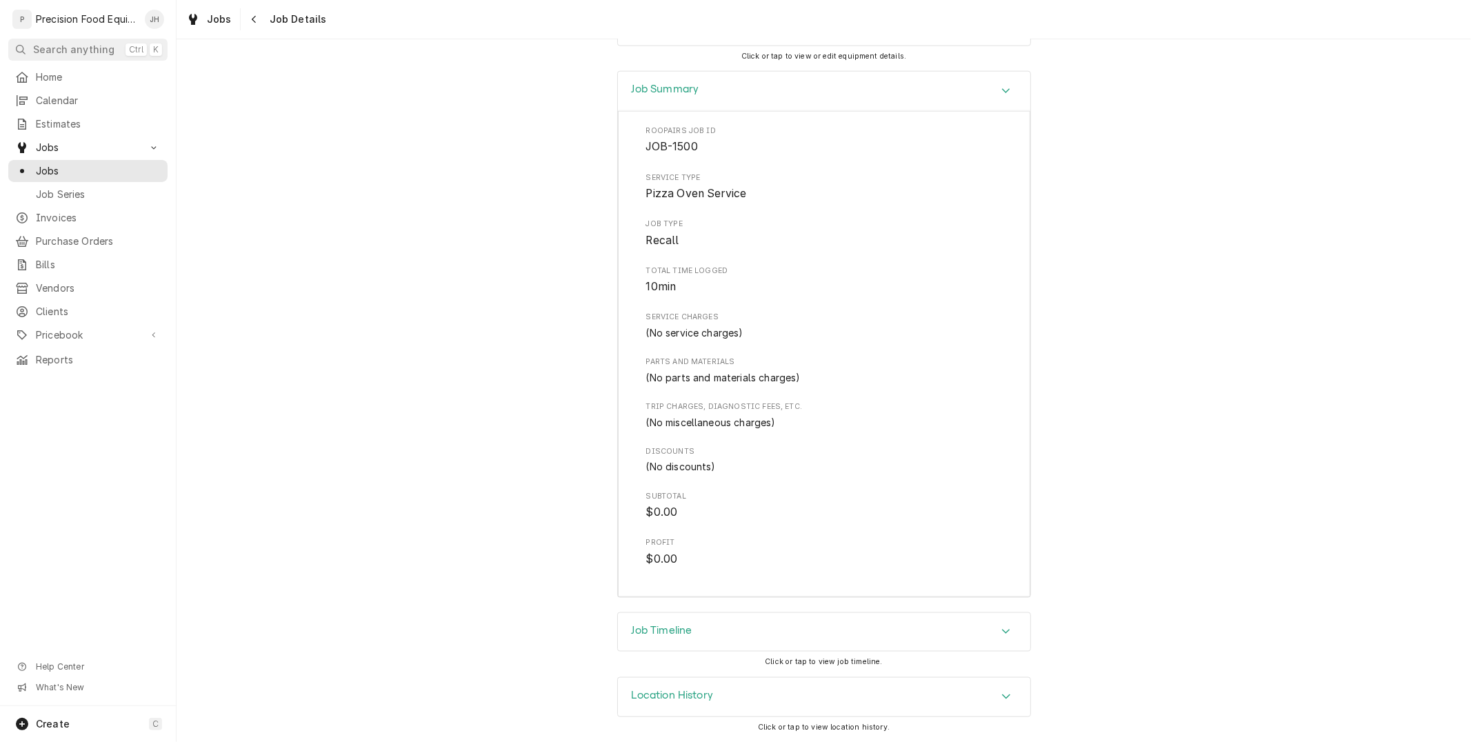
click at [886, 624] on div "Job Timeline" at bounding box center [824, 632] width 412 height 39
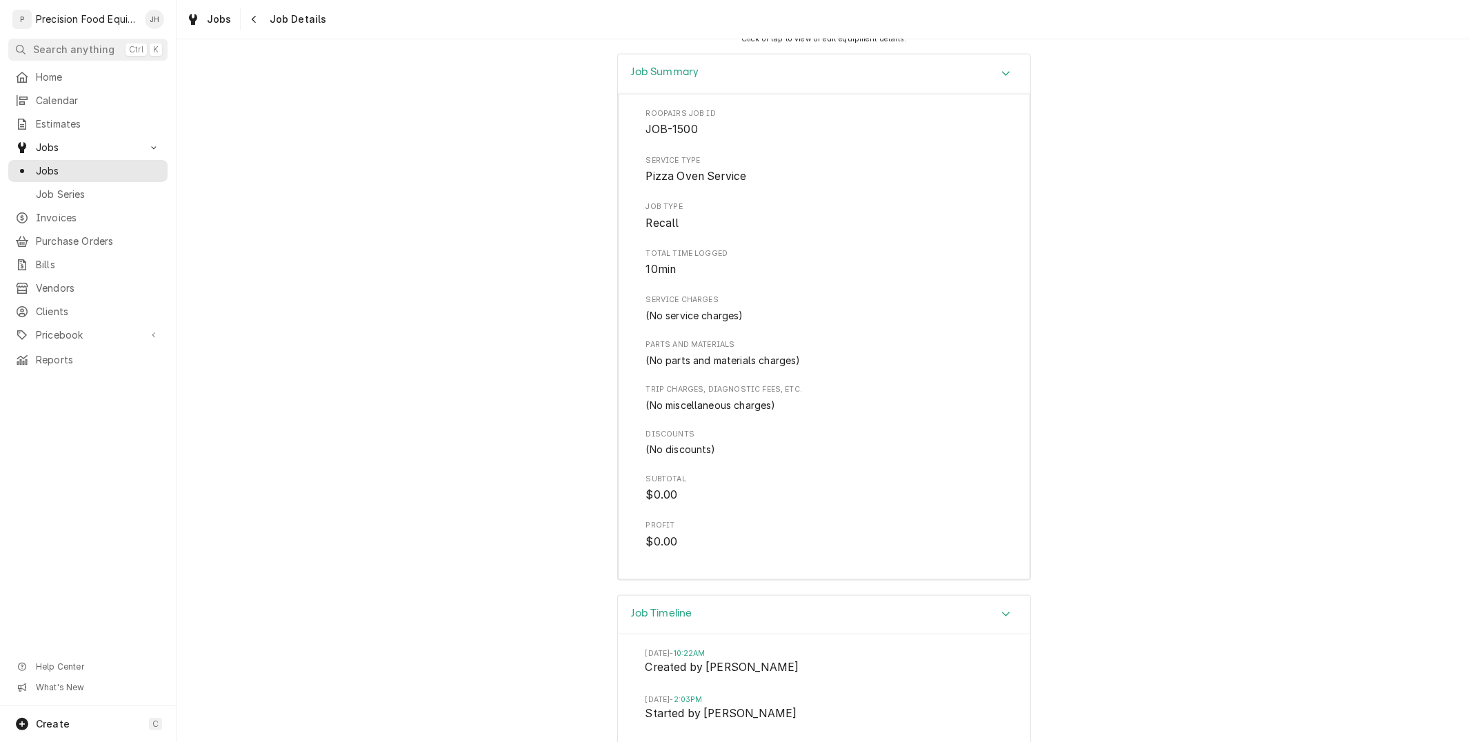
scroll to position [1609, 0]
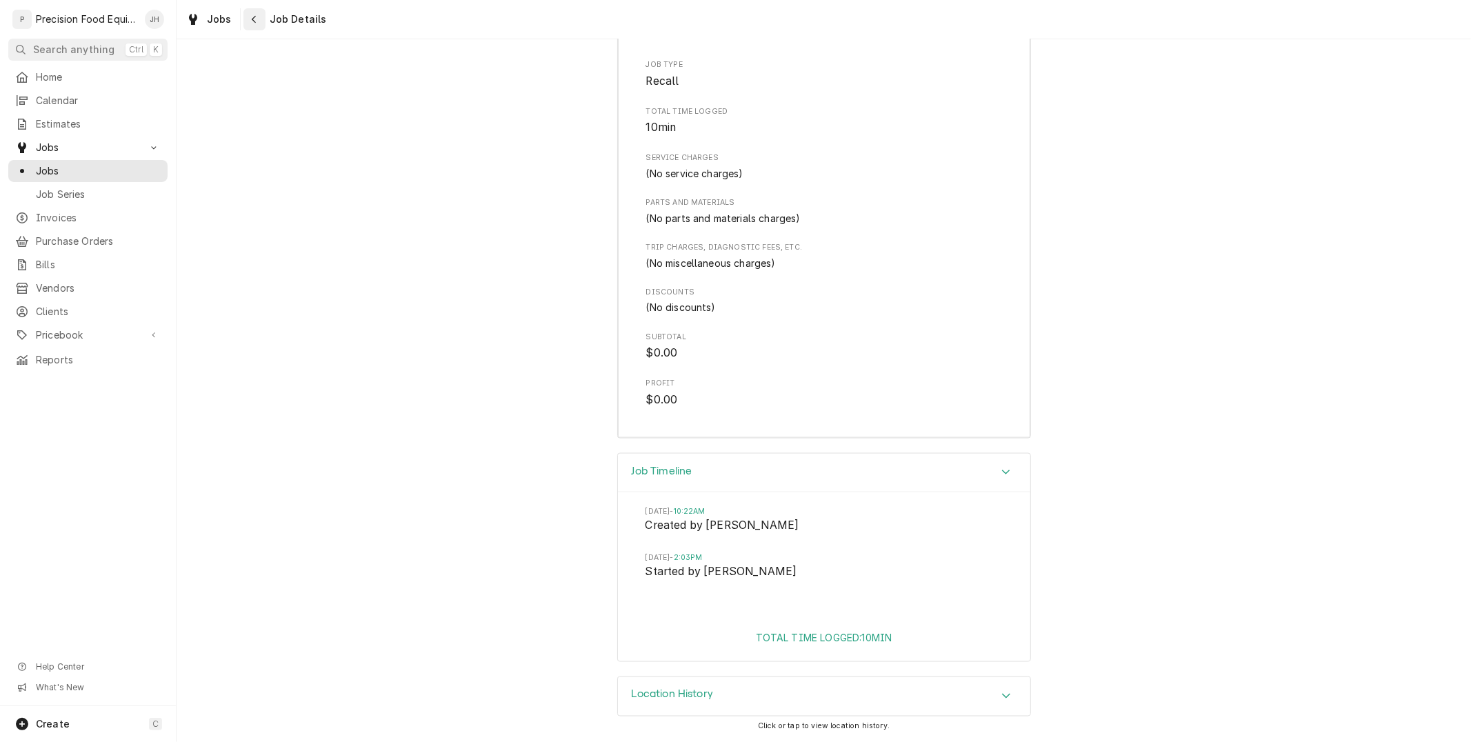
click at [248, 22] on div "Navigate back" at bounding box center [255, 19] width 14 height 14
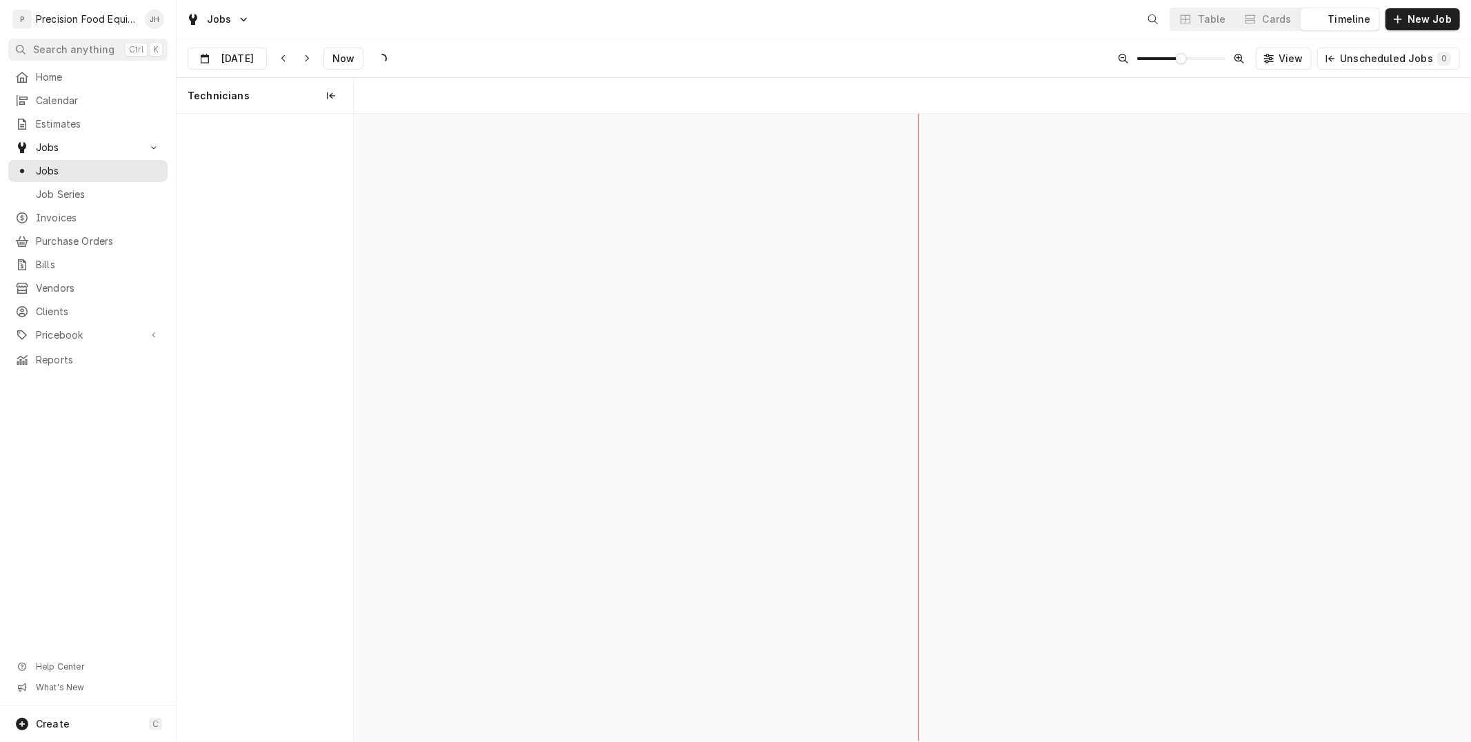
scroll to position [0, 22132]
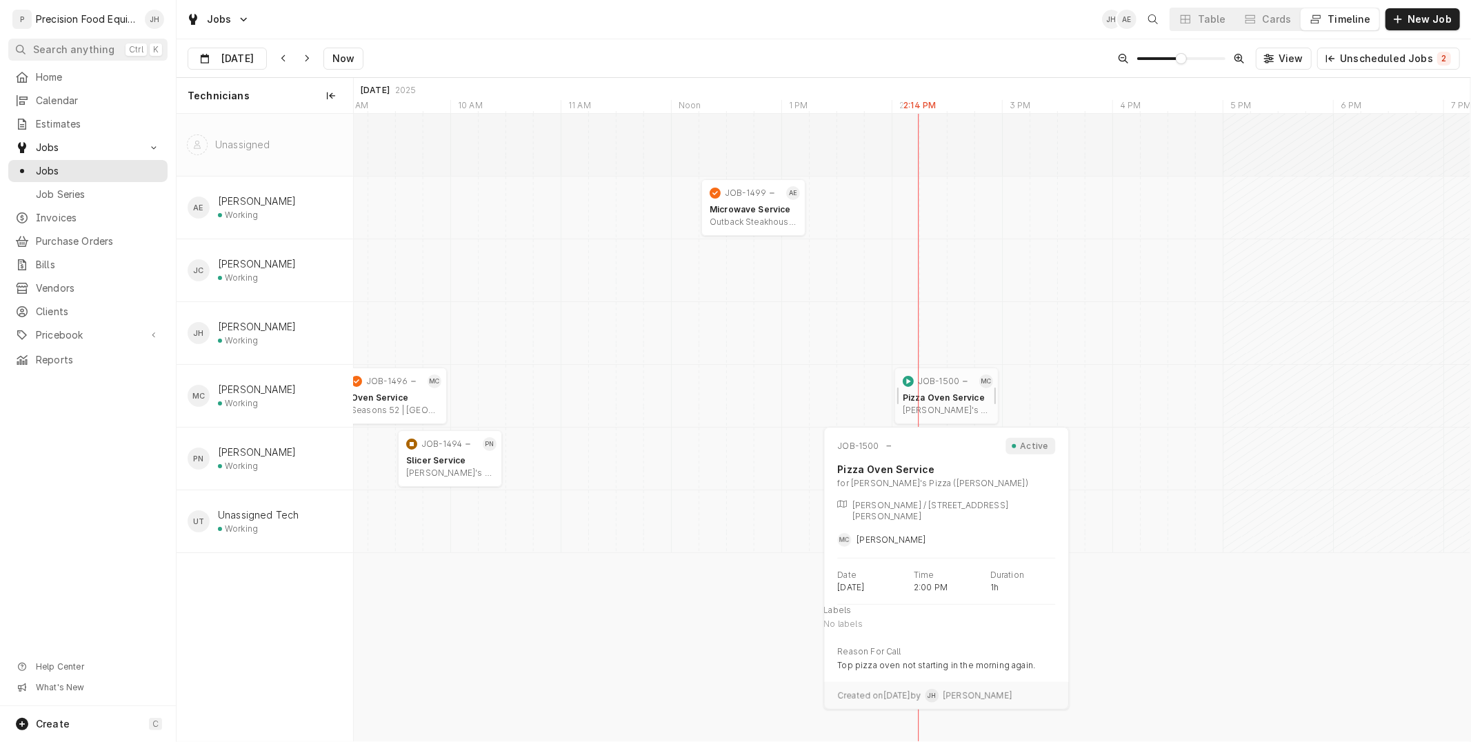
click at [940, 403] on div "Pizza Oven Service" at bounding box center [947, 397] width 88 height 11
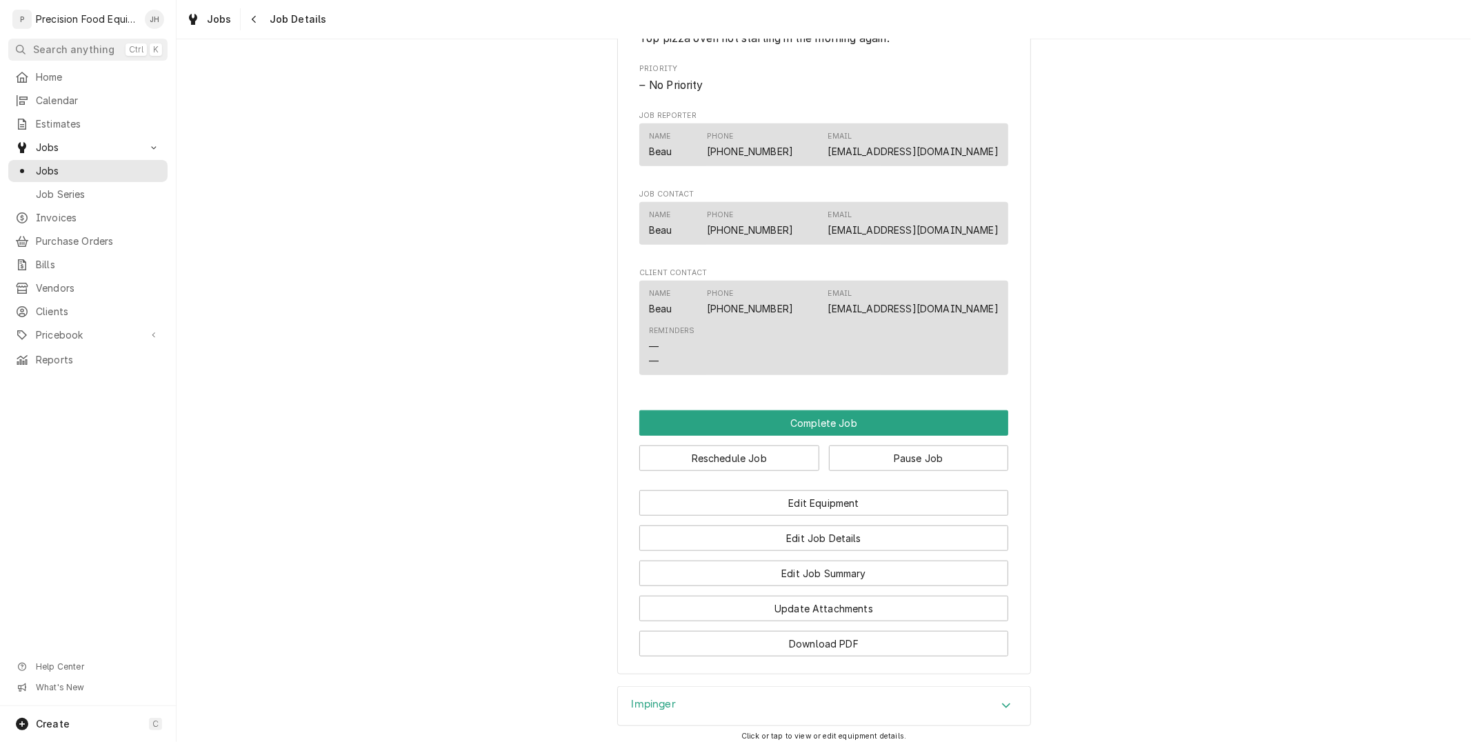
scroll to position [1072, 0]
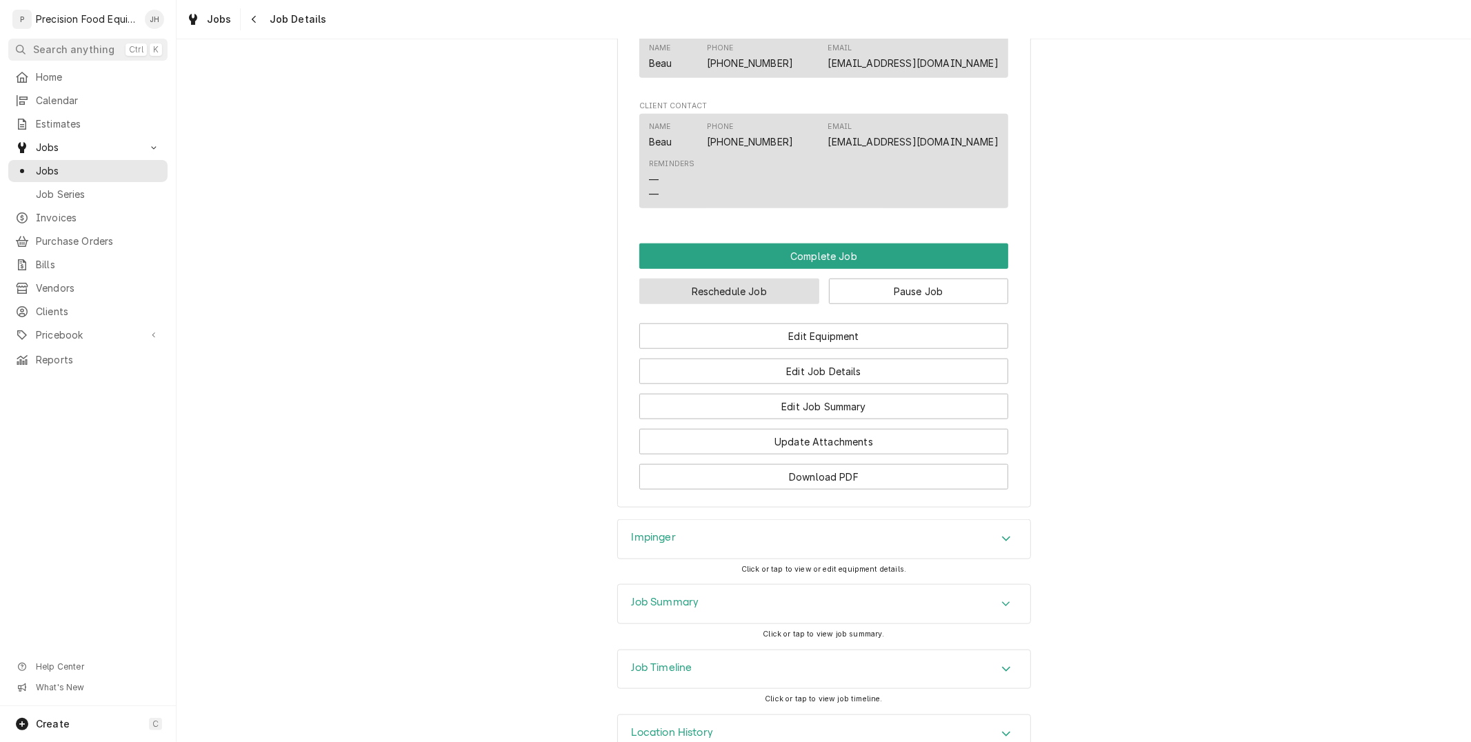
click at [782, 302] on button "Reschedule Job" at bounding box center [729, 292] width 180 height 26
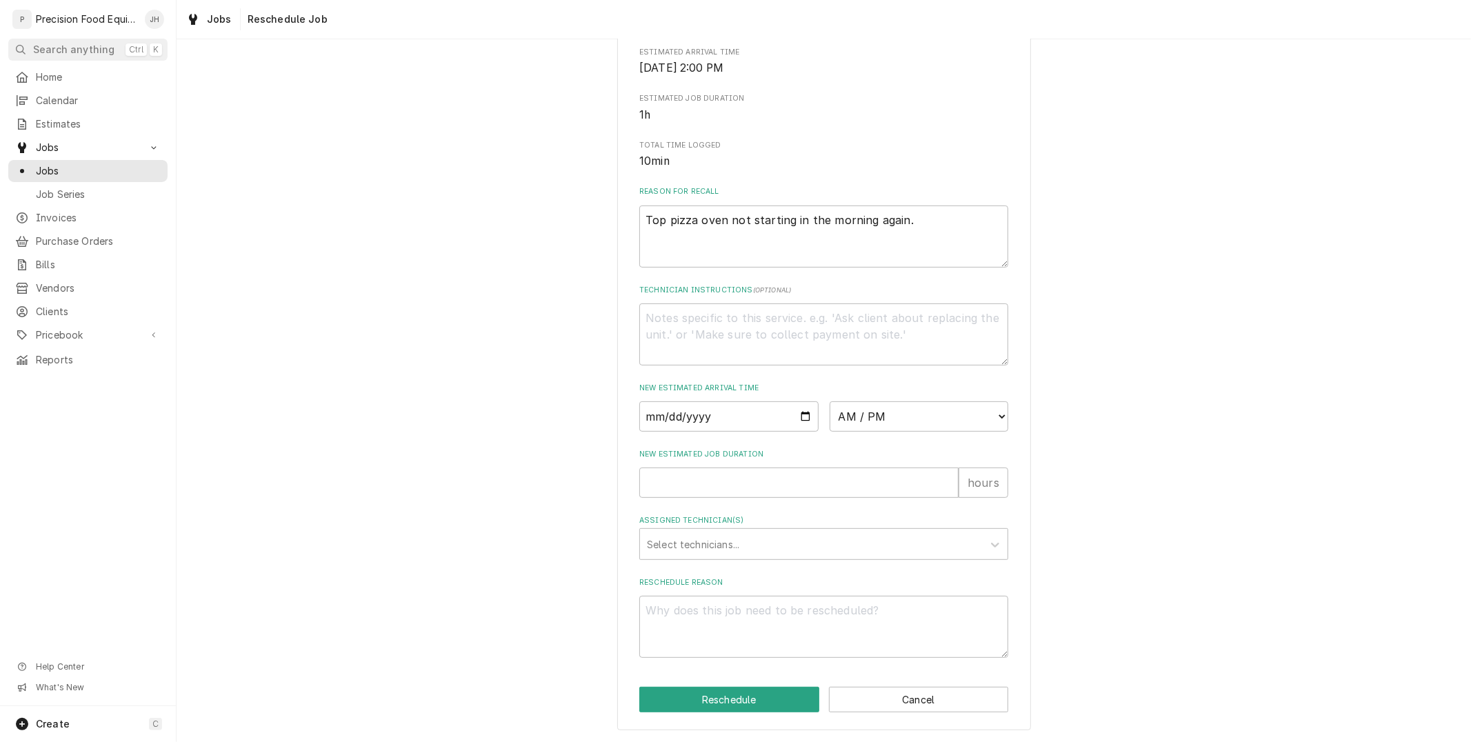
scroll to position [288, 0]
click at [795, 419] on input "Date" at bounding box center [728, 416] width 179 height 30
type input "2025-09-24"
type textarea "x"
click at [934, 417] on select "AM / PM 6:00 AM 6:15 AM 6:30 AM 6:45 AM 7:00 AM 7:15 AM 7:30 AM 7:45 AM 8:00 AM…" at bounding box center [918, 416] width 179 height 30
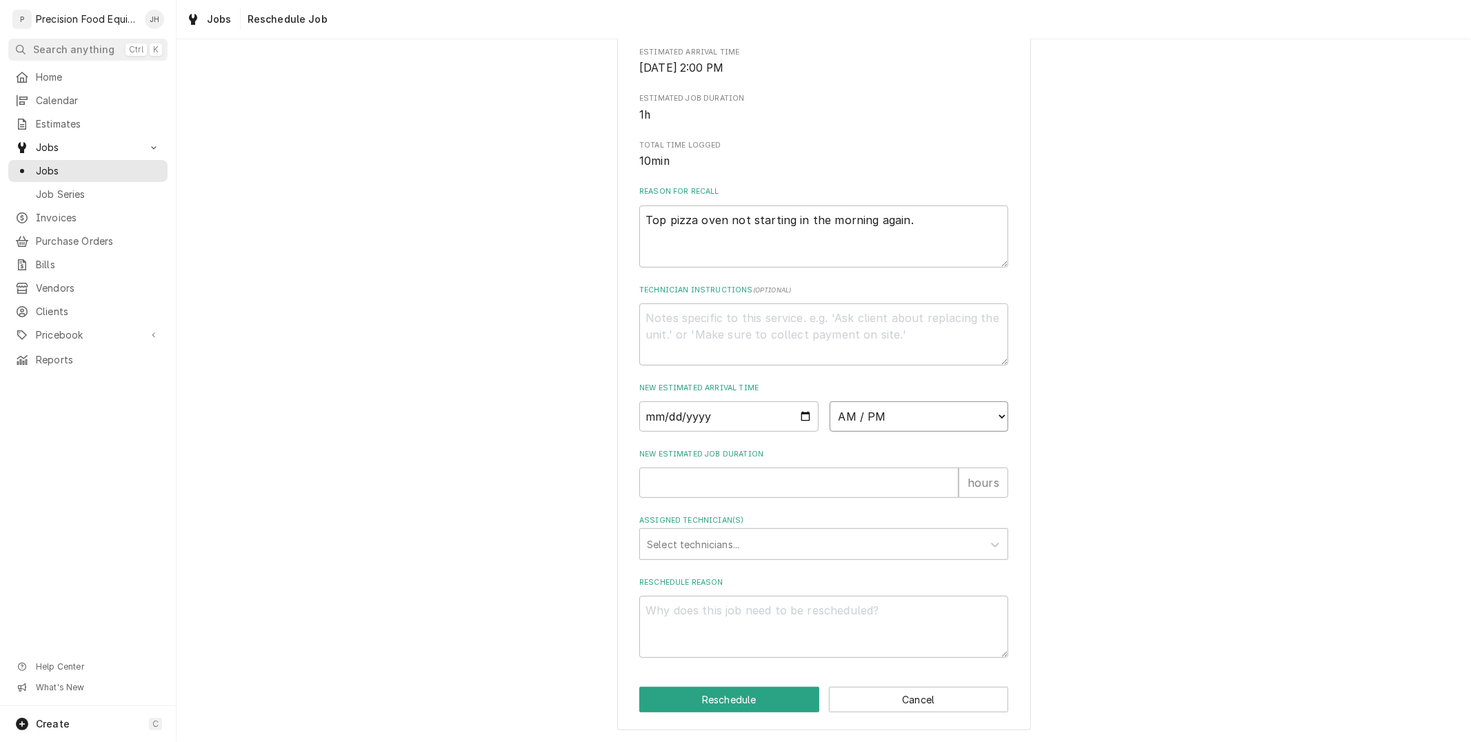
select select "09:00:00"
click at [829, 401] on select "AM / PM 6:00 AM 6:15 AM 6:30 AM 6:45 AM 7:00 AM 7:15 AM 7:30 AM 7:45 AM 8:00 AM…" at bounding box center [918, 416] width 179 height 30
click at [820, 483] on input "New Estimated Job Duration" at bounding box center [798, 482] width 319 height 30
type textarea "x"
type input "1"
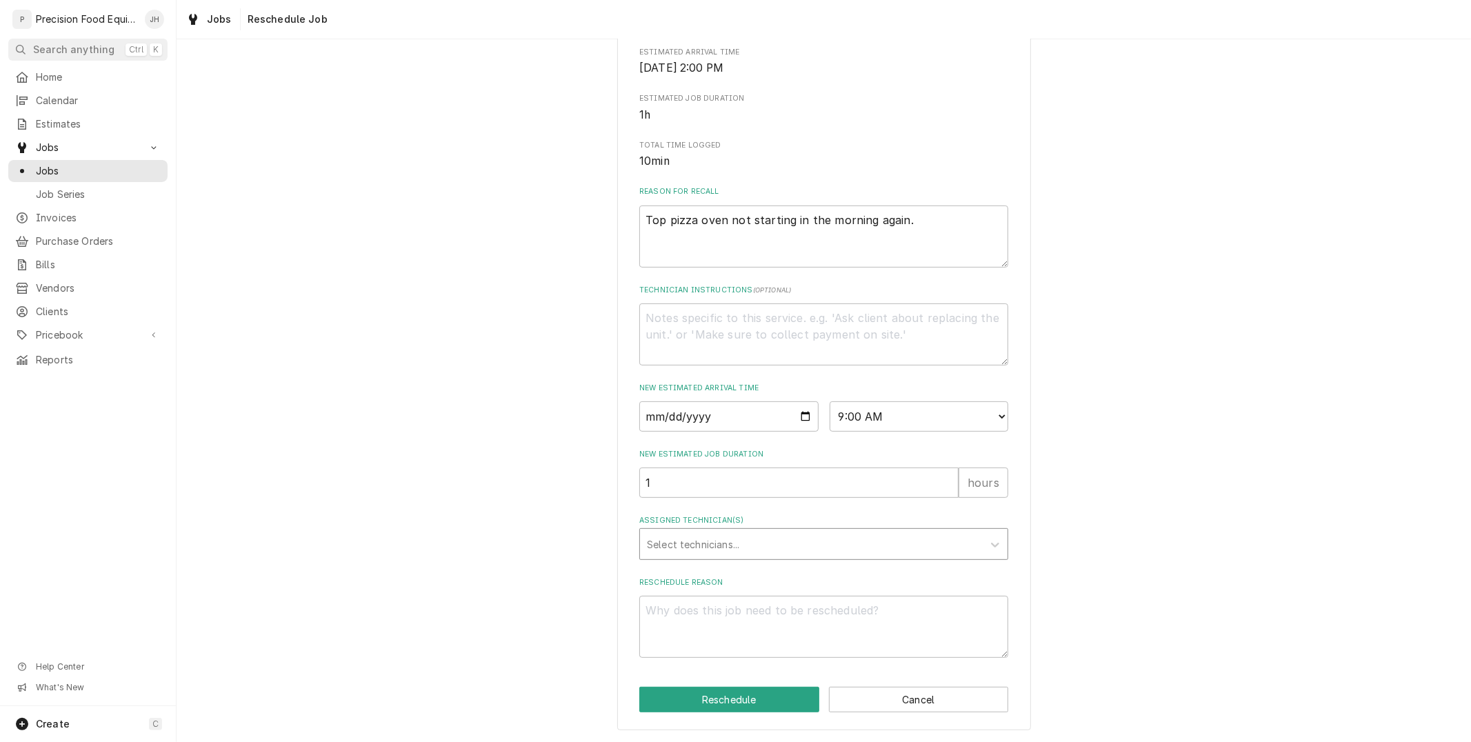
click at [776, 550] on div "Assigned Technician(s)" at bounding box center [811, 544] width 329 height 25
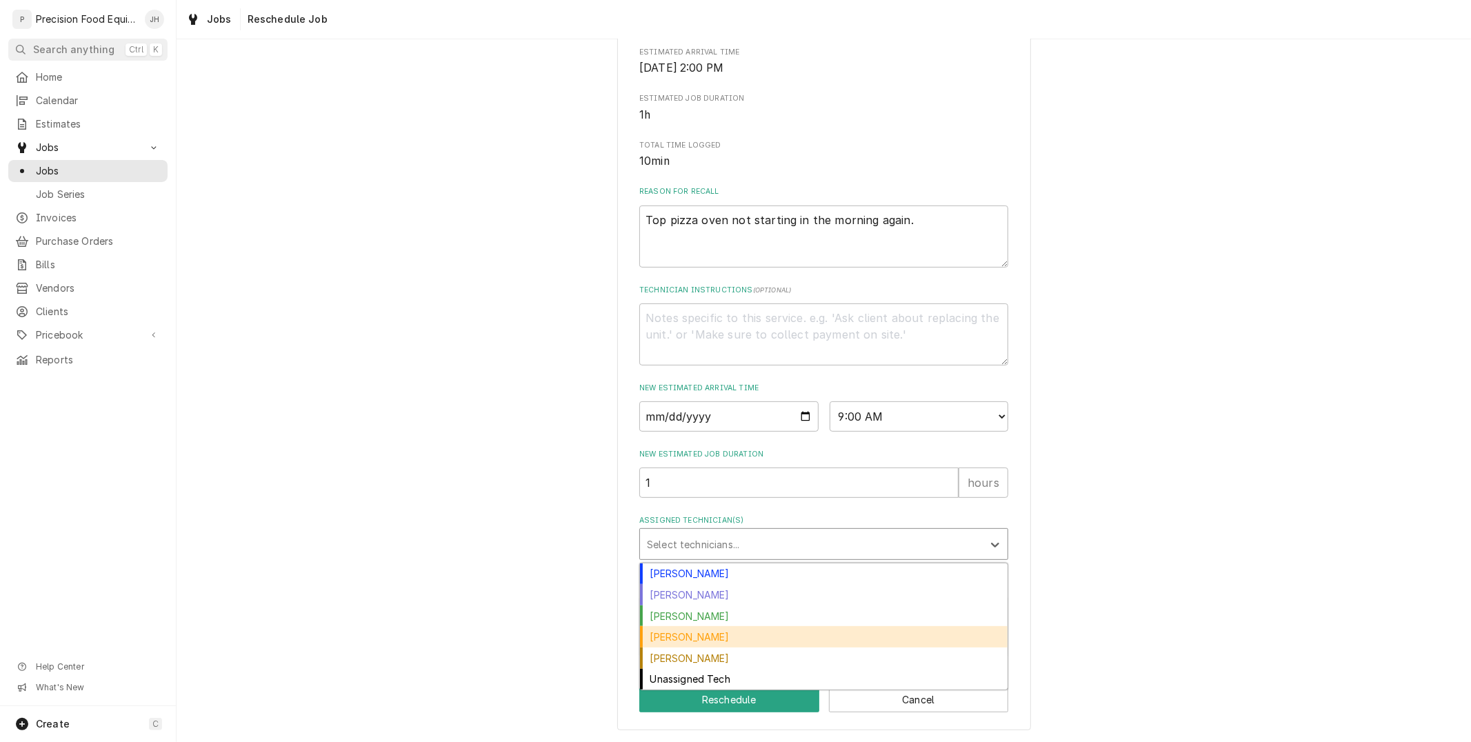
click at [734, 644] on div "Mike Caster" at bounding box center [823, 636] width 367 height 21
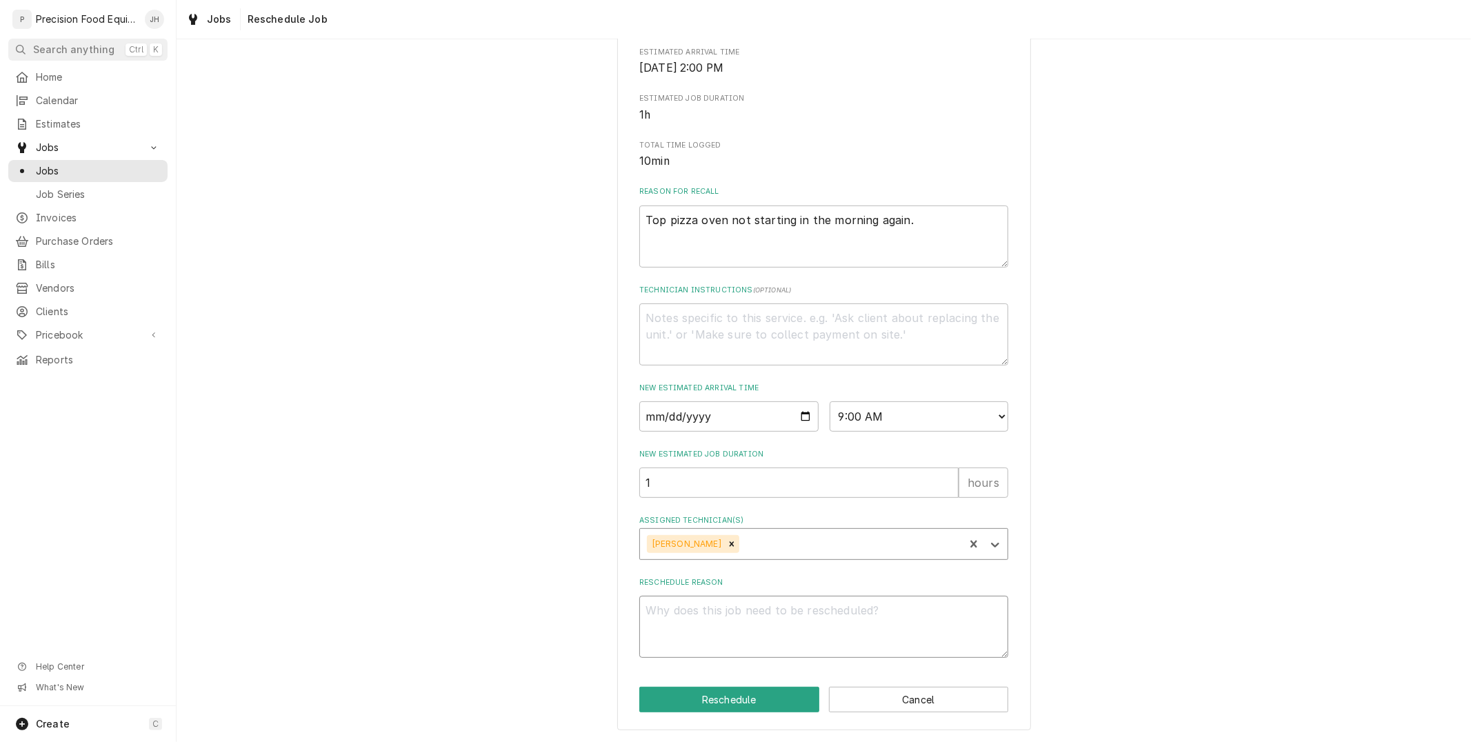
click at [780, 619] on textarea "Reschedule Reason" at bounding box center [823, 627] width 369 height 62
type textarea "x"
type textarea "M"
type textarea "x"
type textarea "Mi"
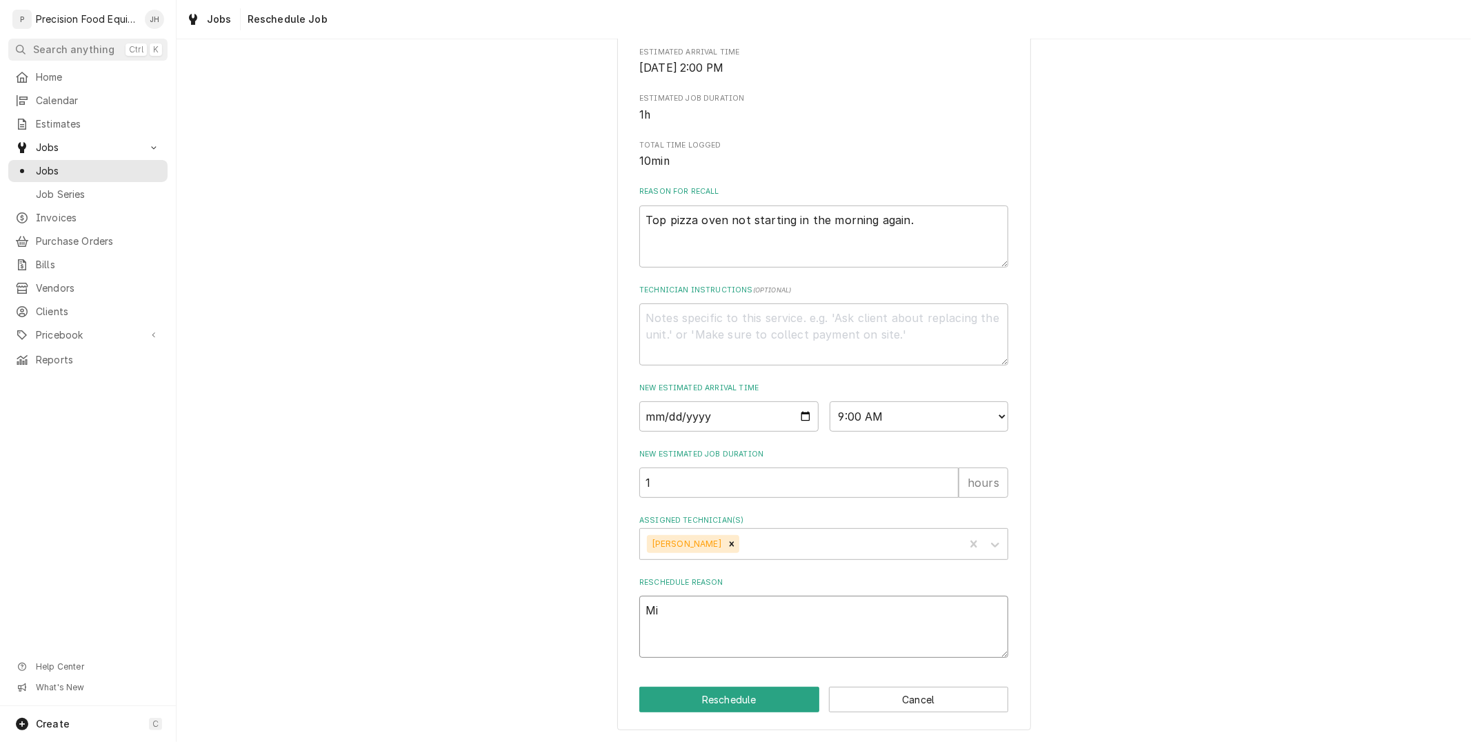
type textarea "x"
type textarea "Mike"
type textarea "x"
type textarea "Mike"
type textarea "x"
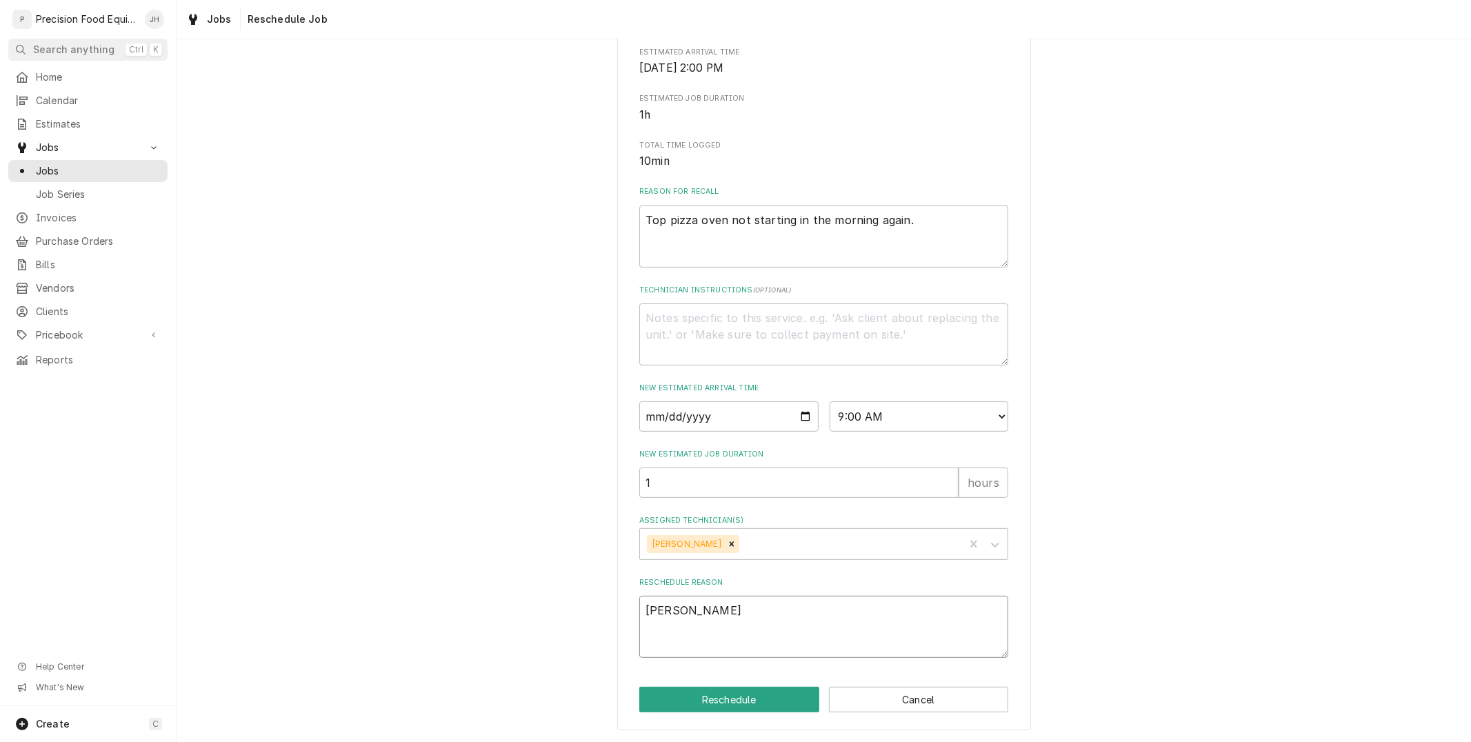
type textarea "Mike w"
type textarea "x"
type textarea "Mike wi"
type textarea "x"
type textarea "Mike wil"
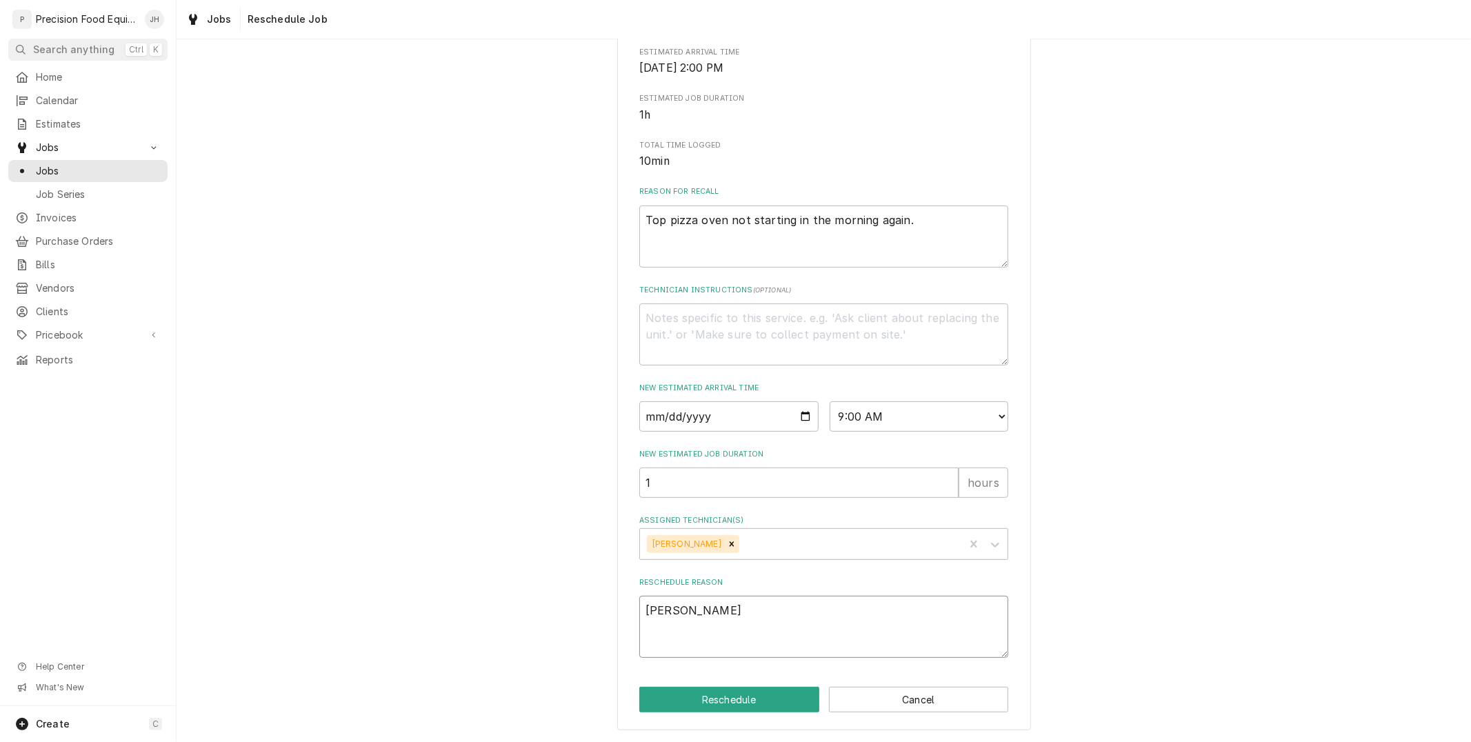
type textarea "x"
type textarea "Mike will"
type textarea "x"
type textarea "Mike will"
type textarea "x"
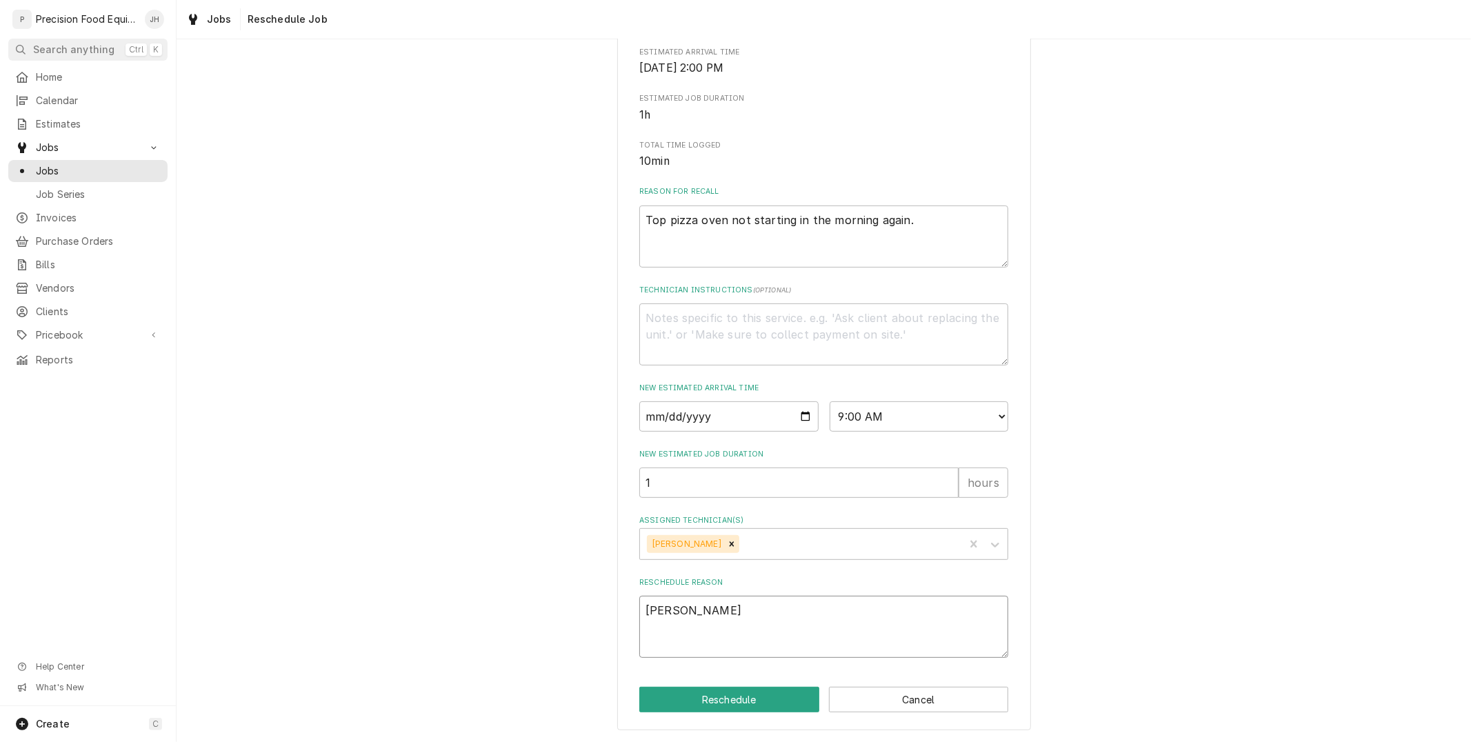
type textarea "Mike will n"
type textarea "x"
type textarea "Mike will ne"
type textarea "x"
type textarea "Mike will nee"
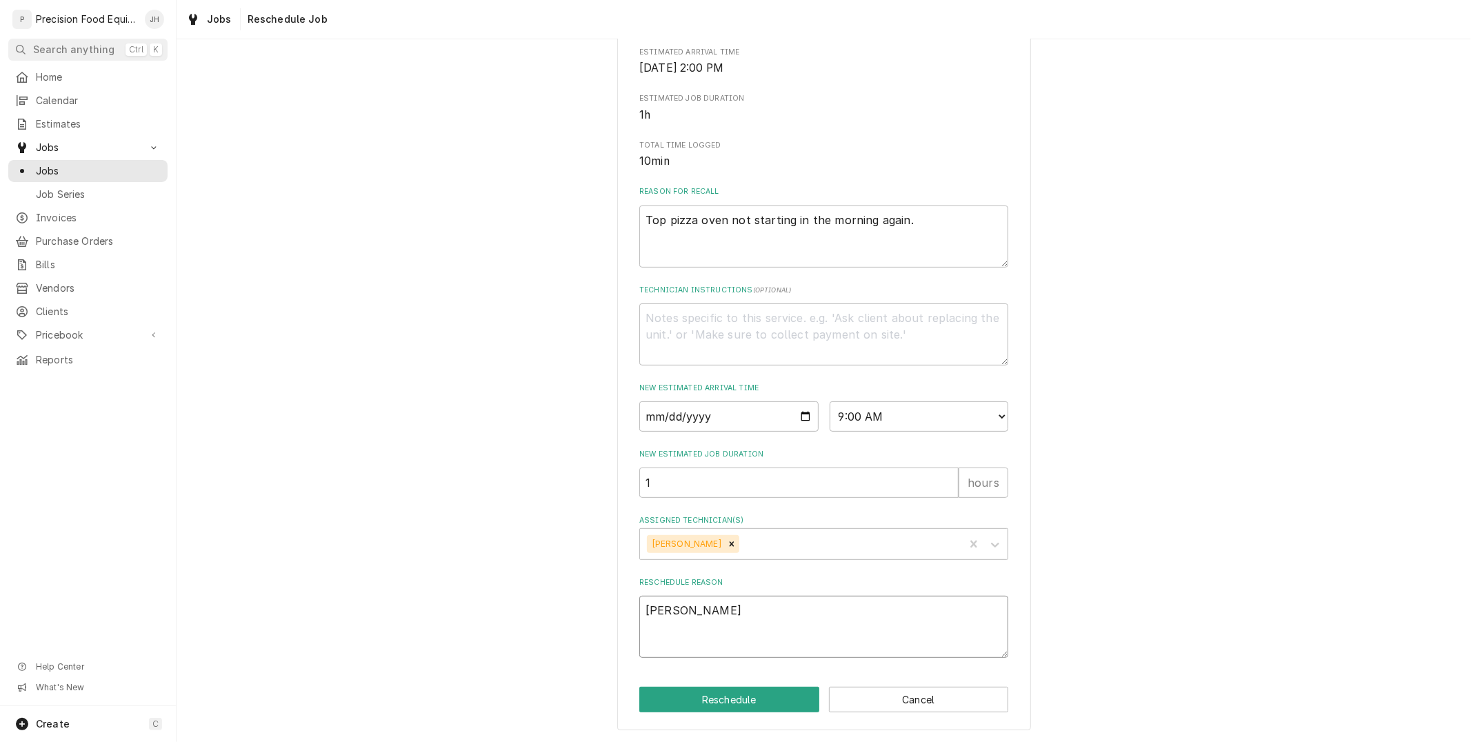
type textarea "x"
type textarea "Mike will neet"
type textarea "x"
type textarea "Mike will neet t"
type textarea "x"
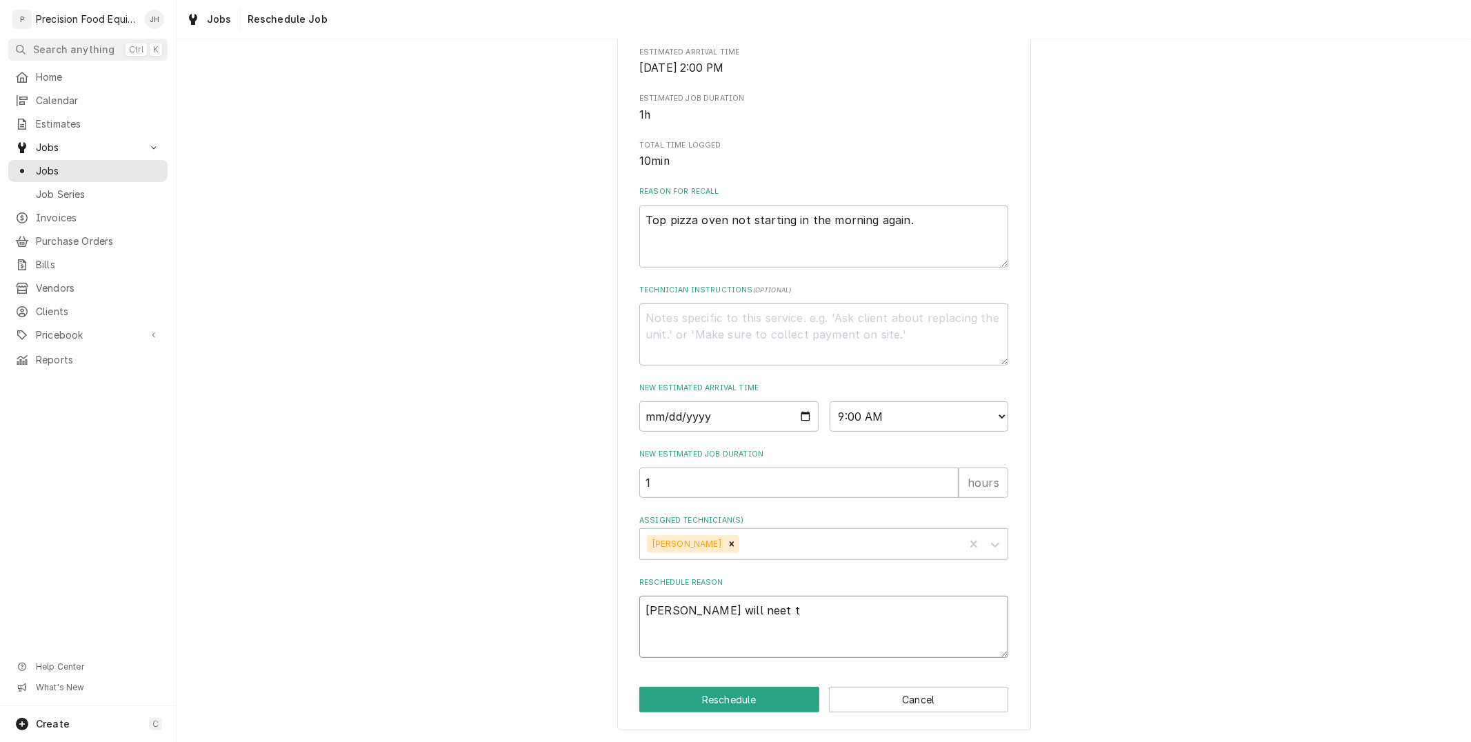
type textarea "Mike will neet to"
type textarea "x"
type textarea "Mike will neet to"
type textarea "x"
type textarea "Mike will neet to"
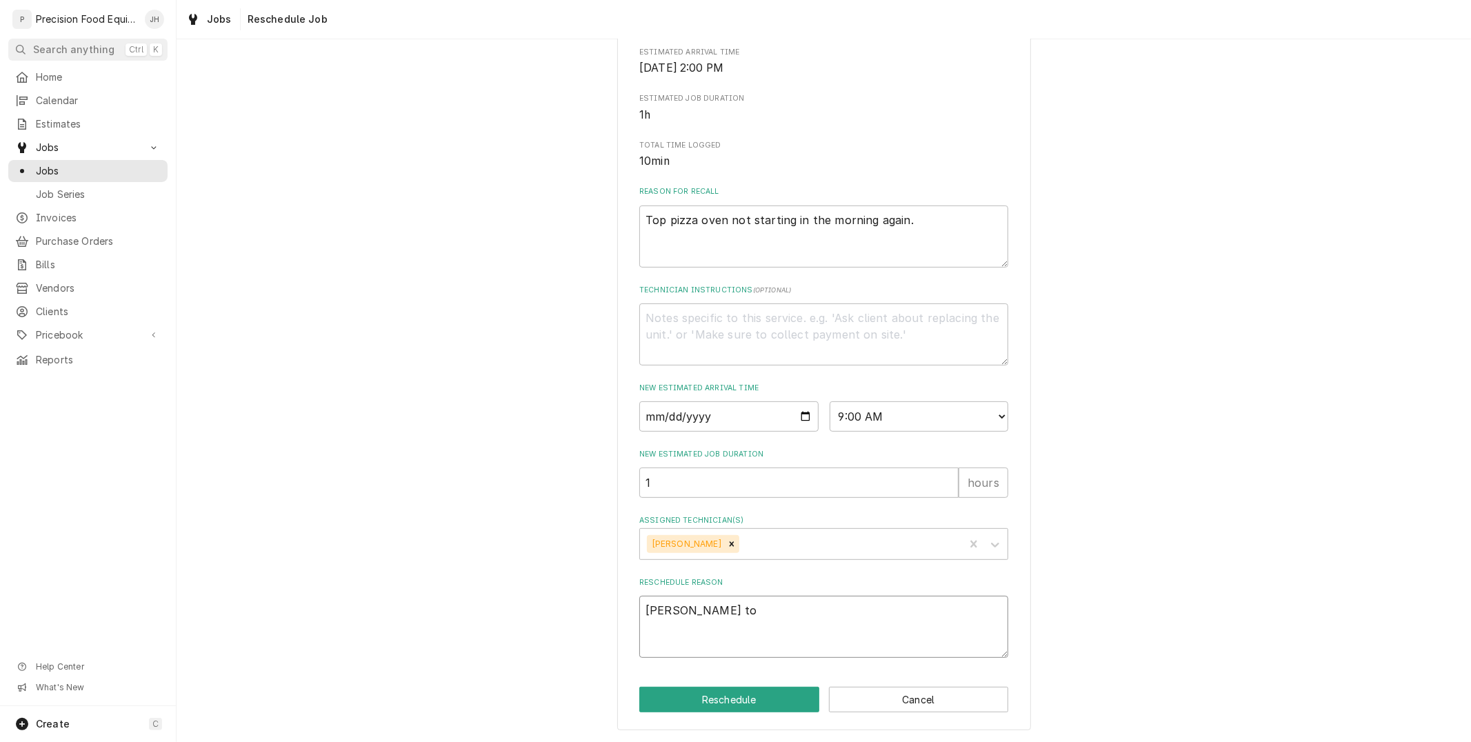
type textarea "x"
type textarea "Mike will neet t"
type textarea "x"
type textarea "Mike will neet"
type textarea "x"
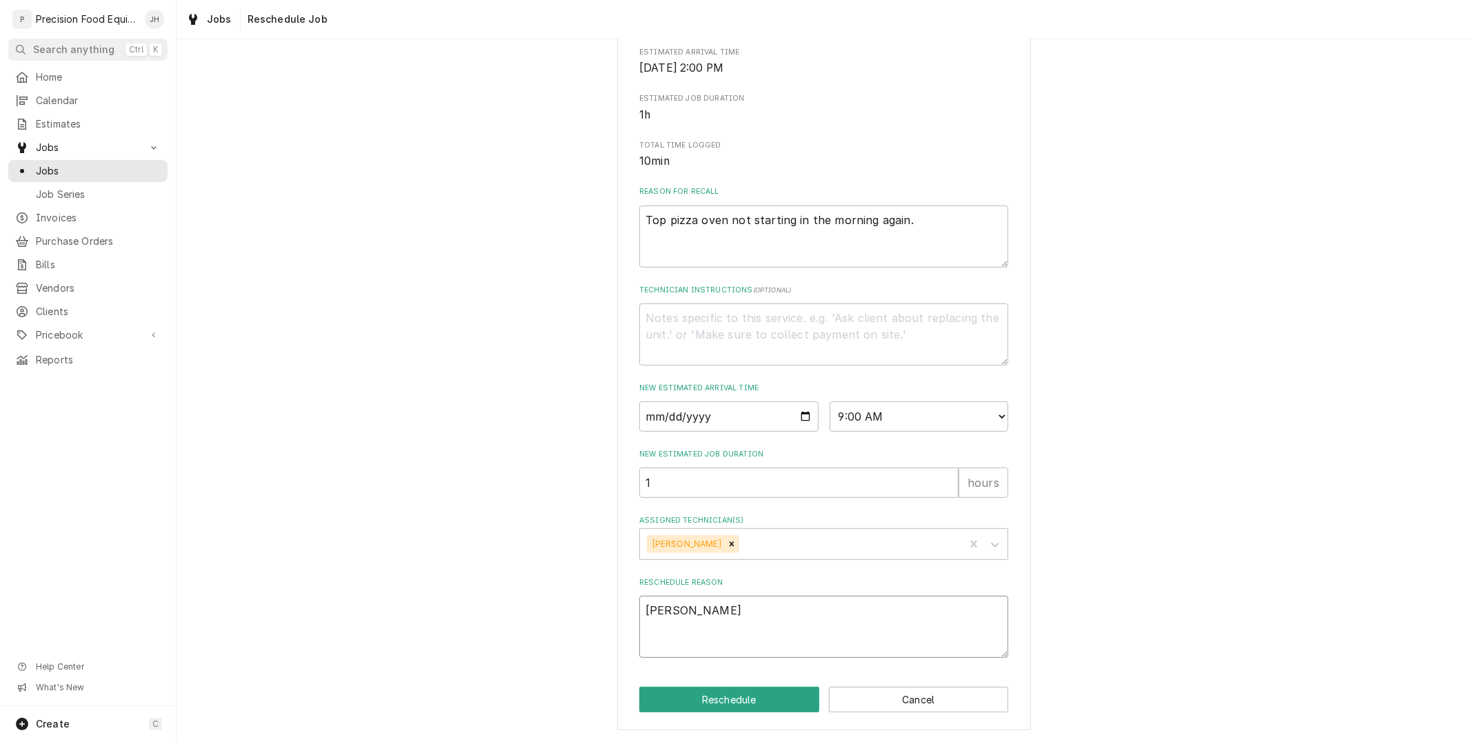
type textarea "Mike will neet"
type textarea "x"
type textarea "Mike will nee"
type textarea "x"
type textarea "Mike will need"
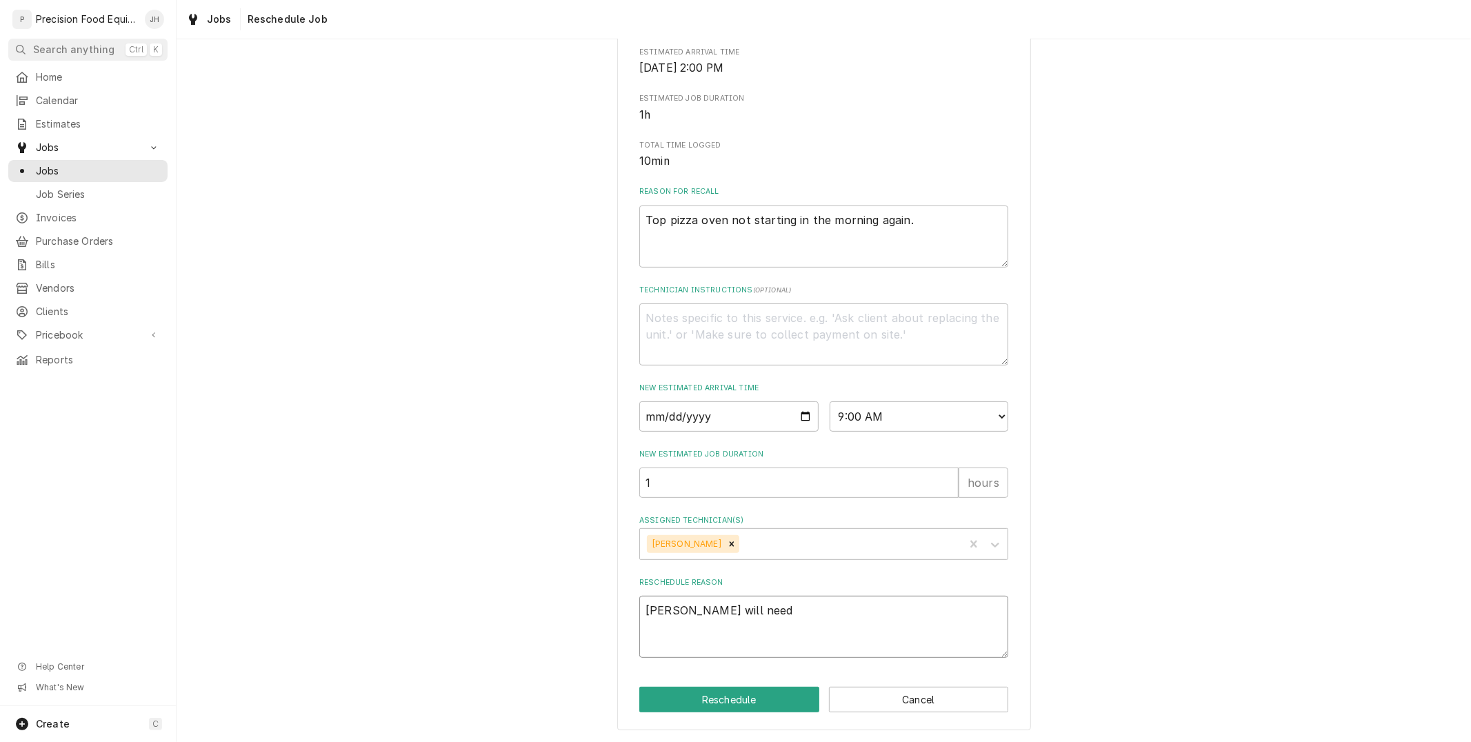
type textarea "x"
type textarea "Mike will need"
type textarea "x"
type textarea "Mike will need t"
type textarea "x"
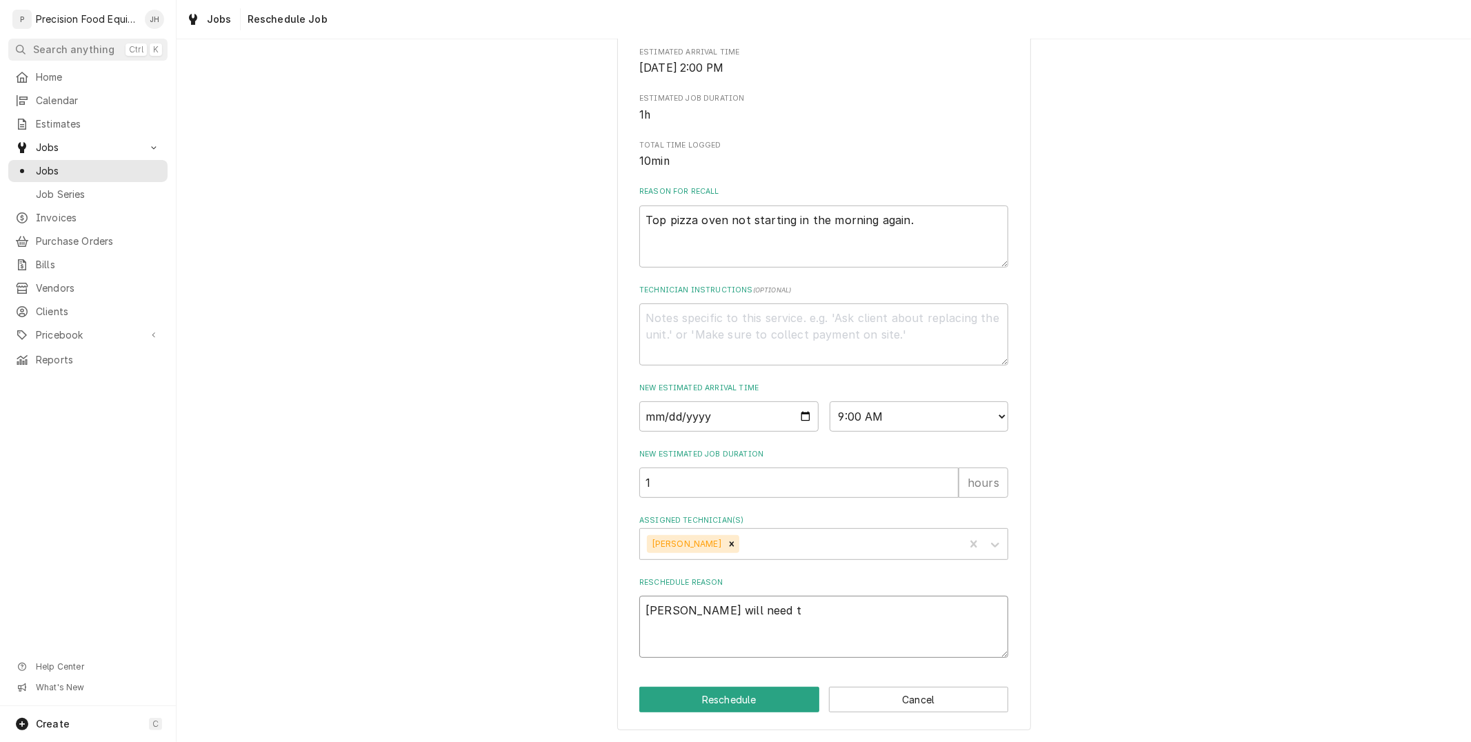
type textarea "Mike will need to"
type textarea "x"
type textarea "Mike will need to"
type textarea "x"
type textarea "Mike will need to c"
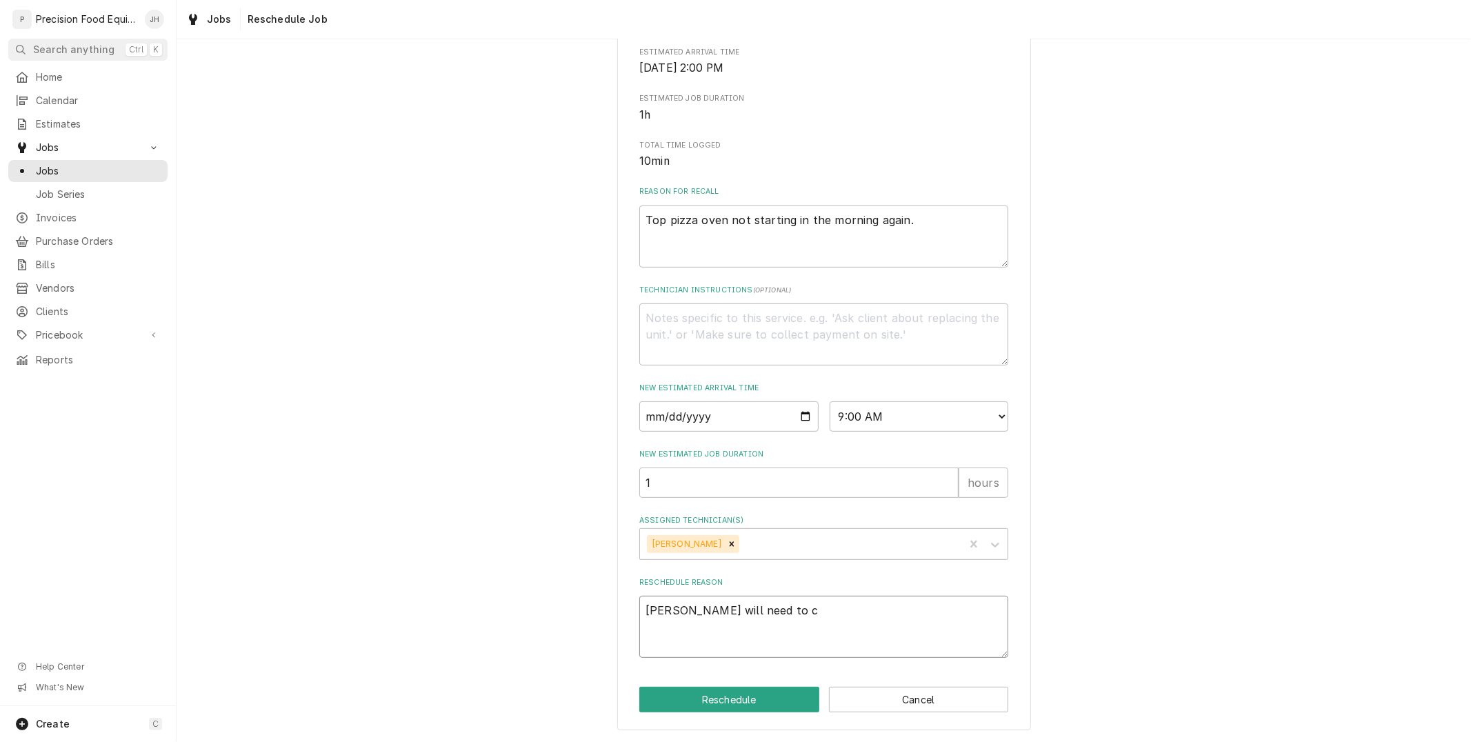
type textarea "x"
type textarea "Mike will need to co"
type textarea "x"
type textarea "Mike will need to com"
type textarea "x"
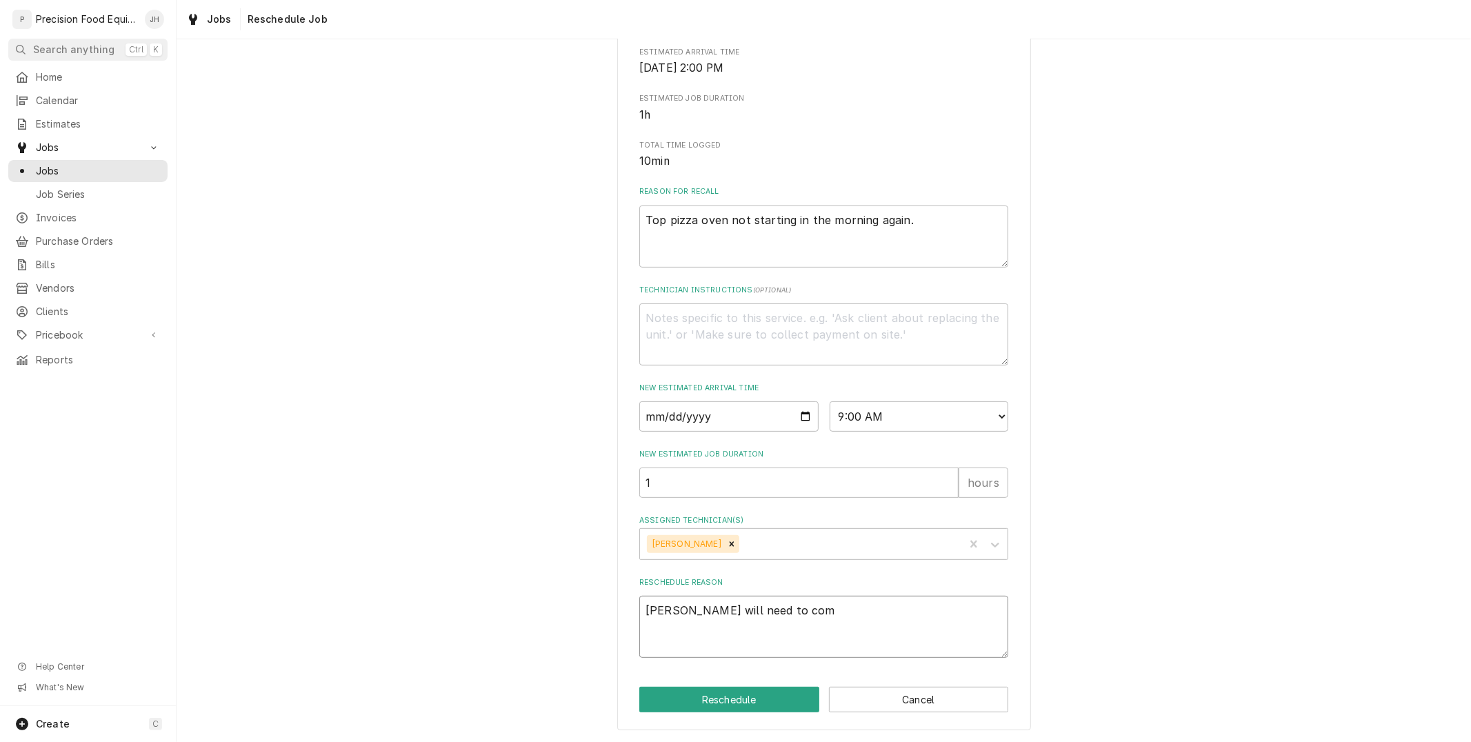
type textarea "Mike will need to come"
type textarea "x"
type textarea "Mike will need to come"
type textarea "x"
type textarea "Mike will need to come b"
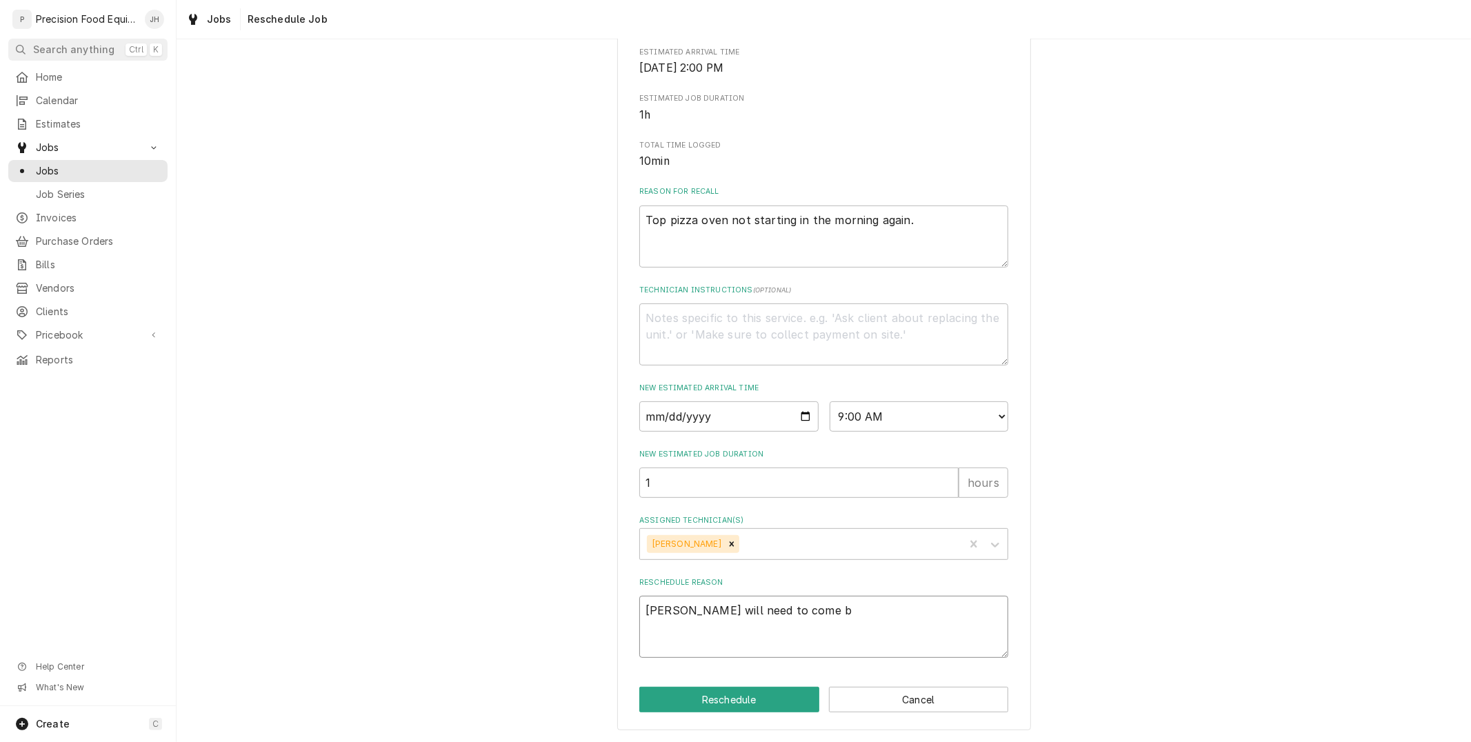
type textarea "x"
type textarea "Mike will need to come ba"
type textarea "x"
type textarea "Mike will need to come bac"
type textarea "x"
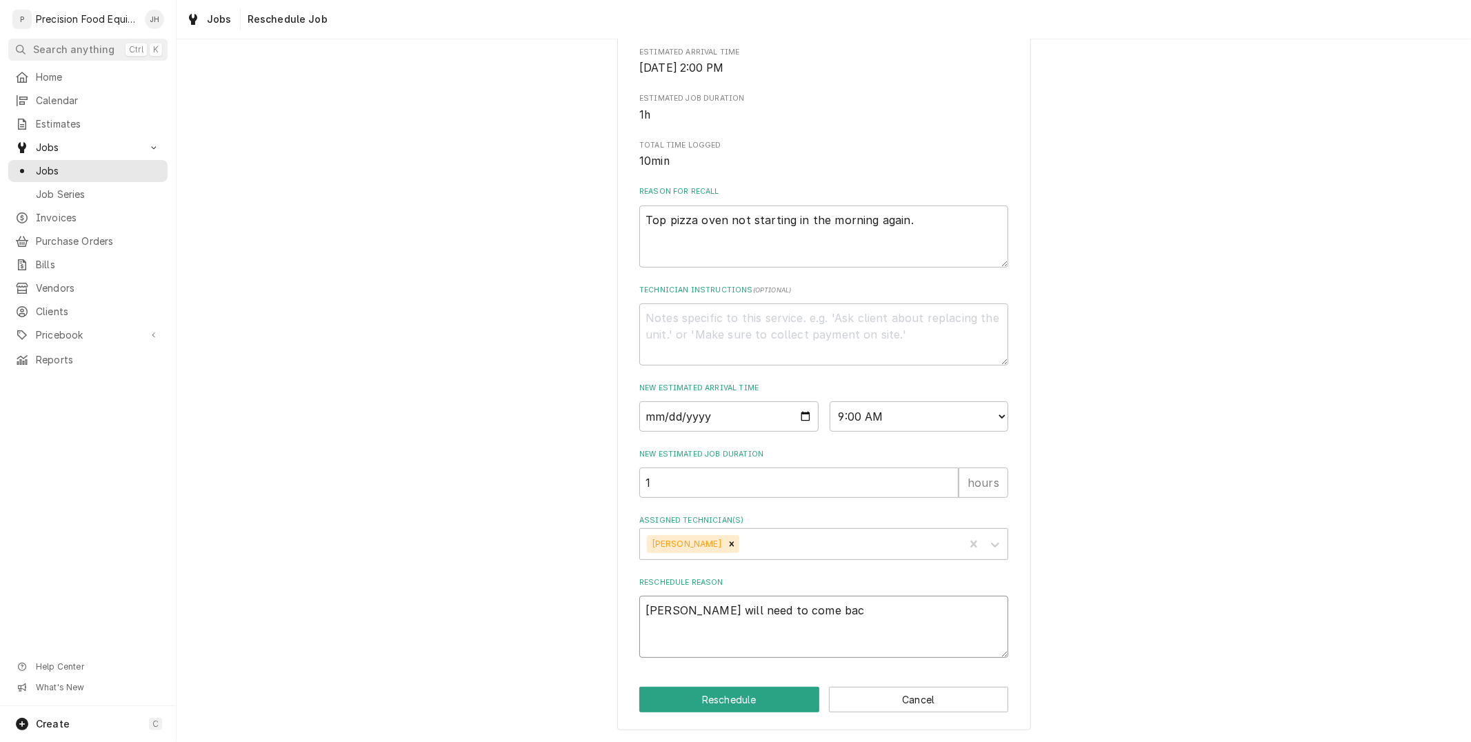
type textarea "Mike will need to come back"
type textarea "x"
type textarea "Mike will need to come back"
type textarea "x"
type textarea "Mike will need to come back i"
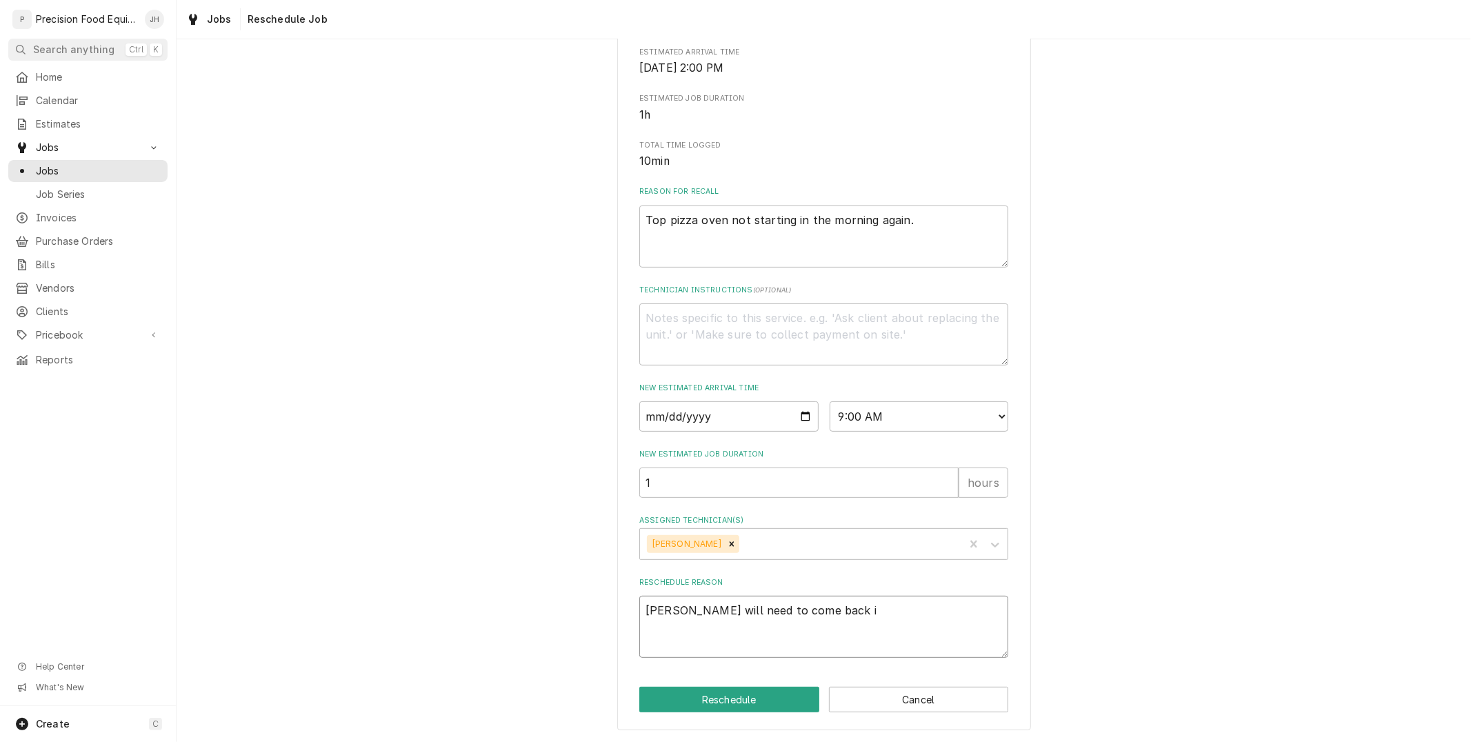
type textarea "x"
type textarea "Mike will need to come back in"
type textarea "x"
type textarea "Mike will need to come back in"
type textarea "x"
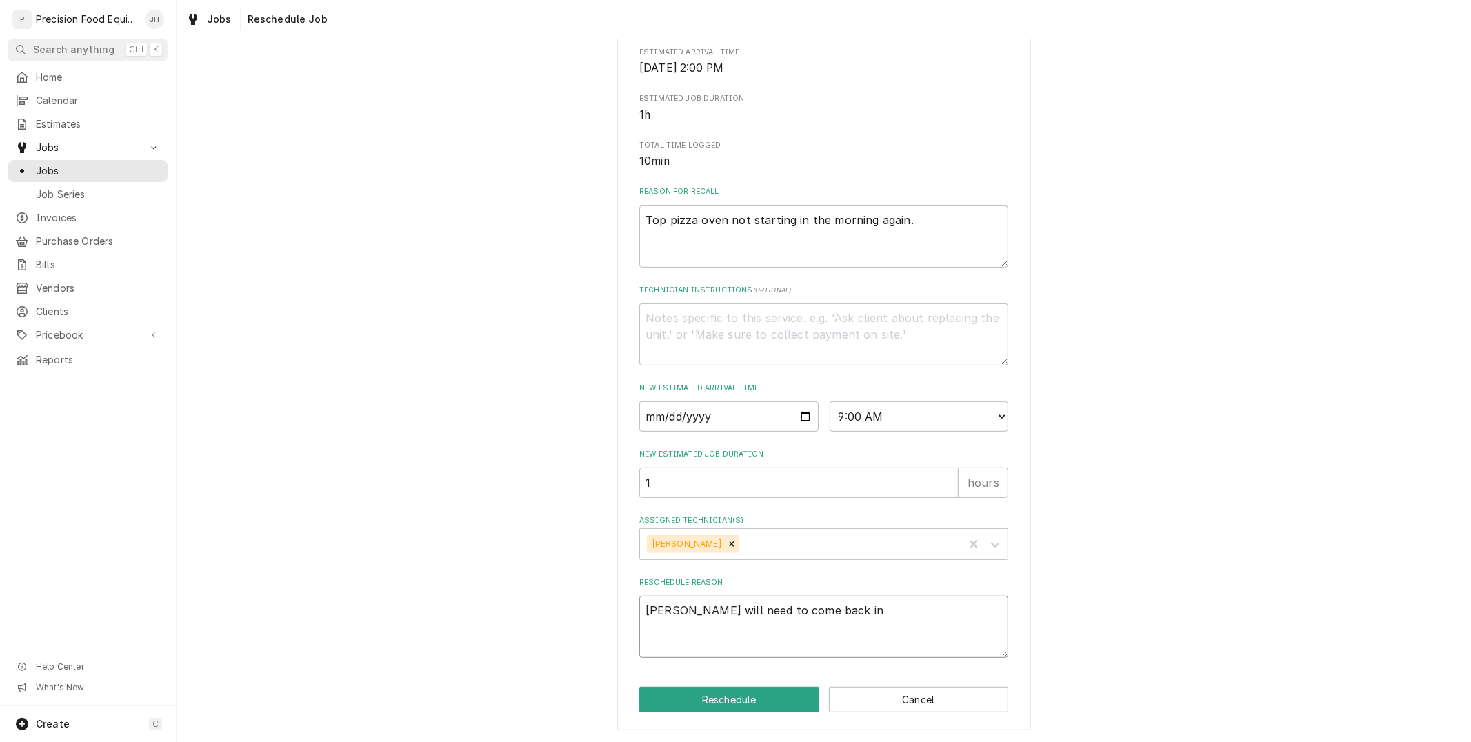
type textarea "Mike will need to come back in t"
type textarea "x"
type textarea "Mike will need to come back in th"
type textarea "x"
type textarea "Mike will need to come back in the"
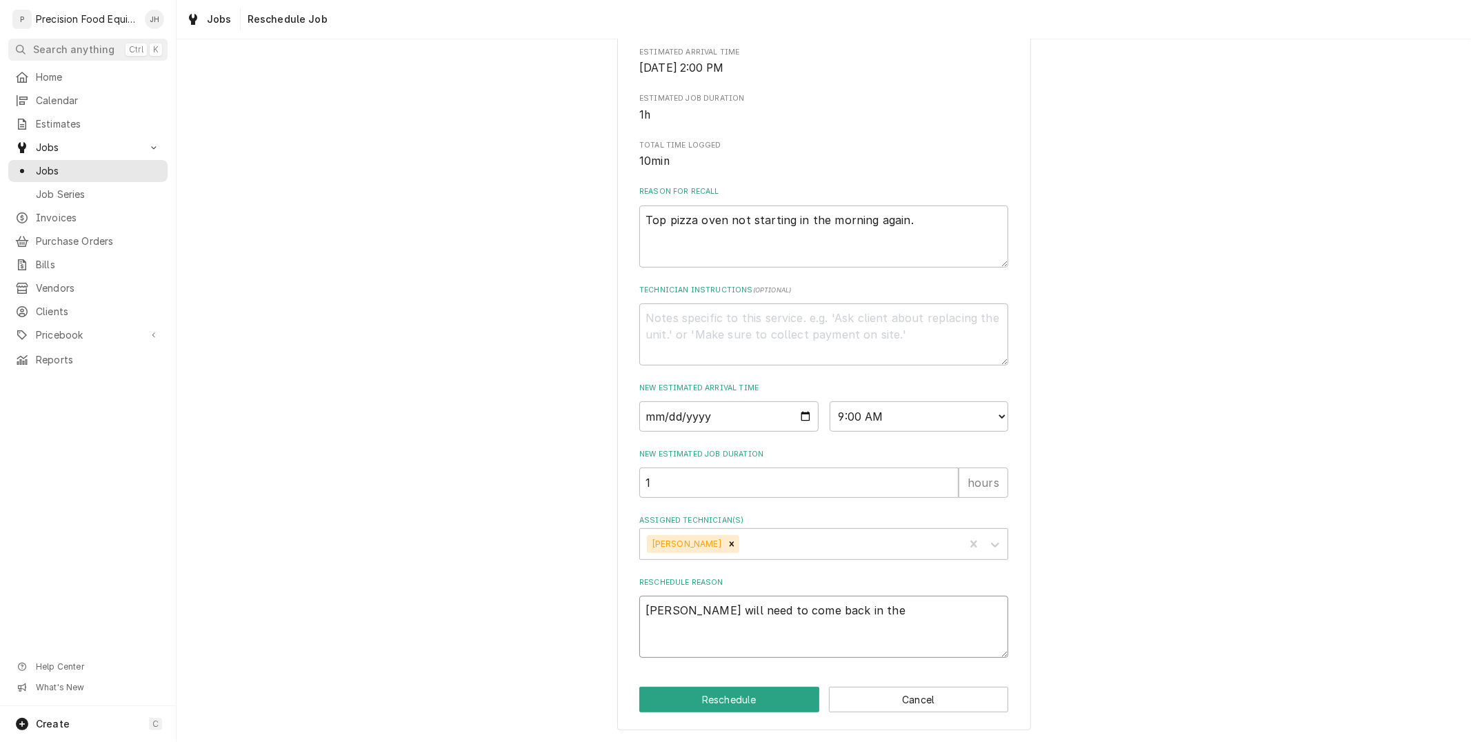
type textarea "x"
type textarea "Mike will need to come back in the"
type textarea "x"
type textarea "Mike will need to come back in the n"
type textarea "x"
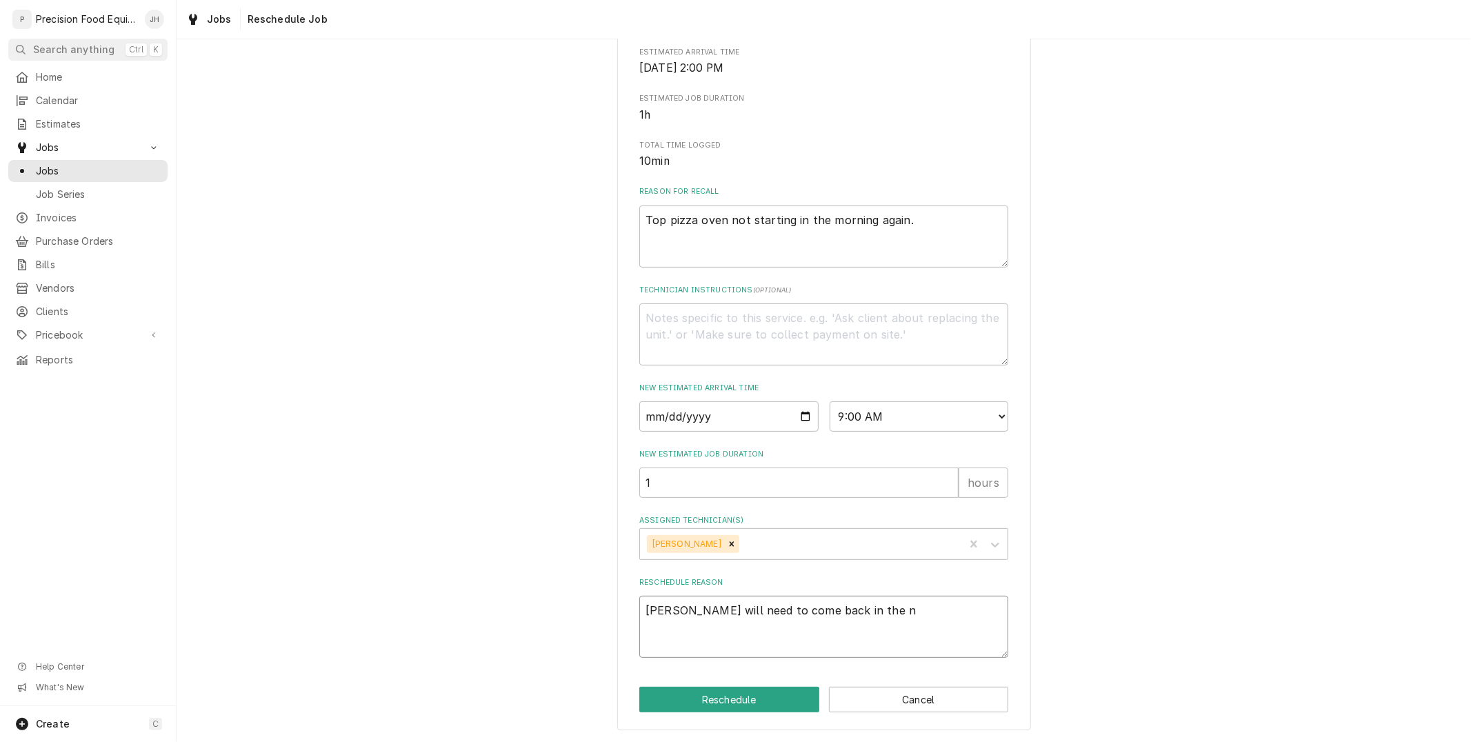
type textarea "Mike will need to come back in the"
type textarea "x"
type textarea "Mike will need to come back in the m"
type textarea "x"
type textarea "Mike will need to come back in the mor"
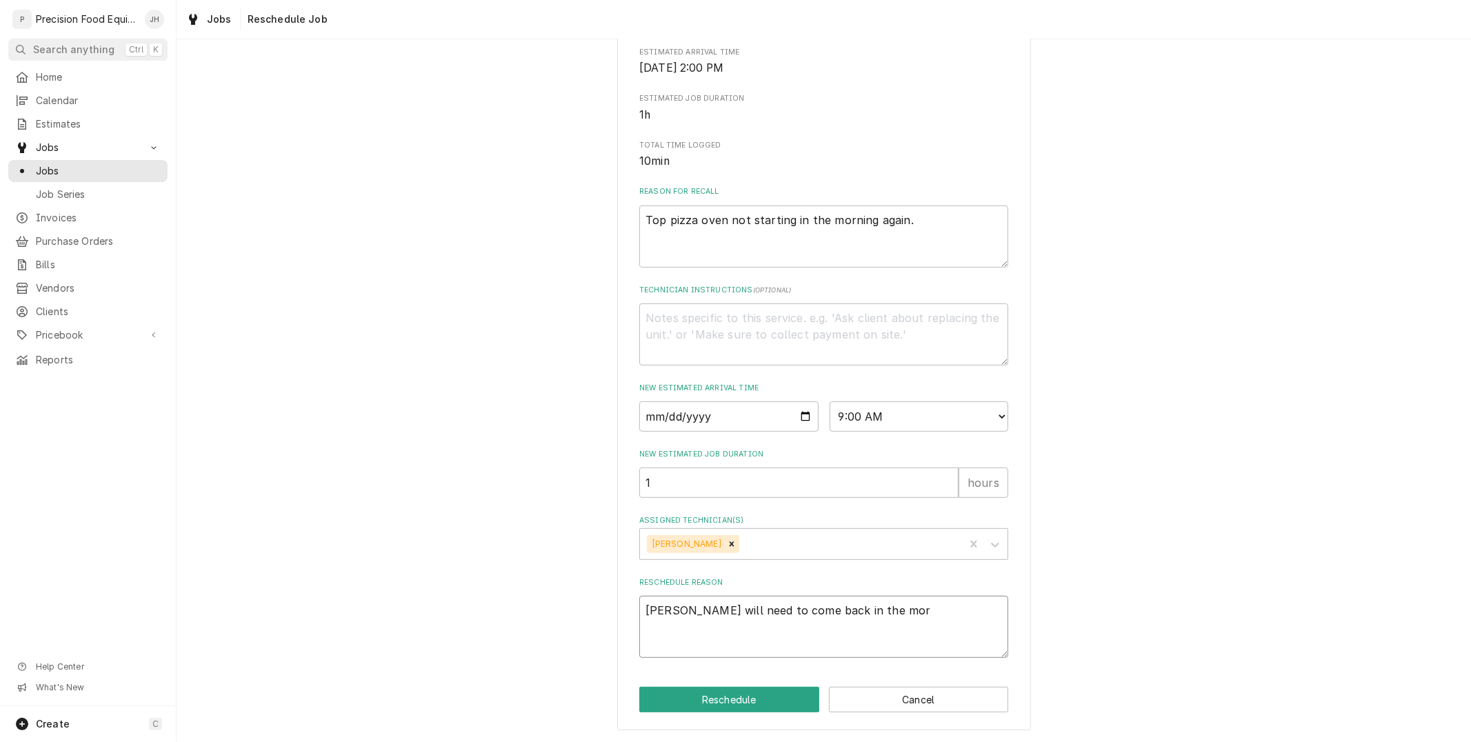
type textarea "x"
type textarea "Mike will need to come back in the morn"
type textarea "x"
type textarea "Mike will need to come back in the morni"
type textarea "x"
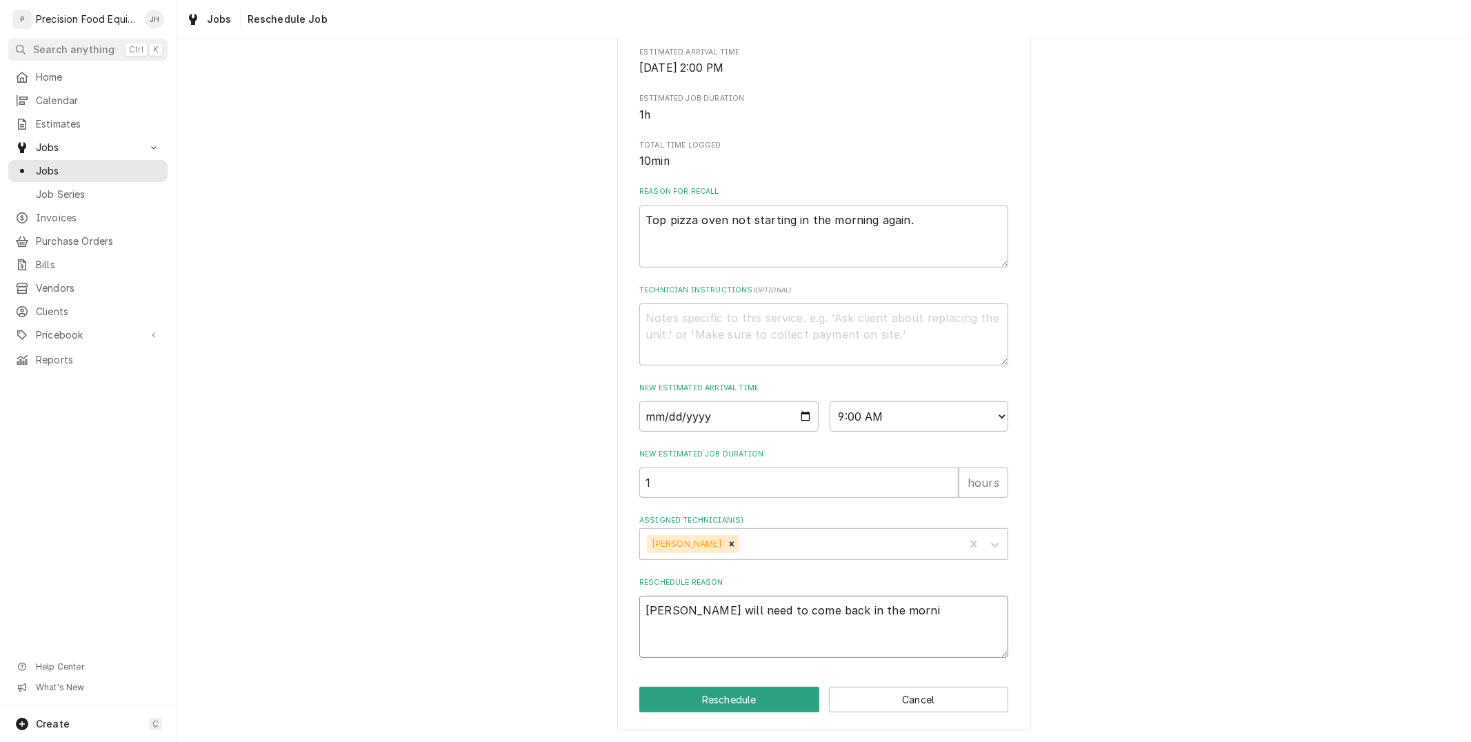
type textarea "Mike will need to come back in the mornin"
type textarea "x"
type textarea "Mike will need to come back in the morning"
type textarea "x"
type textarea "Mike will need to come back in the morning"
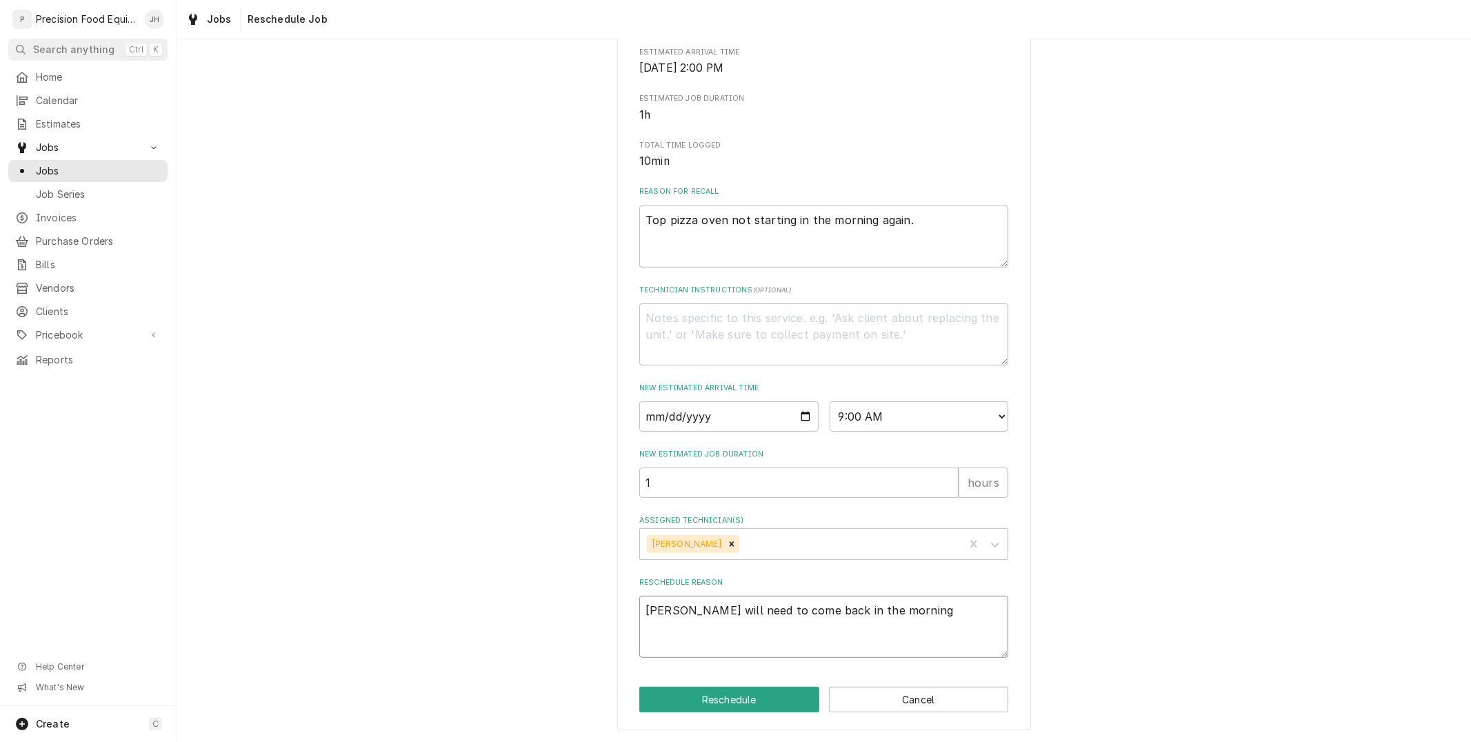
type textarea "x"
type textarea "Mike will need to come back in the morning d"
type textarea "x"
type textarea "Mike will need to come back in the morning du"
type textarea "x"
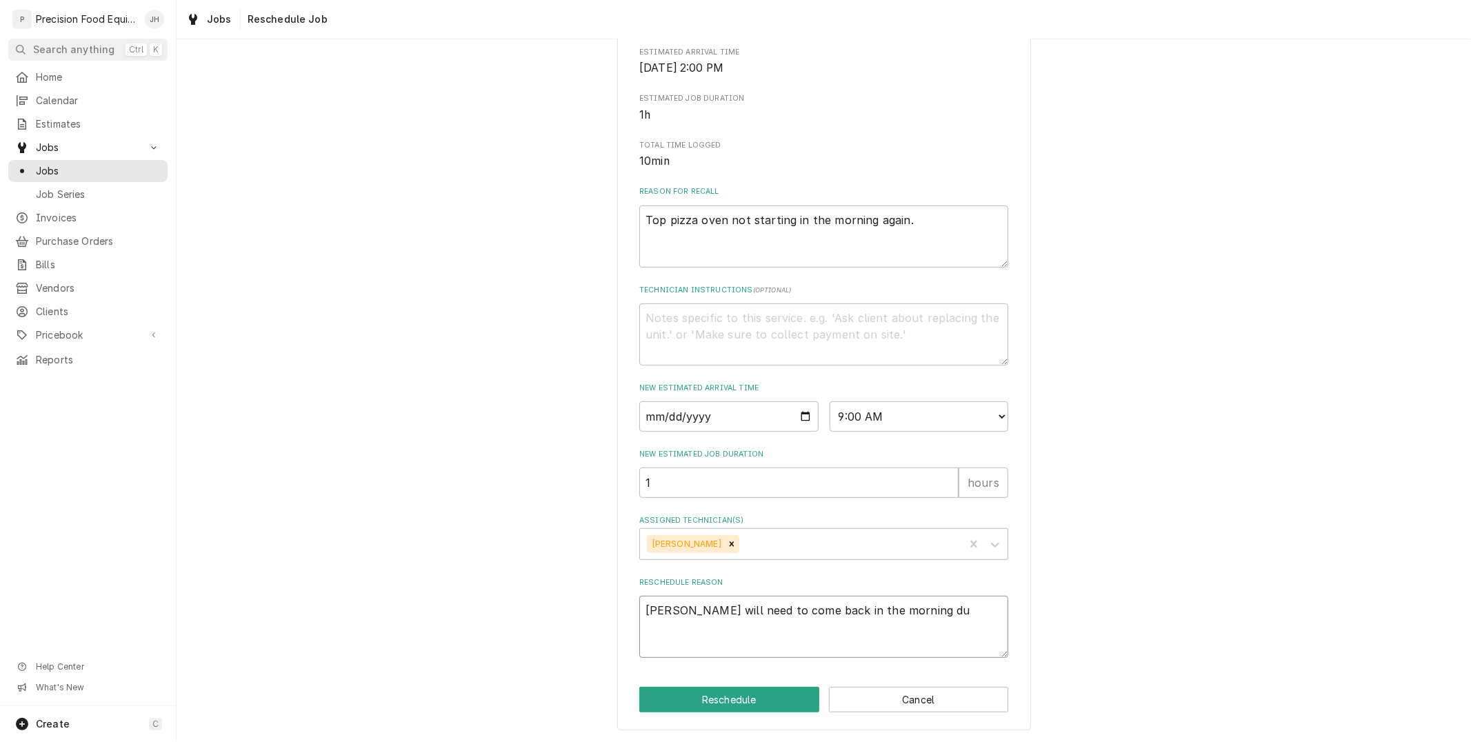
type textarea "Mike will need to come back in the morning due"
type textarea "x"
type textarea "Mike will need to come back in the morning due"
type textarea "x"
type textarea "Mike will need to come back in the morning due to"
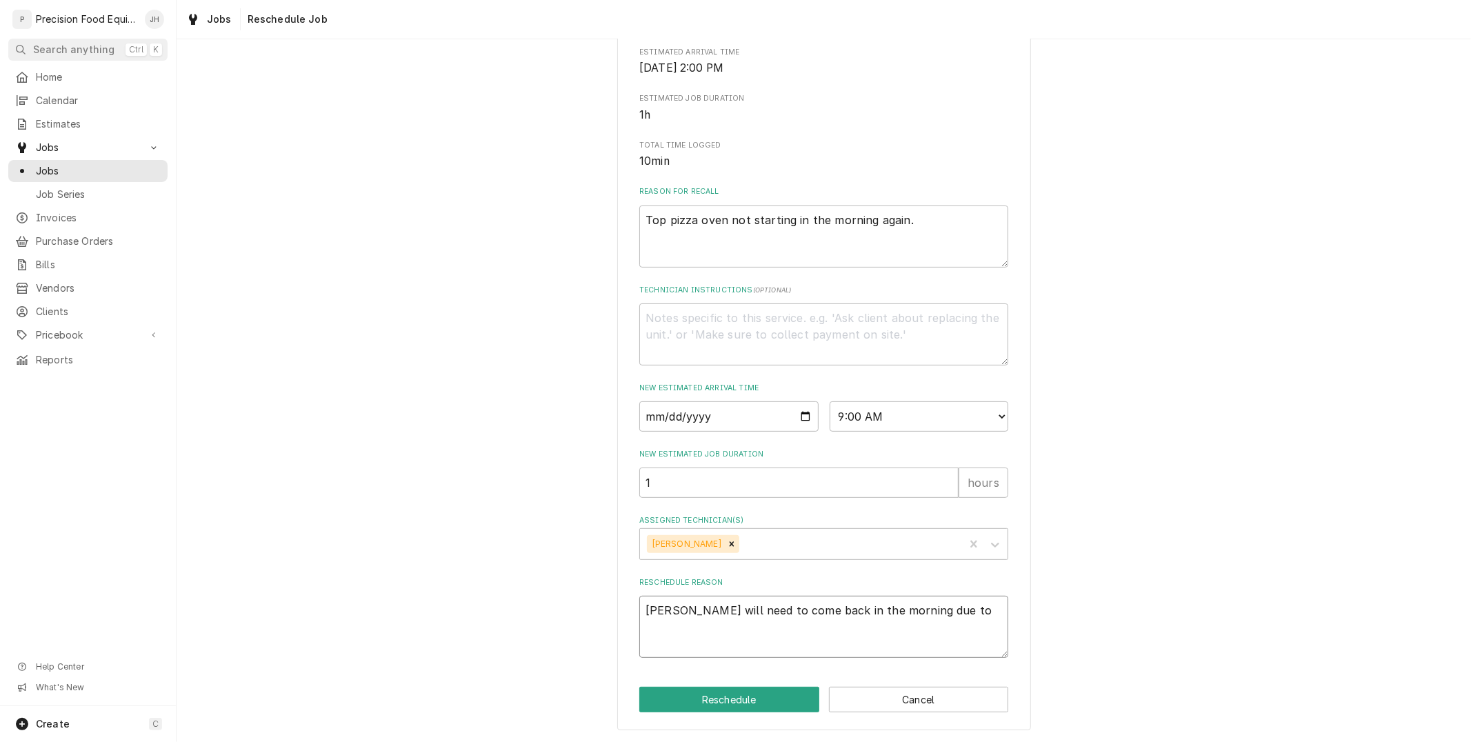
type textarea "x"
type textarea "Mike will need to come back in the morning due to t"
type textarea "x"
type textarea "Mike will need to come back in the morning due to th"
type textarea "x"
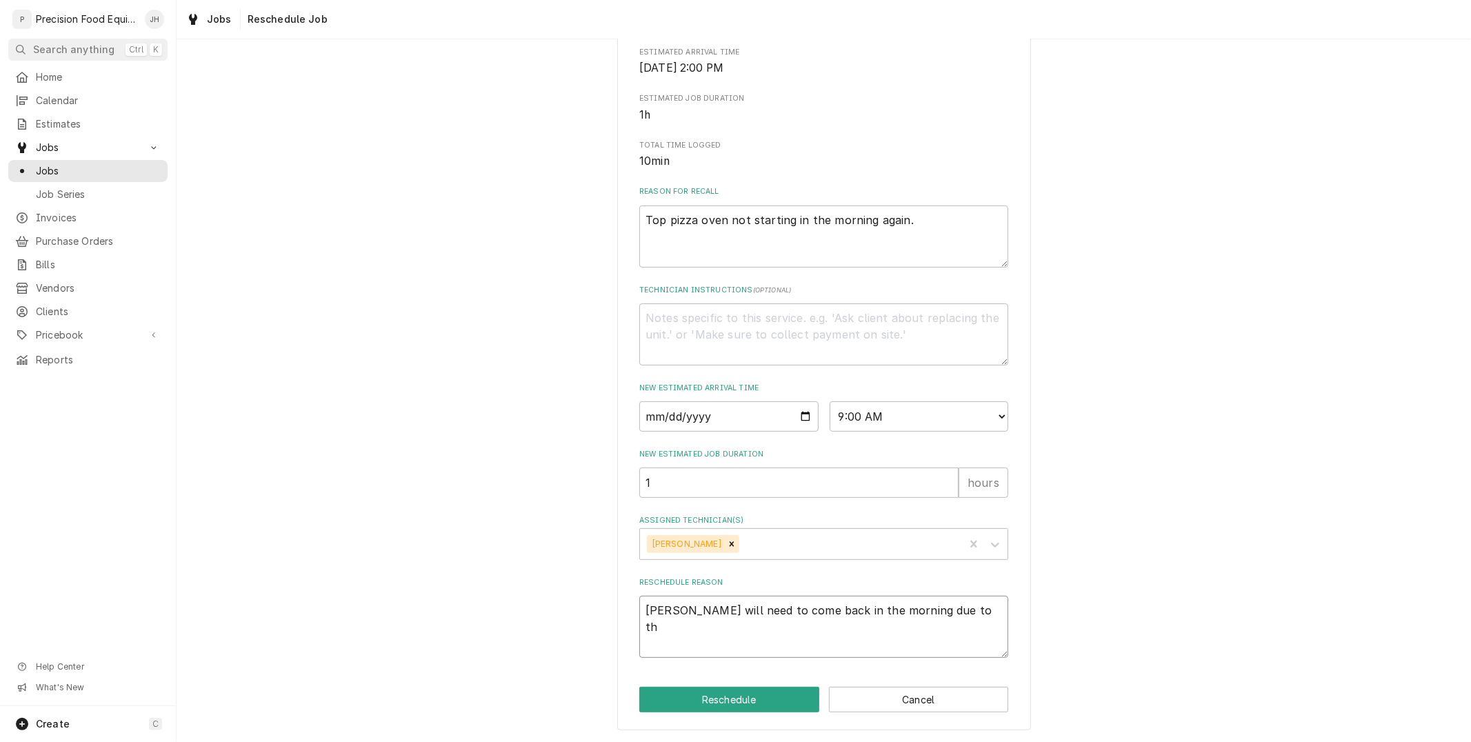
type textarea "Mike will need to come back in the morning due to the"
type textarea "x"
type textarea "Mike will need to come back in the morning due to the"
type textarea "x"
type textarea "Mike will need to come back in the morning due to the e"
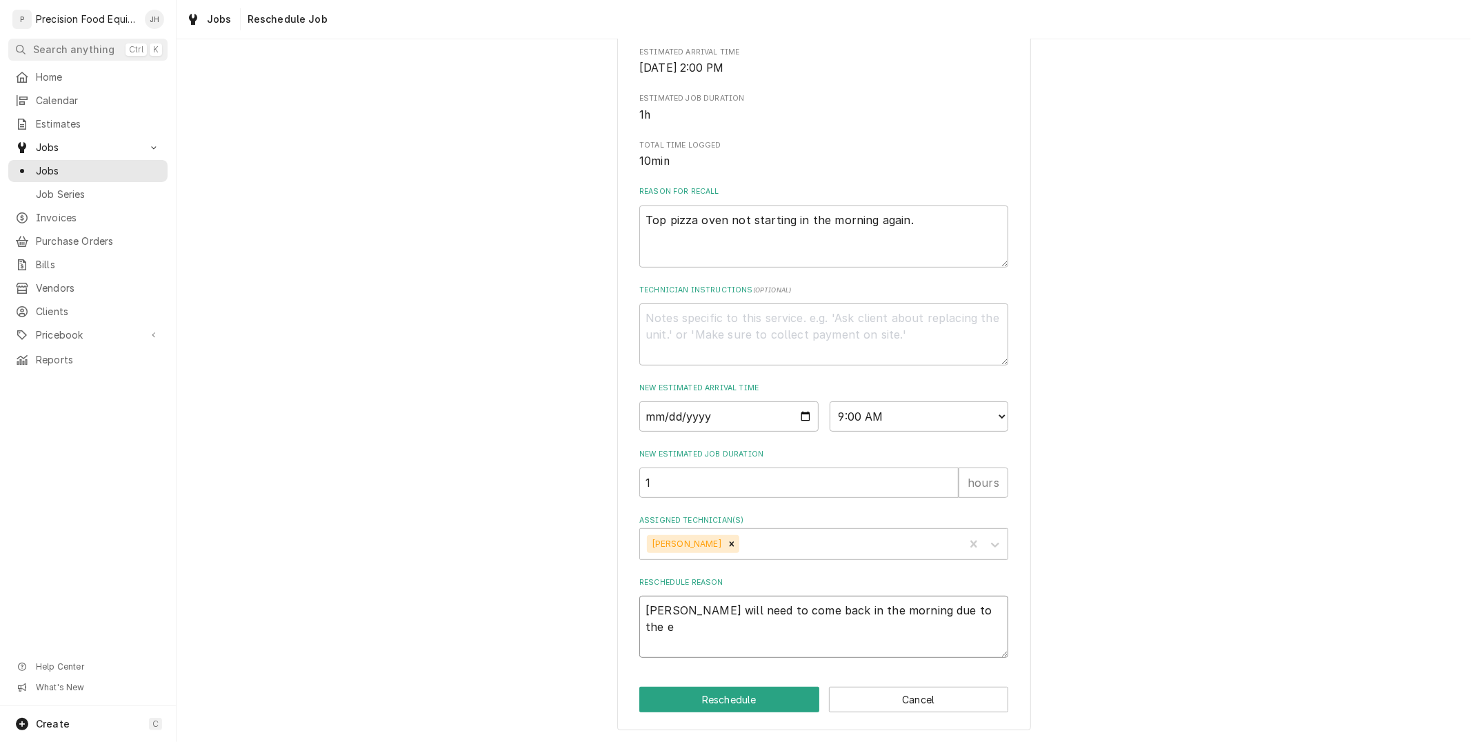
type textarea "x"
type textarea "Mike will need to come back in the morning due to the eq"
type textarea "x"
type textarea "Mike will need to come back in the morning due to the equ"
type textarea "x"
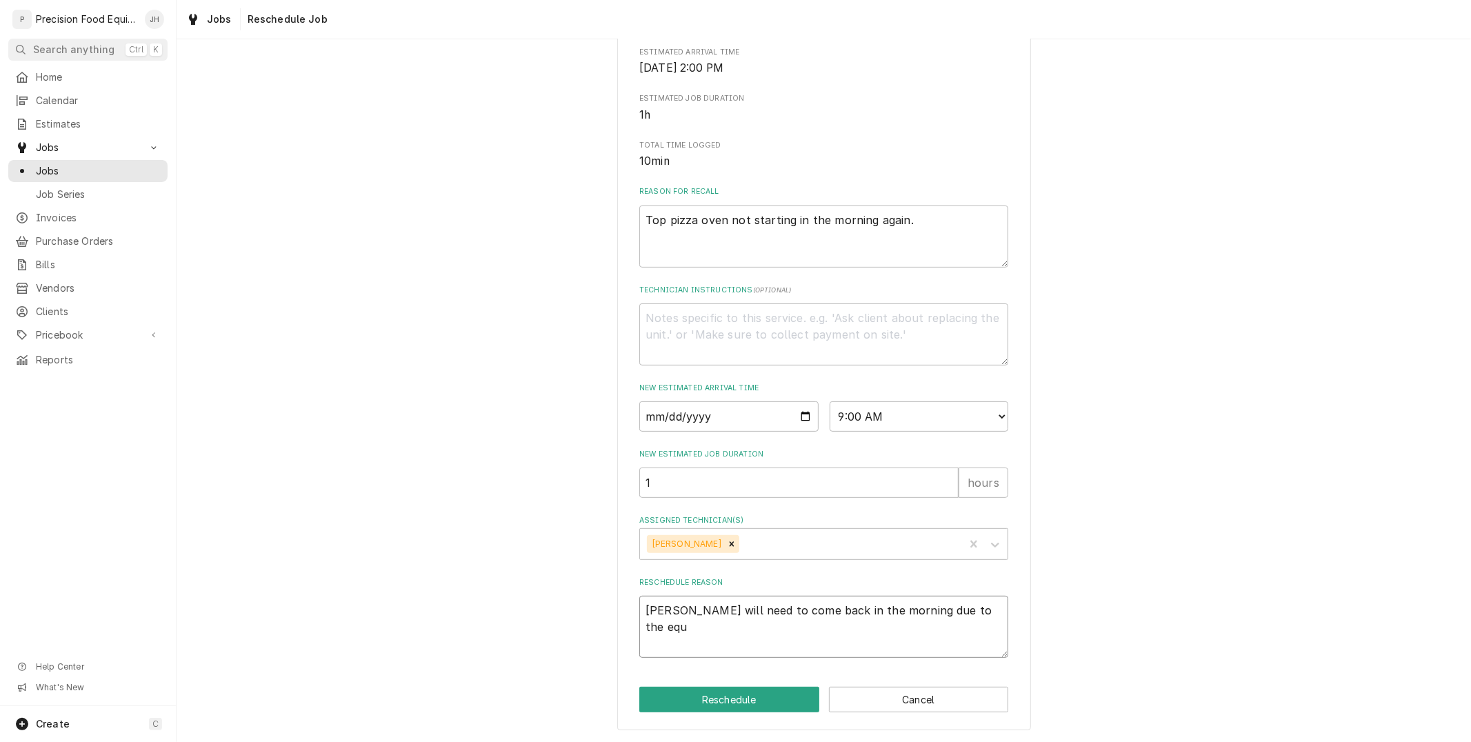
type textarea "Mike will need to come back in the morning due to the equi"
type textarea "x"
type textarea "Mike will need to come back in the morning due to the equip"
type textarea "x"
type textarea "Mike will need to come back in the morning due to the equipm"
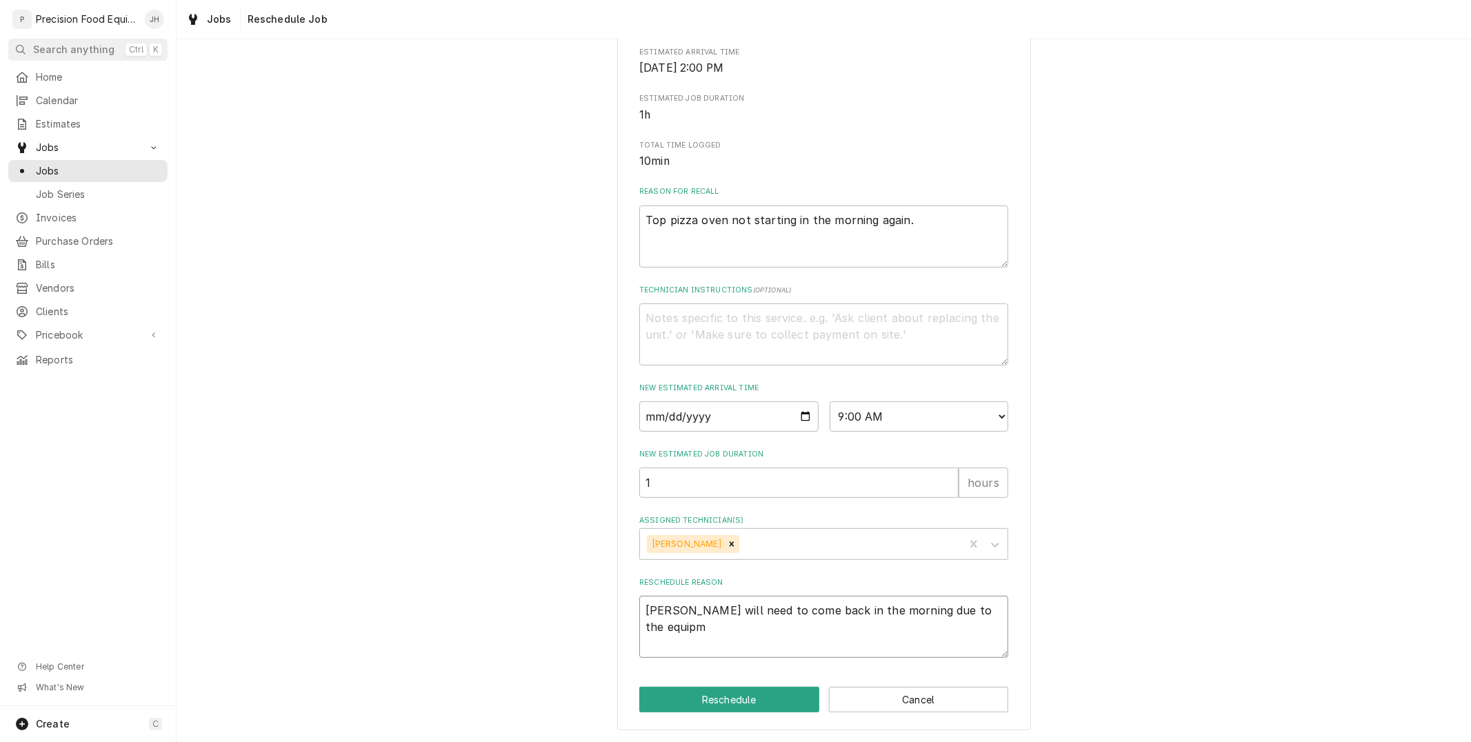
type textarea "x"
type textarea "Mike will need to come back in the morning due to the equipme"
type textarea "x"
type textarea "Mike will need to come back in the morning due to the equipmen"
type textarea "x"
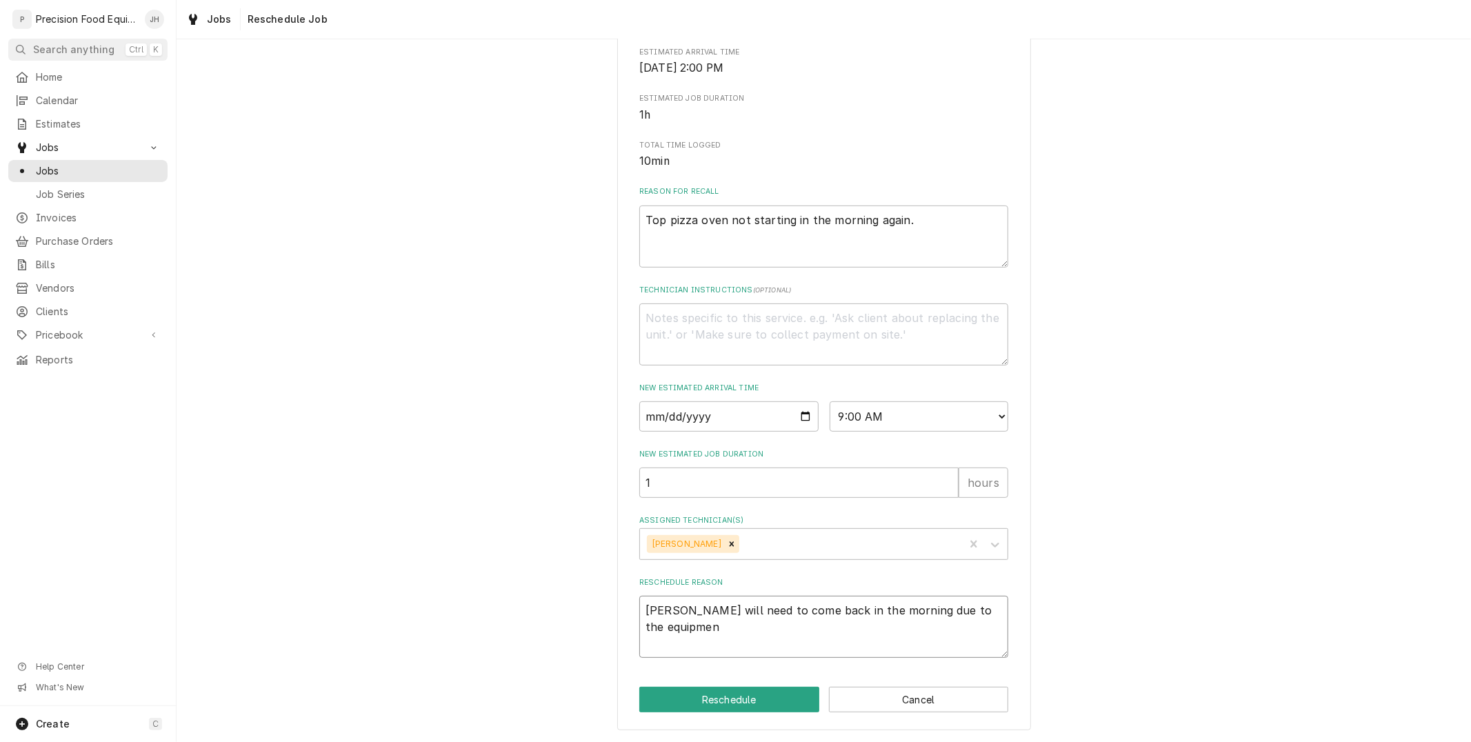
type textarea "Mike will need to come back in the morning due to the equipment"
type textarea "x"
type textarea "Mike will need to come back in the morning due to the equipment"
type textarea "x"
type textarea "Mike will need to come back in the morning due to the equipment b"
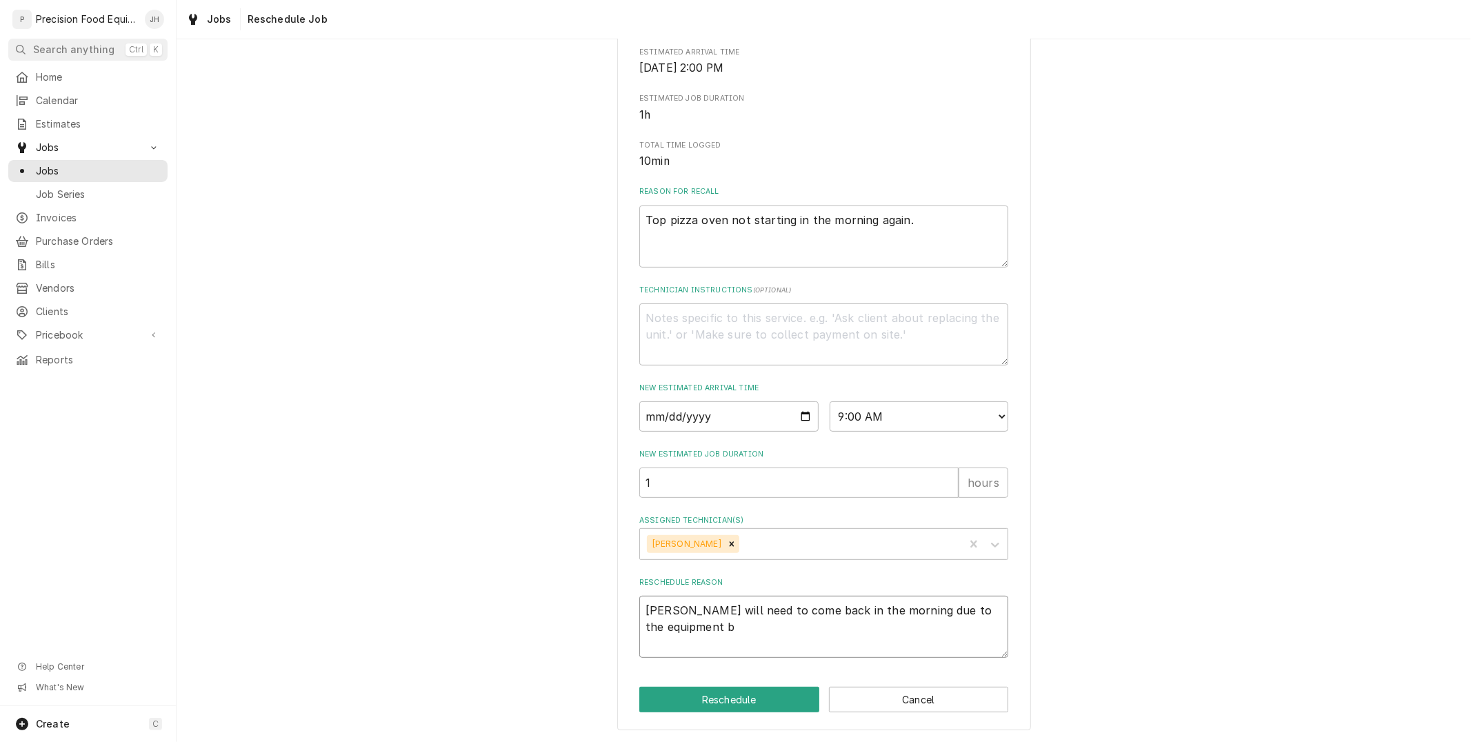
type textarea "x"
type textarea "Mike will need to come back in the morning due to the equipment be"
type textarea "x"
type textarea "Mike will need to come back in the morning due to the equipment bei"
type textarea "x"
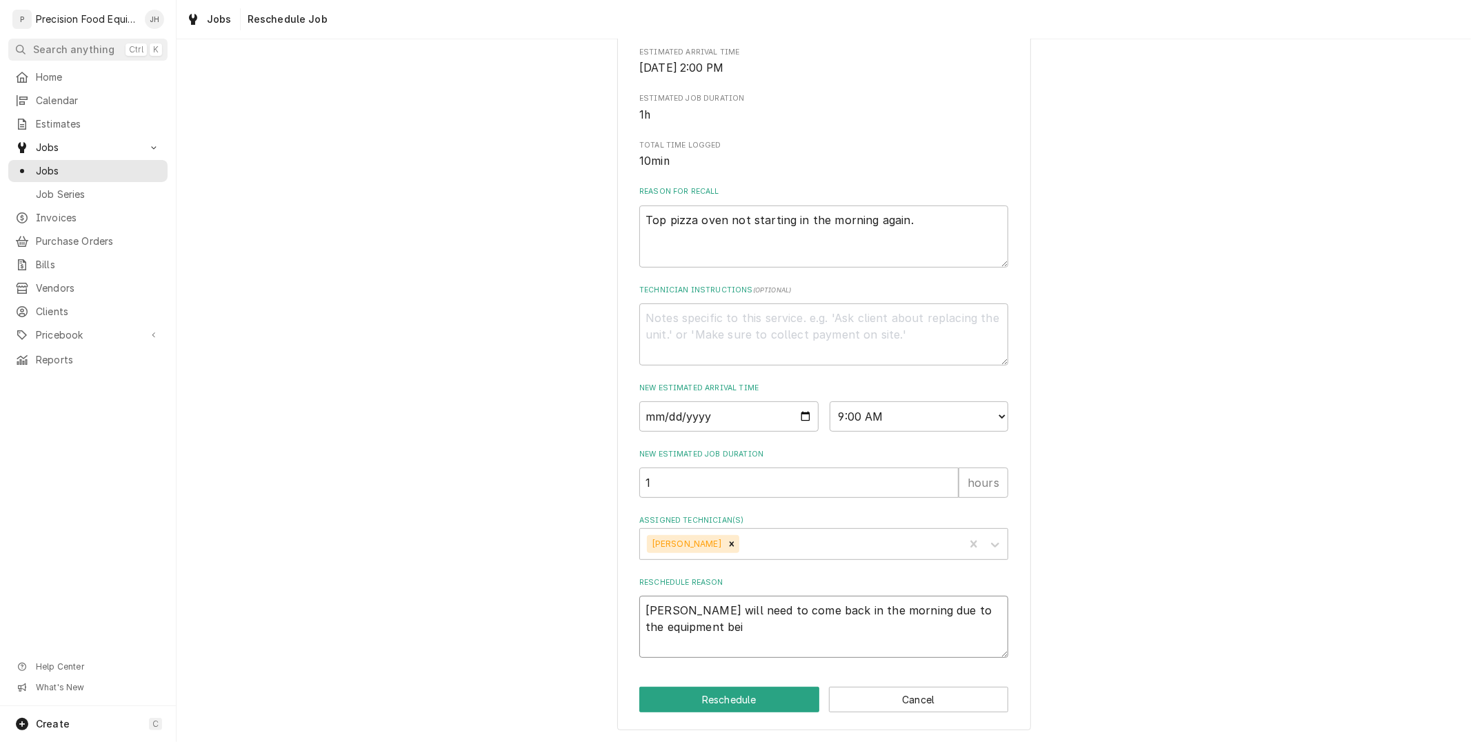
type textarea "Mike will need to come back in the morning due to the equipment beig"
type textarea "x"
type textarea "Mike will need to come back in the morning due to the equipment bei"
type textarea "x"
type textarea "Mike will need to come back in the morning due to the equipment bein"
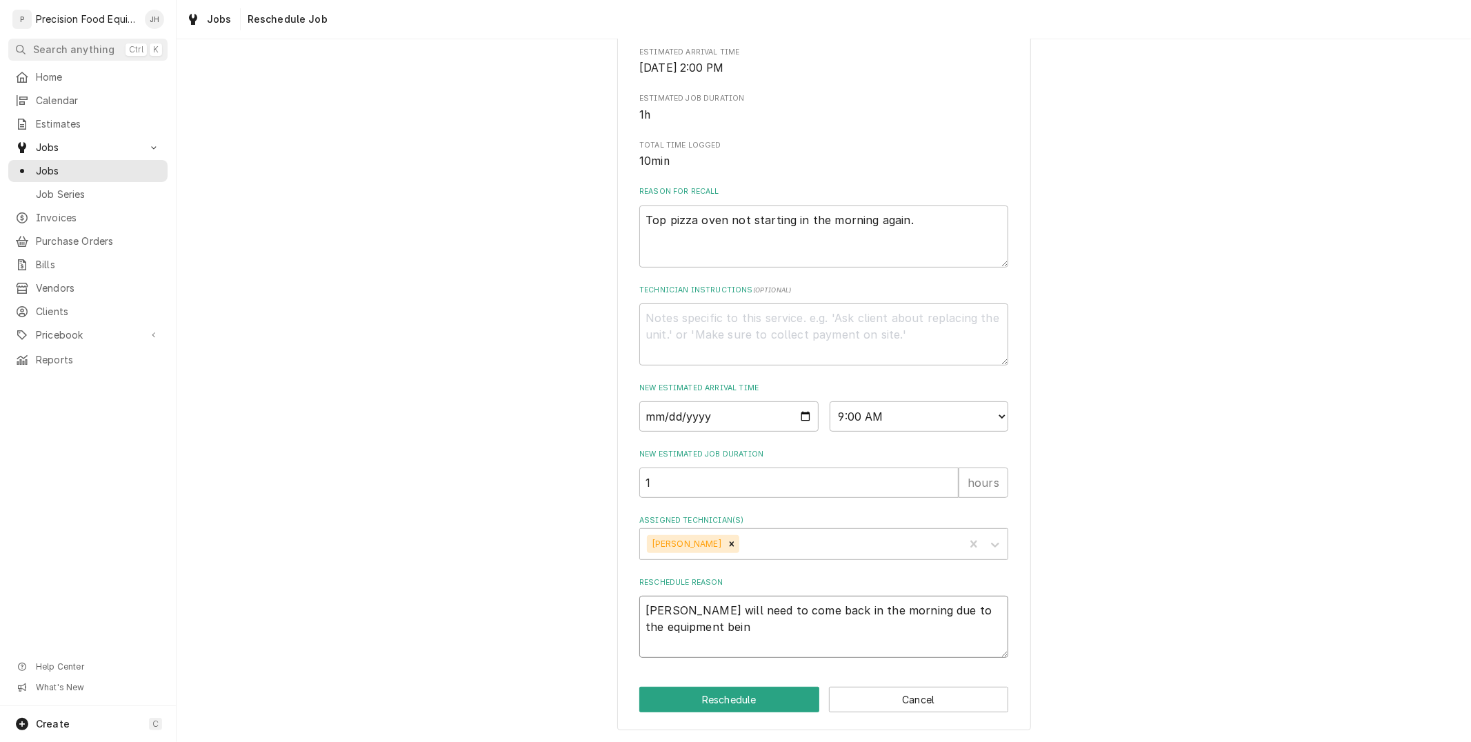
type textarea "x"
type textarea "Mike will need to come back in the morning due to the equipment being"
type textarea "x"
type textarea "Mike will need to come back in the morning due to the equipment being"
type textarea "x"
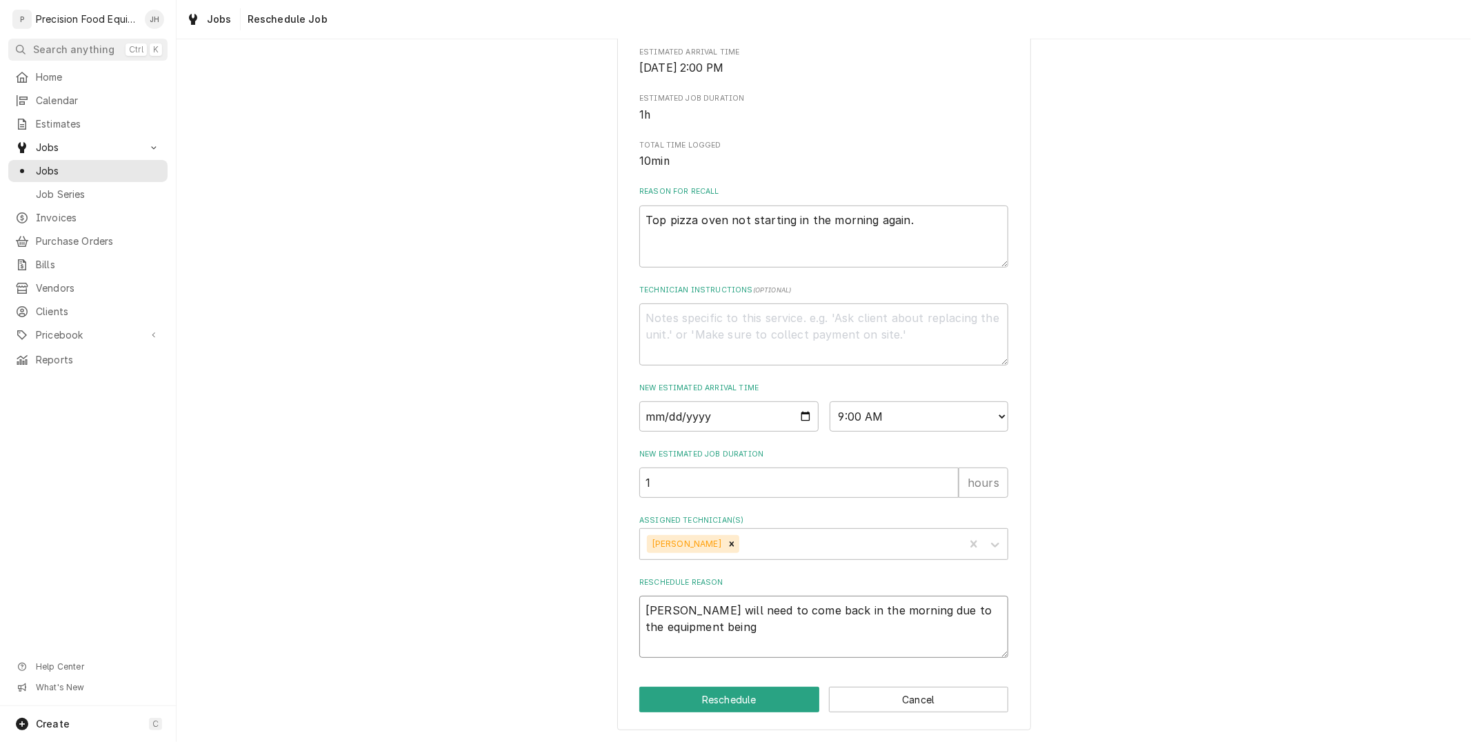
type textarea "Mike will need to come back in the morning due to the equipment being h"
type textarea "x"
type textarea "Mike will need to come back in the morning due to the equipment being ho"
type textarea "x"
type textarea "Mike will need to come back in the morning due to the equipment being hot"
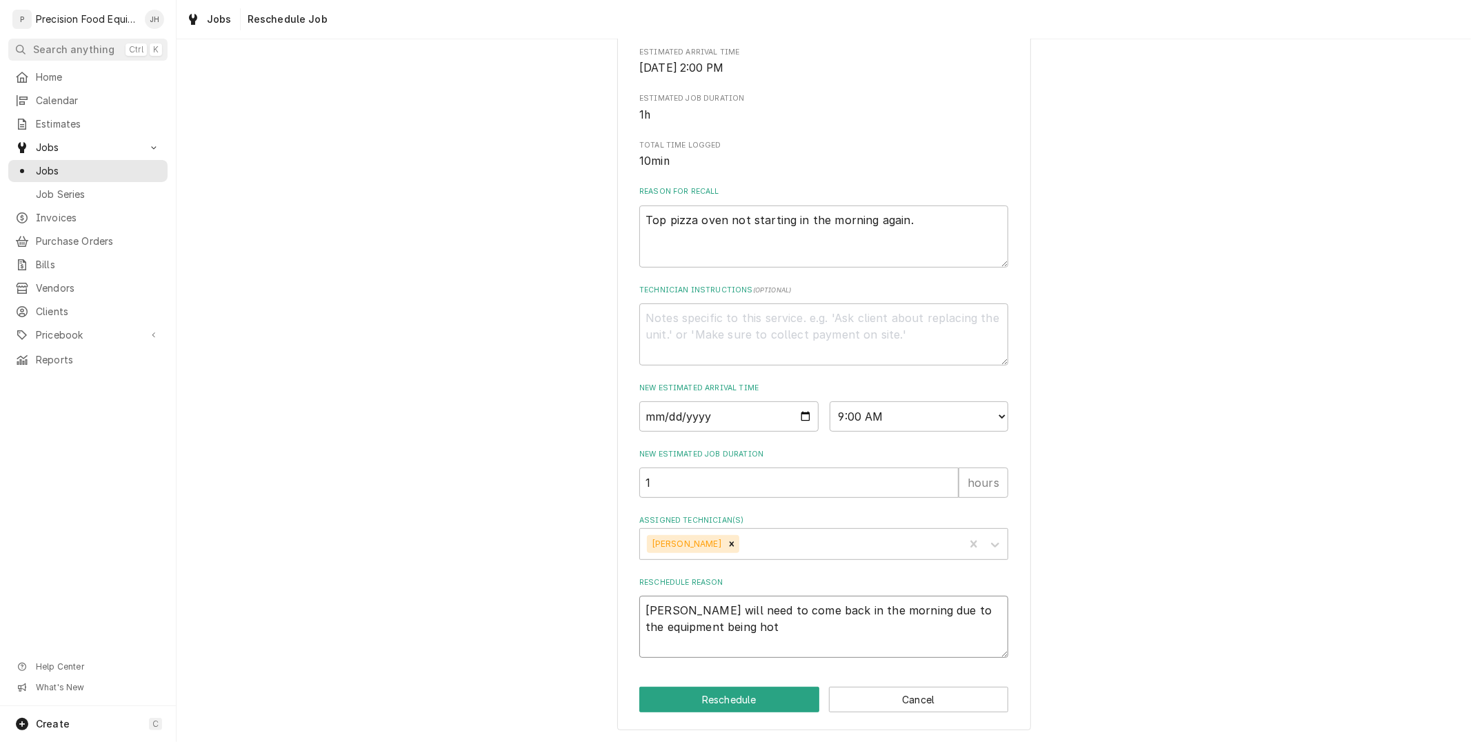
type textarea "x"
type textarea "Mike will need to come back in the morning due to the equipment being hot"
type textarea "x"
type textarea "Mike will need to come back in the morning due to the equipment being hot a"
type textarea "x"
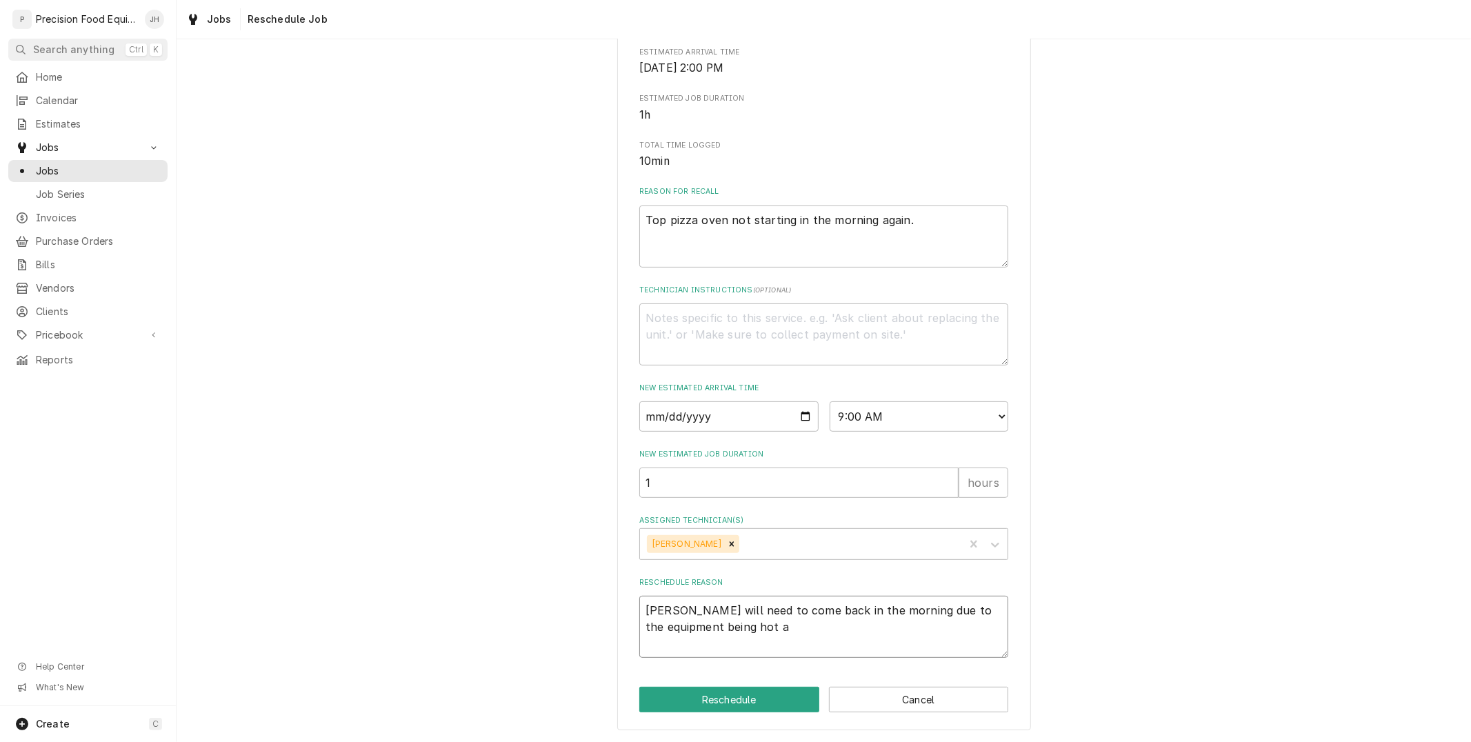
type textarea "Mike will need to come back in the morning due to the equipment being hot an"
type textarea "x"
type textarea "Mike will need to come back in the morning due to the equipment being hot and"
type textarea "x"
type textarea "Mike will need to come back in the morning due to the equipment being hot and"
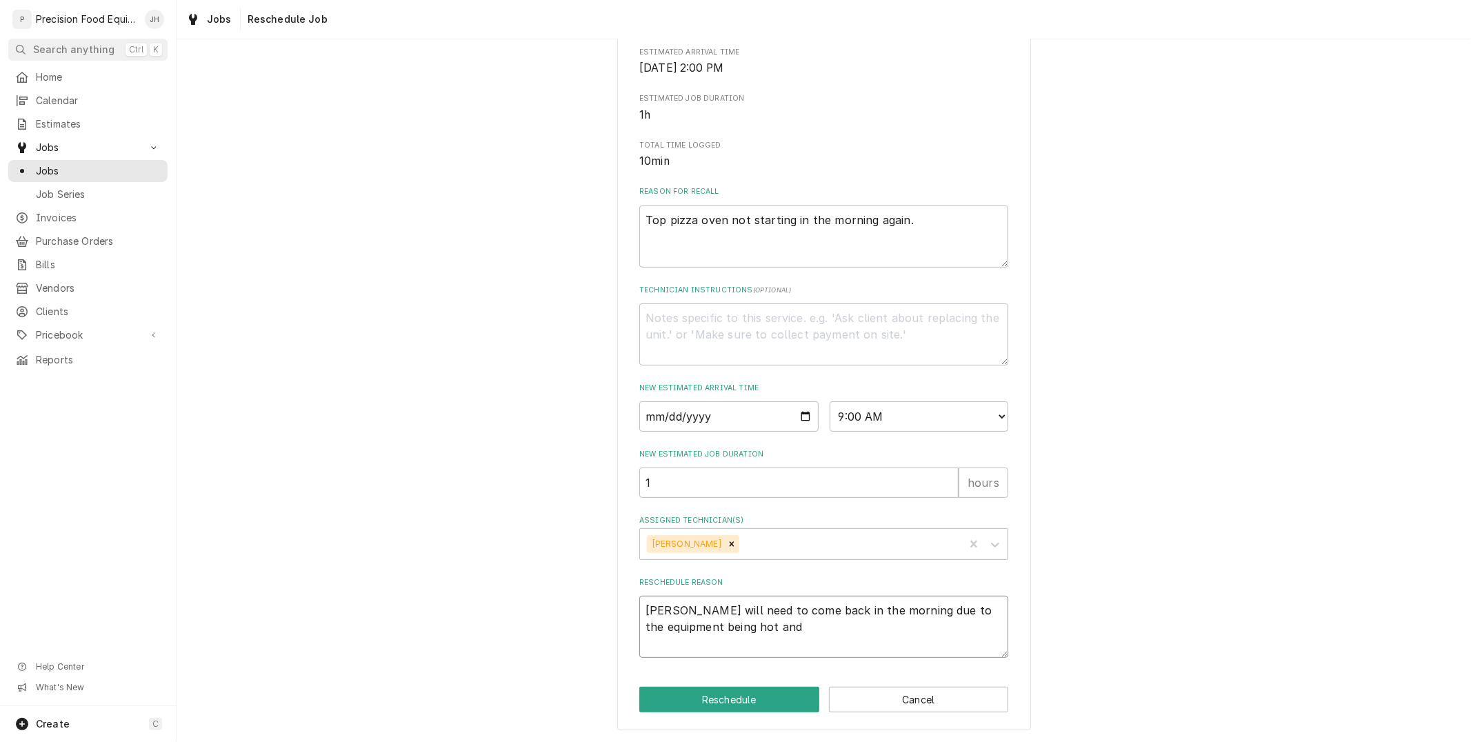
type textarea "x"
type textarea "Mike will need to come back in the morning due to the equipment being hot and V"
type textarea "x"
type textarea "Mike will need to come back in the morning due to the equipment being hot and Vi"
type textarea "x"
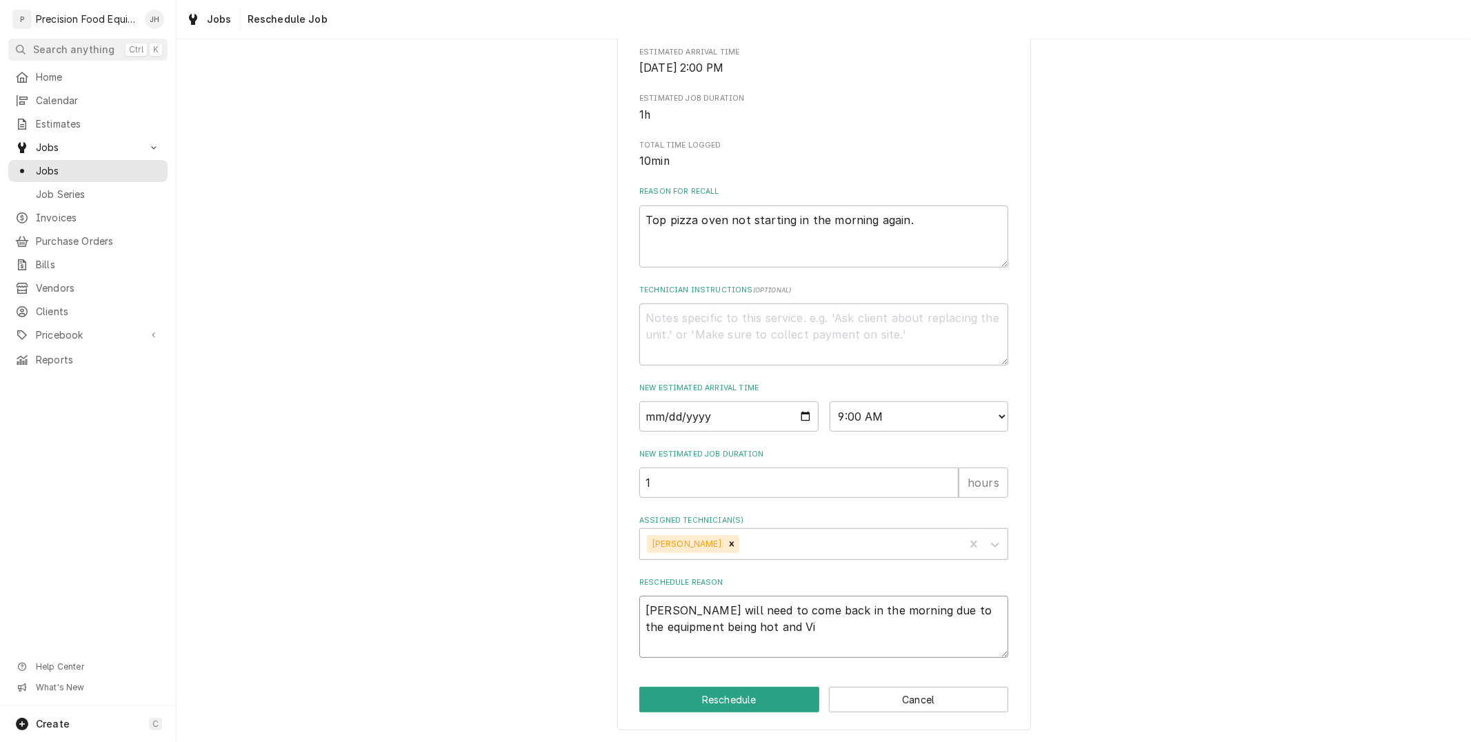
type textarea "Mike will need to come back in the morning due to the equipment being hot and V…"
type textarea "x"
type textarea "Mike will need to come back in the morning due to the equipment being hot and V…"
type textarea "x"
type textarea "Mike will need to come back in the morning due to the equipment being hot and V…"
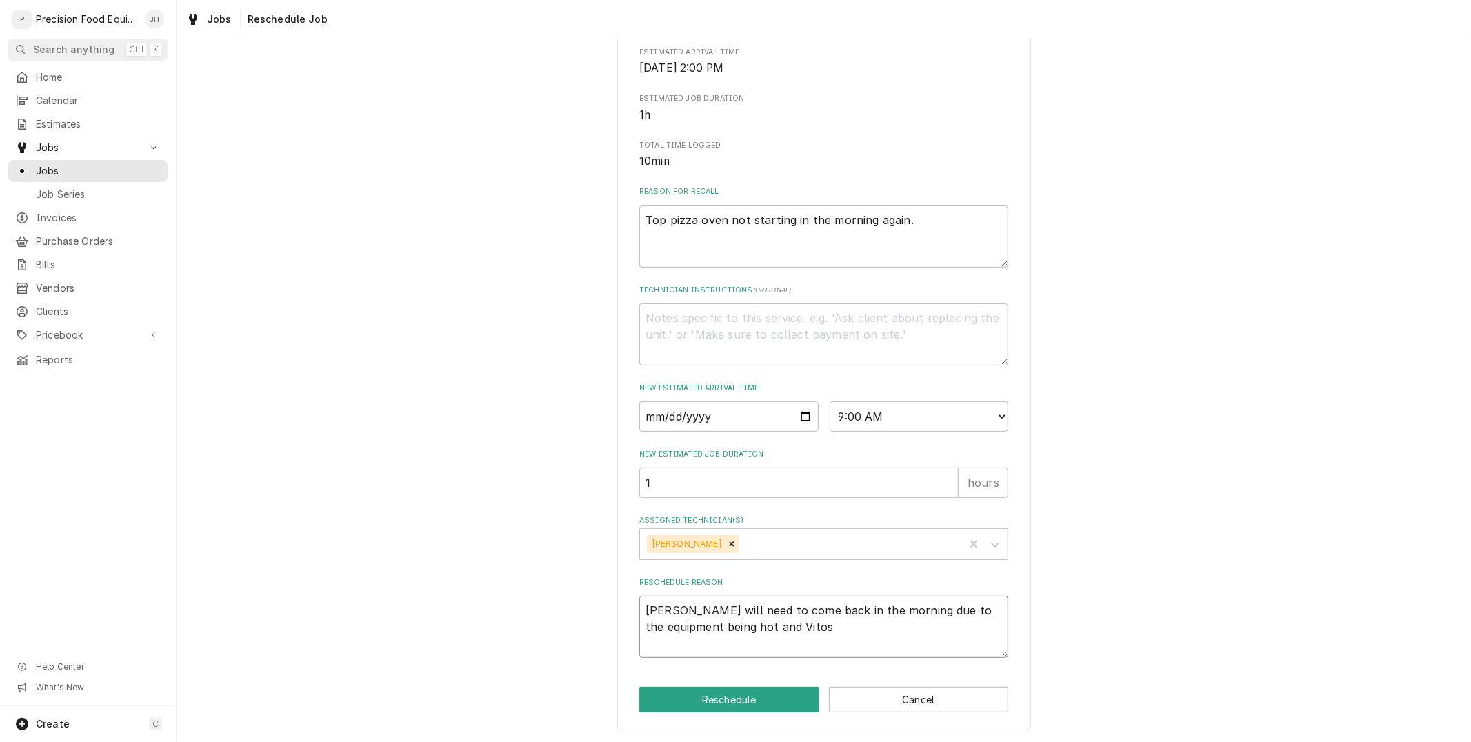
type textarea "x"
type textarea "Mike will need to come back in the morning due to the equipment being hot and V…"
type textarea "x"
type textarea "Mike will need to come back in the morning due to the equipment being hot and V…"
type textarea "x"
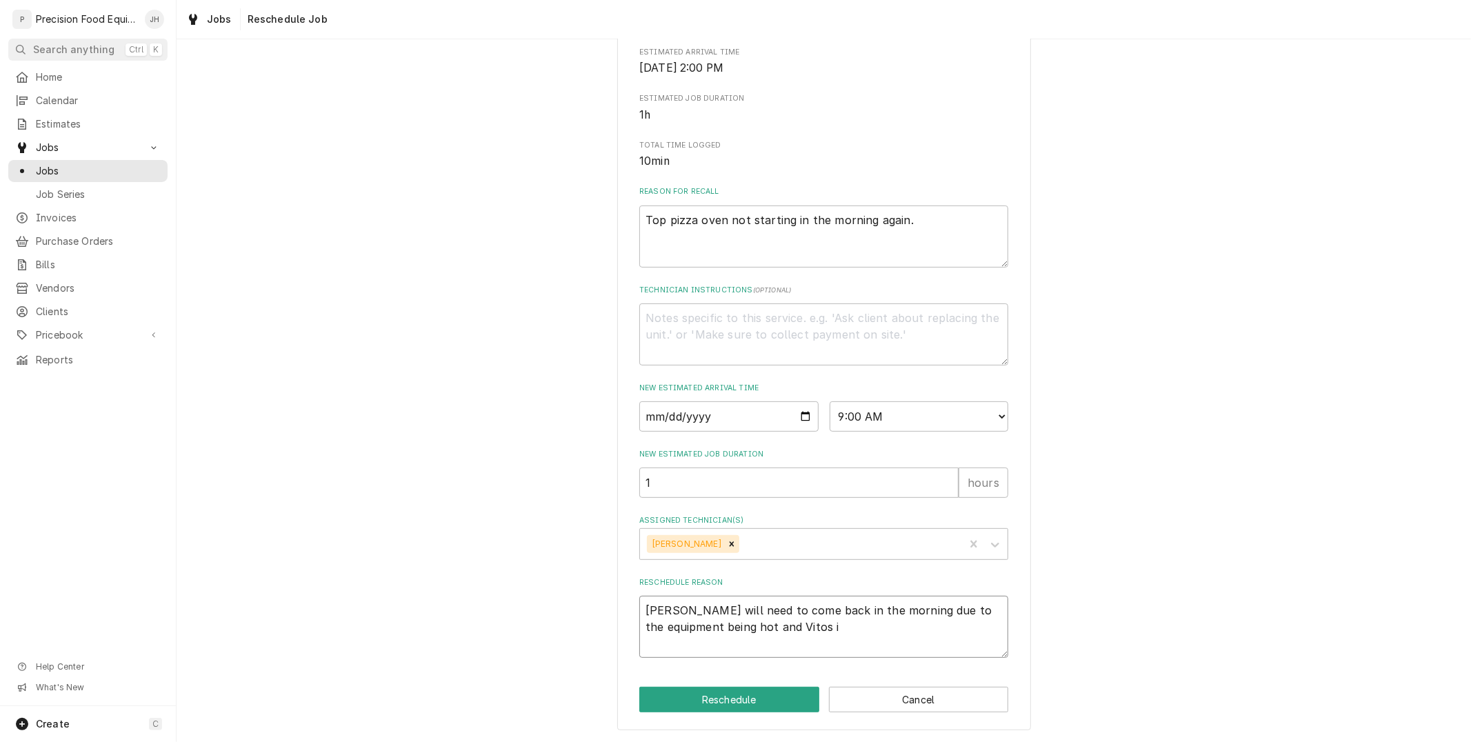
type textarea "Mike will need to come back in the morning due to the equipment being hot and V…"
type textarea "x"
type textarea "Mike will need to come back in the morning due to the equipment being hot and V…"
type textarea "x"
type textarea "Mike will need to come back in the morning due to the equipment being hot and V…"
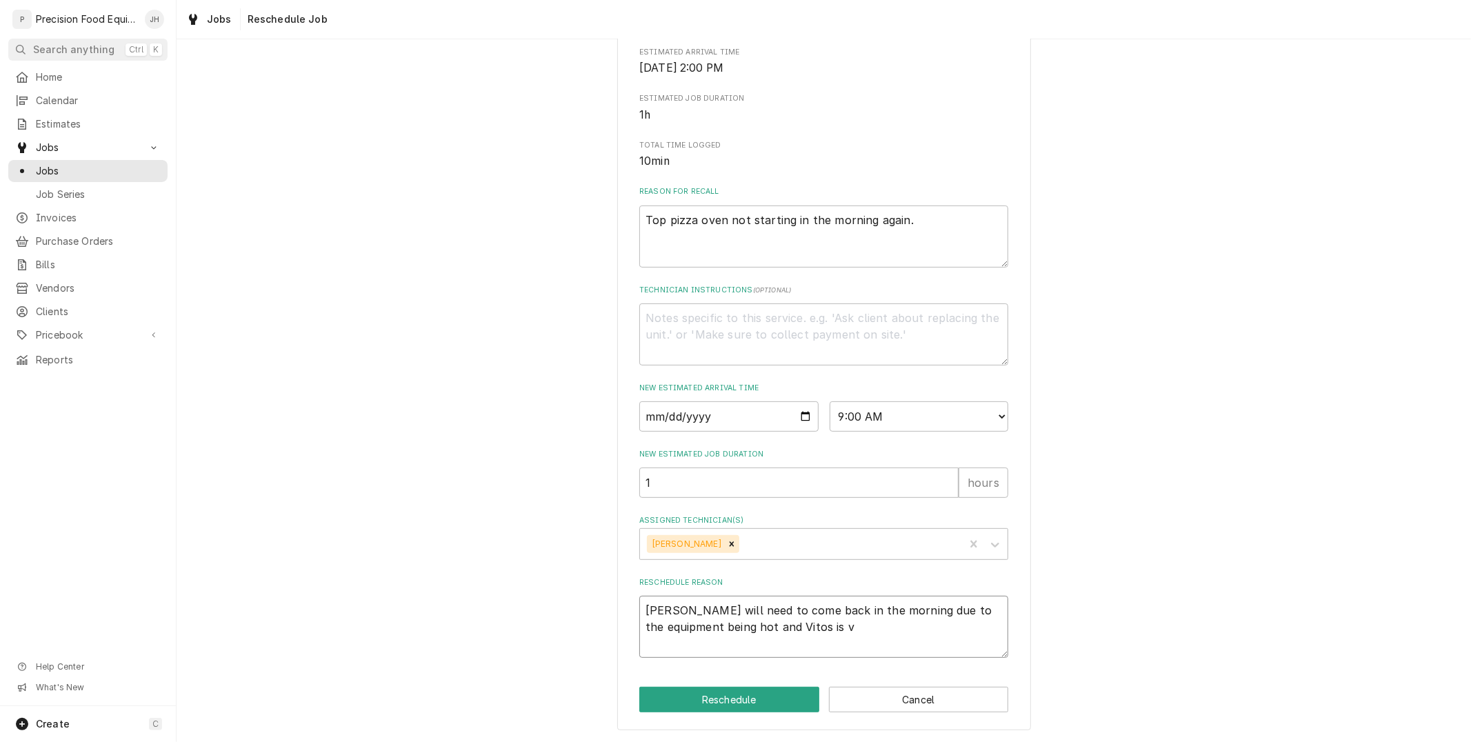
type textarea "x"
drag, startPoint x: 683, startPoint y: 646, endPoint x: 728, endPoint y: 652, distance: 45.2
click at [728, 652] on textarea "Mike will need to come back in the morning due to the equipment being hot and V…" at bounding box center [823, 627] width 369 height 62
drag, startPoint x: 701, startPoint y: 645, endPoint x: 689, endPoint y: 645, distance: 11.0
click at [689, 645] on textarea "Mike will need to come back in the morning due to the equipment being hot and V…" at bounding box center [823, 627] width 369 height 62
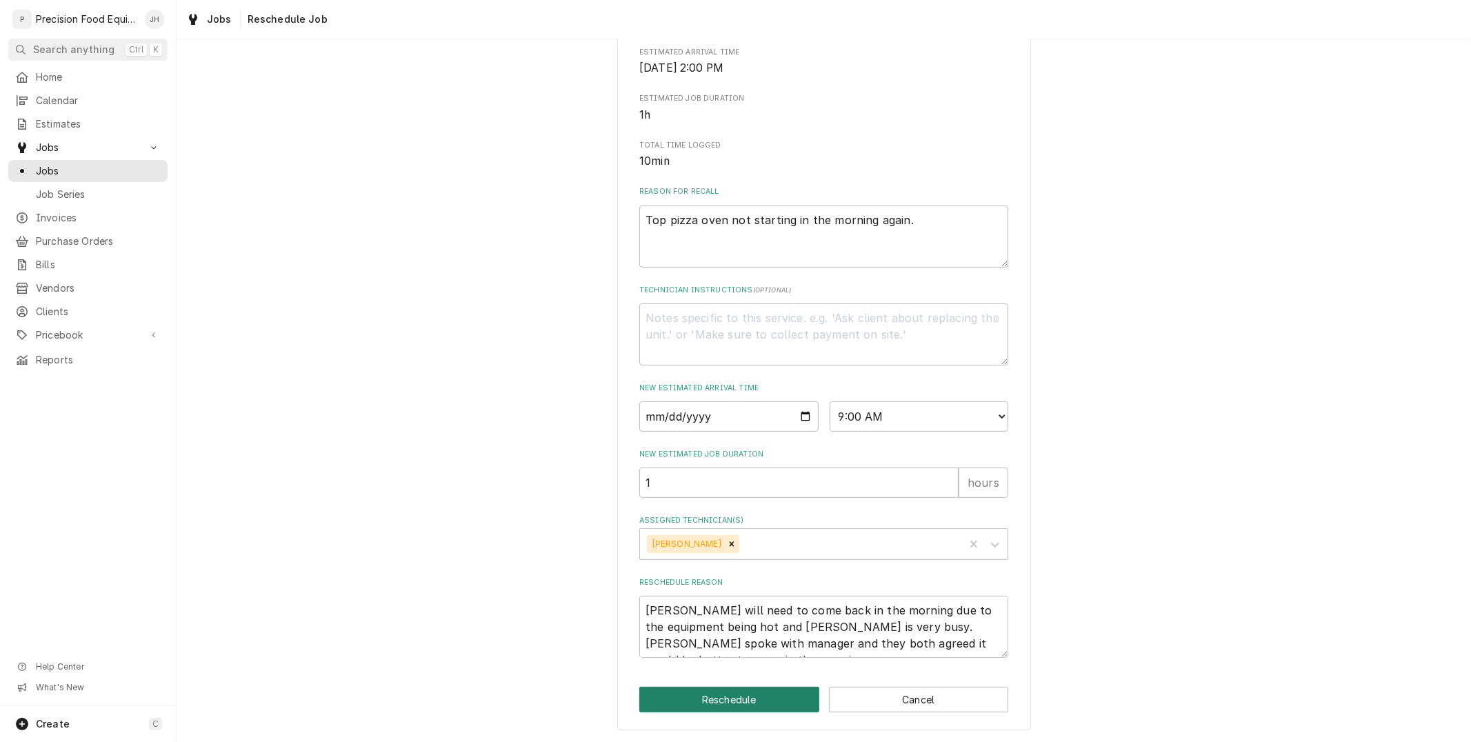
click at [760, 688] on button "Reschedule" at bounding box center [729, 700] width 180 height 26
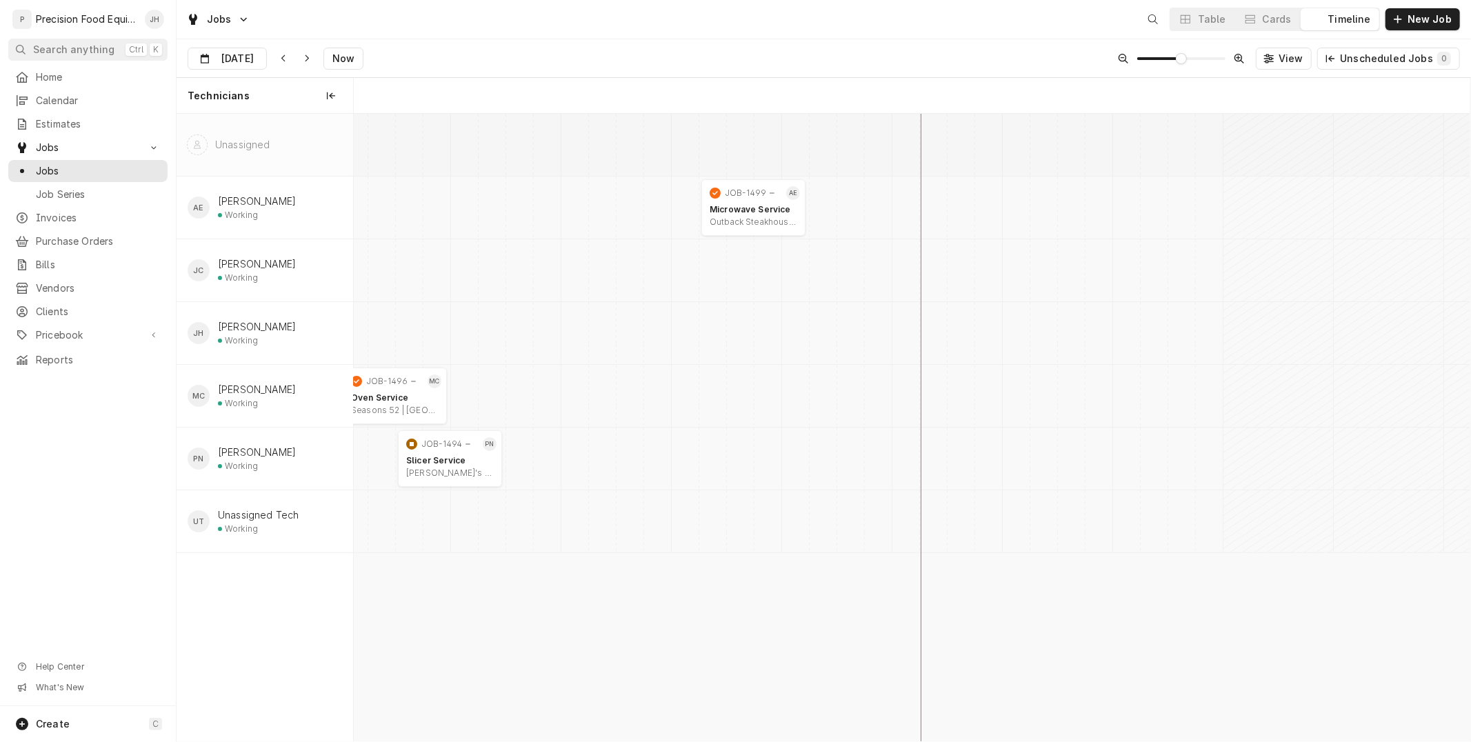
scroll to position [0, 22132]
click at [252, 52] on div "Dynamic Content Wrapper" at bounding box center [256, 59] width 19 height 22
click at [272, 221] on div "24" at bounding box center [275, 222] width 19 height 19
type input "[DATE]"
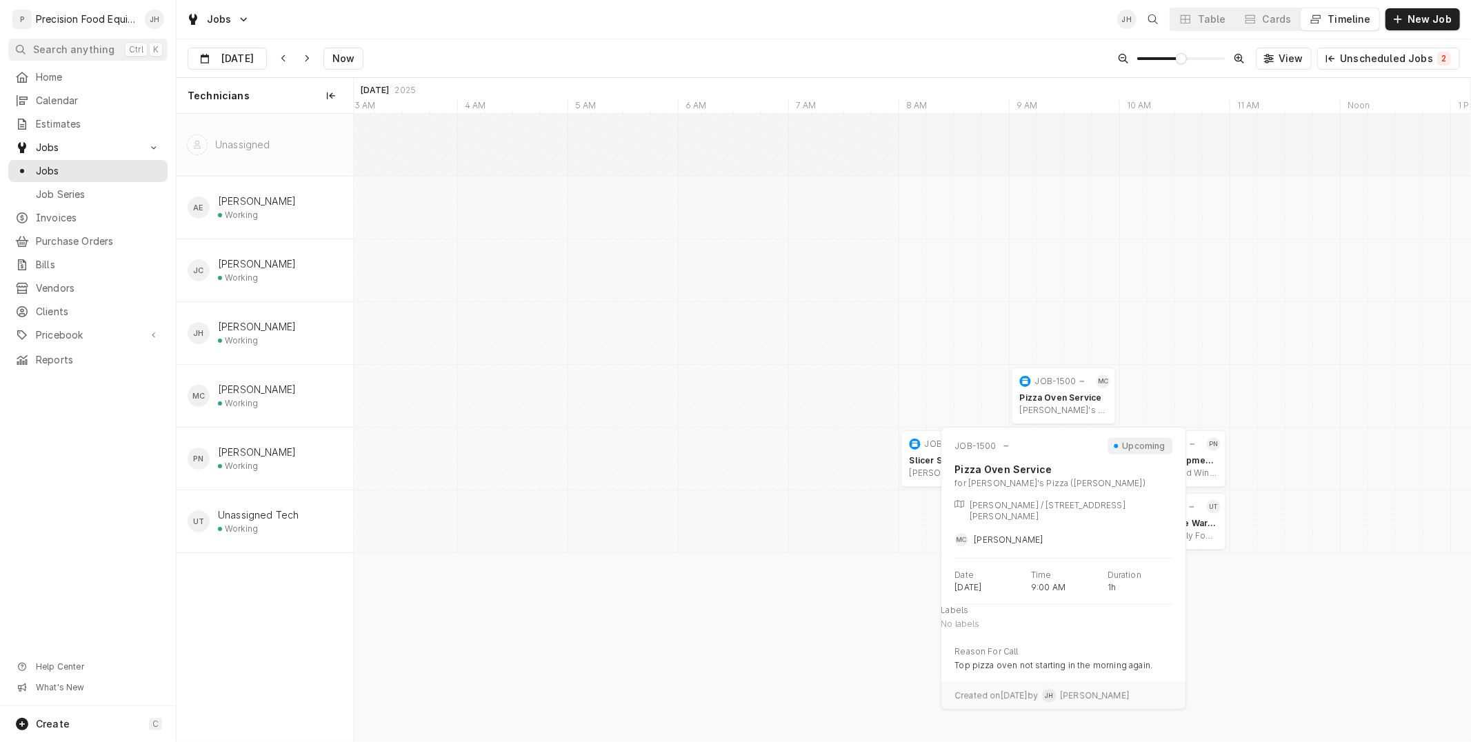
click at [1046, 390] on div "Pizza Oven Service [PERSON_NAME]'s Pizza ([PERSON_NAME]) | [PERSON_NAME], 85298" at bounding box center [1063, 404] width 93 height 29
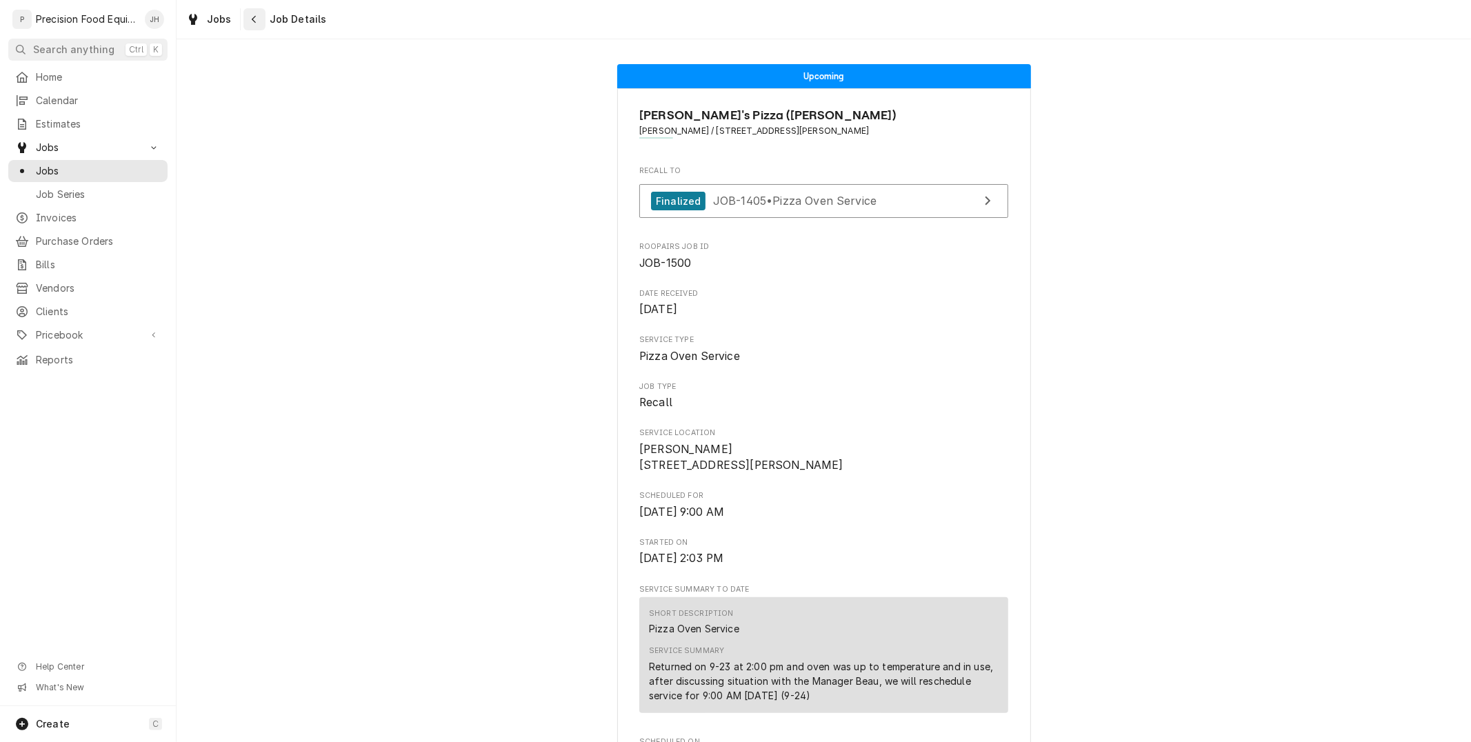
click at [251, 17] on icon "Navigate back" at bounding box center [254, 19] width 6 height 10
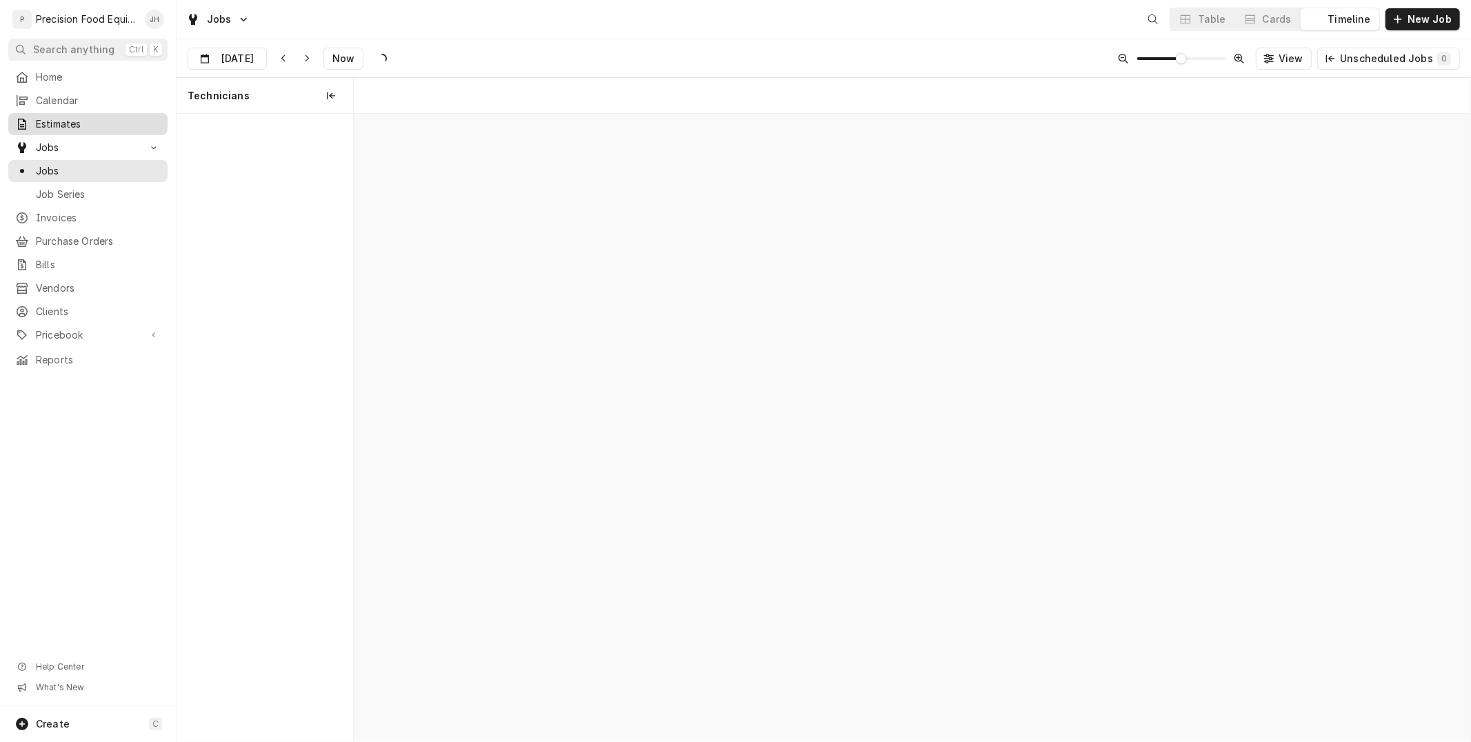
scroll to position [0, 22125]
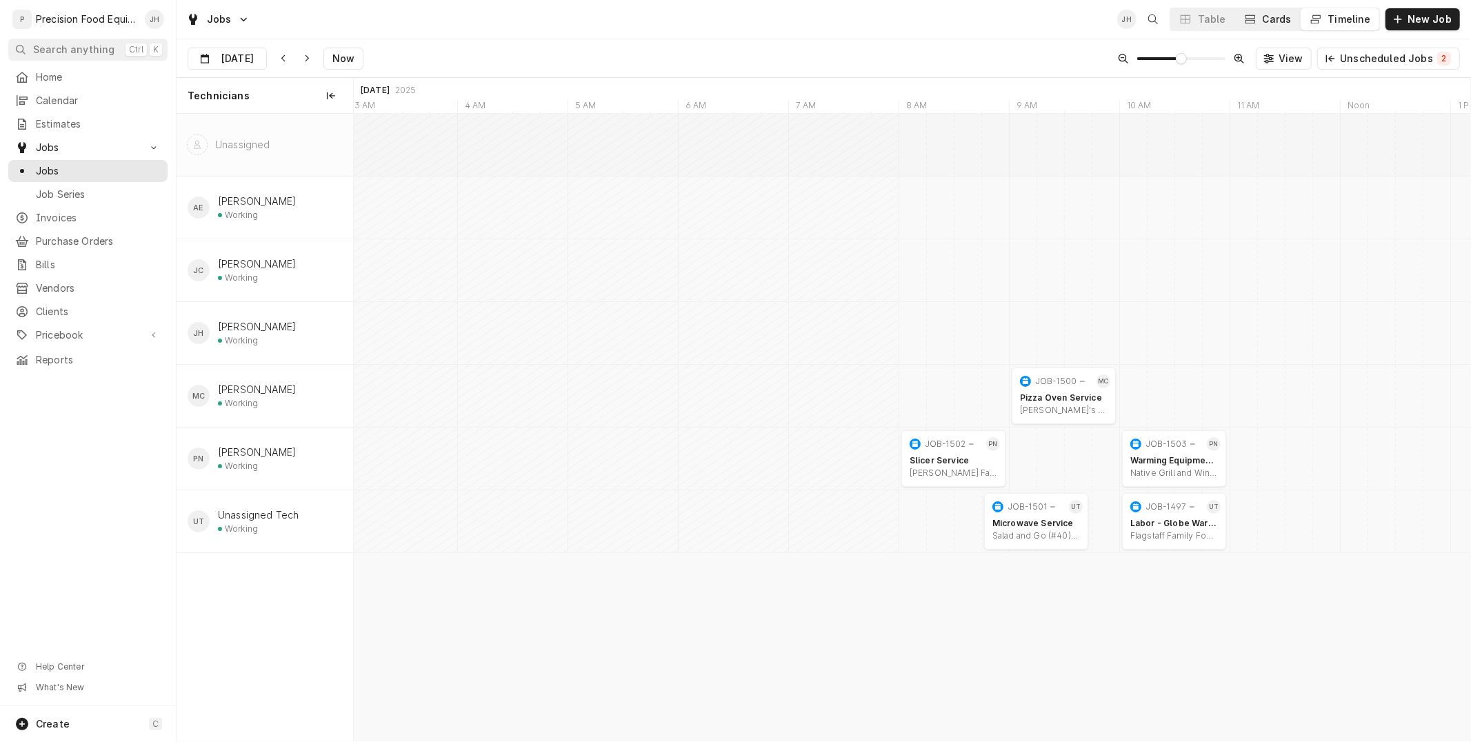
click at [1288, 19] on div "Cards" at bounding box center [1276, 19] width 29 height 14
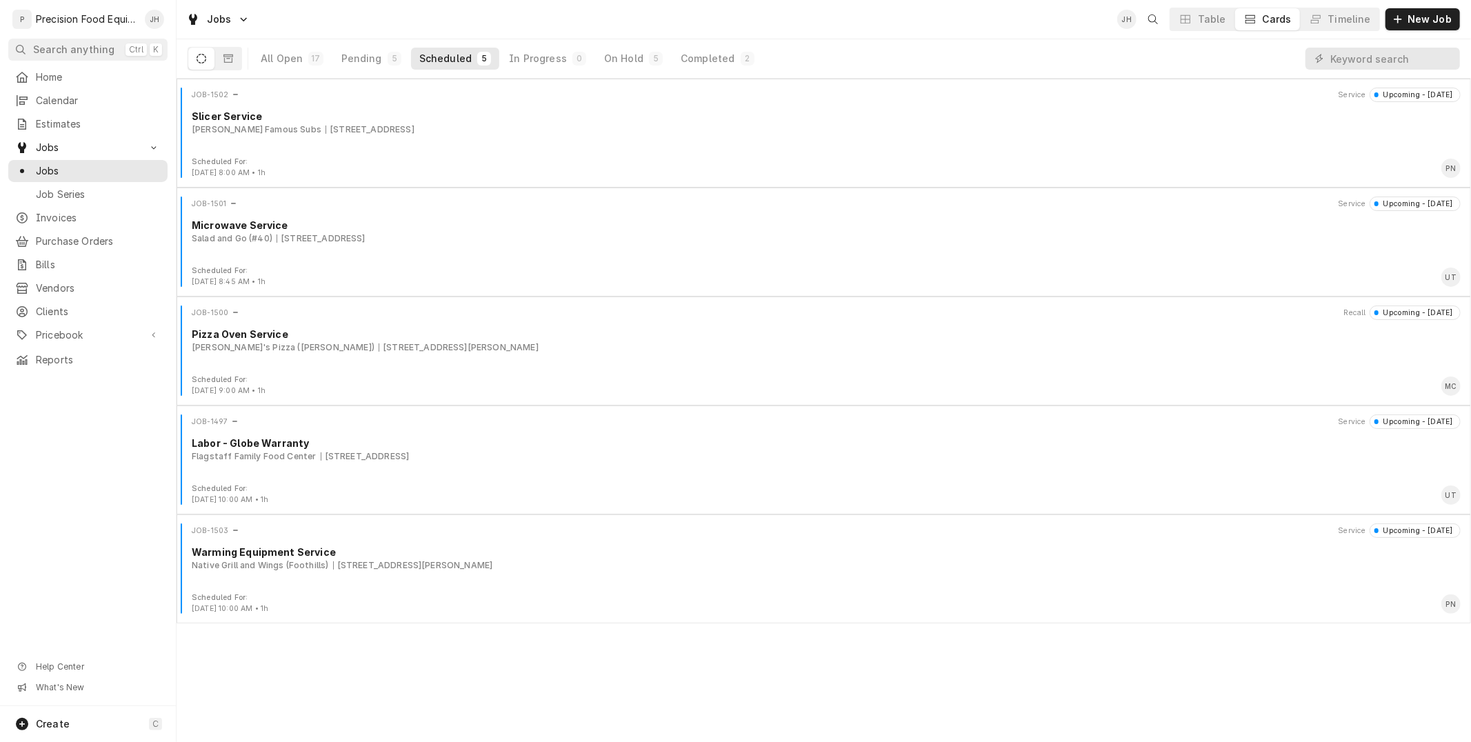
click at [694, 43] on div "All Open 17 Pending 5 Scheduled 5 In Progress 0 On Hold 5 Completed 2" at bounding box center [507, 58] width 510 height 39
click at [699, 52] on div "Completed" at bounding box center [708, 59] width 54 height 14
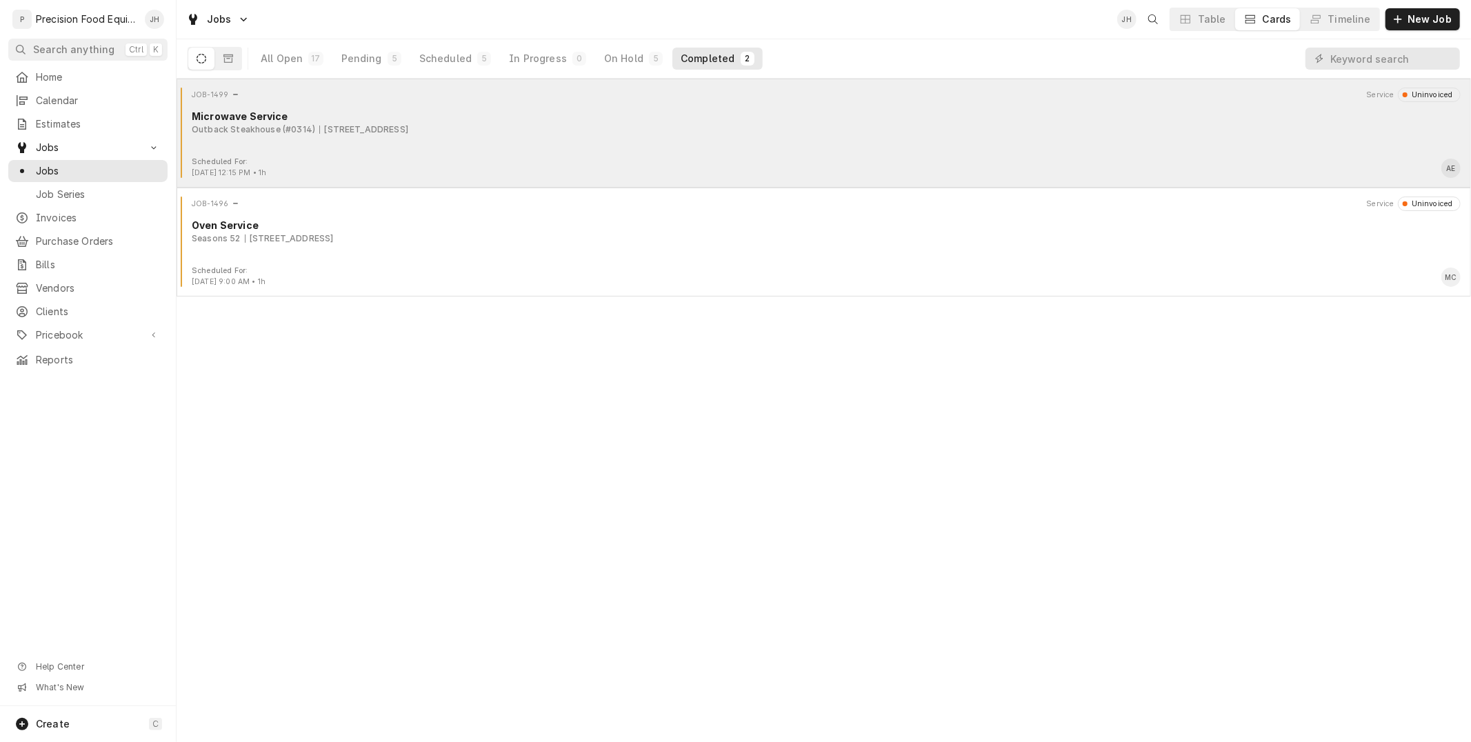
click at [543, 123] on div "Outback Steakhouse (#0314) 1650 S. Clearview Ave, Mesa, AZ 85208" at bounding box center [826, 129] width 1269 height 12
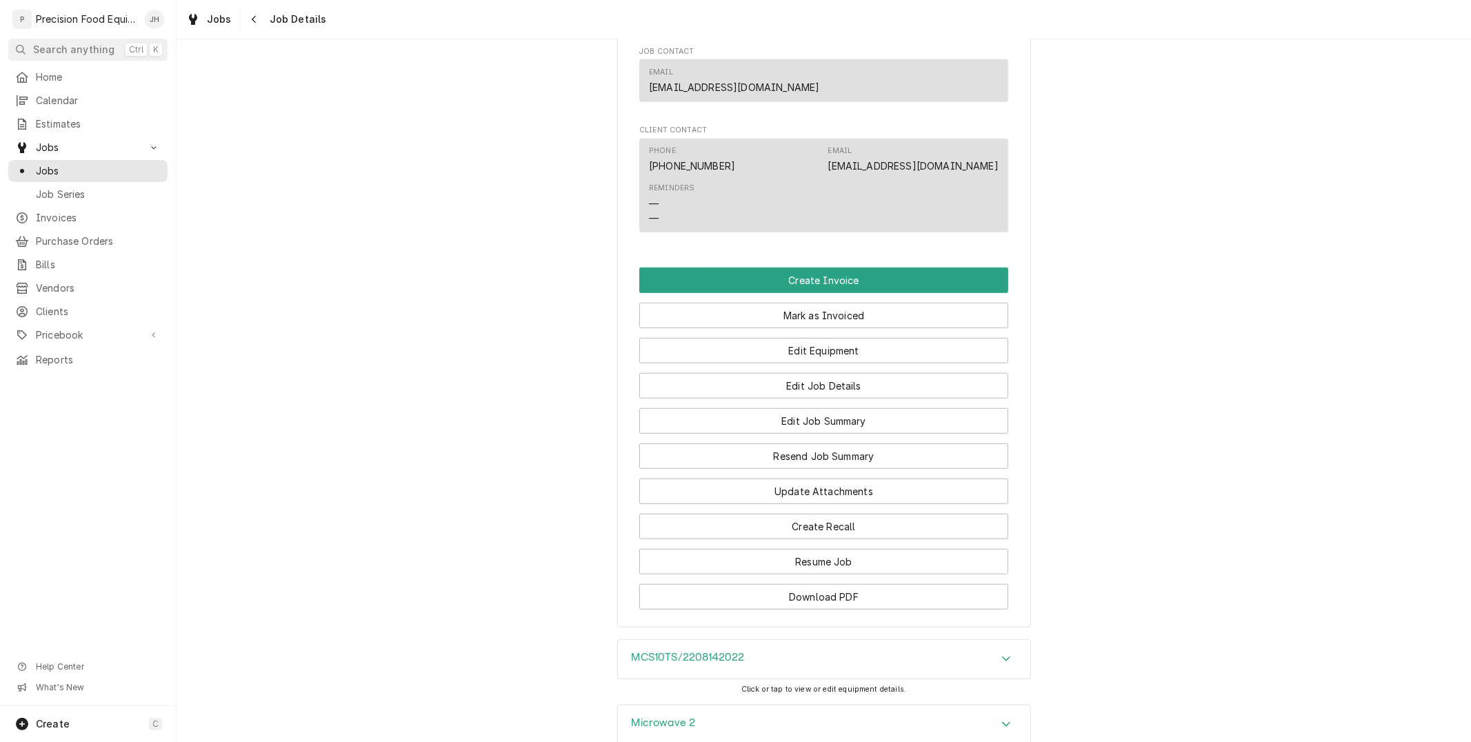
scroll to position [843, 0]
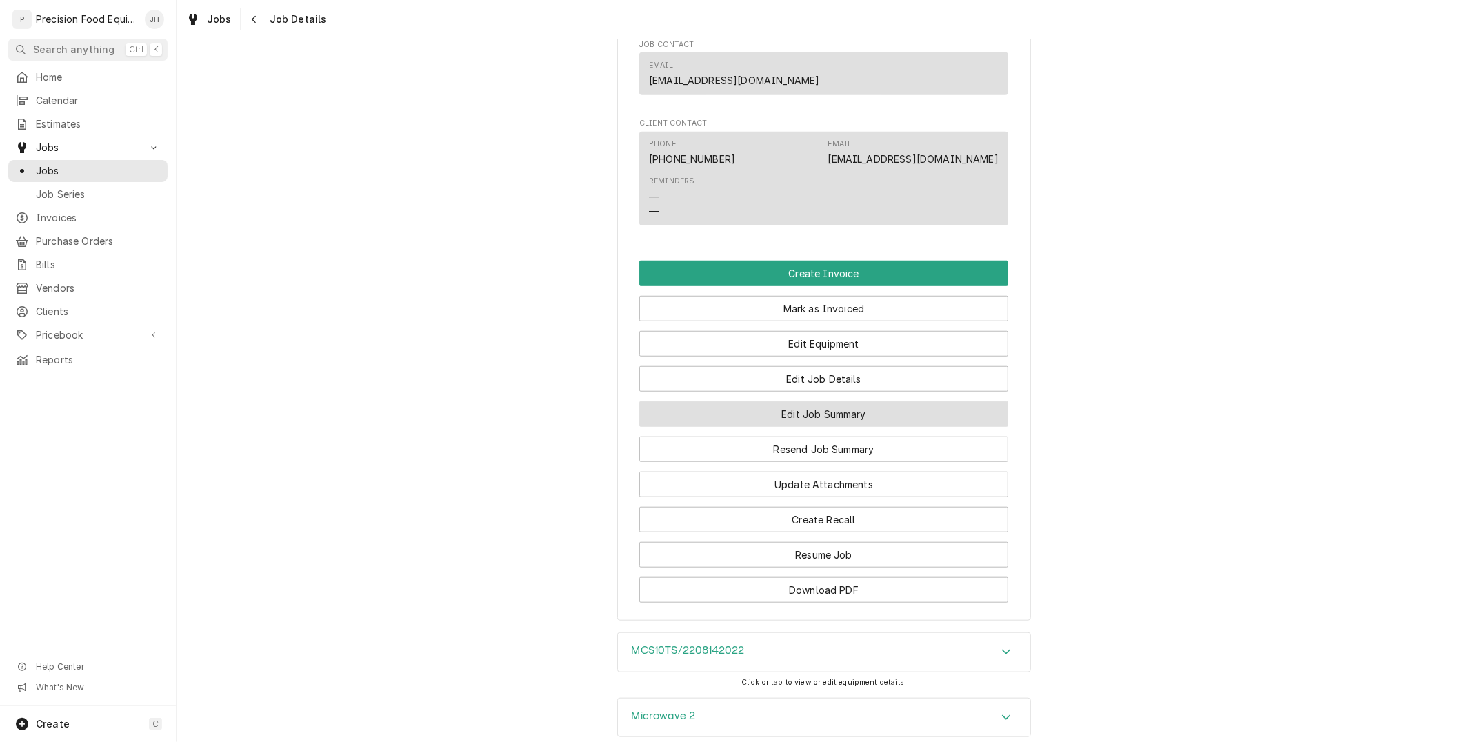
click at [823, 427] on button "Edit Job Summary" at bounding box center [823, 414] width 369 height 26
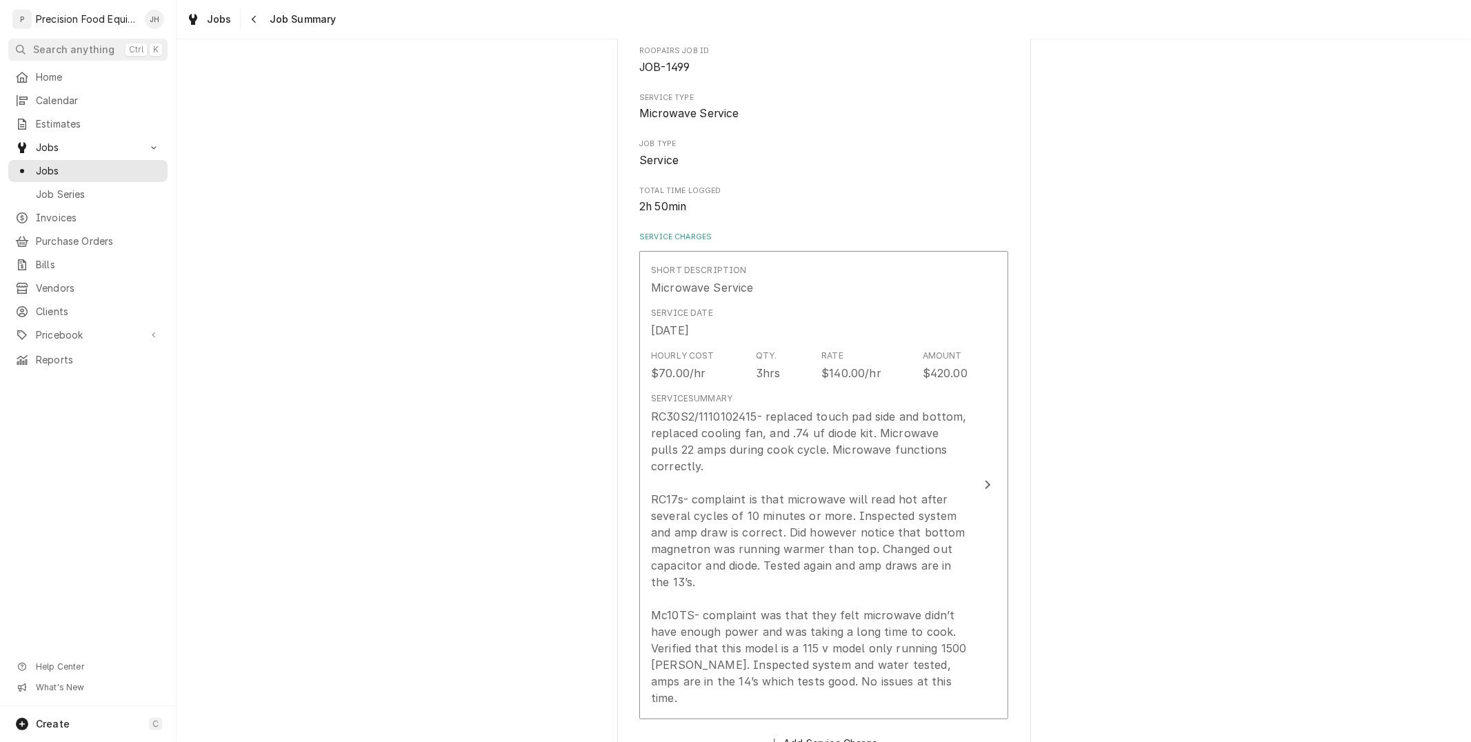
scroll to position [153, 0]
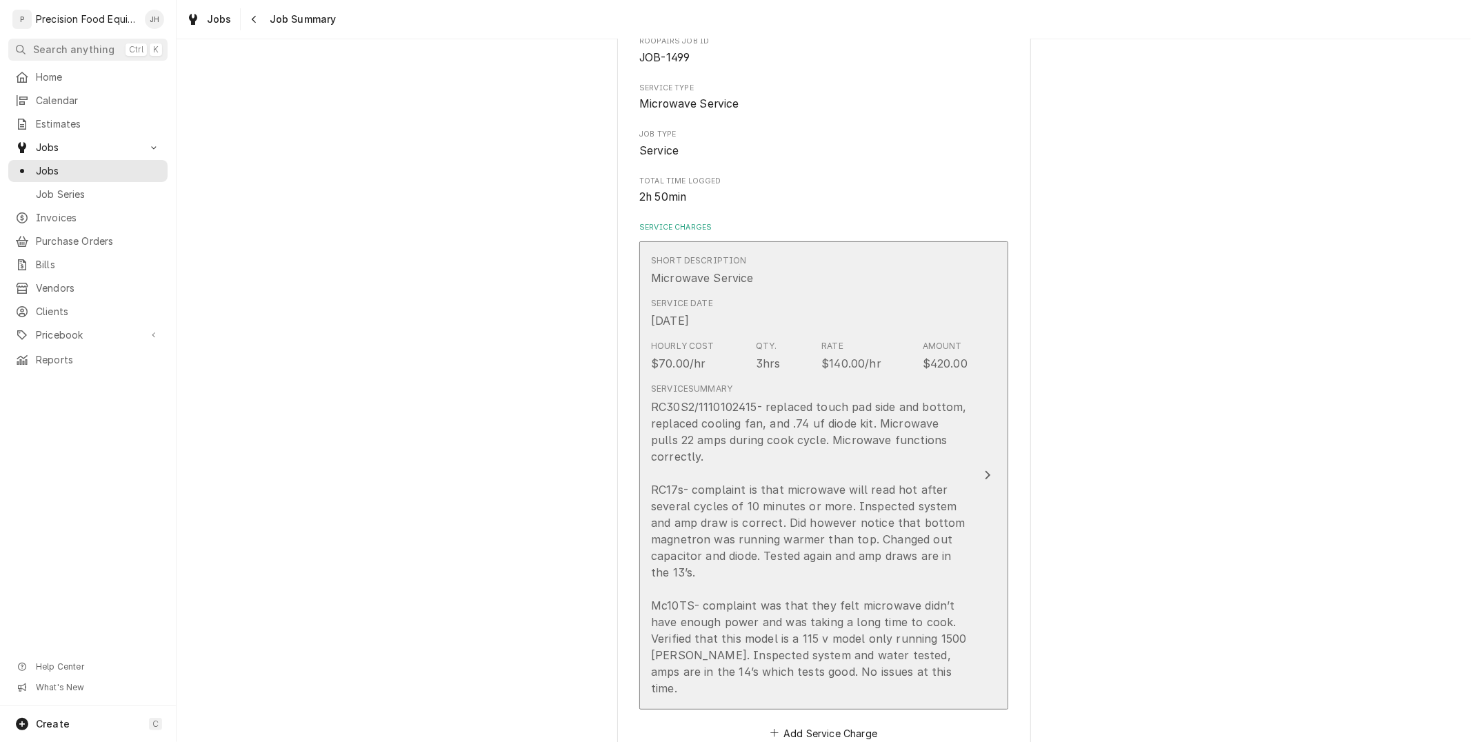
click at [830, 433] on div "RC30S2/1110102415- replaced touch pad side and bottom, replaced cooling fan, an…" at bounding box center [809, 548] width 316 height 298
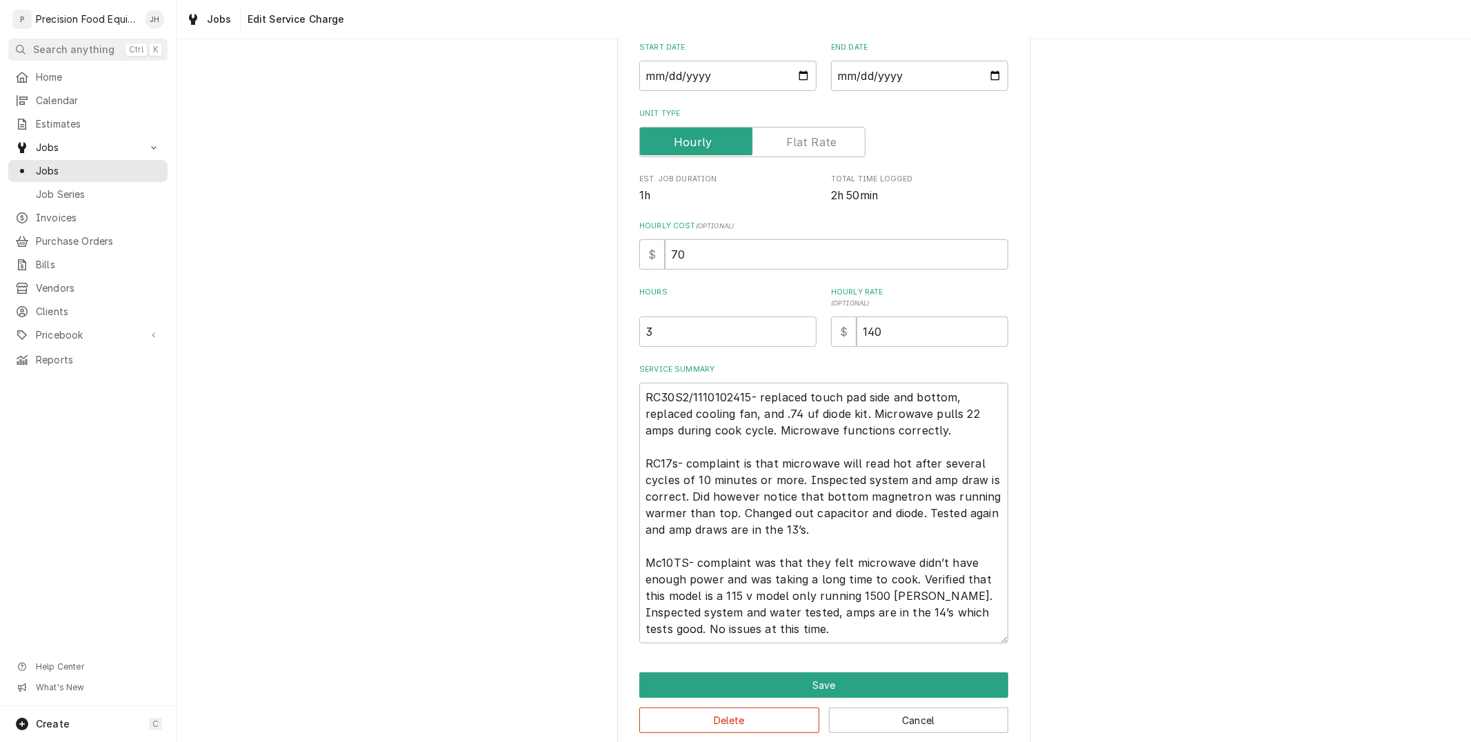
scroll to position [181, 0]
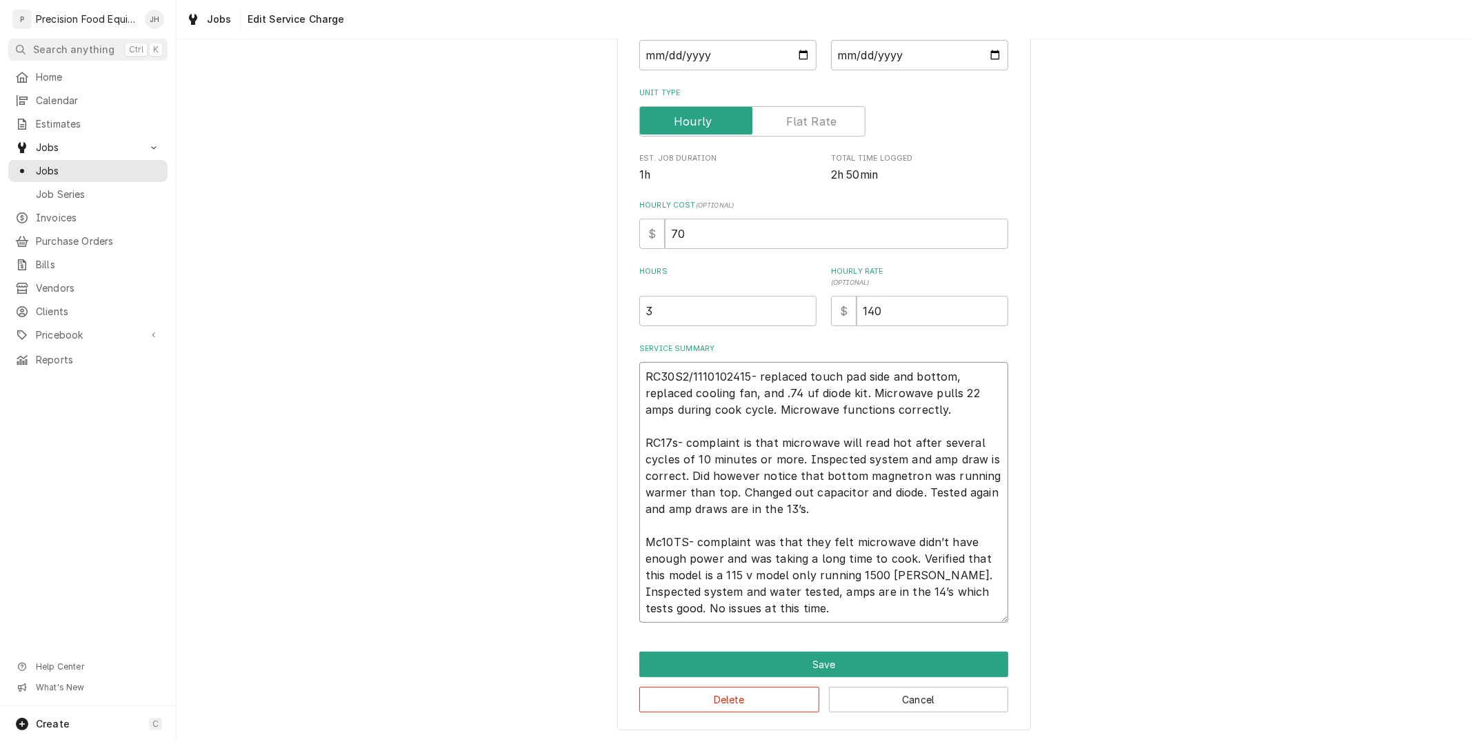
click at [817, 416] on textarea "RC30S2/1110102415- replaced touch pad side and bottom, replaced cooling fan, an…" at bounding box center [823, 492] width 369 height 261
click at [824, 597] on textarea "RC30S2/1110102415- replaced touch pad side and bottom, replaced cooling fan, an…" at bounding box center [823, 492] width 369 height 261
click at [898, 659] on button "Save" at bounding box center [823, 665] width 369 height 26
type textarea "x"
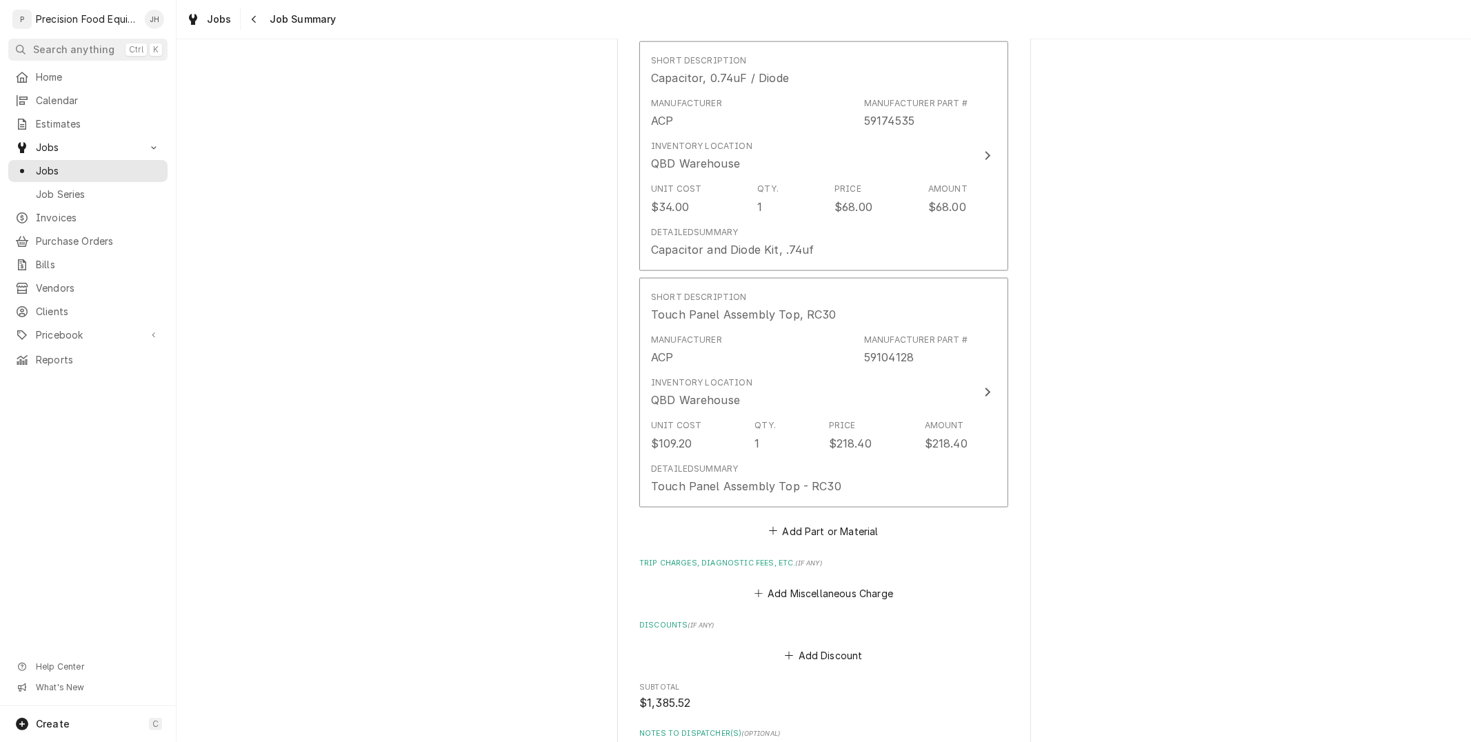
scroll to position [1609, 0]
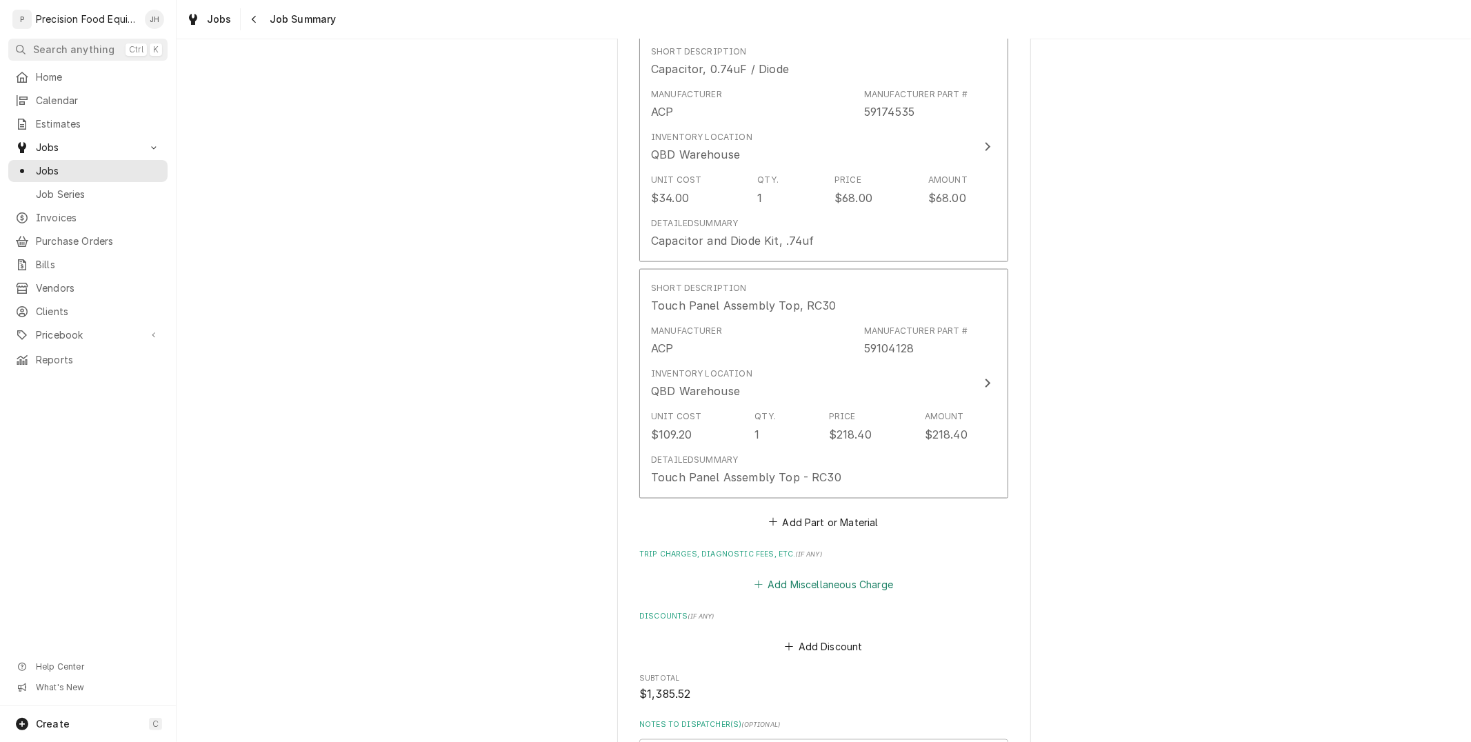
click at [855, 575] on button "Add Miscellaneous Charge" at bounding box center [823, 584] width 143 height 19
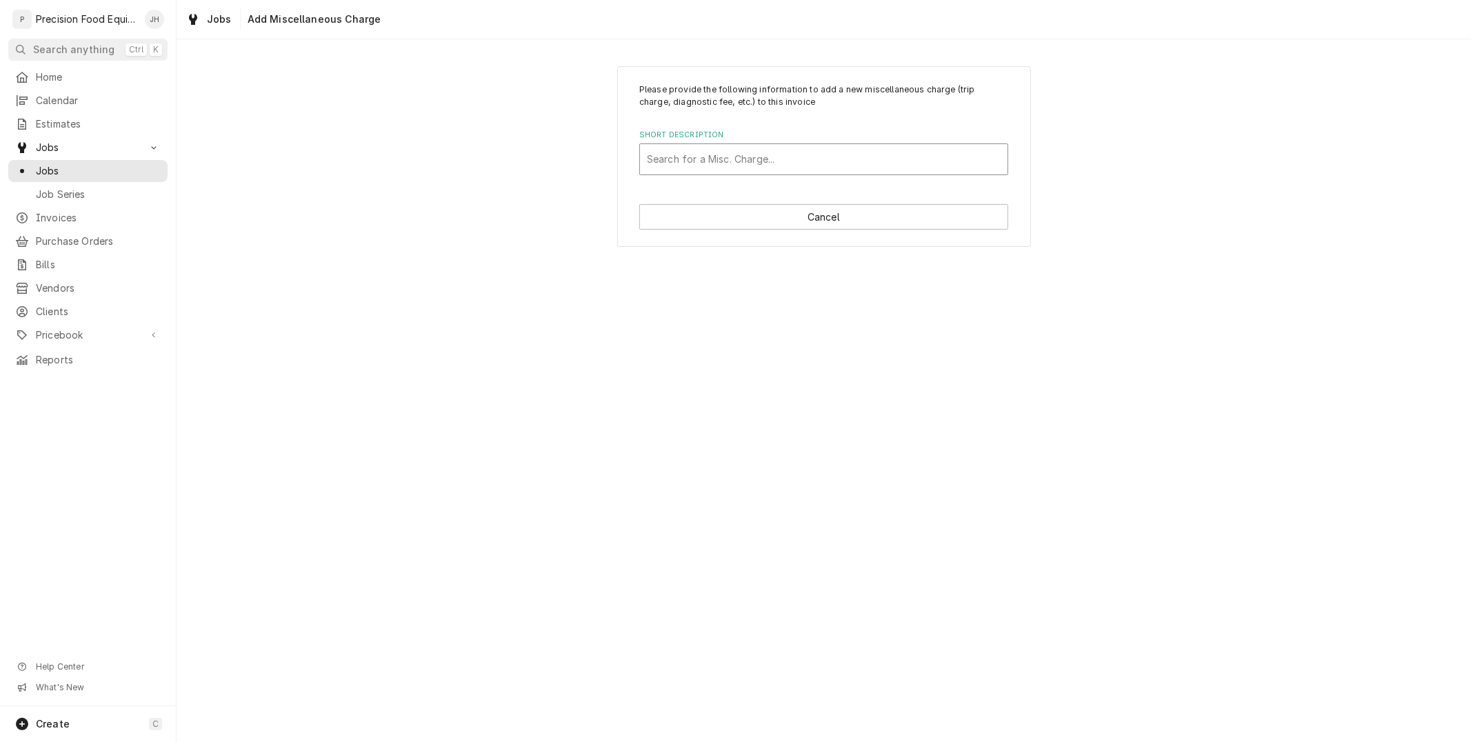
click at [769, 170] on div "Short Description" at bounding box center [824, 159] width 354 height 25
type input "trip"
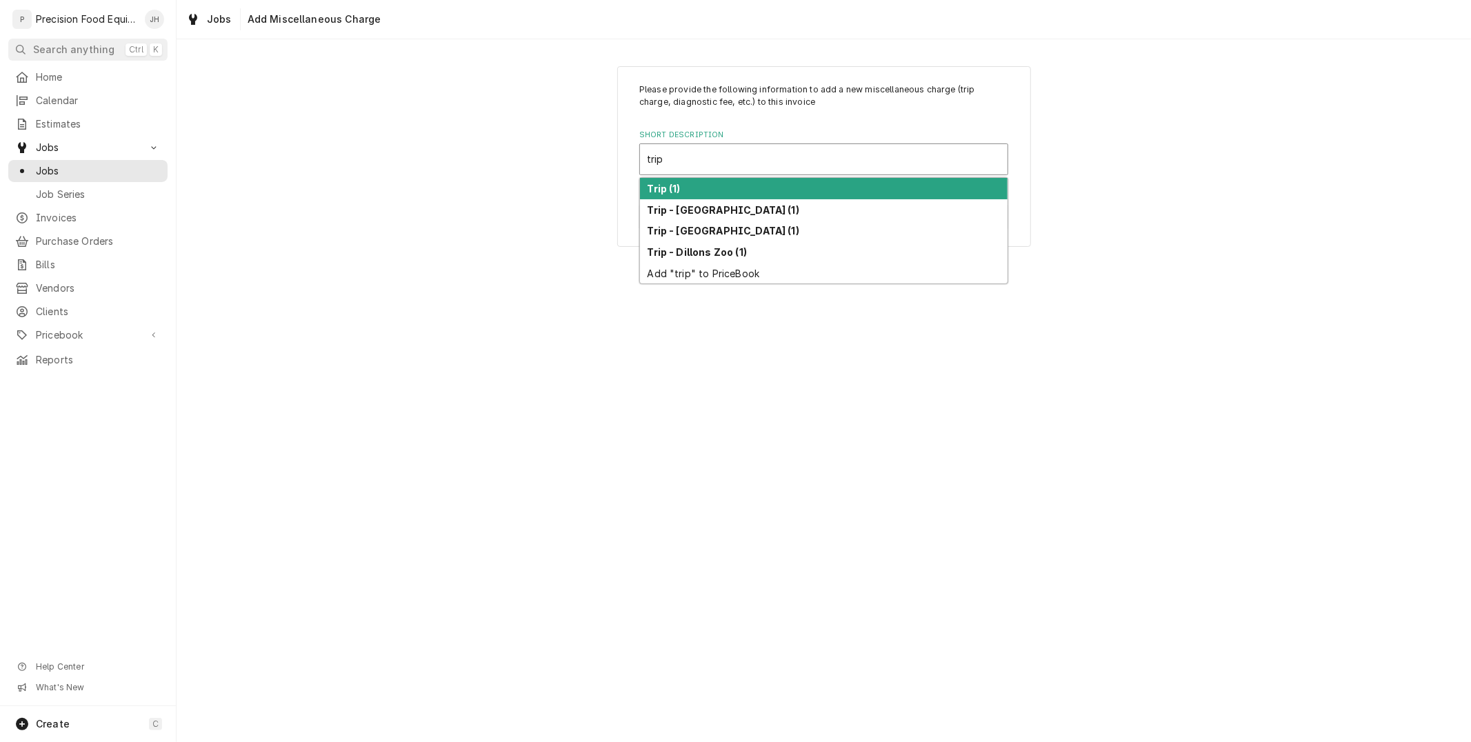
click at [754, 181] on div "Trip (1)" at bounding box center [823, 188] width 367 height 21
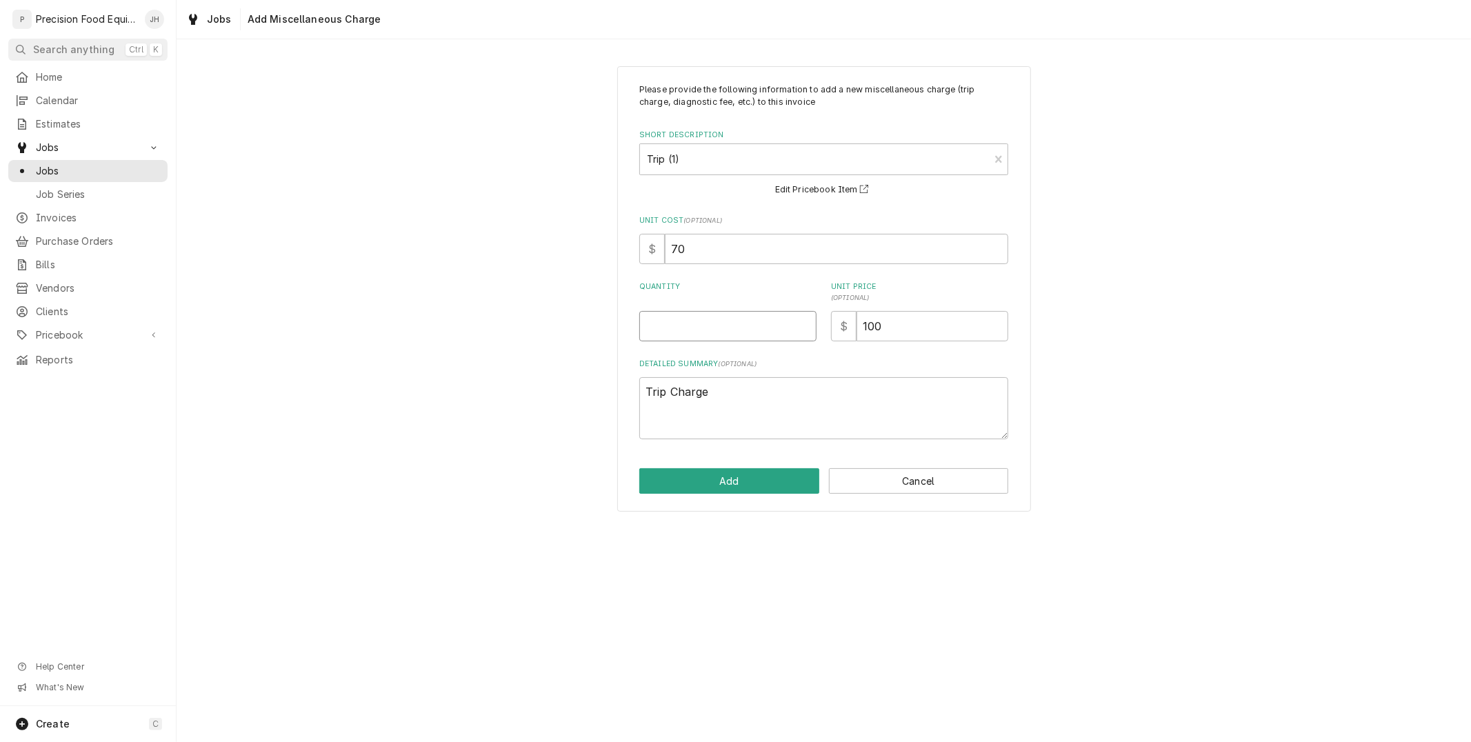
click at [789, 331] on input "Quantity" at bounding box center [727, 326] width 177 height 30
type textarea "x"
type input "1"
click at [752, 511] on div "Please provide the following information to add a new miscellaneous charge (tri…" at bounding box center [824, 288] width 414 height 445
click at [760, 491] on button "Add" at bounding box center [729, 481] width 180 height 26
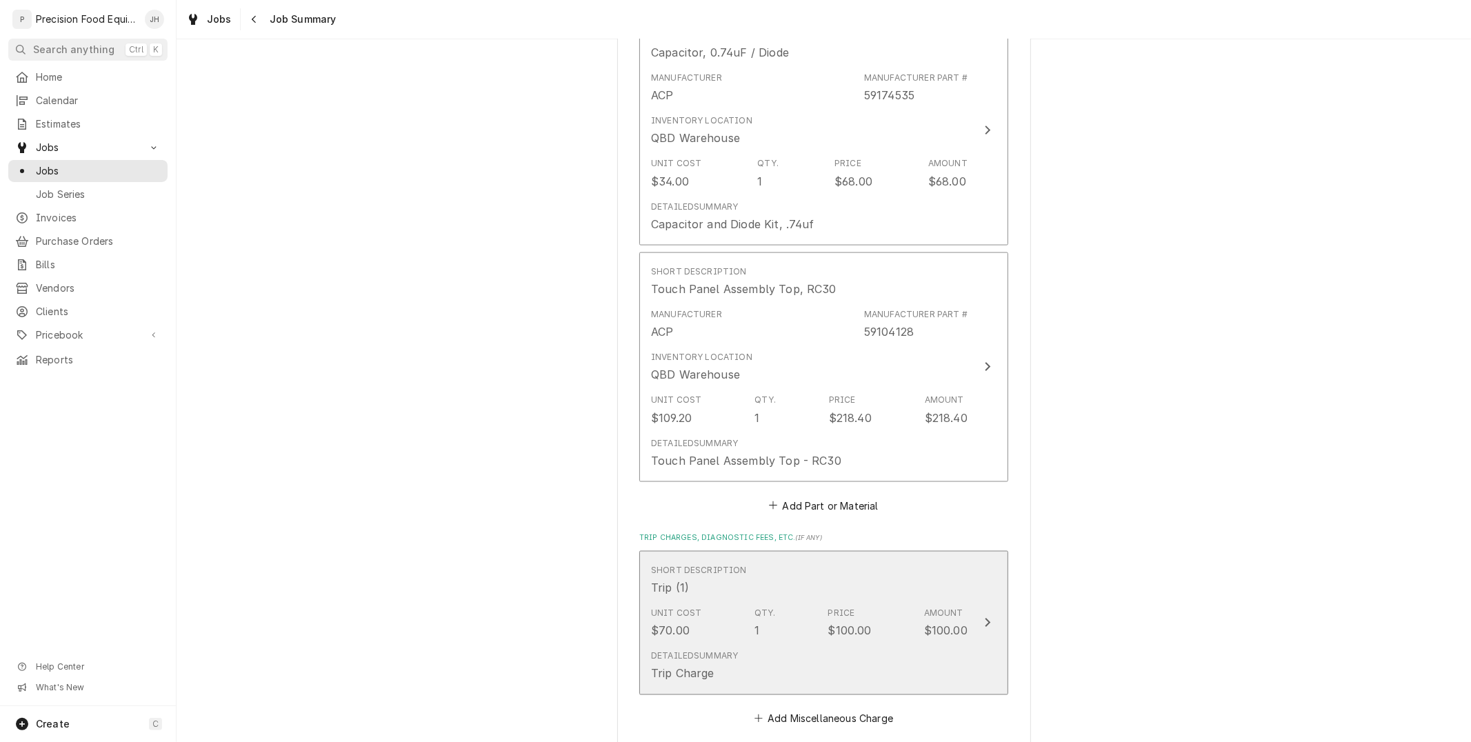
scroll to position [2085, 0]
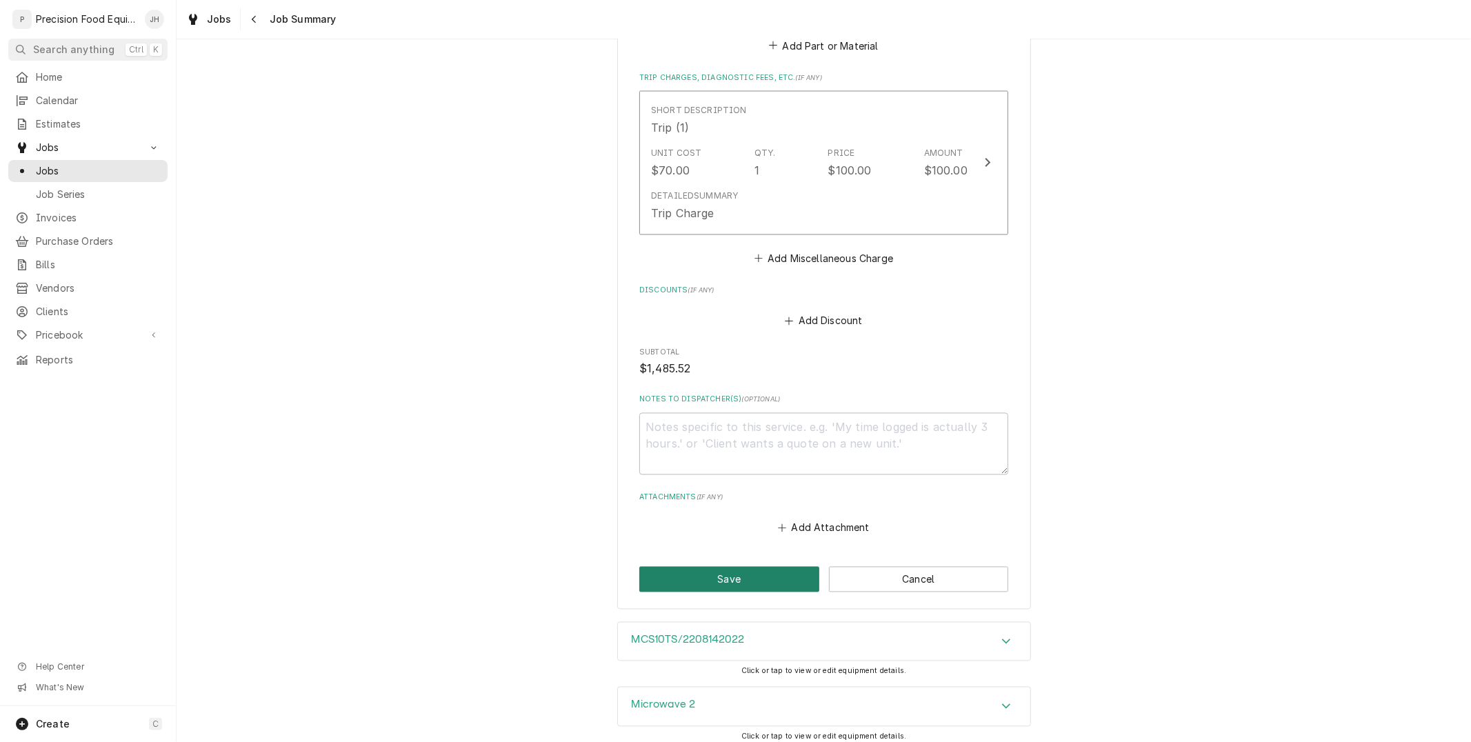
click at [752, 567] on button "Save" at bounding box center [729, 580] width 180 height 26
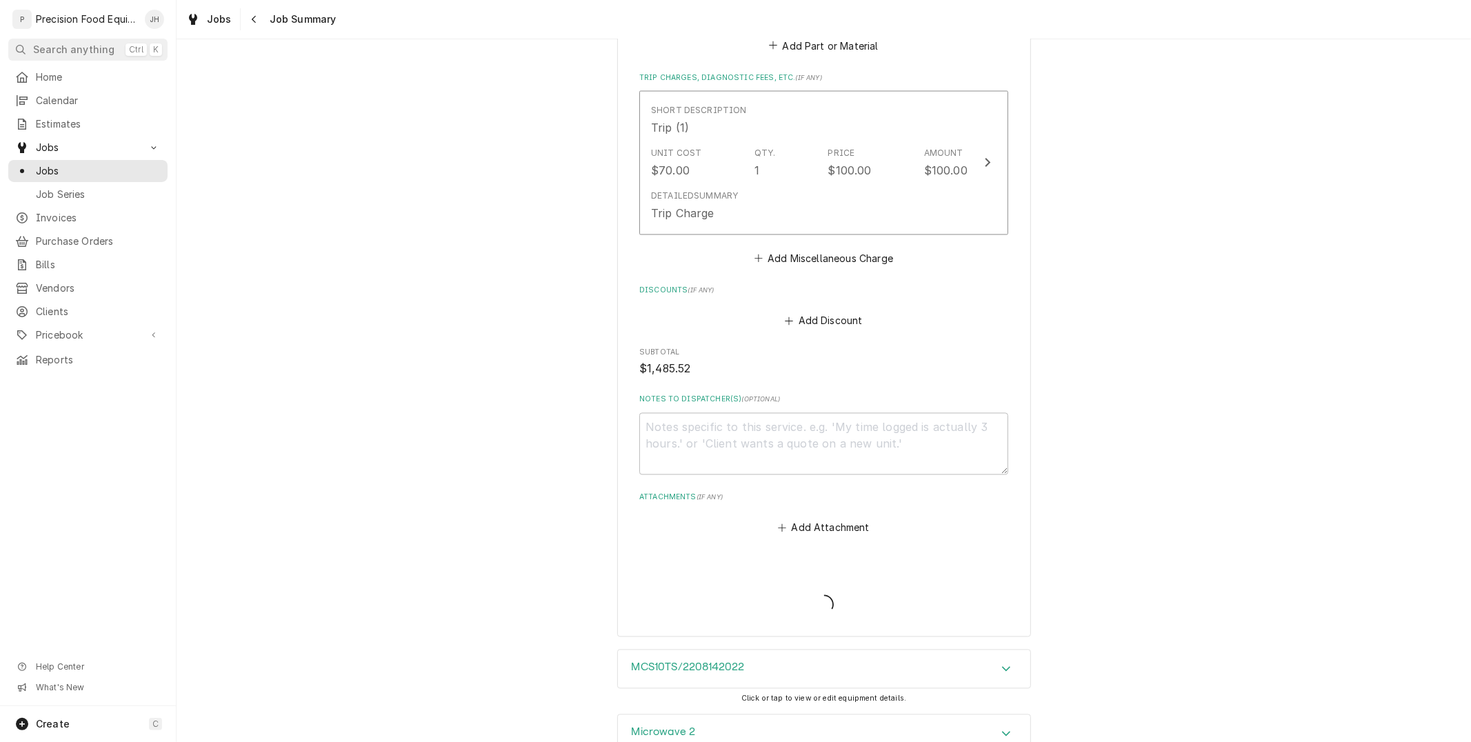
type textarea "x"
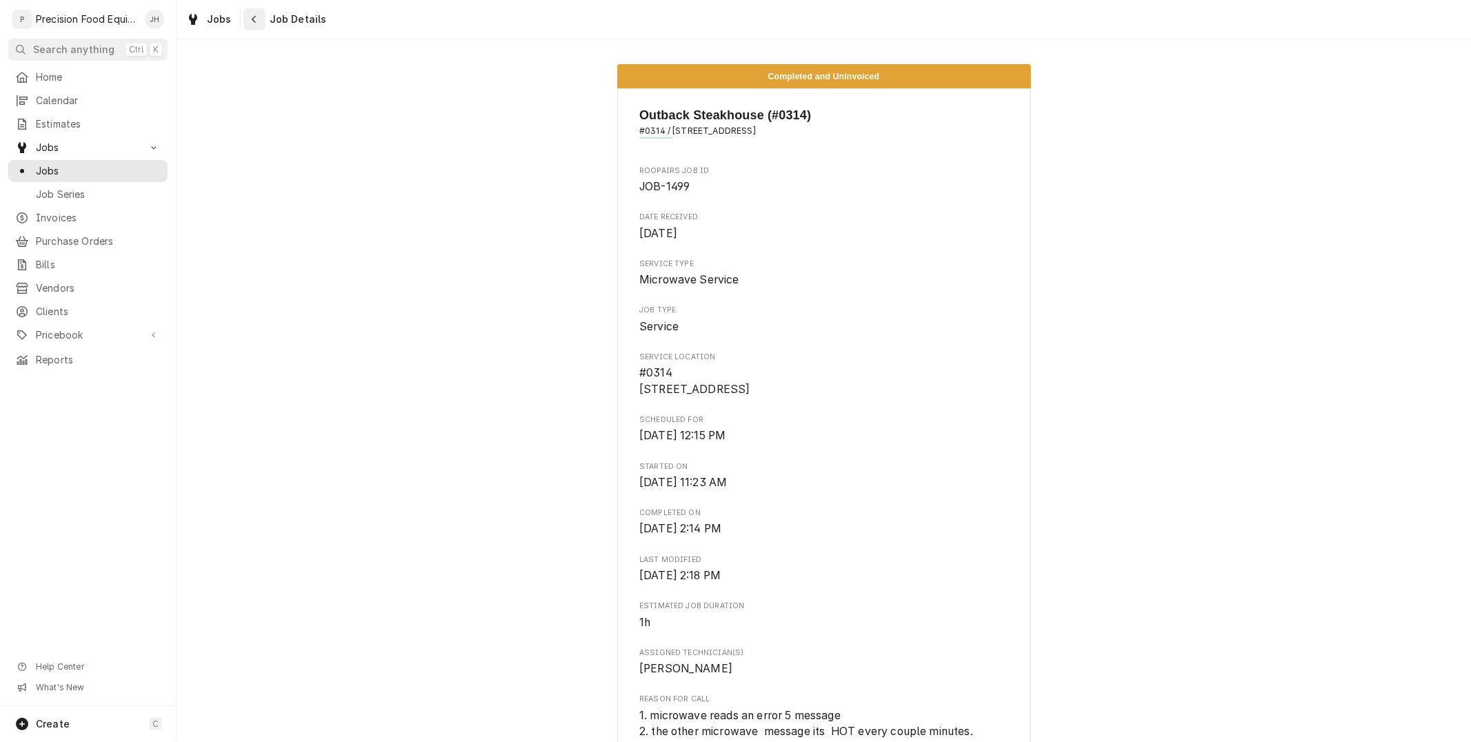
click at [260, 26] on button "Navigate back" at bounding box center [254, 19] width 22 height 22
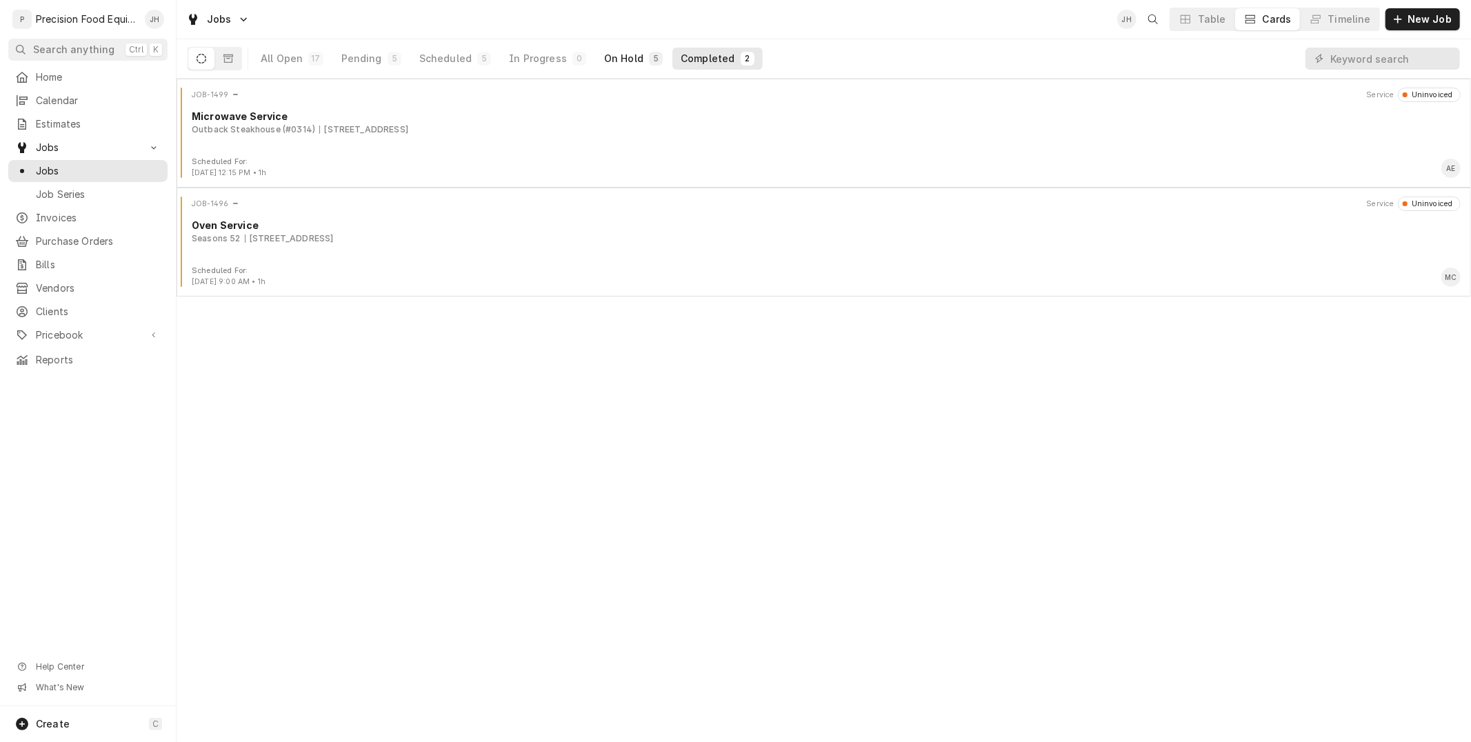
click at [649, 64] on div "5" at bounding box center [656, 59] width 14 height 14
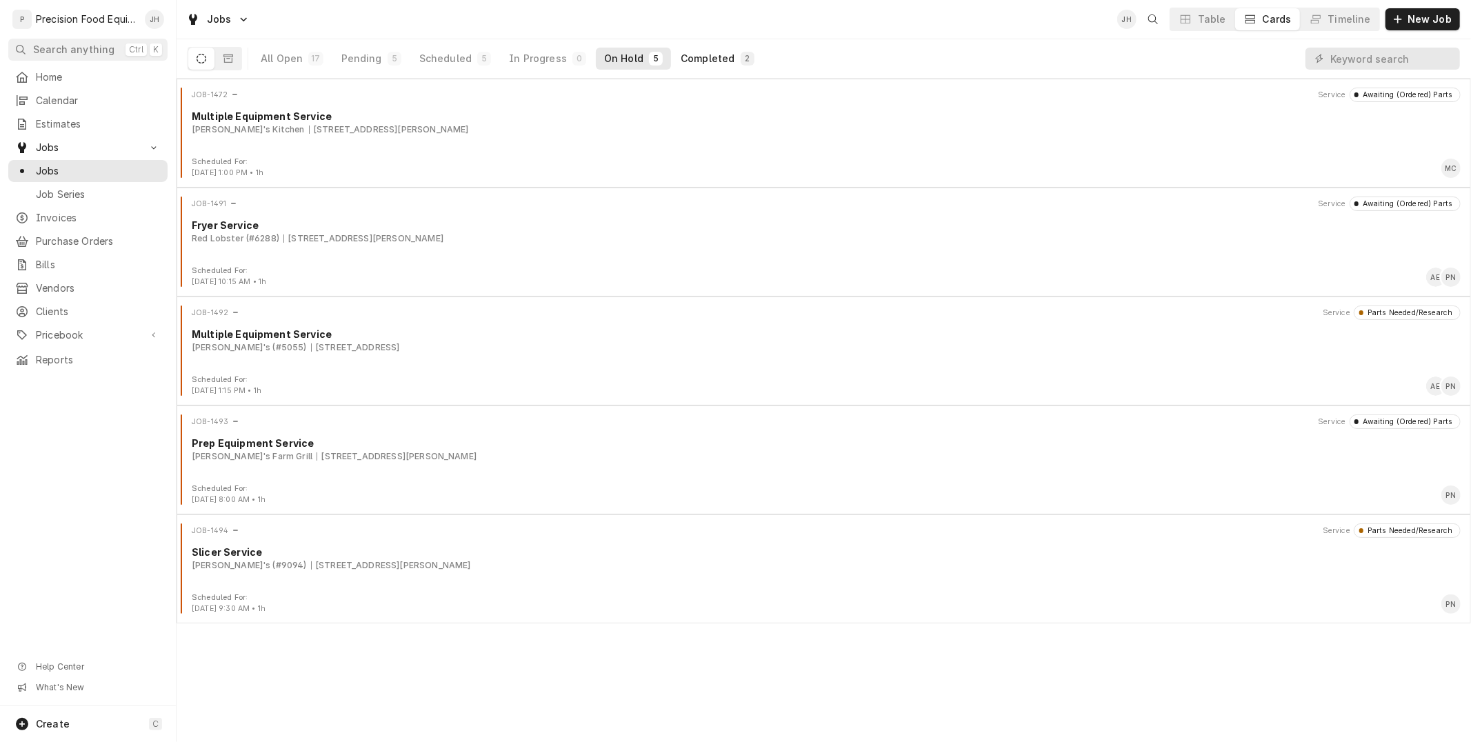
click at [681, 58] on div "Completed" at bounding box center [708, 59] width 54 height 14
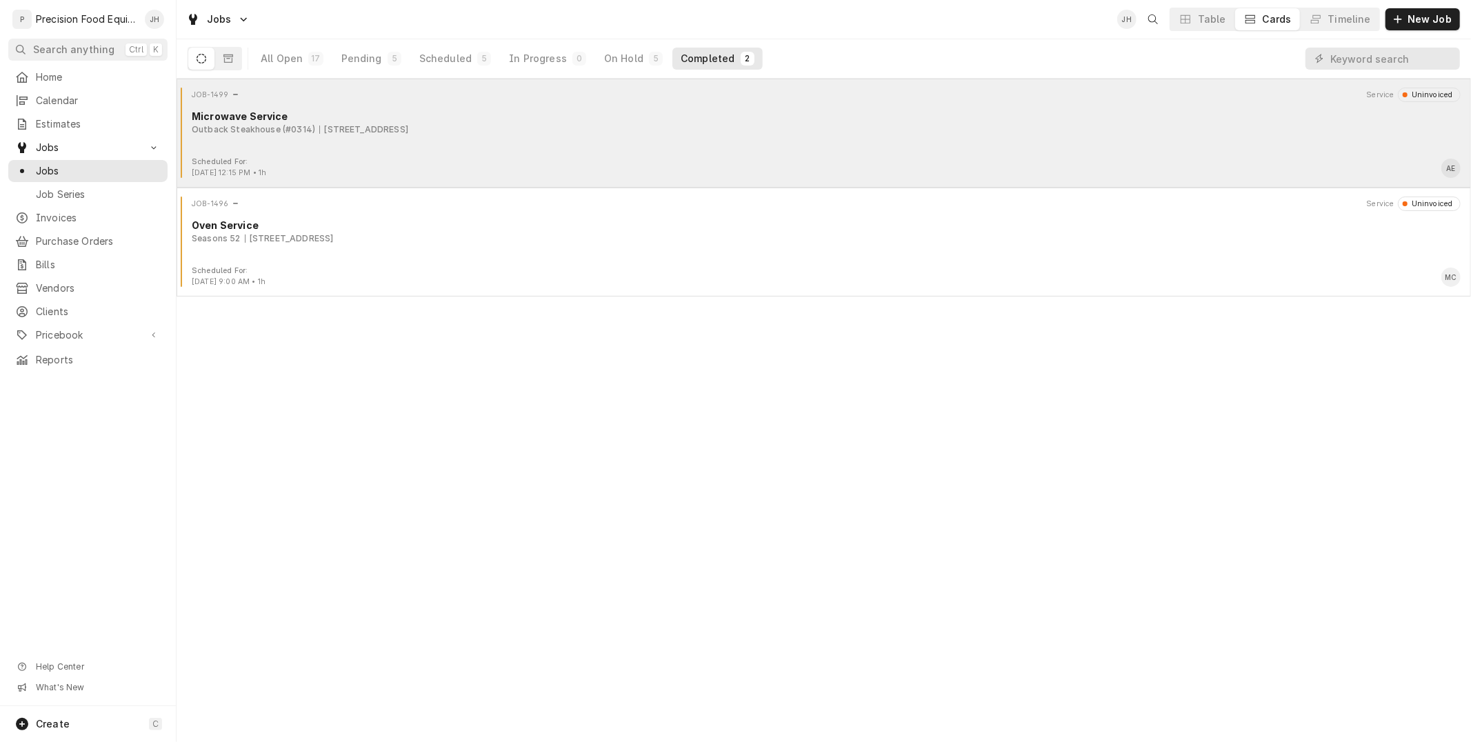
click at [408, 135] on div "1650 S. Clearview Ave, Mesa, AZ 85208" at bounding box center [363, 129] width 89 height 12
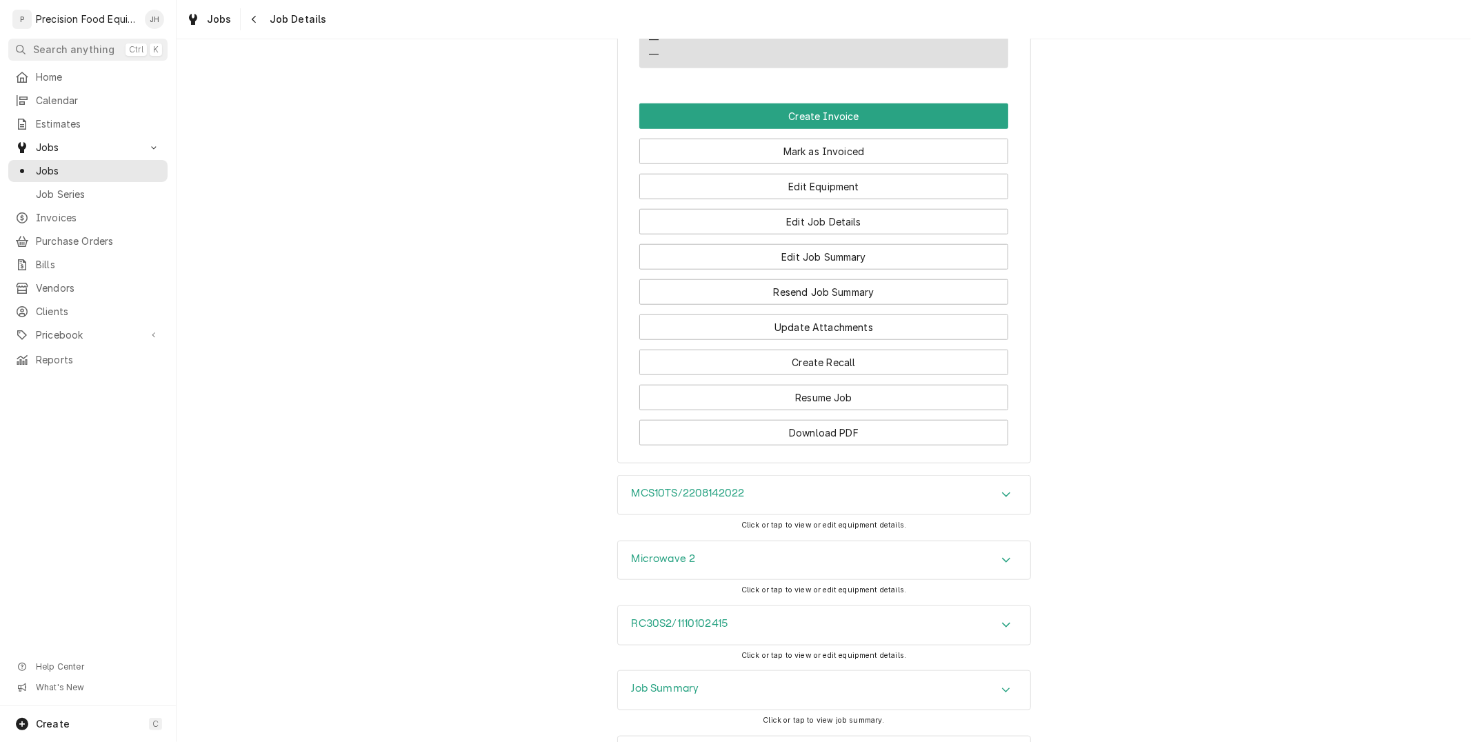
scroll to position [1072, 0]
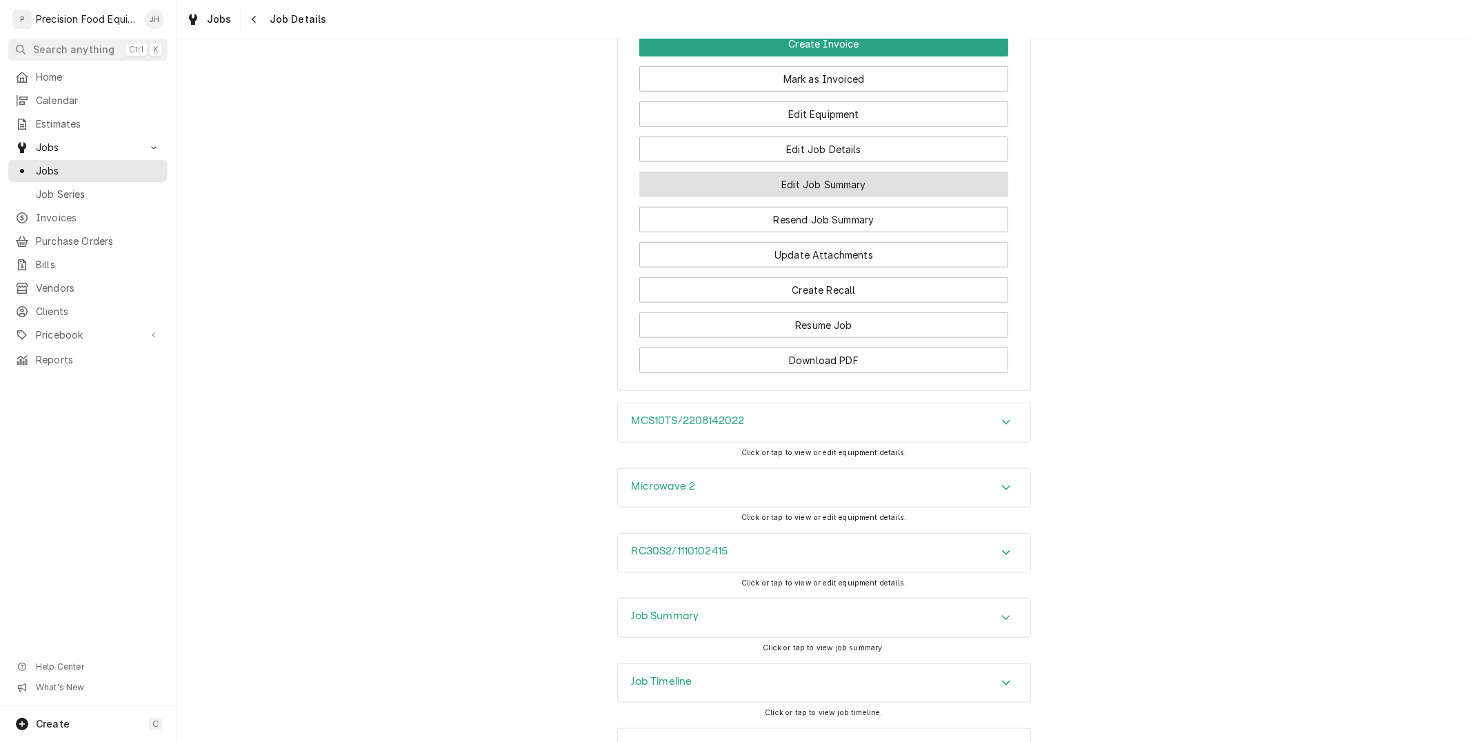
click at [866, 197] on button "Edit Job Summary" at bounding box center [823, 185] width 369 height 26
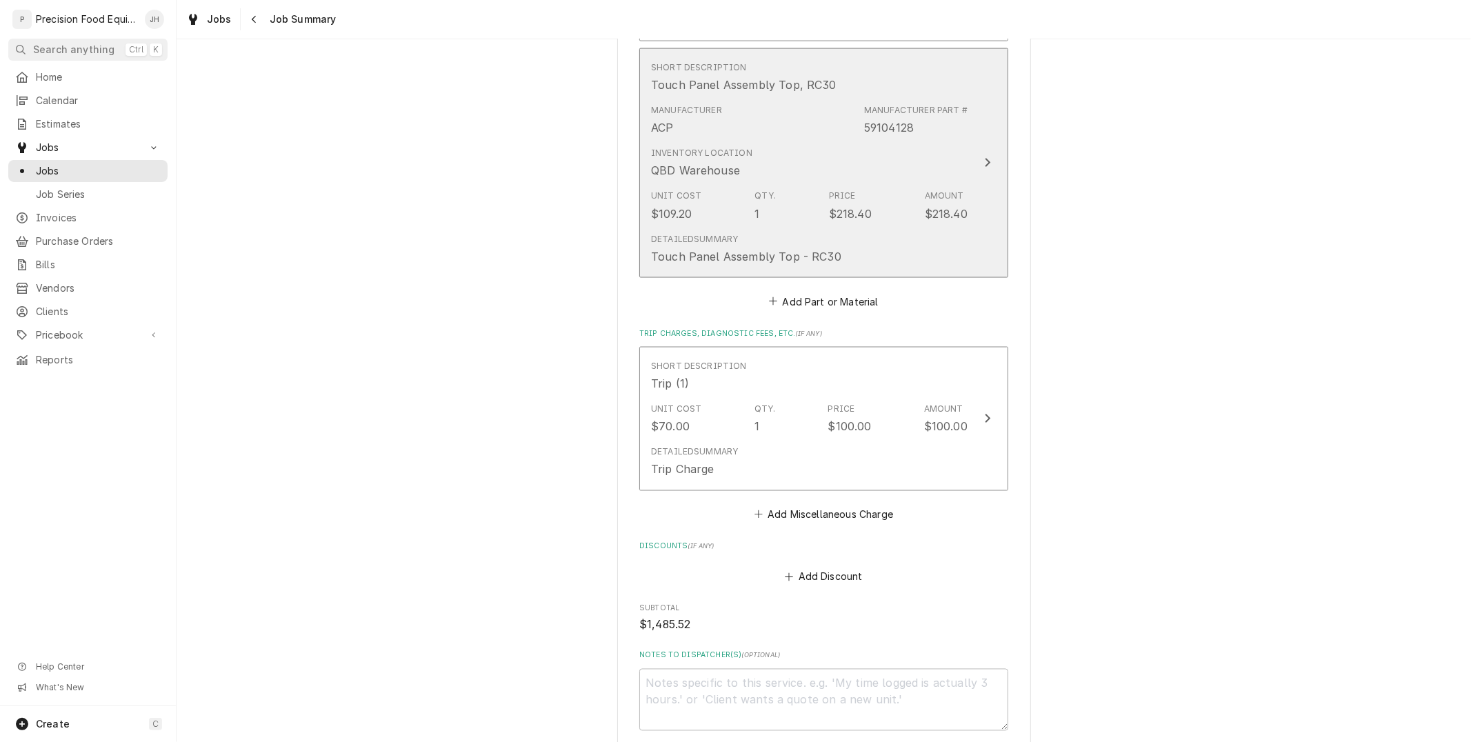
scroll to position [1838, 0]
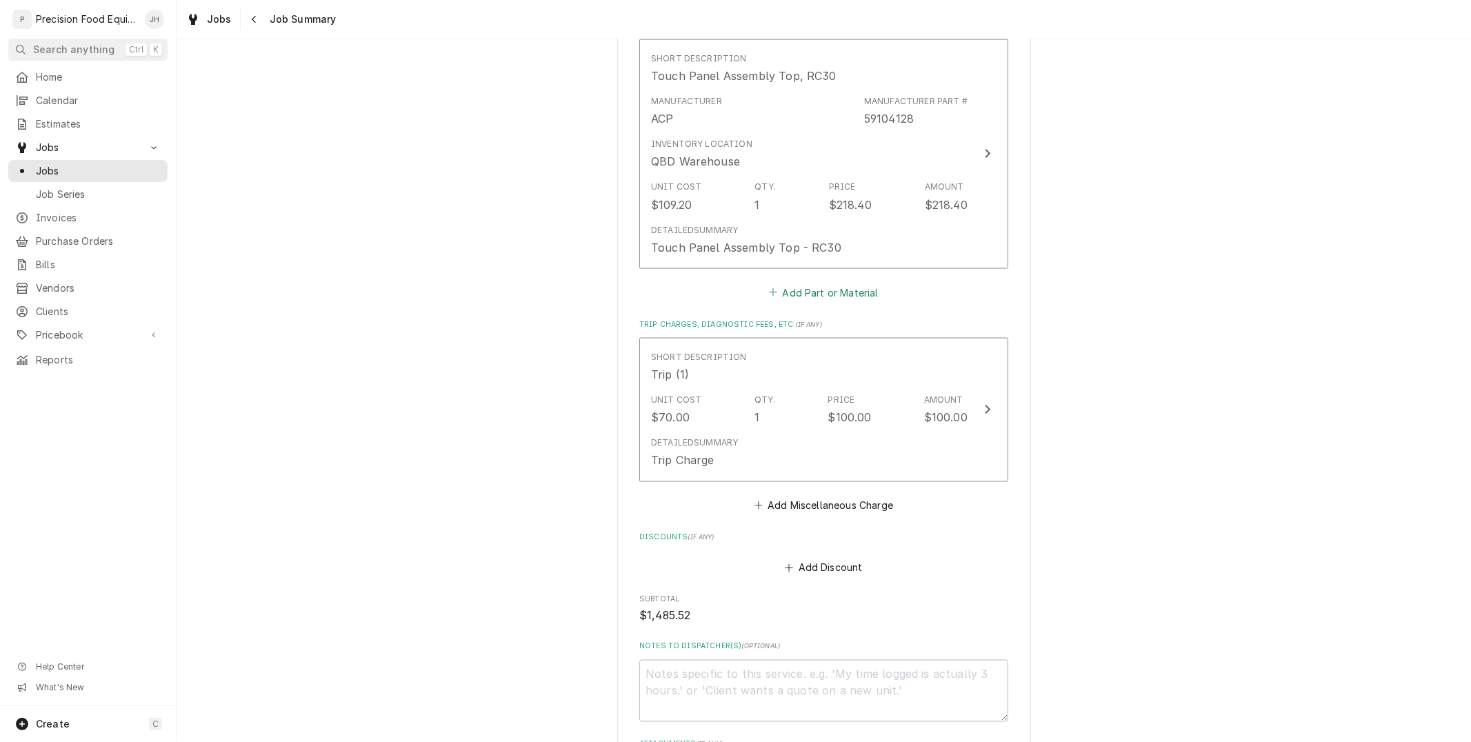
click at [852, 283] on button "Add Part or Material" at bounding box center [824, 292] width 114 height 19
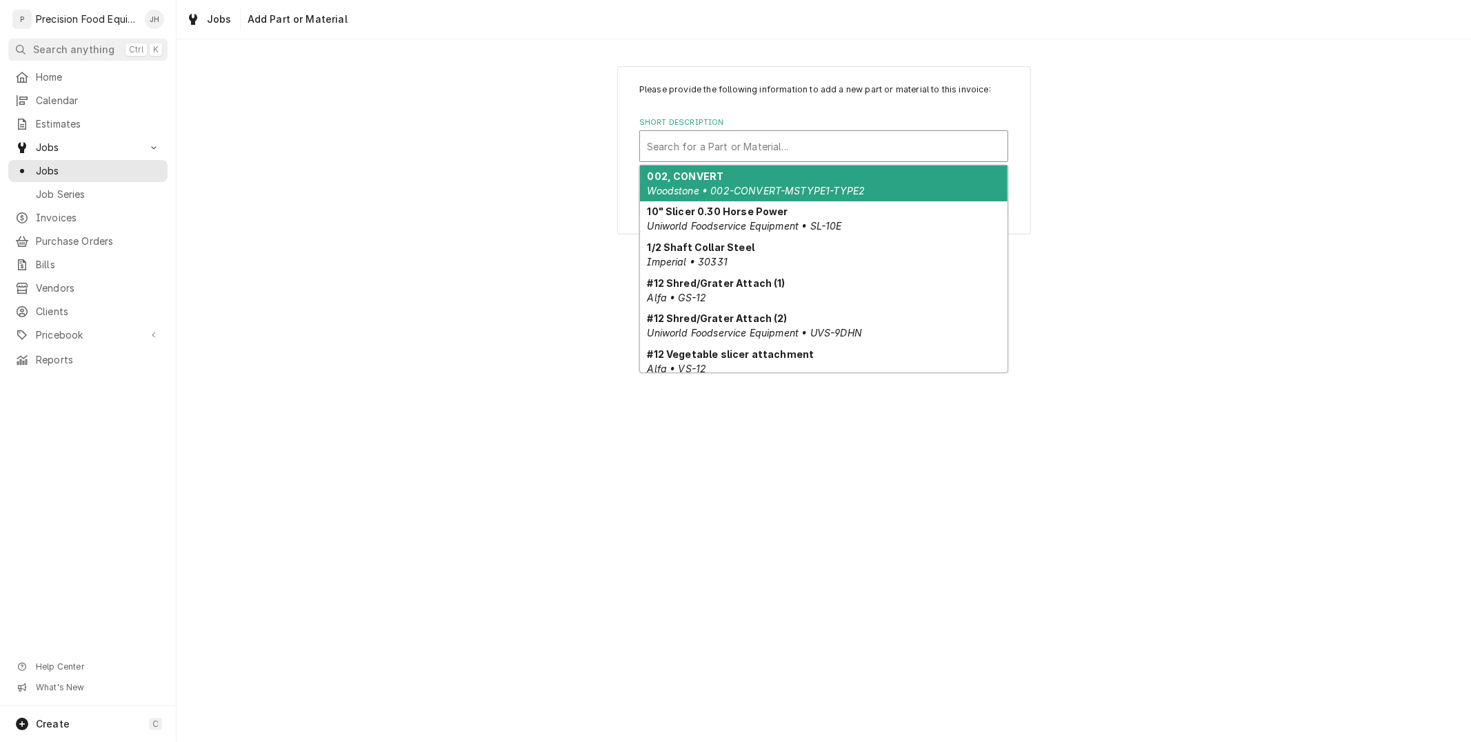
click at [764, 137] on div "Short Description" at bounding box center [824, 146] width 354 height 25
type input "cooling fan"
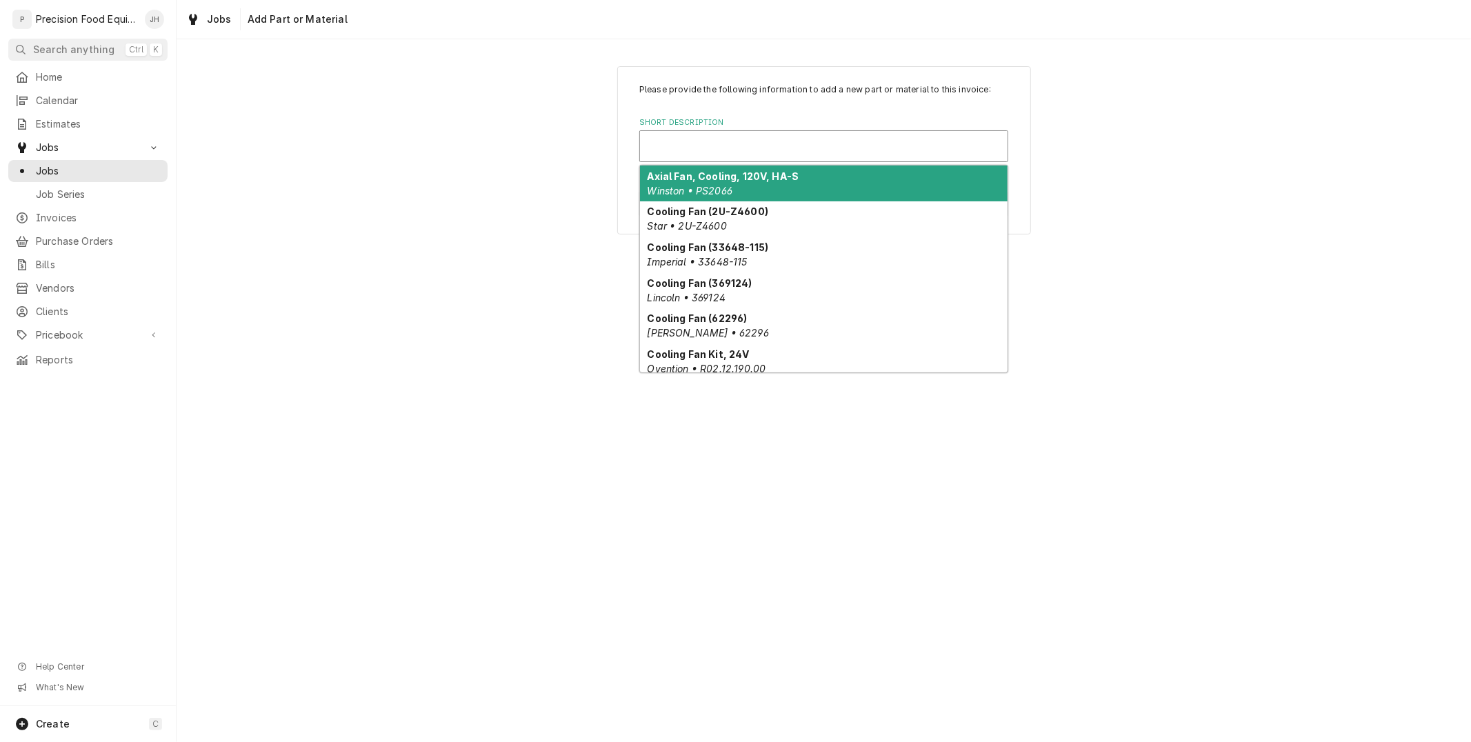
click at [580, 161] on div "Please provide the following information to add a new part or material to this …" at bounding box center [824, 150] width 1294 height 192
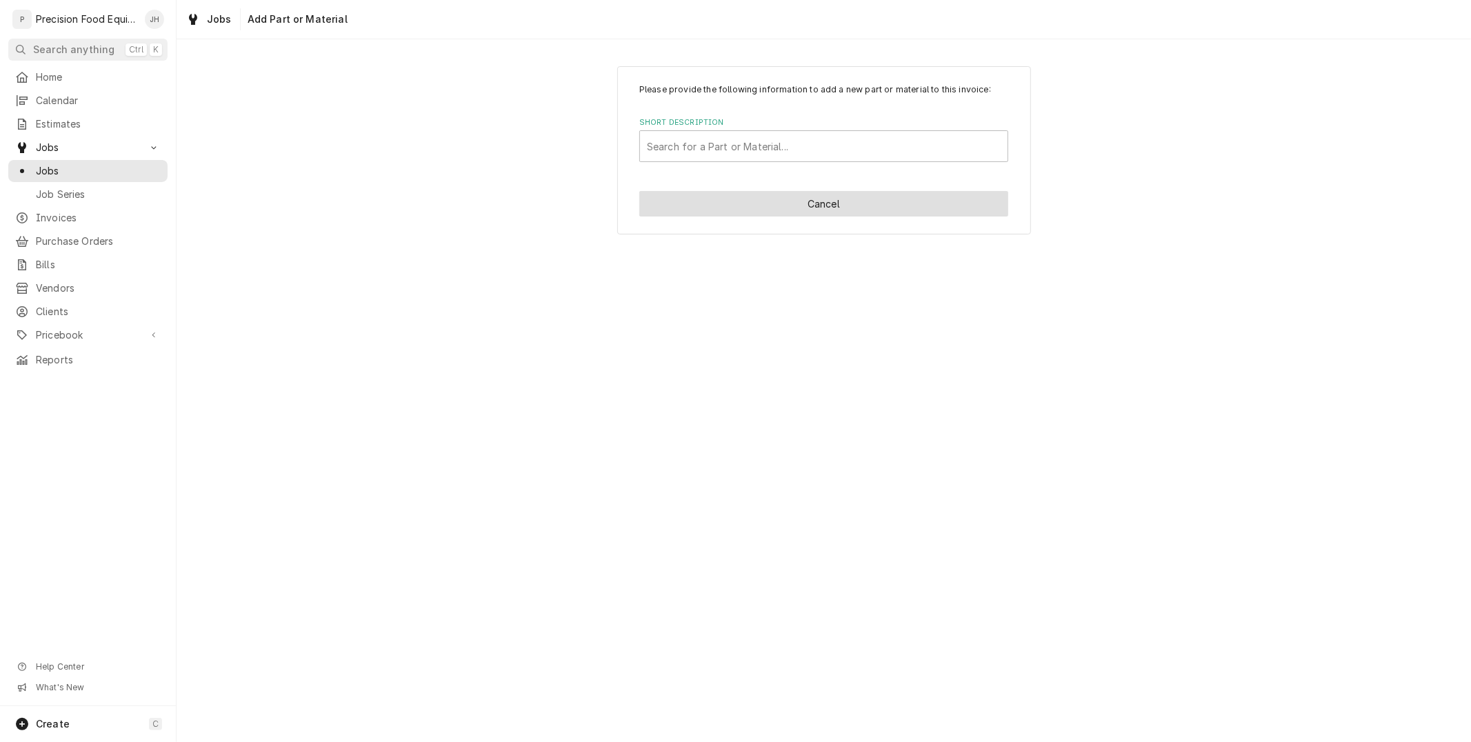
click at [830, 211] on button "Cancel" at bounding box center [823, 204] width 369 height 26
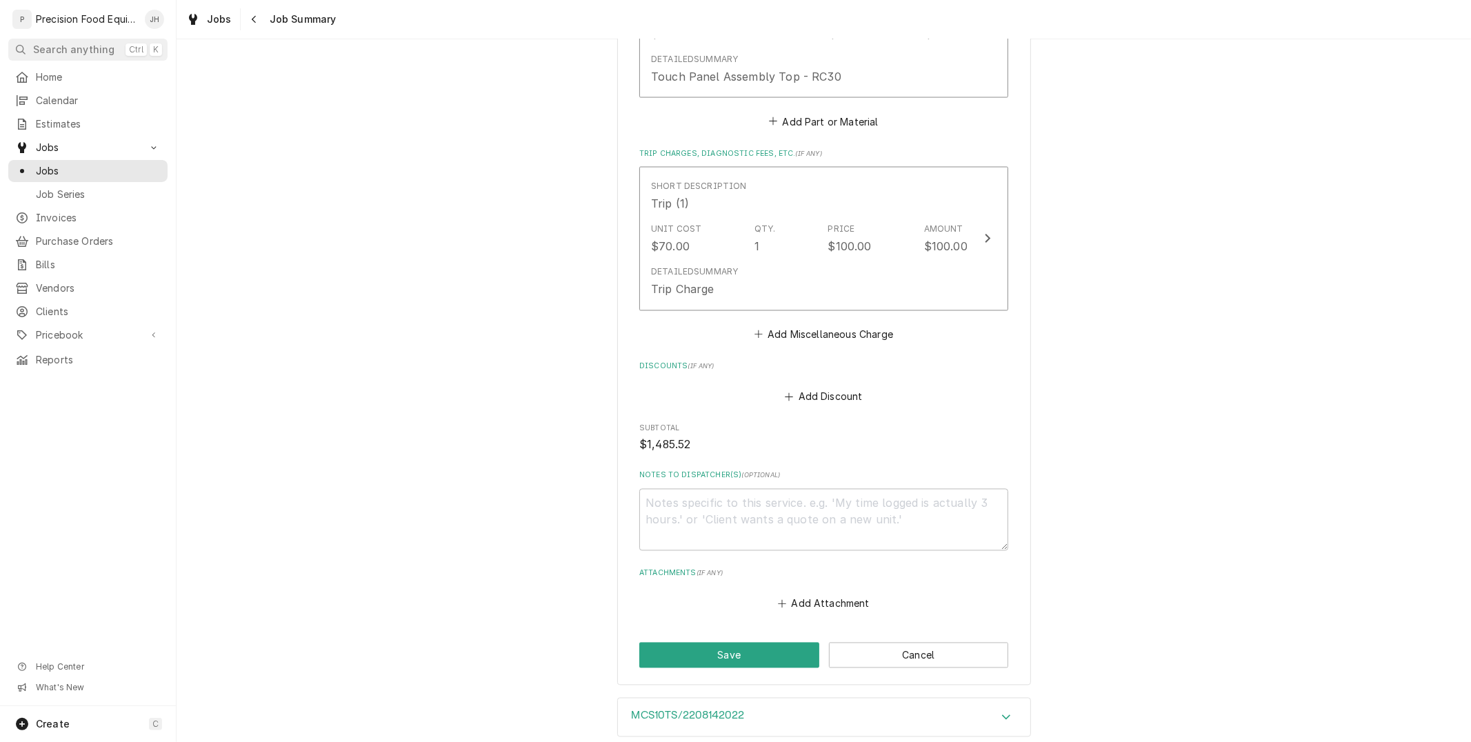
scroll to position [2084, 0]
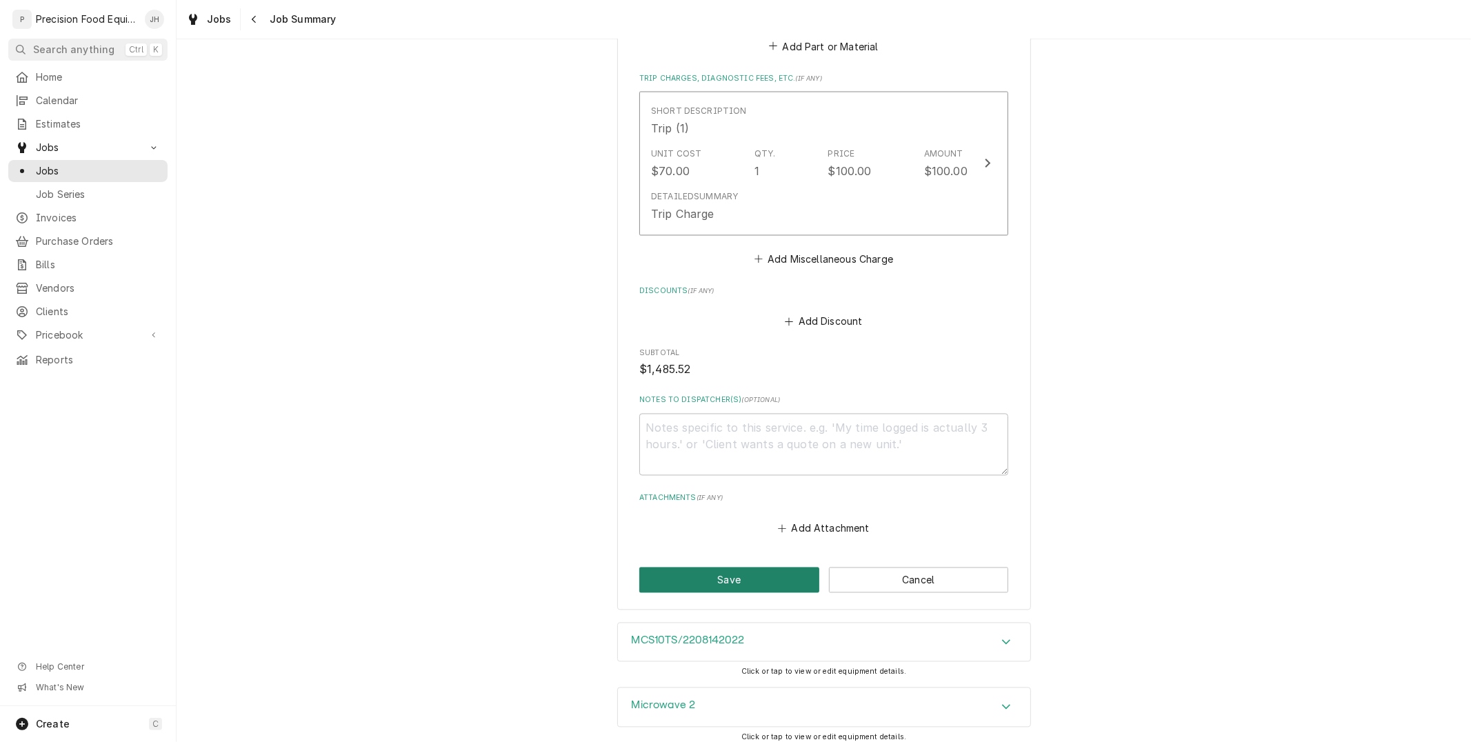
click at [769, 567] on button "Save" at bounding box center [729, 580] width 180 height 26
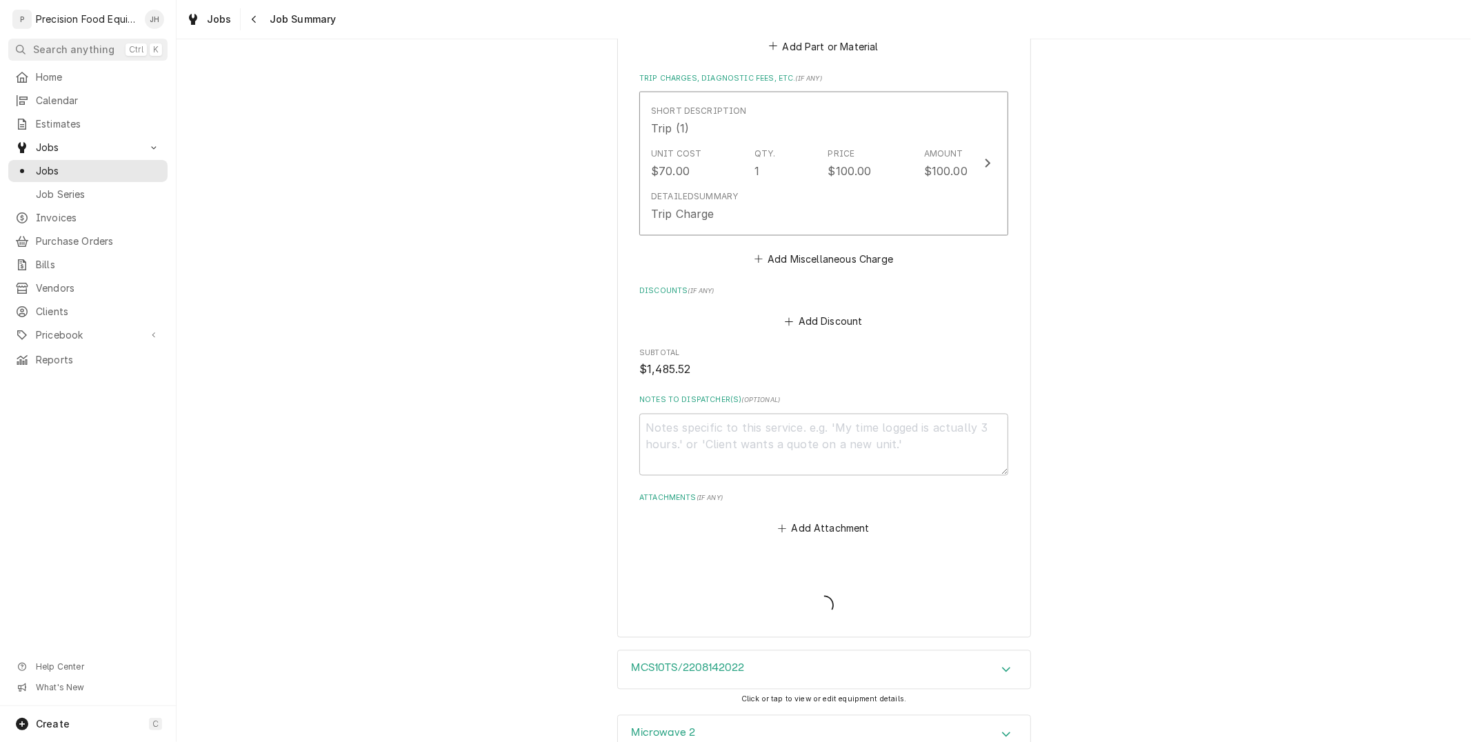
type textarea "x"
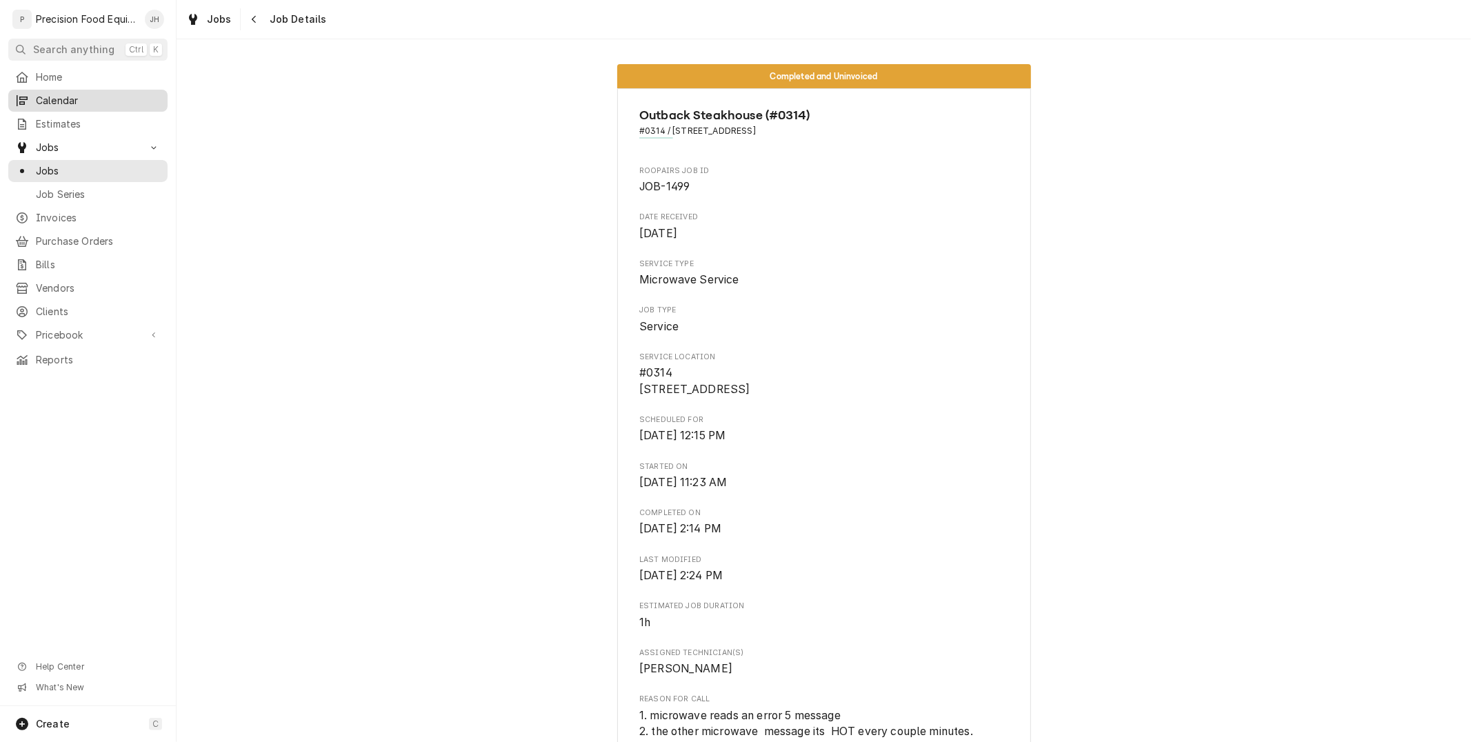
click at [37, 79] on span "Home" at bounding box center [98, 77] width 125 height 14
